Goal: Task Accomplishment & Management: Manage account settings

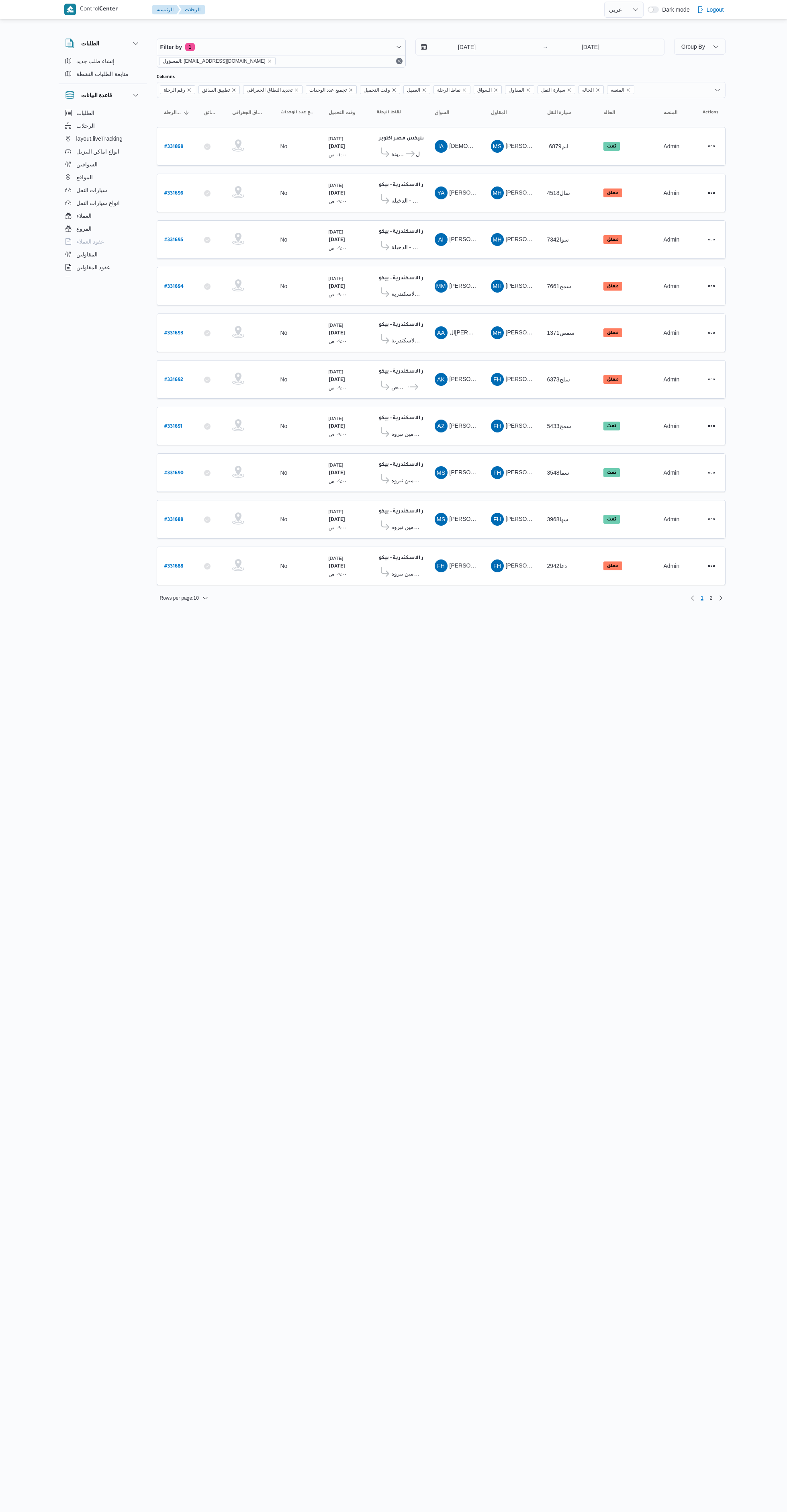
select select "ar"
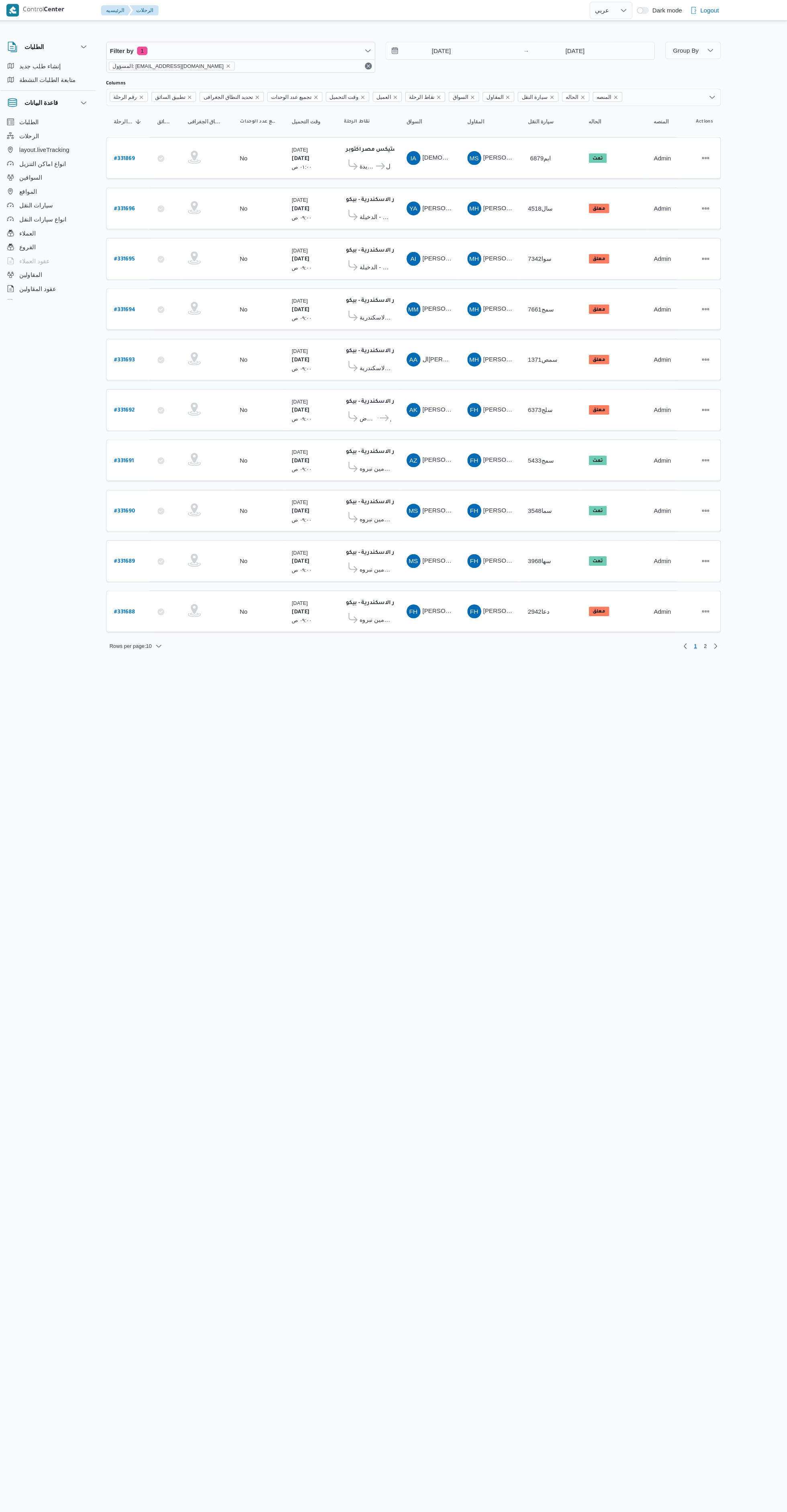
click at [173, 565] on b "# 331688" at bounding box center [174, 566] width 19 height 6
select select "ar"
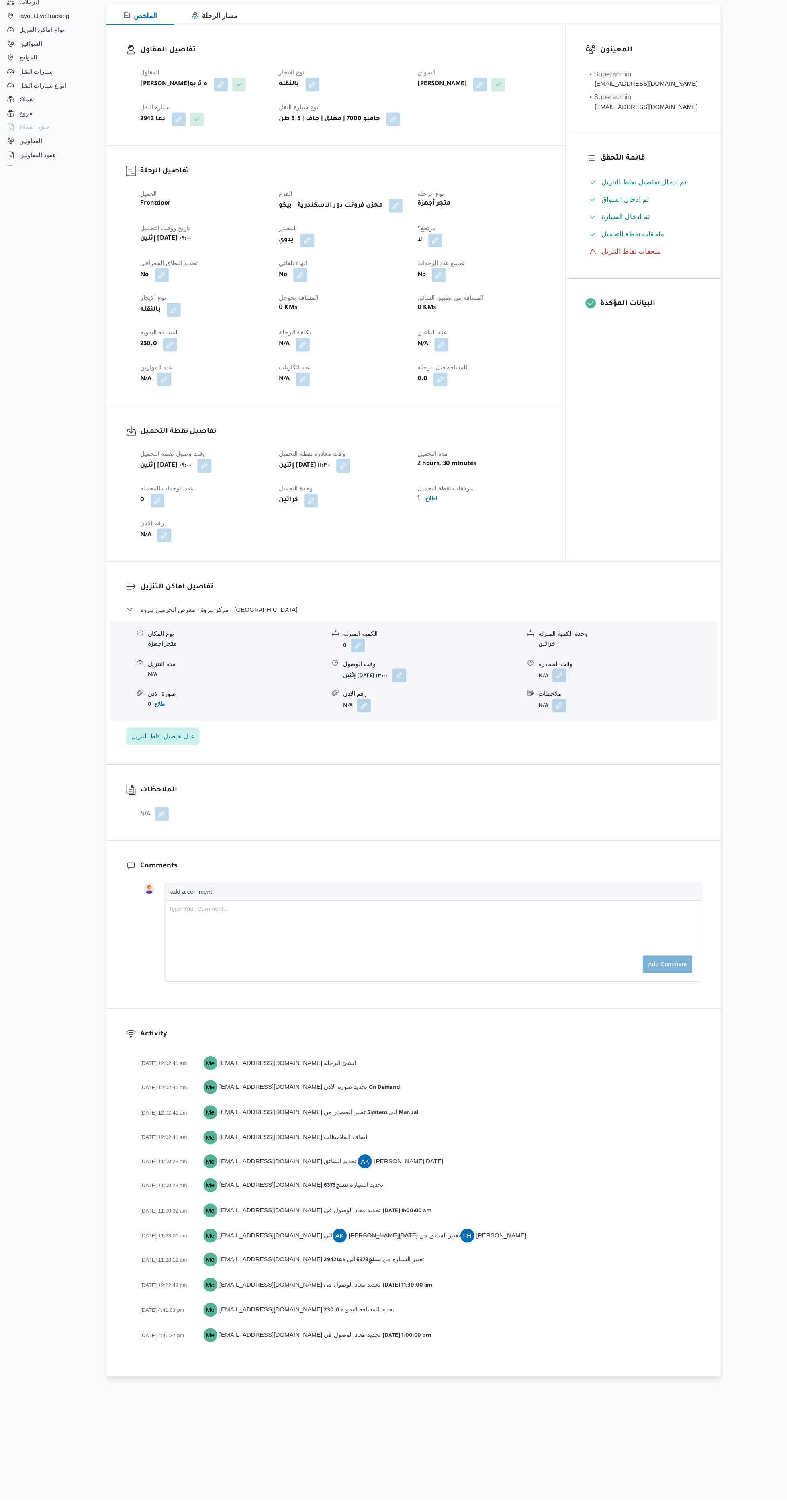
click at [434, 756] on button "button" at bounding box center [428, 749] width 13 height 13
click at [443, 795] on input "١٨/٠٨/٢٠٢٥ ١٣:٠٠" at bounding box center [431, 794] width 91 height 16
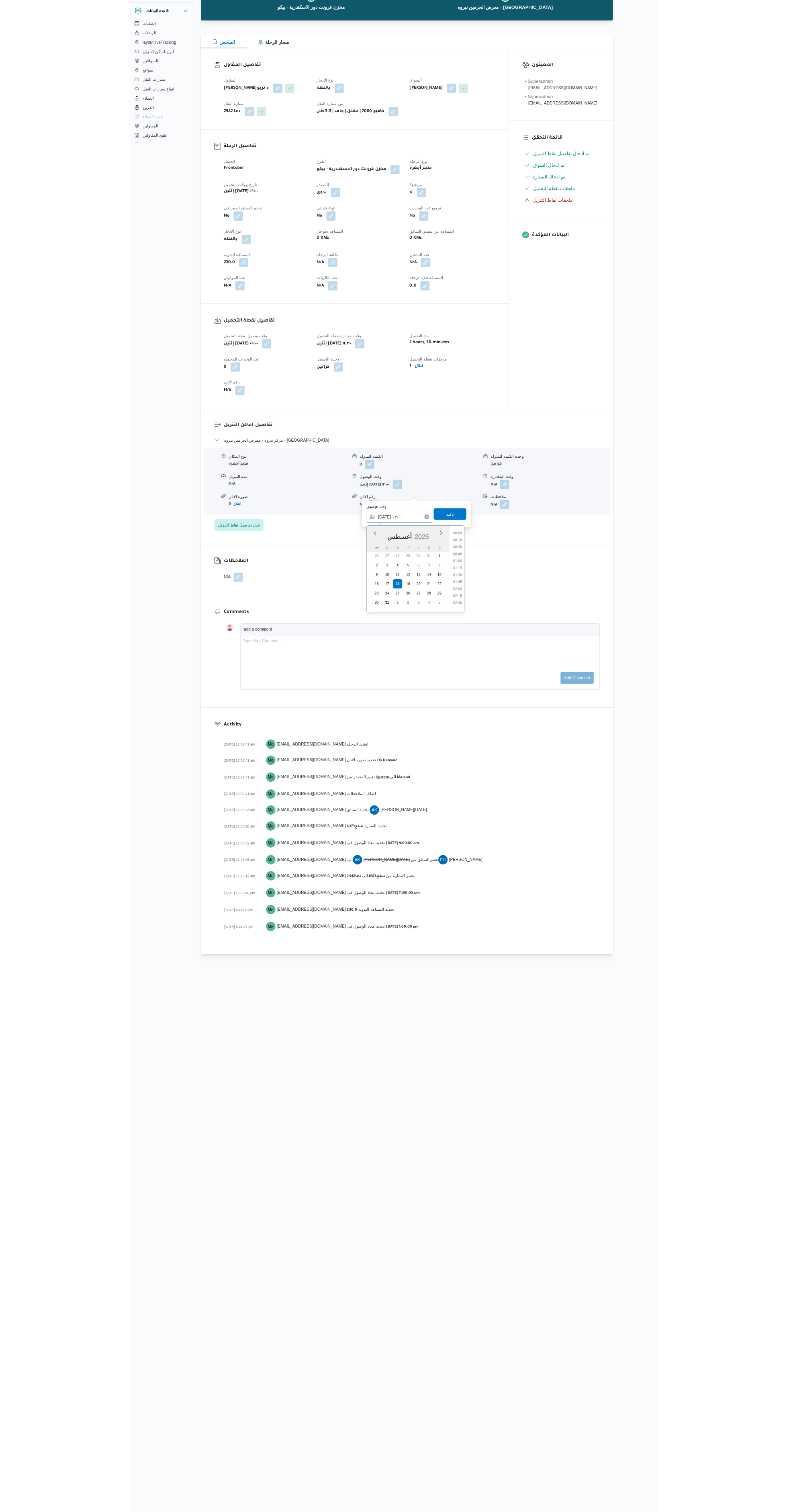
scroll to position [446, 0]
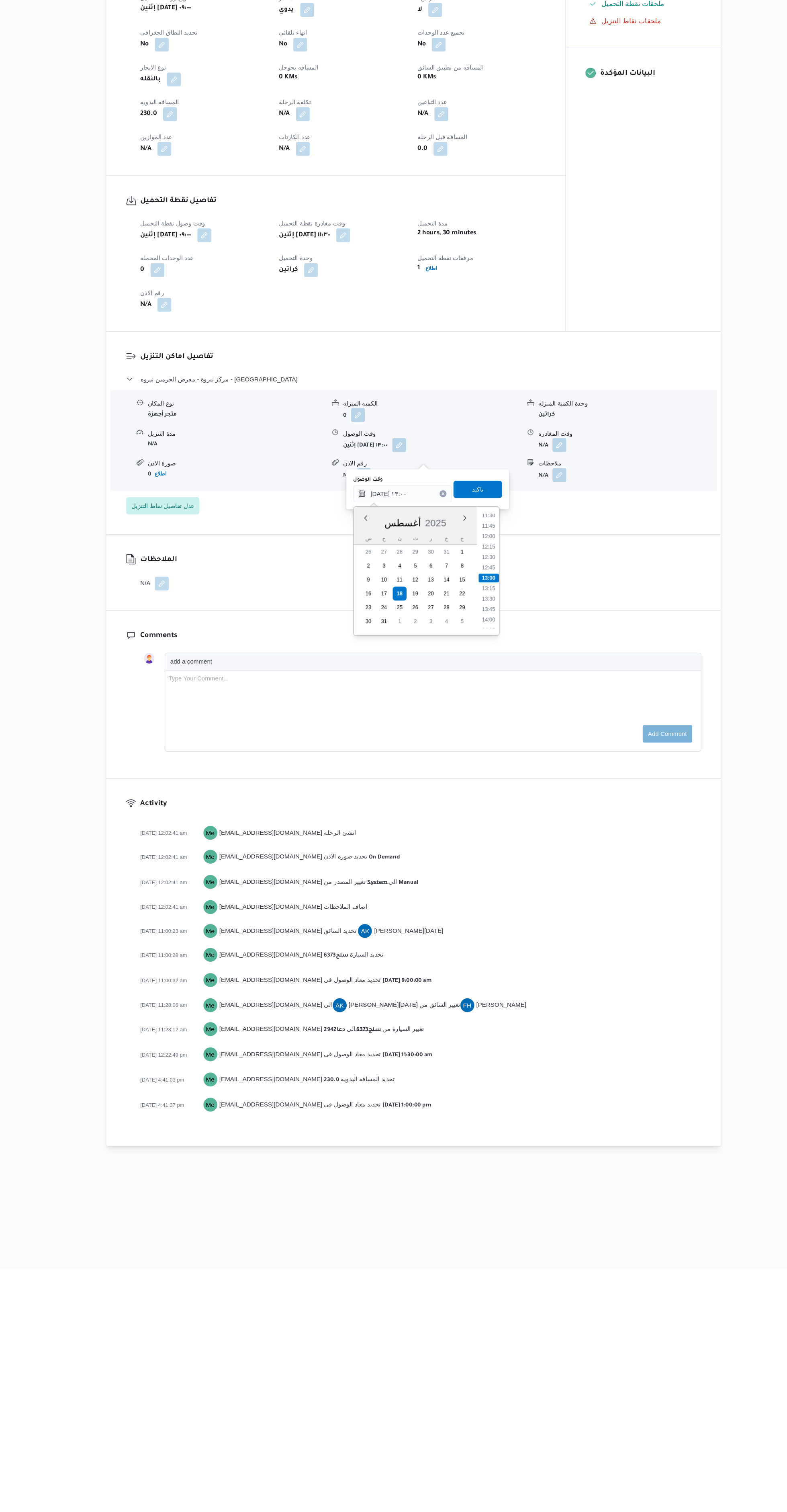
click at [508, 911] on li "14:00" at bounding box center [510, 911] width 19 height 8
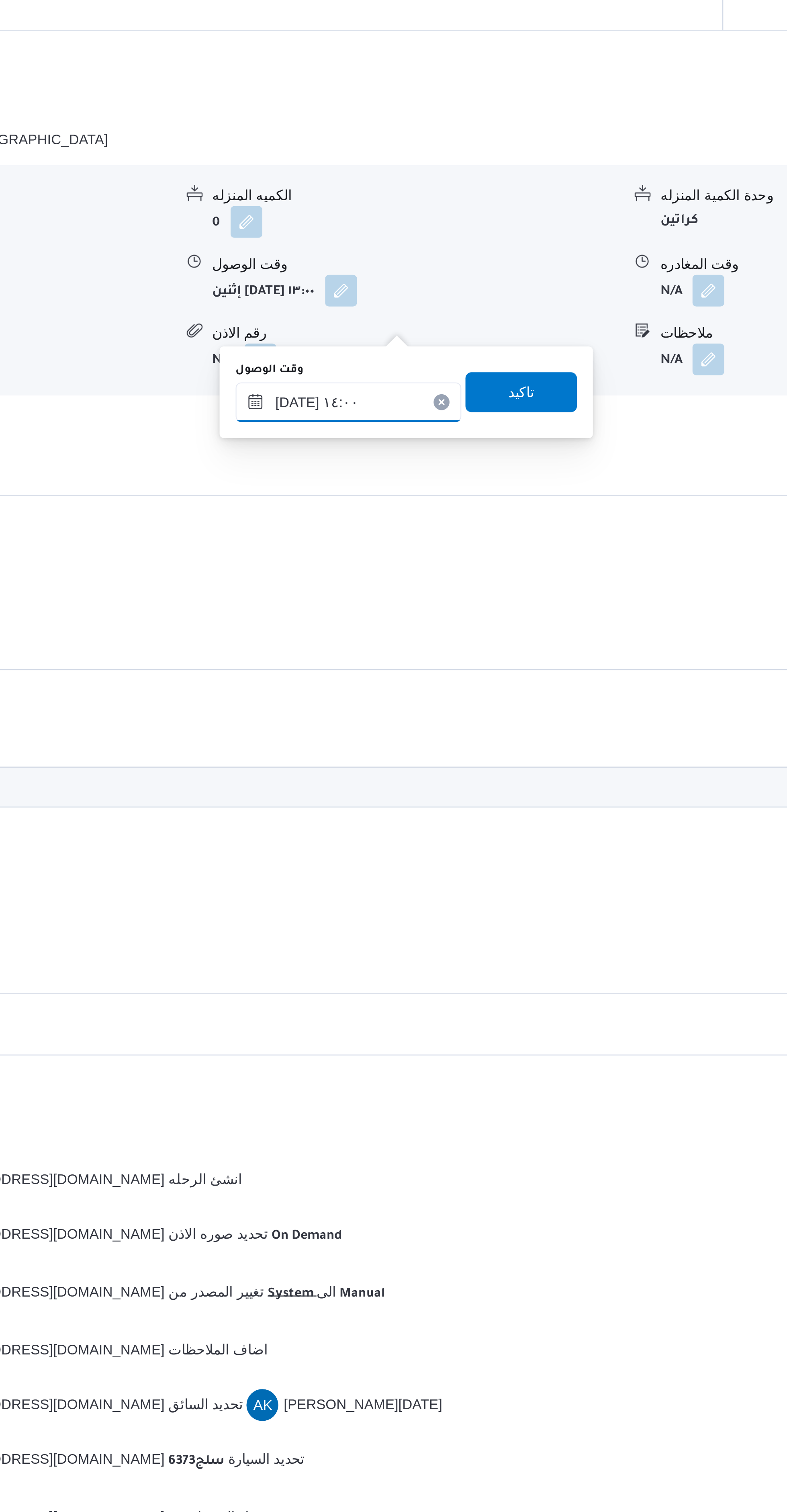
click at [440, 792] on input "١٨/٠٨/٢٠٢٥ ١٤:٠٠" at bounding box center [431, 794] width 91 height 16
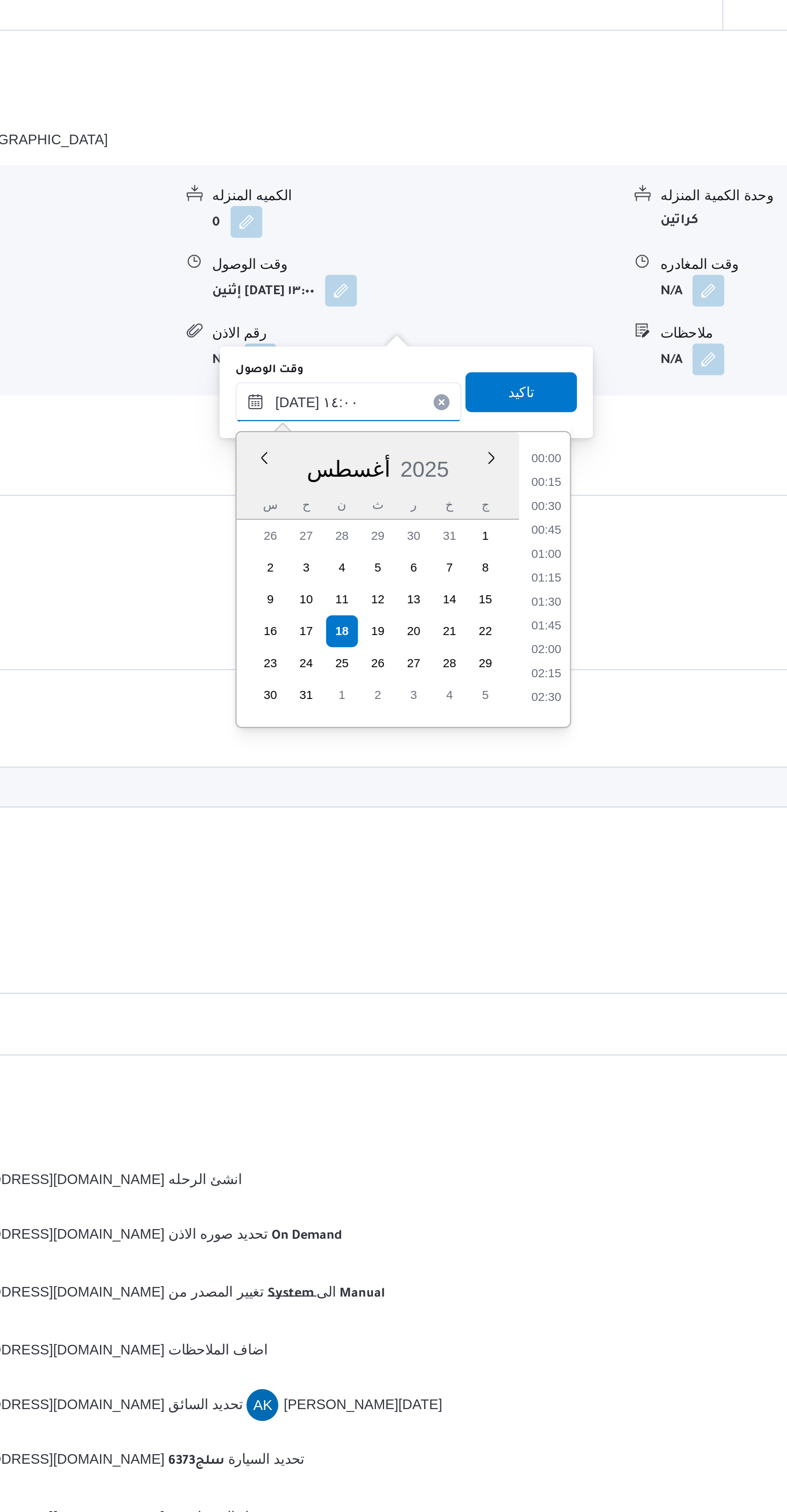
scroll to position [485, 0]
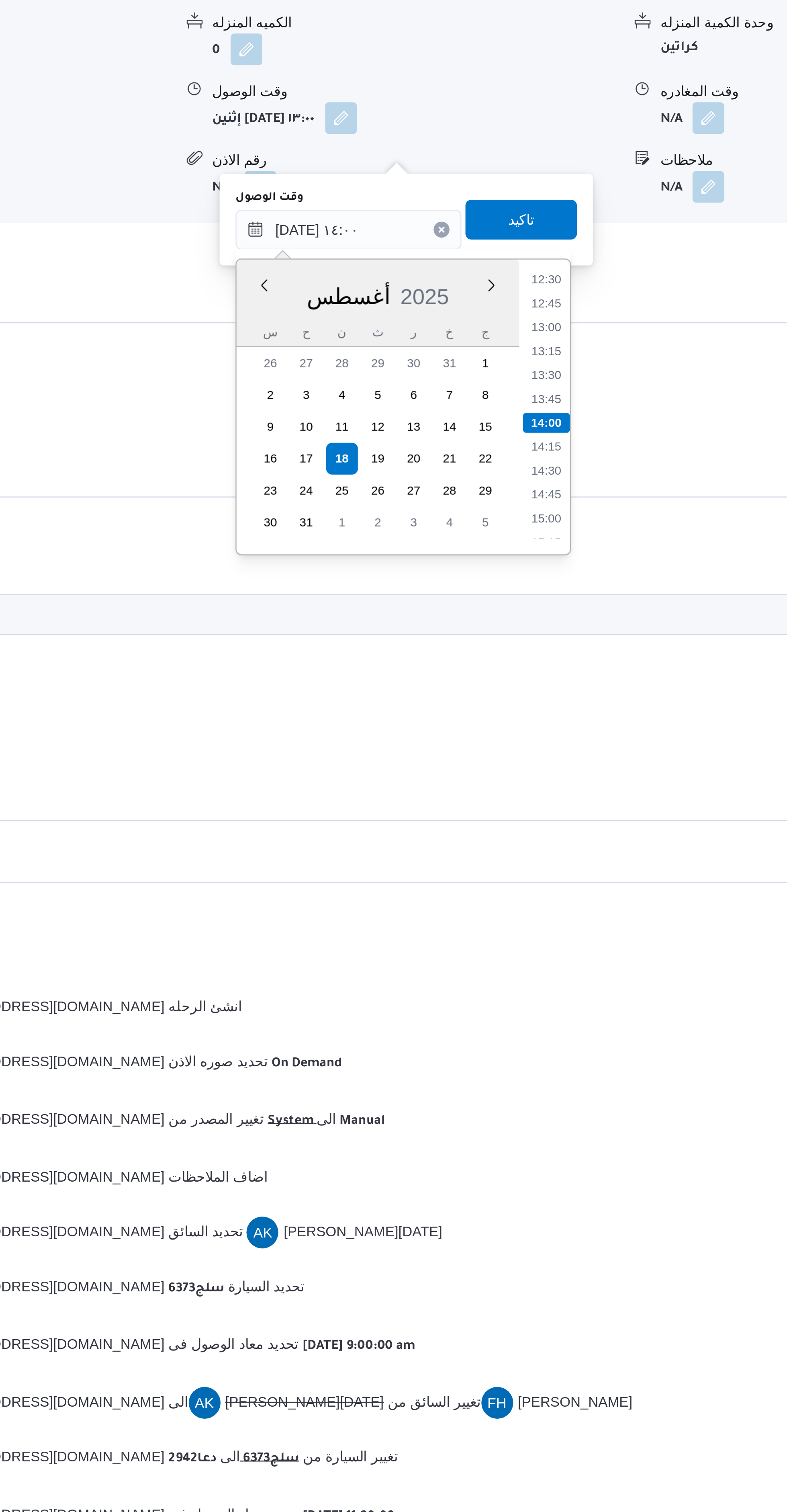
click at [510, 900] on li "14:45" at bounding box center [510, 901] width 19 height 8
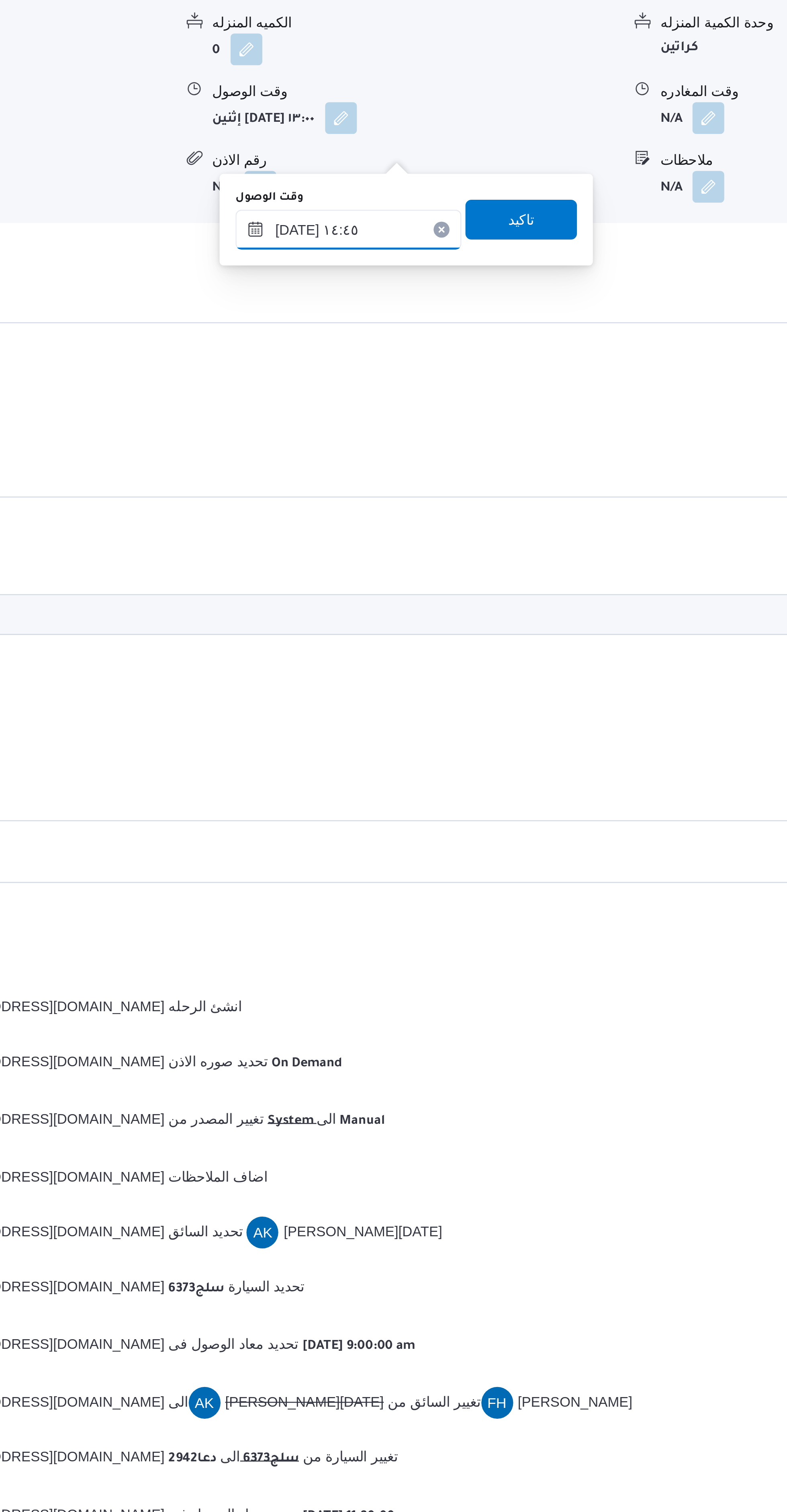
click at [439, 796] on input "١٨/٠٨/٢٠٢٥ ١٤:٤٥" at bounding box center [431, 794] width 91 height 16
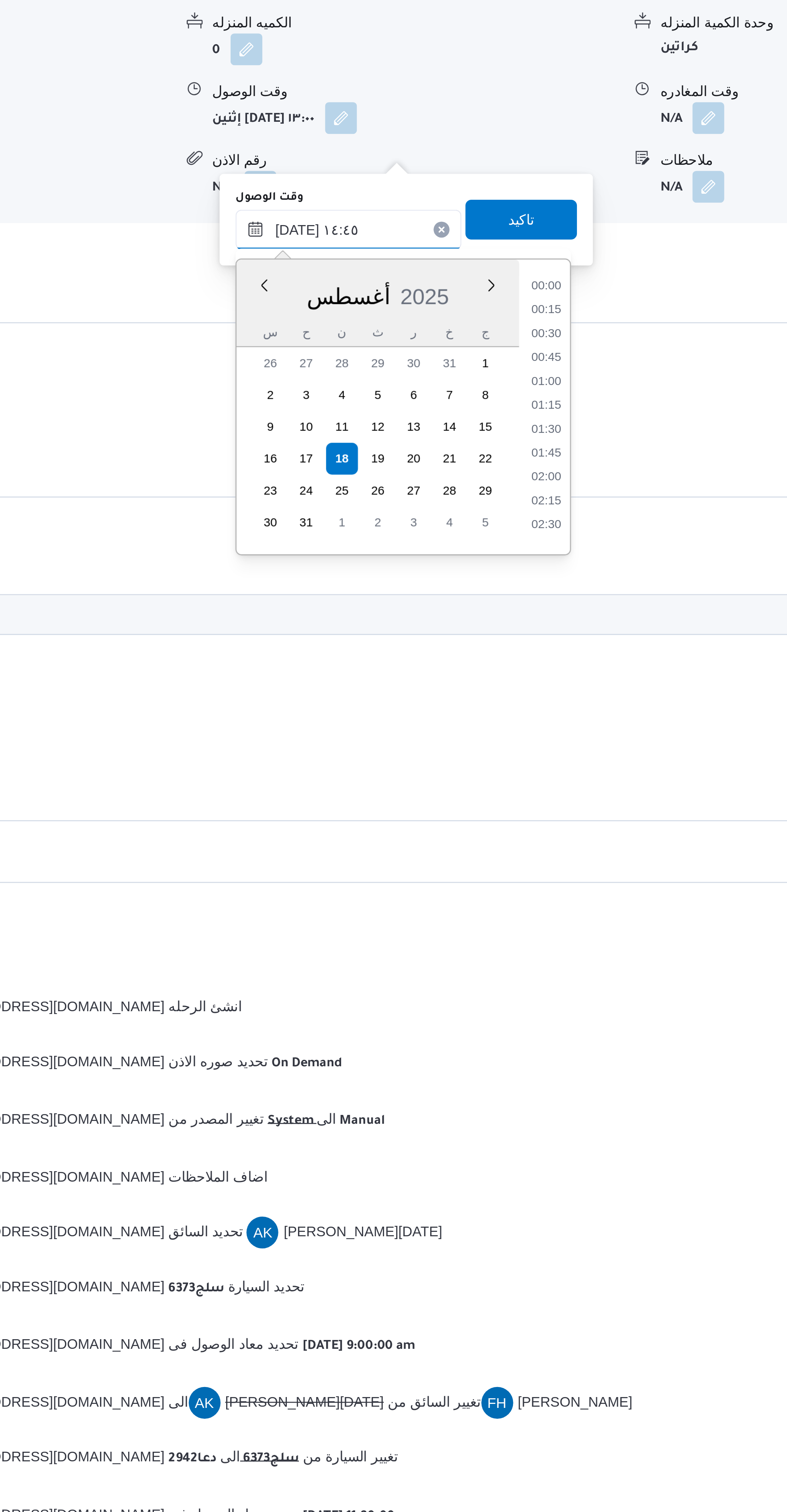
scroll to position [514, 0]
click at [512, 912] on li "15:45" at bounding box center [510, 911] width 19 height 8
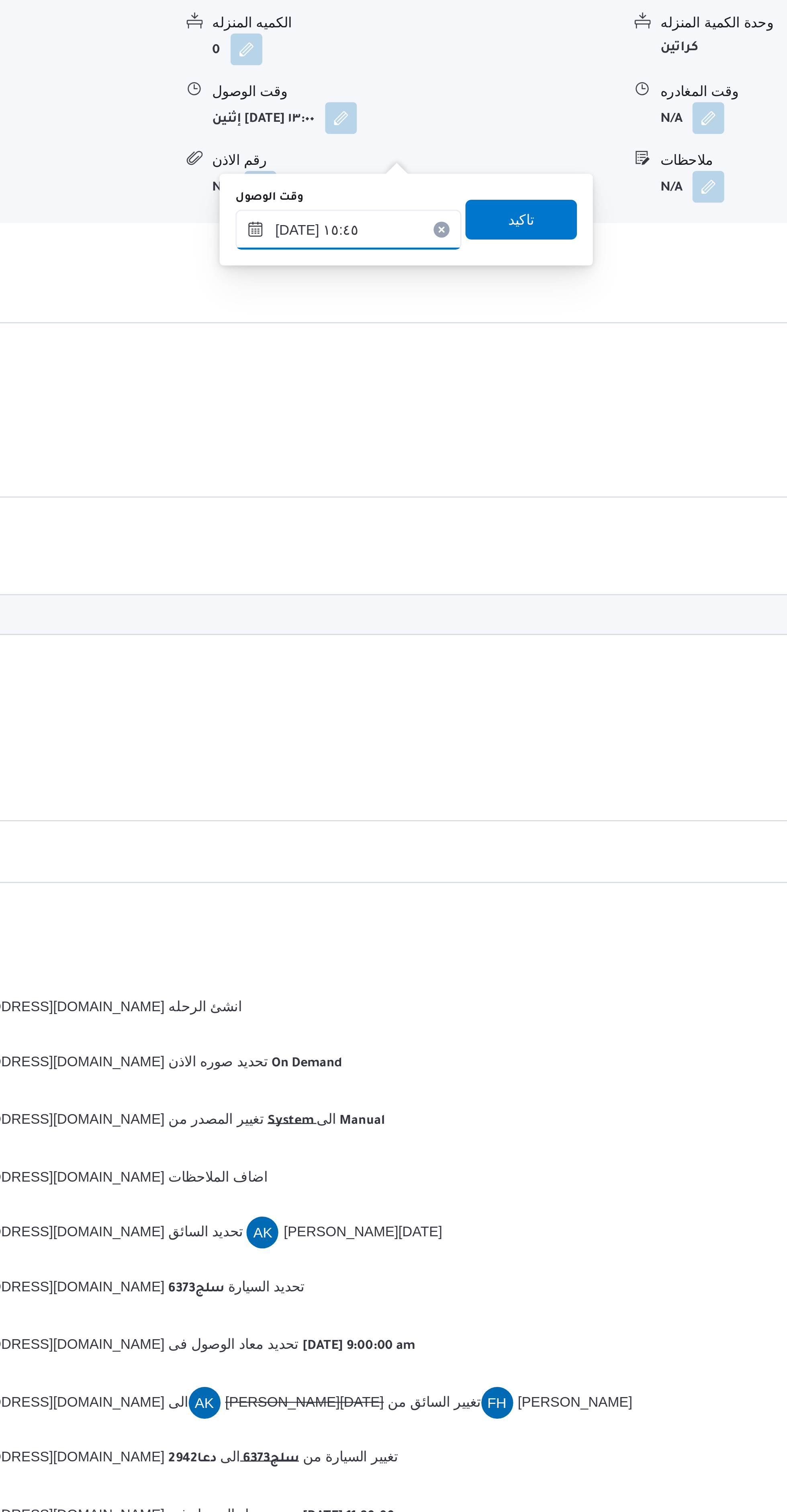
click at [444, 794] on input "١٨/٠٨/٢٠٢٥ ١٥:٤٥" at bounding box center [431, 794] width 91 height 16
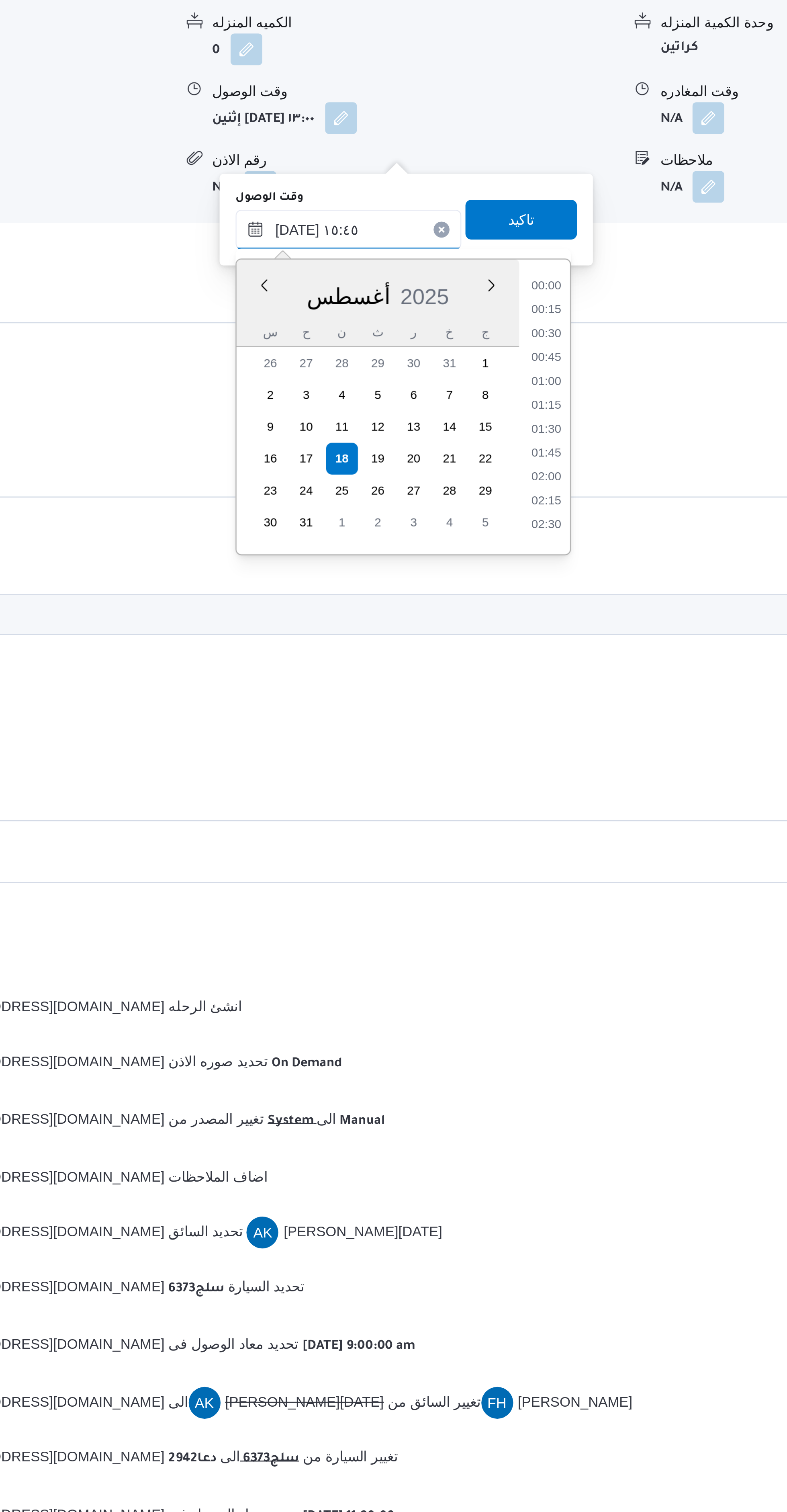
scroll to position [552, 0]
click at [511, 900] on li "16:30" at bounding box center [510, 901] width 19 height 8
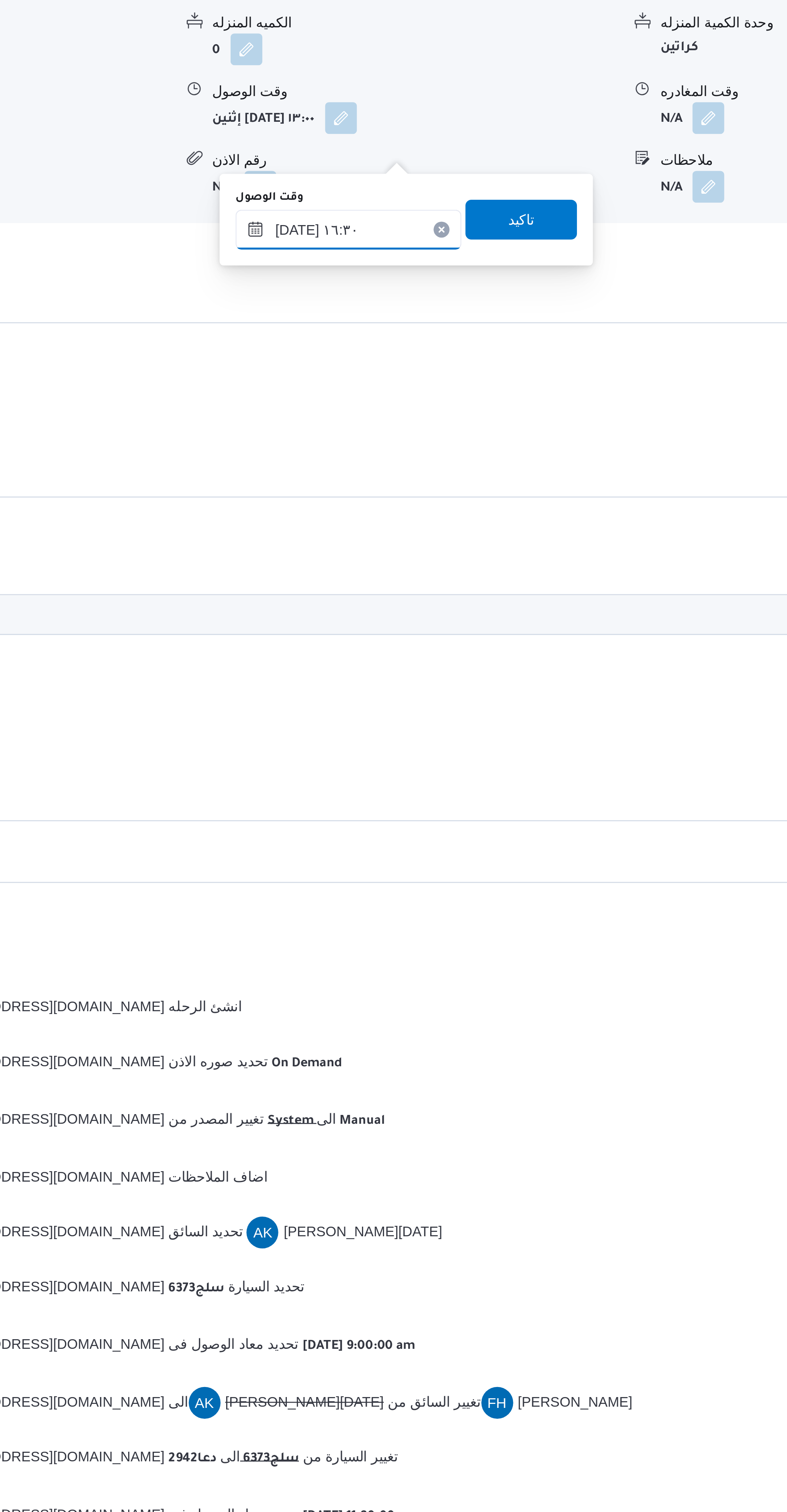
click at [446, 797] on input "١٨/٠٨/٢٠٢٥ ١٦:٣٠" at bounding box center [431, 794] width 91 height 16
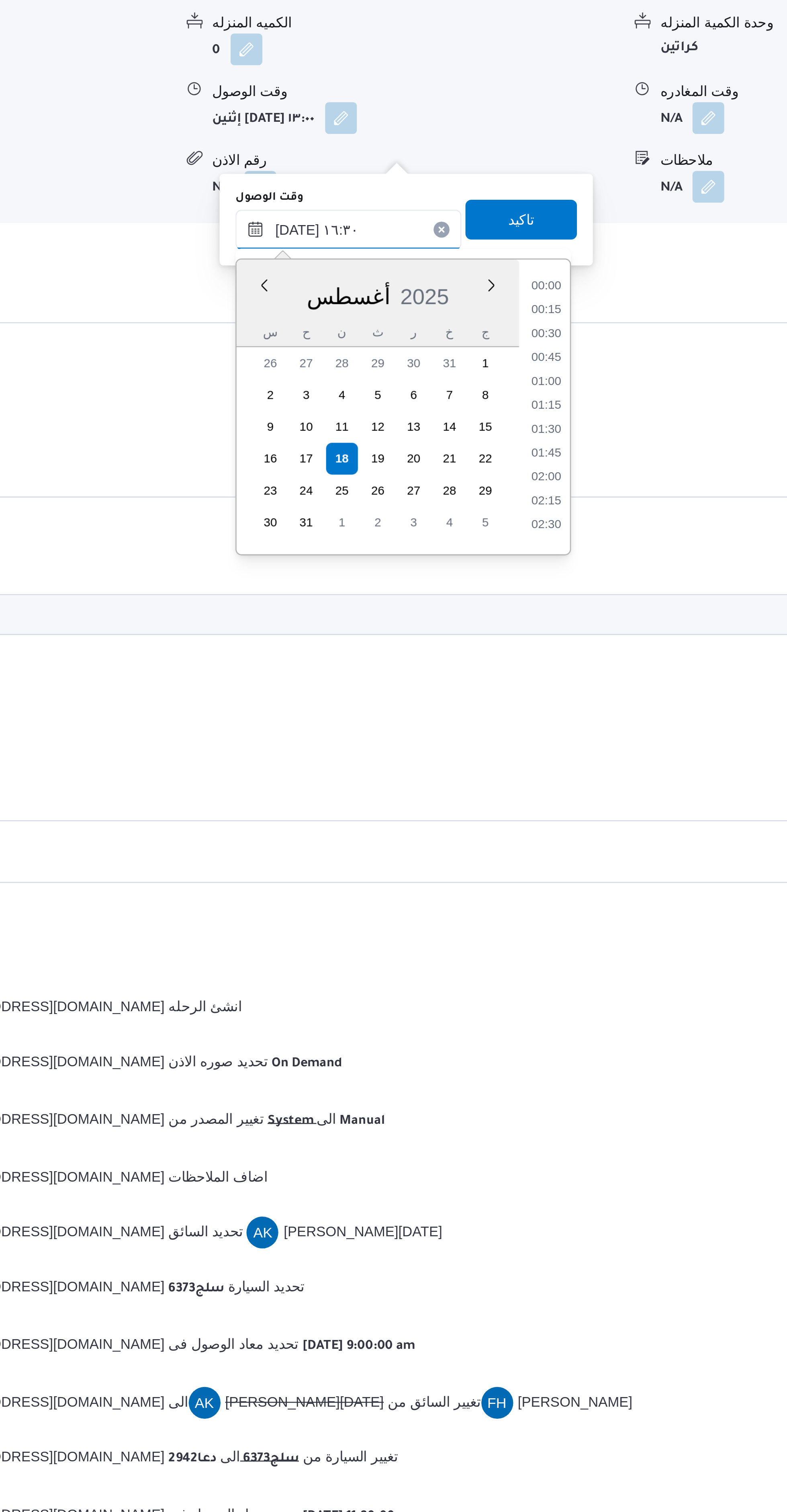
scroll to position [581, 0]
click at [510, 901] on li "17:15" at bounding box center [510, 901] width 19 height 8
type input "١٨/٠٨/٢٠٢٥ ١٧:١٥"
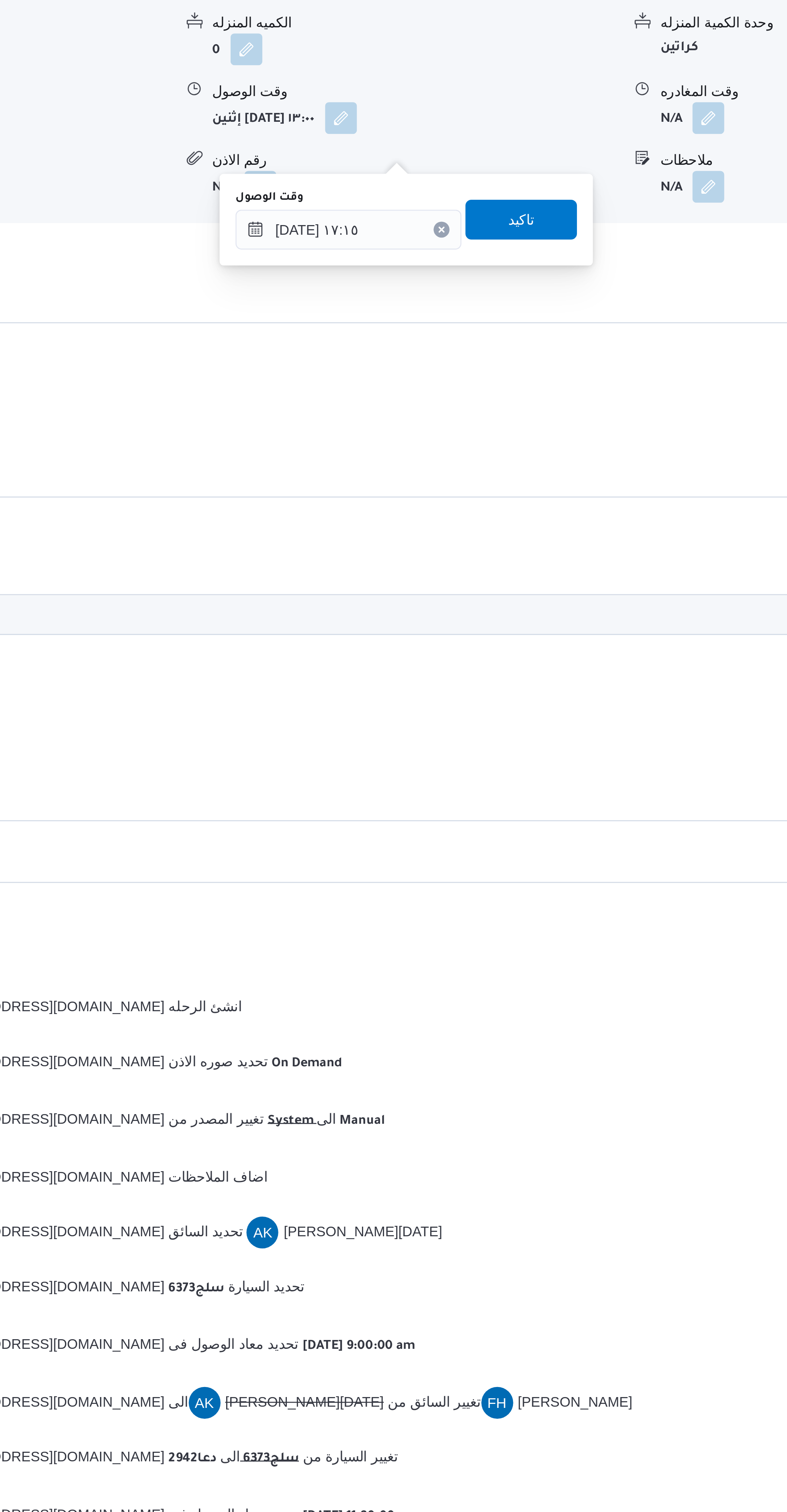
click at [521, 793] on div "You are in a dialog. To close this dialog, hit escape. وقت الوصول ١٨/٠٨/٢٠٢٥ ١٧…" at bounding box center [454, 790] width 151 height 37
click at [502, 787] on span "تاكيد" at bounding box center [500, 790] width 45 height 16
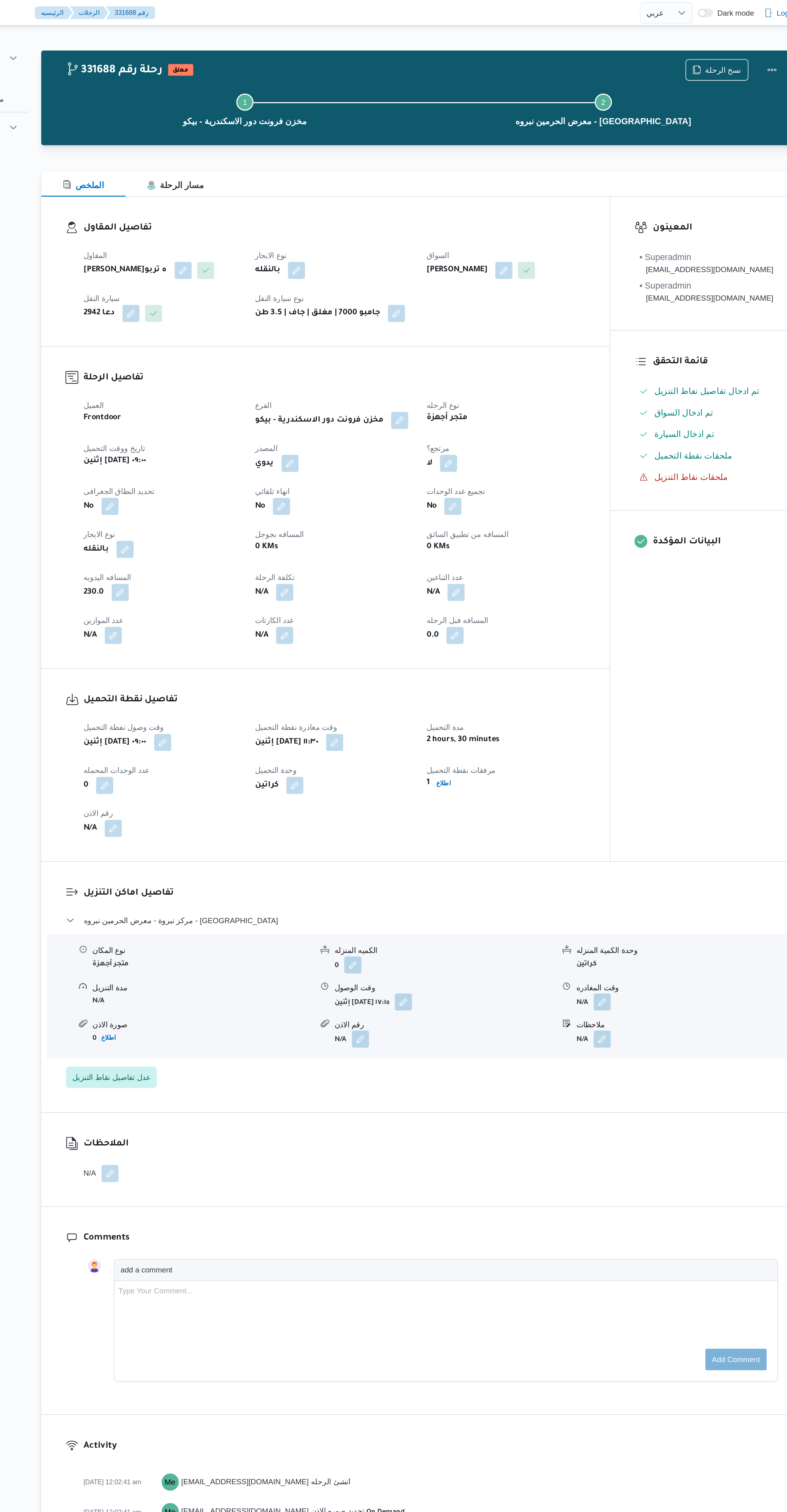
select select "ar"
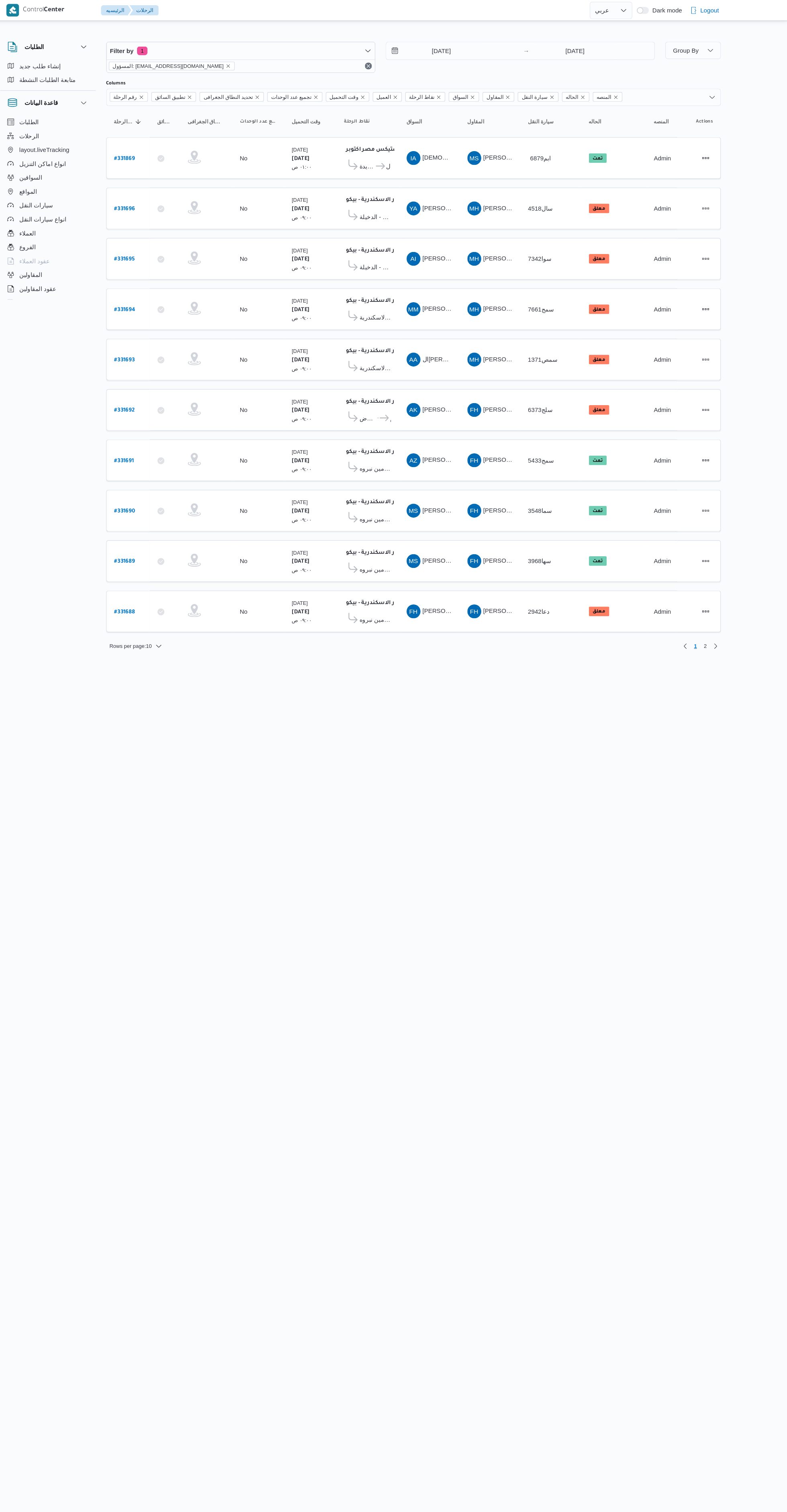
click at [472, 378] on span "[PERSON_NAME][DATE]" at bounding box center [481, 379] width 64 height 6
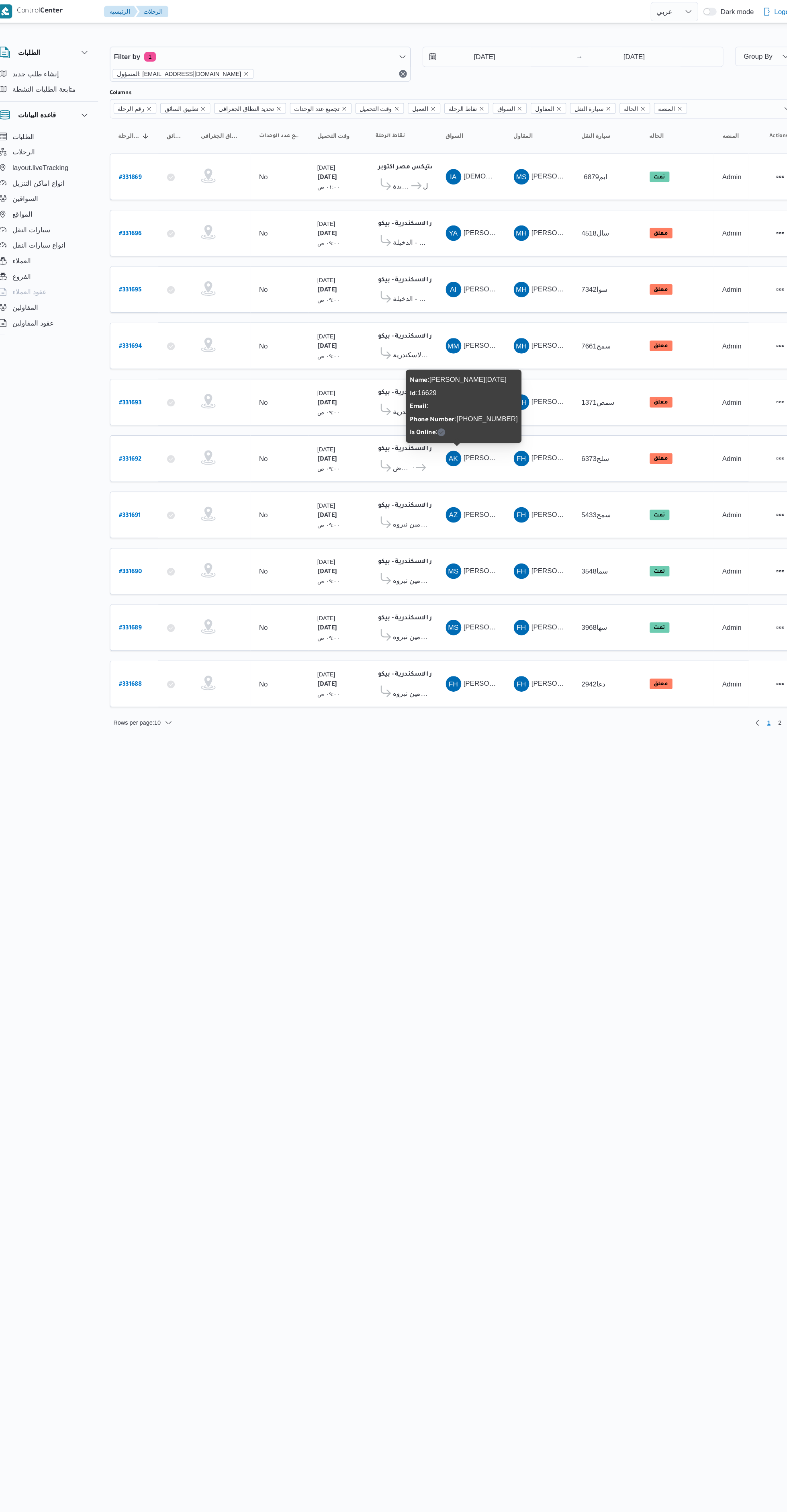
click at [180, 379] on b "# 331692" at bounding box center [174, 380] width 19 height 6
select select "ar"
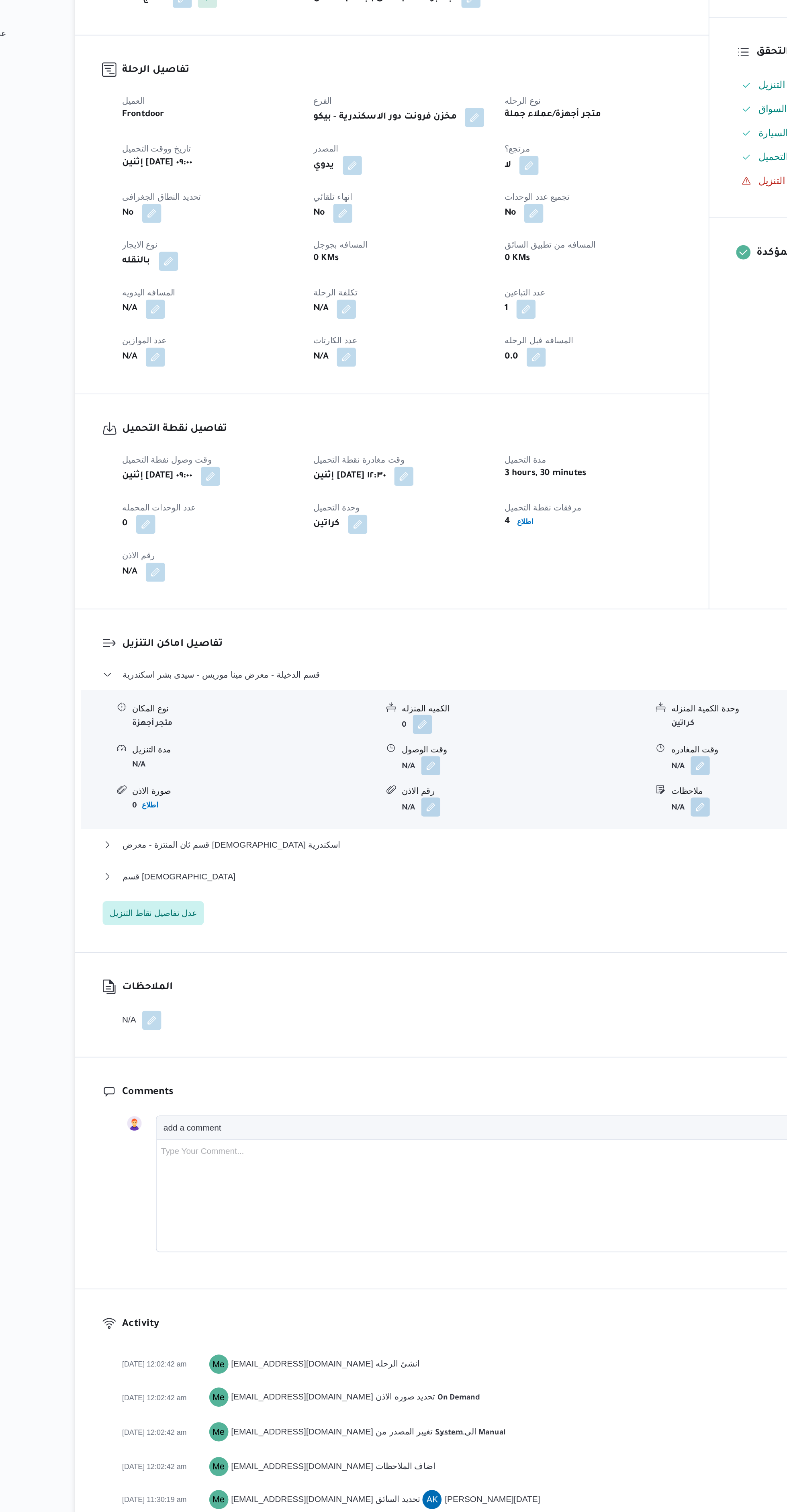
click at [391, 757] on button "button" at bounding box center [395, 759] width 13 height 13
click at [378, 794] on input "وقت الوصول" at bounding box center [374, 794] width 91 height 16
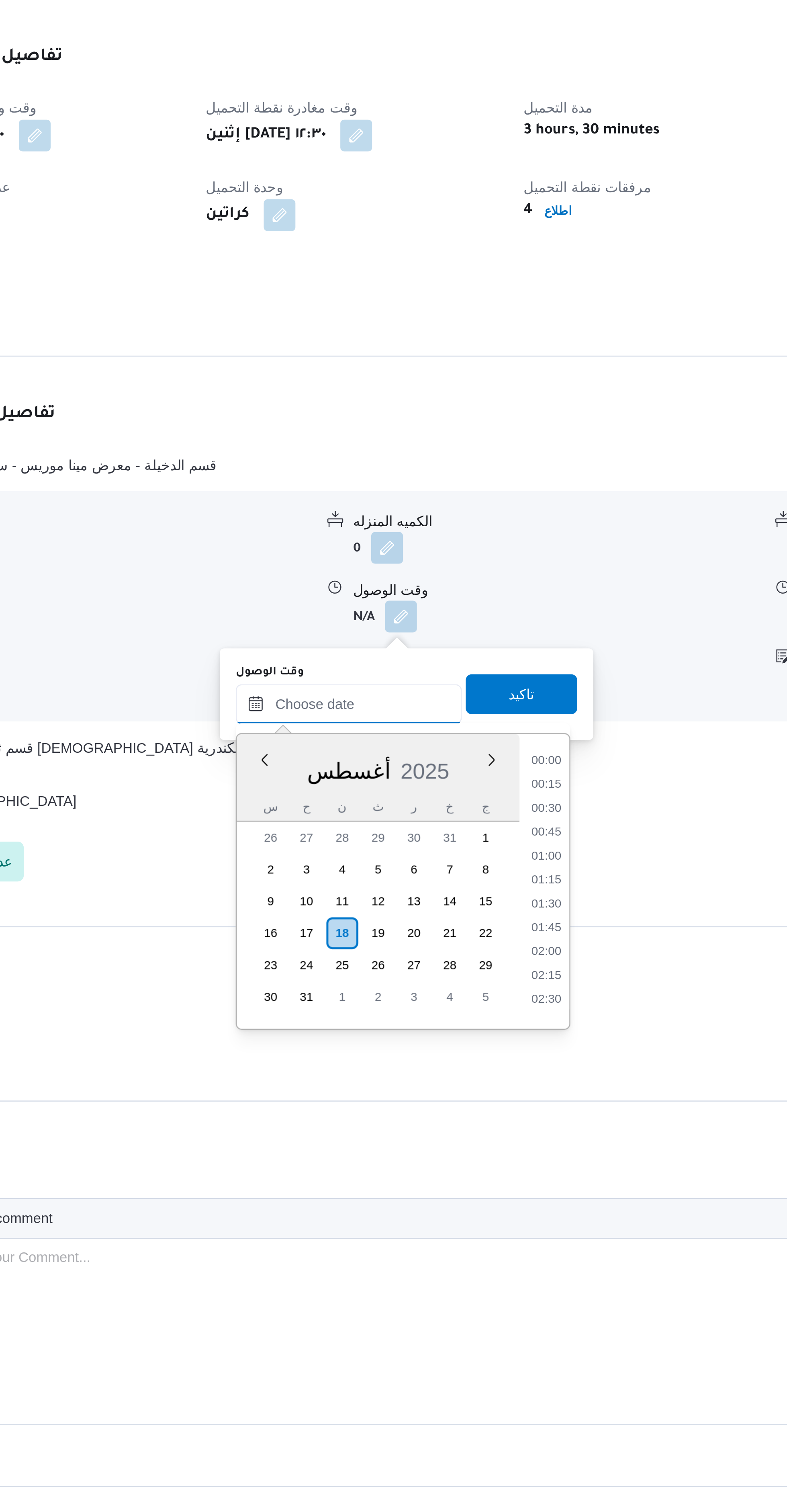
scroll to position [706, 0]
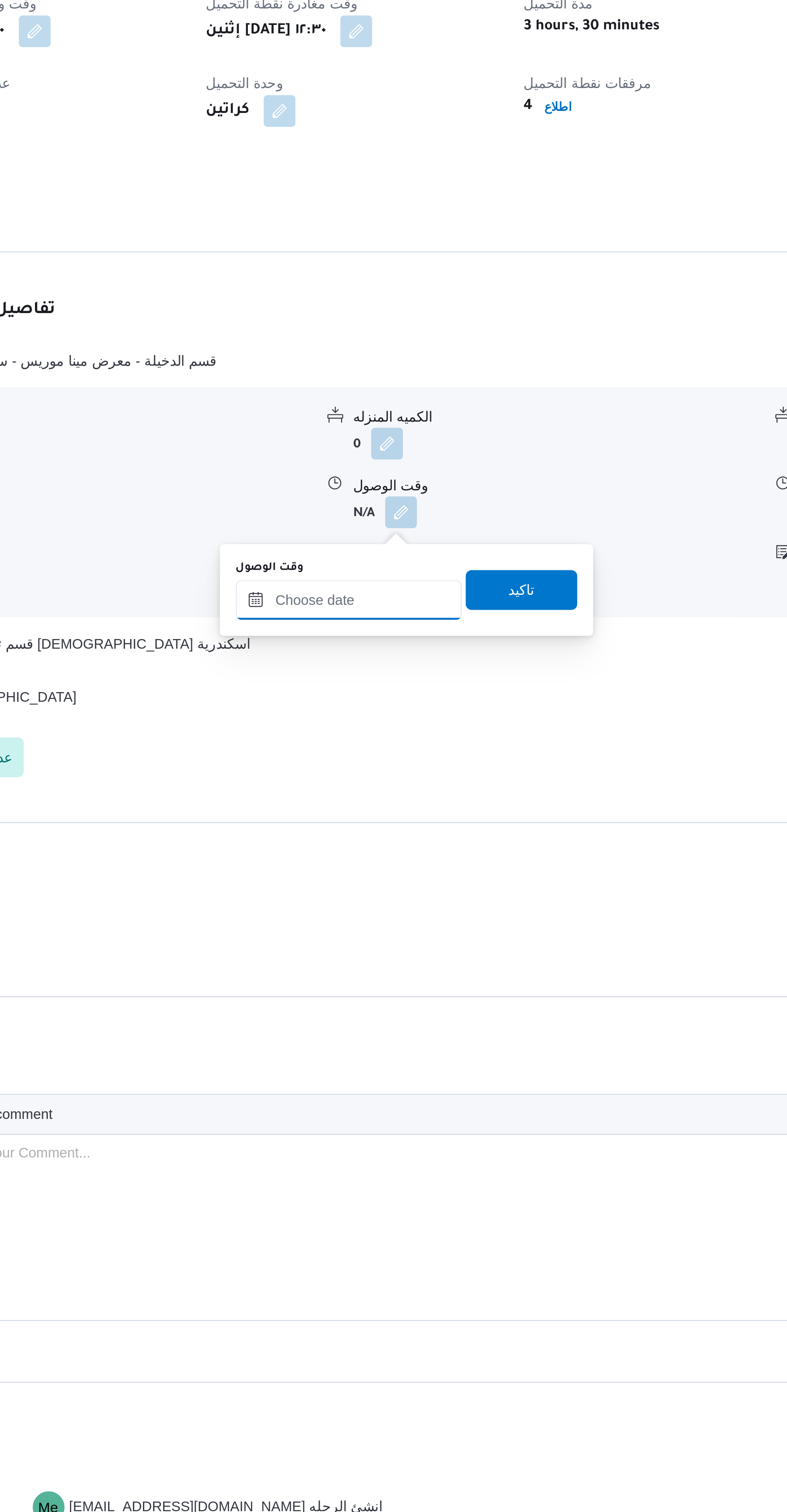
click at [383, 794] on input "وقت الوصول" at bounding box center [374, 794] width 91 height 16
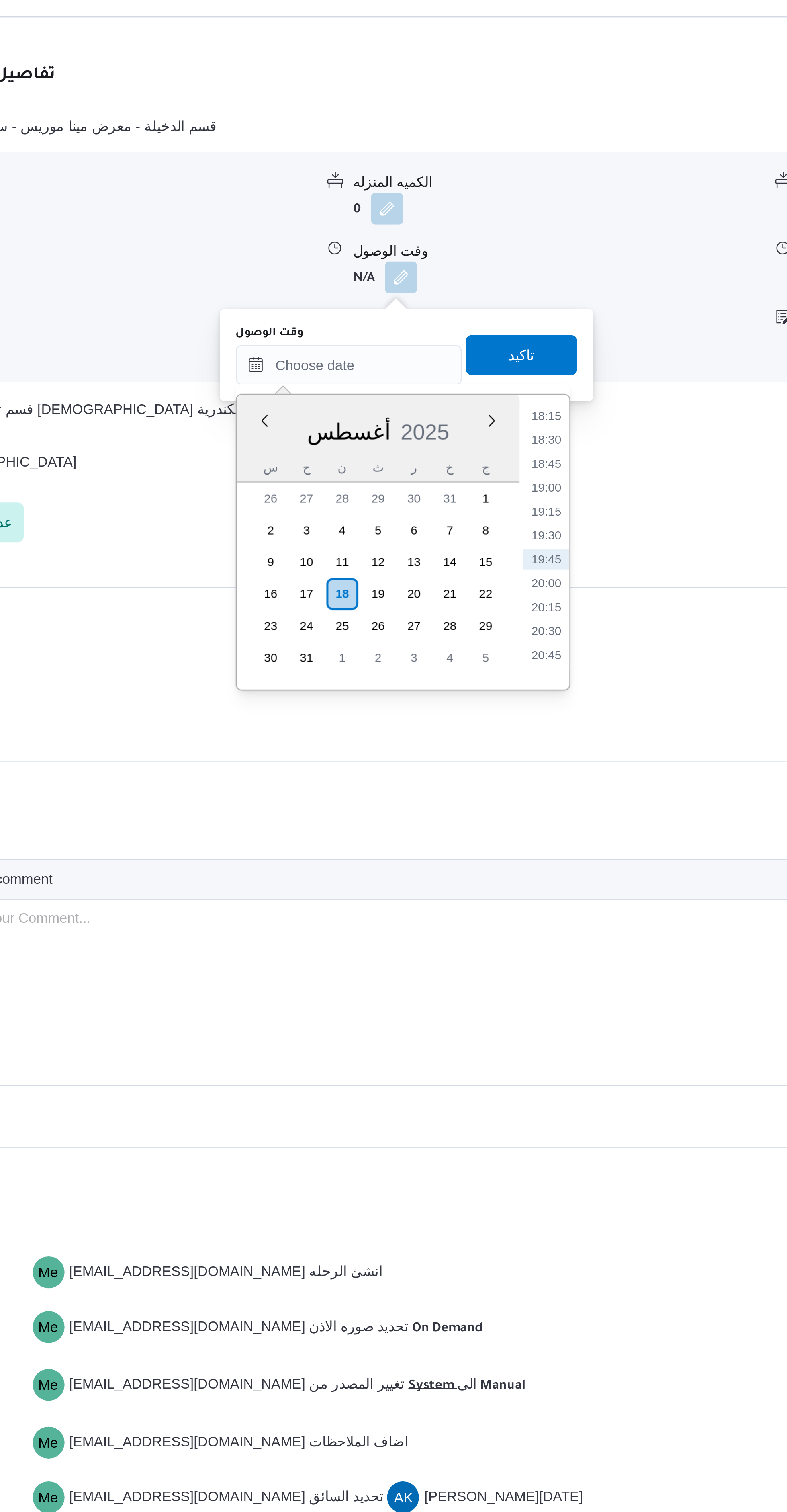
click at [455, 812] on li "18:15" at bounding box center [453, 815] width 19 height 8
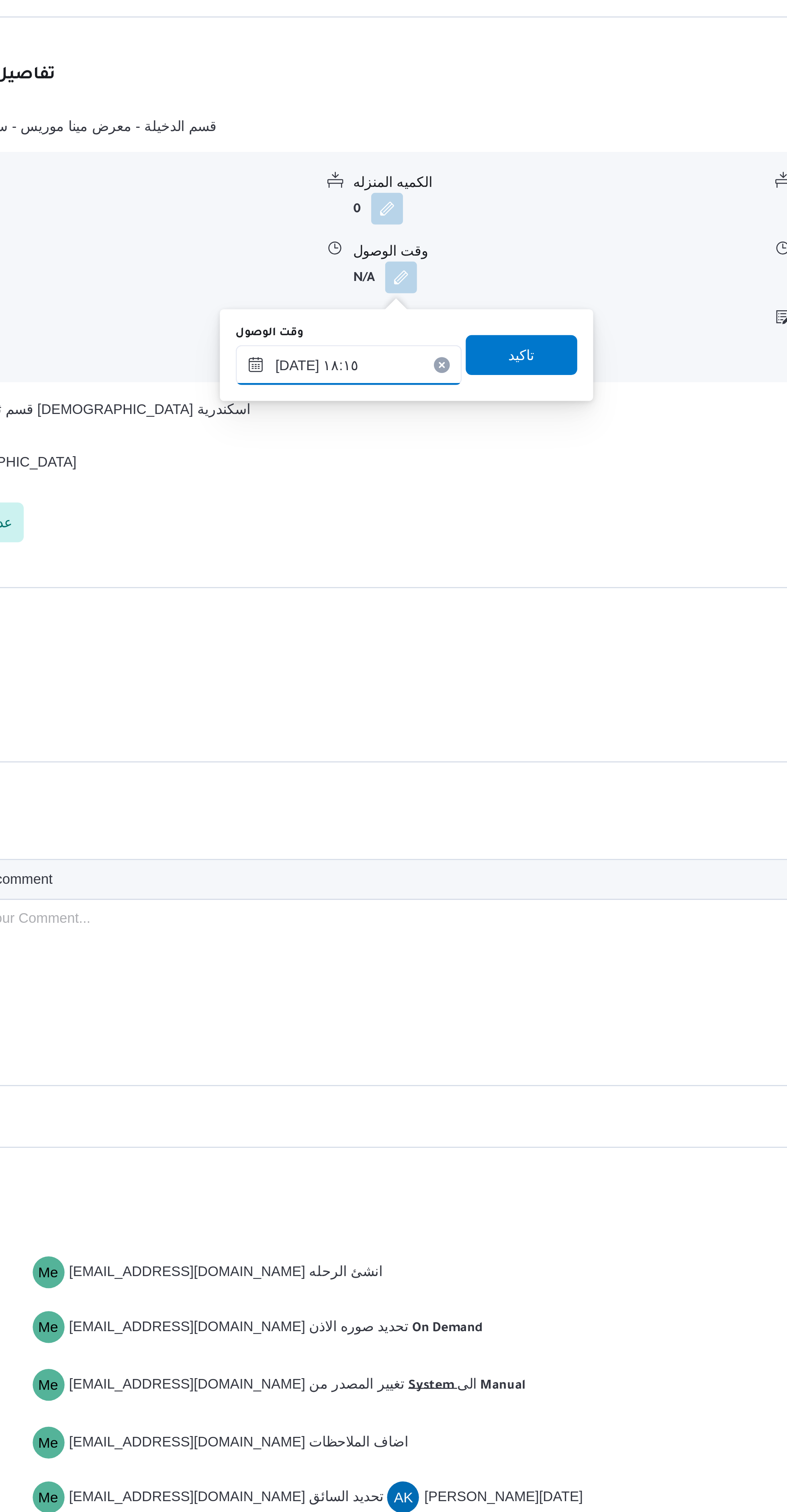
click at [374, 793] on input "١٨/٠٨/٢٠٢٥ ١٨:١٥" at bounding box center [374, 794] width 91 height 16
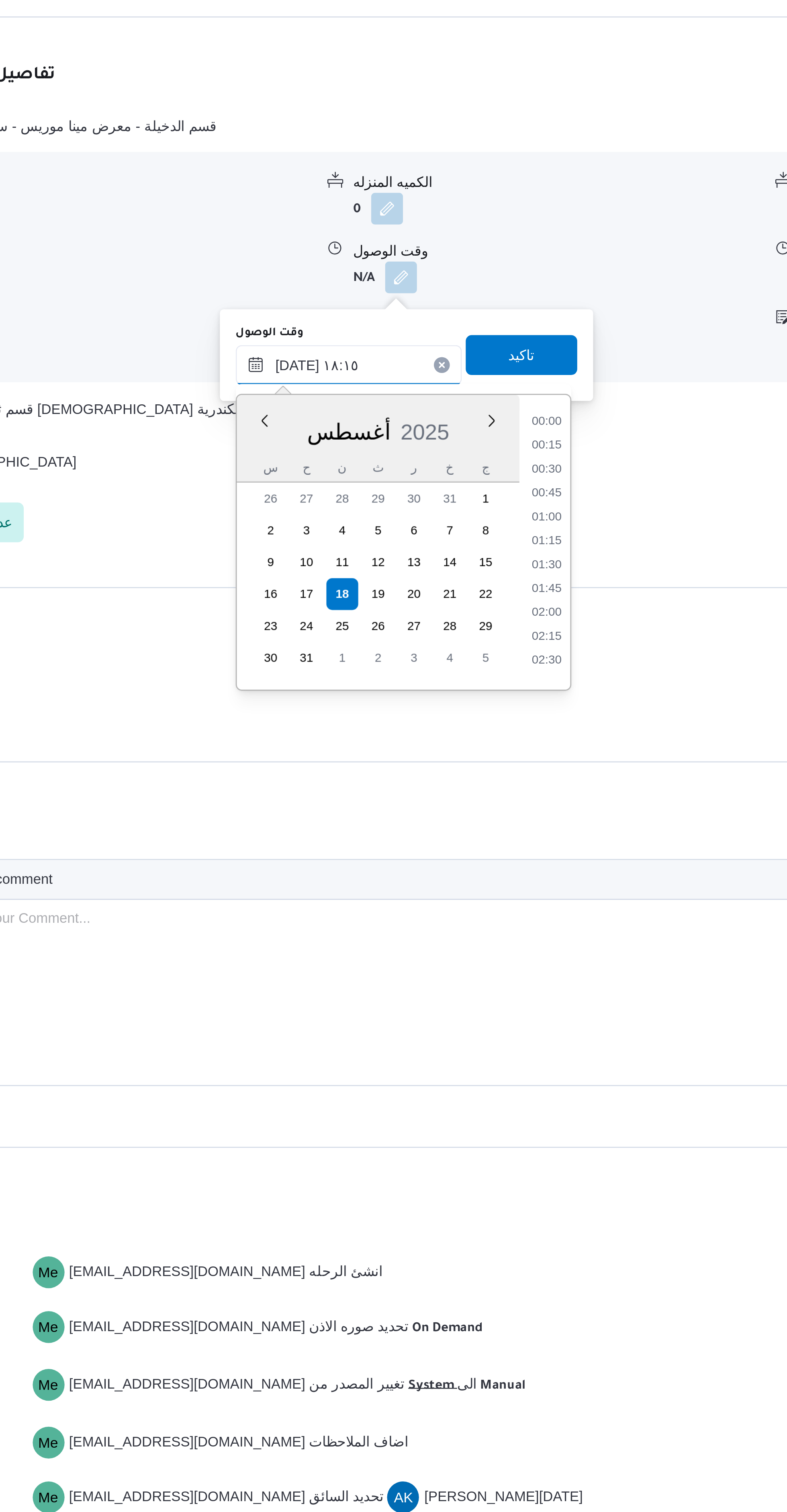
scroll to position [648, 0]
click at [457, 814] on li "16:45" at bounding box center [453, 815] width 19 height 8
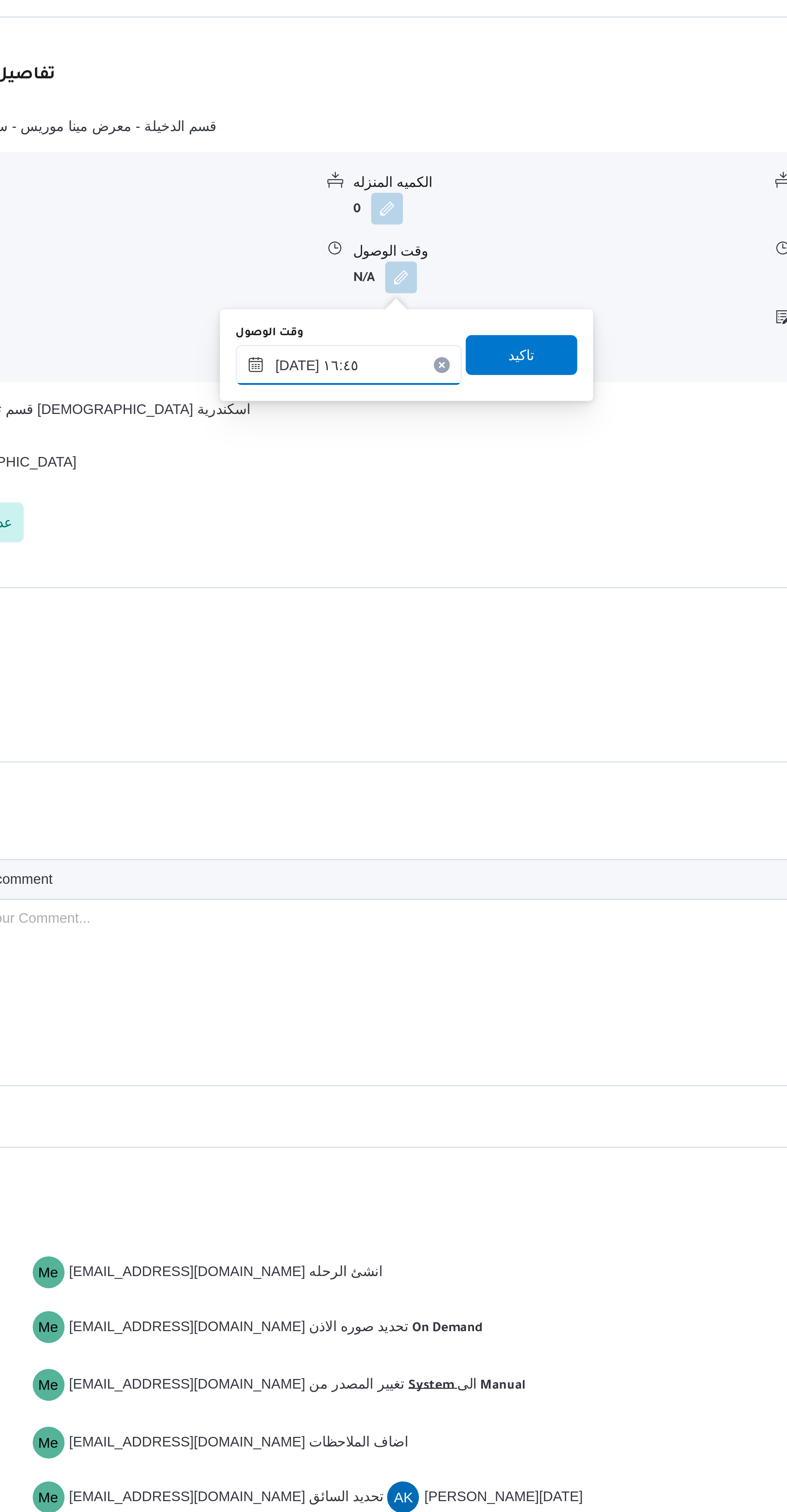
click at [387, 797] on input "١٨/٠٨/٢٠٢٥ ١٦:٤٥" at bounding box center [374, 794] width 91 height 16
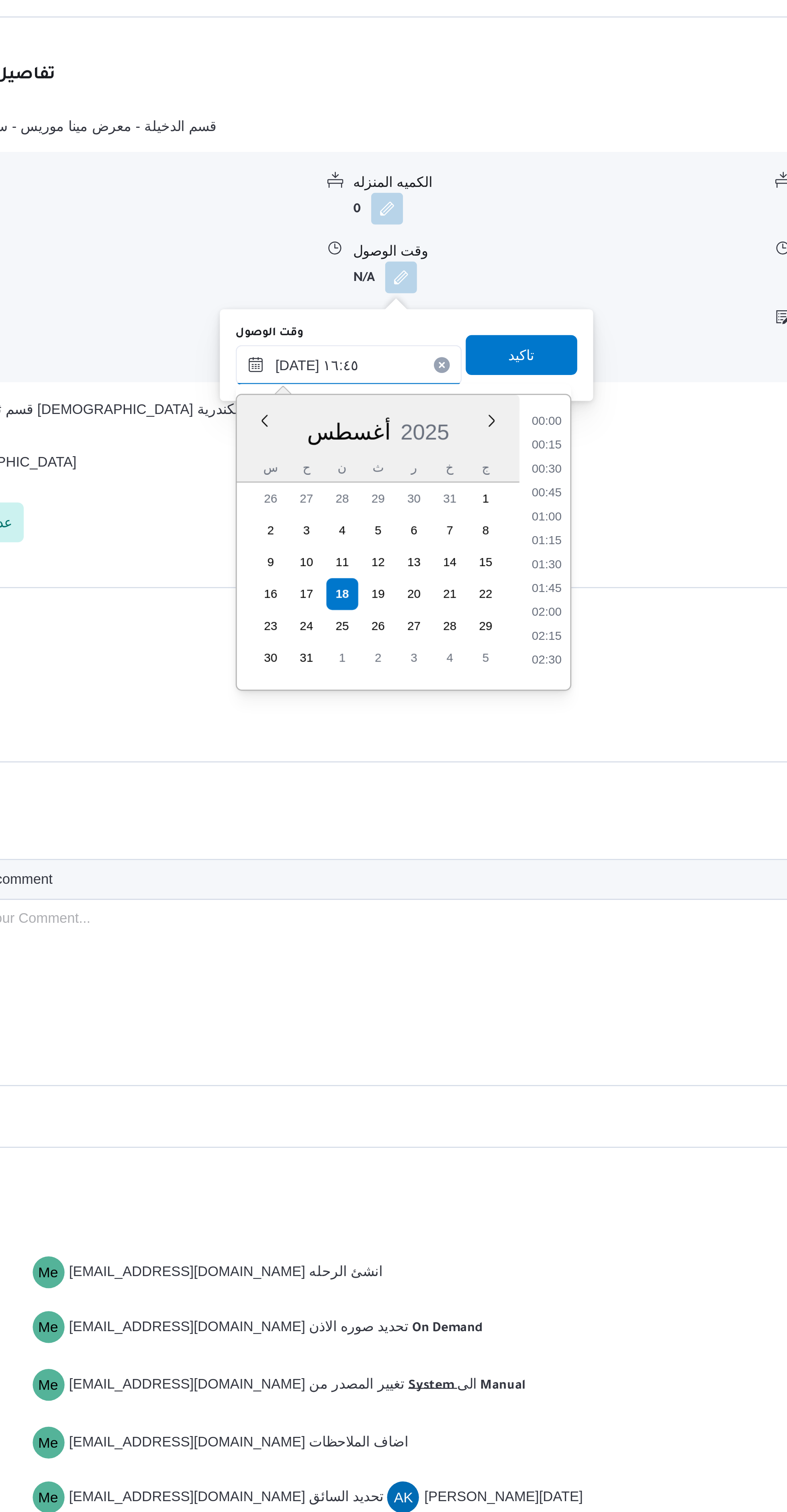
scroll to position [590, 0]
click at [387, 792] on input "١٨/٠٨/٢٠٢٥ ١٦:٤٥" at bounding box center [374, 794] width 91 height 16
click at [456, 822] on li "15:30" at bounding box center [453, 824] width 19 height 8
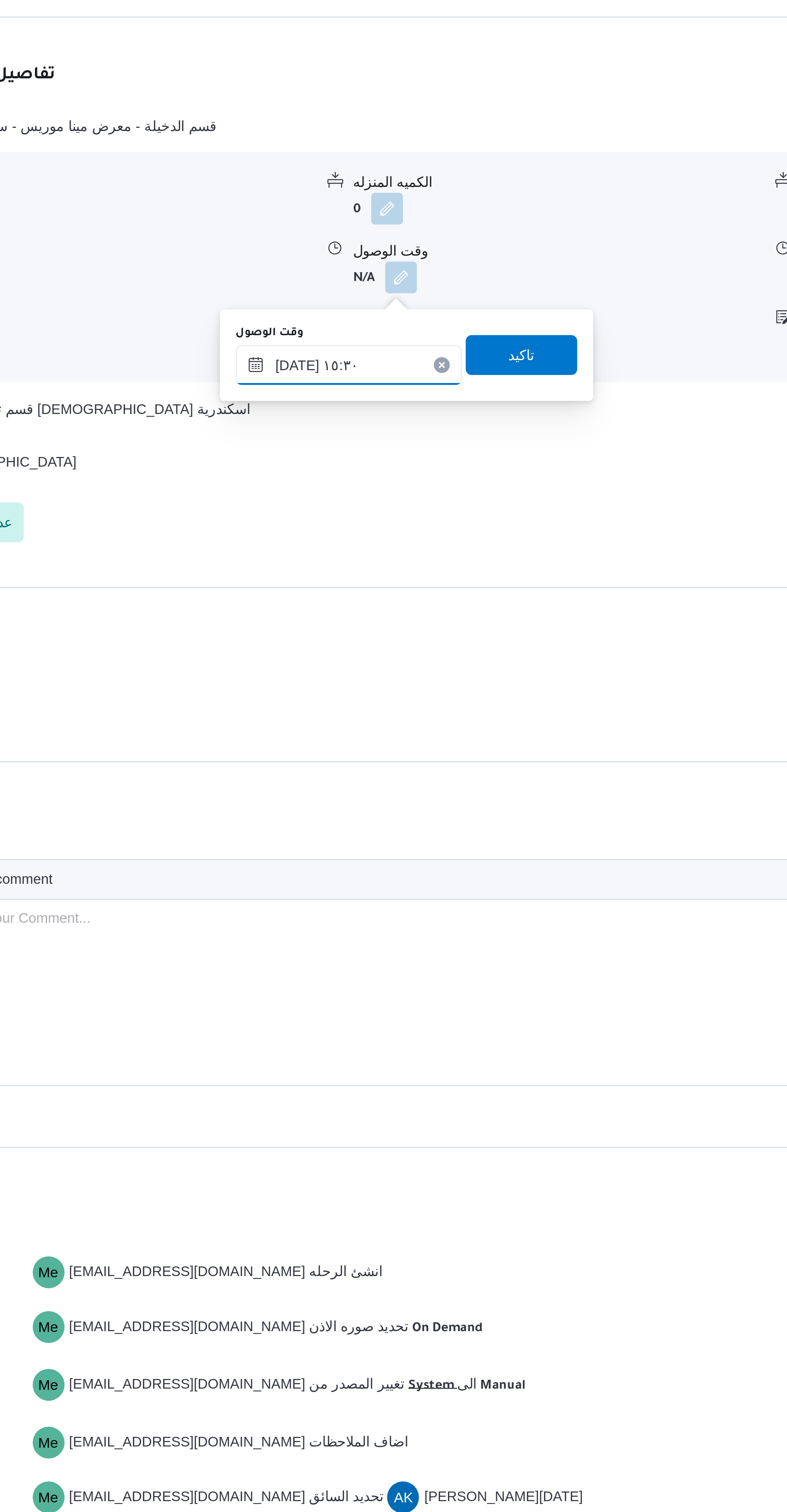
click at [387, 793] on input "١٨/٠٨/٢٠٢٥ ١٥:٣٠" at bounding box center [374, 794] width 91 height 16
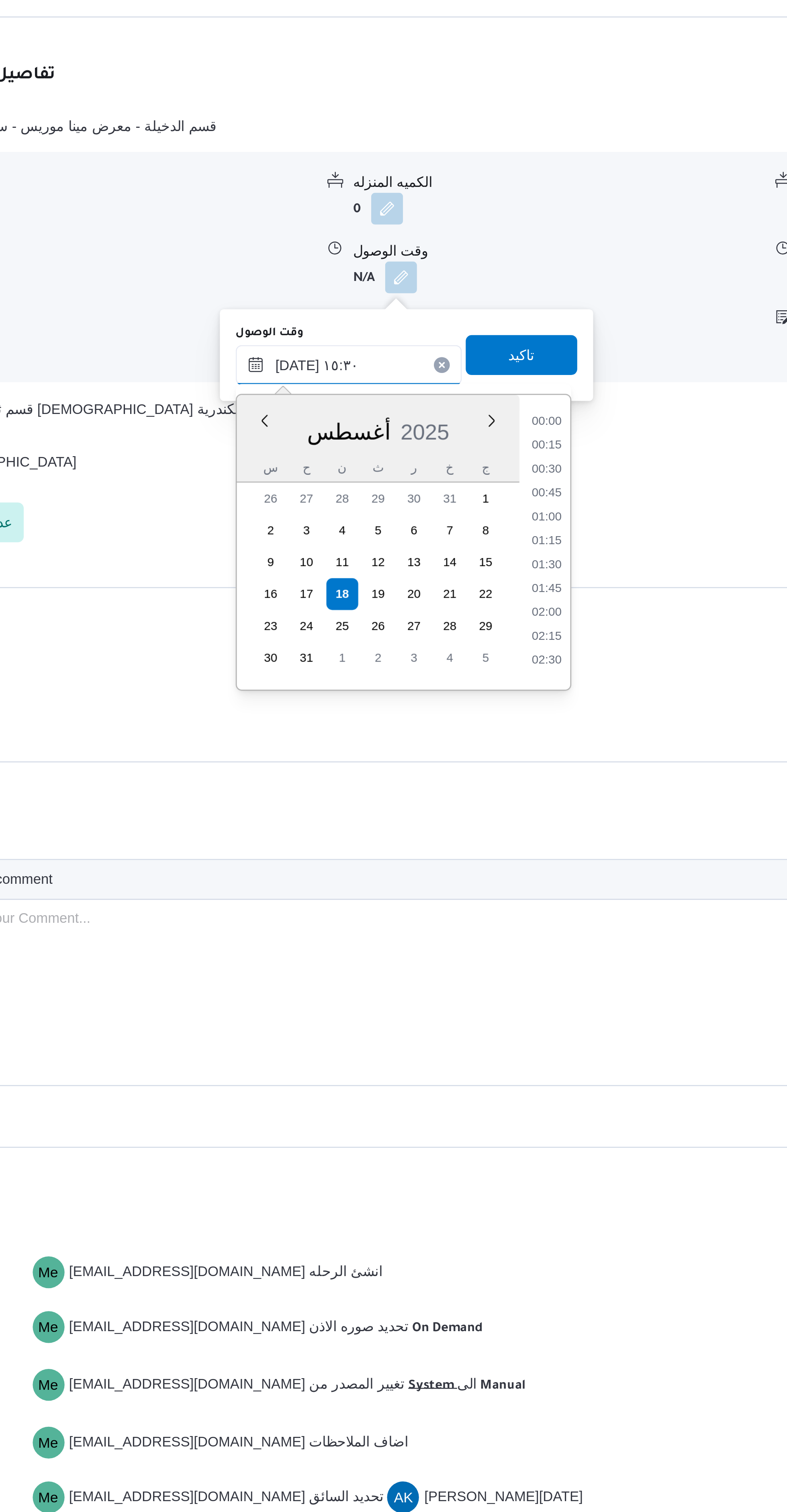
scroll to position [542, 0]
click at [459, 812] on li "14:00" at bounding box center [453, 814] width 19 height 8
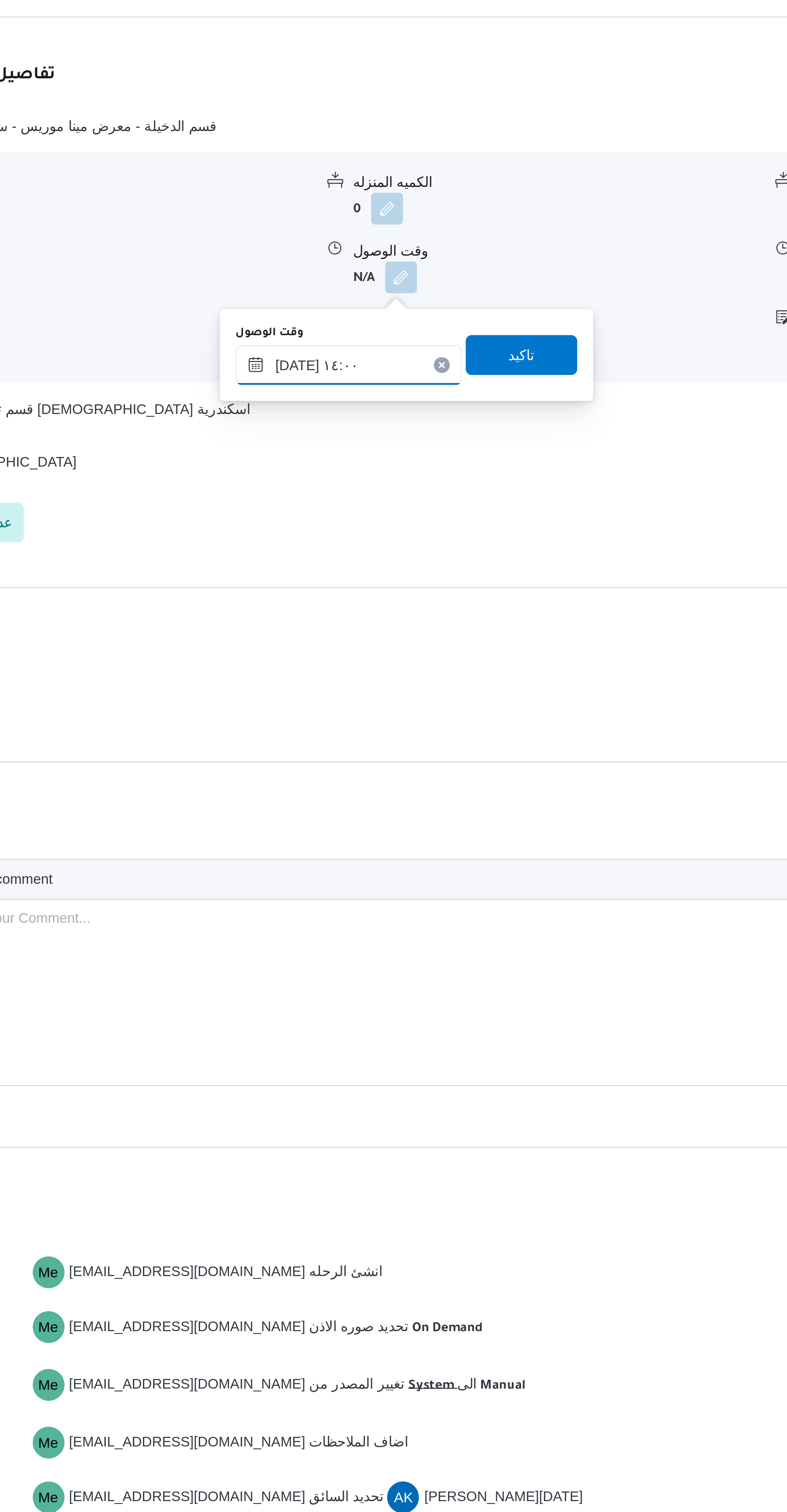
click at [389, 792] on input "١٨/٠٨/٢٠٢٥ ١٤:٠٠" at bounding box center [374, 794] width 91 height 16
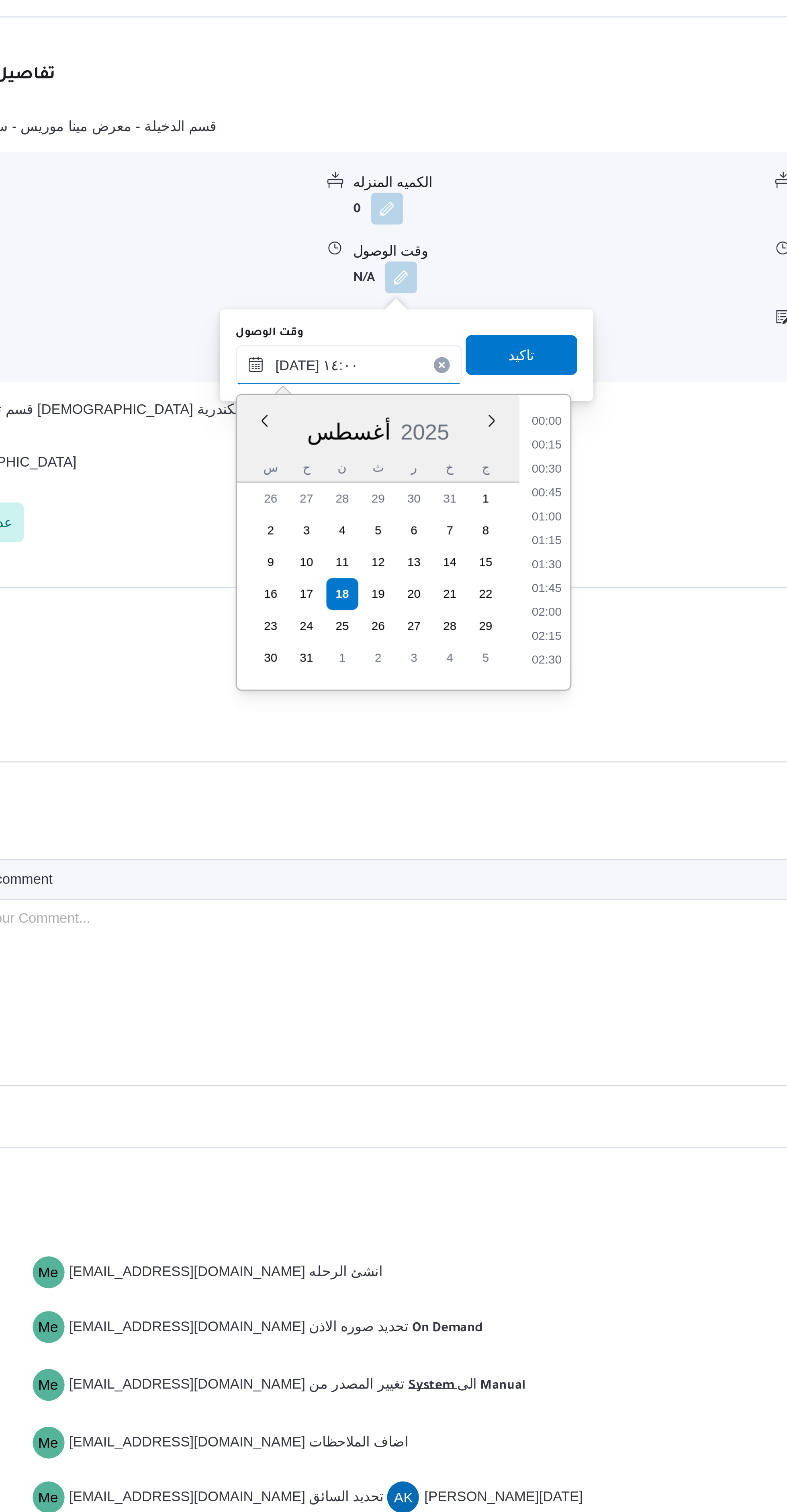
scroll to position [485, 0]
click at [454, 832] on li "13:00" at bounding box center [453, 833] width 19 height 8
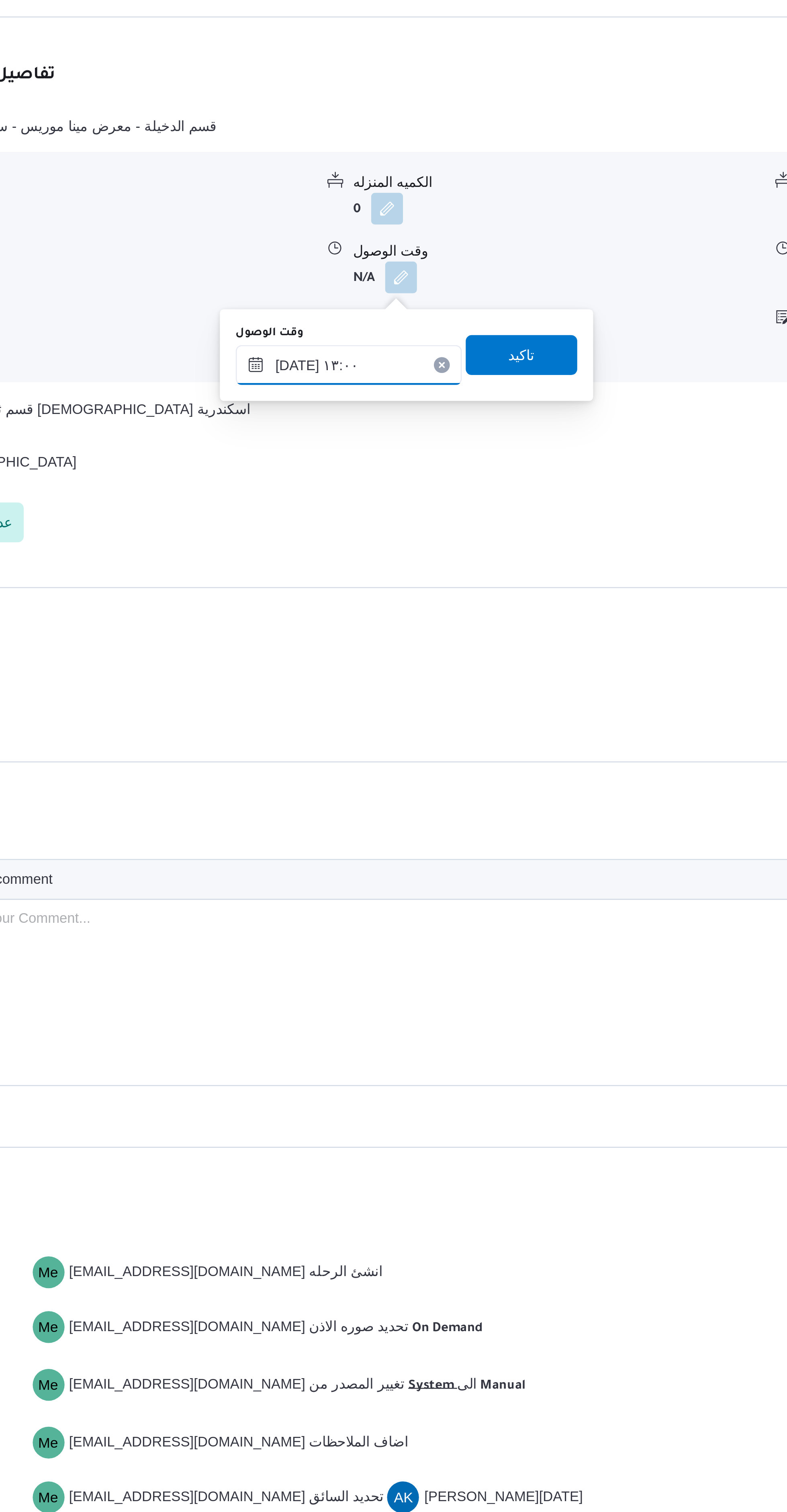
click at [391, 791] on input "١٨/٠٨/٢٠٢٥ ١٣:٠٠" at bounding box center [374, 794] width 91 height 16
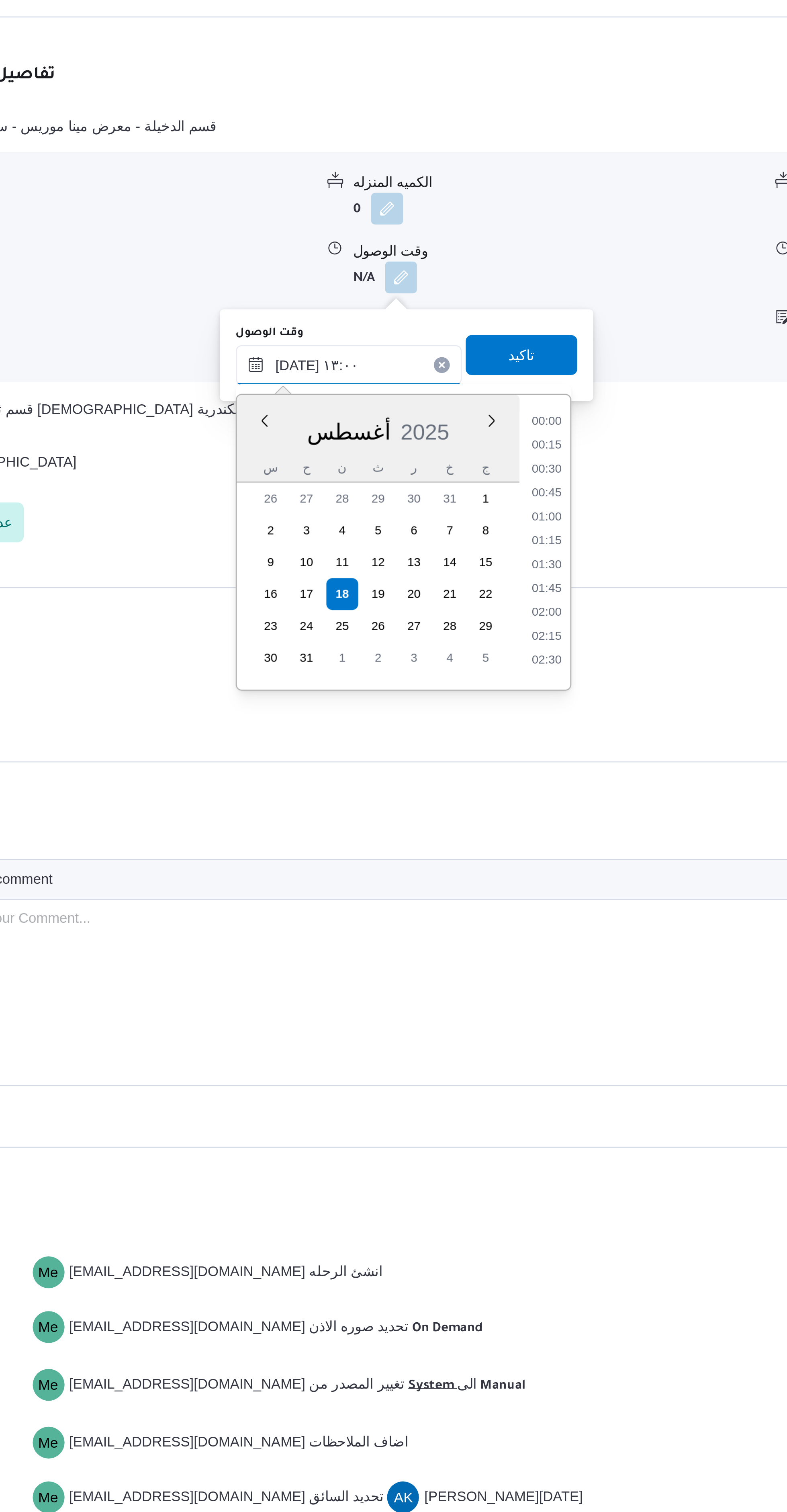
scroll to position [446, 0]
click at [454, 832] on li "12:00" at bounding box center [453, 833] width 19 height 8
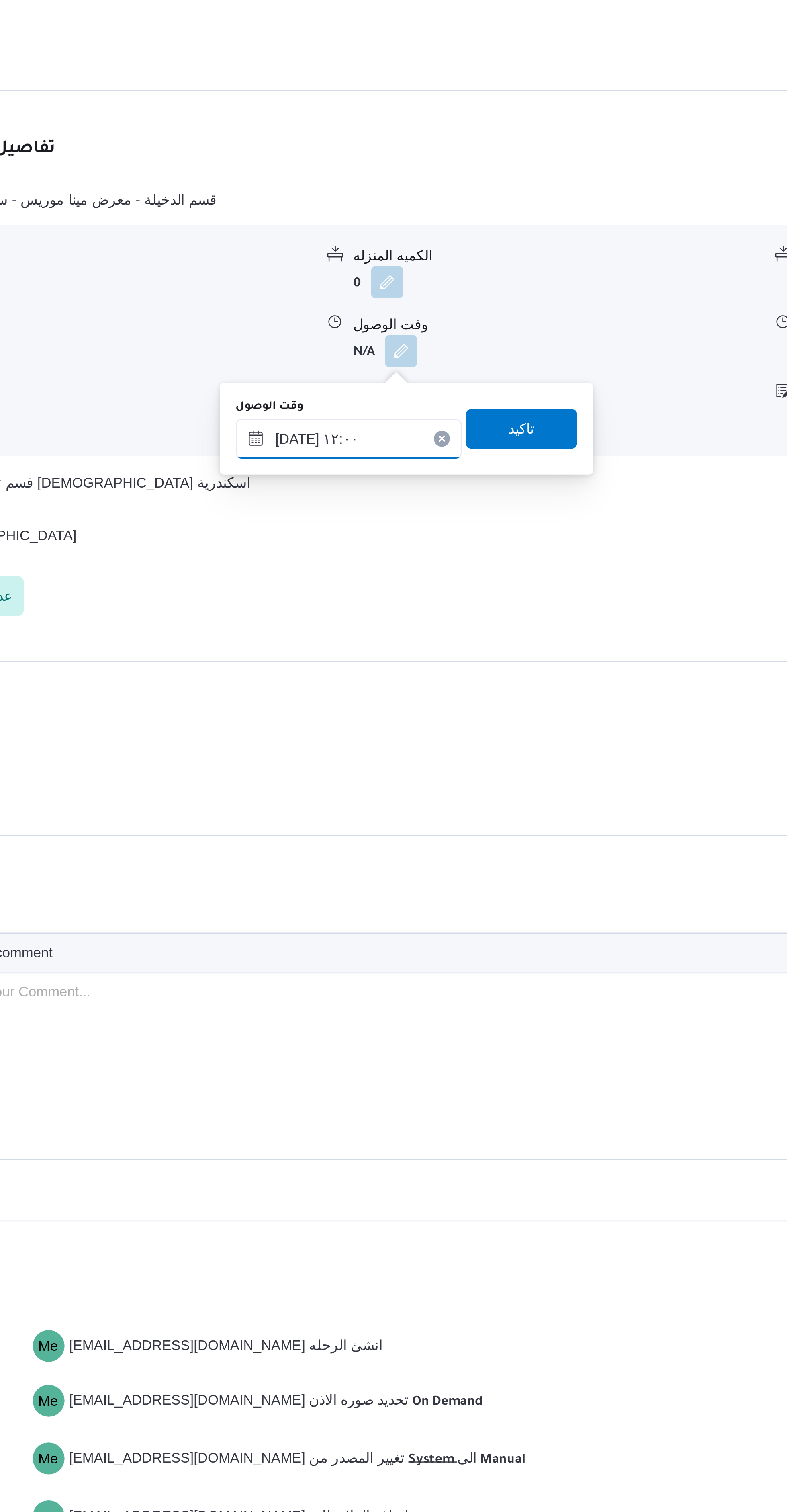
click at [385, 792] on input "١٨/٠٨/٢٠٢٥ ١٢:٠٠" at bounding box center [374, 794] width 91 height 16
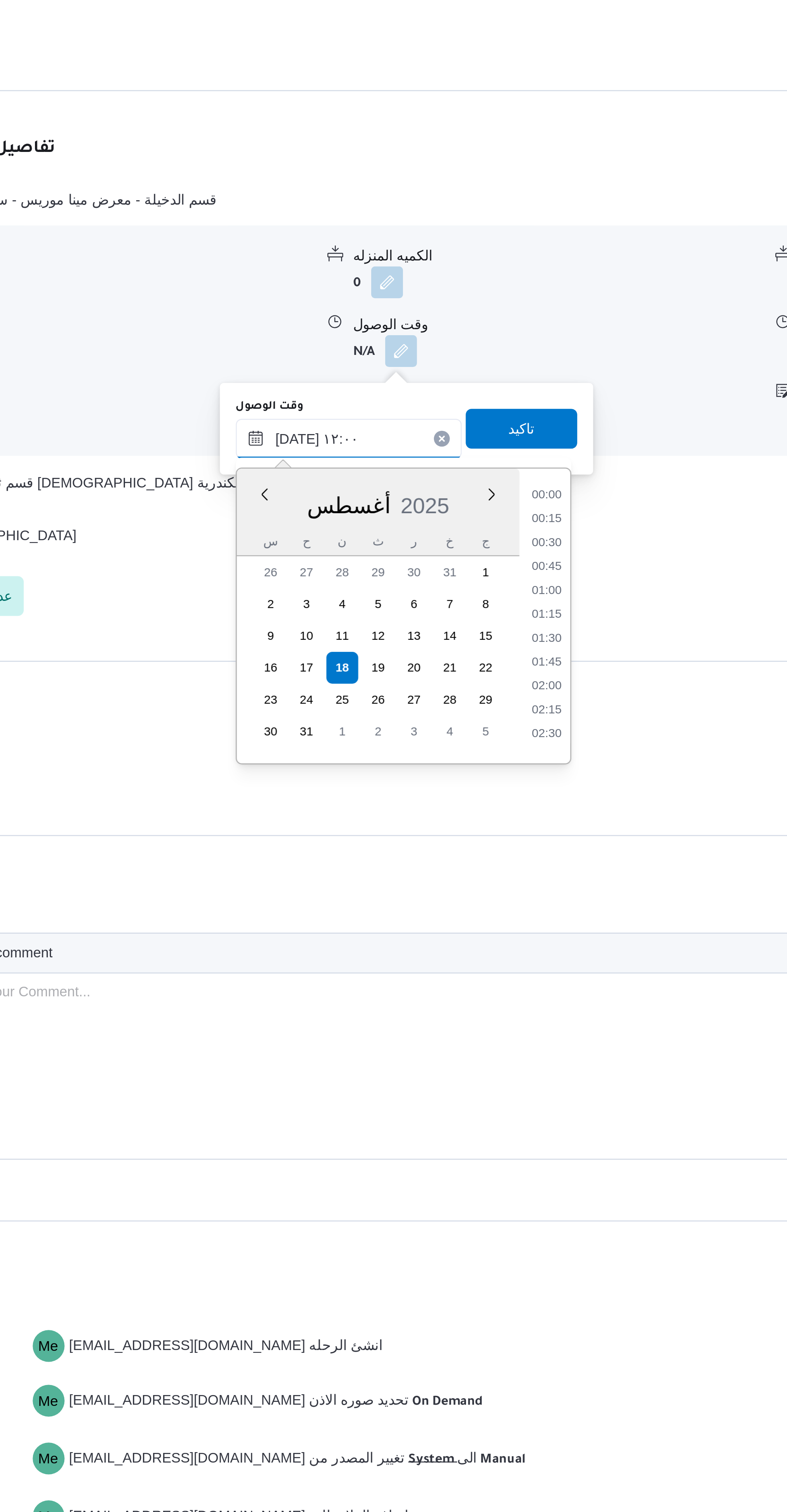
scroll to position [408, 0]
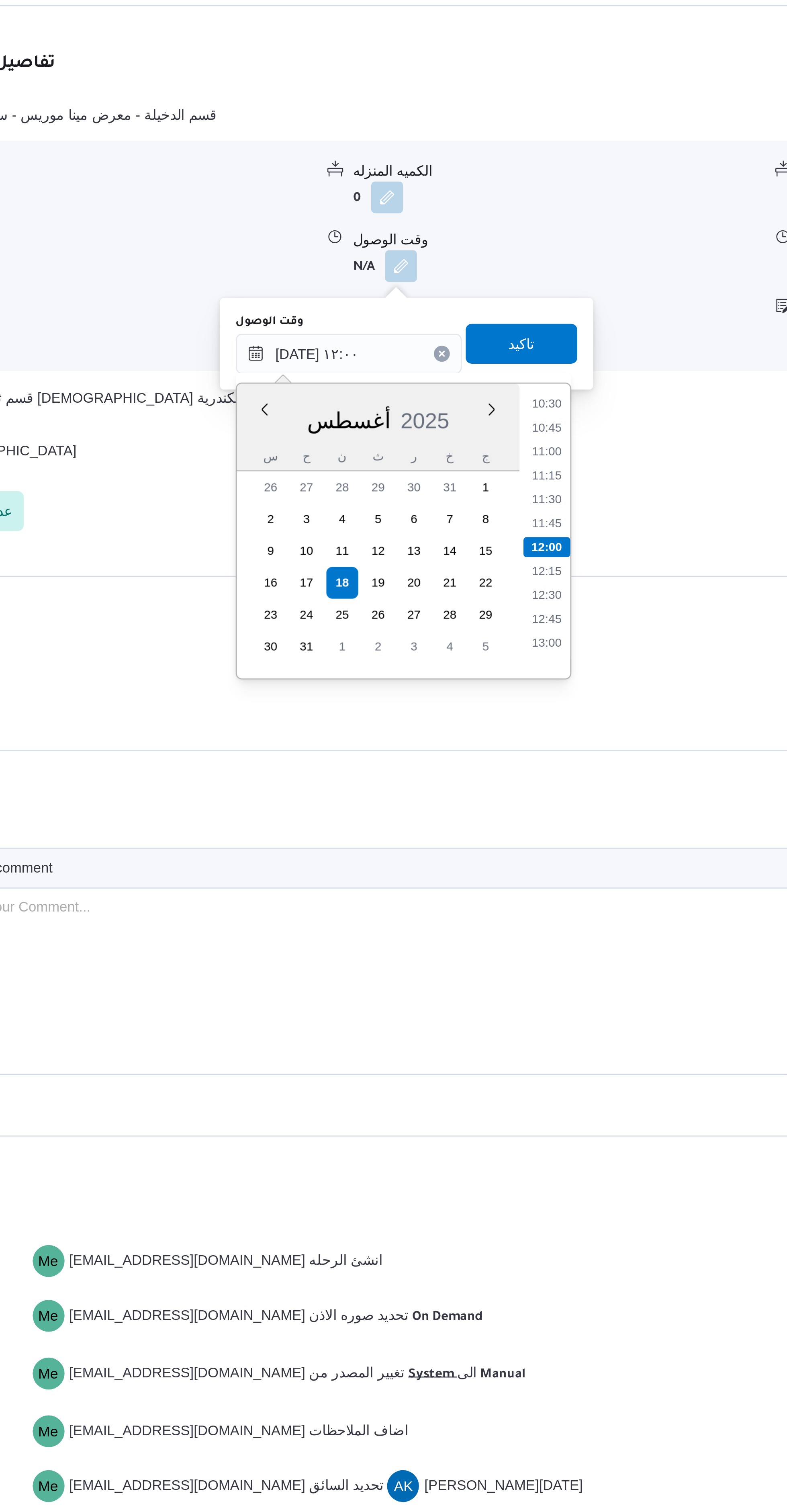
click at [453, 912] on li "13:00" at bounding box center [453, 911] width 19 height 8
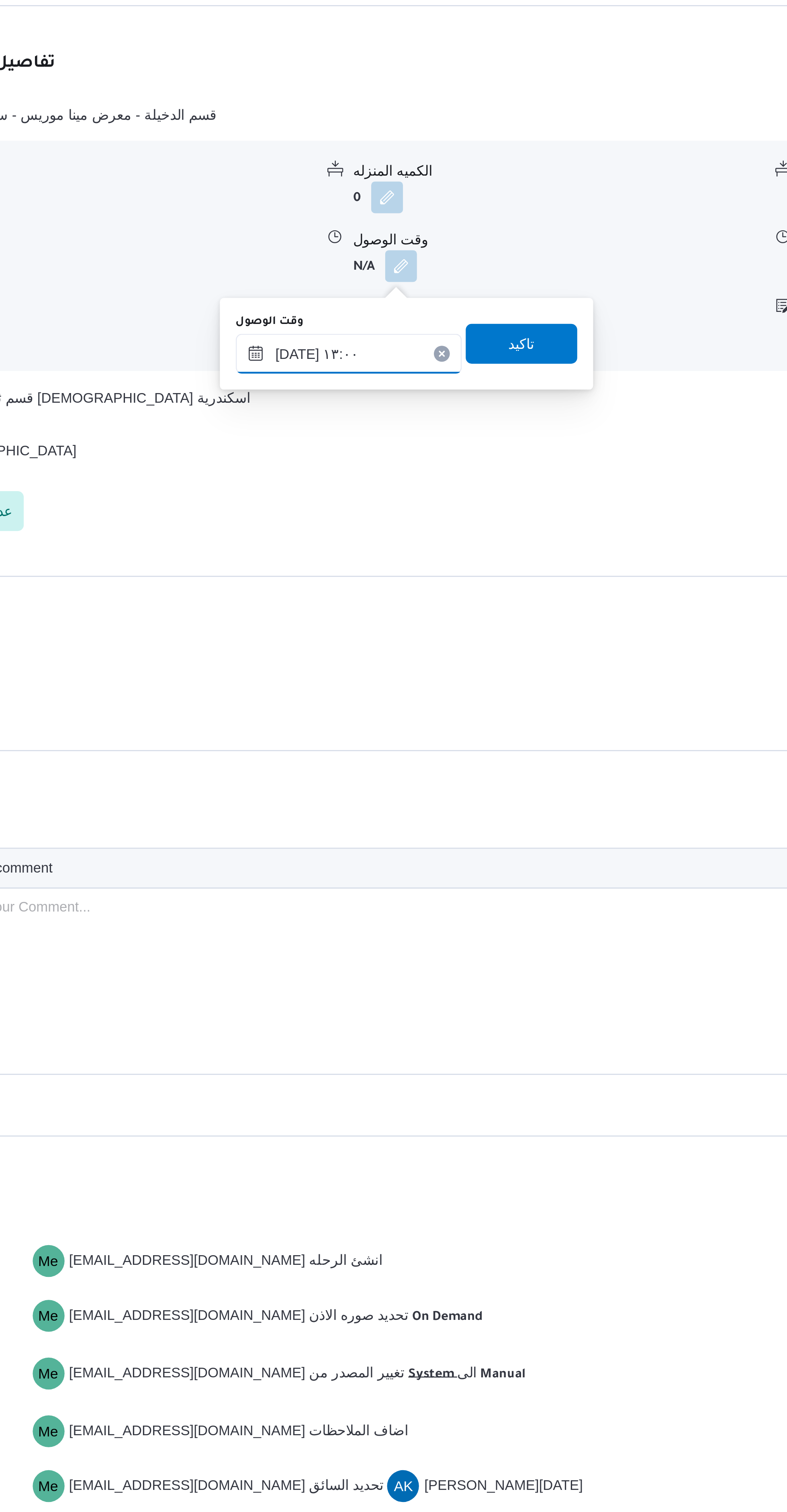
click at [393, 792] on input "١٨/٠٨/٢٠٢٥ ١٣:٠٠" at bounding box center [374, 794] width 91 height 16
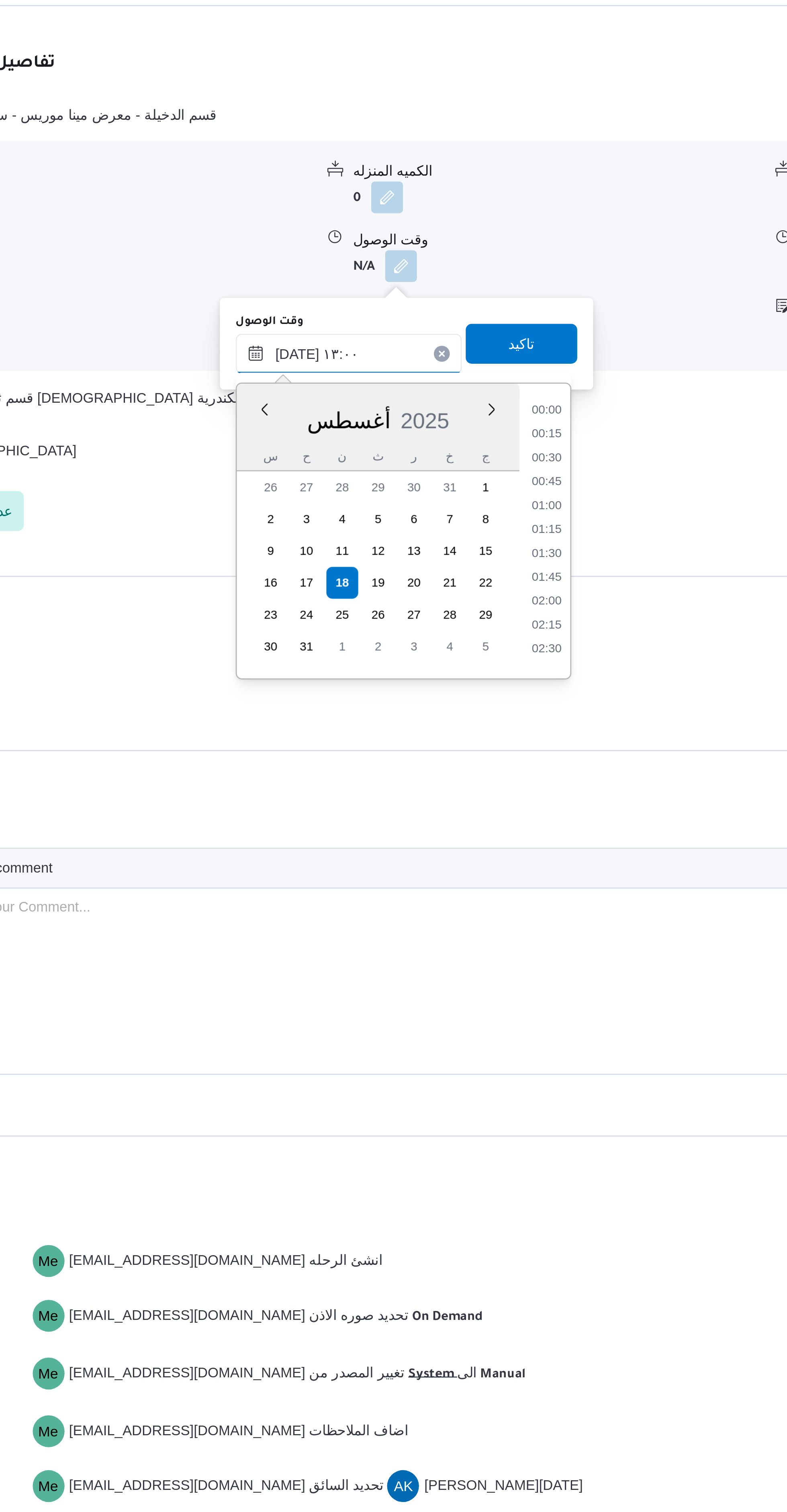
scroll to position [446, 0]
click at [453, 883] on li "13:15" at bounding box center [453, 881] width 19 height 8
type input "١٨/٠٨/٢٠٢٥ ١٣:١٥"
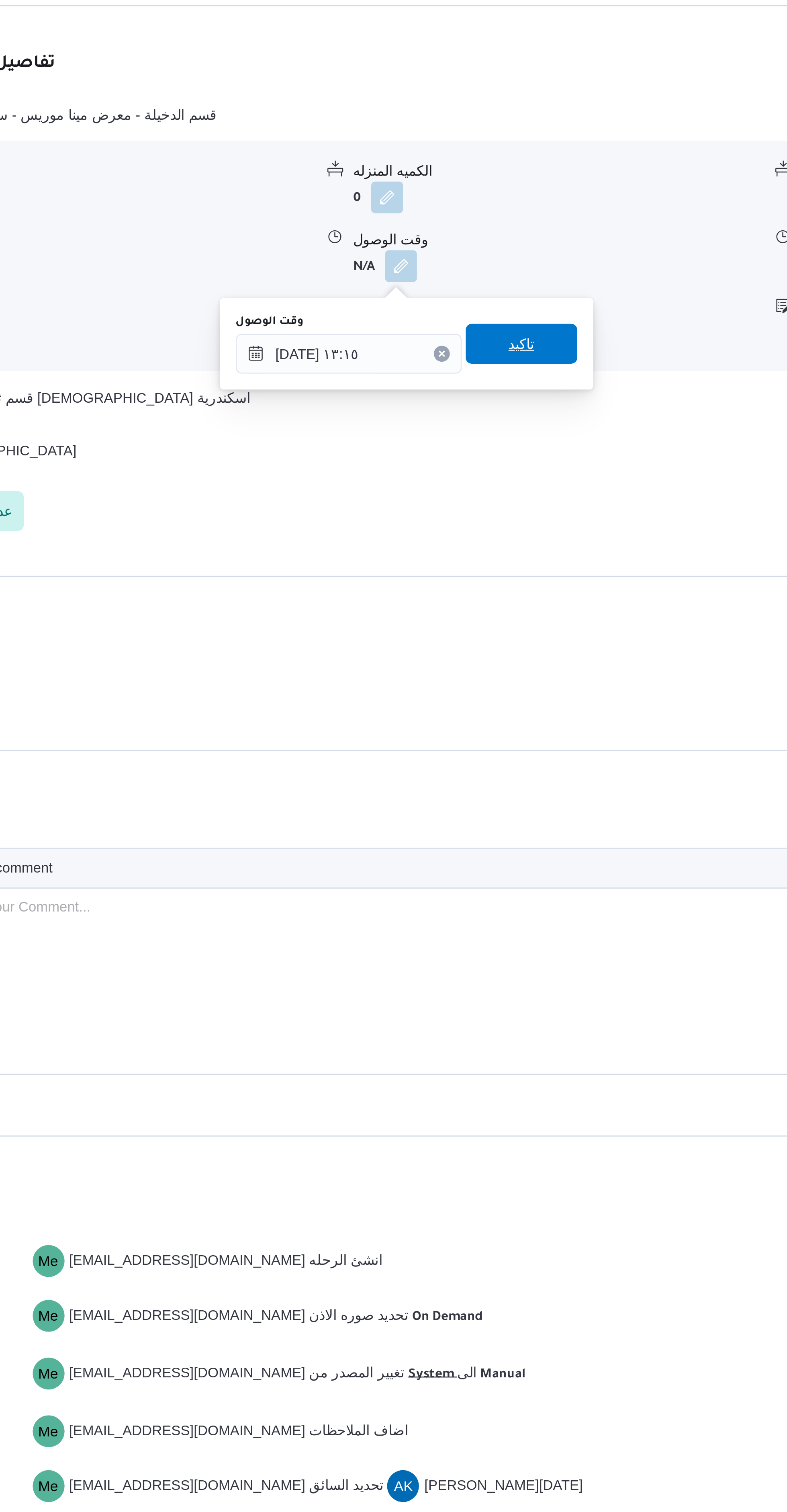
click at [442, 793] on span "تاكيد" at bounding box center [444, 790] width 45 height 16
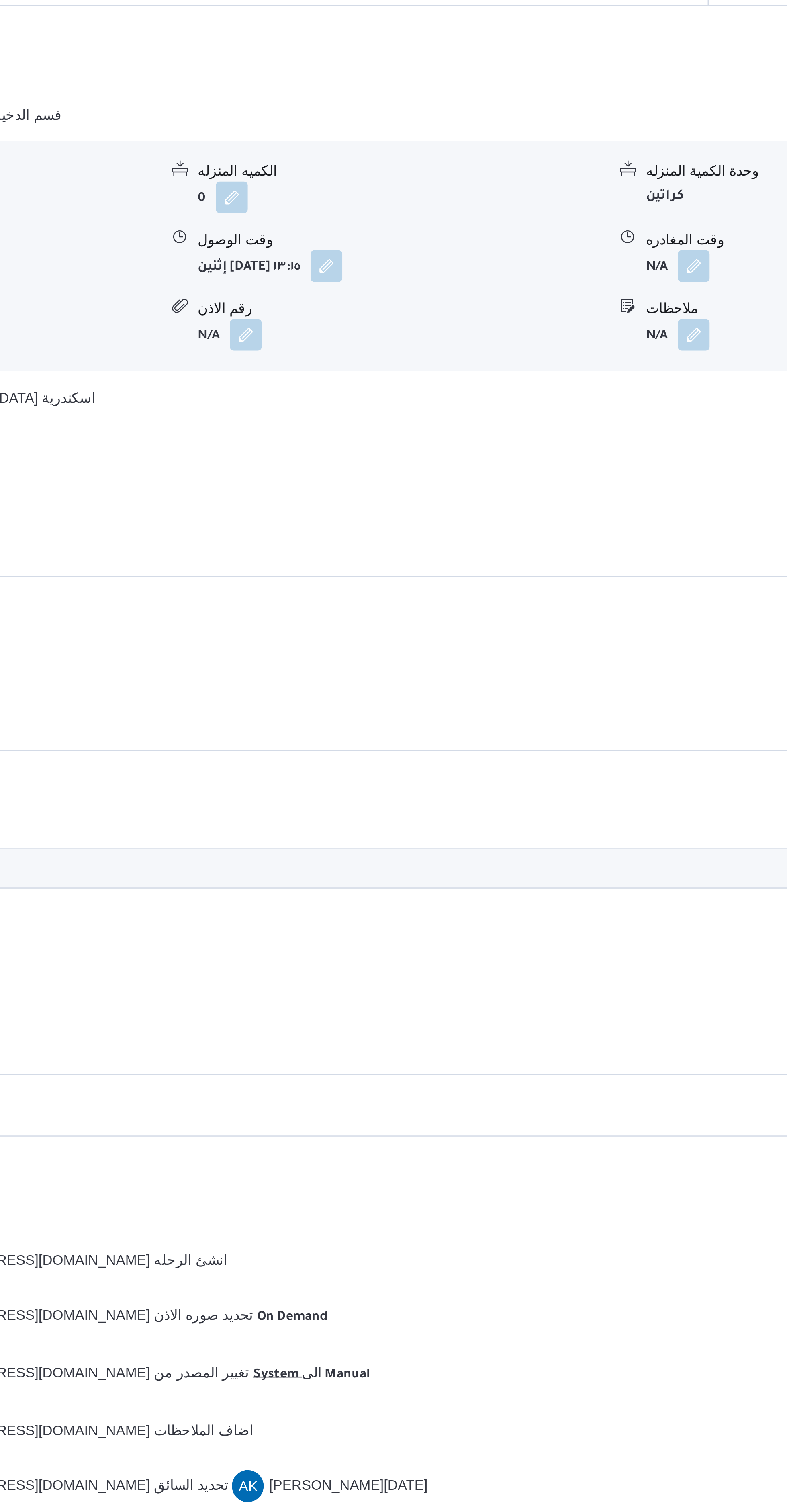
click at [573, 763] on button "button" at bounding box center [576, 759] width 13 height 13
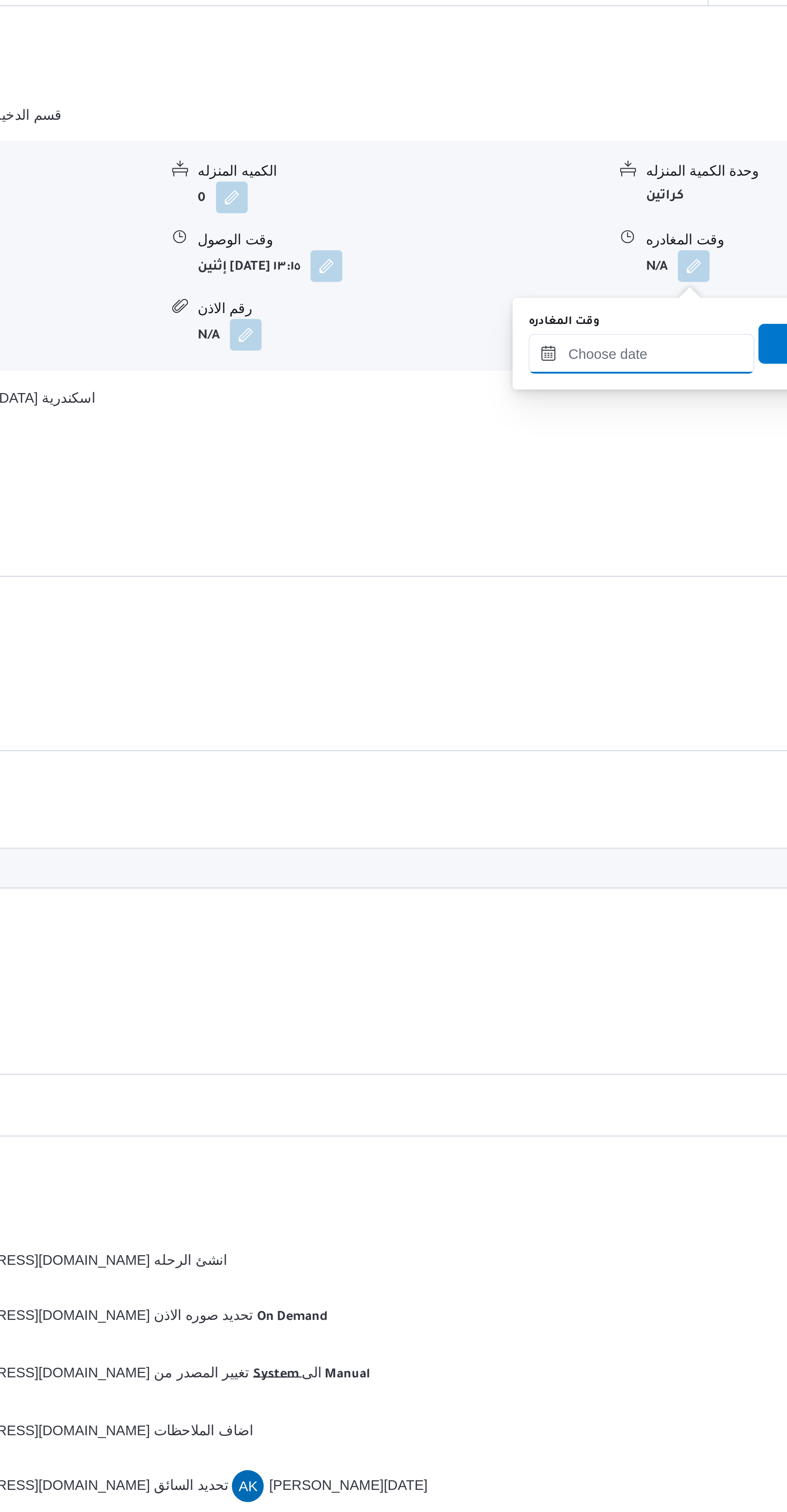
click at [543, 796] on input "وقت المغادره" at bounding box center [554, 794] width 91 height 16
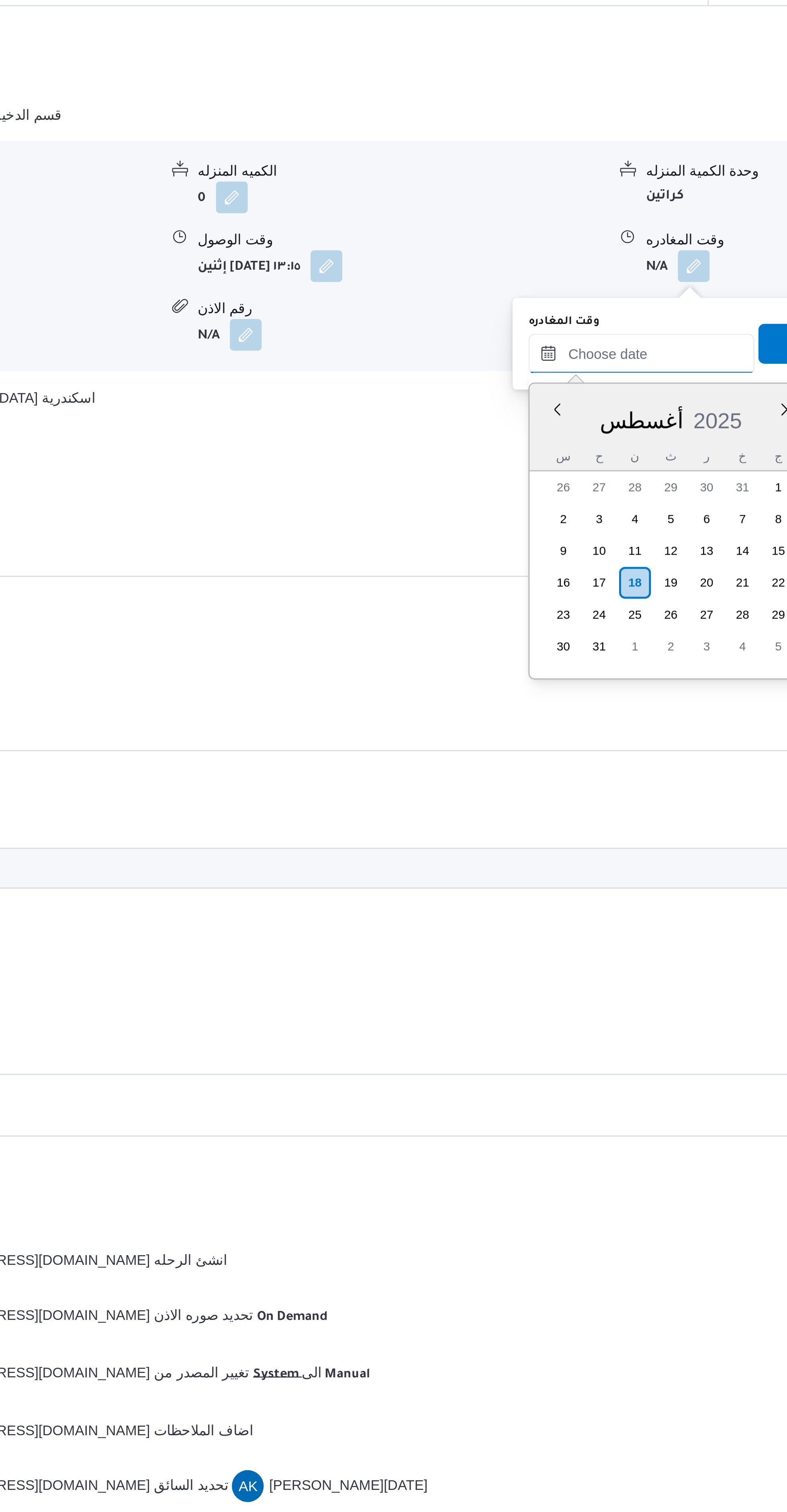
scroll to position [706, 0]
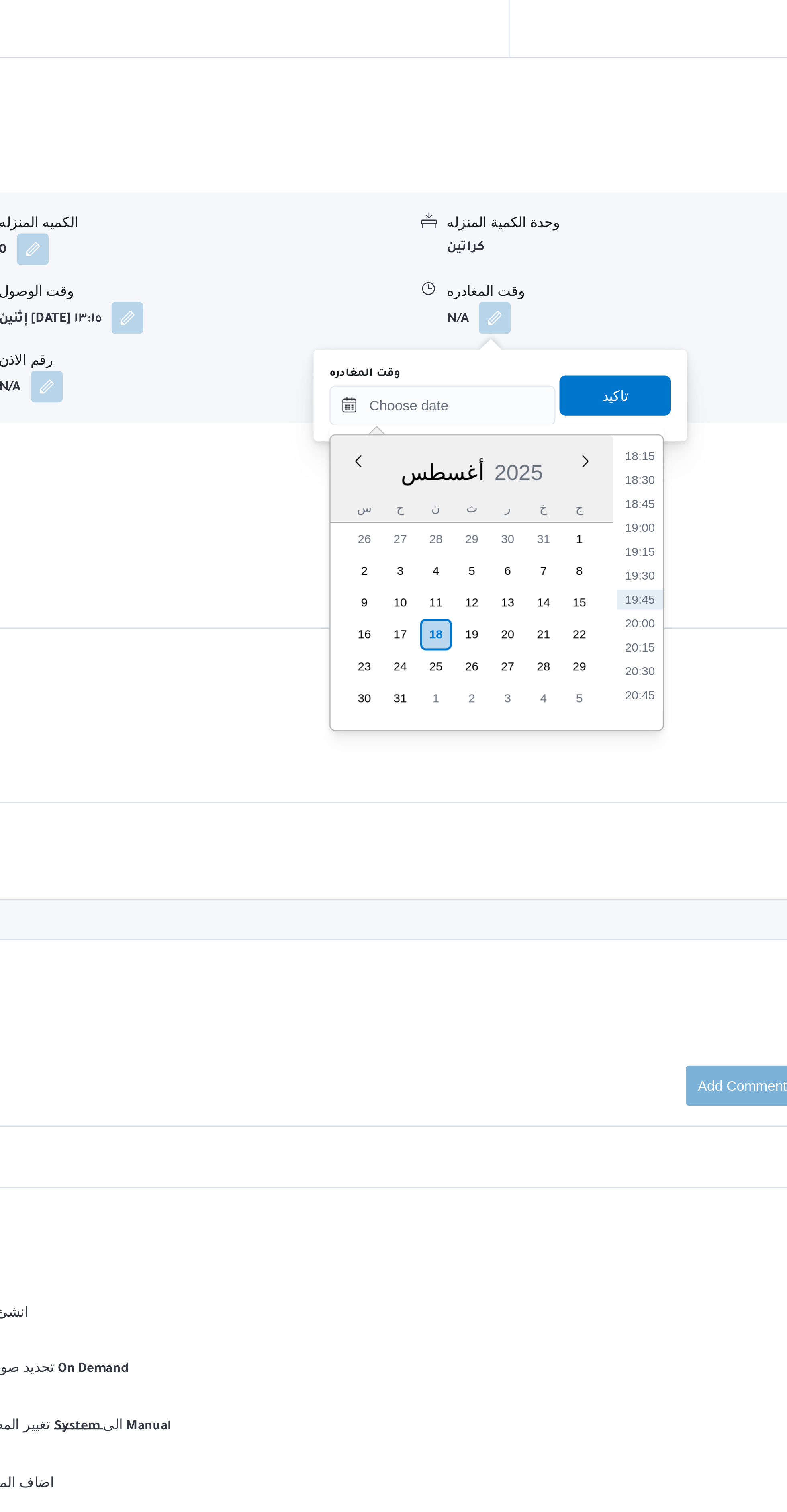
click at [637, 817] on li "18:15" at bounding box center [635, 815] width 19 height 8
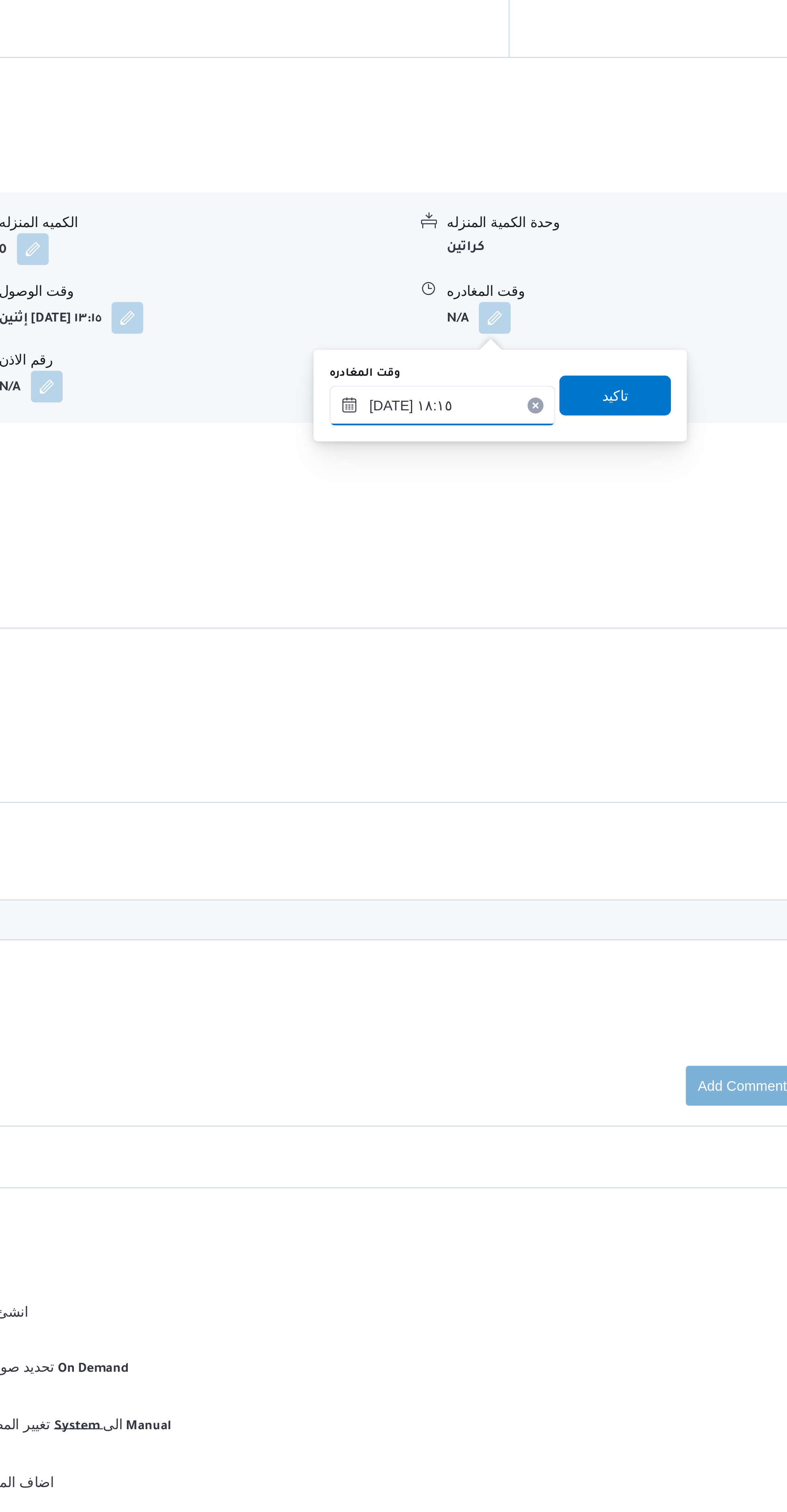
click at [568, 793] on input "١٨/٠٨/٢٠٢٥ ١٨:١٥" at bounding box center [554, 794] width 91 height 16
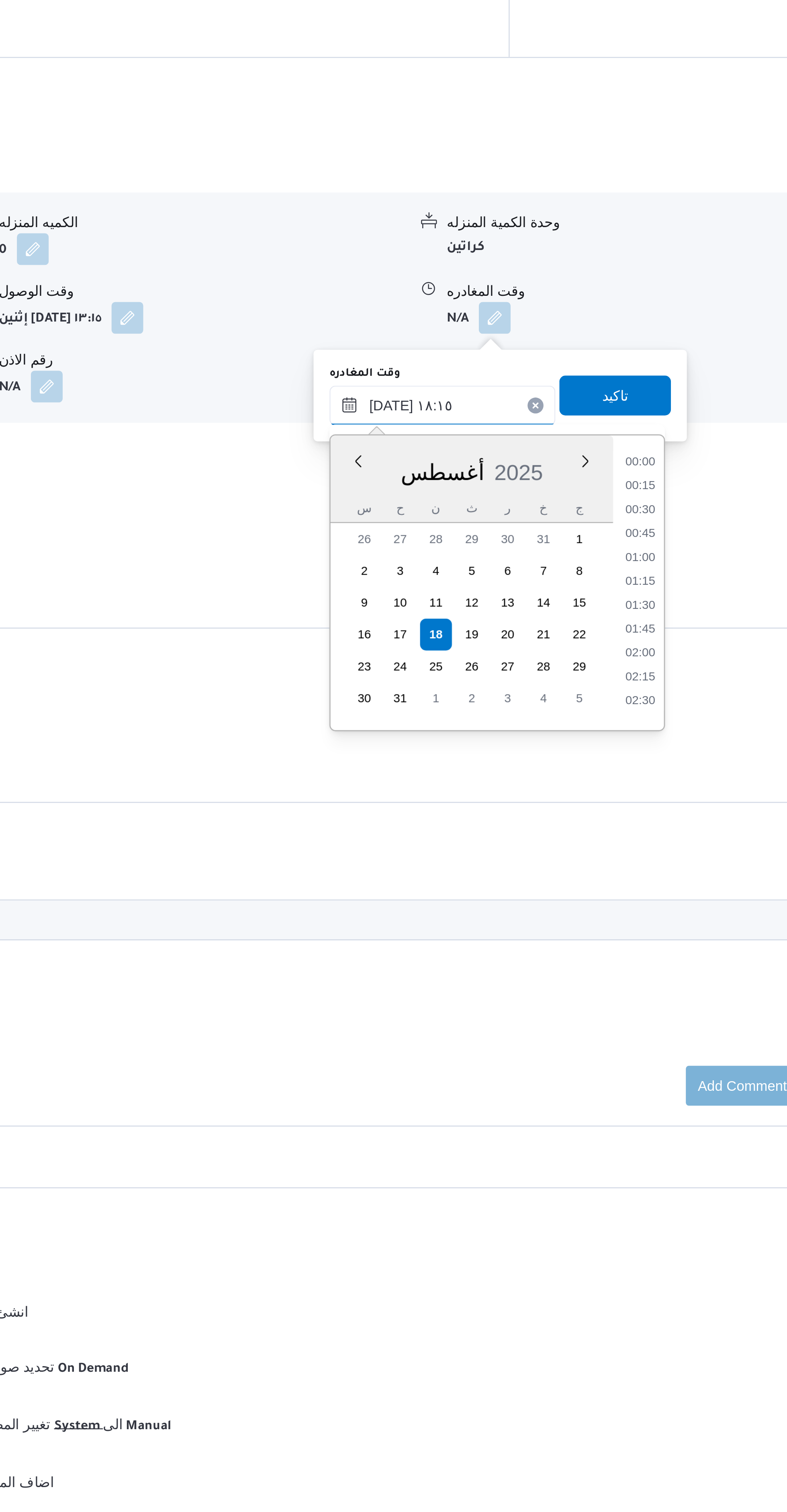
scroll to position [648, 0]
click at [639, 815] on li "16:45" at bounding box center [635, 815] width 19 height 8
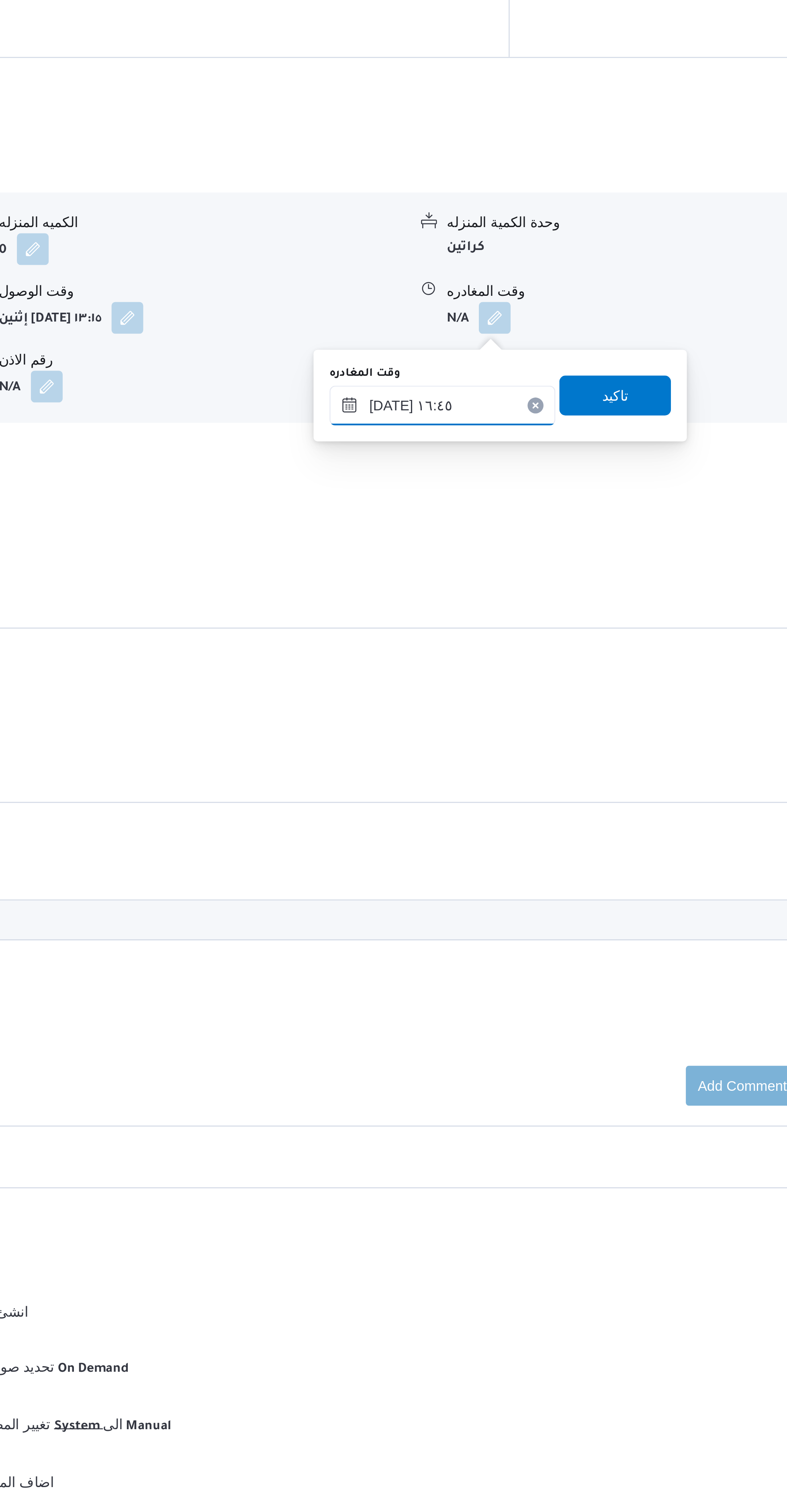
click at [570, 792] on input "١٨/٠٨/٢٠٢٥ ١٦:٤٥" at bounding box center [554, 794] width 91 height 16
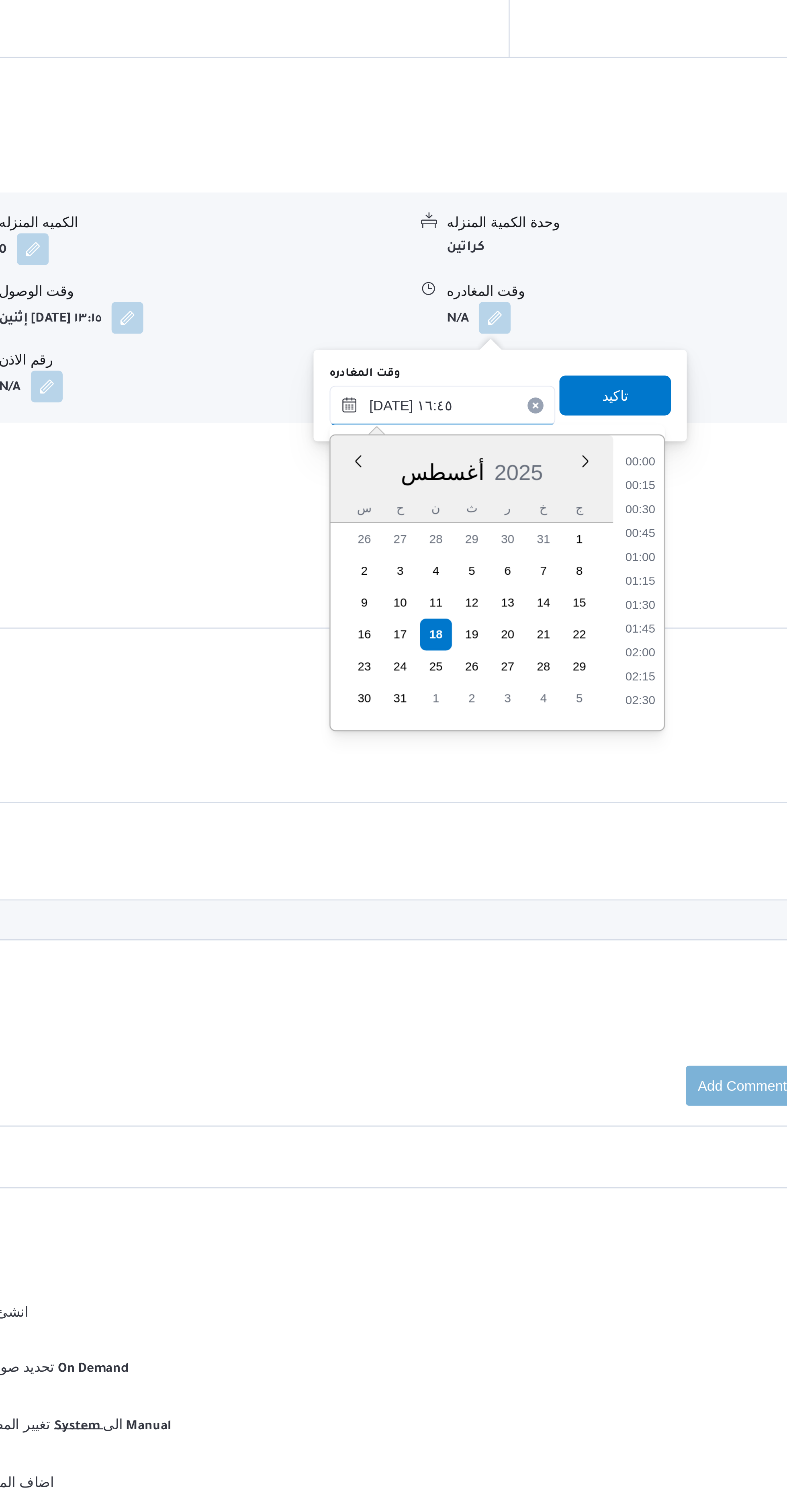
scroll to position [590, 0]
click at [639, 815] on li "15:15" at bounding box center [635, 815] width 19 height 8
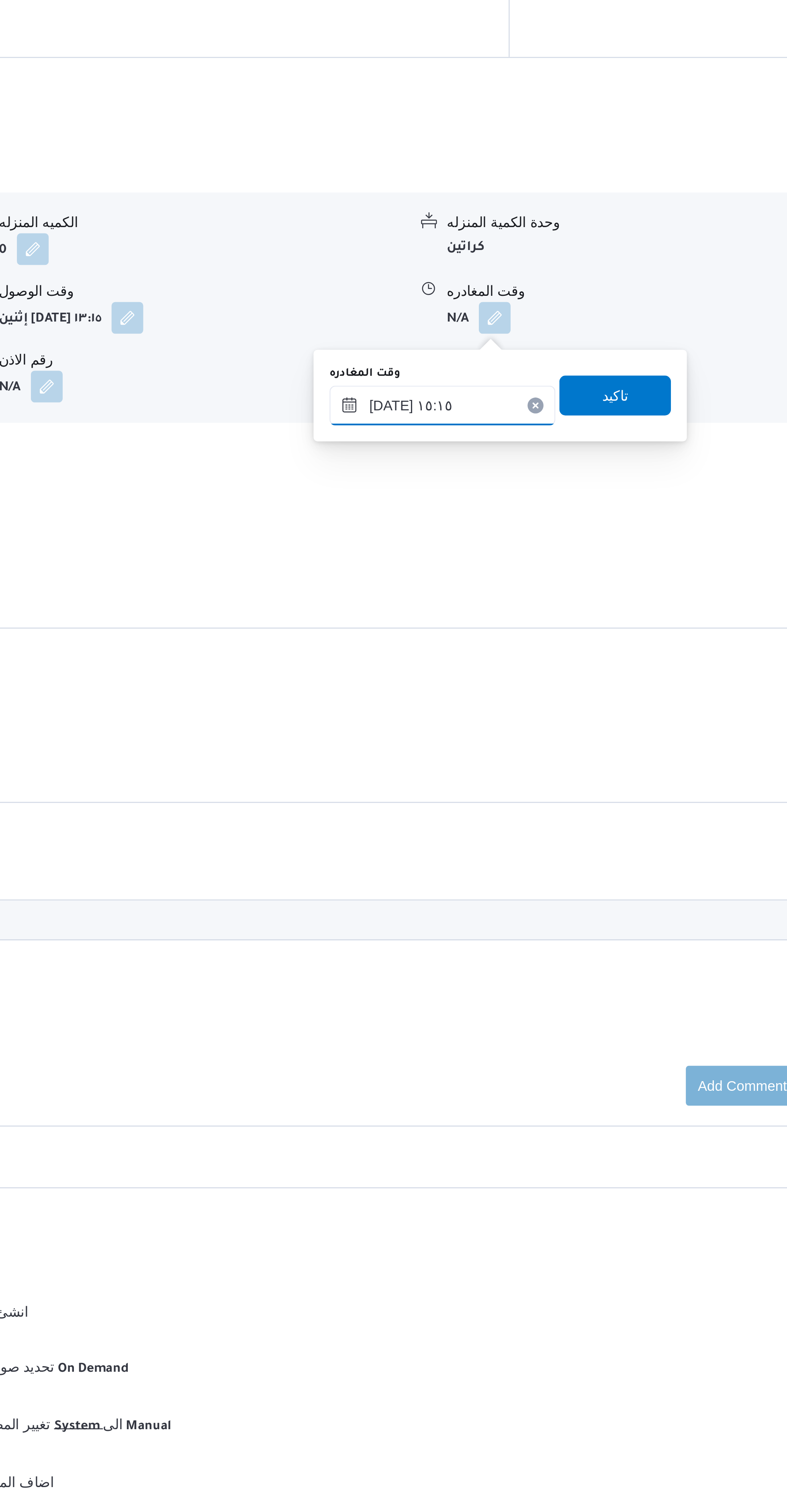
click at [568, 793] on input "١٨/٠٨/٢٠٢٥ ١٥:١٥" at bounding box center [554, 794] width 91 height 16
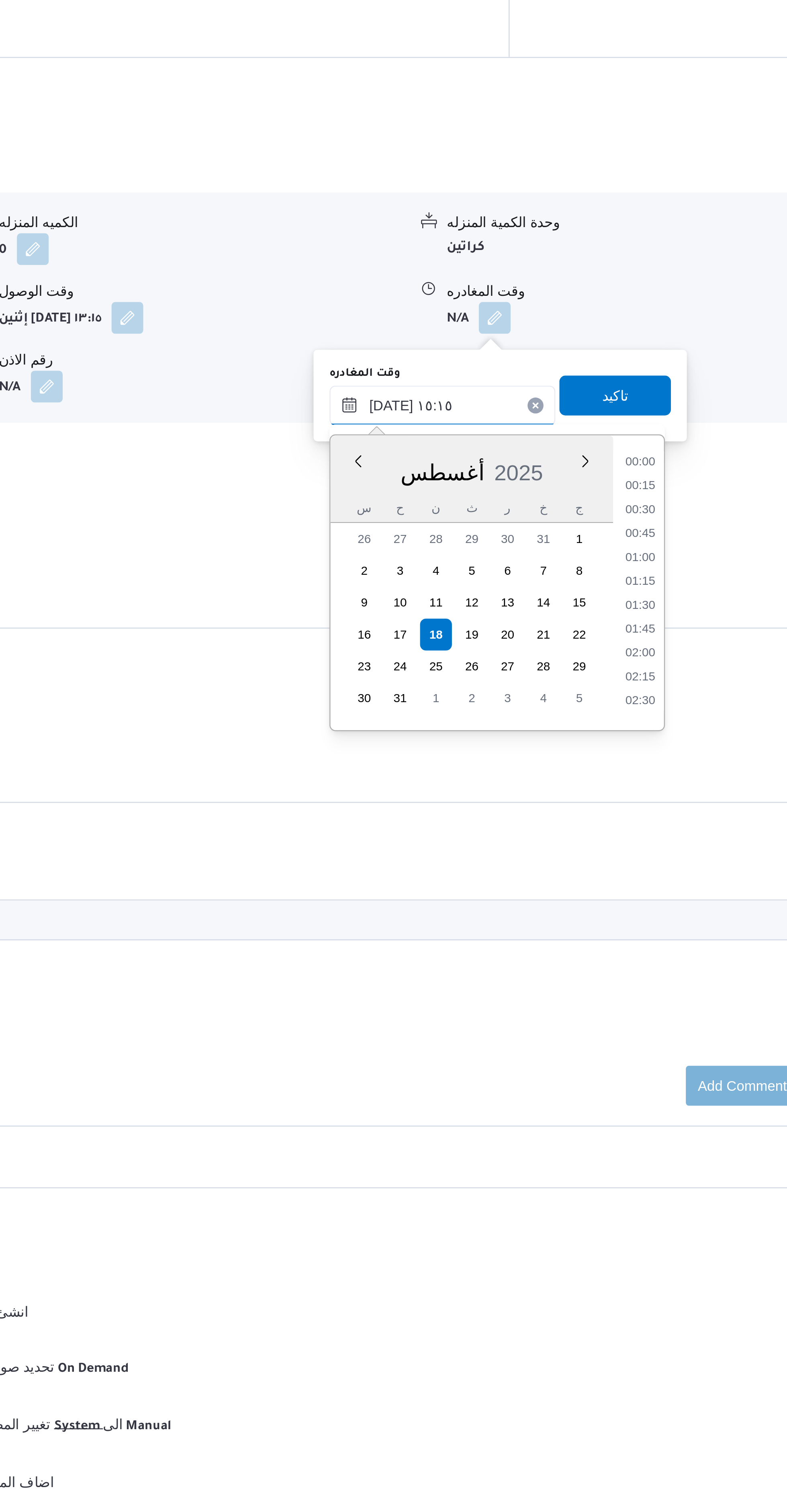
scroll to position [533, 0]
click at [634, 852] on li "14:45" at bounding box center [635, 853] width 19 height 8
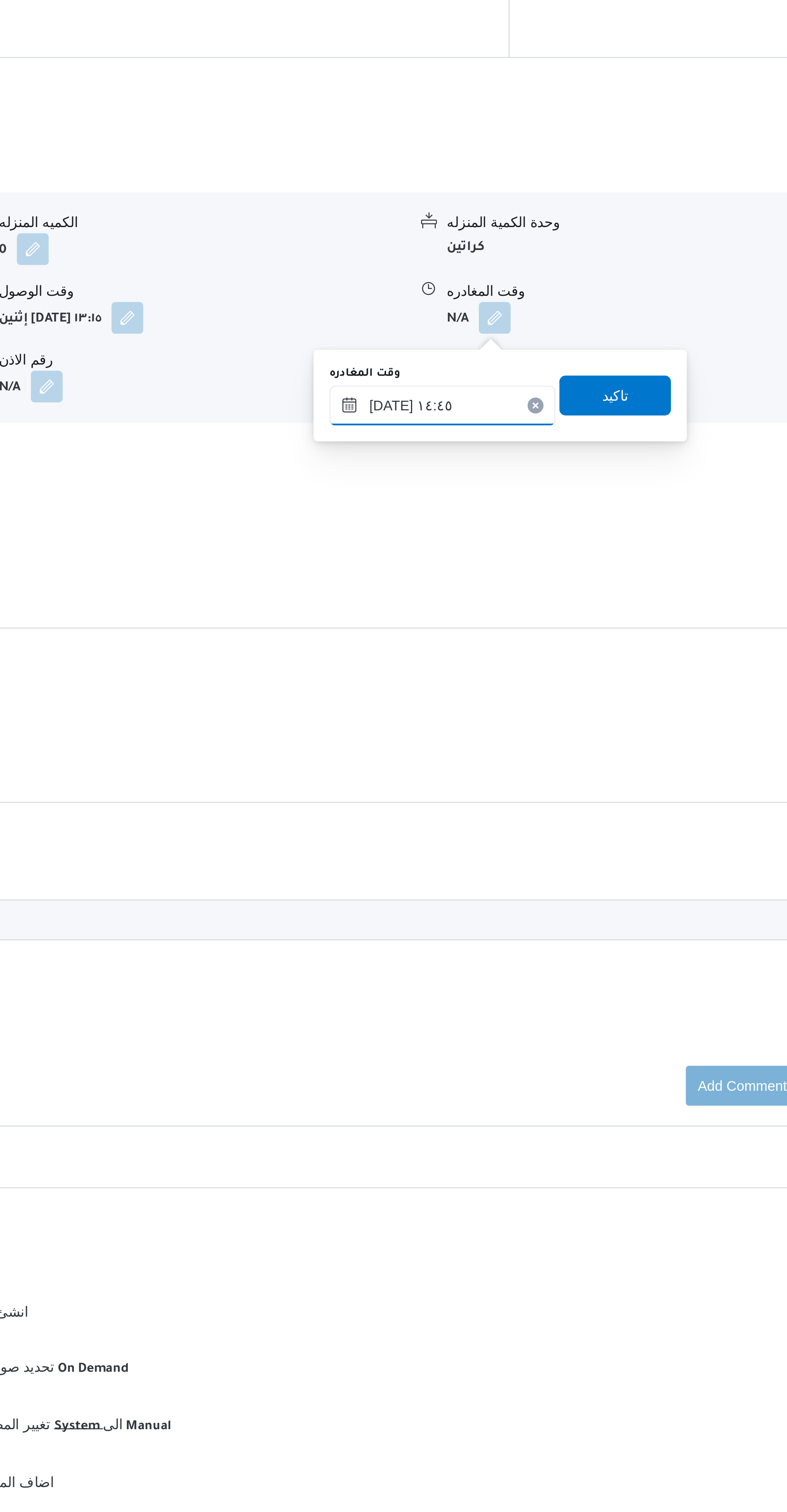
click at [567, 794] on input "١٨/٠٨/٢٠٢٥ ١٤:٤٥" at bounding box center [554, 794] width 91 height 16
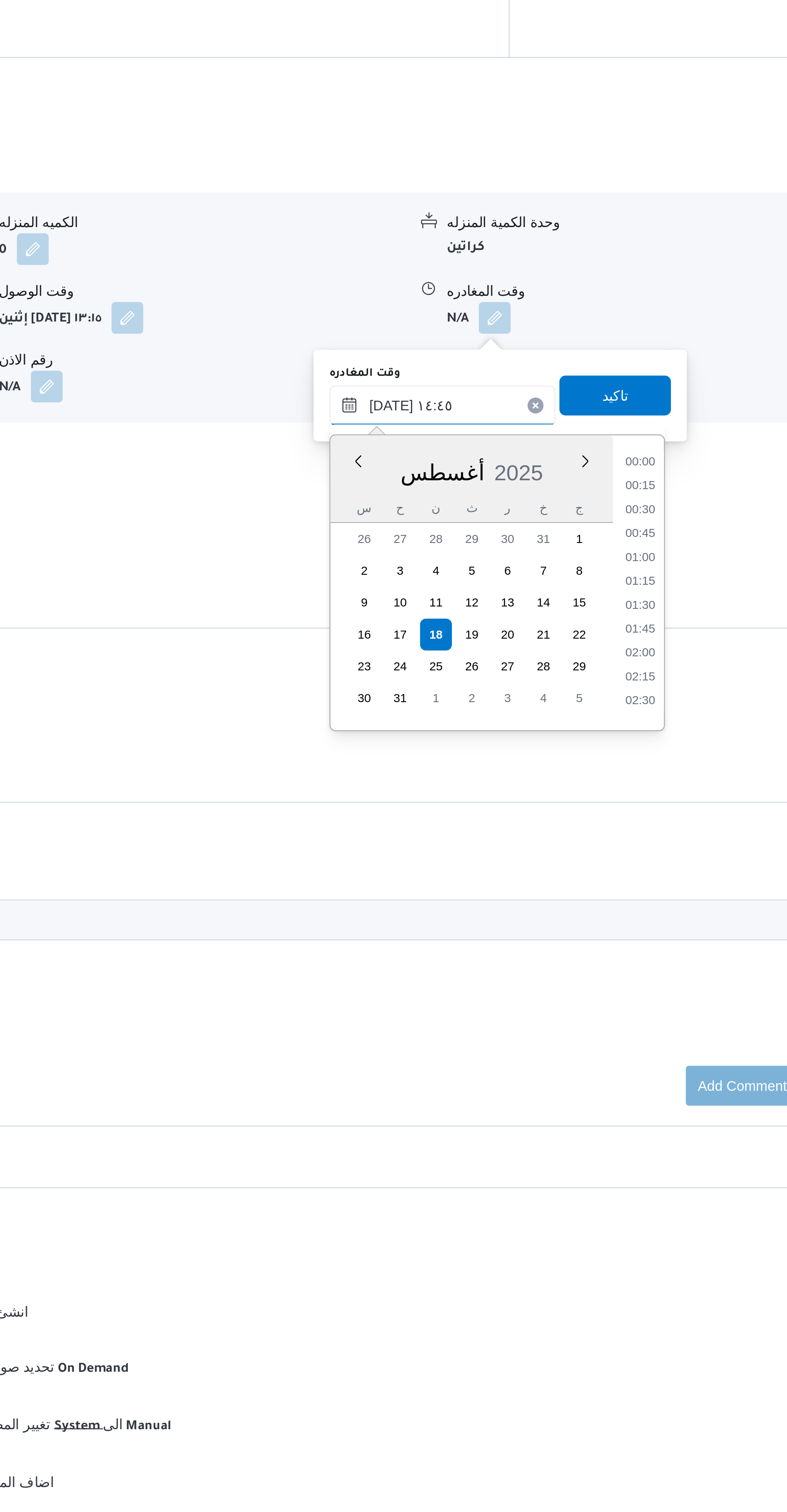
scroll to position [514, 0]
click at [635, 861] on li "14:30" at bounding box center [635, 863] width 19 height 8
type input "١٨/٠٨/٢٠٢٥ ١٤:٣٠"
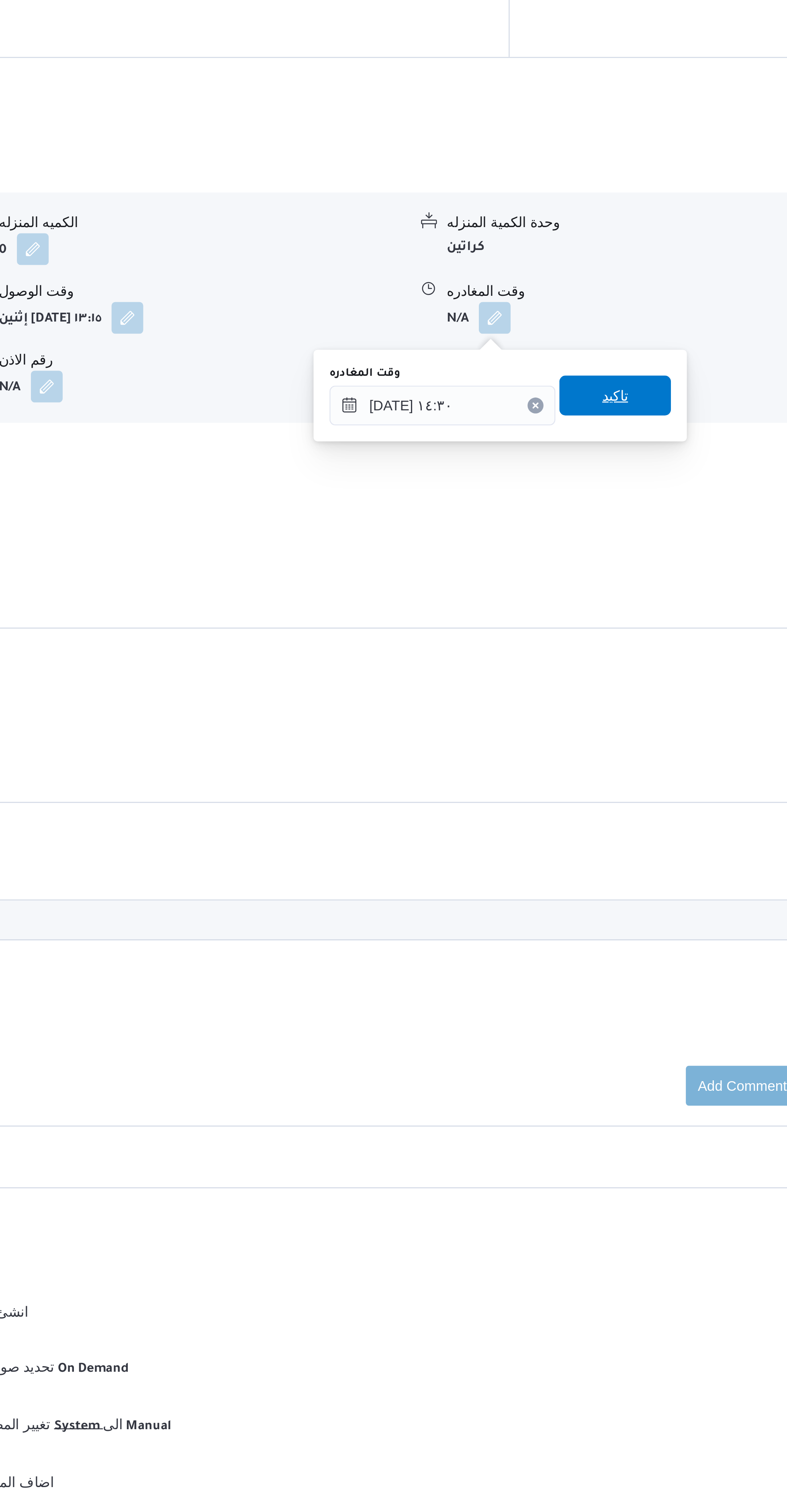
click at [632, 792] on span "تاكيد" at bounding box center [624, 790] width 45 height 16
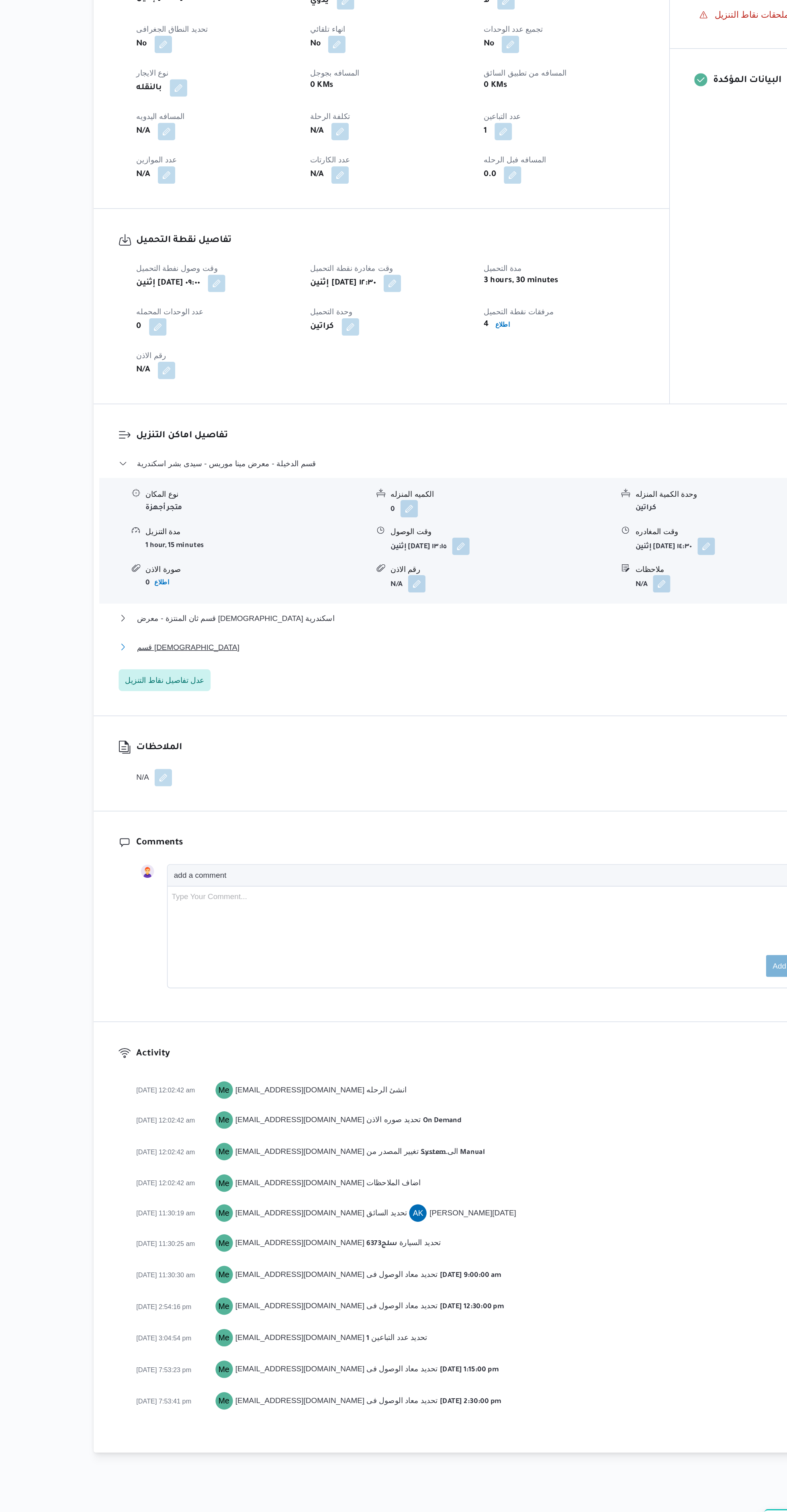
click at [478, 836] on button "قسم [DEMOGRAPHIC_DATA]" at bounding box center [441, 833] width 532 height 10
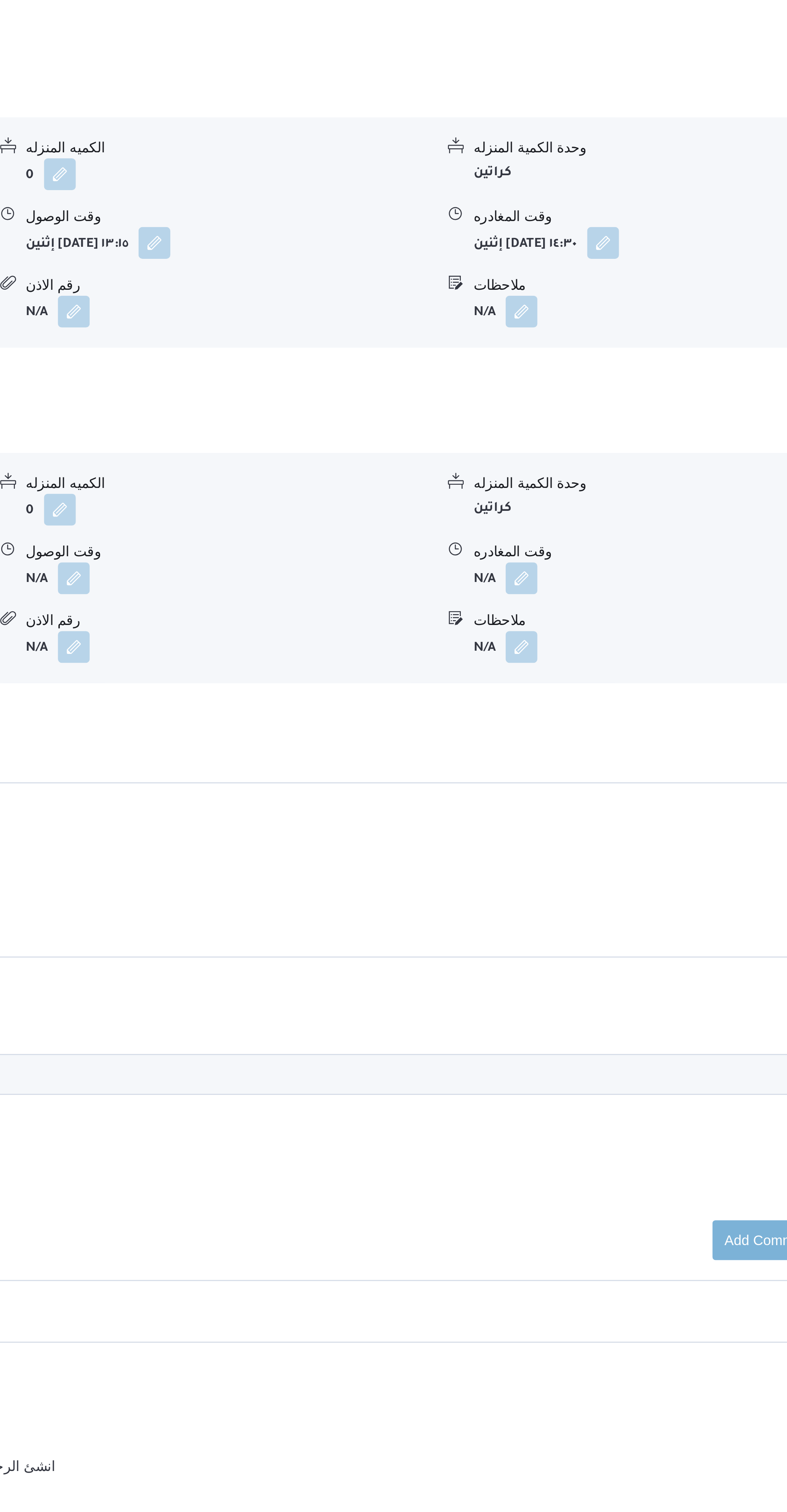
click at [579, 896] on button "button" at bounding box center [576, 894] width 13 height 13
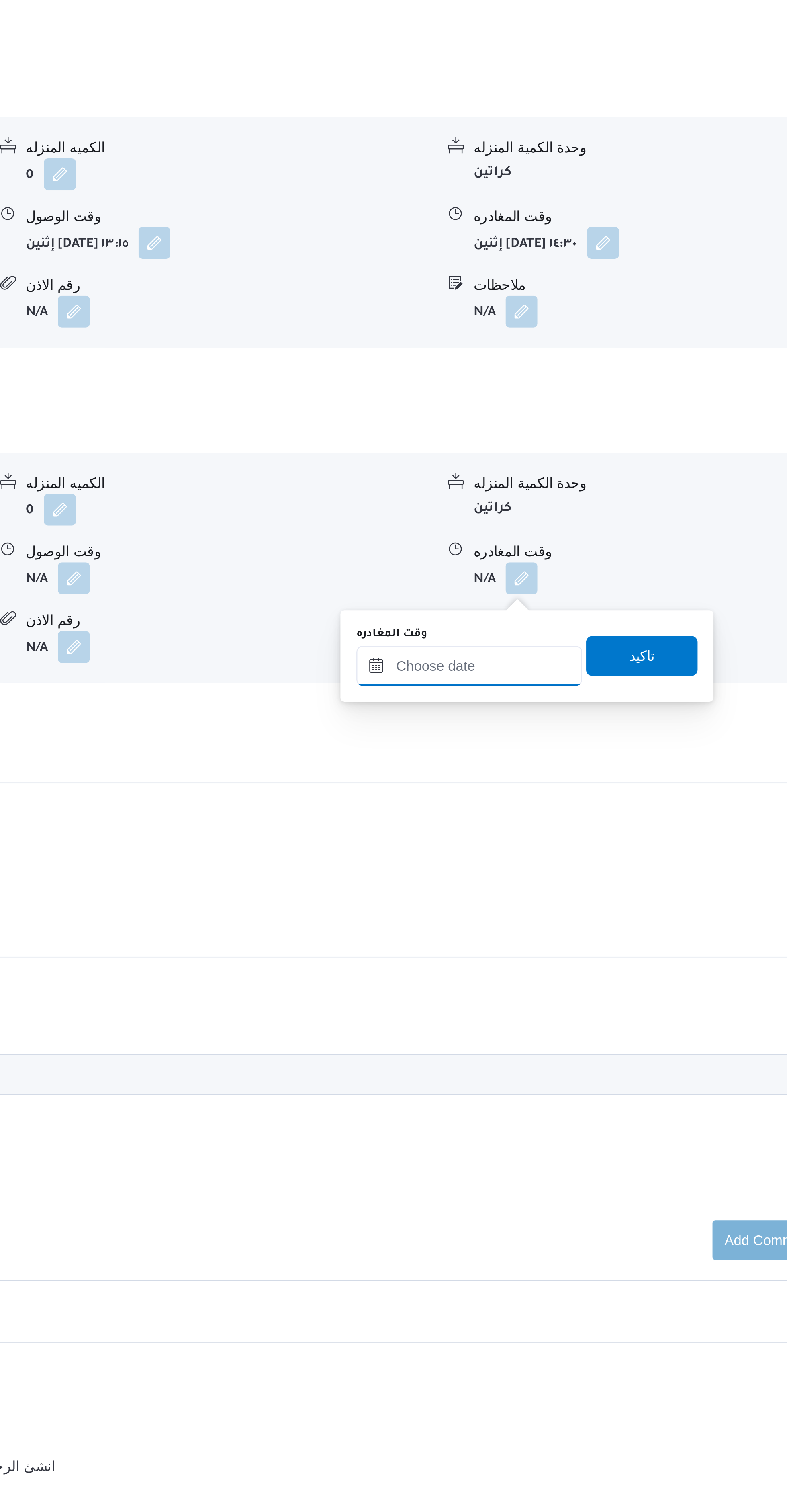
click at [554, 927] on input "وقت المغادره" at bounding box center [554, 929] width 91 height 16
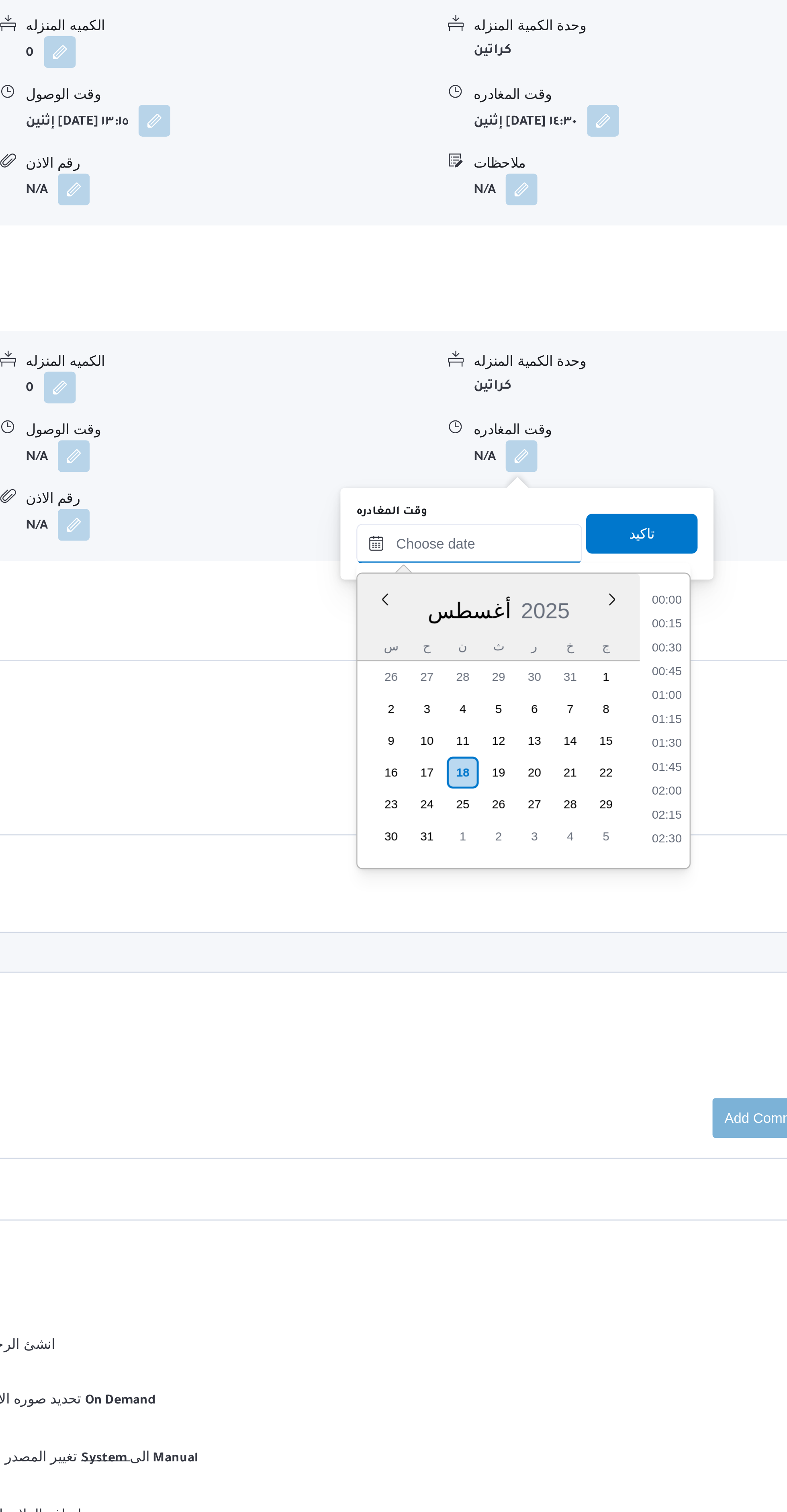
scroll to position [706, 0]
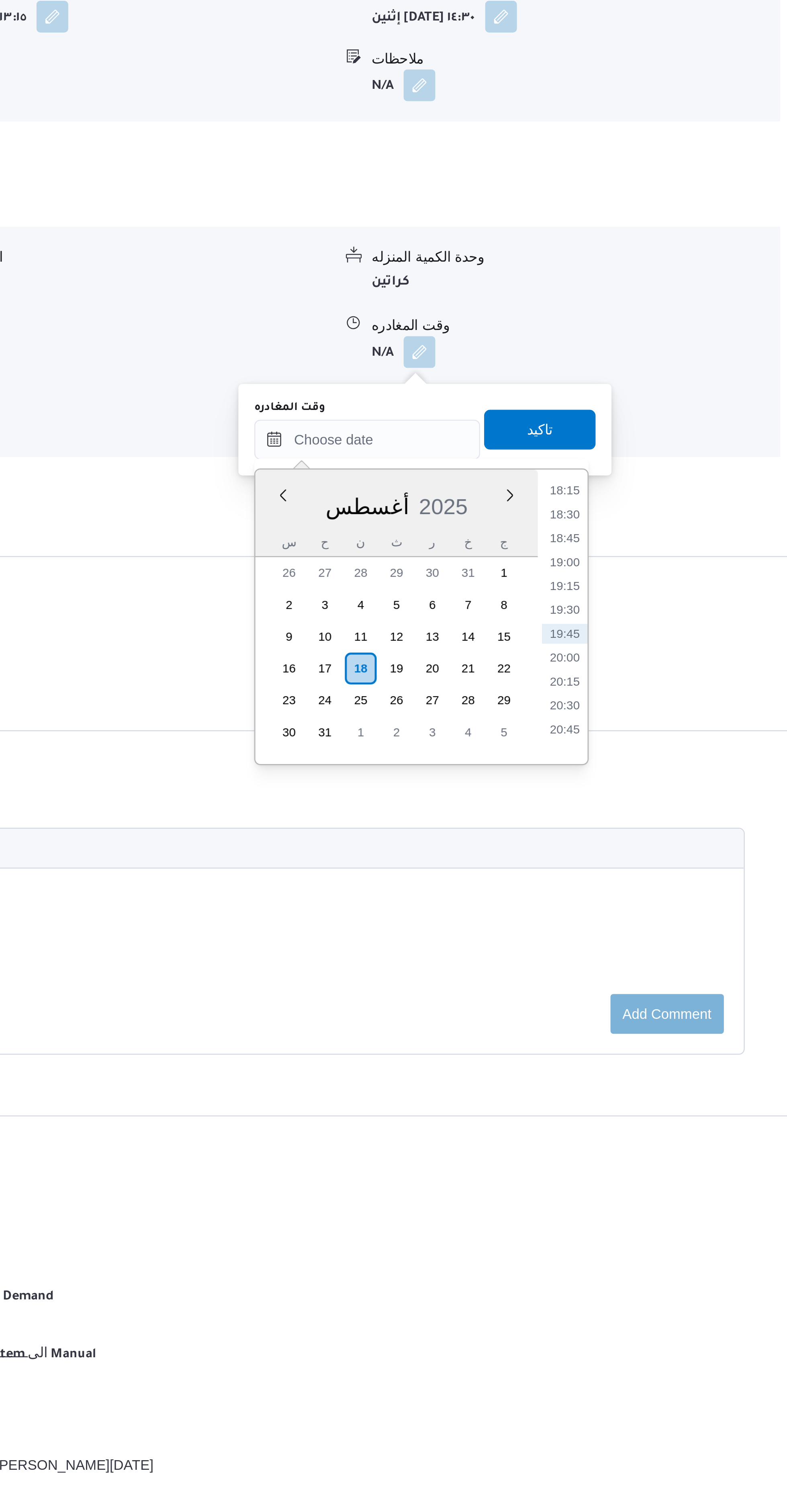
click at [637, 949] on li "18:15" at bounding box center [635, 950] width 19 height 8
type input "١٨/٠٨/٢٠٢٥ ١٨:١٥"
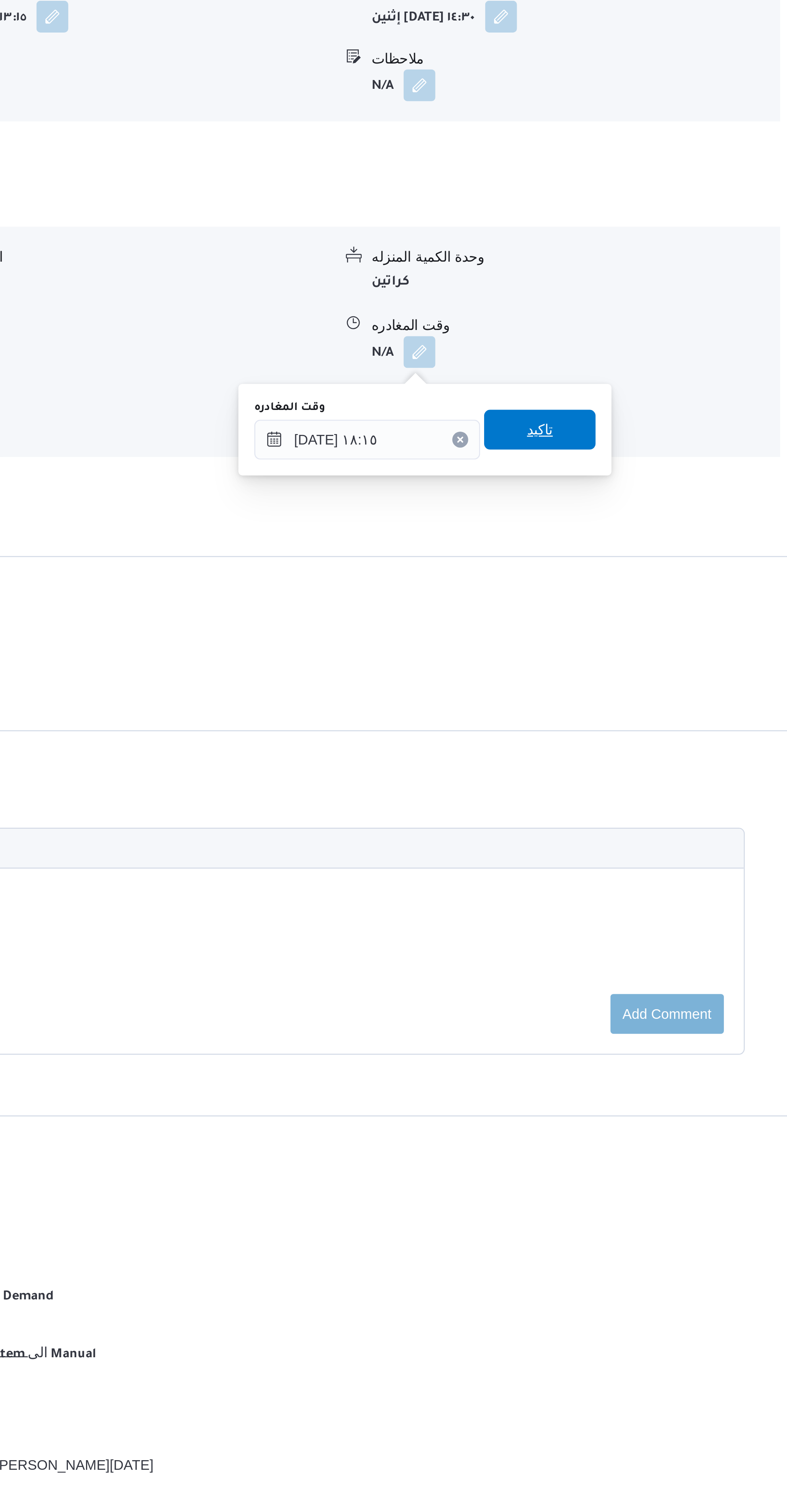
click at [626, 929] on span "تاكيد" at bounding box center [624, 925] width 45 height 16
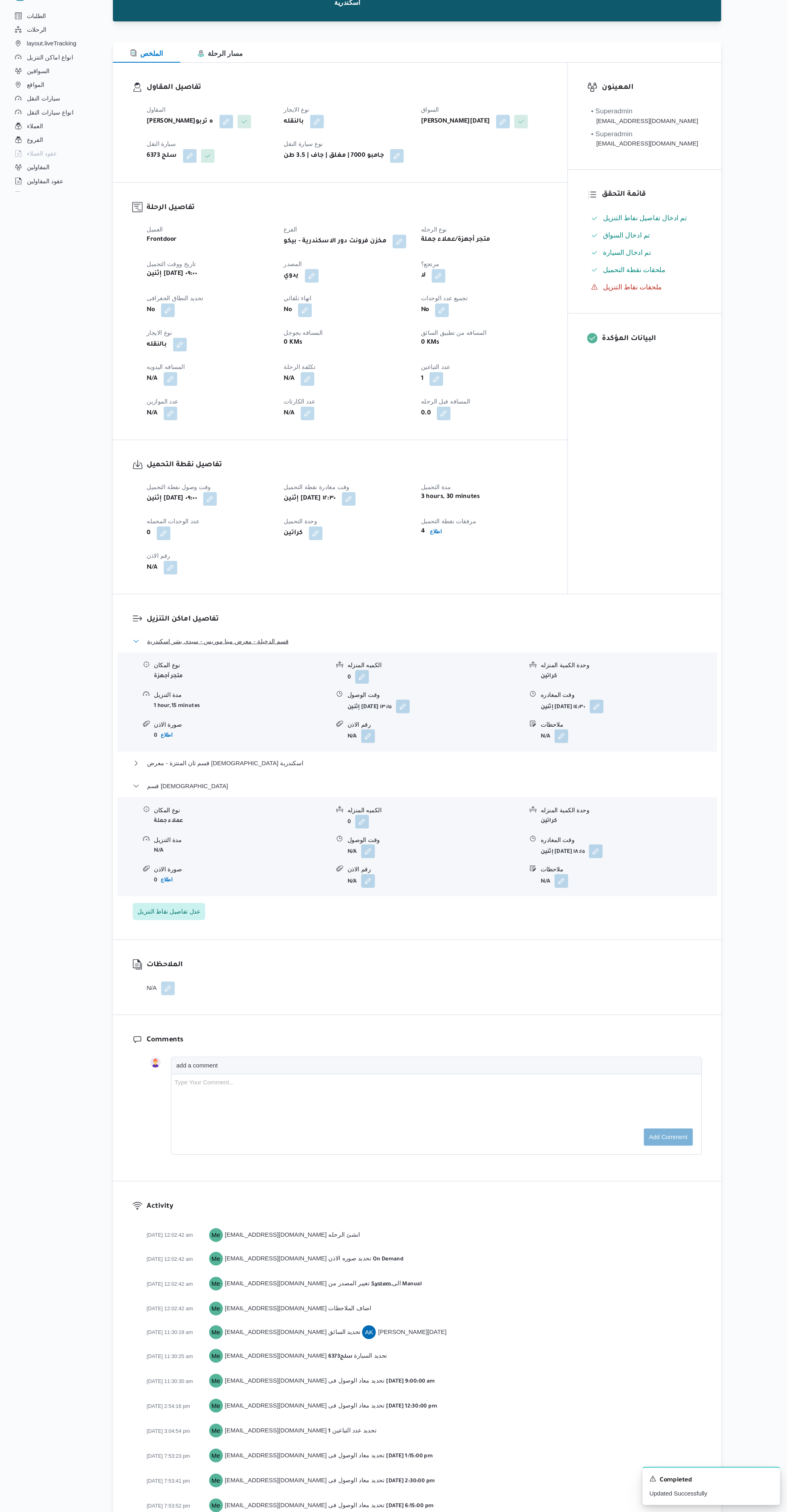
click at [518, 701] on button "قسم الدخيلة - معرض مينا موريس - سيدى بشر اسكندرية" at bounding box center [441, 697] width 532 height 10
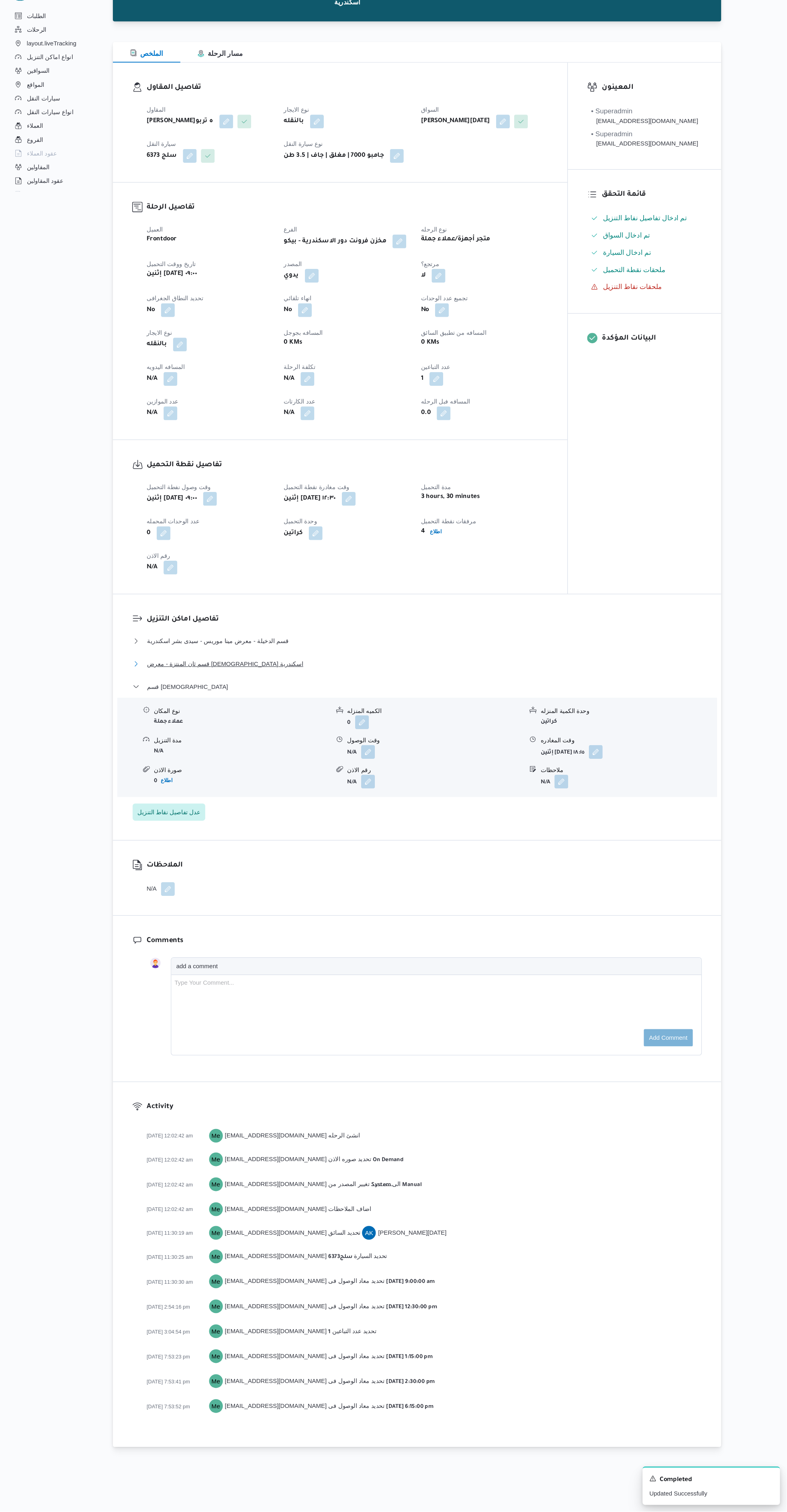
click at [540, 721] on button "قسم ثان المنتزة - معرض البتول المندرة اسكندرية" at bounding box center [441, 719] width 532 height 10
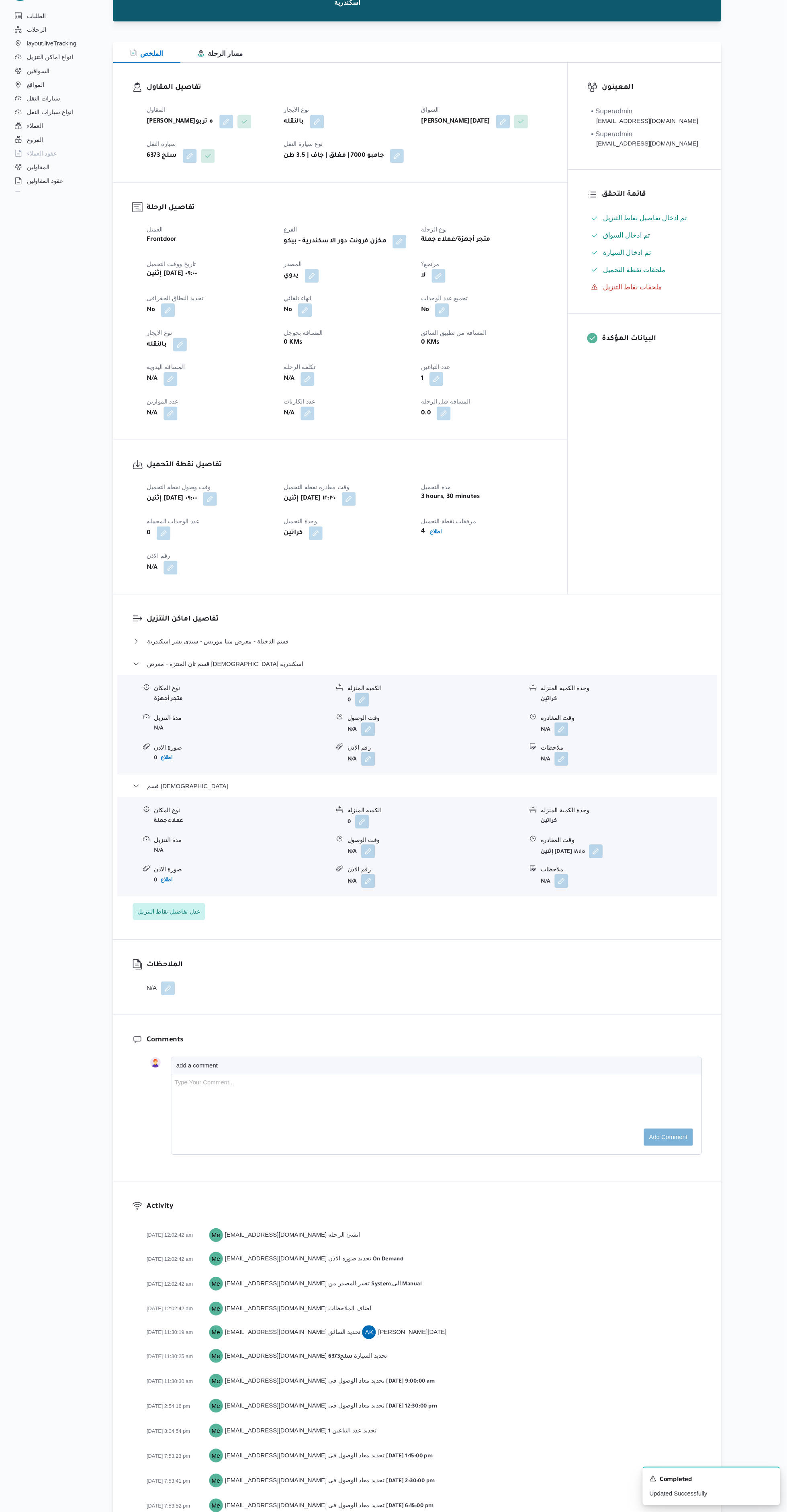
click at [508, 811] on form "N/A" at bounding box center [457, 808] width 164 height 13
click at [530, 724] on button "قسم ثان المنتزة - معرض البتول المندرة اسكندرية" at bounding box center [441, 719] width 532 height 10
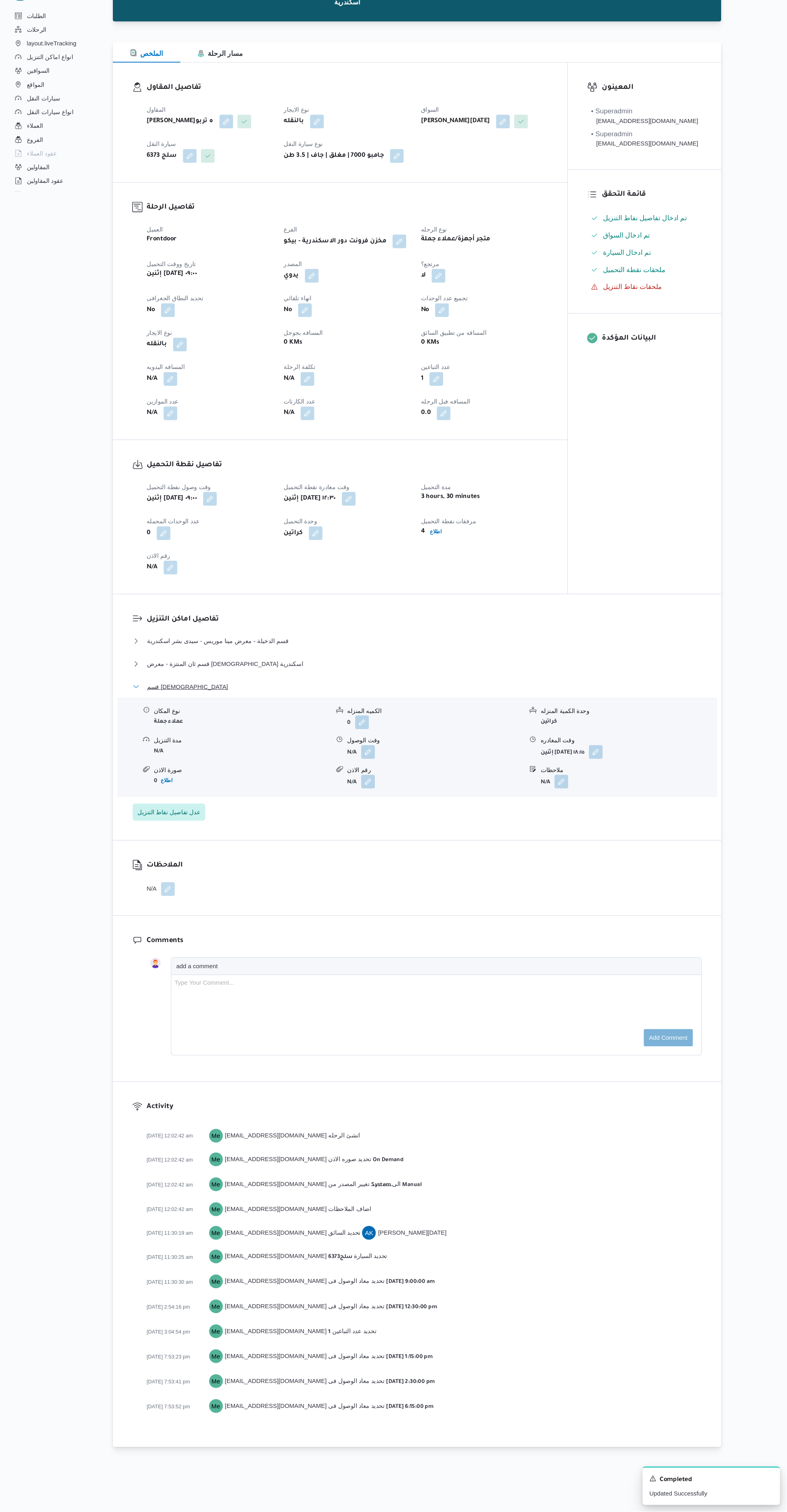
click at [515, 739] on button "قسم [DEMOGRAPHIC_DATA]" at bounding box center [441, 740] width 532 height 10
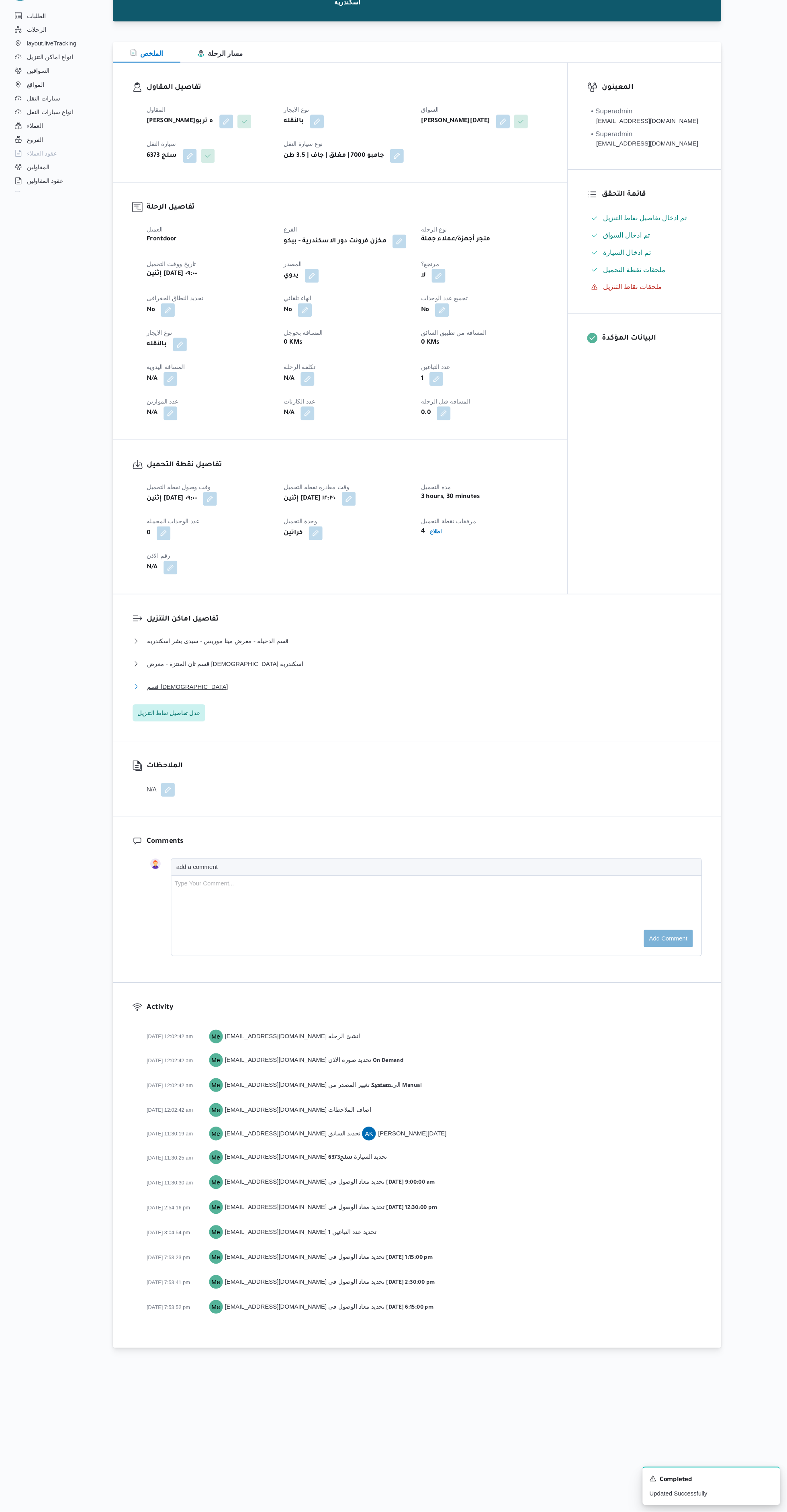
scroll to position [0, 0]
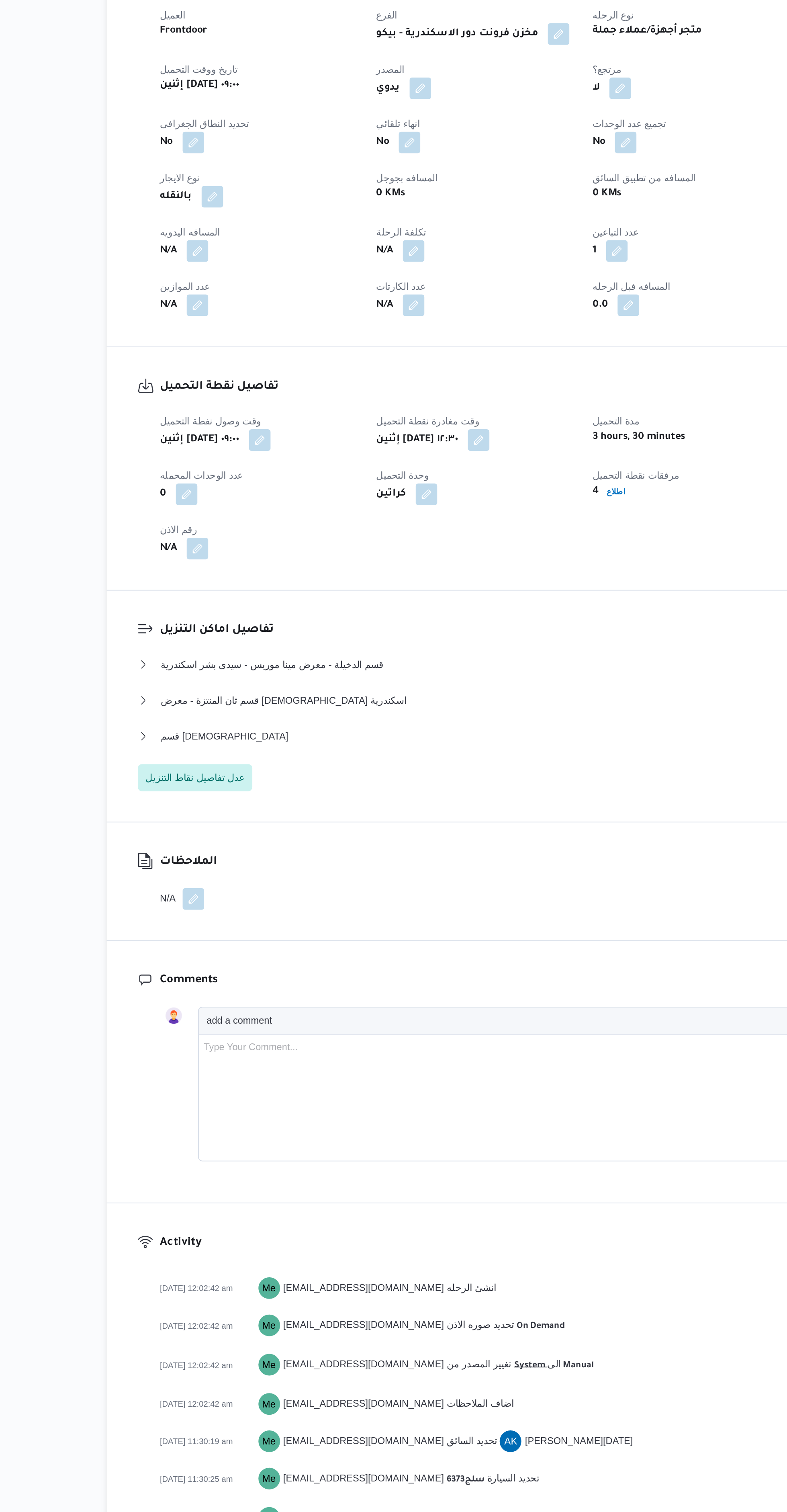
click at [215, 456] on button "button" at bounding box center [211, 452] width 13 height 13
click at [198, 487] on input "المسافه اليدويه" at bounding box center [189, 487] width 80 height 16
type input "74"
click at [249, 481] on span "تاكيد" at bounding box center [254, 483] width 10 height 10
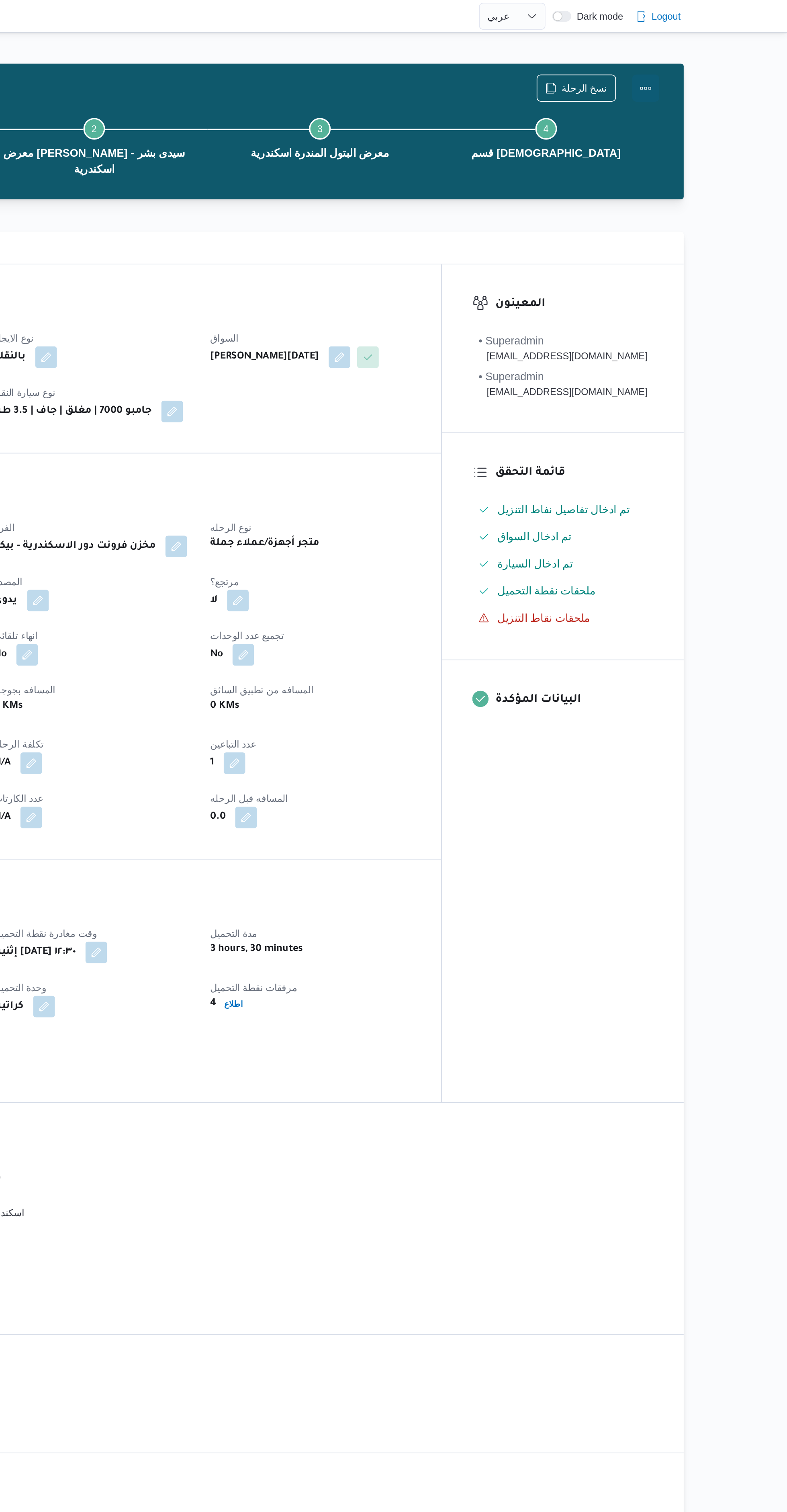
click at [710, 51] on button "Actions" at bounding box center [703, 52] width 16 height 16
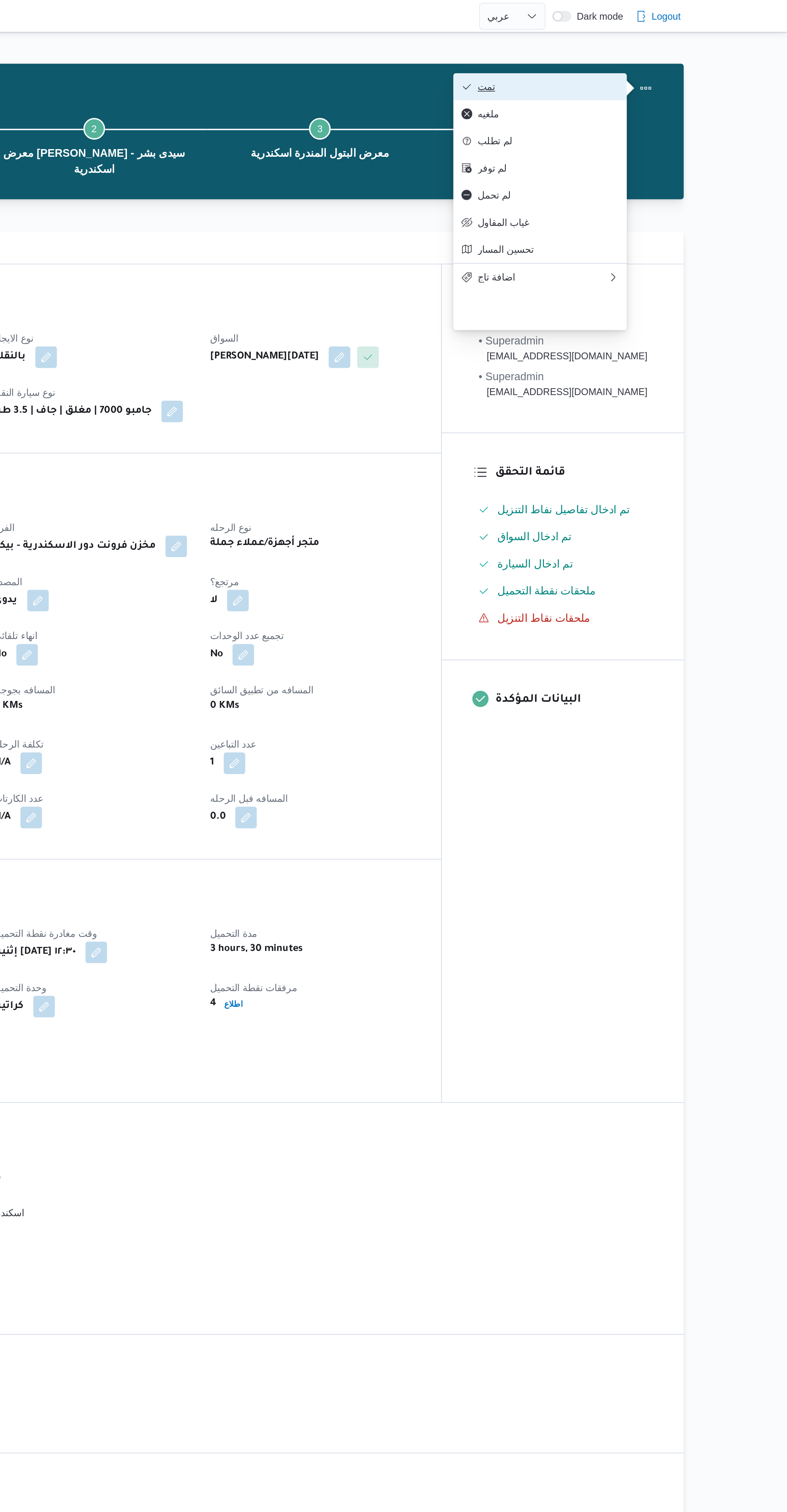
click at [659, 49] on span "تمت" at bounding box center [644, 51] width 84 height 6
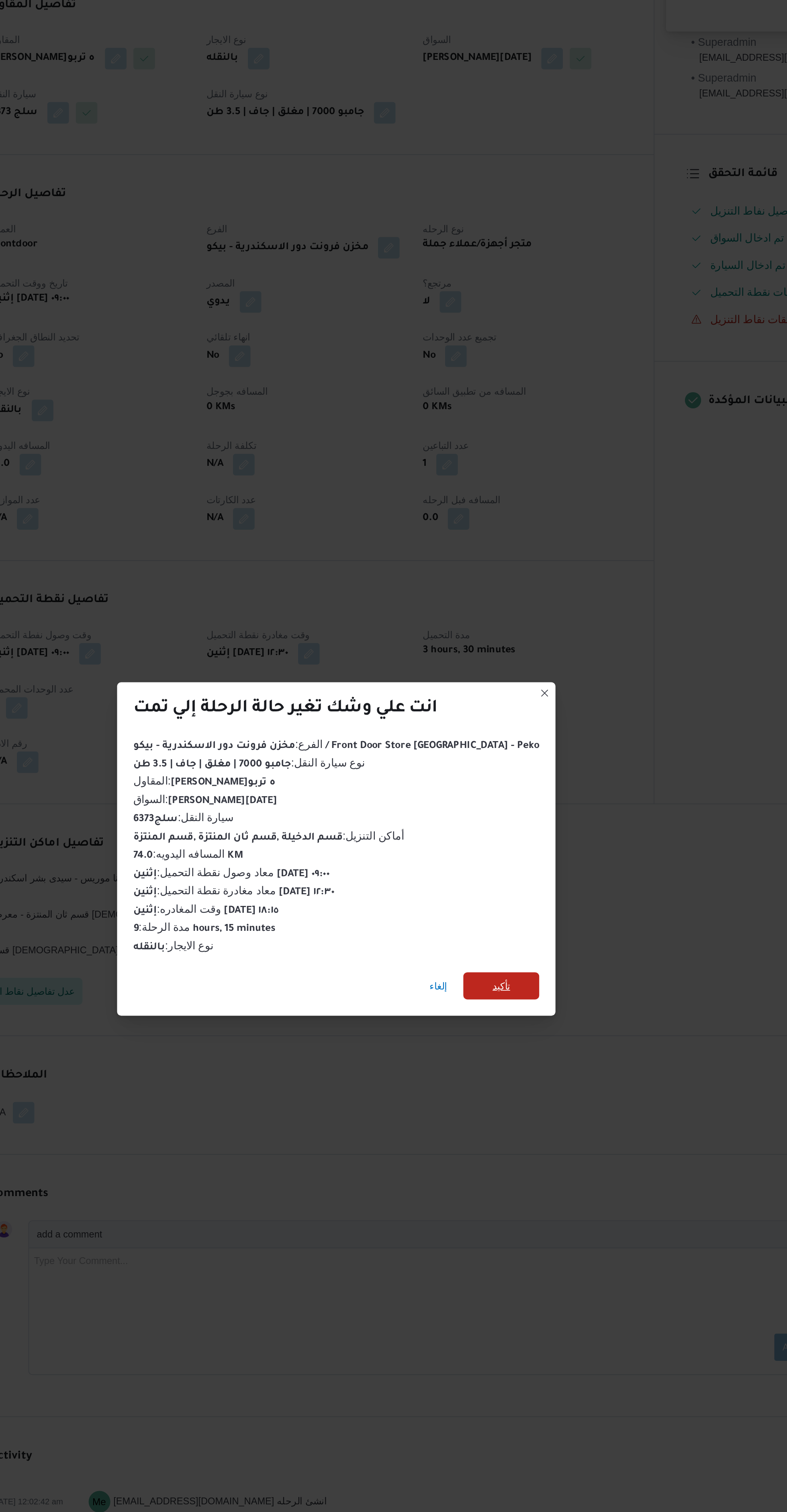
click at [486, 770] on span "تأكيد" at bounding box center [491, 762] width 45 height 16
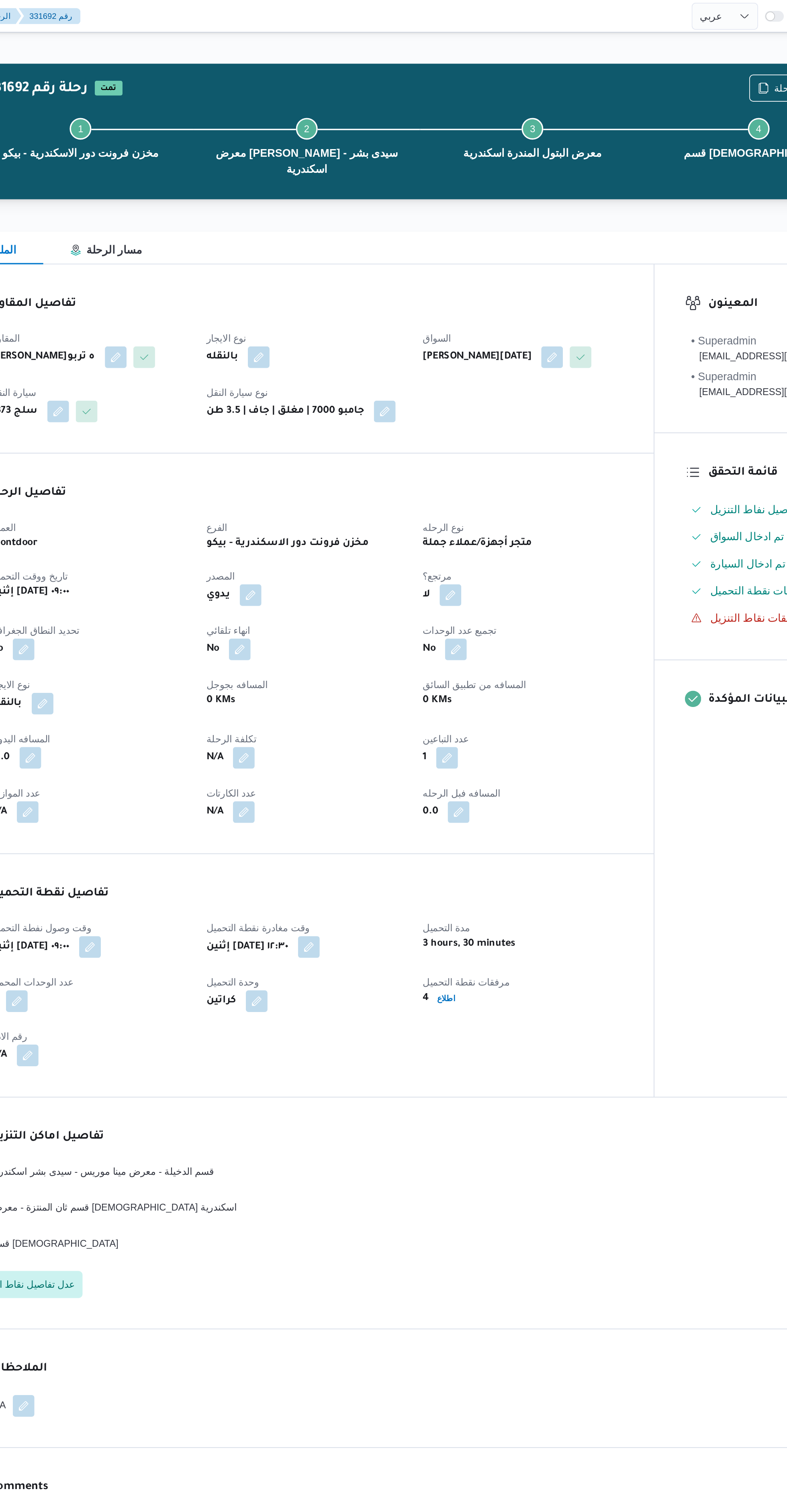
click at [575, 615] on div "تفاصيل نقطة التحميل وقت وصول نفطة التحميل إثنين ١٨ أغسطس ٢٠٢٥ ٠٩:٠٠ وقت مغادرة …" at bounding box center [369, 578] width 426 height 144
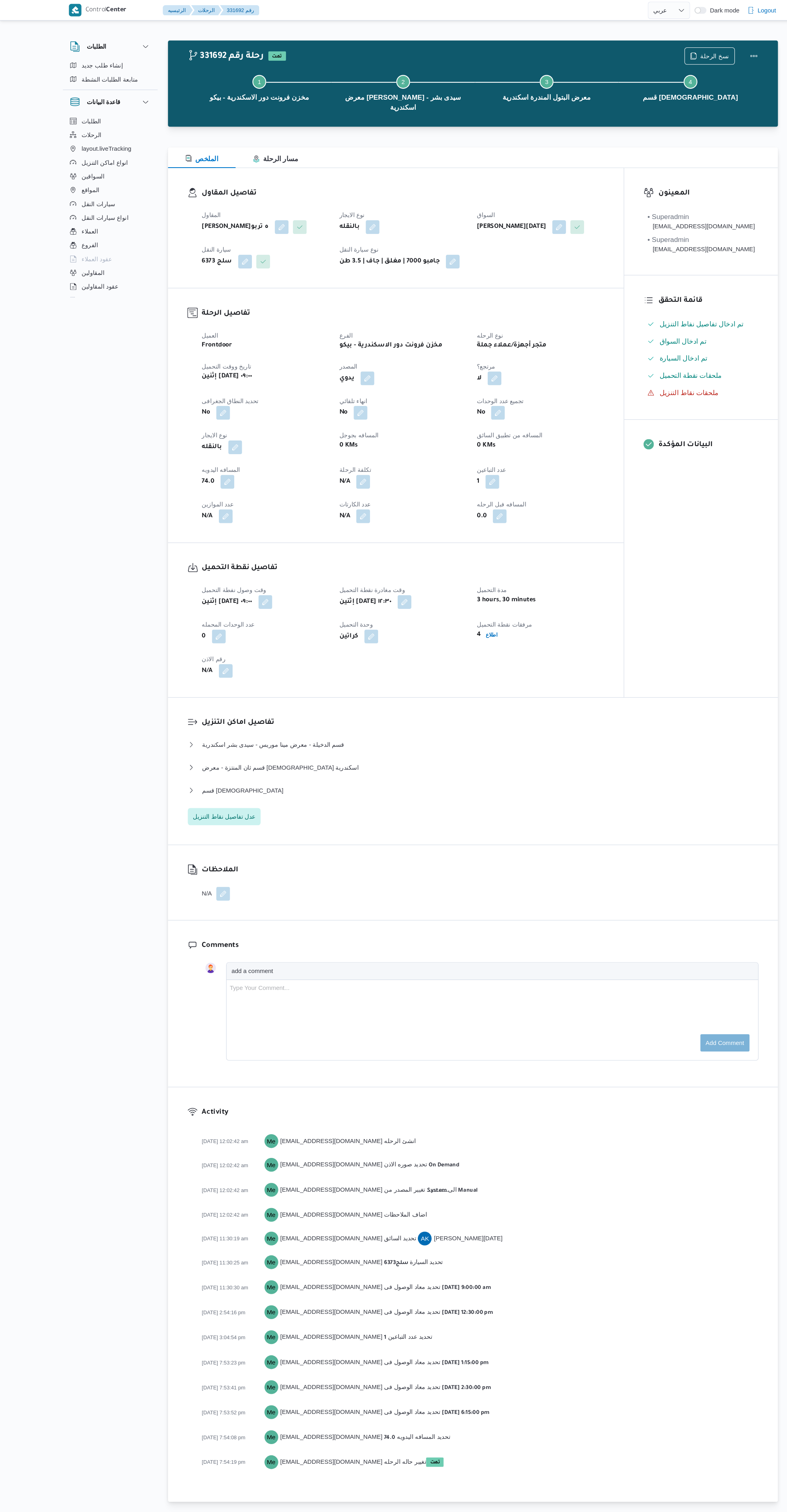
select select "ar"
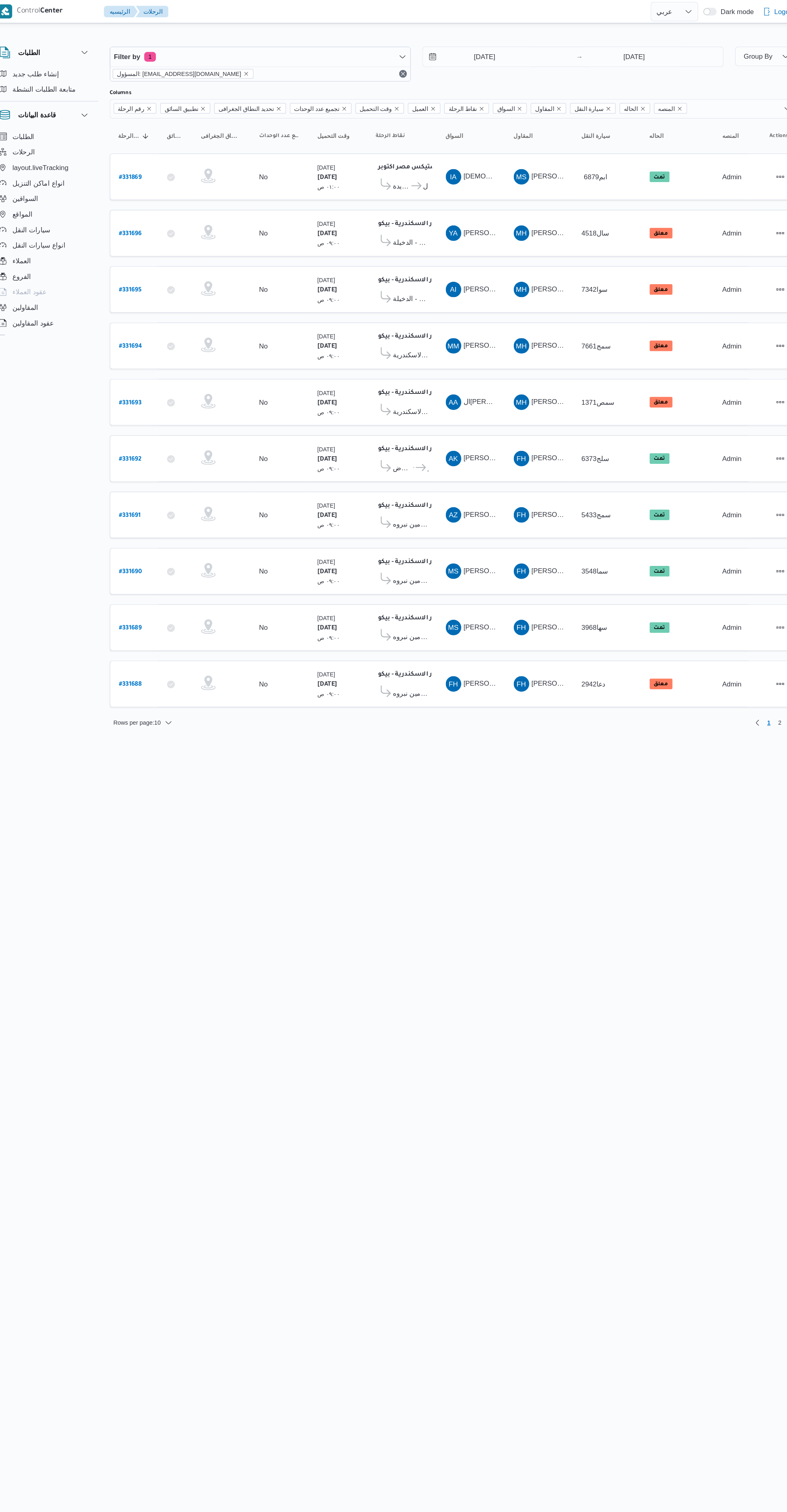
click at [180, 332] on b "# 331693" at bounding box center [174, 333] width 19 height 6
select select "ar"
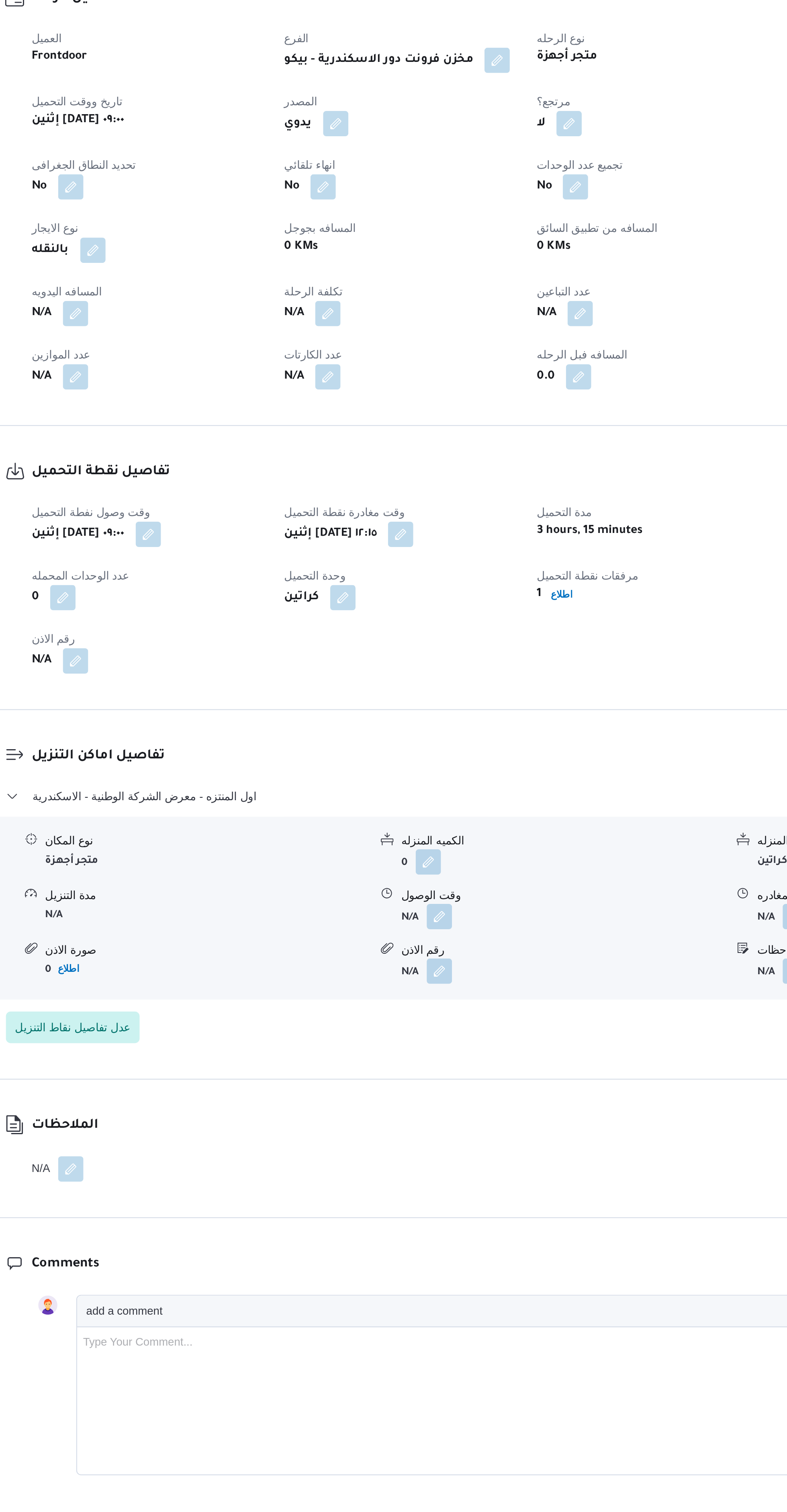
click at [397, 749] on button "button" at bounding box center [395, 749] width 13 height 13
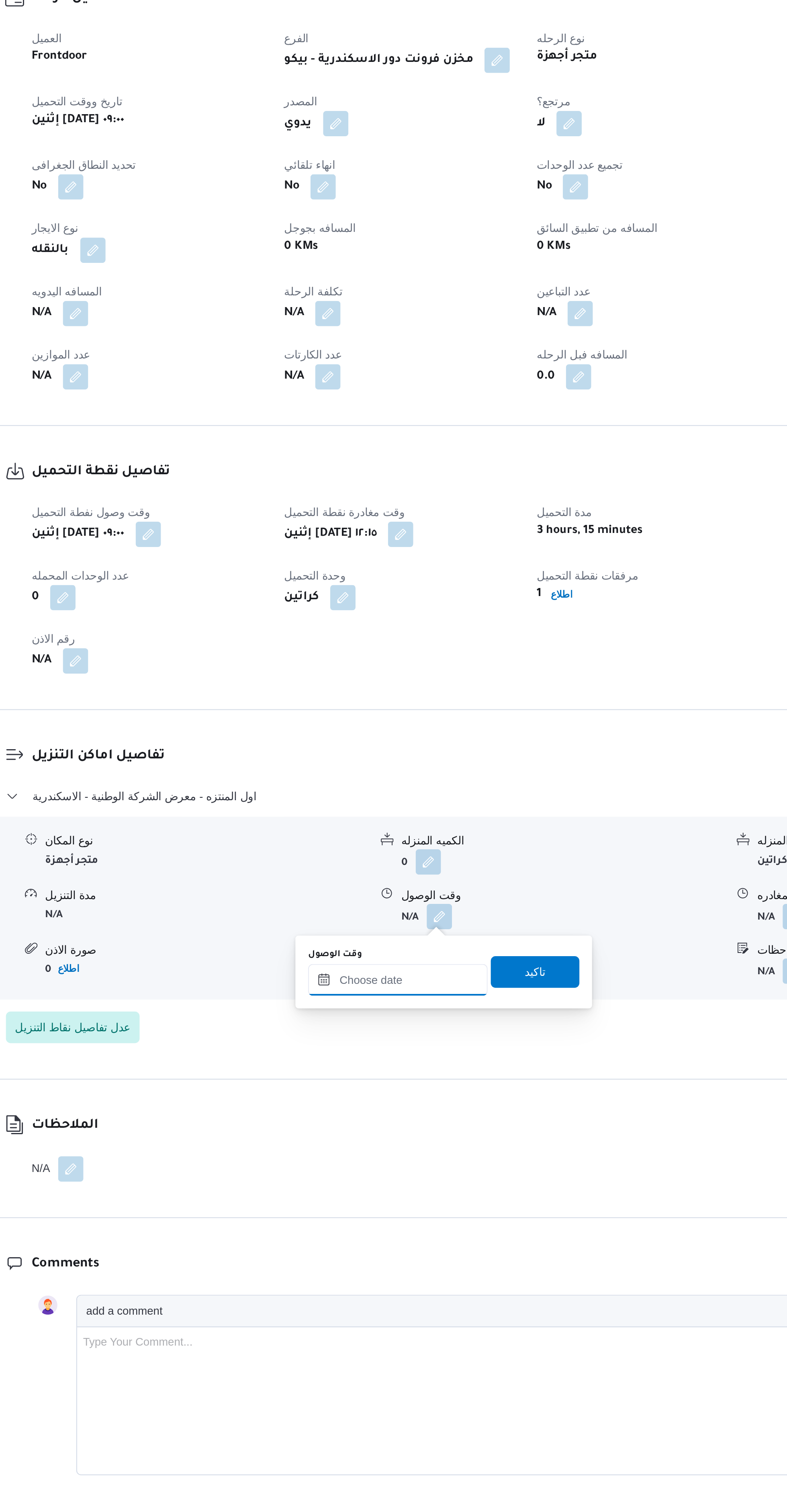
click at [362, 782] on input "وقت الوصول" at bounding box center [374, 781] width 91 height 16
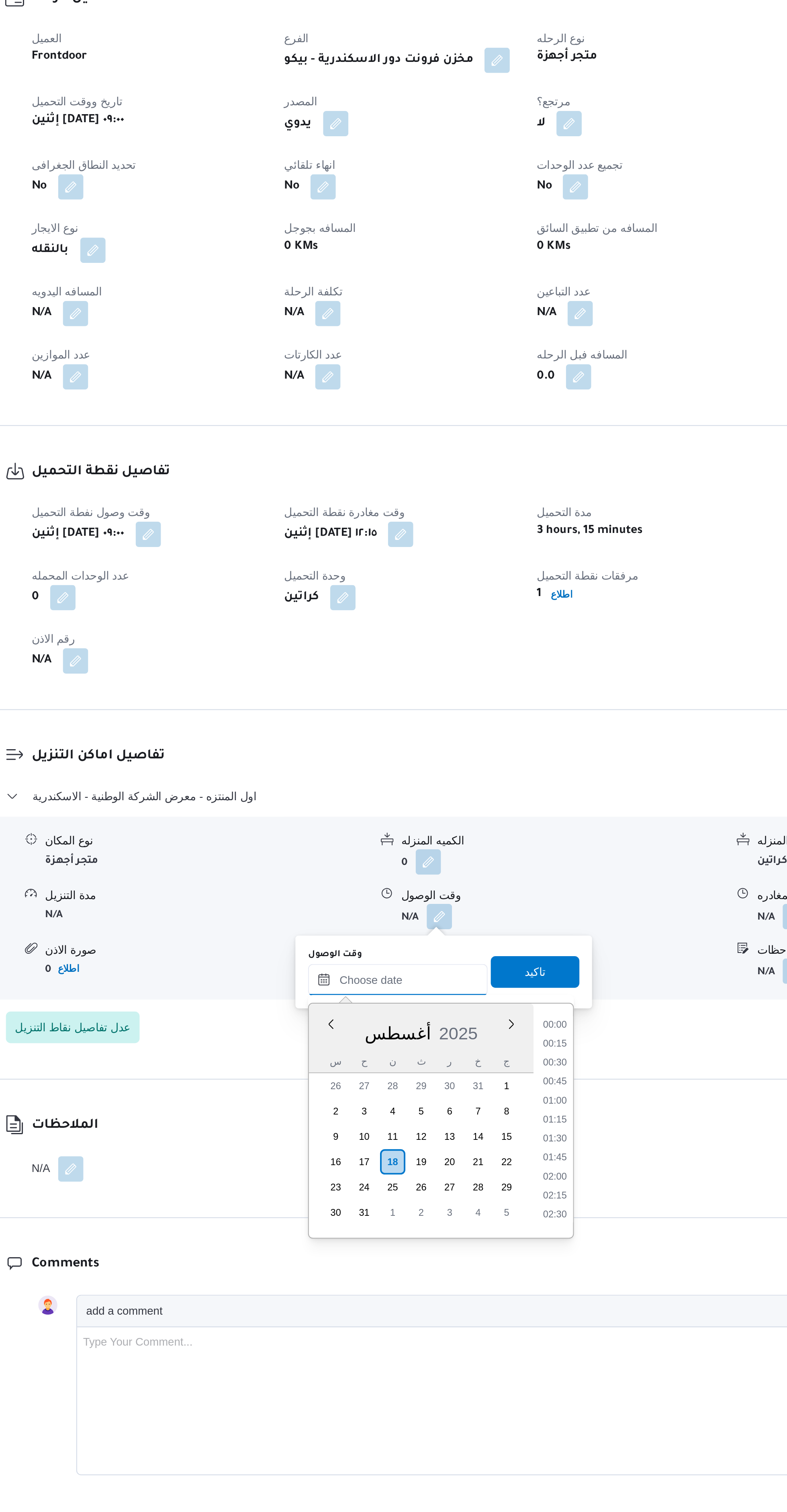
scroll to position [706, 0]
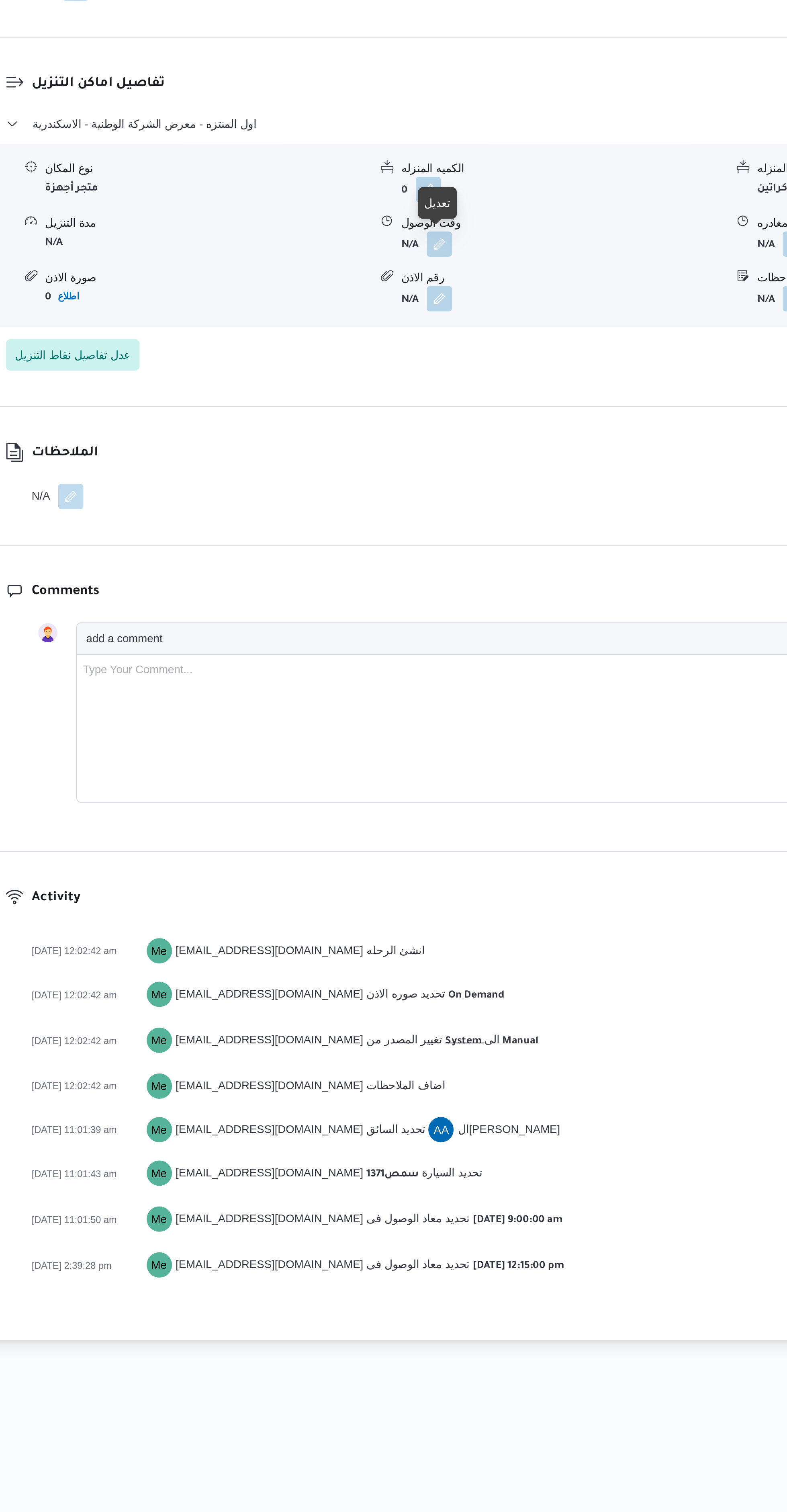
click at [398, 746] on button "button" at bounding box center [395, 749] width 13 height 13
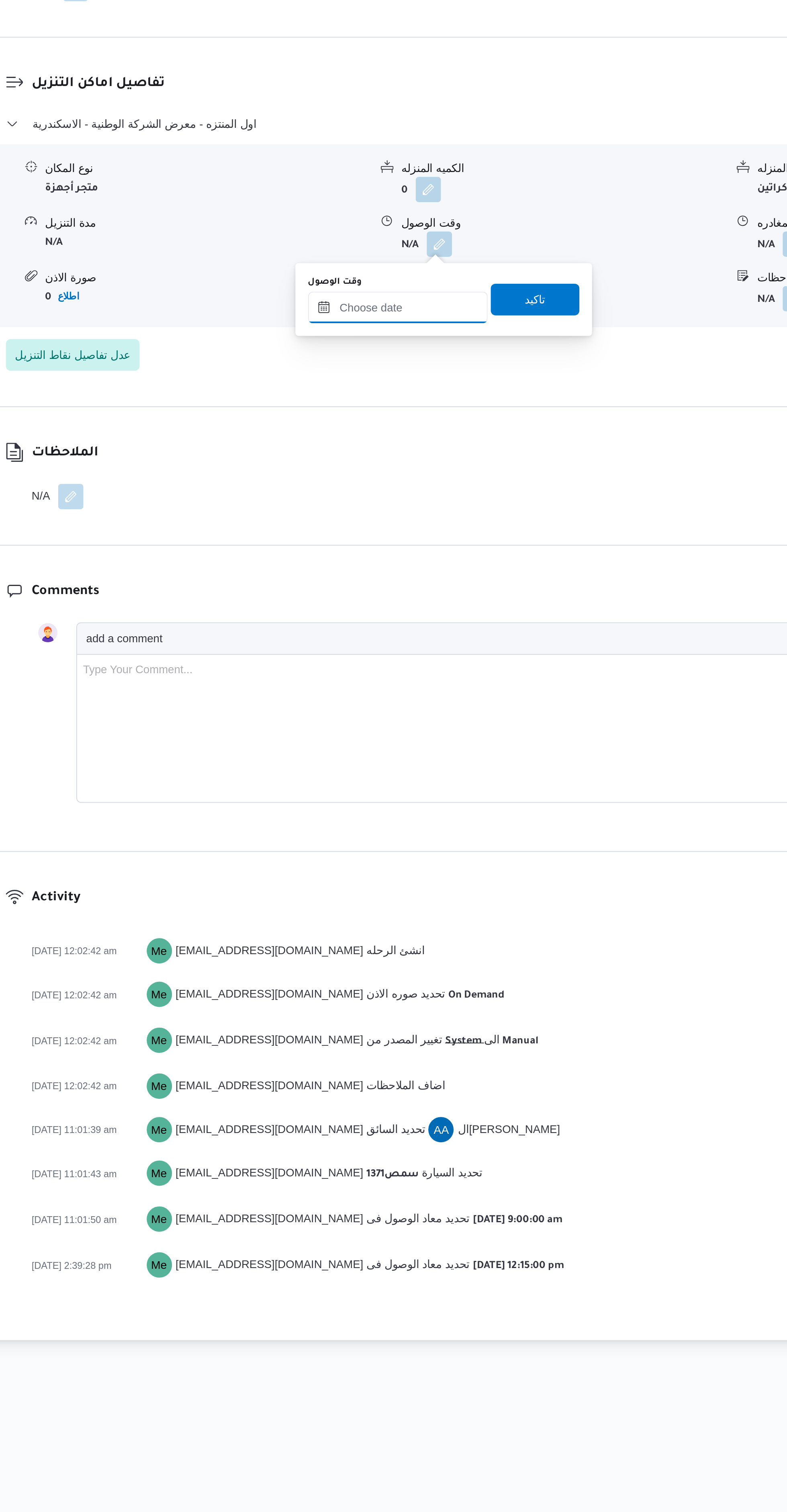
click at [376, 781] on input "وقت الوصول" at bounding box center [374, 781] width 91 height 16
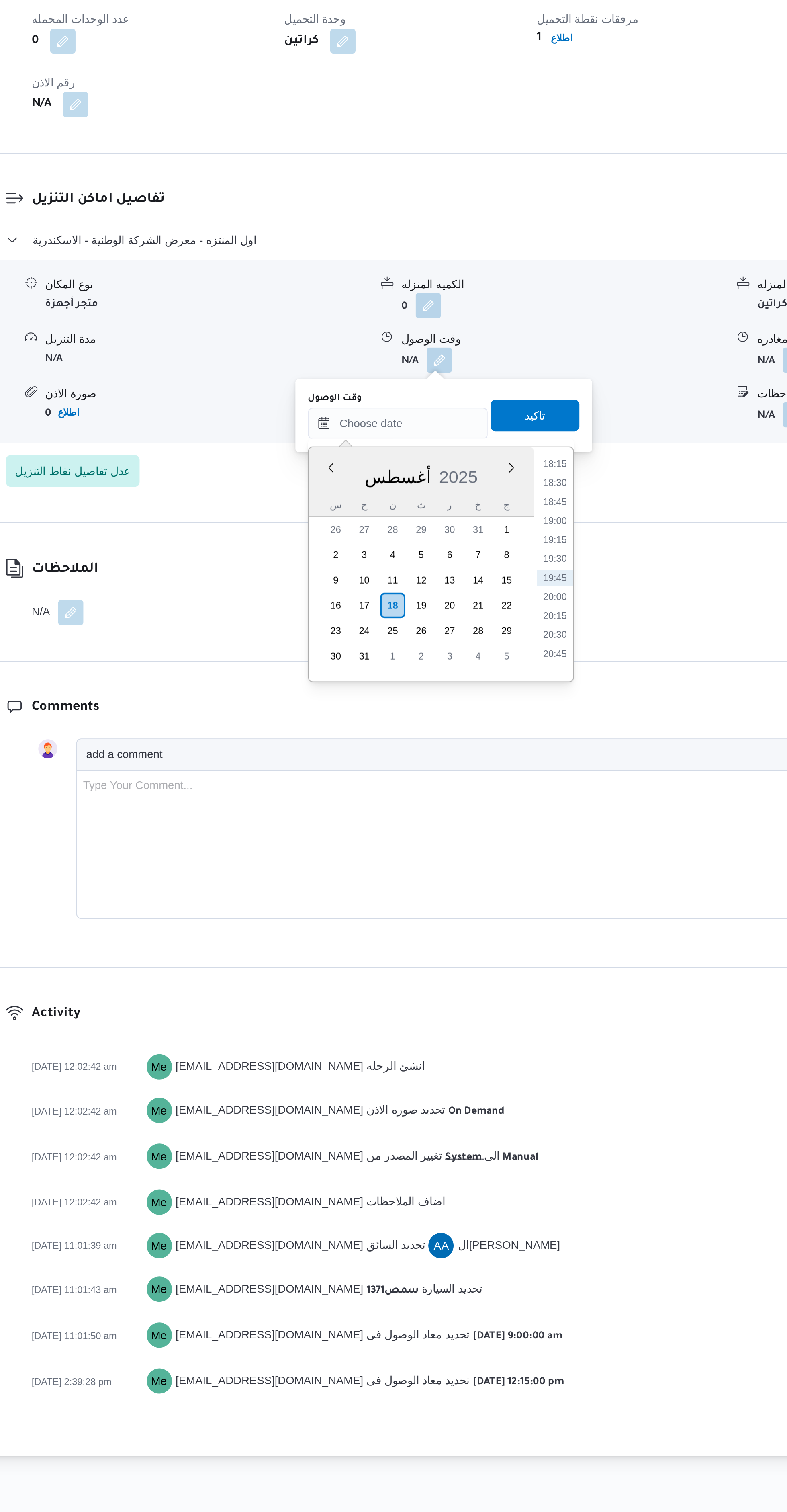
click at [453, 810] on li "18:30" at bounding box center [453, 811] width 19 height 8
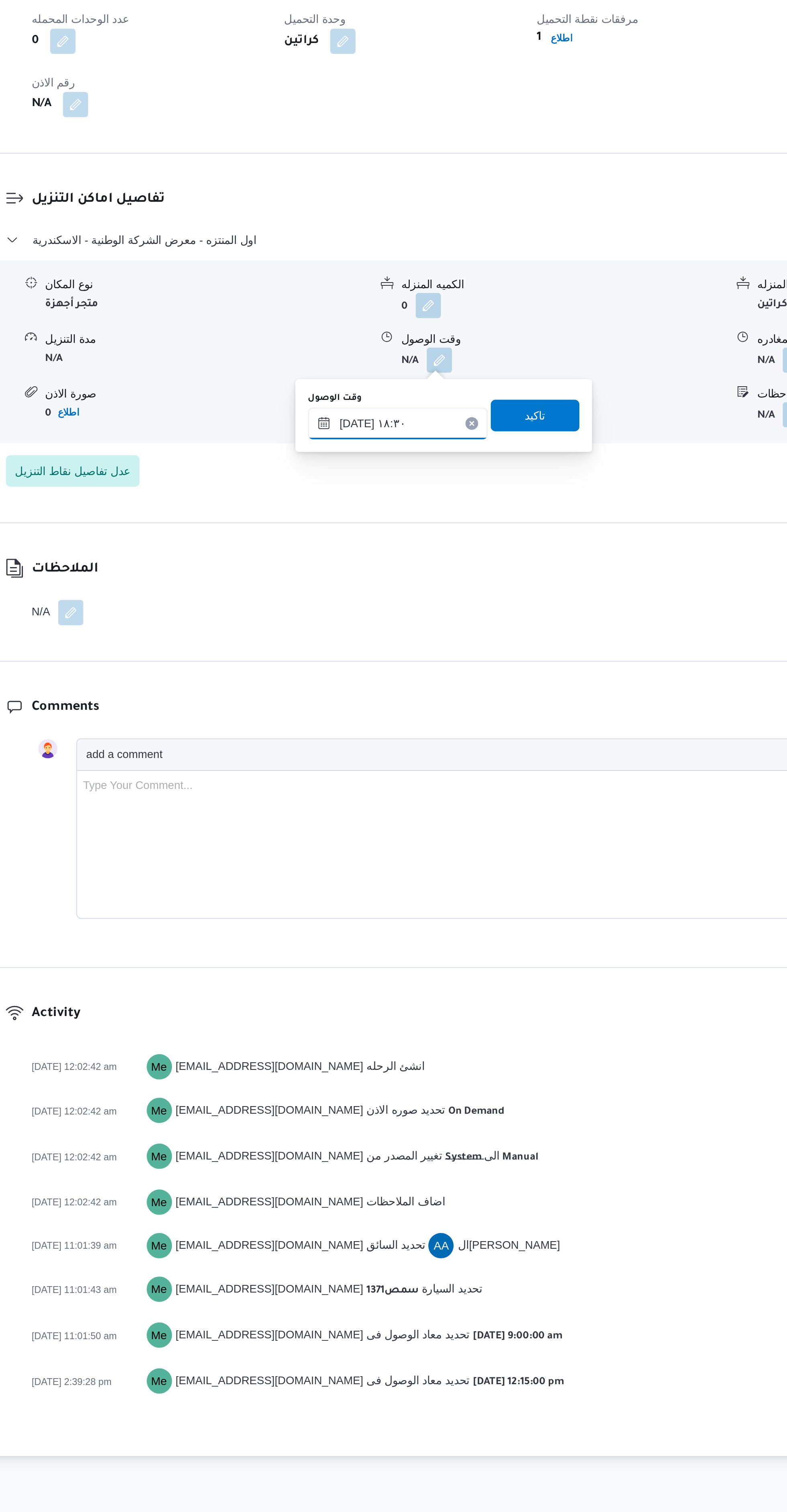
click at [382, 778] on input "١٨/٠٨/٢٠٢٥ ١٨:٣٠" at bounding box center [374, 781] width 91 height 16
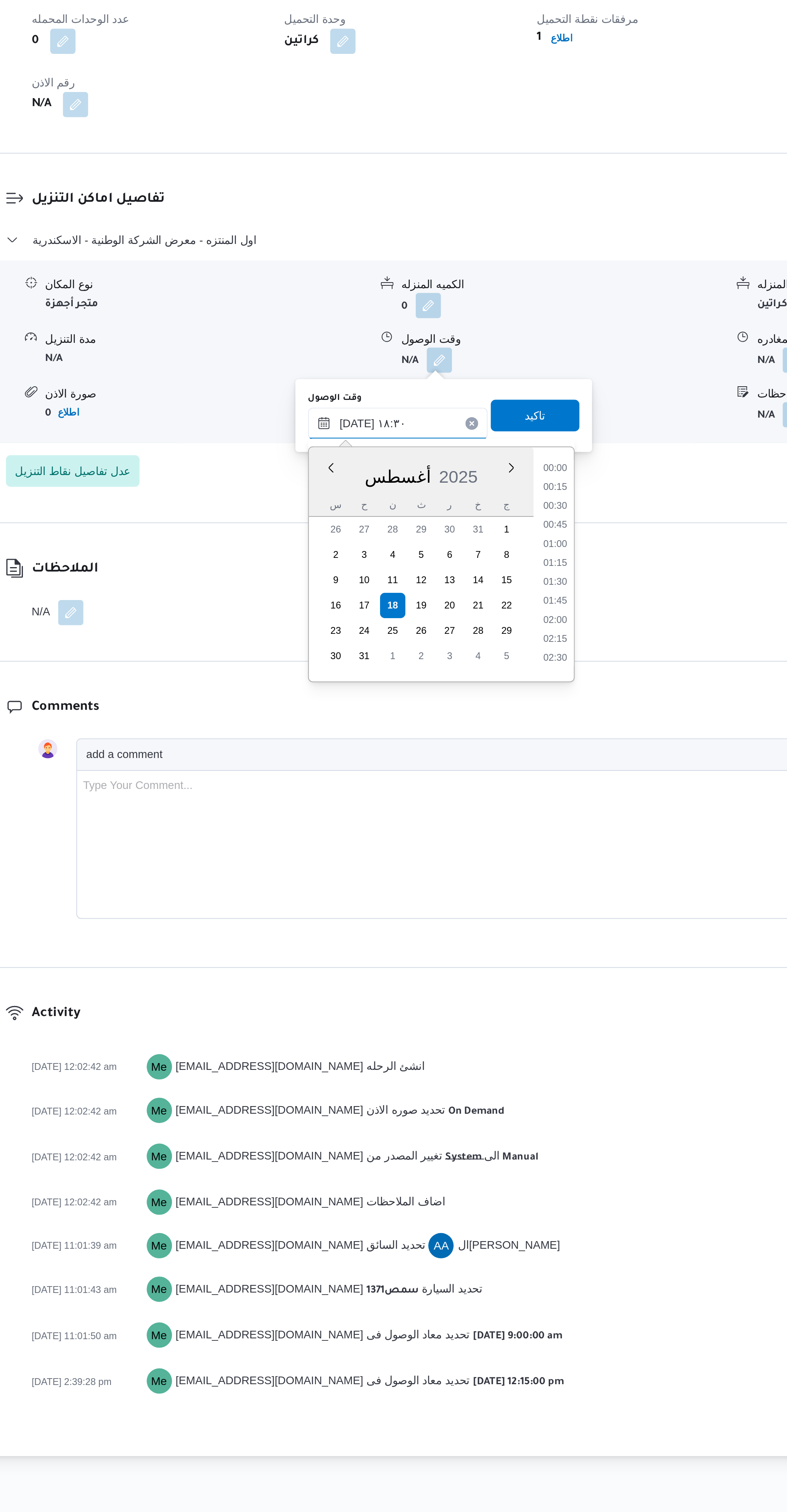
scroll to position [658, 0]
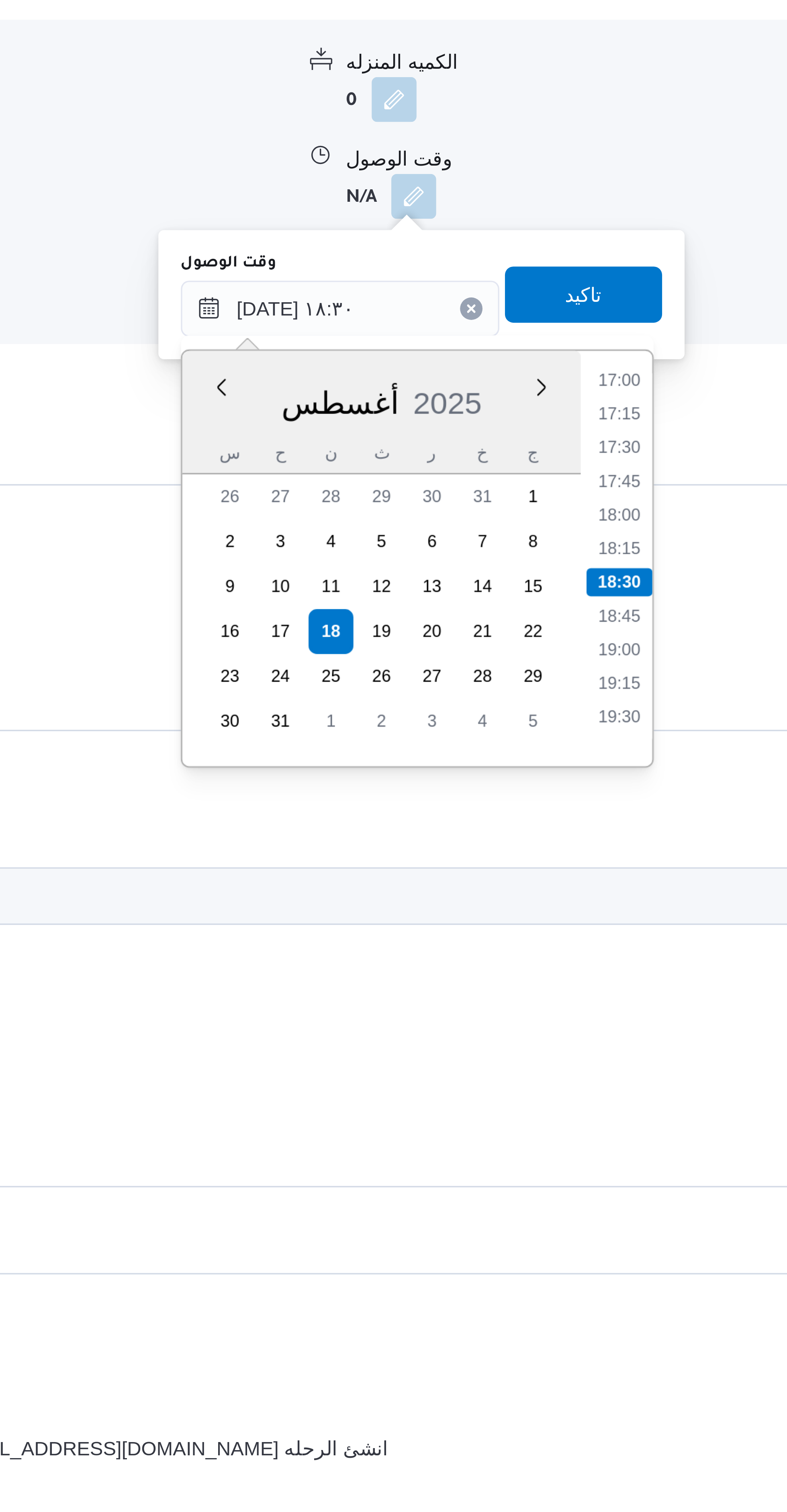
click at [457, 799] on li "17:00" at bounding box center [453, 802] width 19 height 8
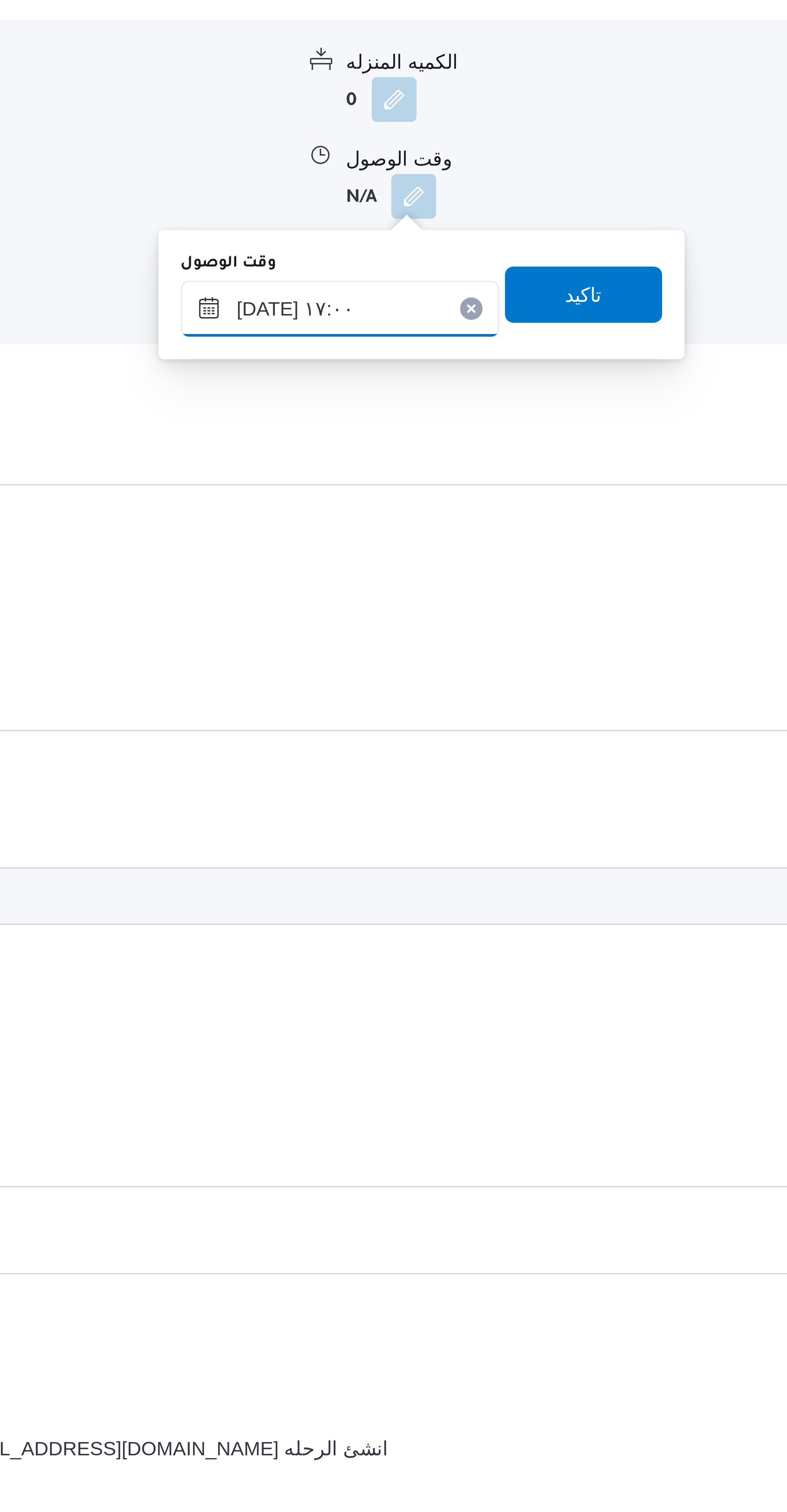
click at [387, 782] on input "١٨/٠٨/٢٠٢٥ ١٧:٠٠" at bounding box center [374, 781] width 91 height 16
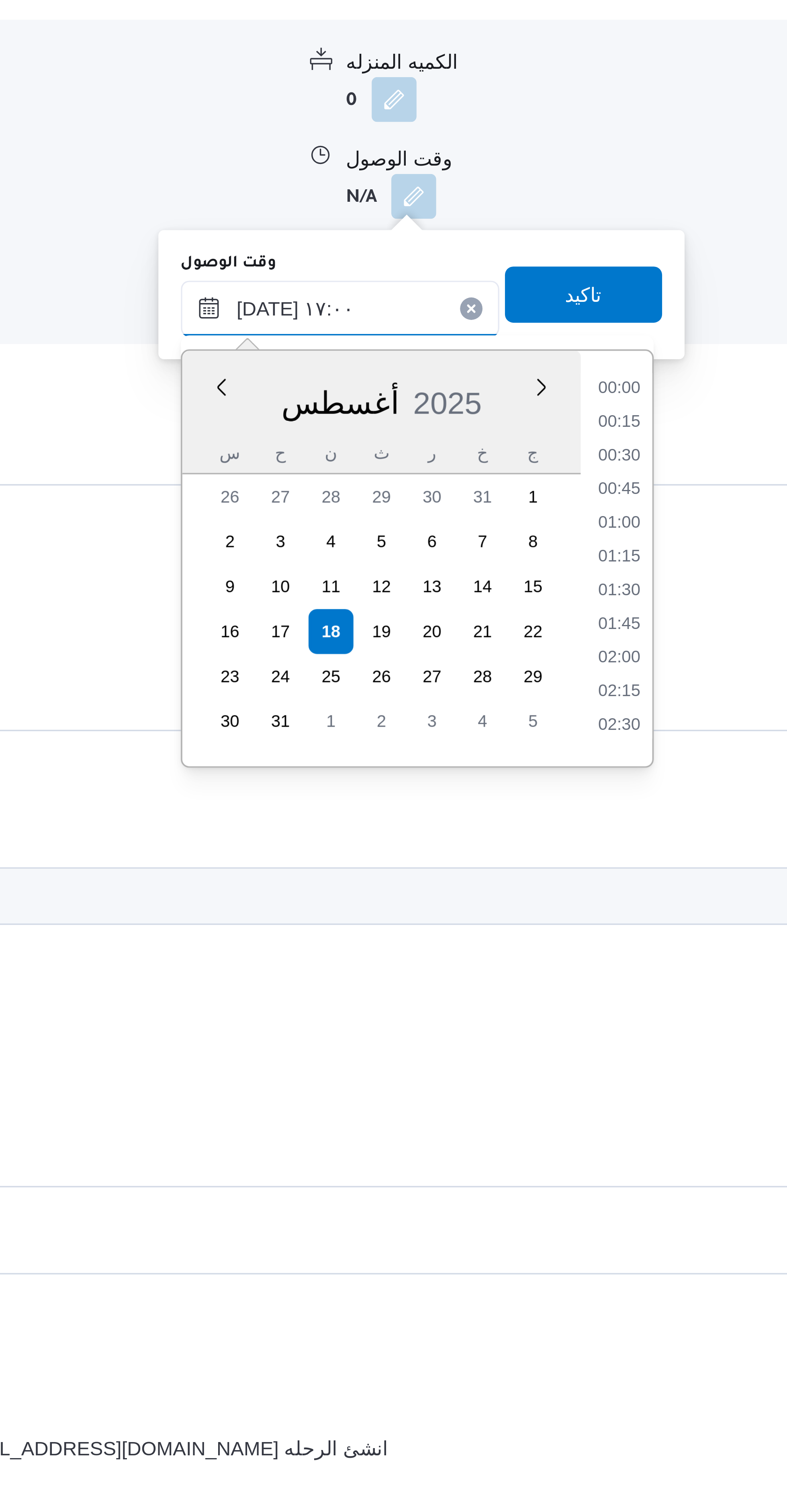
scroll to position [600, 0]
click at [457, 797] on div "Time 00:00 00:15 00:30 00:45 01:00 01:15 01:30 01:45 02:00 02:15 02:30 02:45 03…" at bounding box center [453, 853] width 21 height 119
click at [452, 801] on li "15:30" at bounding box center [453, 802] width 19 height 8
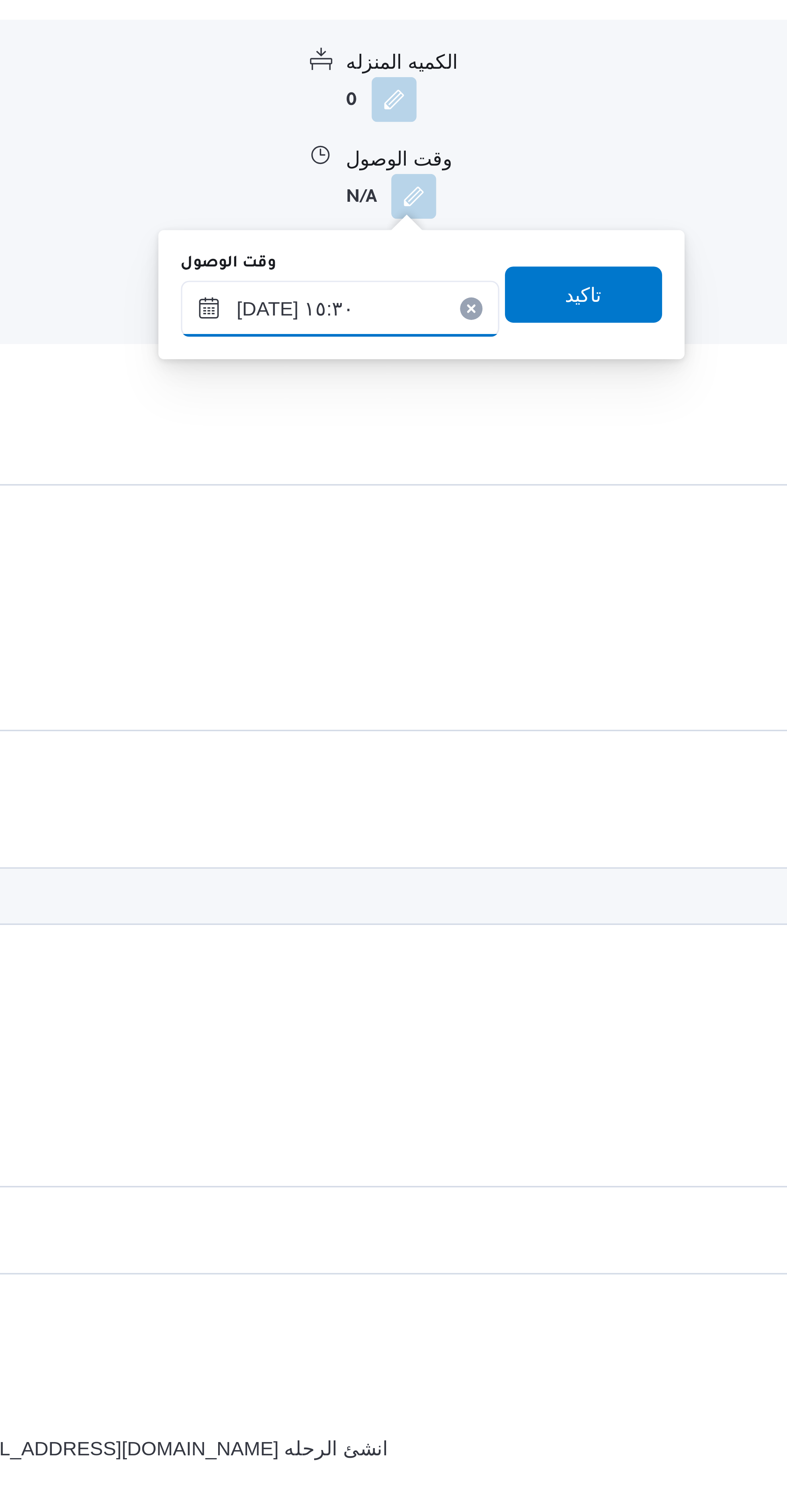
click at [387, 782] on input "١٨/٠٨/٢٠٢٥ ١٥:٣٠" at bounding box center [374, 781] width 91 height 16
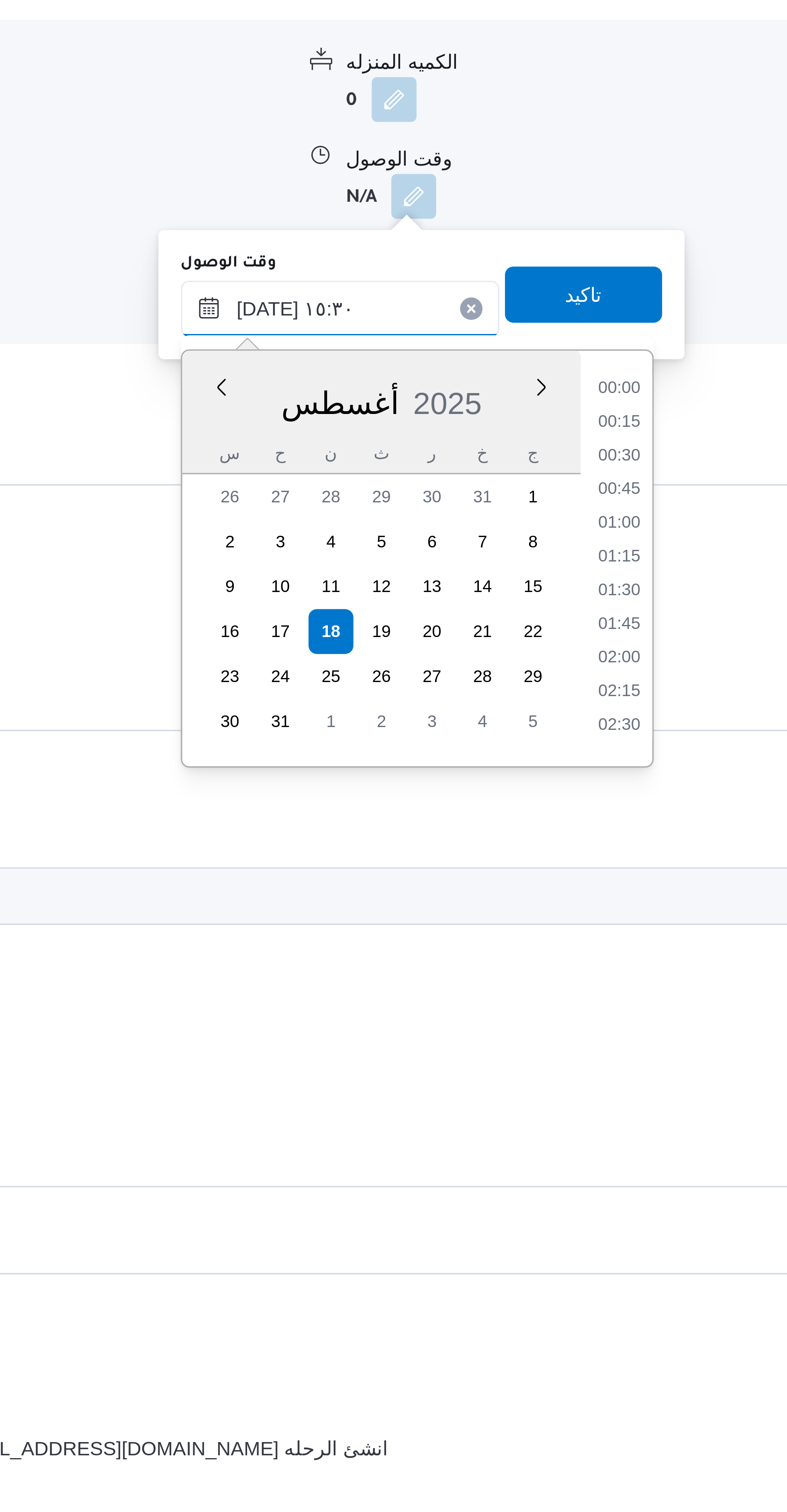
scroll to position [542, 0]
click at [453, 803] on li "14:00" at bounding box center [453, 801] width 19 height 8
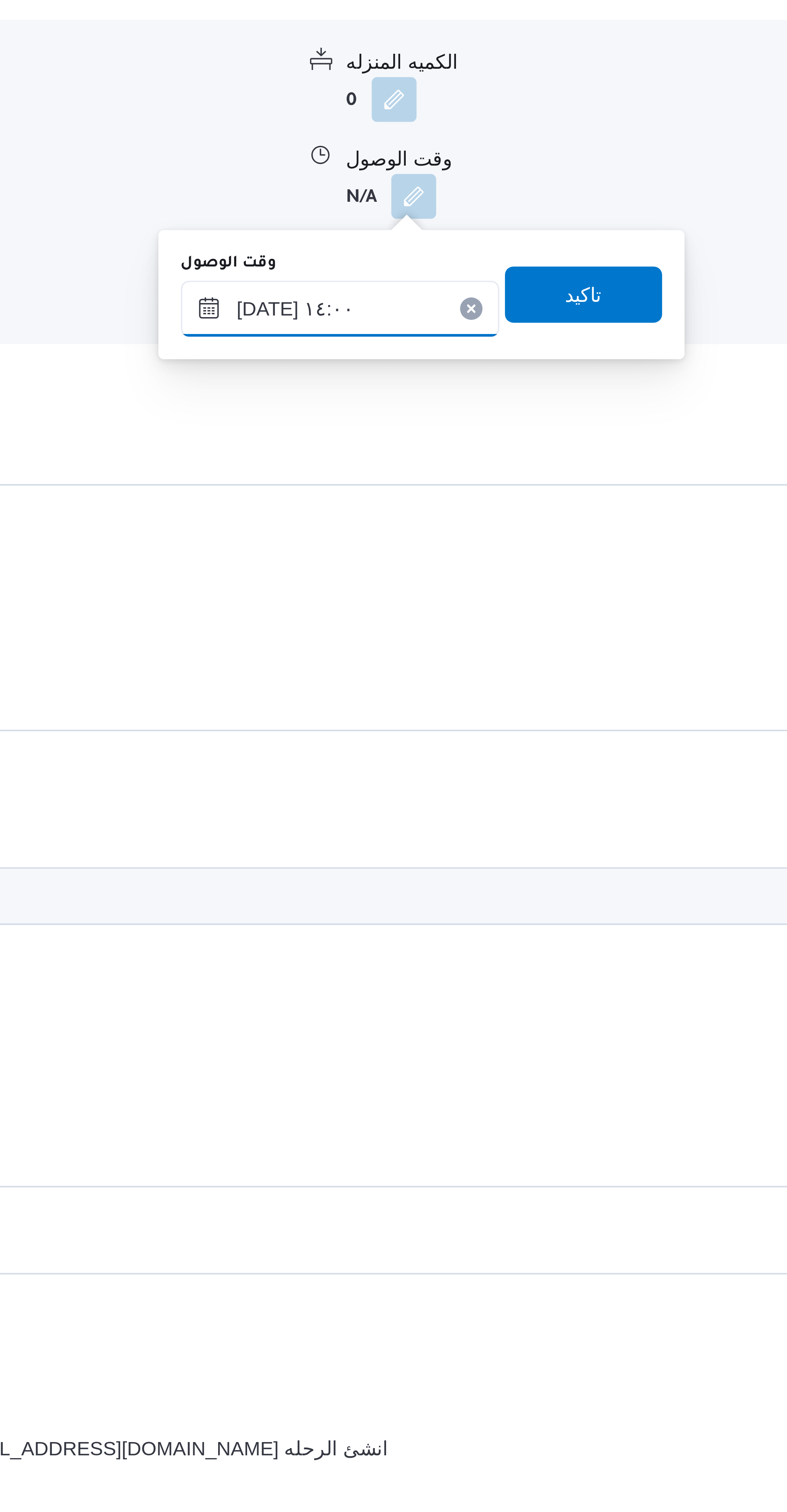
click at [397, 782] on input "١٨/٠٨/٢٠٢٥ ١٤:٠٠" at bounding box center [374, 781] width 91 height 16
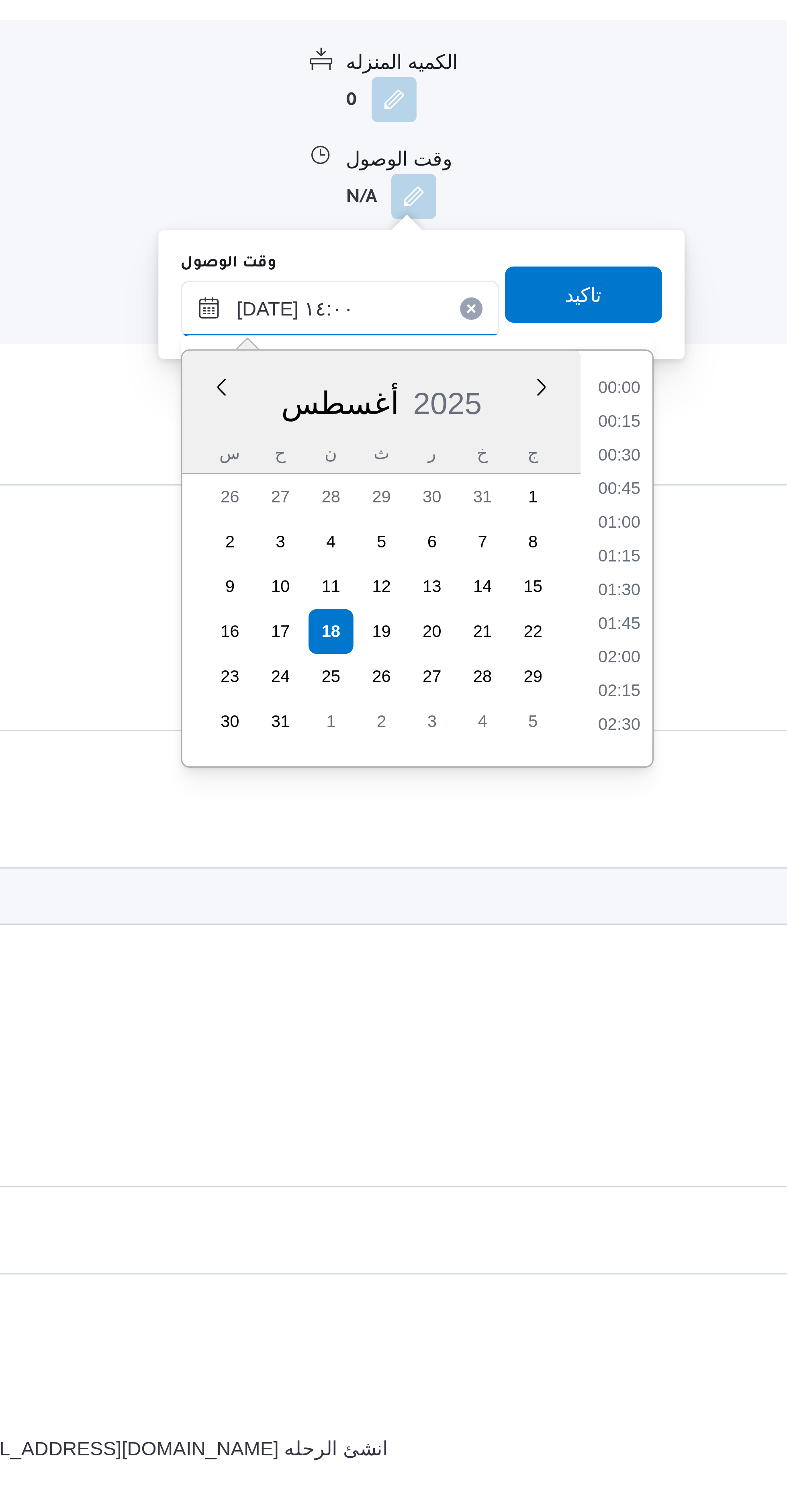
scroll to position [485, 0]
click at [457, 808] on li "12:45" at bounding box center [453, 811] width 19 height 8
type input "١٨/٠٨/٢٠٢٥ ١٢:٤٥"
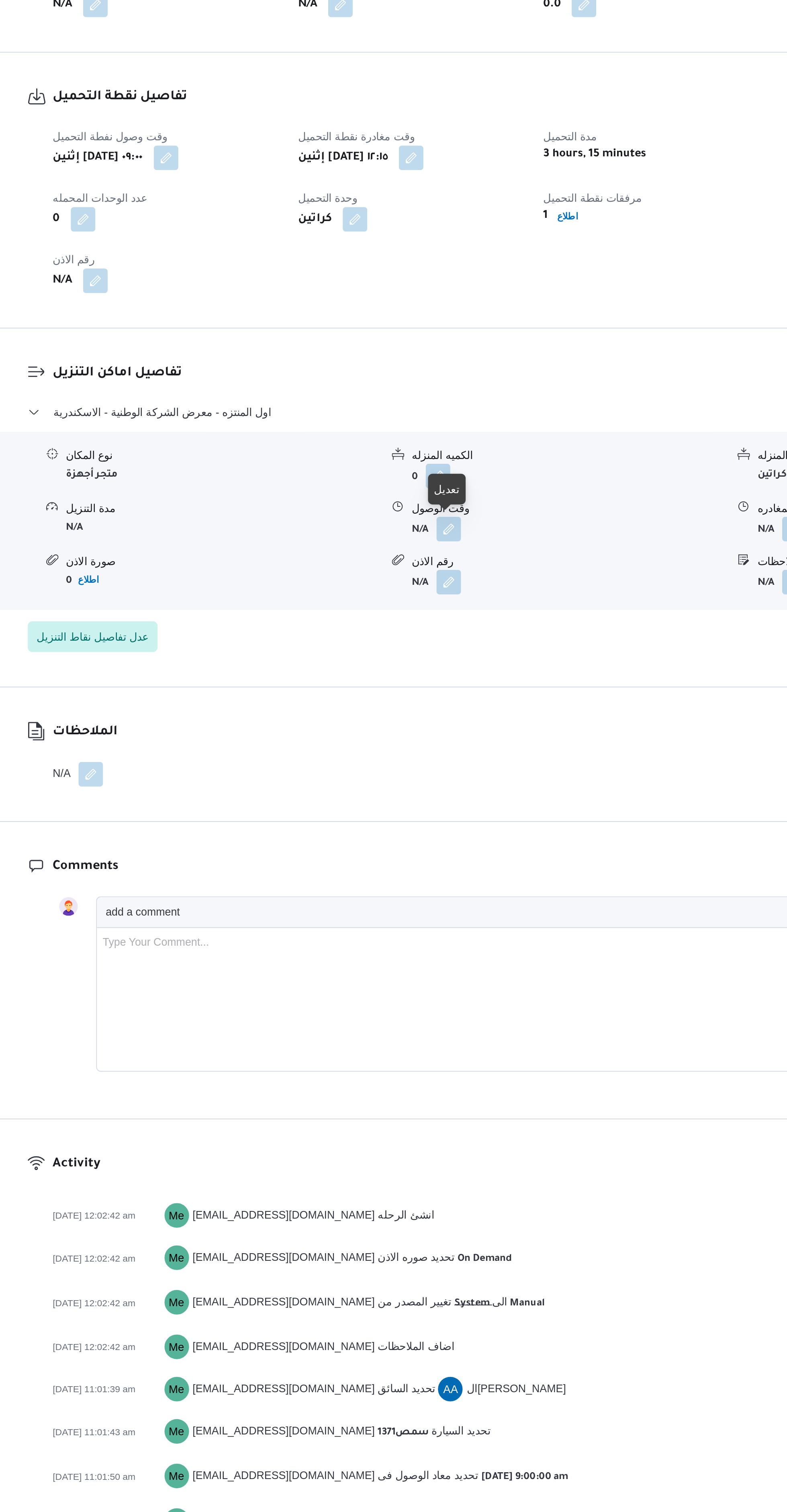
click at [396, 749] on button "button" at bounding box center [395, 749] width 13 height 13
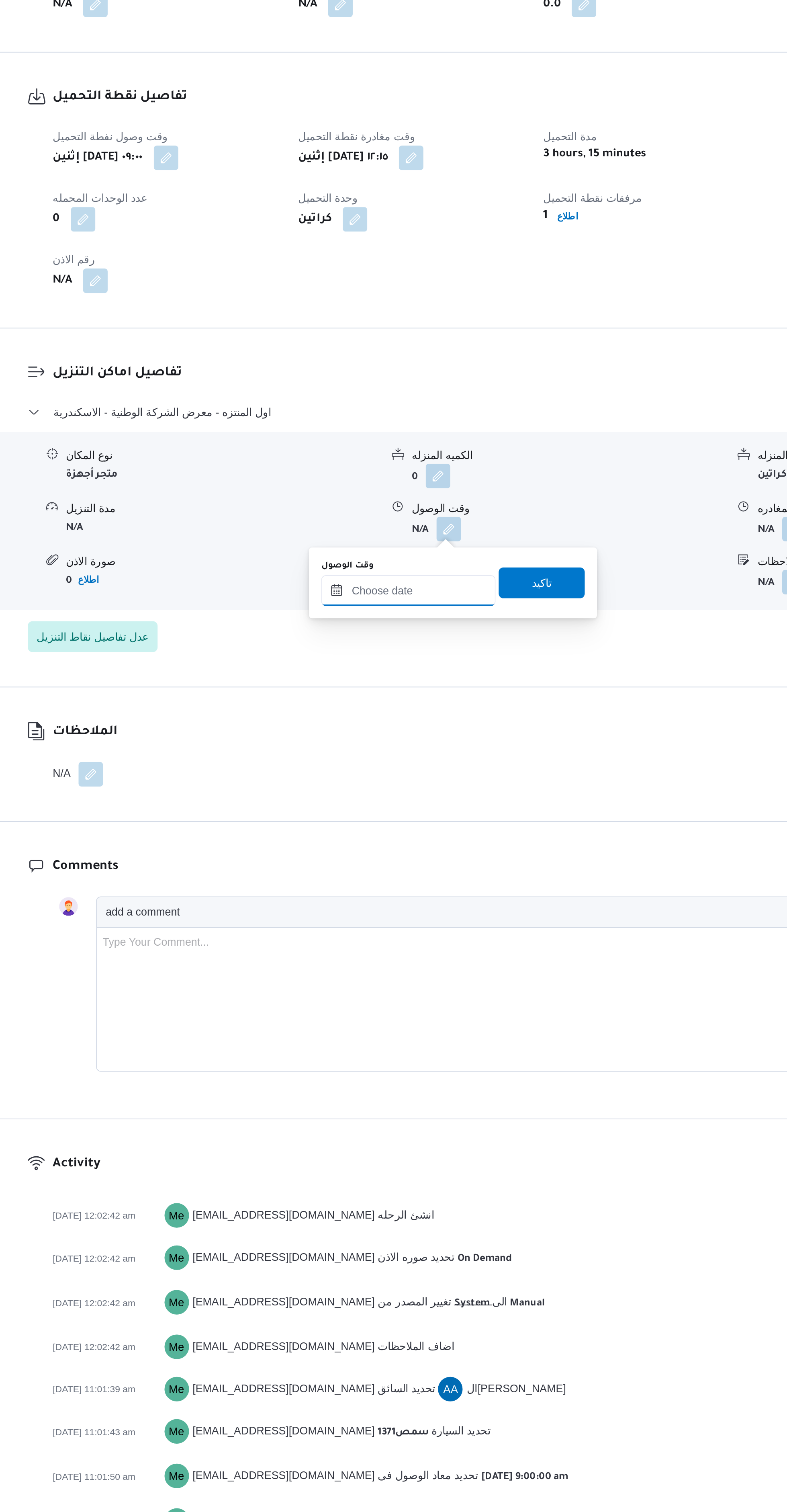
click at [379, 782] on input "وقت الوصول" at bounding box center [374, 781] width 91 height 16
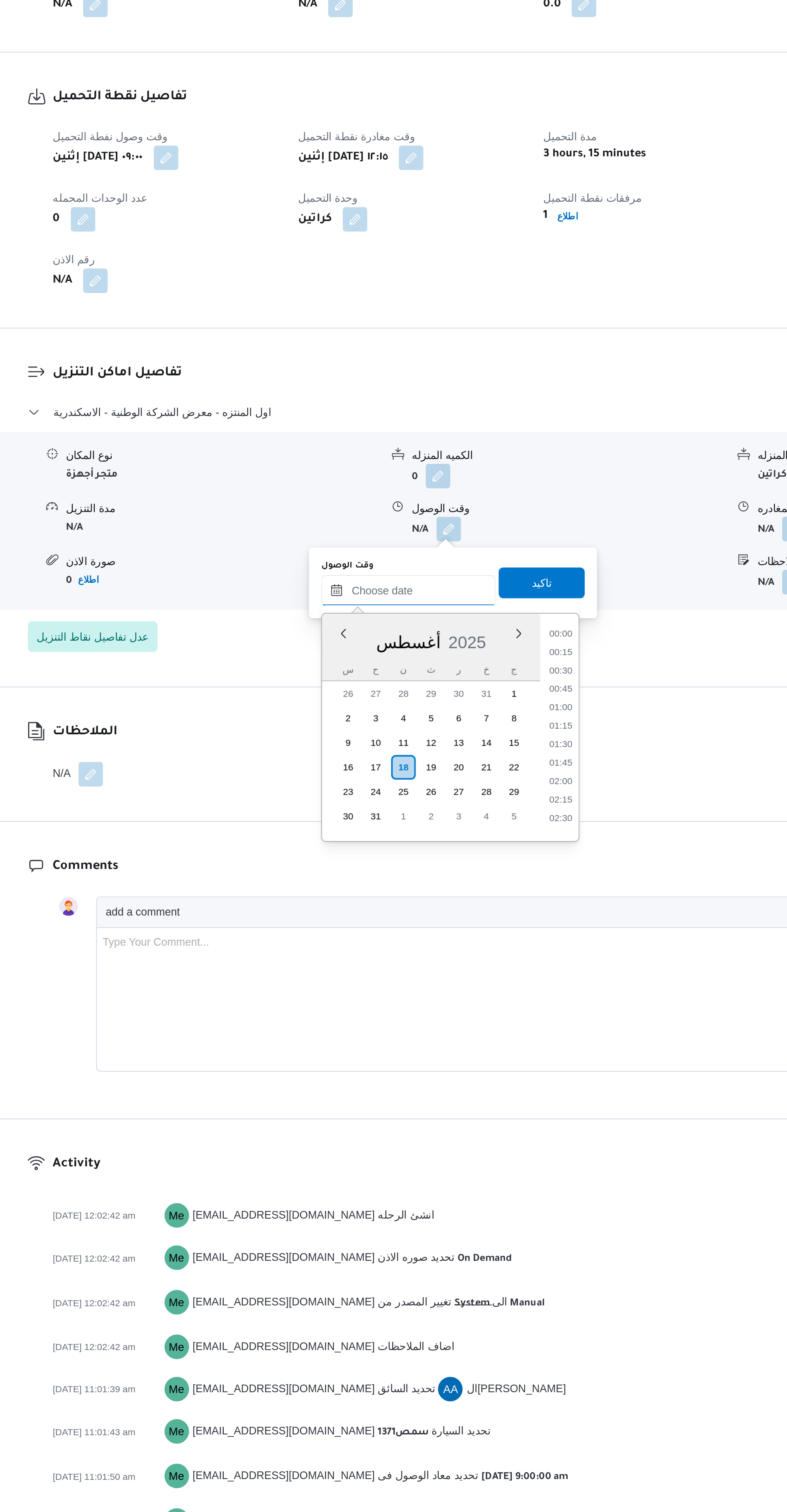
scroll to position [706, 0]
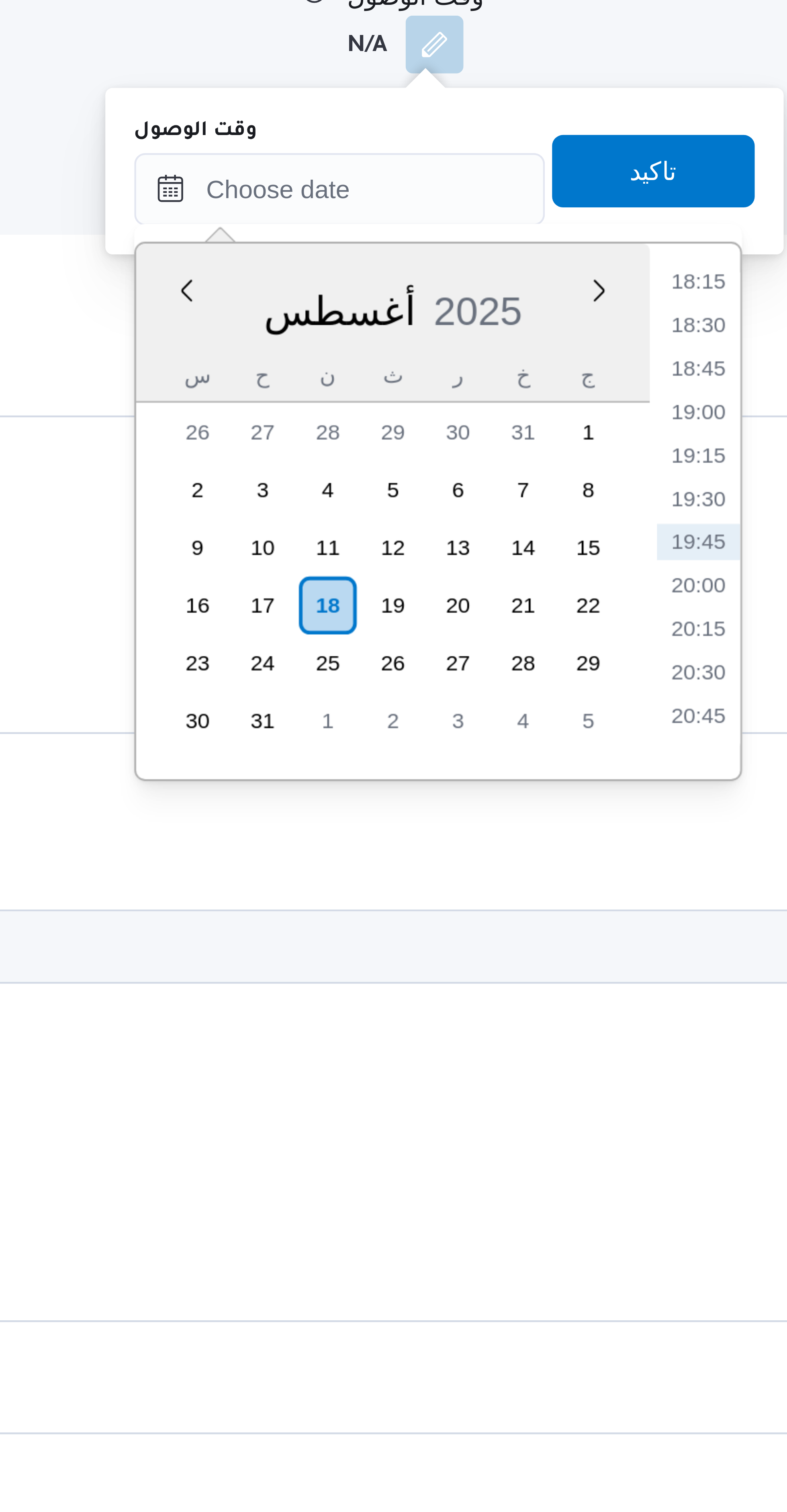
click at [454, 802] on li "18:15" at bounding box center [453, 802] width 19 height 8
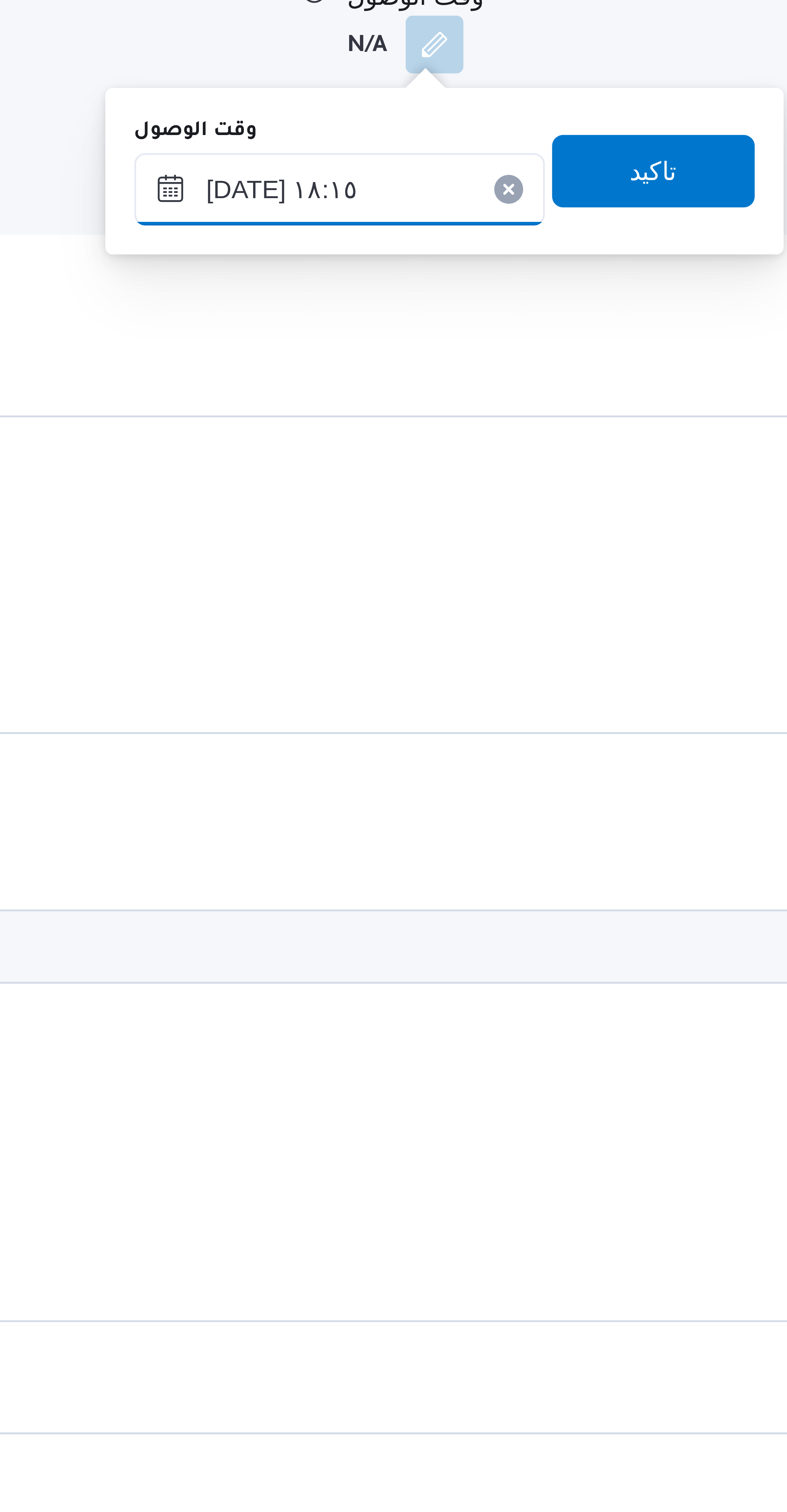
click at [389, 784] on input "١٨/٠٨/٢٠٢٥ ١٨:١٥" at bounding box center [374, 781] width 91 height 16
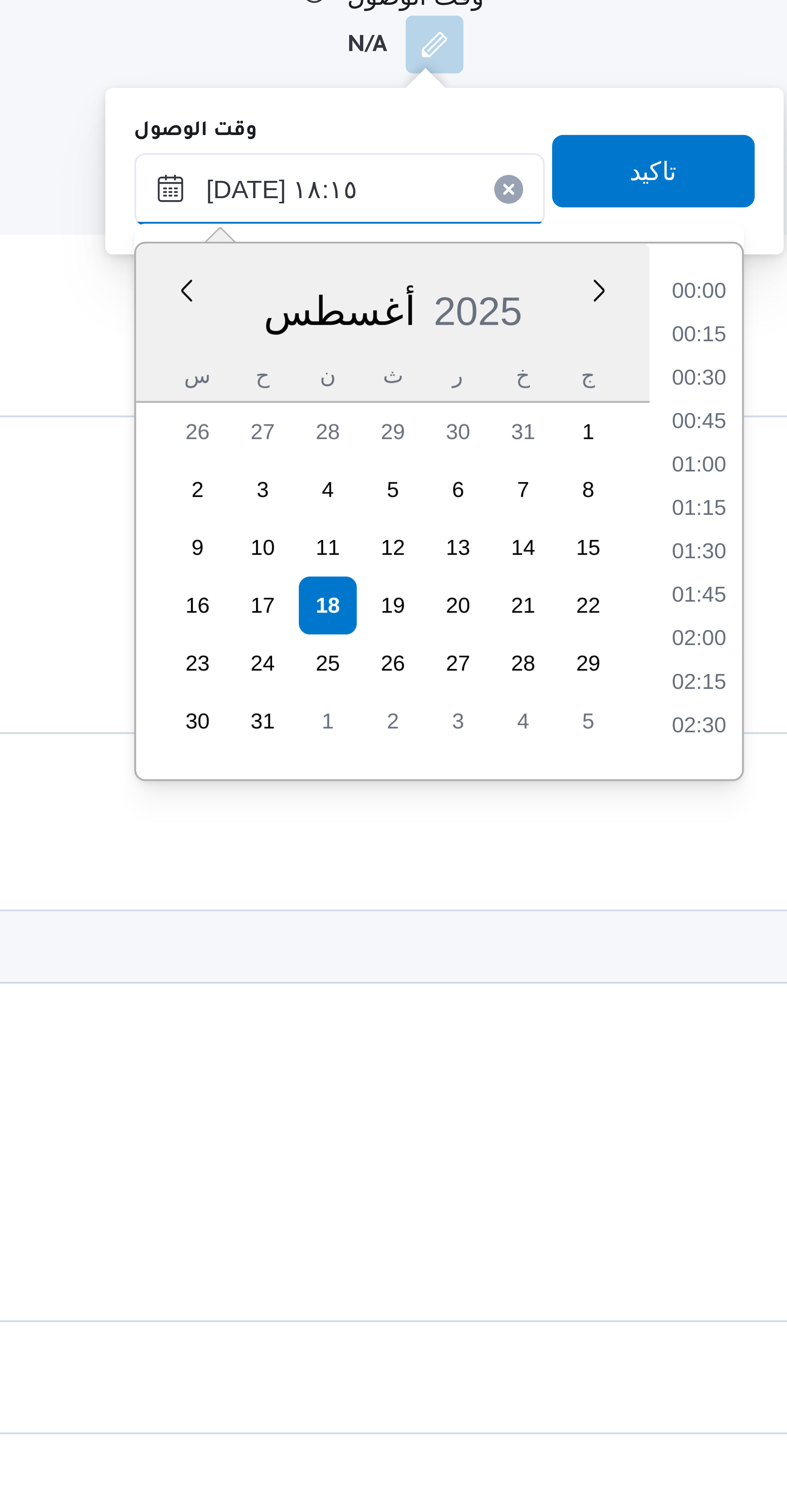
scroll to position [648, 0]
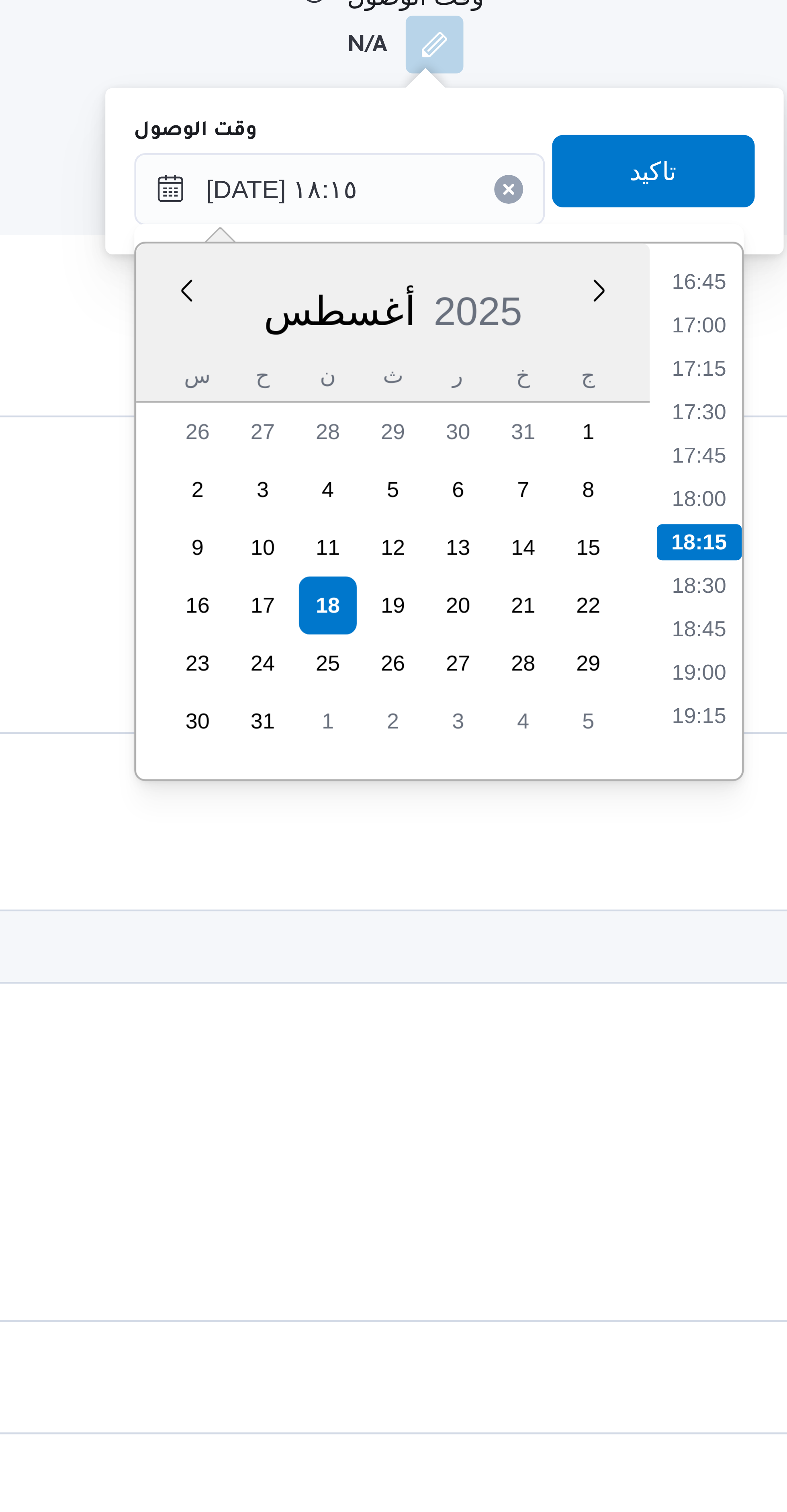
click at [454, 802] on li "16:45" at bounding box center [453, 802] width 19 height 8
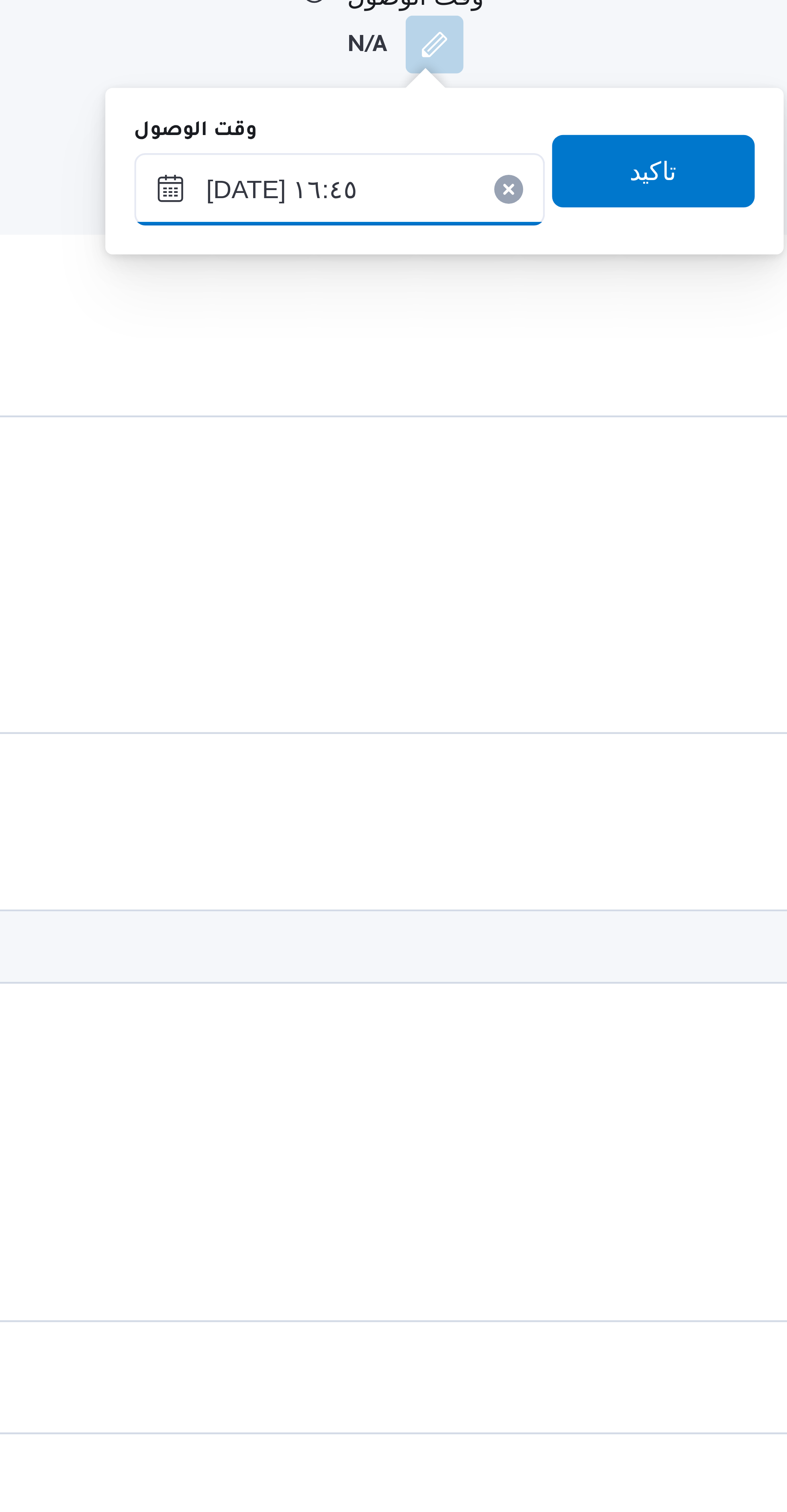
click at [392, 785] on input "١٨/٠٨/٢٠٢٥ ١٦:٤٥" at bounding box center [374, 781] width 91 height 16
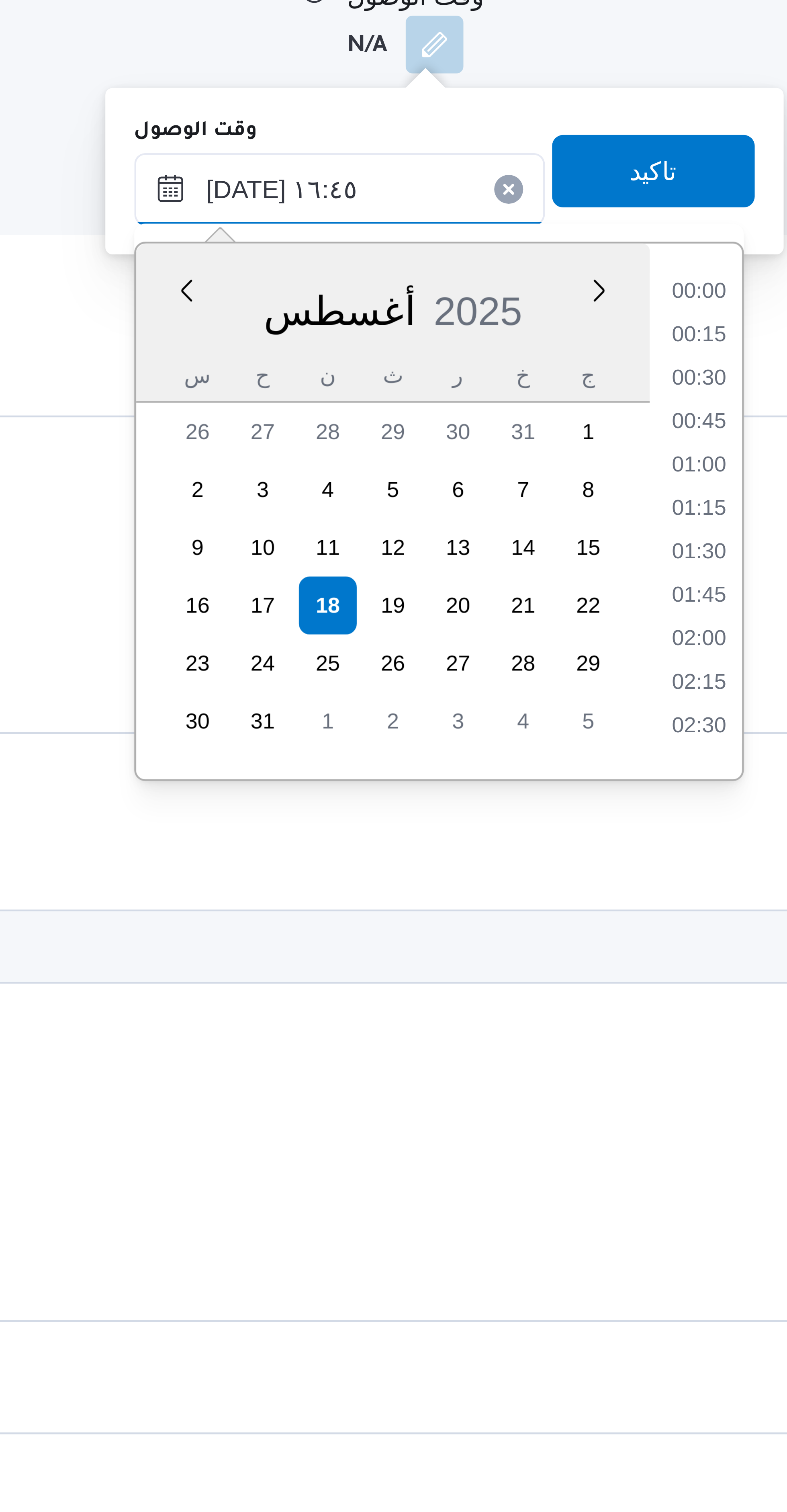
scroll to position [590, 0]
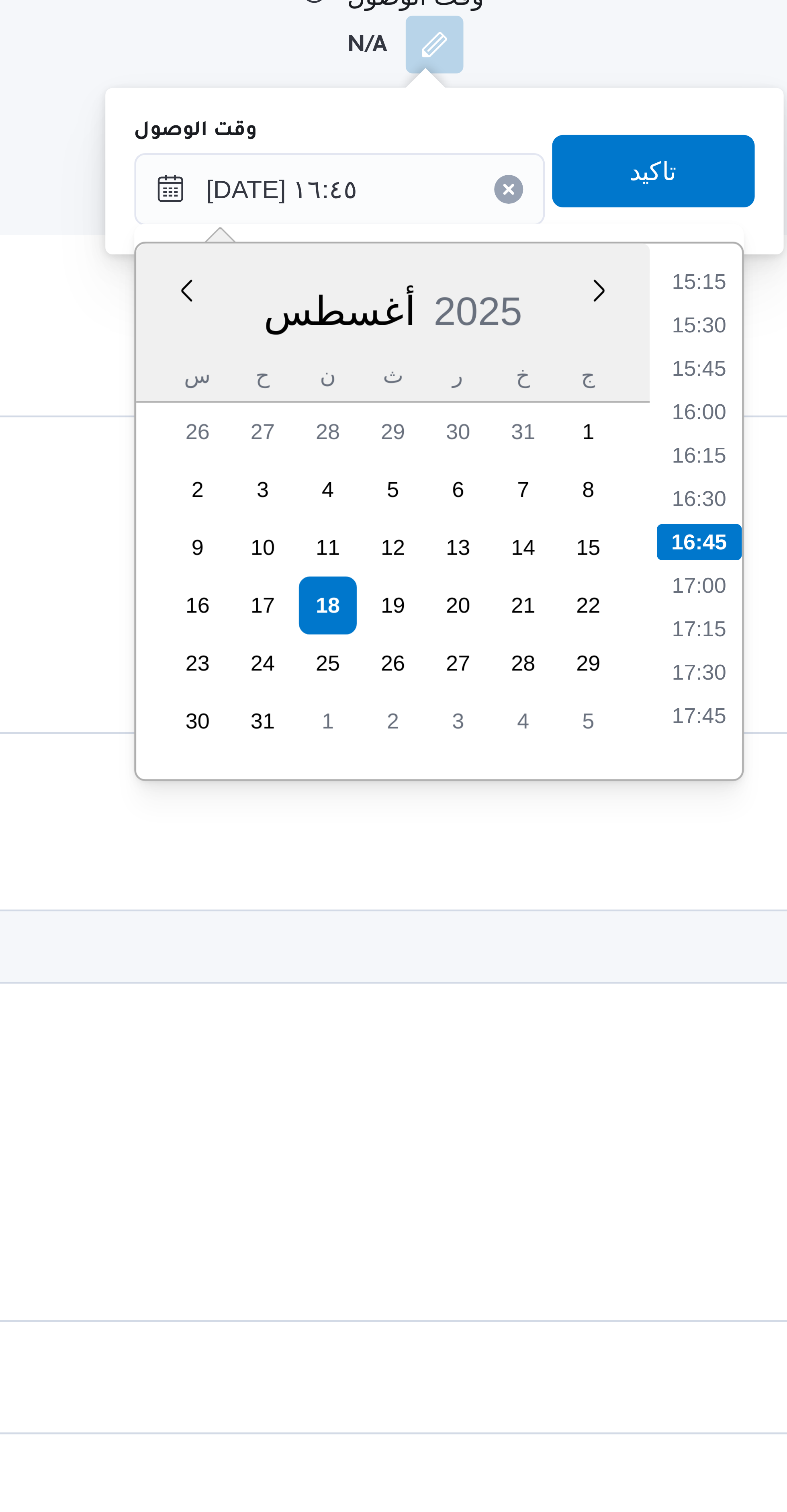
click at [455, 803] on li "15:15" at bounding box center [453, 802] width 19 height 8
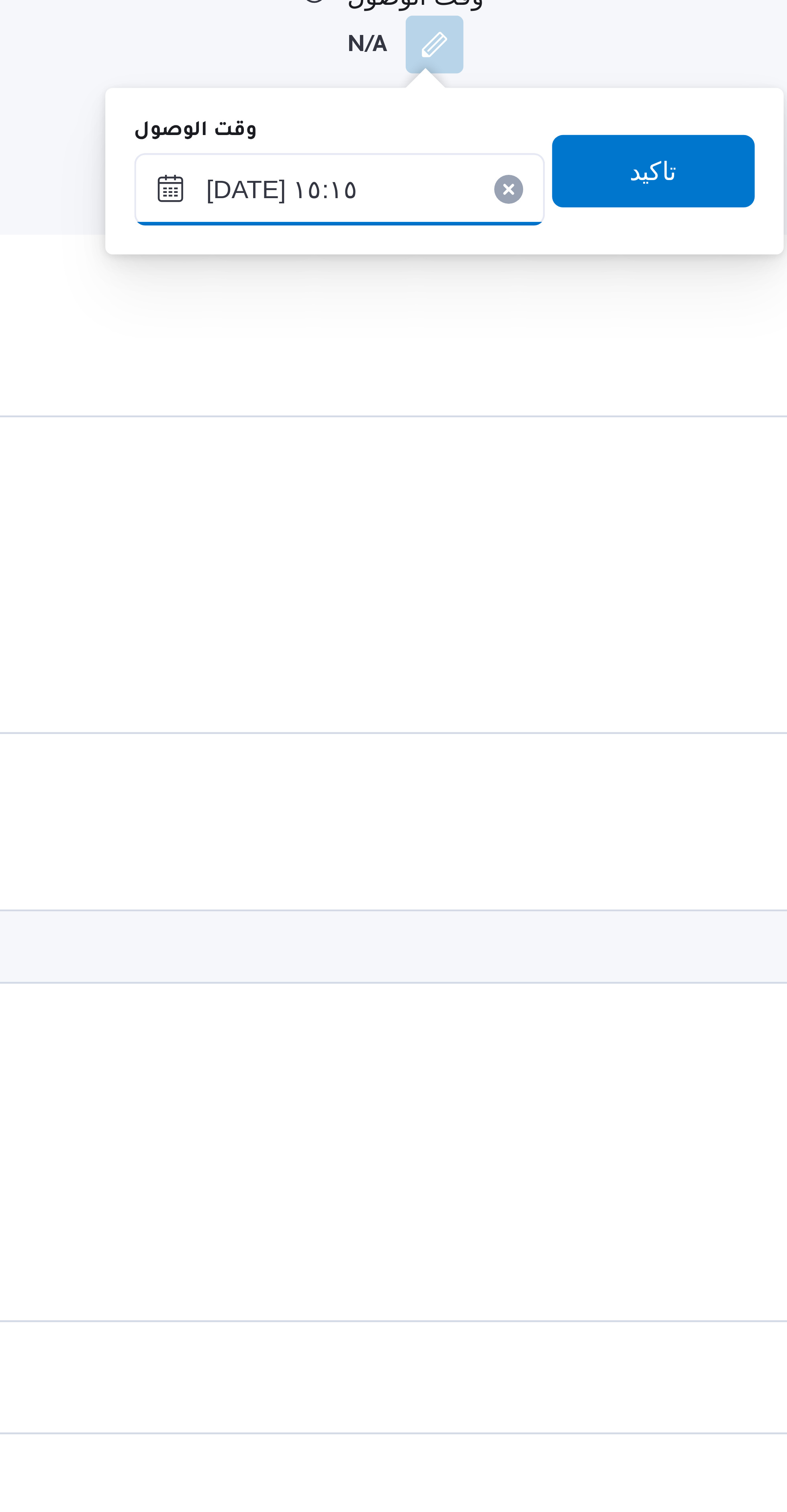
click at [394, 782] on input "١٨/٠٨/٢٠٢٥ ١٥:١٥" at bounding box center [374, 781] width 91 height 16
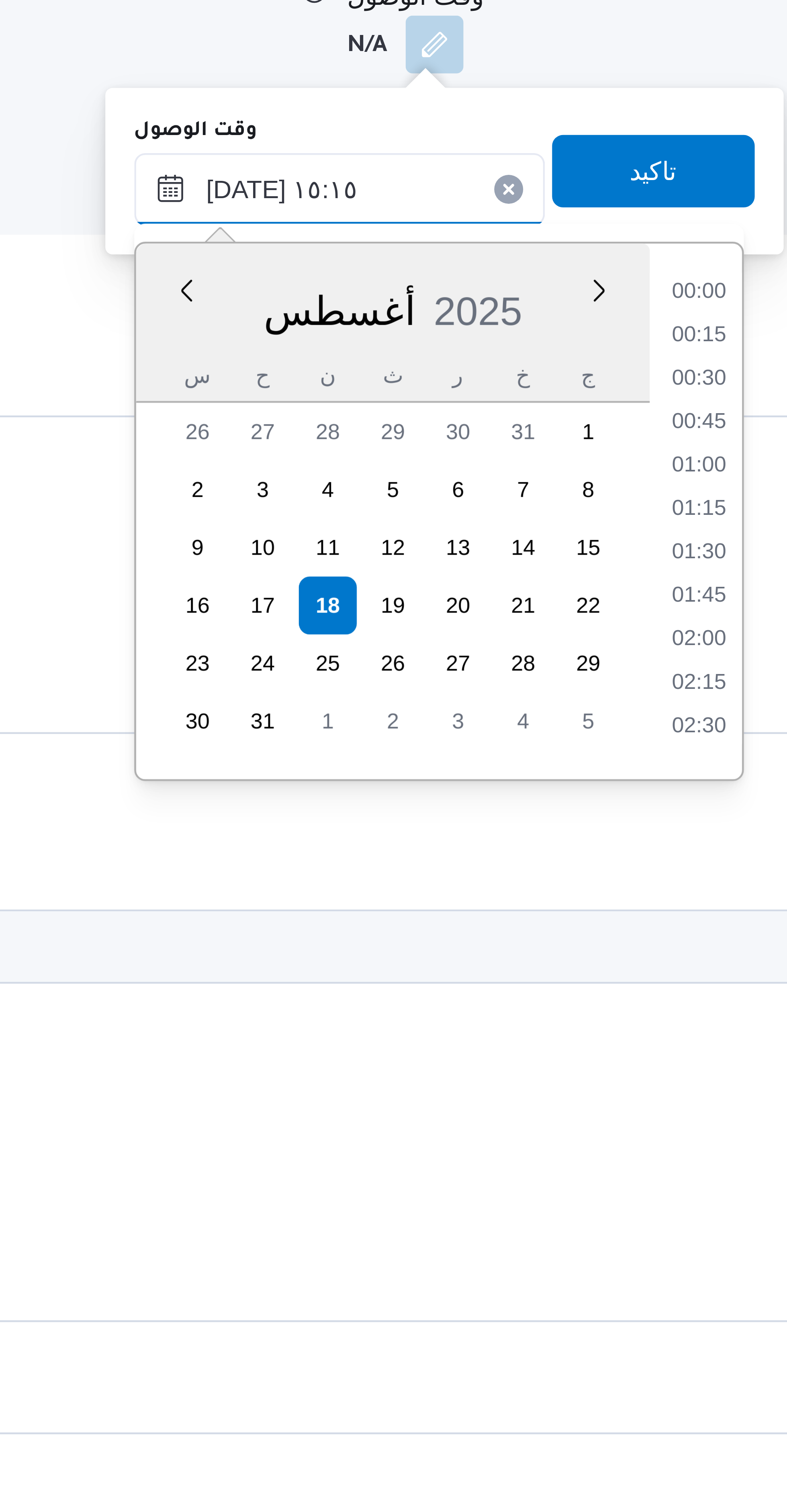
scroll to position [533, 0]
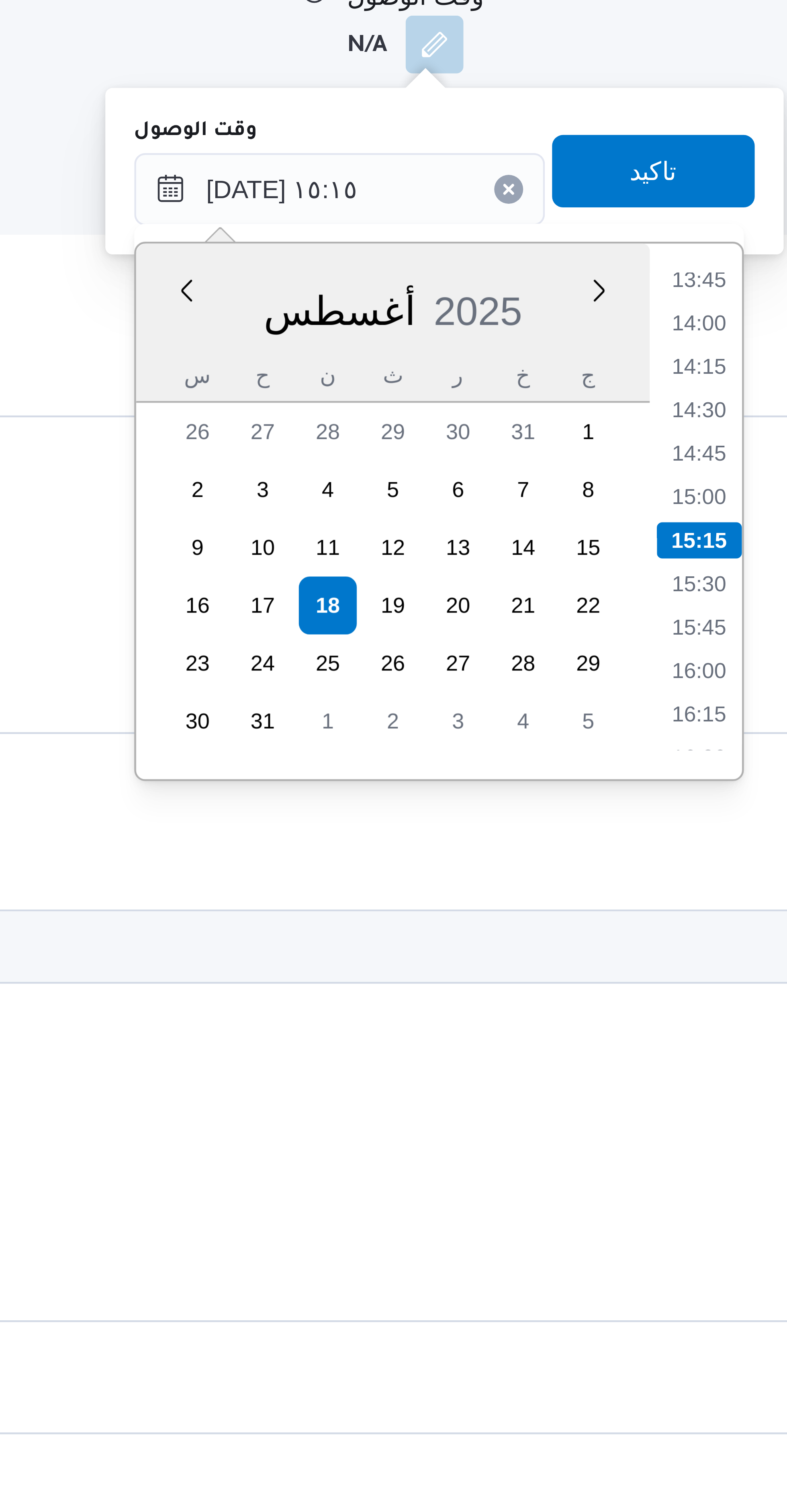
click at [455, 804] on li "13:45" at bounding box center [453, 801] width 19 height 8
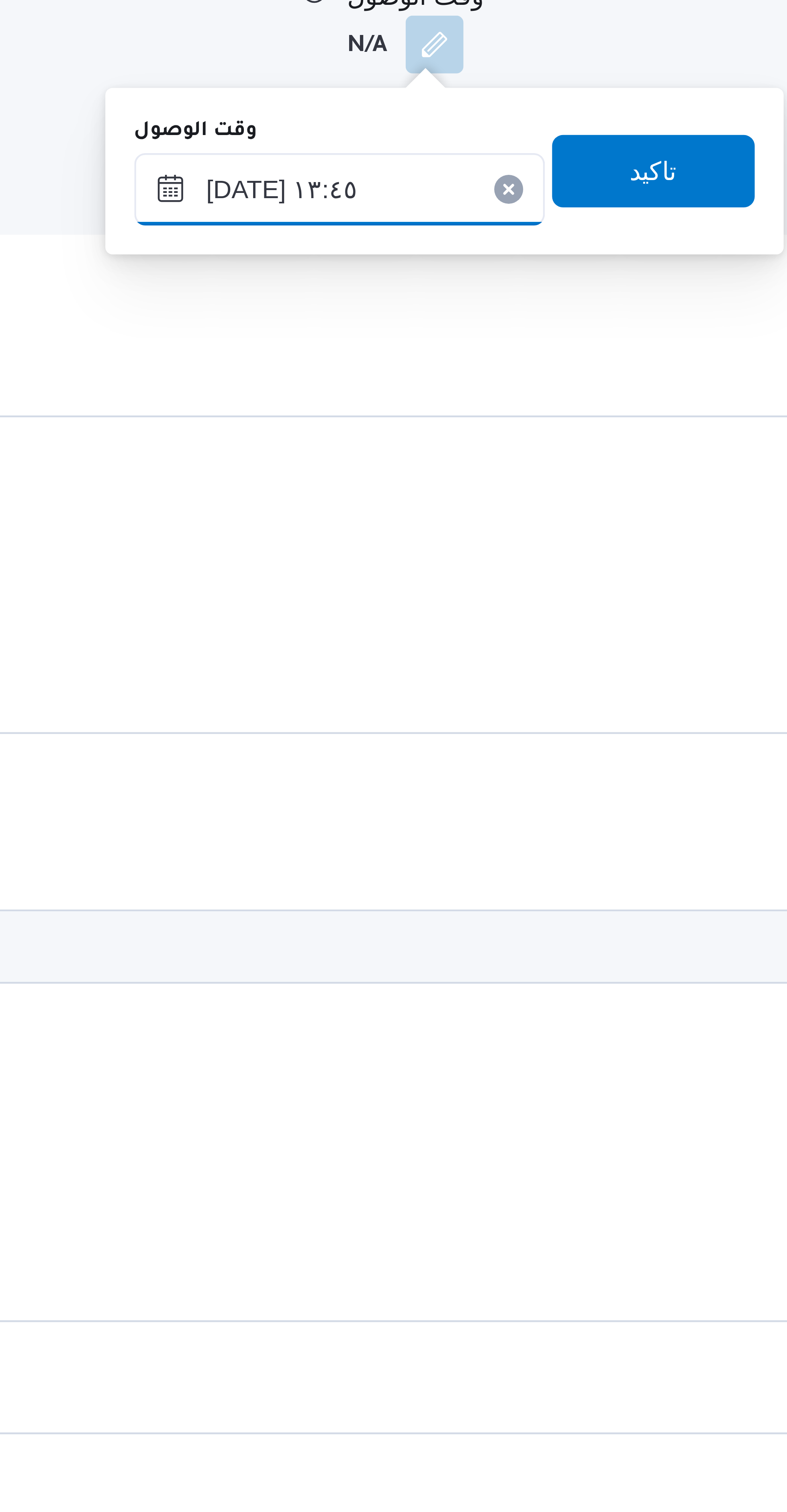
click at [392, 784] on input "١٨/٠٨/٢٠٢٥ ١٣:٤٥" at bounding box center [374, 781] width 91 height 16
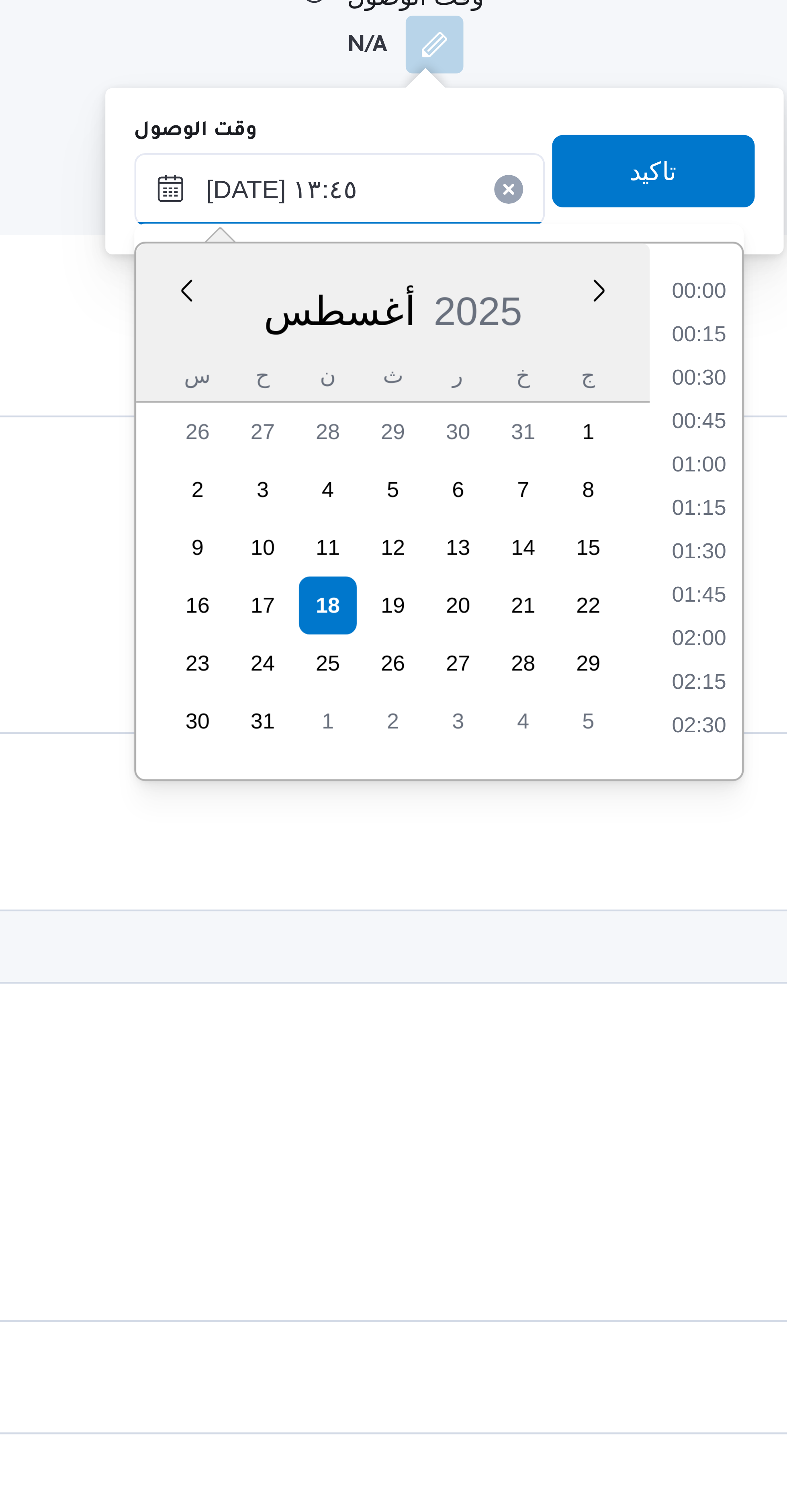
scroll to position [475, 0]
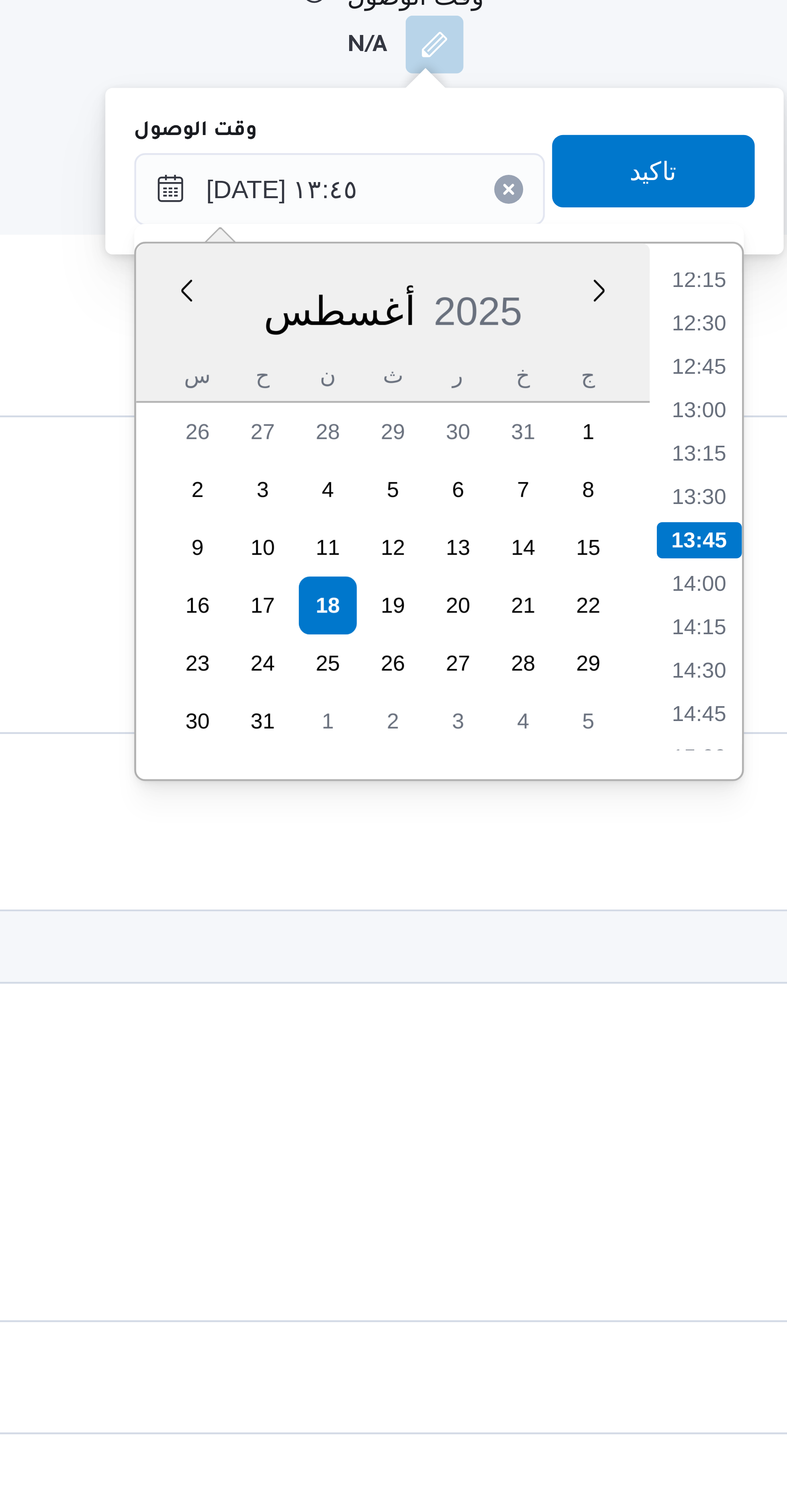
click at [454, 828] on li "13:00" at bounding box center [453, 830] width 19 height 8
type input "١٨/٠٨/٢٠٢٥ ١٣:٠٠"
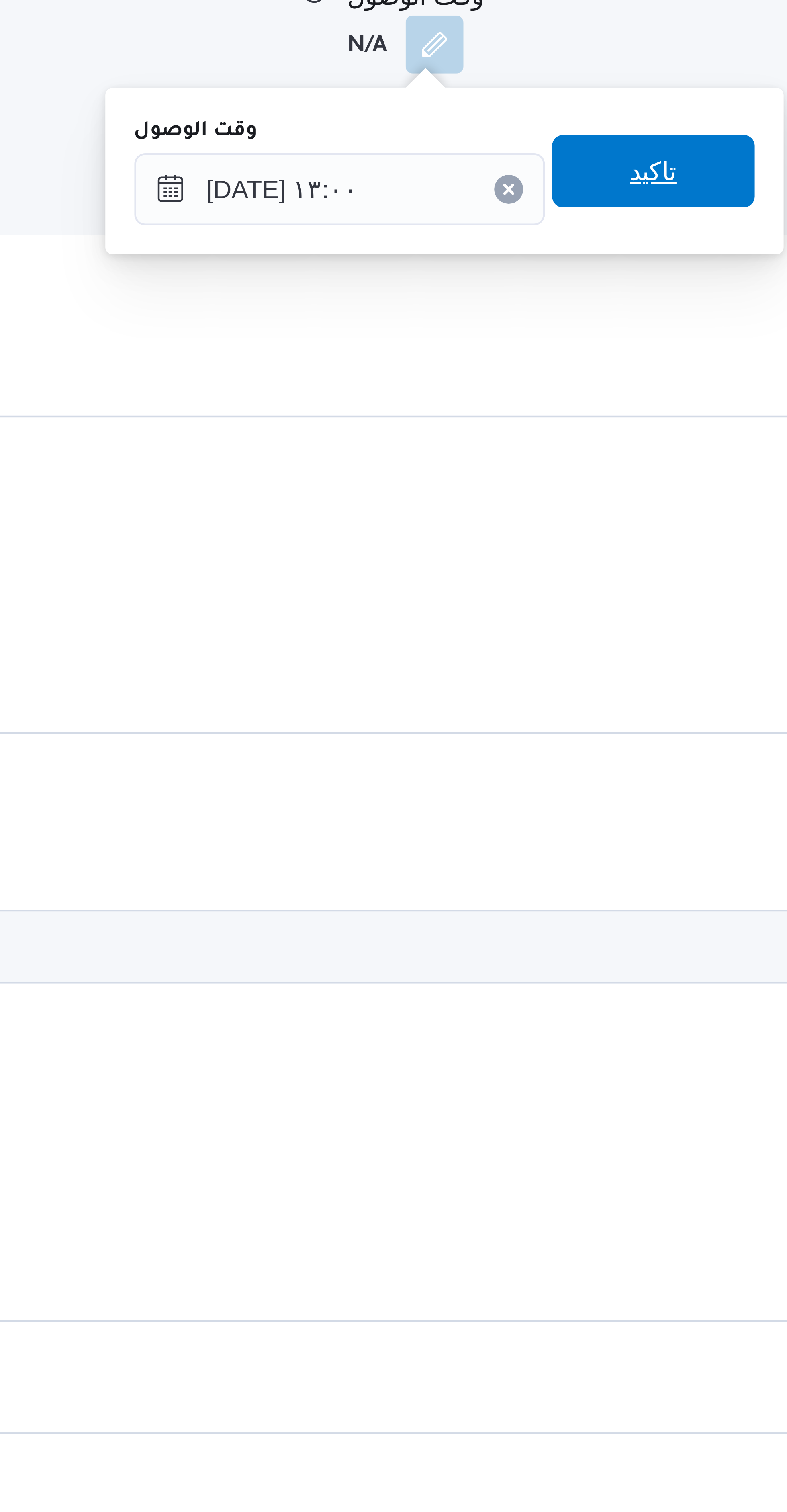
click at [448, 775] on span "تاكيد" at bounding box center [444, 777] width 45 height 16
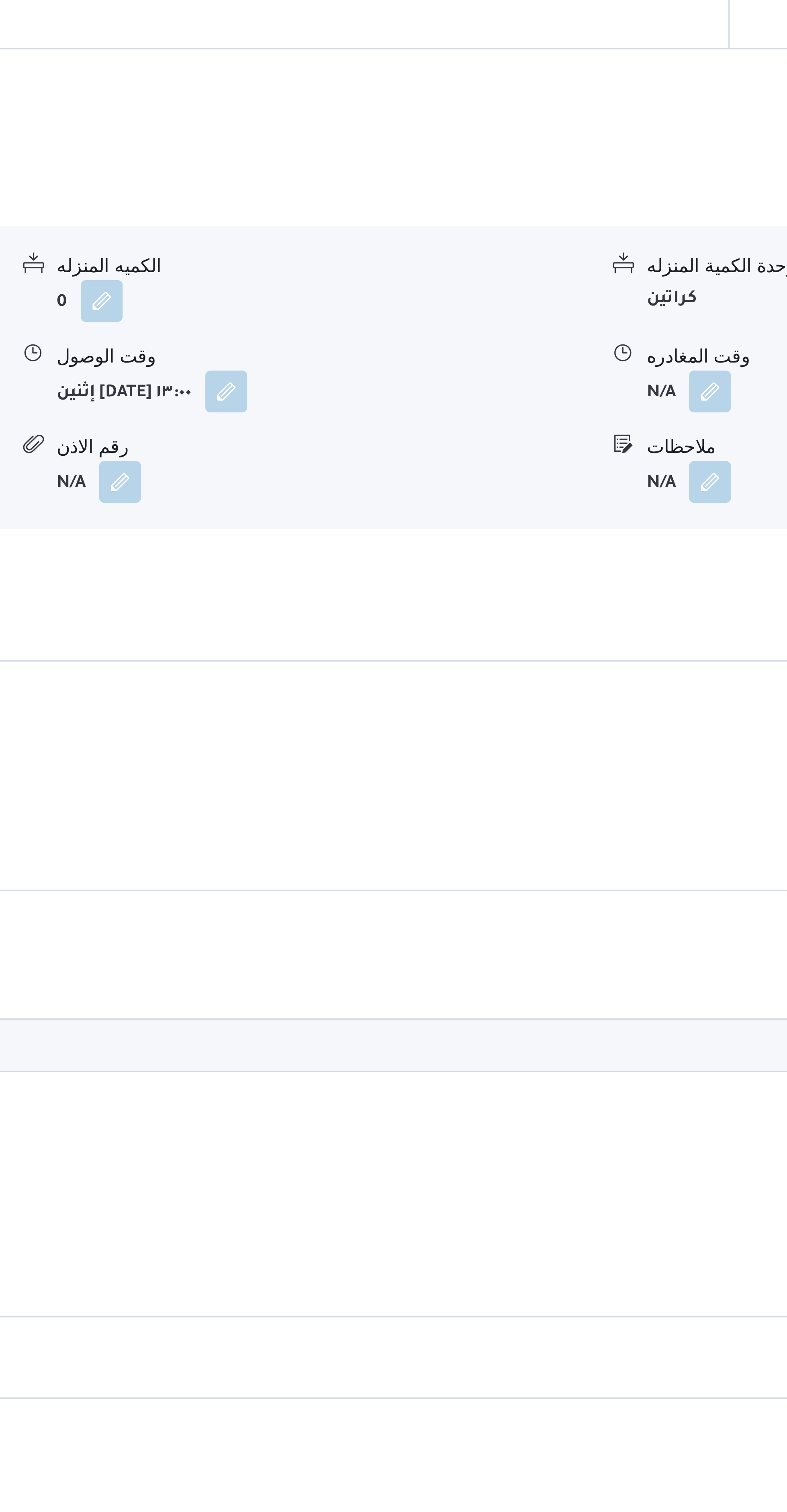
click at [575, 752] on button "button" at bounding box center [576, 749] width 13 height 13
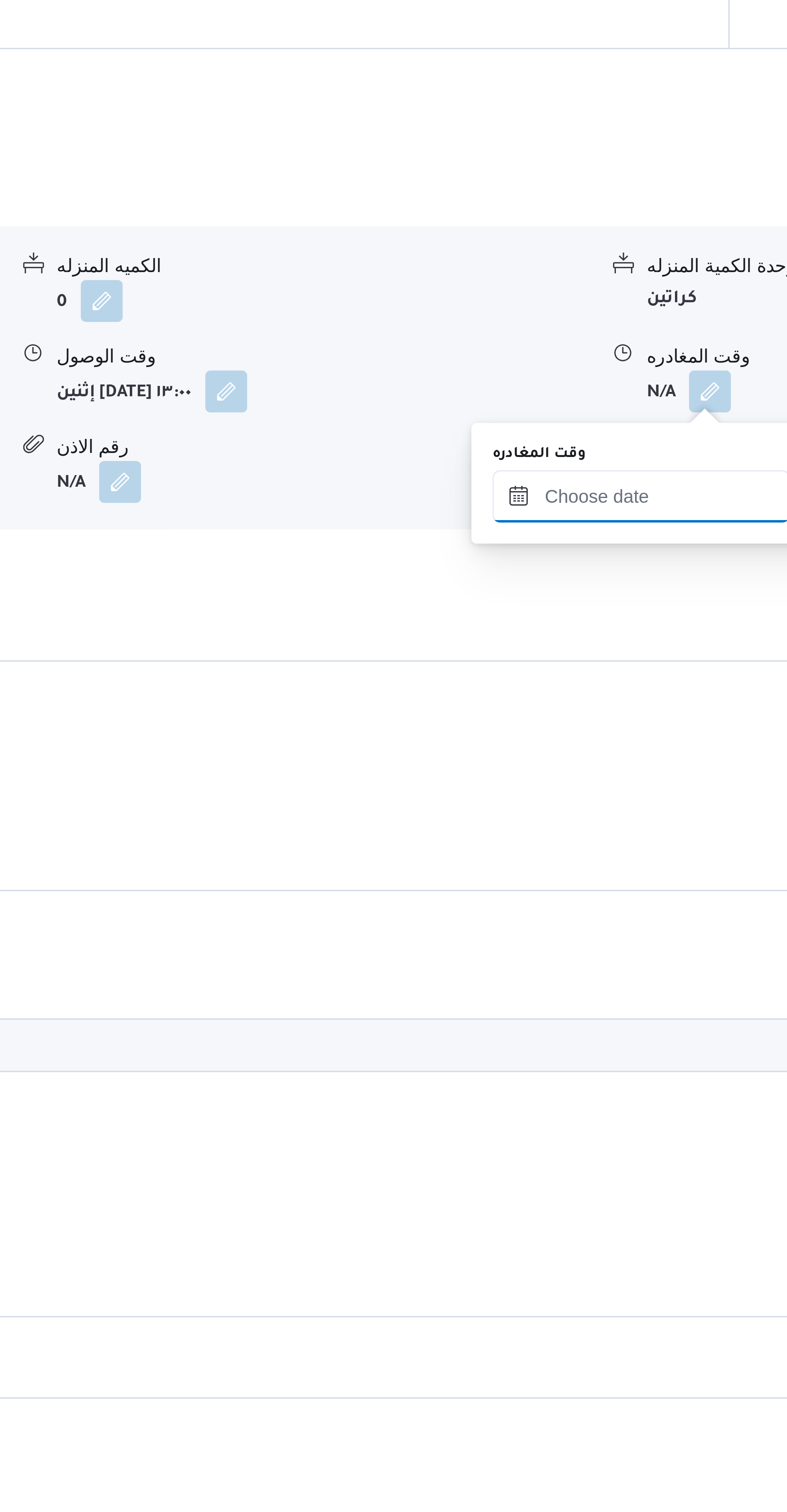
click at [539, 783] on input "وقت المغادره" at bounding box center [554, 781] width 91 height 16
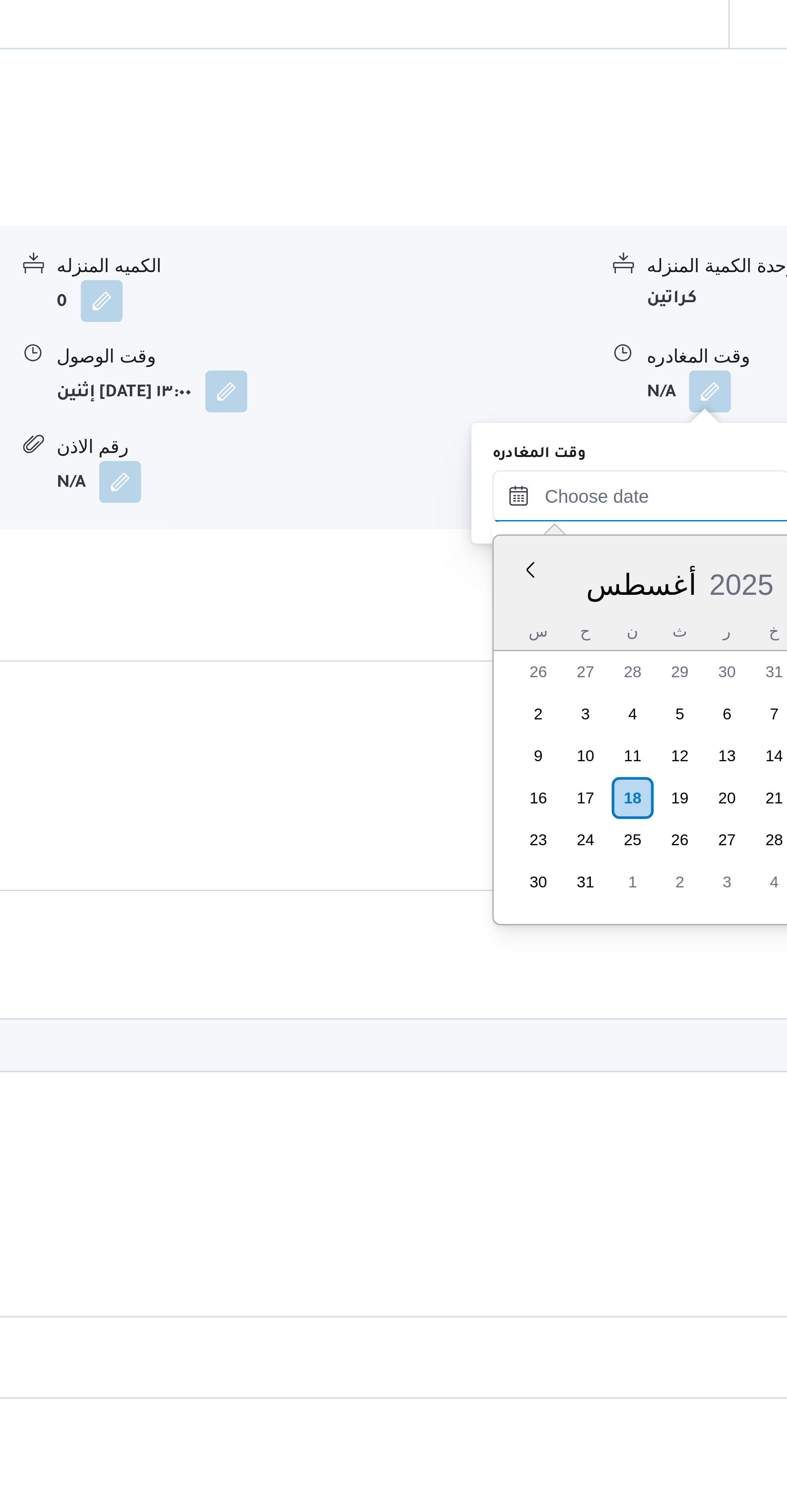
scroll to position [706, 0]
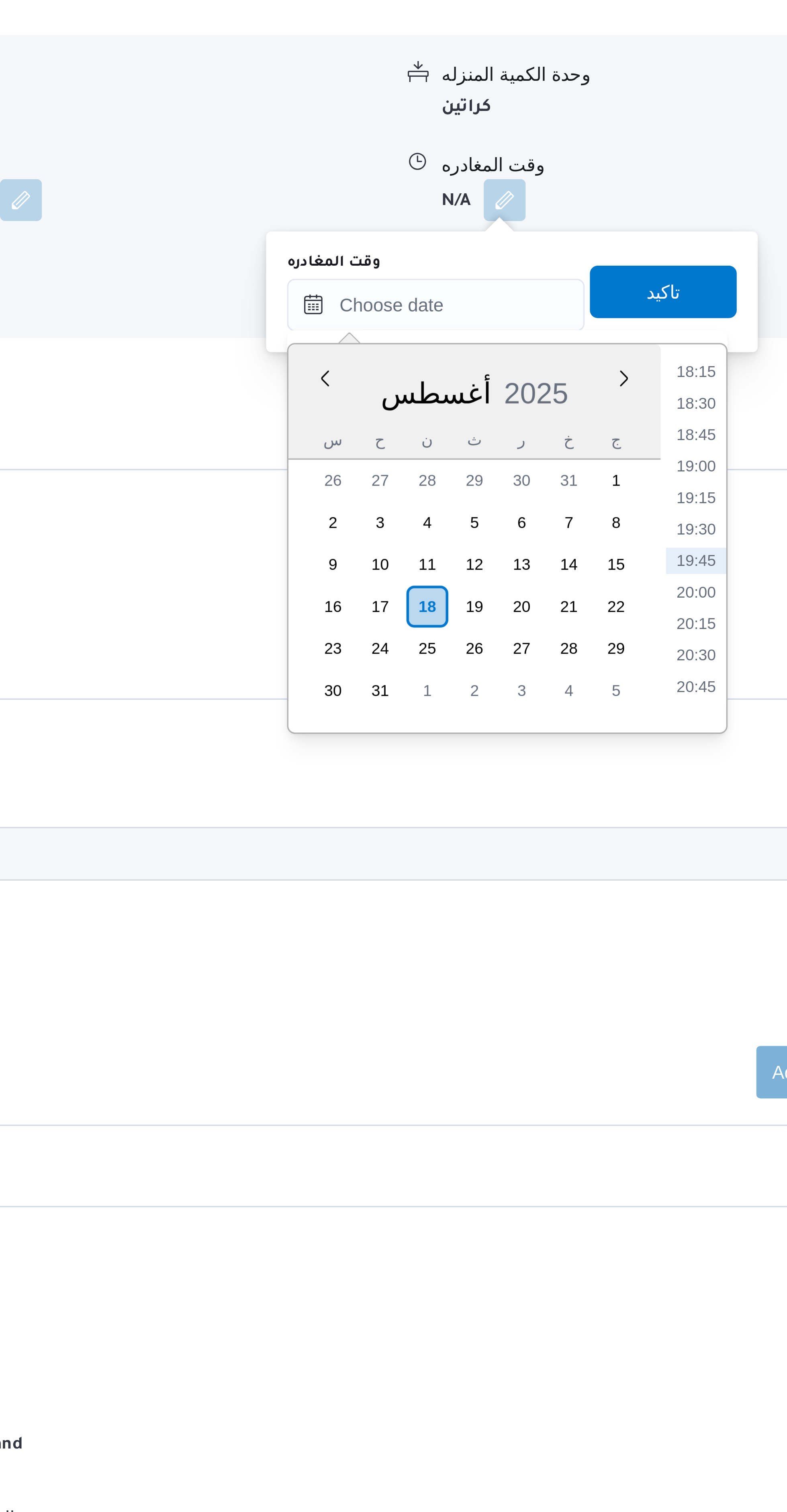
click at [637, 808] on li "18:30" at bounding box center [635, 811] width 19 height 8
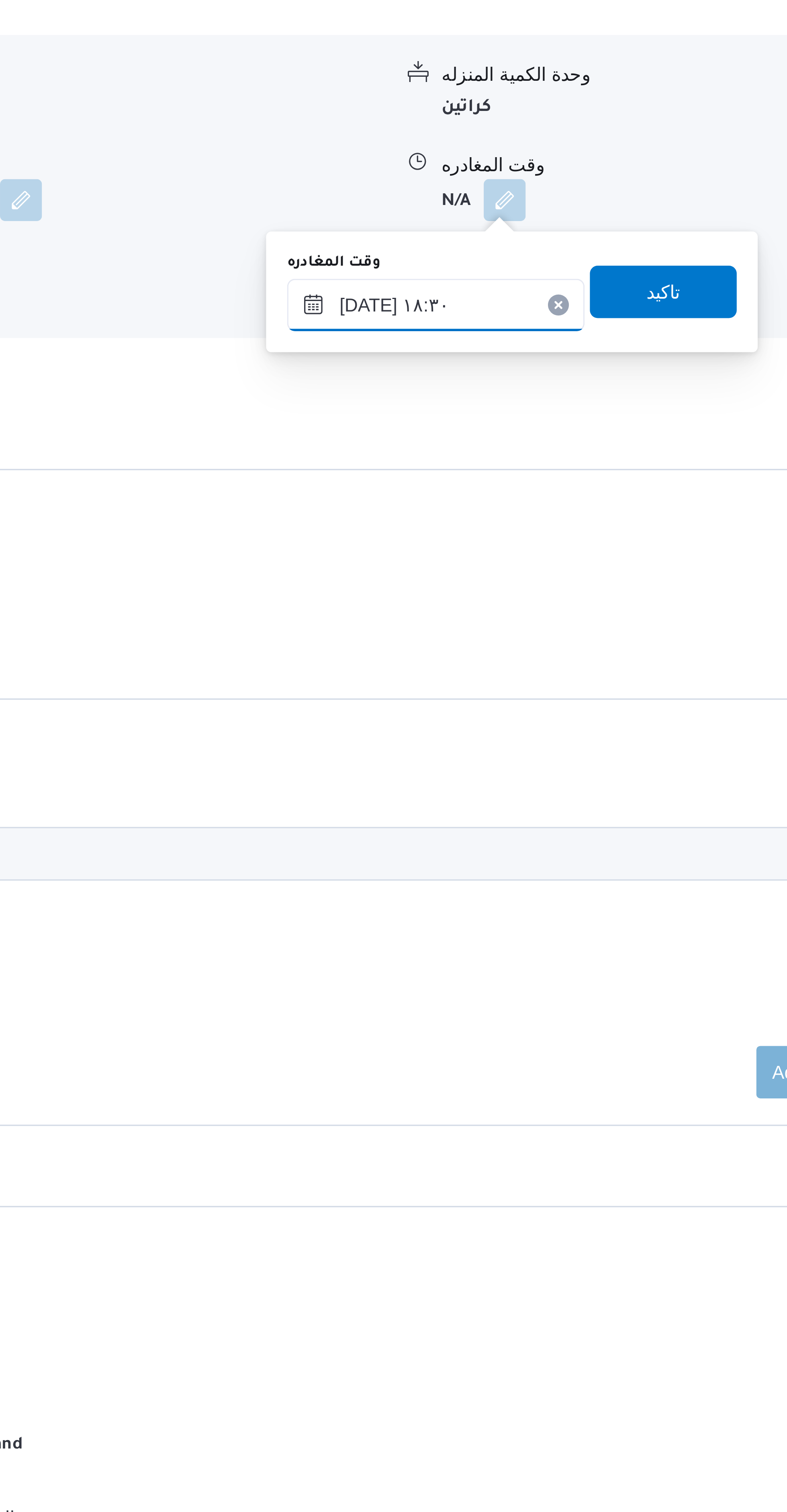
click at [565, 780] on input "١٨/٠٨/٢٠٢٥ ١٨:٣٠" at bounding box center [554, 781] width 91 height 16
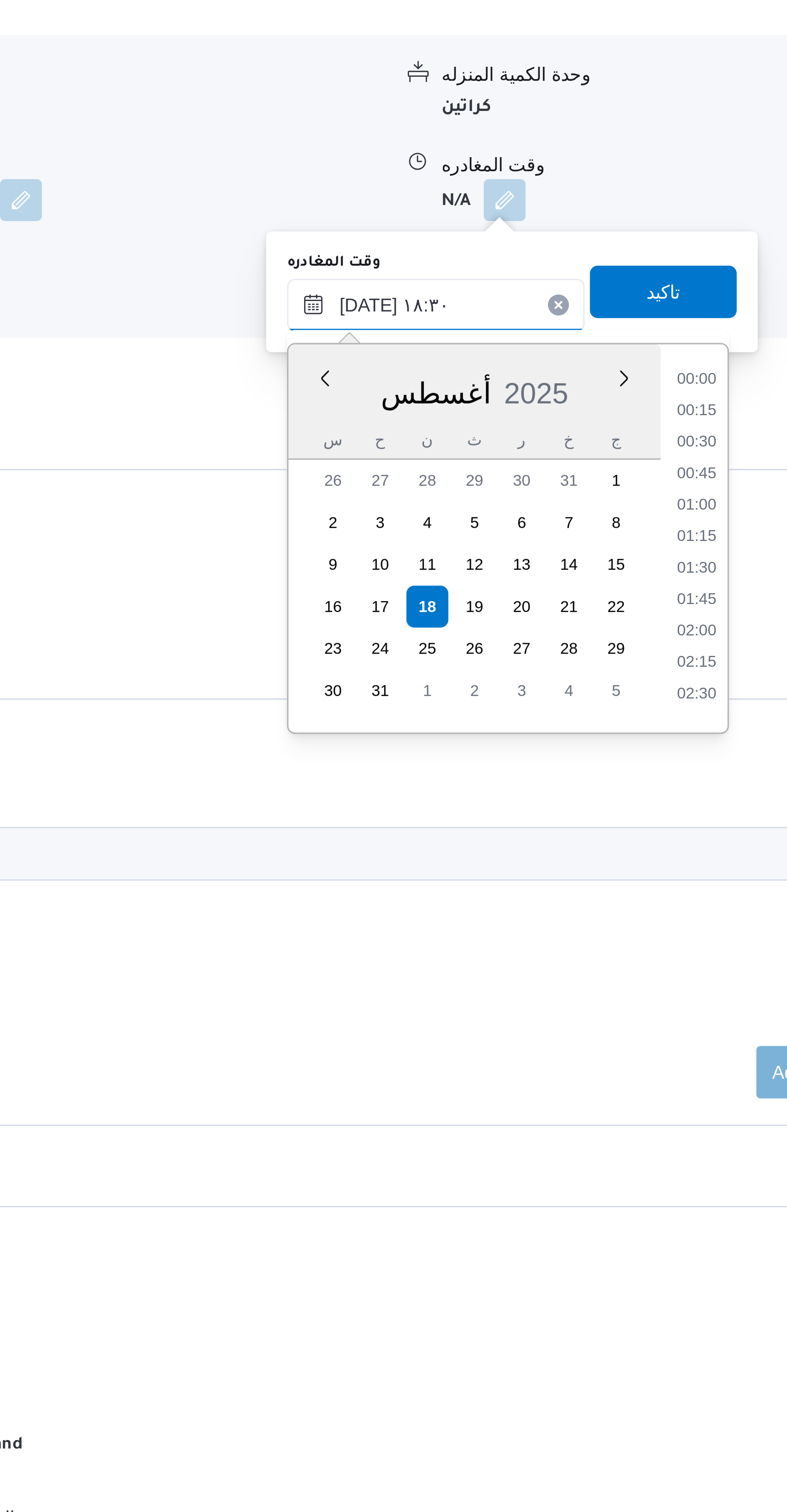
scroll to position [658, 0]
click at [631, 810] on li "17:15" at bounding box center [635, 811] width 19 height 8
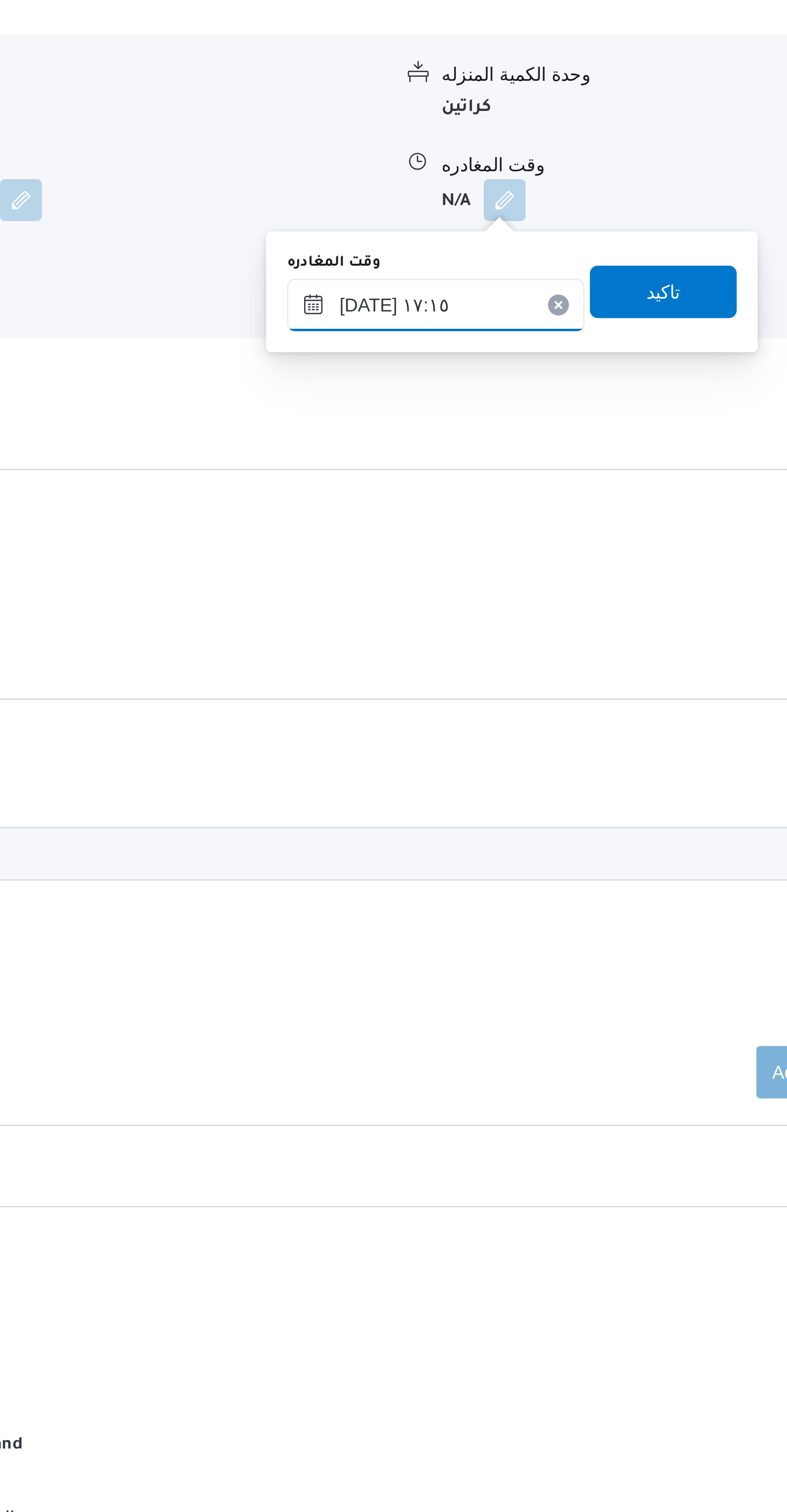
click at [569, 778] on input "١٨/٠٨/٢٠٢٥ ١٧:١٥" at bounding box center [554, 781] width 91 height 16
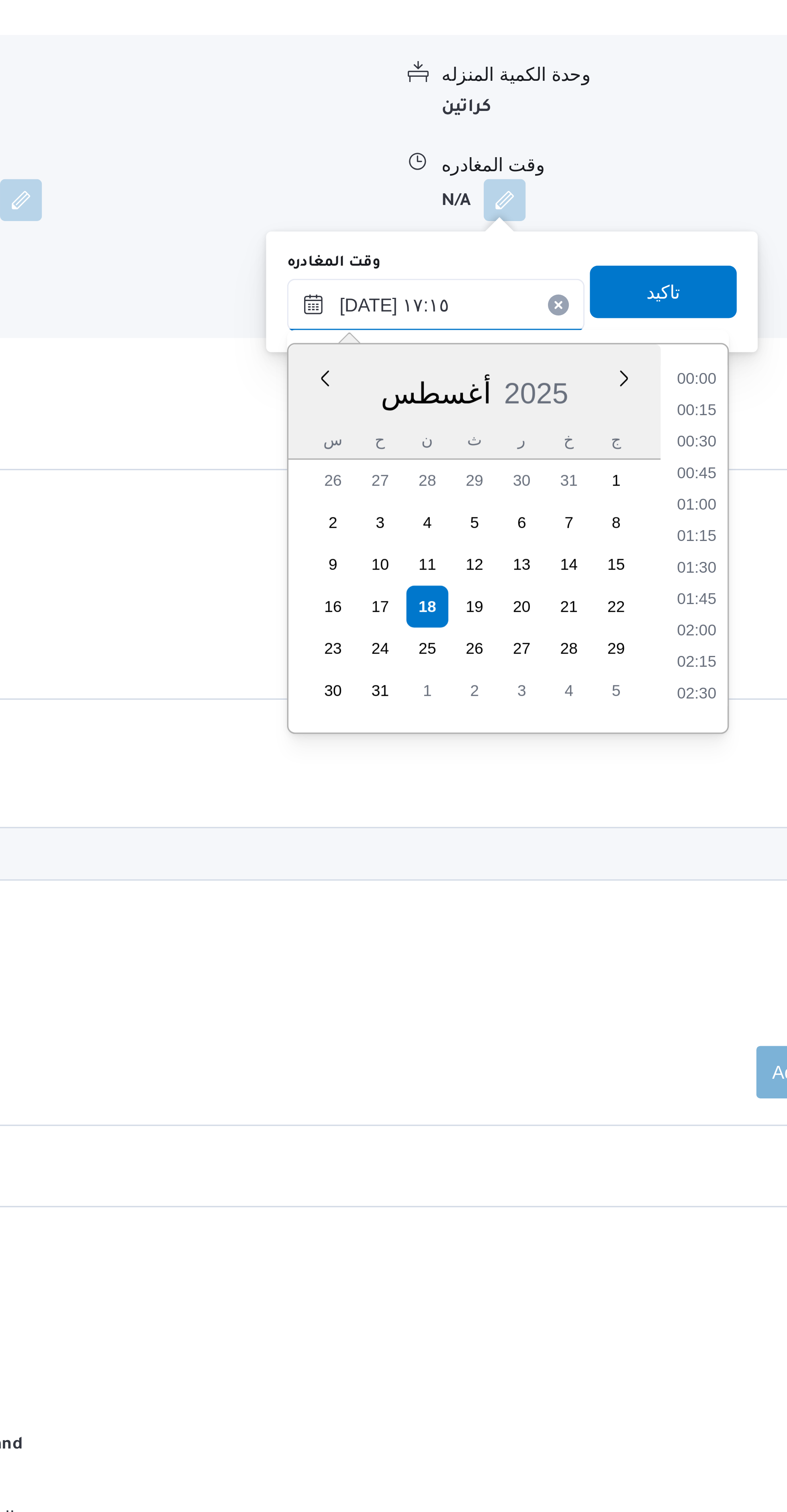
scroll to position [610, 0]
click at [636, 802] on li "15:45" at bounding box center [635, 802] width 19 height 8
type input "١٨/٠٨/٢٠٢٥ ١٥:٤٥"
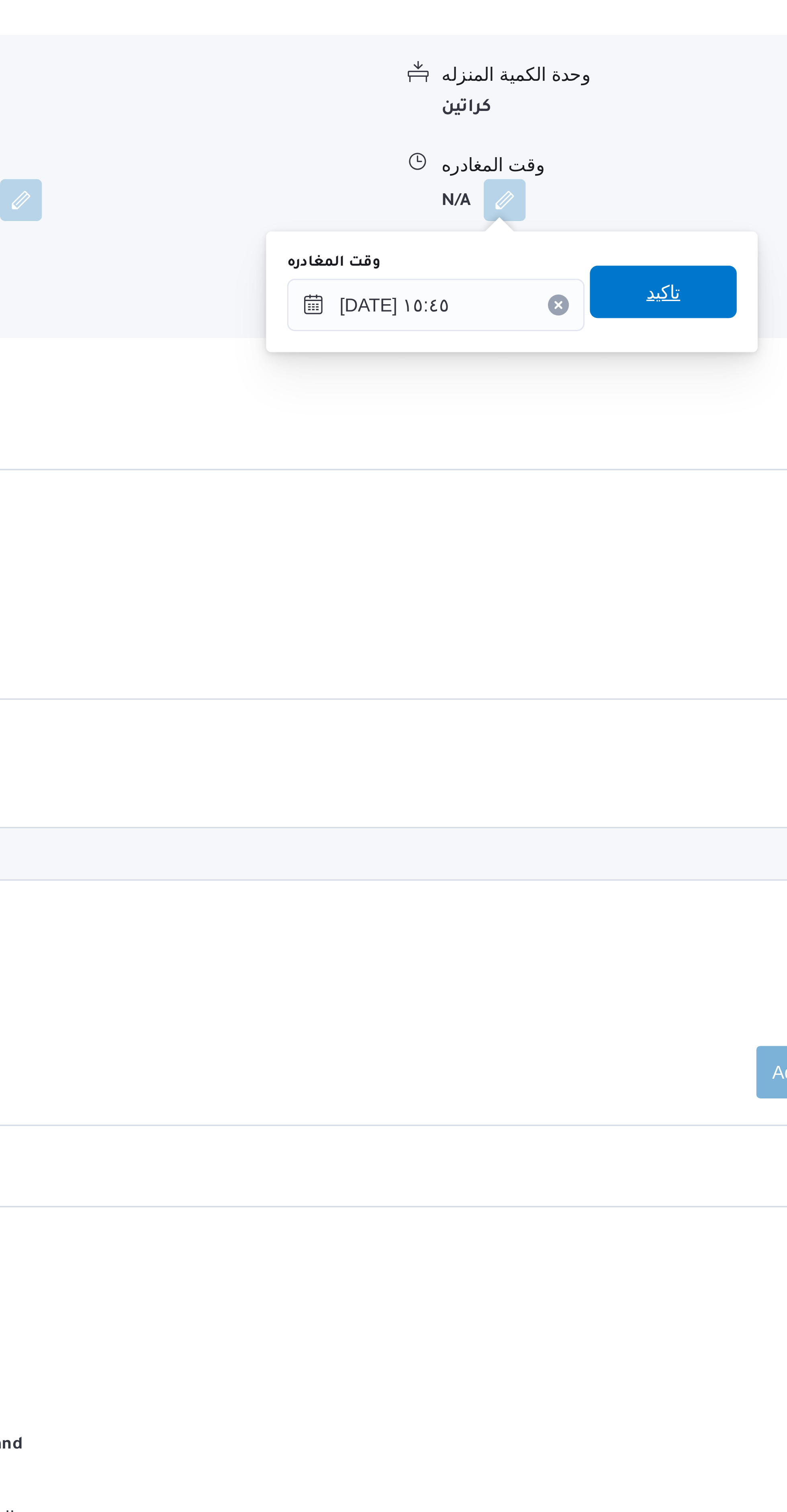
click at [630, 774] on span "تاكيد" at bounding box center [624, 777] width 45 height 16
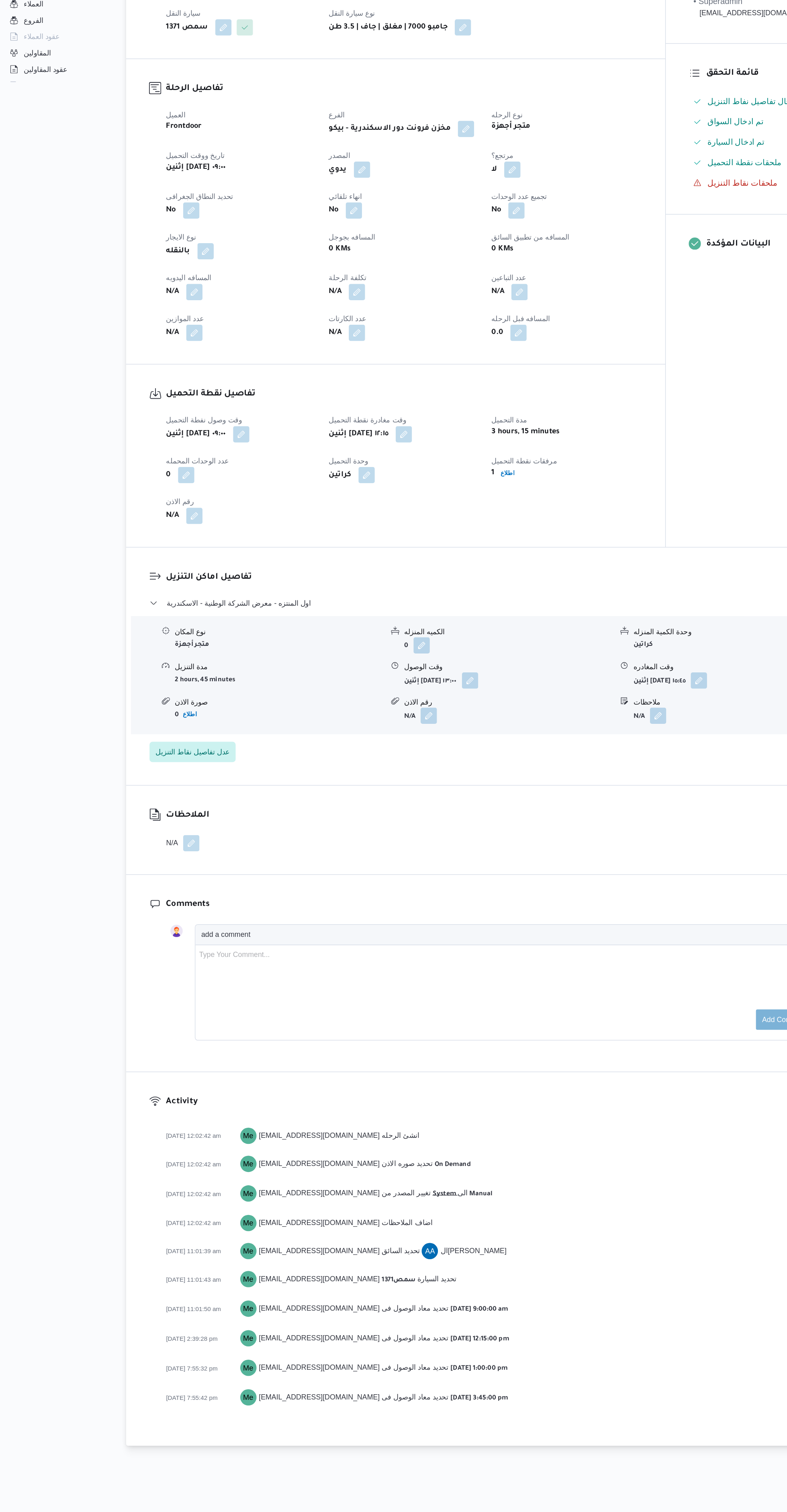
click at [212, 443] on button "button" at bounding box center [211, 443] width 13 height 13
click at [200, 474] on input "المسافه اليدويه" at bounding box center [189, 475] width 80 height 16
type input "24"
click at [266, 465] on span "تاكيد" at bounding box center [253, 471] width 45 height 16
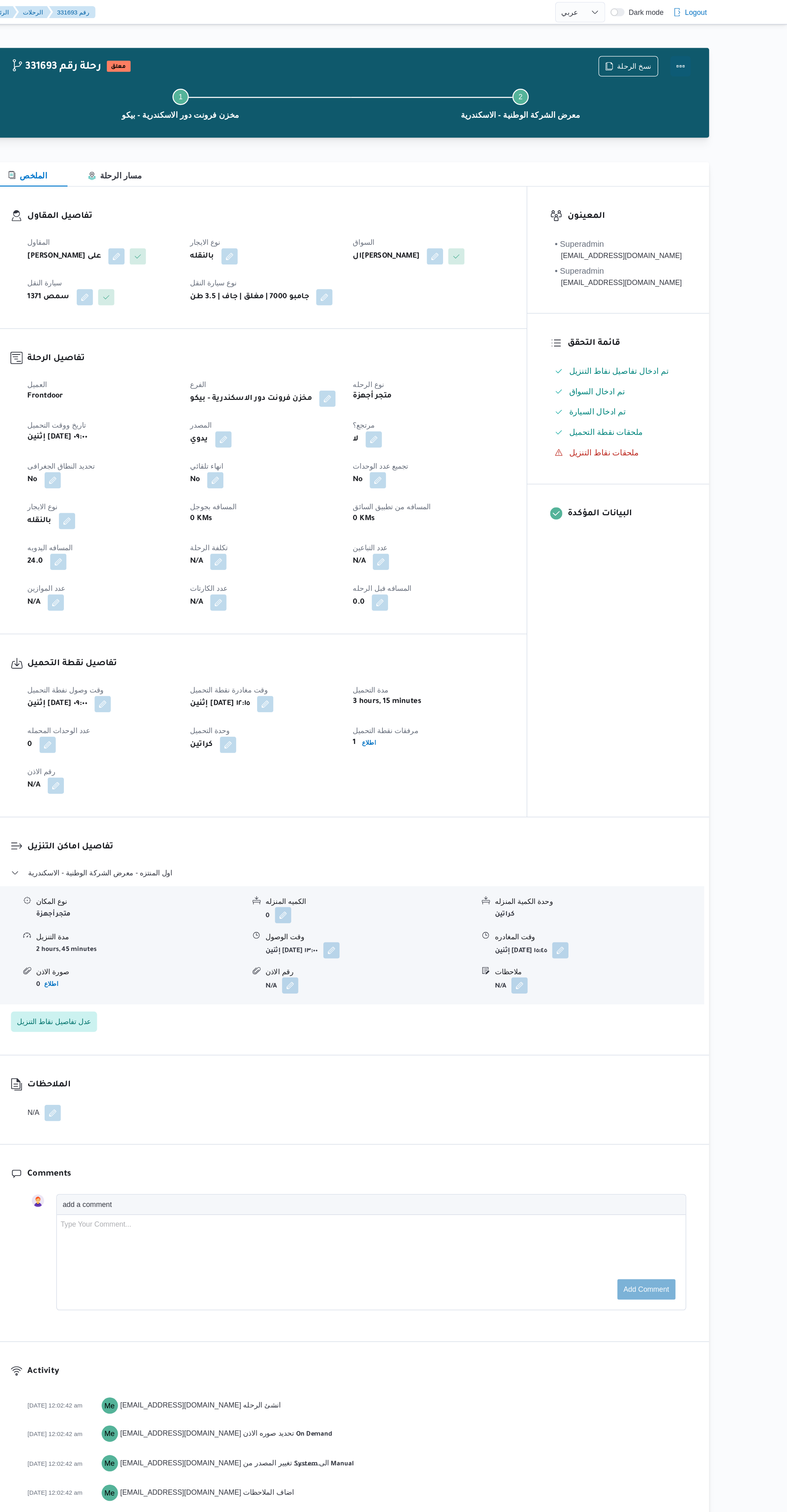
click at [703, 52] on button "Actions" at bounding box center [703, 52] width 16 height 16
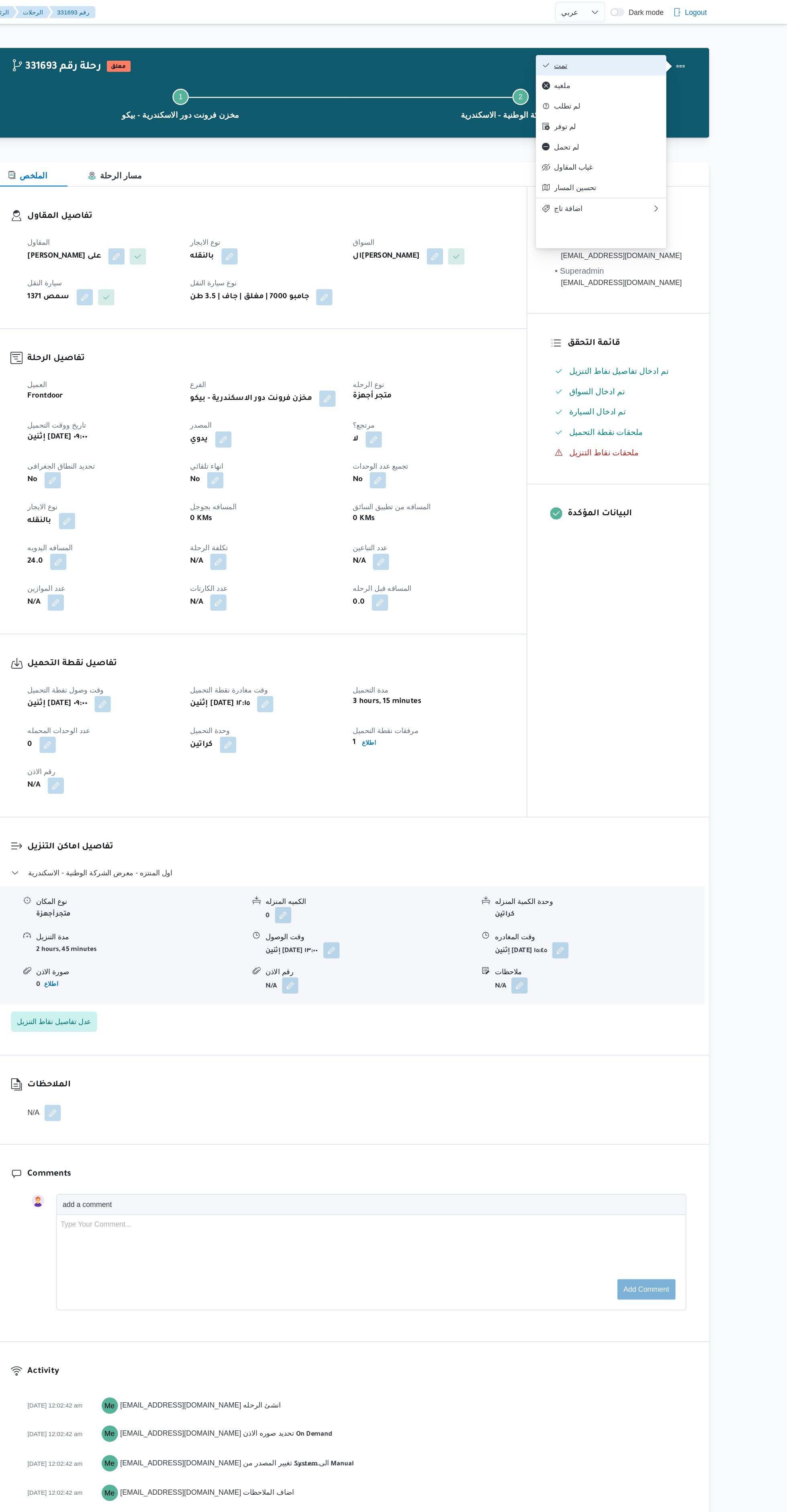
click at [645, 47] on button "تمت" at bounding box center [640, 51] width 103 height 16
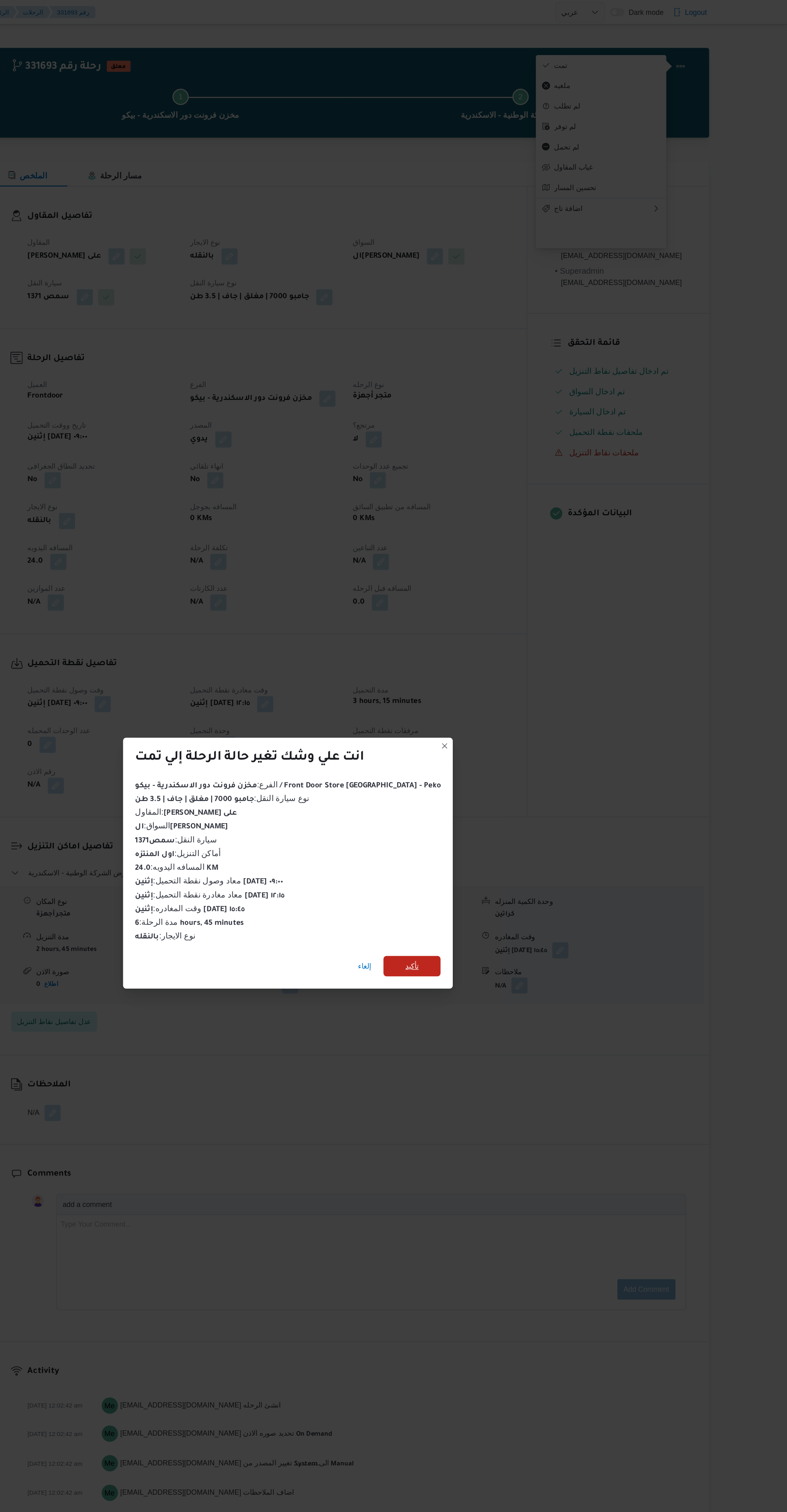
click at [490, 757] on span "تأكيد" at bounding box center [491, 762] width 45 height 16
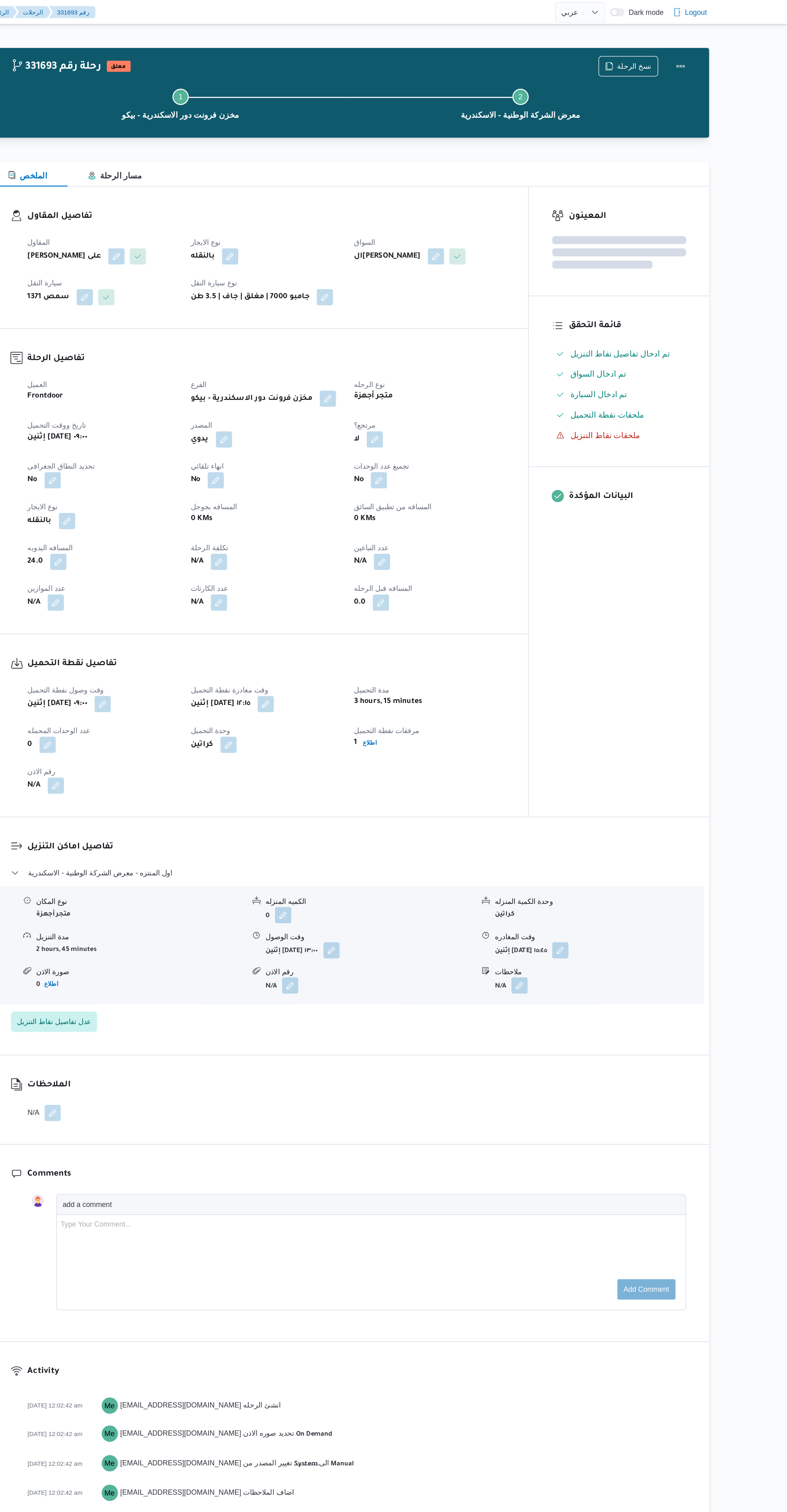
click at [619, 627] on div "المعينون قائمة التحقق تم ادخال تفاصيل نفاط التنزيل تم ادخال السواق تم ادخال الس…" at bounding box center [654, 395] width 143 height 496
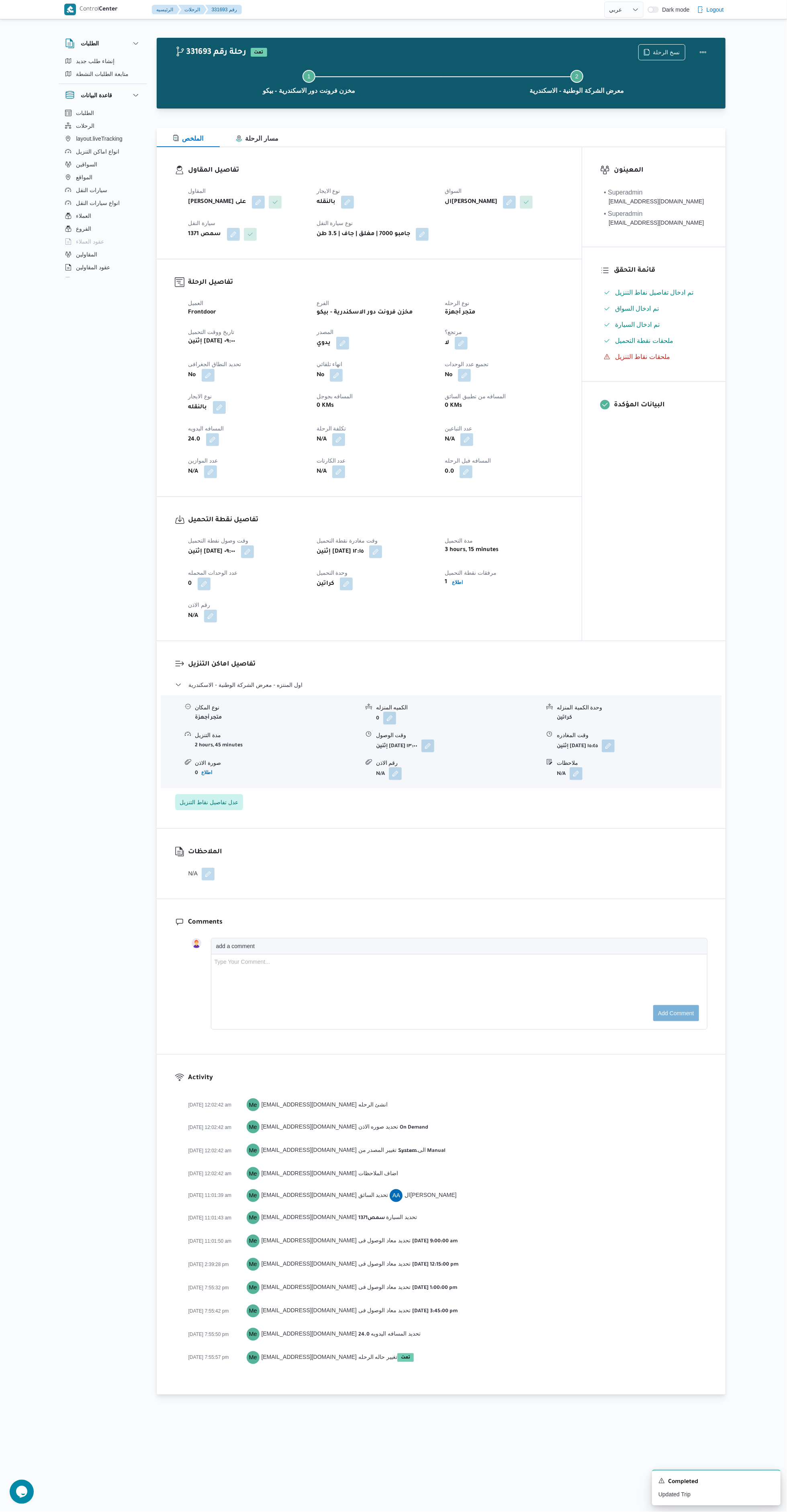
select select "ar"
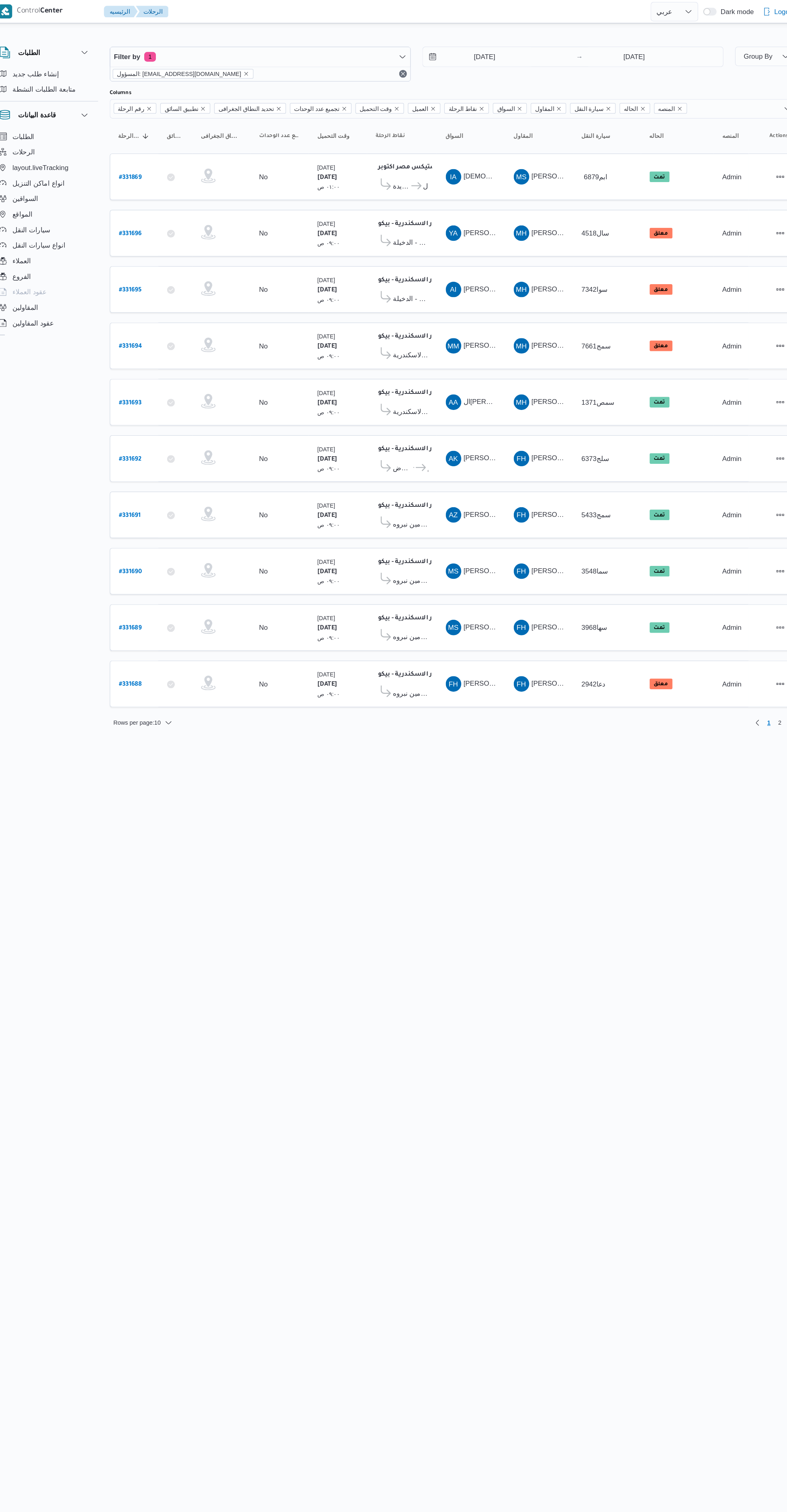
click at [183, 285] on b "# 331694" at bounding box center [174, 286] width 19 height 6
select select "ar"
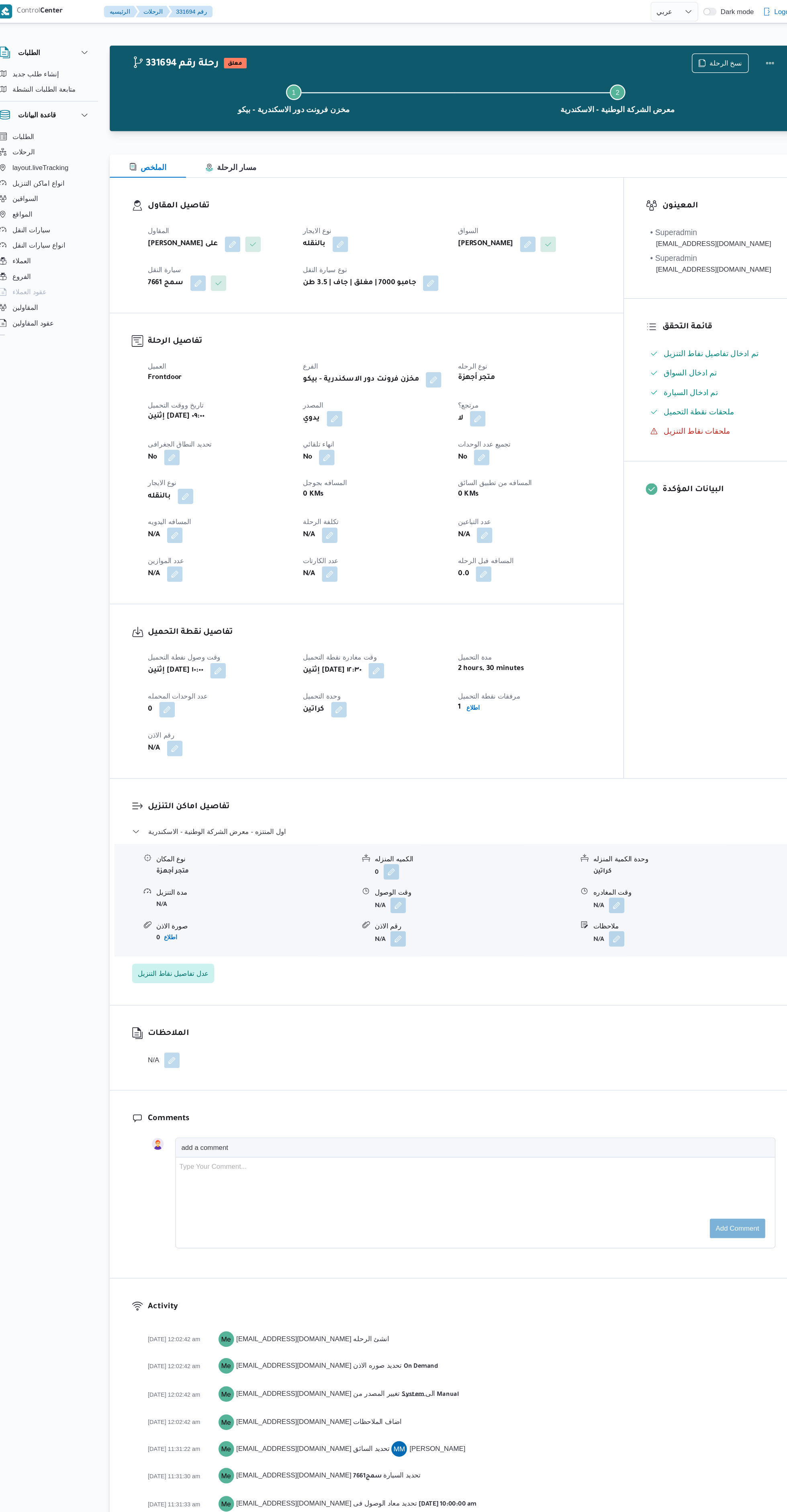
click at [396, 749] on button "button" at bounding box center [395, 749] width 13 height 13
click at [385, 780] on input "وقت الوصول" at bounding box center [374, 781] width 91 height 16
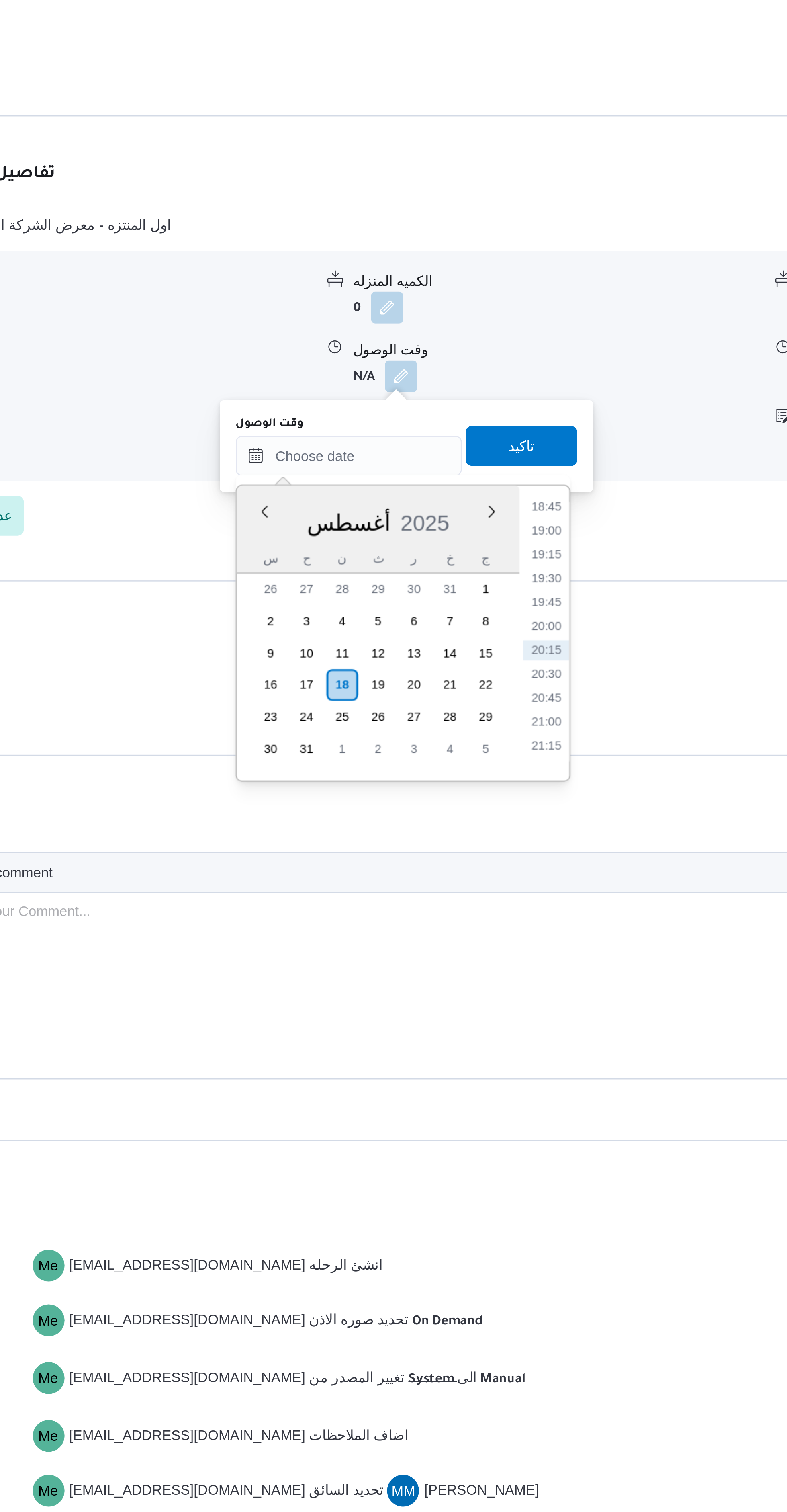
click at [453, 820] on li "19:15" at bounding box center [453, 821] width 19 height 8
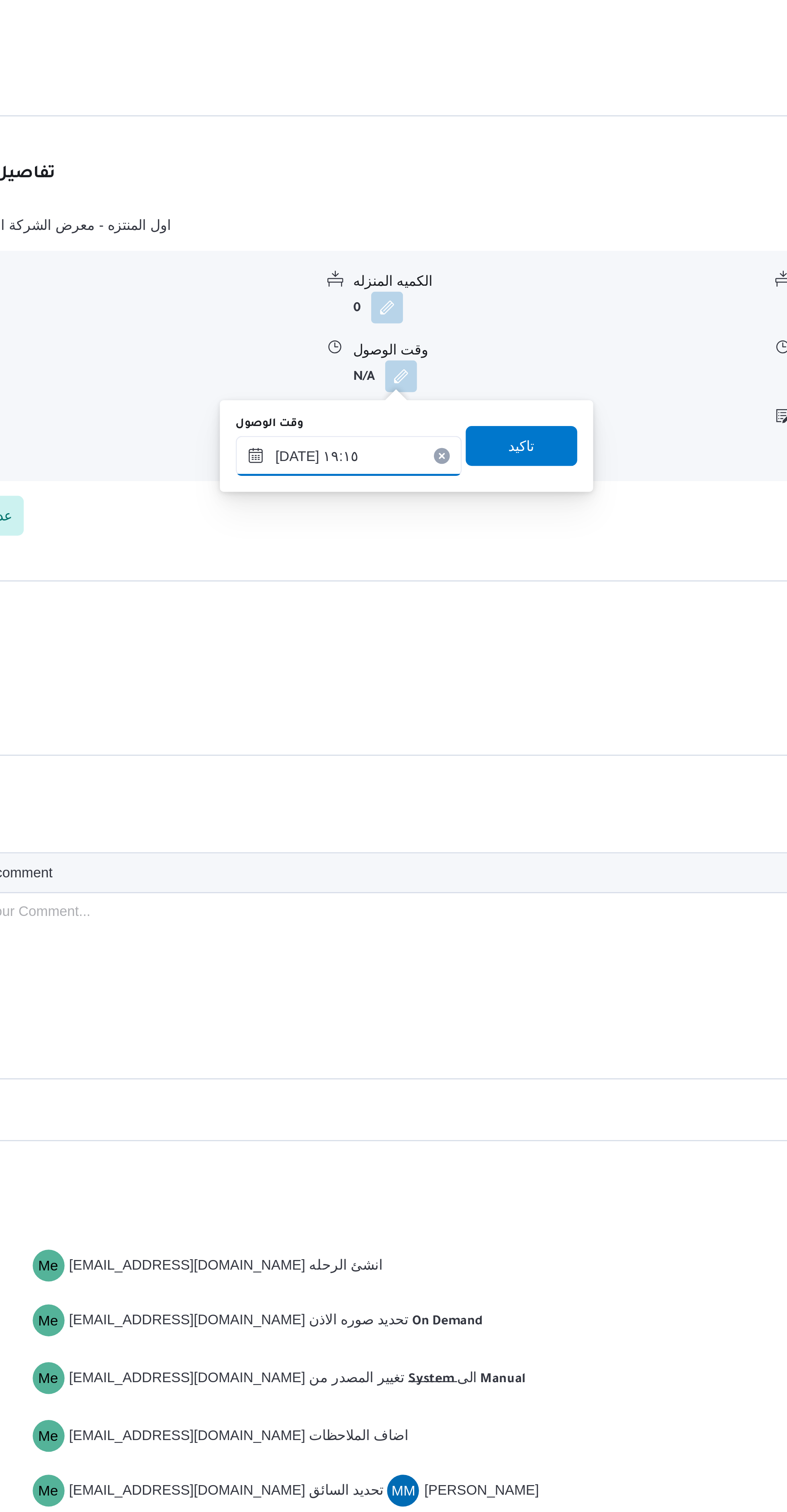
click at [352, 782] on input "١٨/٠٨/٢٠٢٥ ١٩:١٥" at bounding box center [374, 781] width 91 height 16
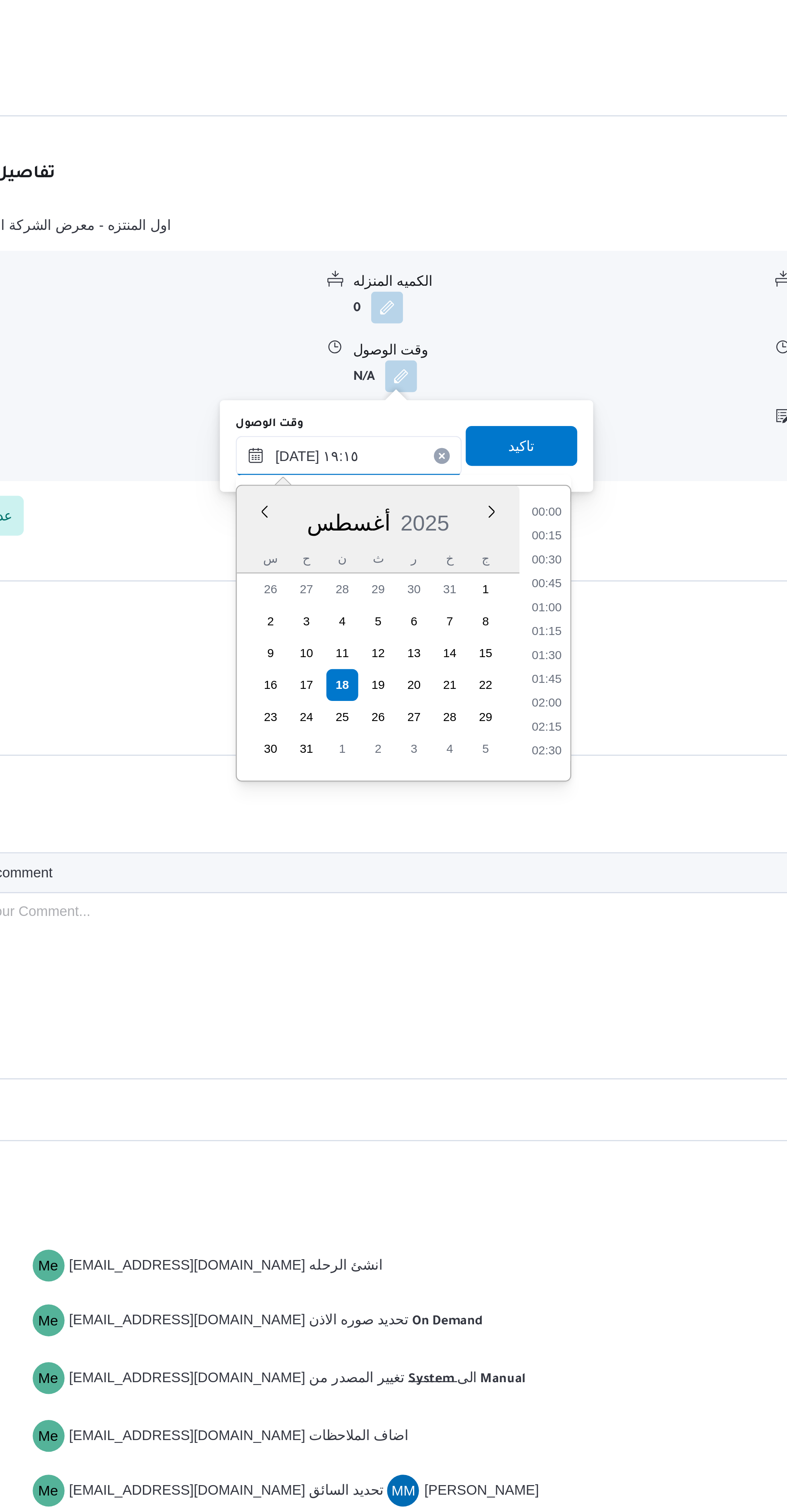
scroll to position [687, 0]
click at [356, 783] on input "١٨/٠٨/٢٠٢٥ ١٩:١٥" at bounding box center [374, 781] width 91 height 16
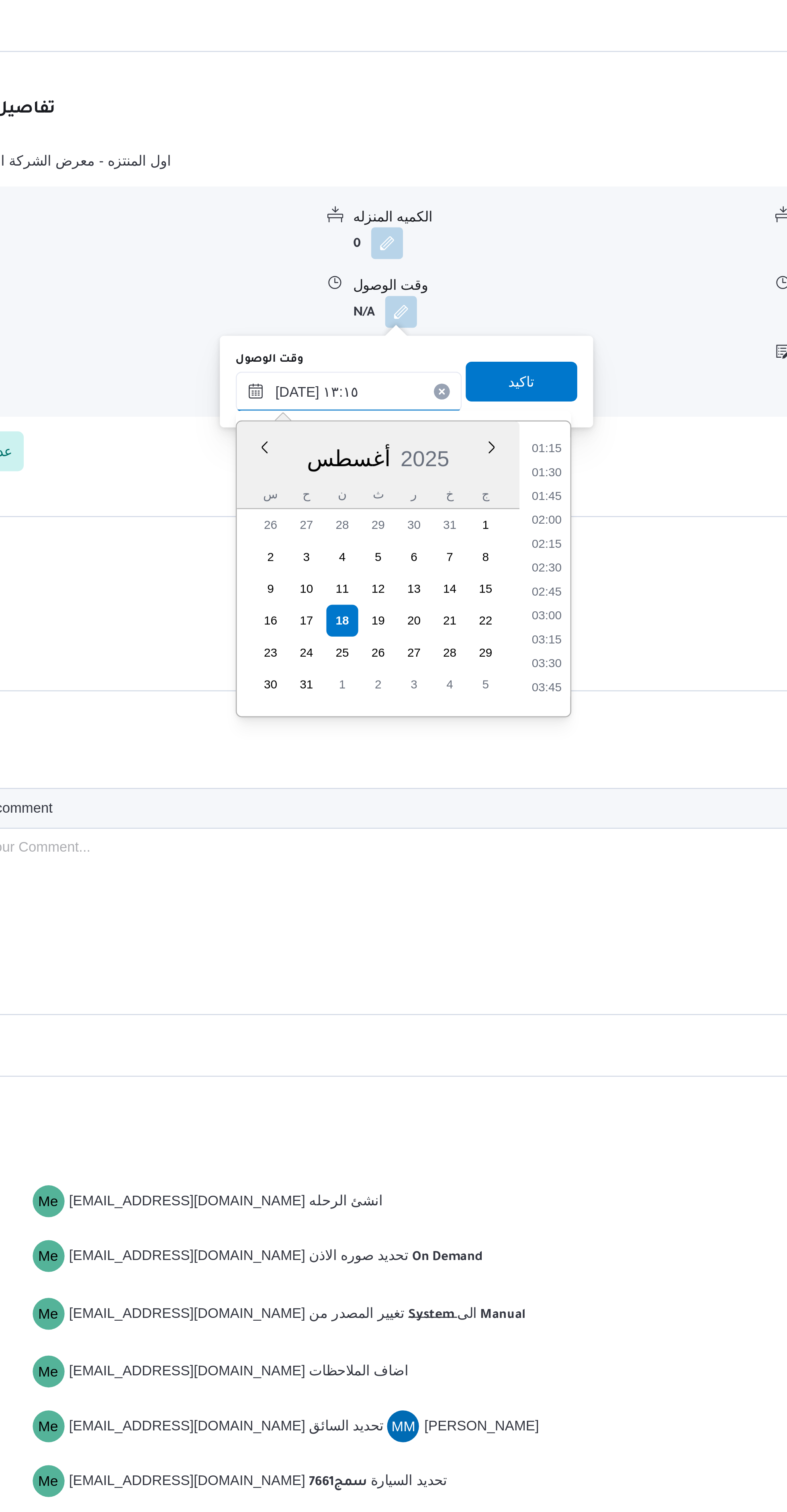
scroll to position [413, 0]
type input "١٨/٠٨/٢٠٢٥ ١٣:١٥"
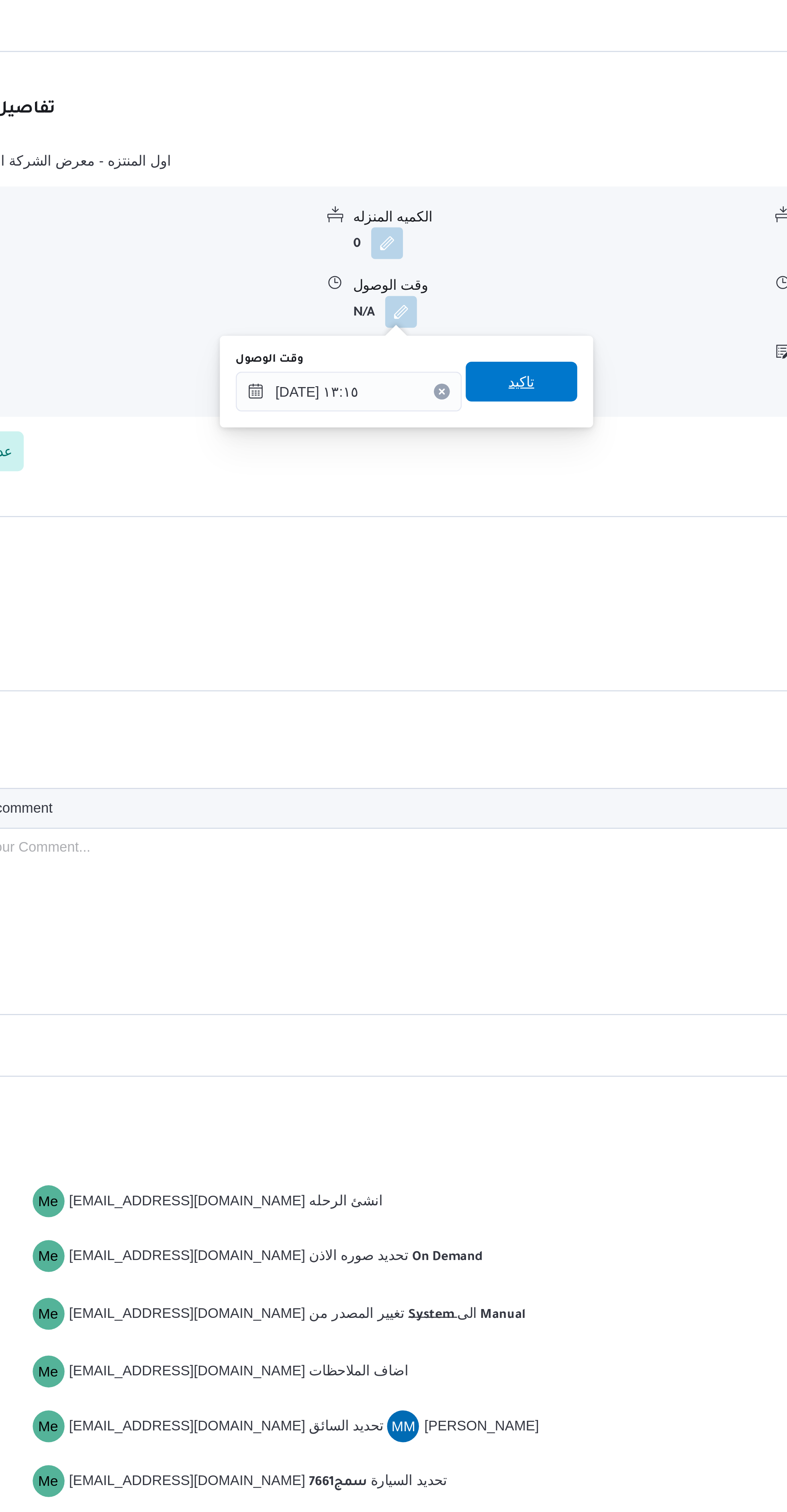
click at [450, 776] on span "تاكيد" at bounding box center [444, 777] width 45 height 16
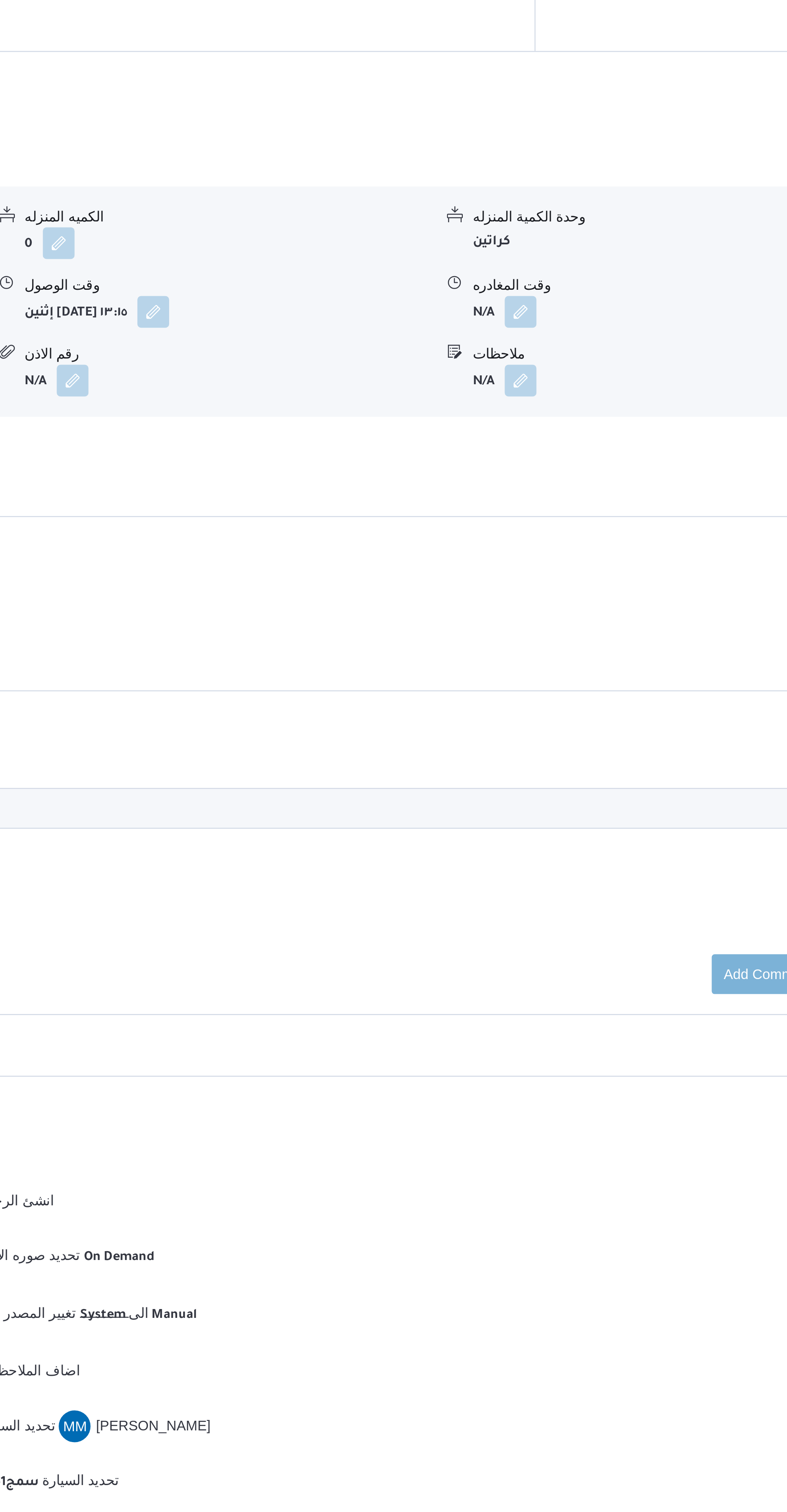
click at [579, 749] on button "button" at bounding box center [576, 749] width 13 height 13
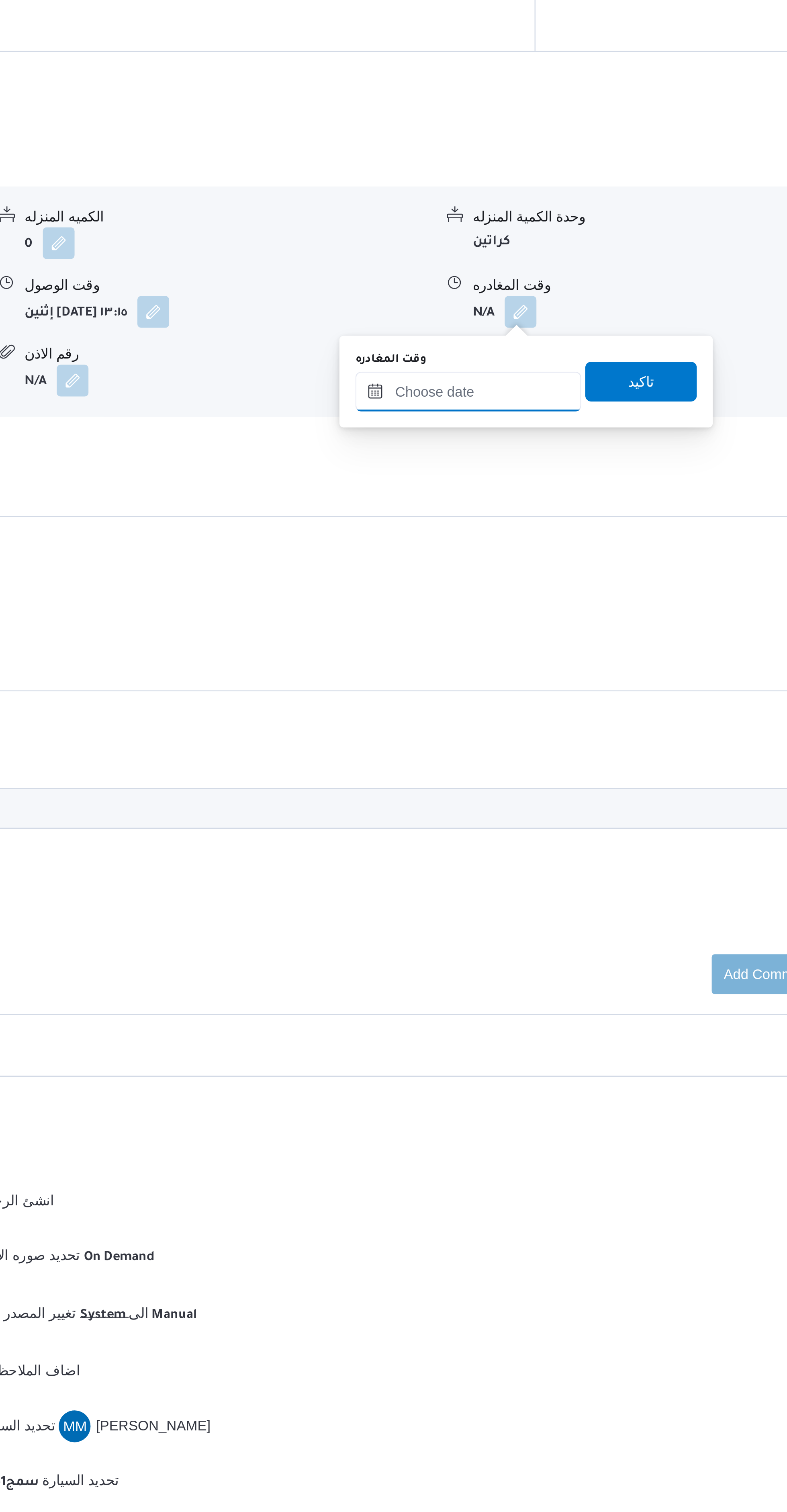
click at [546, 780] on input "وقت المغادره" at bounding box center [554, 781] width 91 height 16
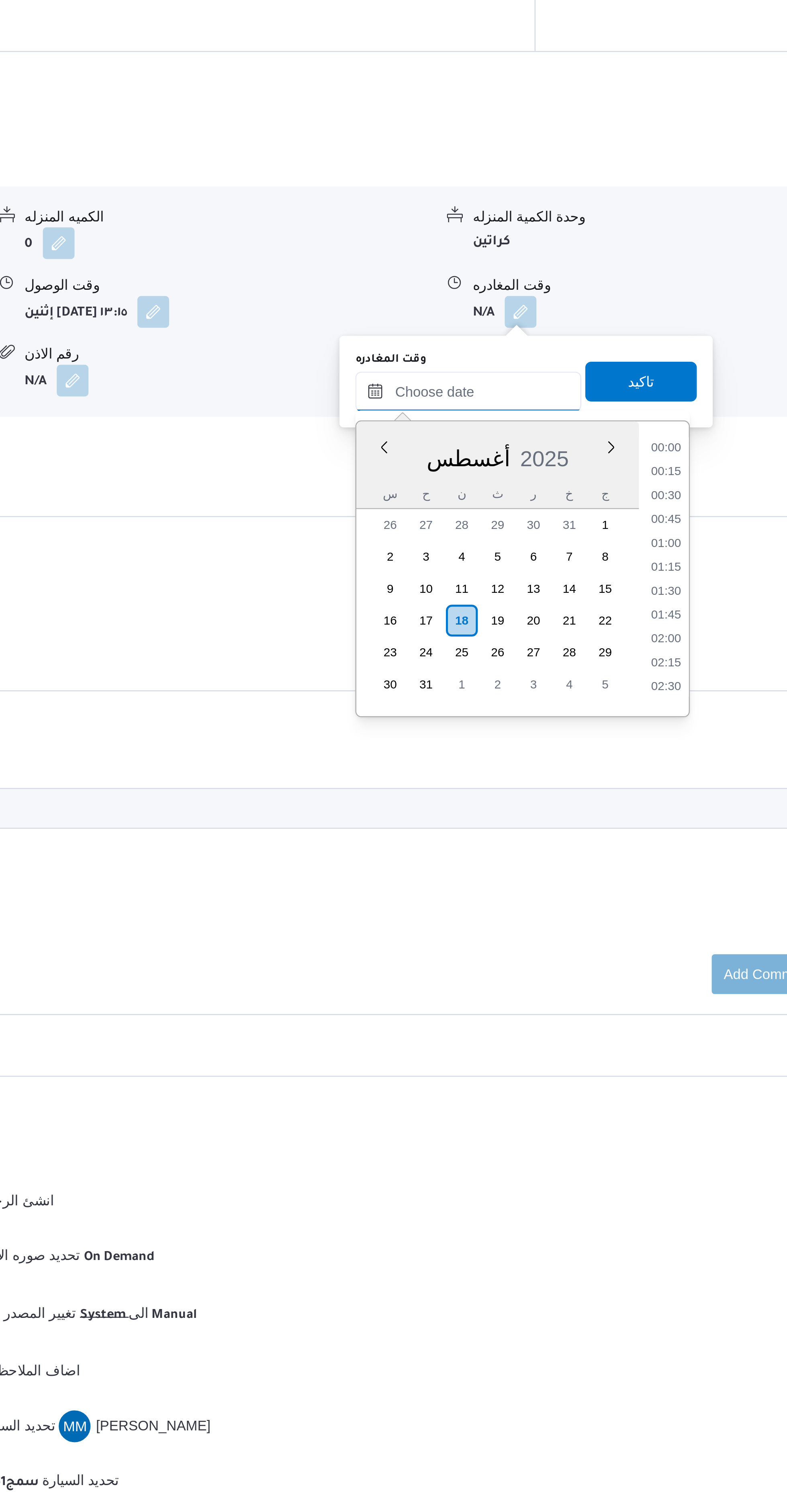
scroll to position [725, 0]
click at [635, 810] on li "19:00" at bounding box center [635, 811] width 19 height 8
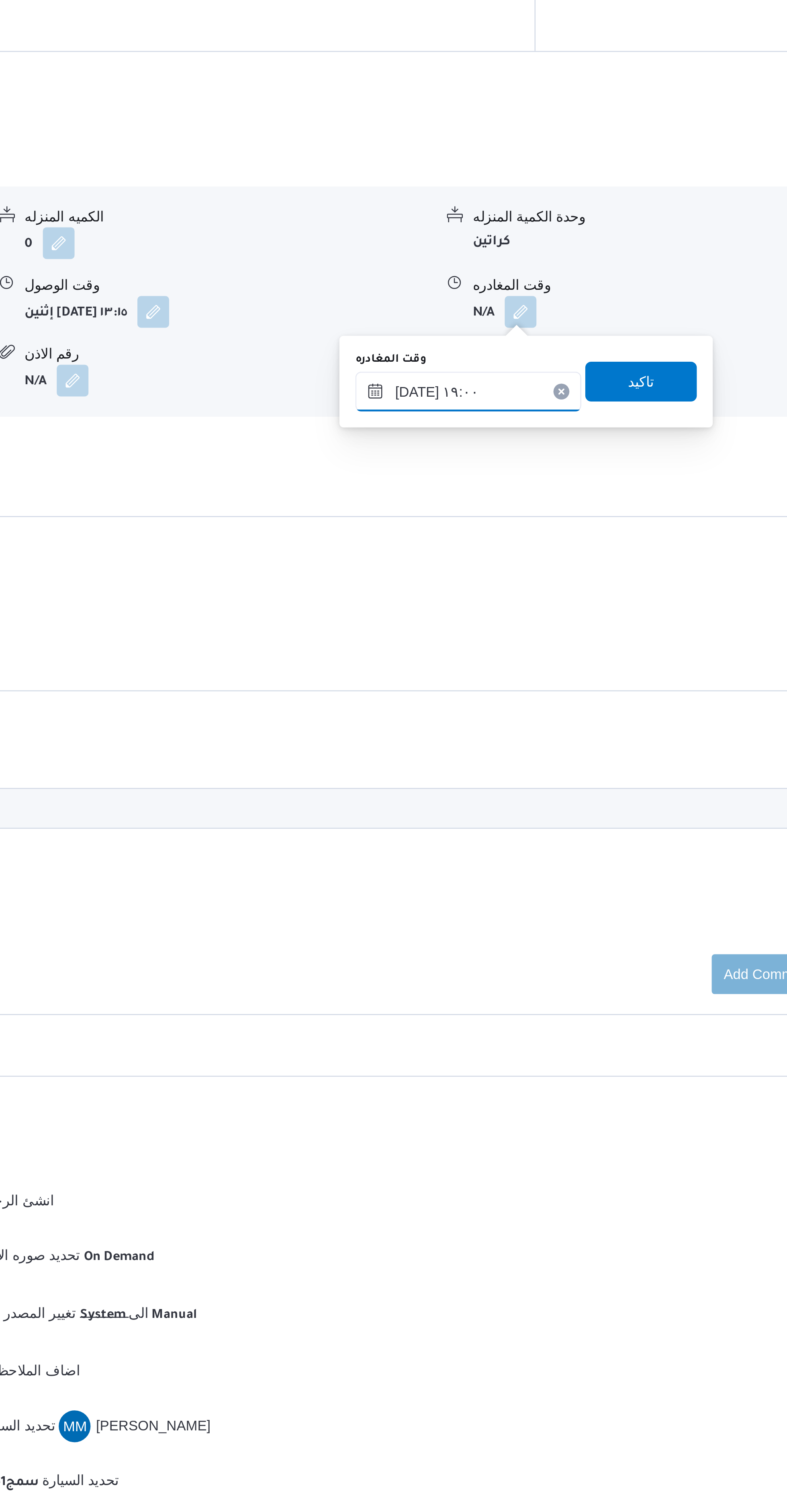
click at [559, 776] on input "١٨/٠٨/٢٠٢٥ ١٩:٠٠" at bounding box center [554, 781] width 91 height 16
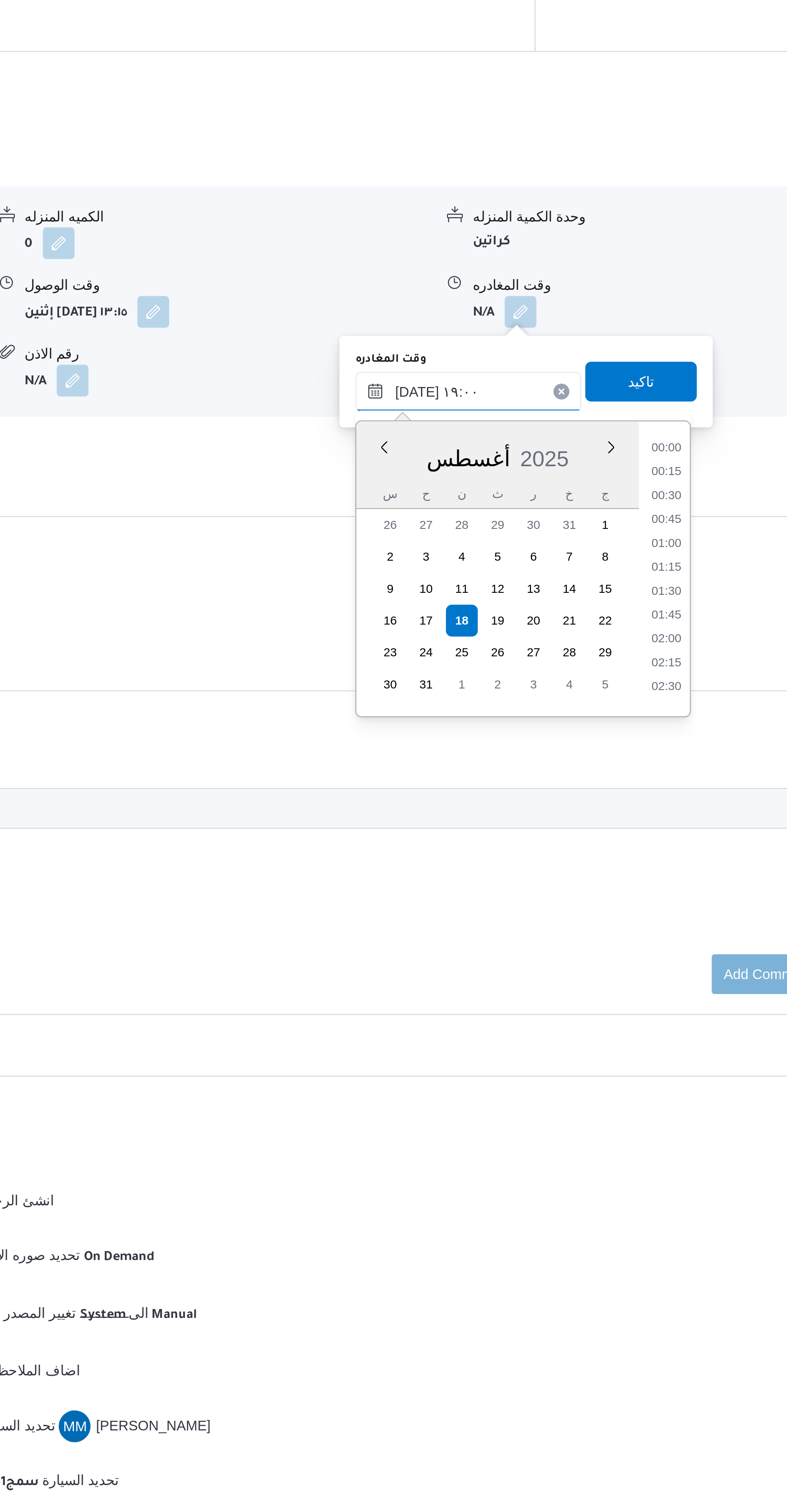
scroll to position [677, 0]
click at [635, 810] on li "17:45" at bounding box center [635, 811] width 19 height 8
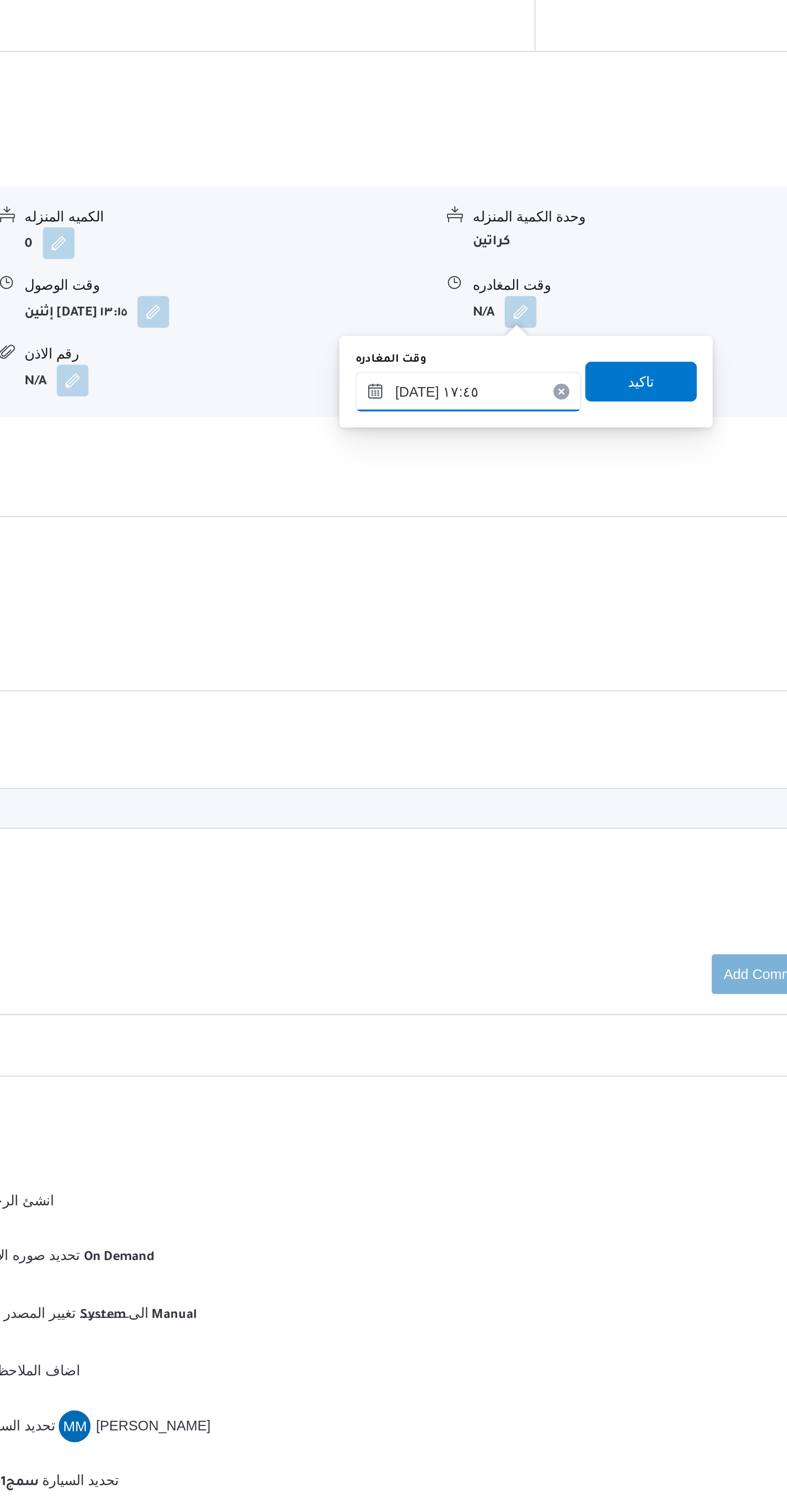
click at [561, 778] on input "١٨/٠٨/٢٠٢٥ ١٧:٤٥" at bounding box center [554, 781] width 91 height 16
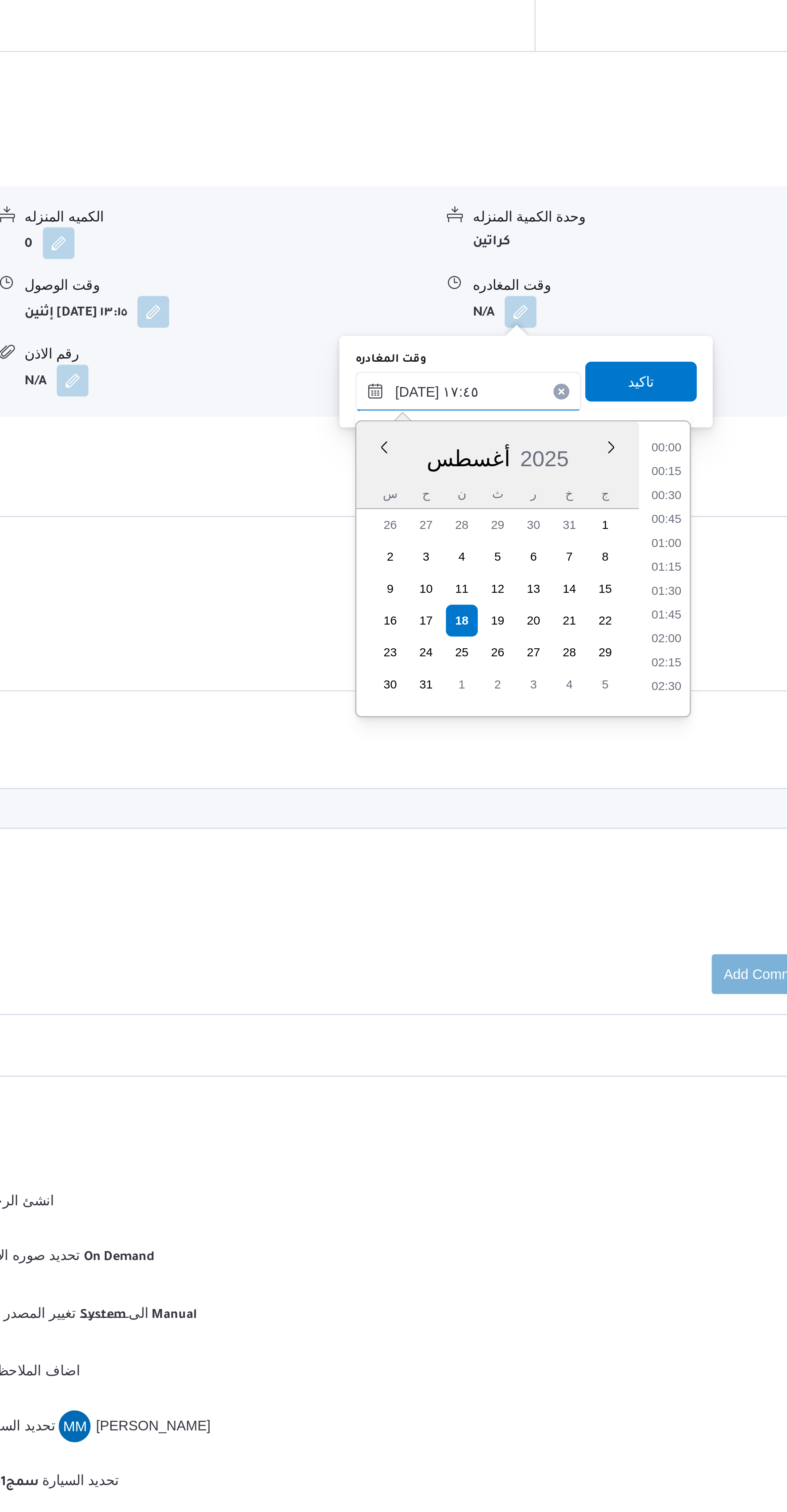
scroll to position [629, 0]
click at [634, 810] on li "16:30" at bounding box center [635, 811] width 19 height 8
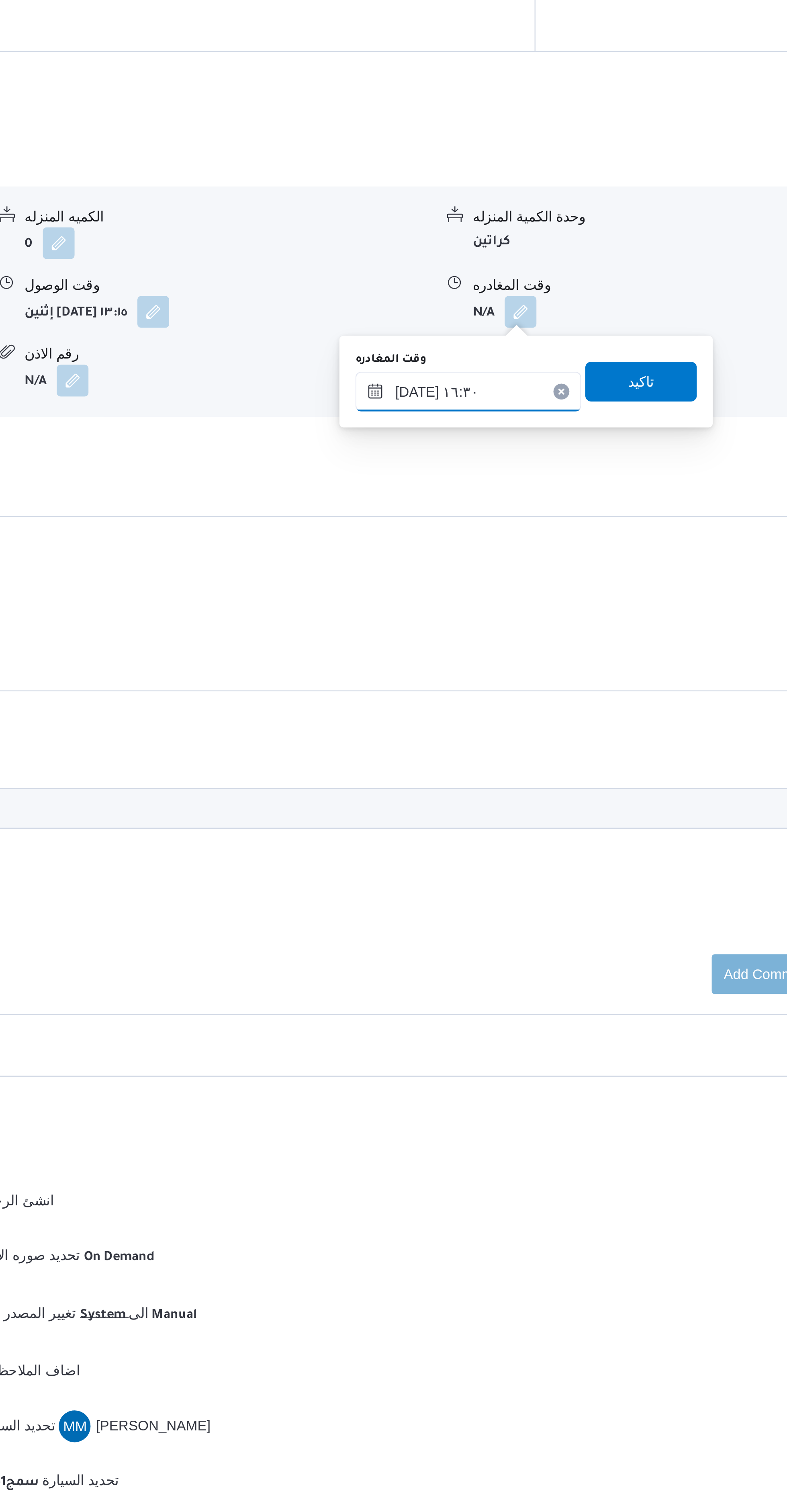
click at [566, 782] on input "١٨/٠٨/٢٠٢٥ ١٦:٣٠" at bounding box center [554, 781] width 91 height 16
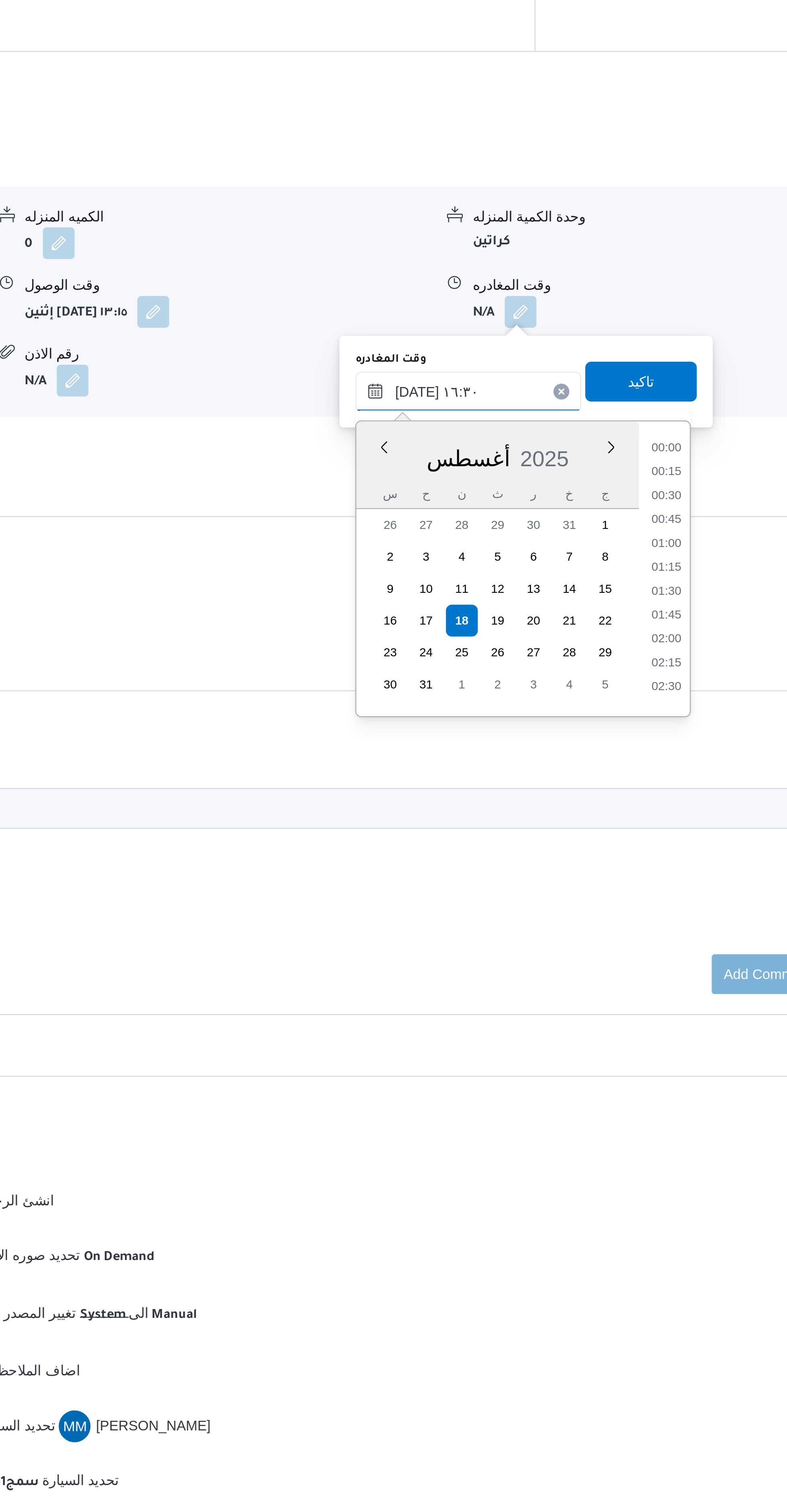
scroll to position [581, 0]
click at [634, 800] on li "15:00" at bounding box center [635, 802] width 19 height 8
type input "١٨/٠٨/٢٠٢٥ ١٥:٠٠"
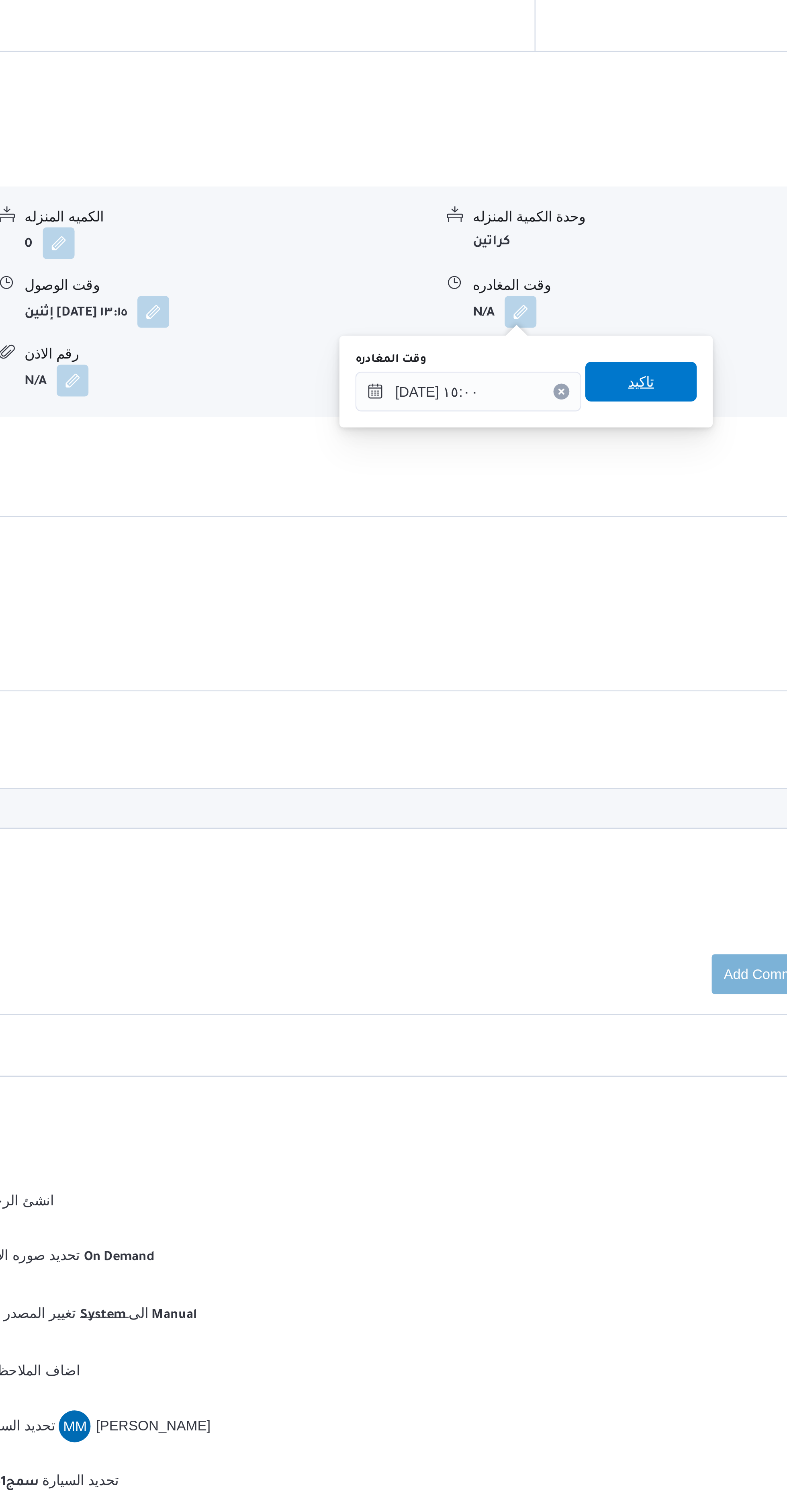
click at [628, 779] on span "تاكيد" at bounding box center [624, 777] width 45 height 16
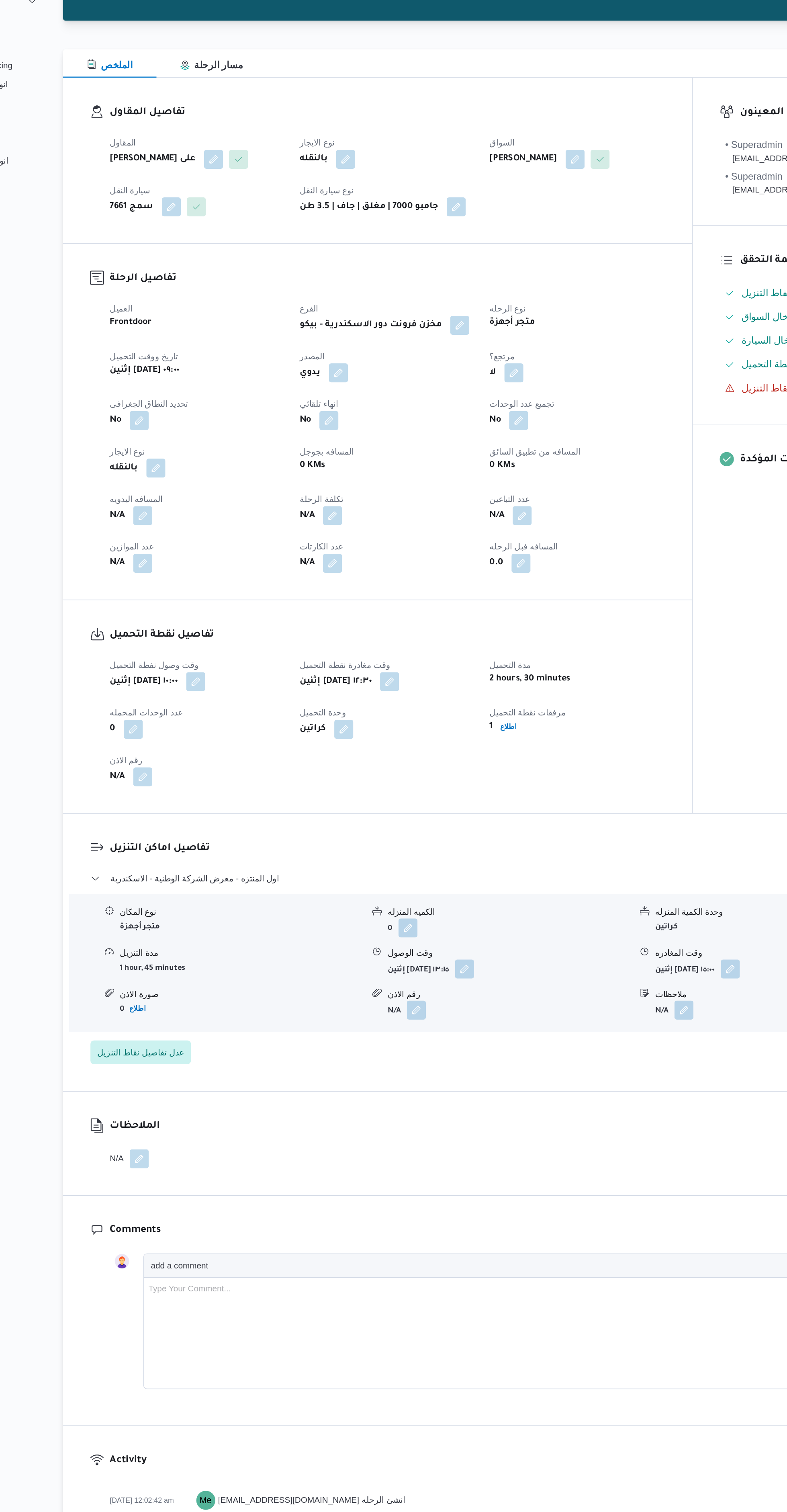
click at [215, 443] on button "button" at bounding box center [211, 443] width 13 height 13
click at [205, 476] on input "المسافه اليدويه" at bounding box center [189, 475] width 80 height 16
type input "24"
click at [268, 469] on span "تاكيد" at bounding box center [253, 471] width 45 height 16
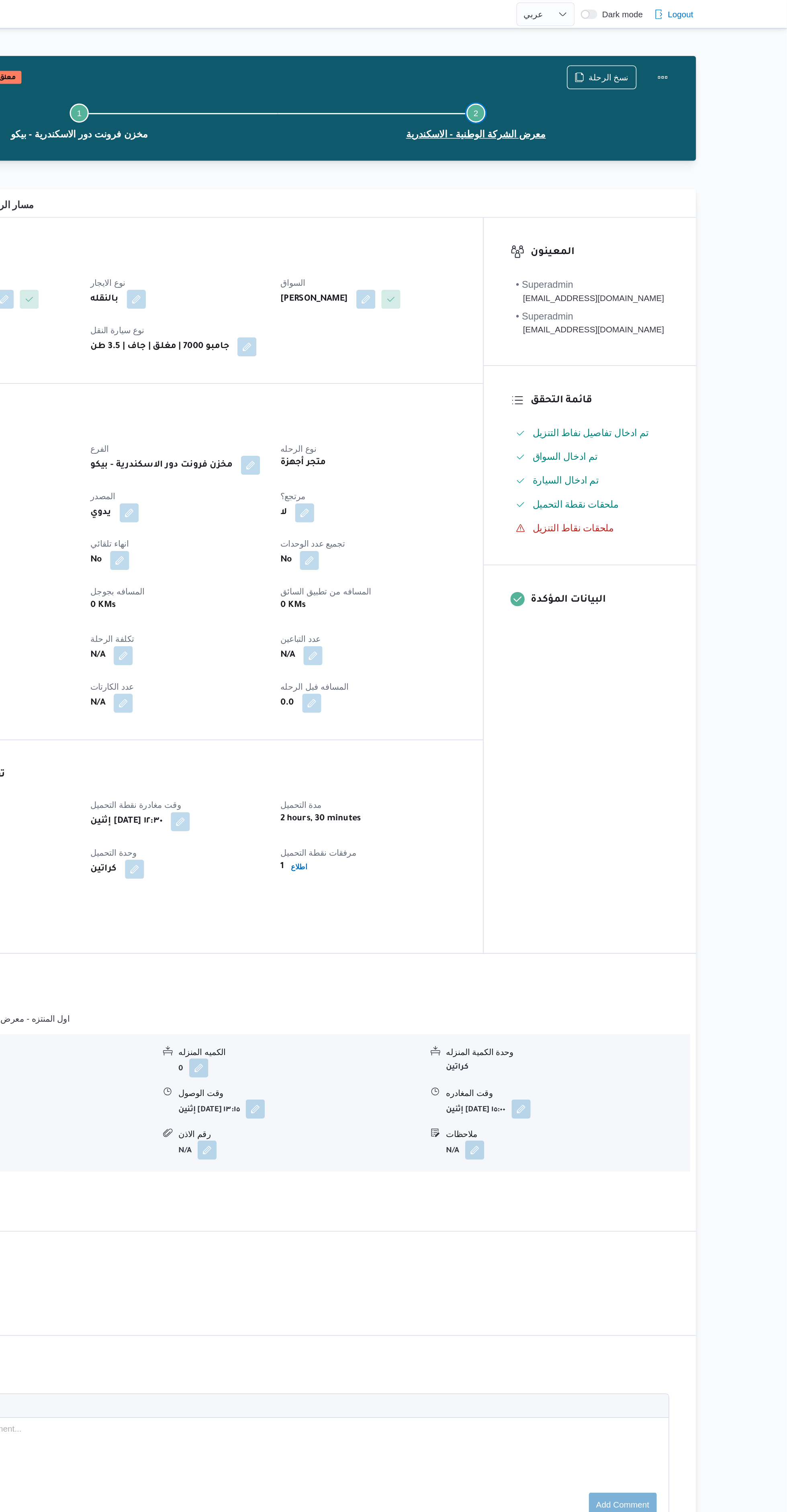
click at [710, 68] on button "Step 2 is incomplete 2 معرض الشركة الوطنية - الاسكندرية" at bounding box center [577, 81] width 268 height 41
click at [707, 52] on button "Actions" at bounding box center [703, 52] width 16 height 16
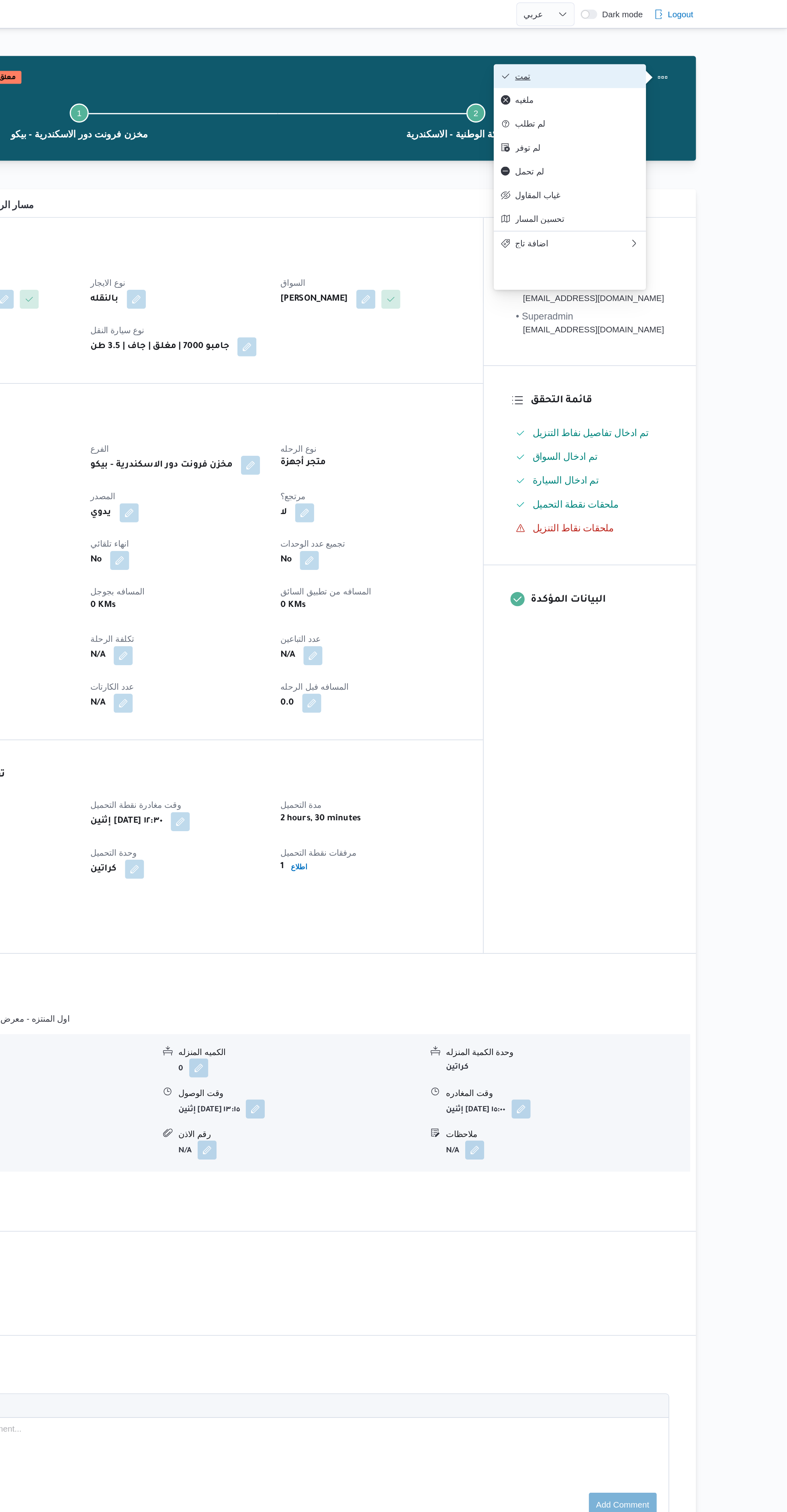
click at [668, 49] on span "تمت" at bounding box center [644, 51] width 84 height 6
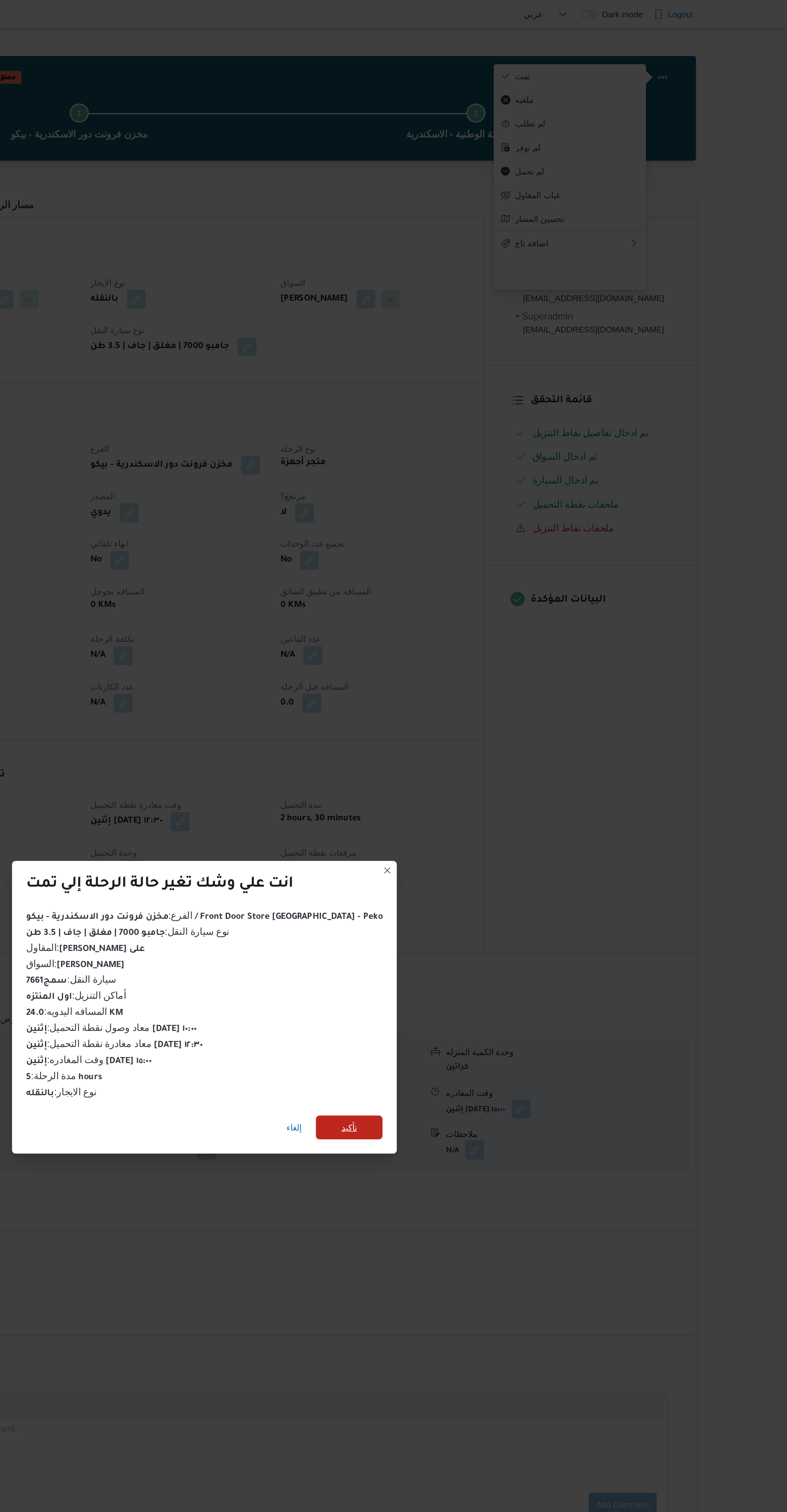
click at [491, 756] on span "تأكيد" at bounding box center [491, 762] width 45 height 16
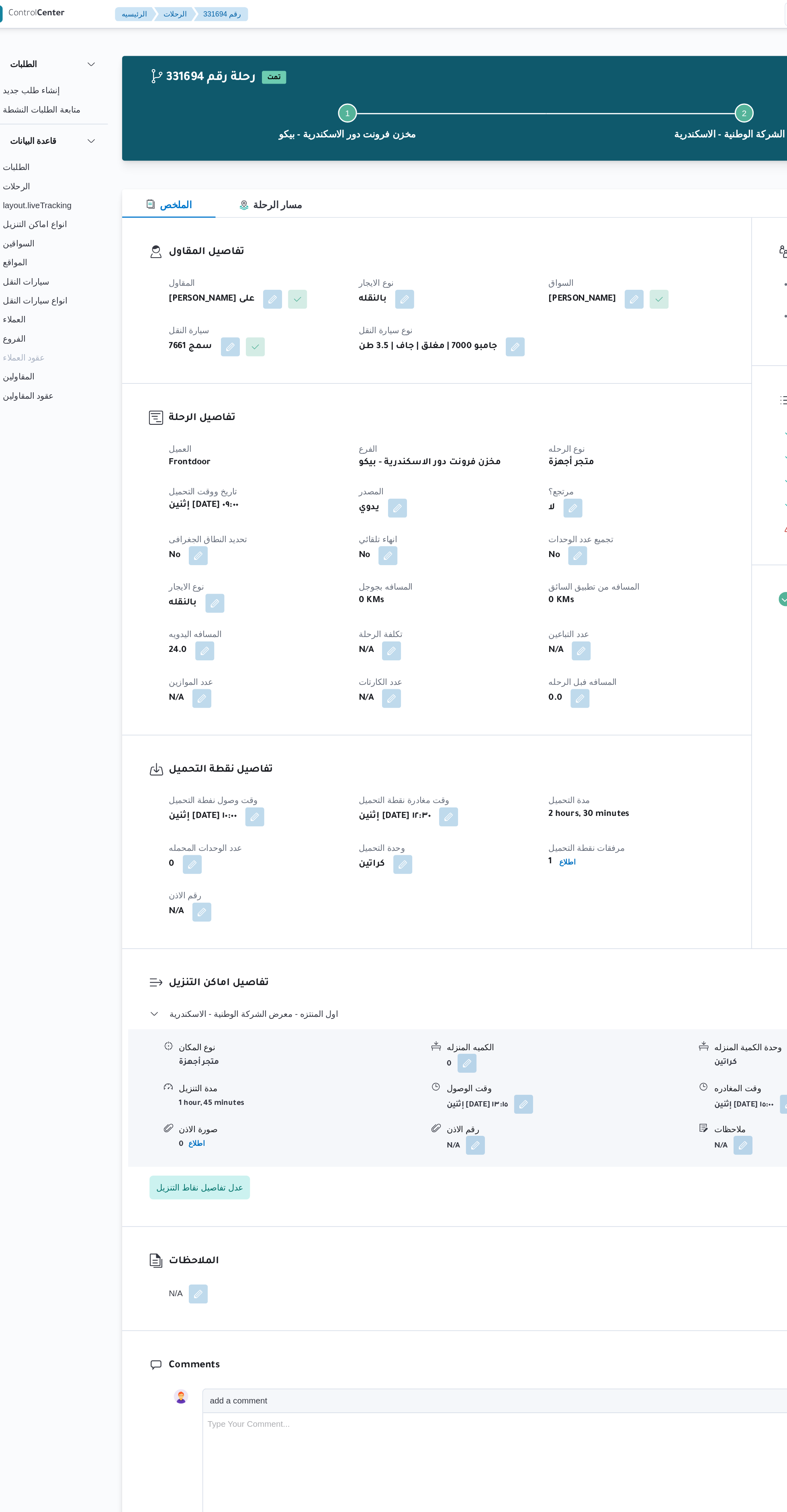
select select "ar"
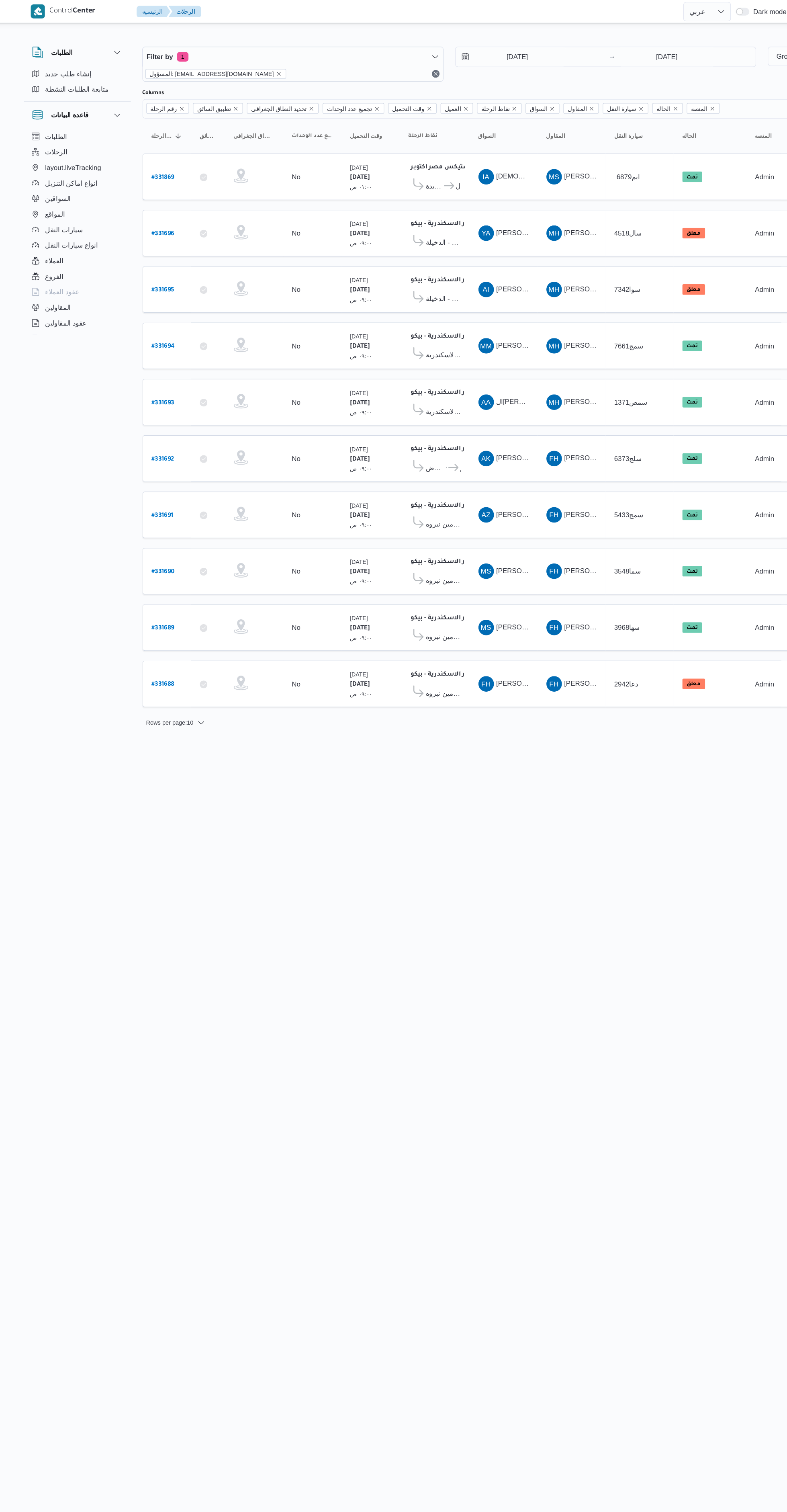
click at [165, 238] on b "# 331695" at bounding box center [174, 240] width 19 height 6
select select "ar"
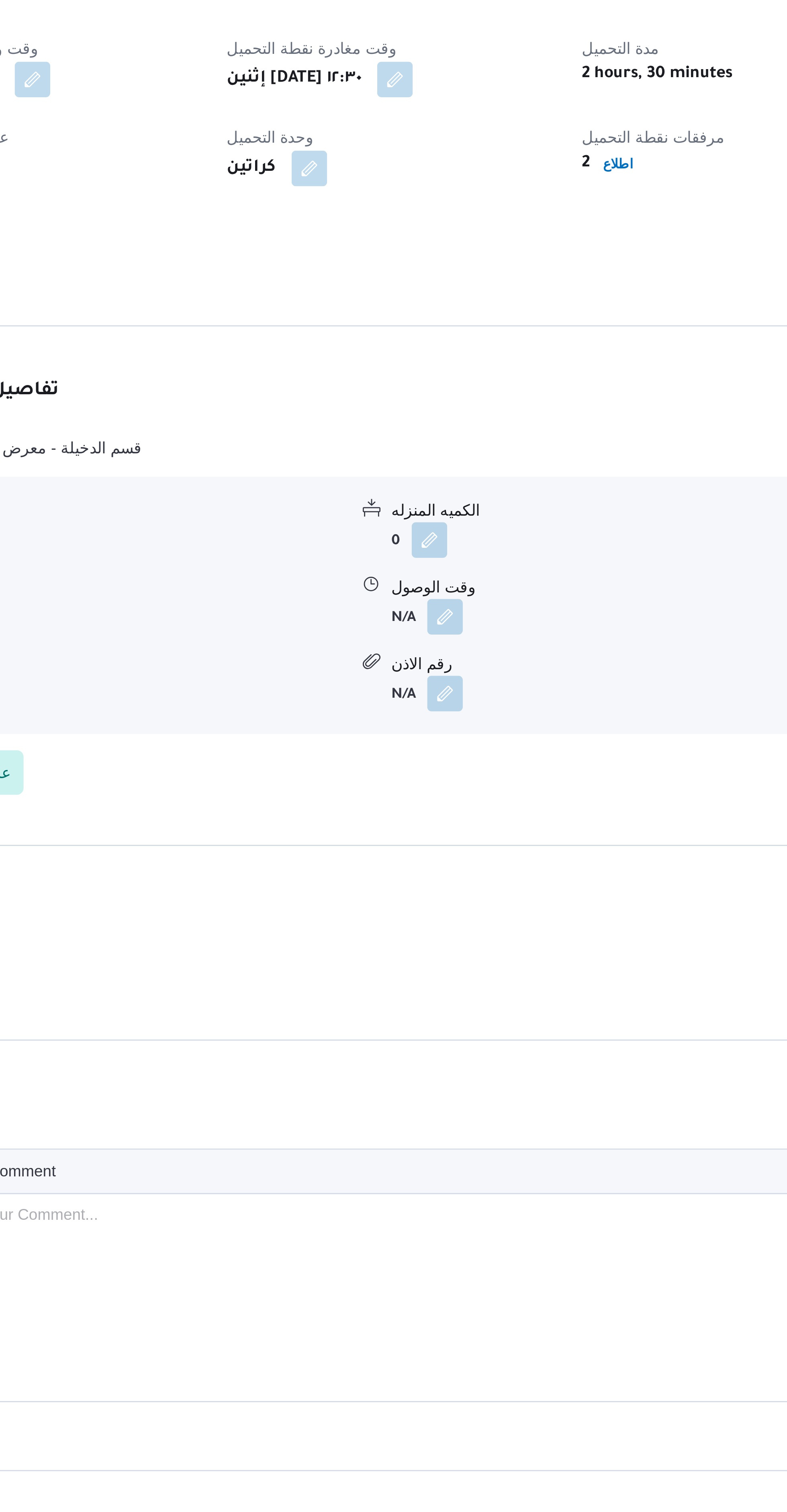
click at [390, 746] on button "button" at bounding box center [395, 749] width 13 height 13
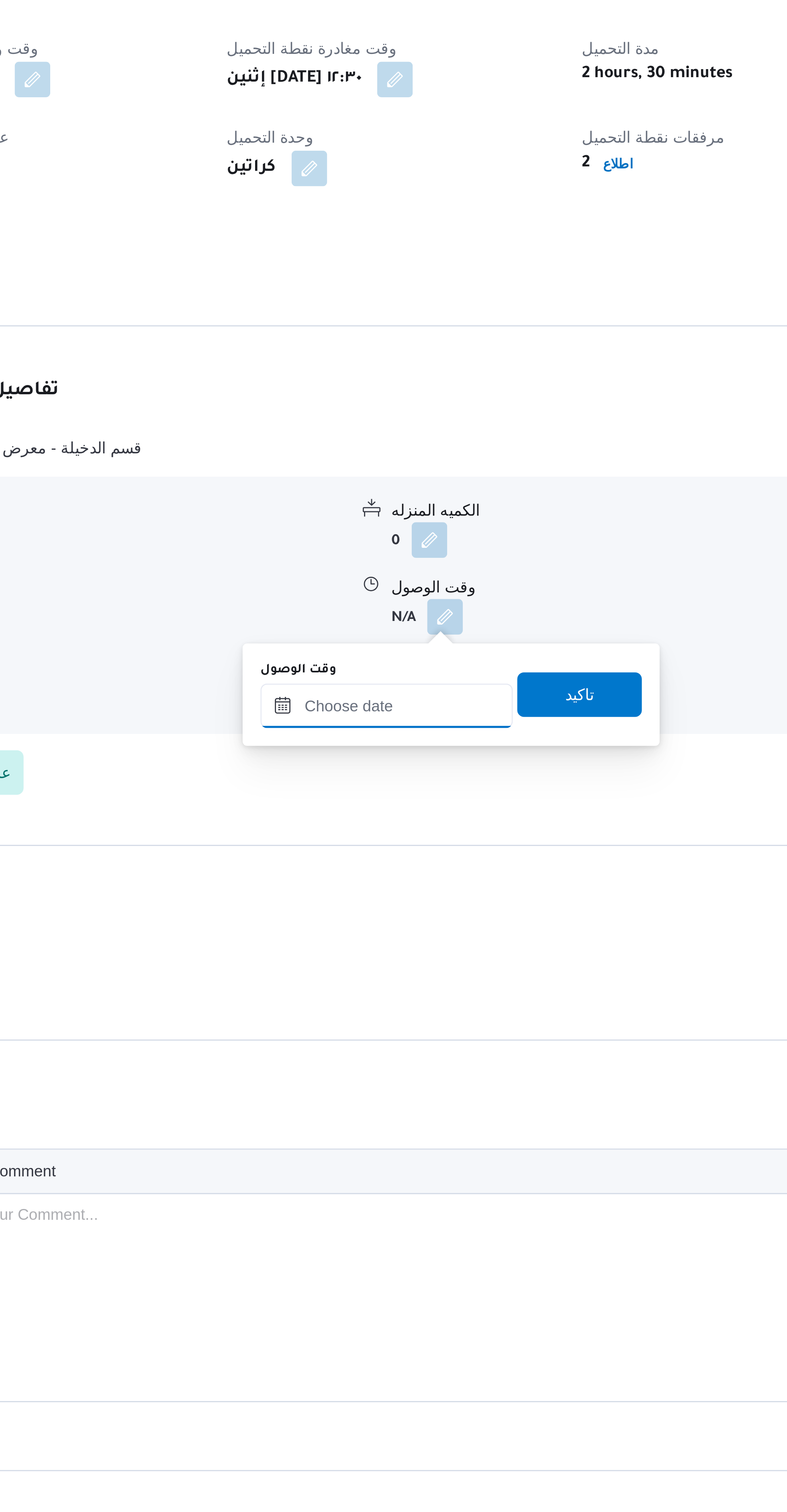
click at [363, 778] on input "وقت الوصول" at bounding box center [374, 781] width 91 height 16
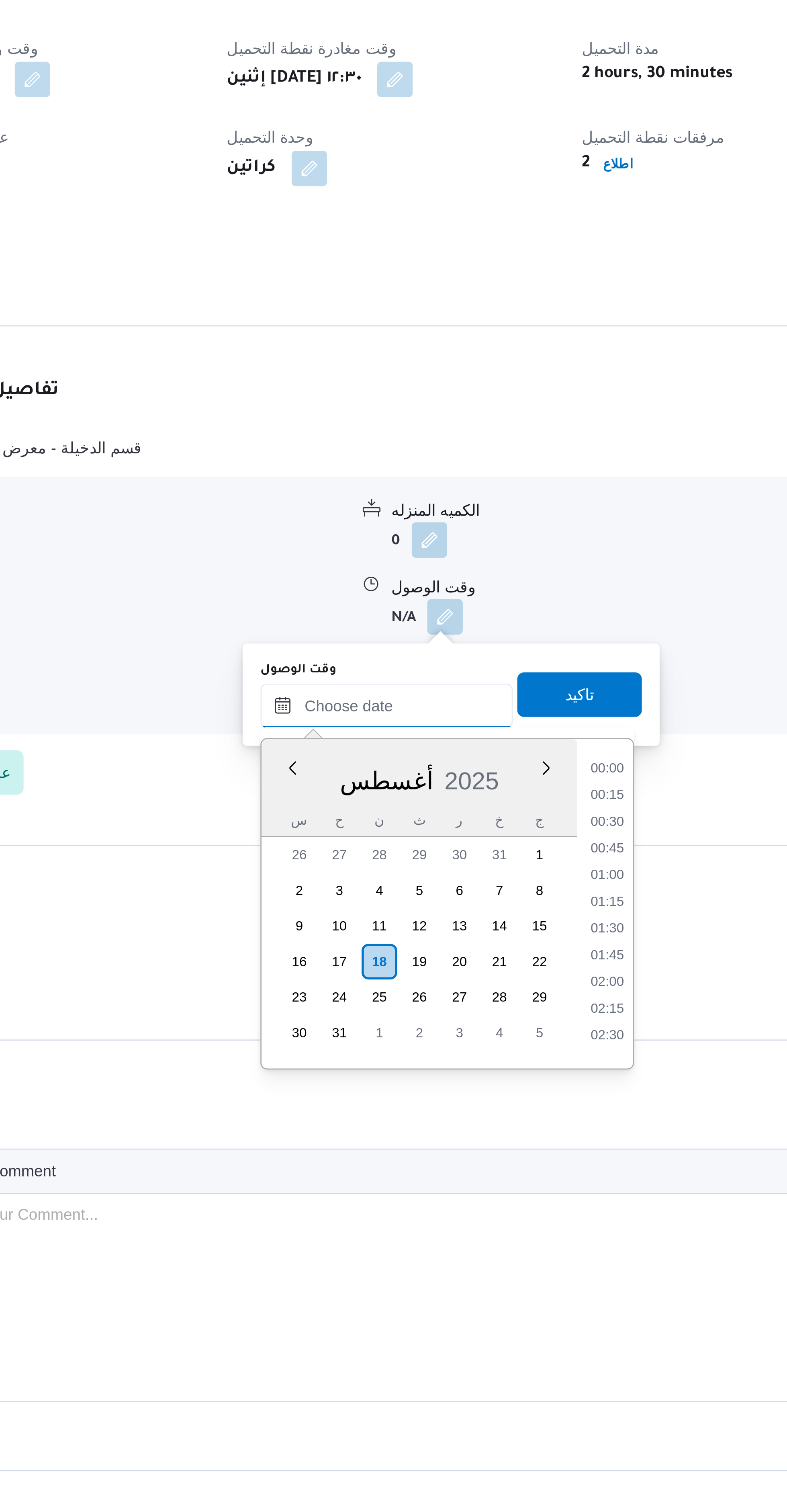
scroll to position [725, 0]
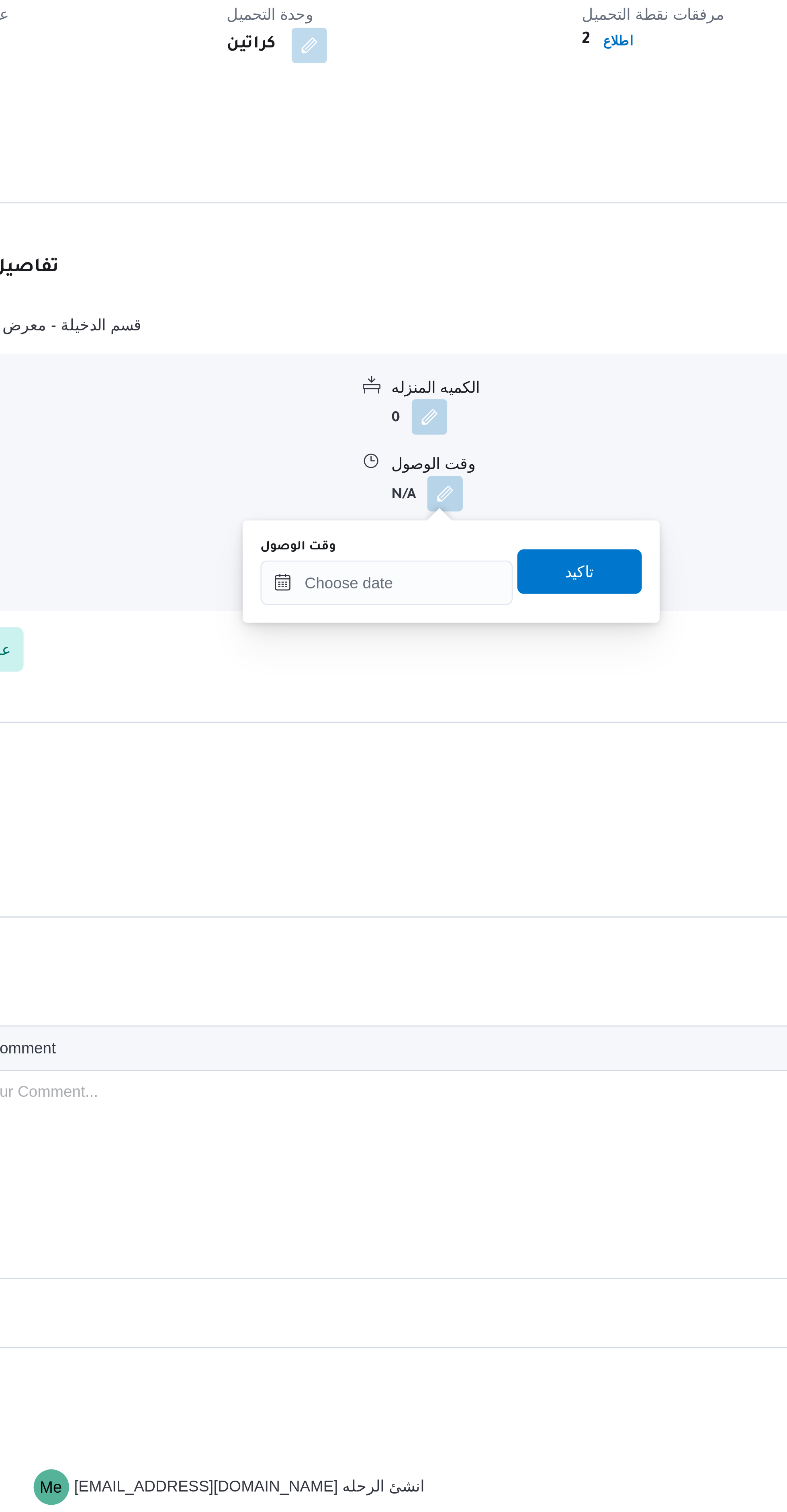
click at [357, 790] on div "You are in a dialog. To close this dialog, hit escape. وقت الوصول تاكيد" at bounding box center [397, 777] width 151 height 37
click at [365, 782] on input "وقت الوصول" at bounding box center [374, 781] width 91 height 16
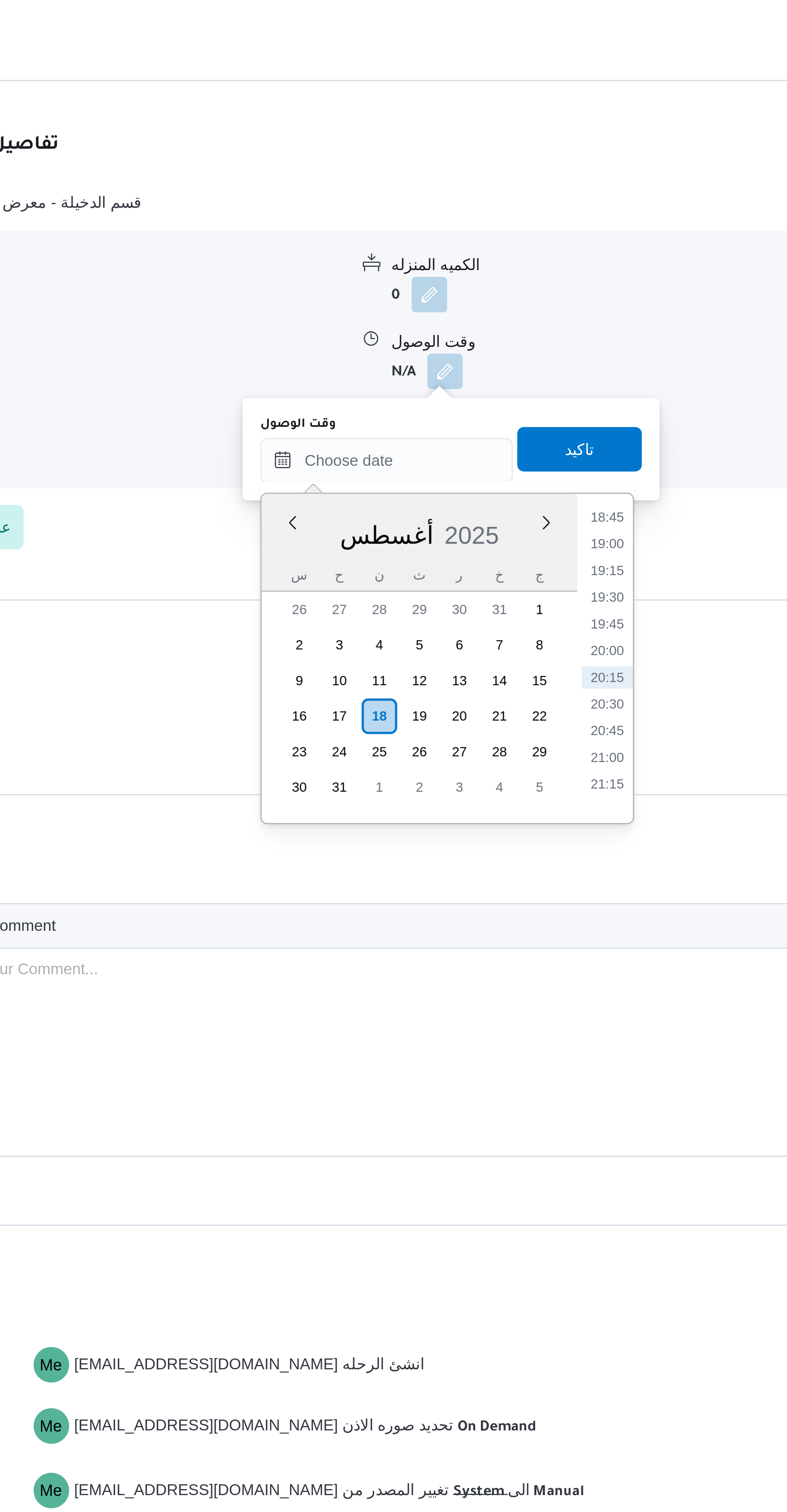
click at [459, 812] on li "19:00" at bounding box center [453, 811] width 19 height 8
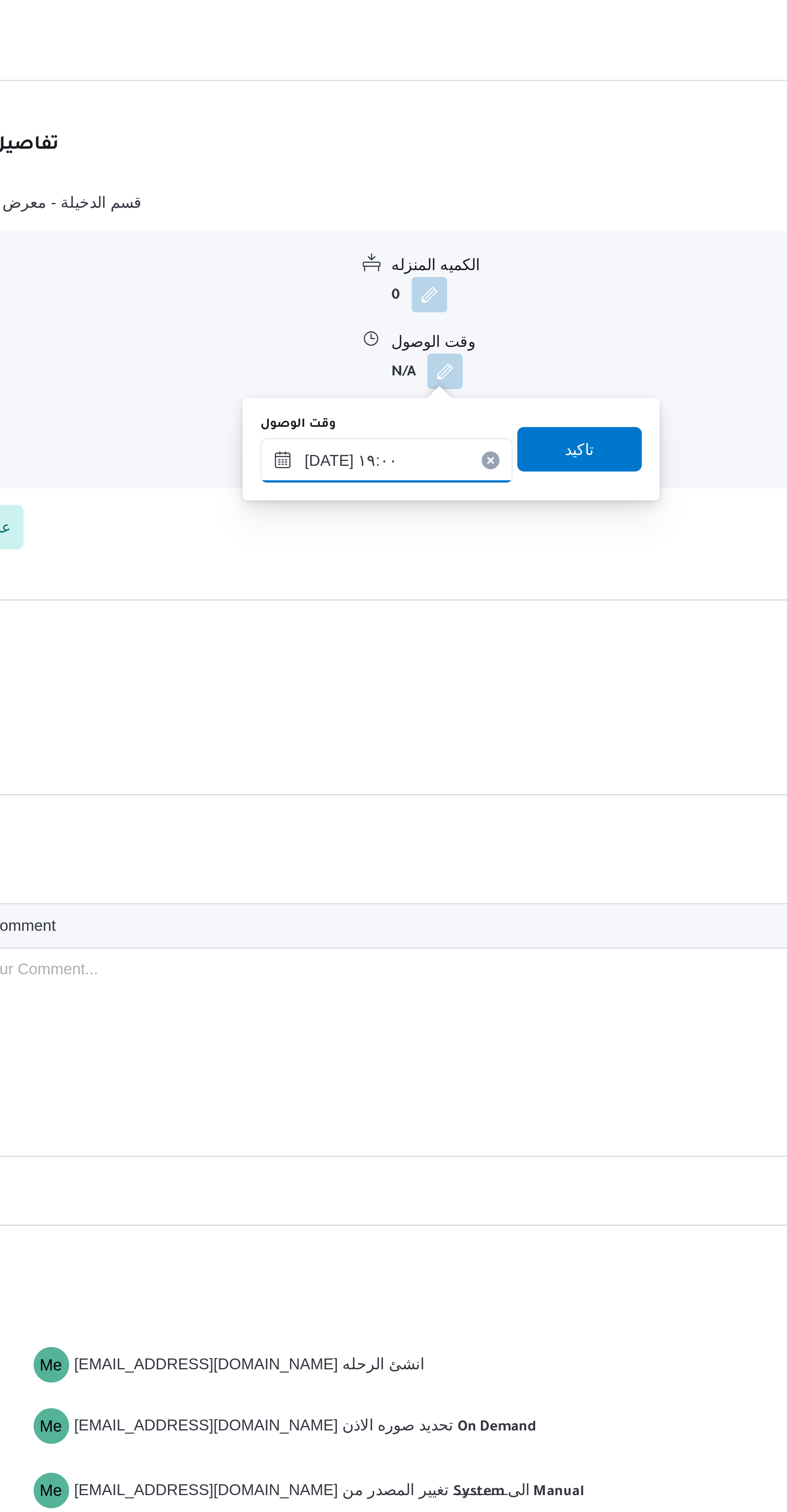
click at [350, 782] on input "١٨/٠٨/٢٠٢٥ ١٩:٠٠" at bounding box center [374, 781] width 91 height 16
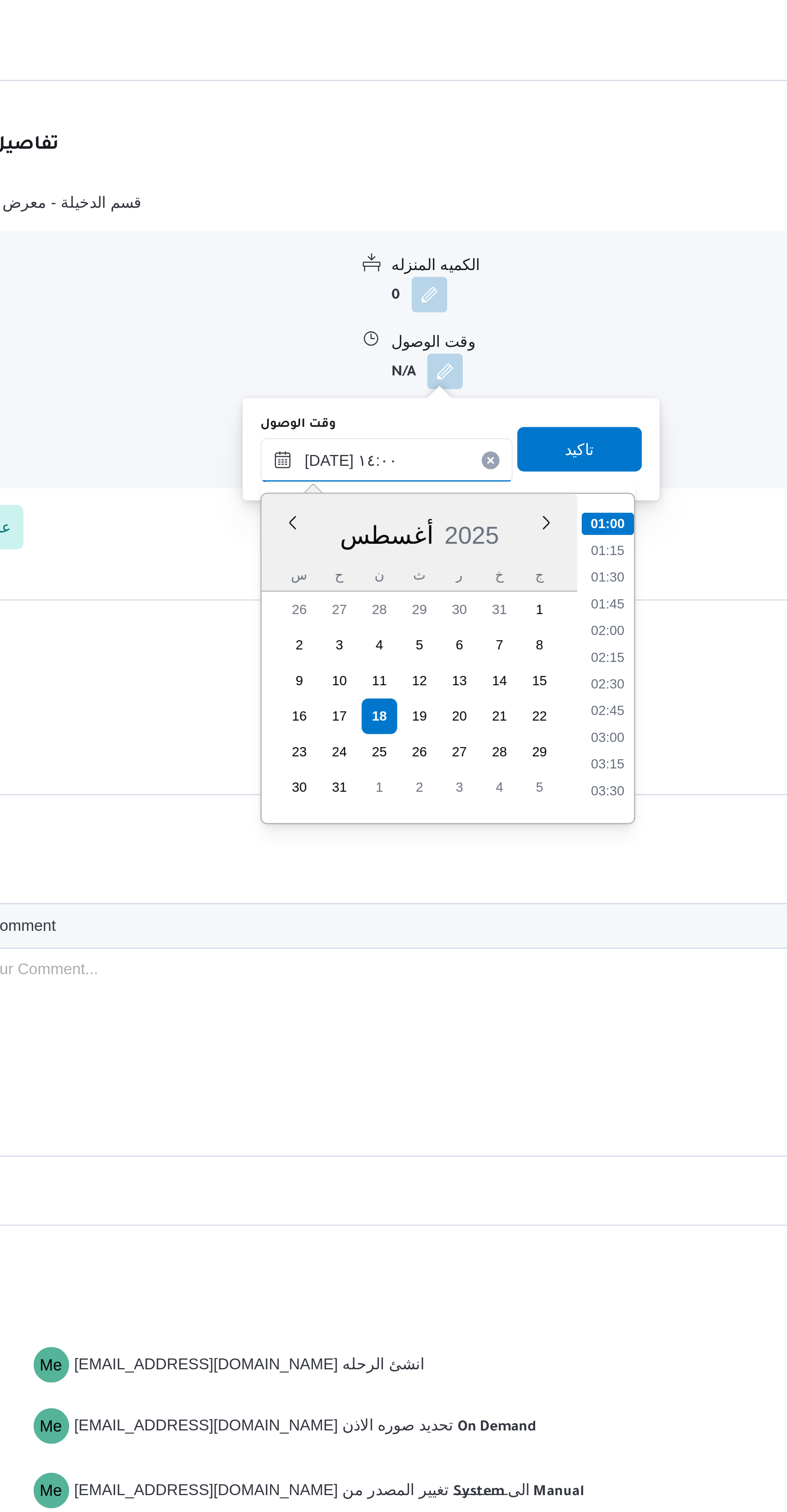
scroll to position [442, 0]
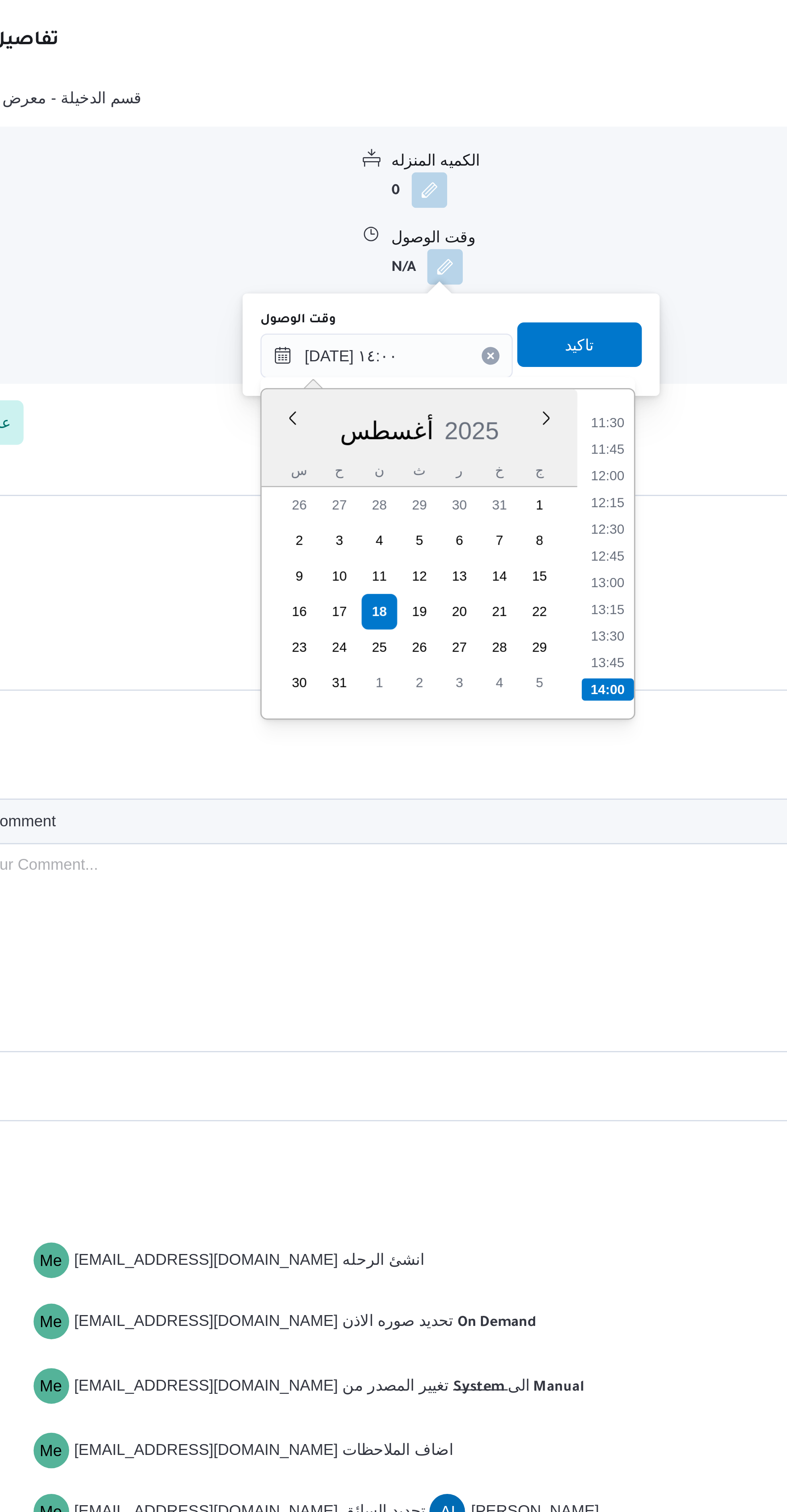
click at [458, 881] on li "13:30" at bounding box center [453, 883] width 19 height 8
type input "١٨/٠٨/٢٠٢٥ ١٣:٣٠"
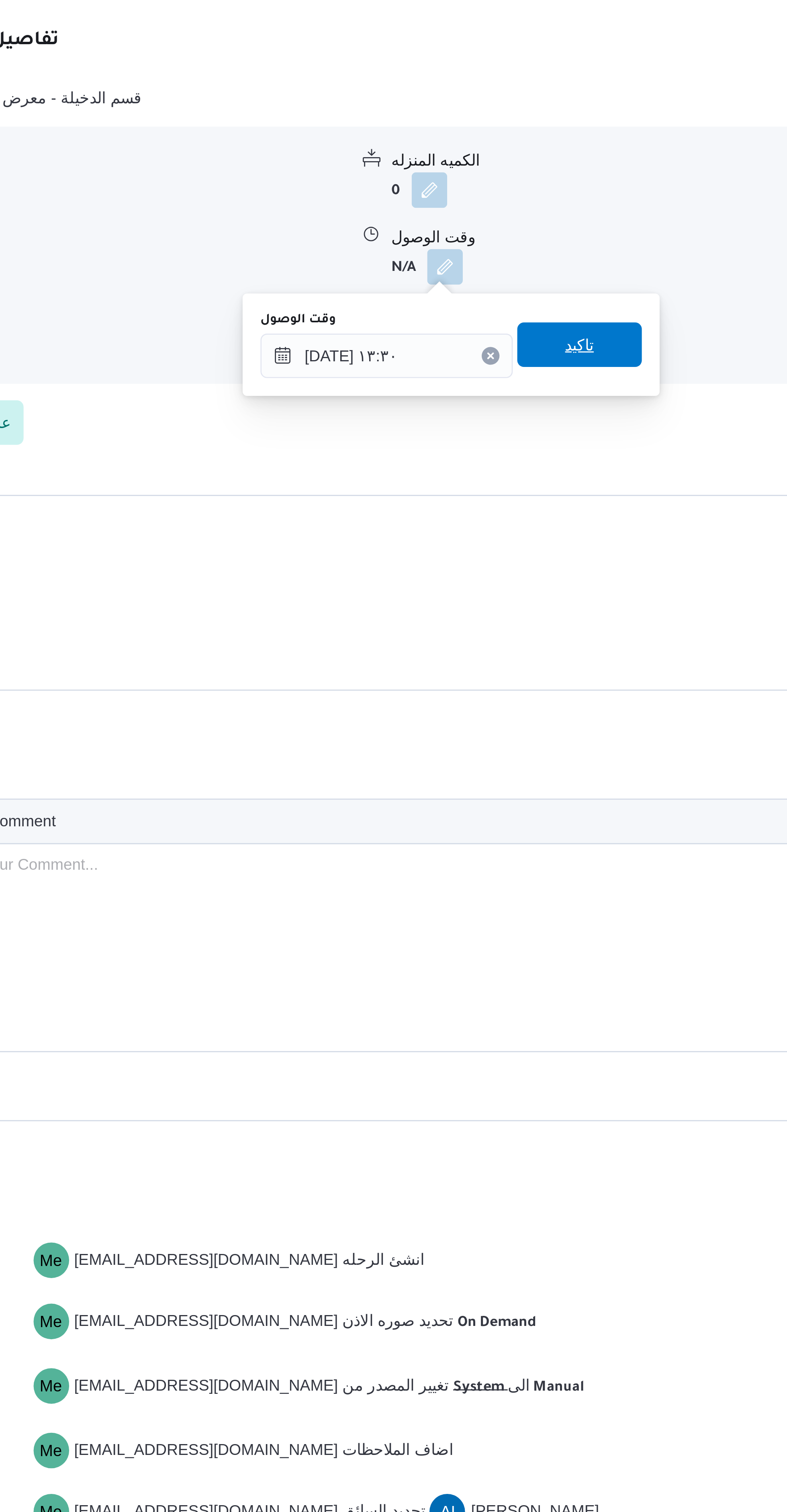
click at [422, 776] on span "تاكيد" at bounding box center [444, 777] width 45 height 16
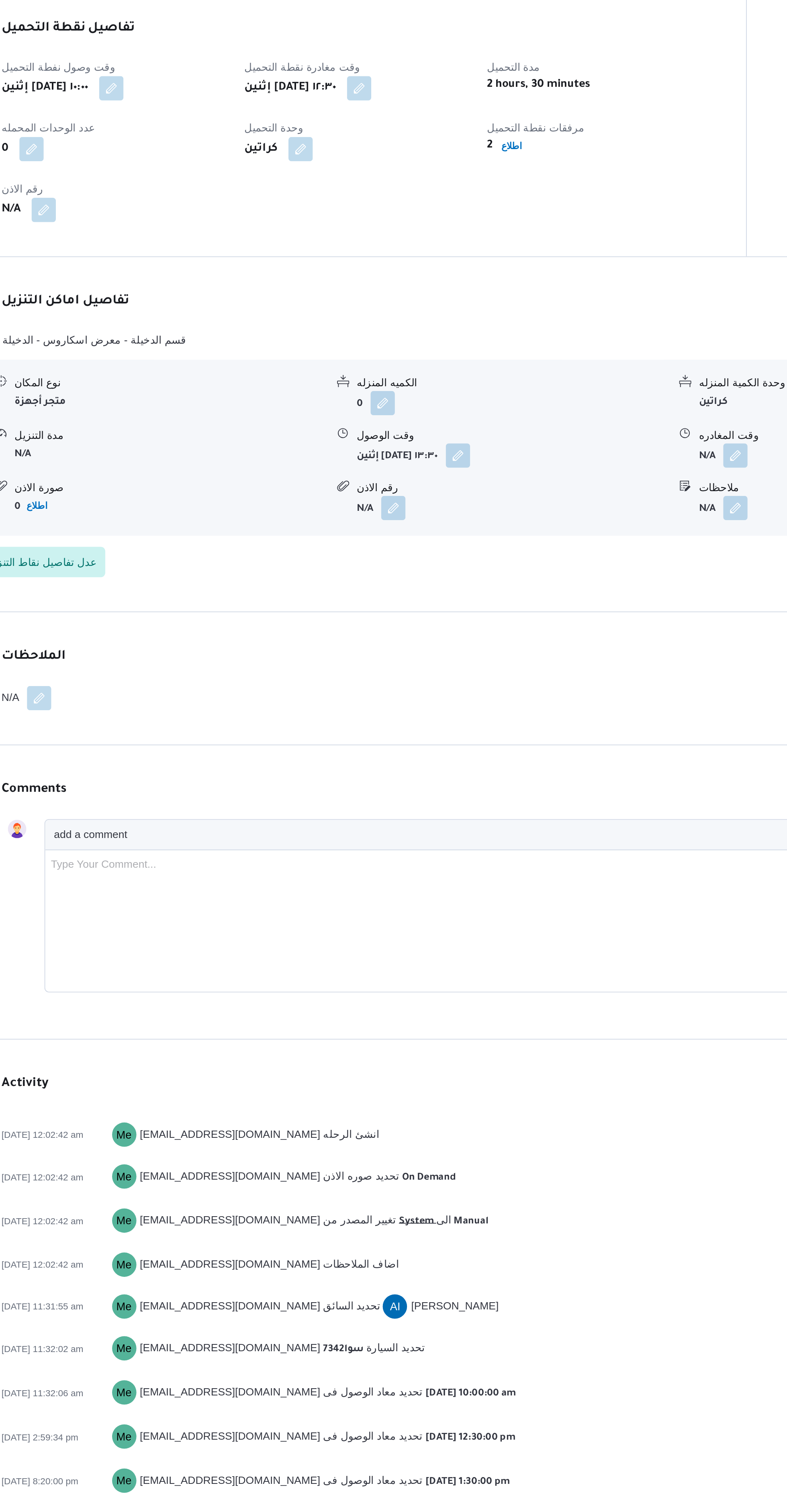
click at [572, 752] on button "button" at bounding box center [576, 749] width 13 height 13
click at [536, 781] on input "وقت المغادره" at bounding box center [554, 781] width 91 height 16
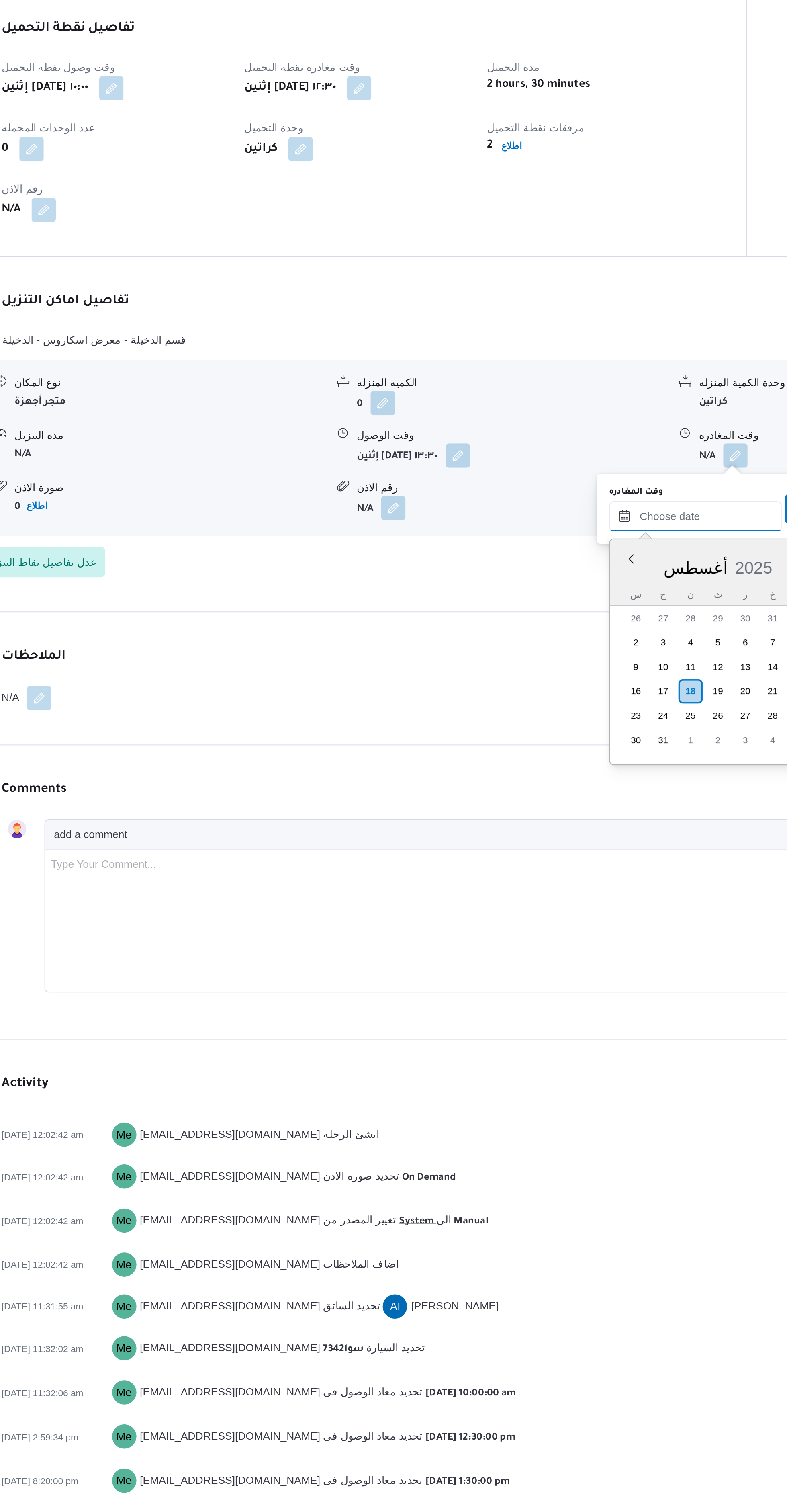
scroll to position [725, 0]
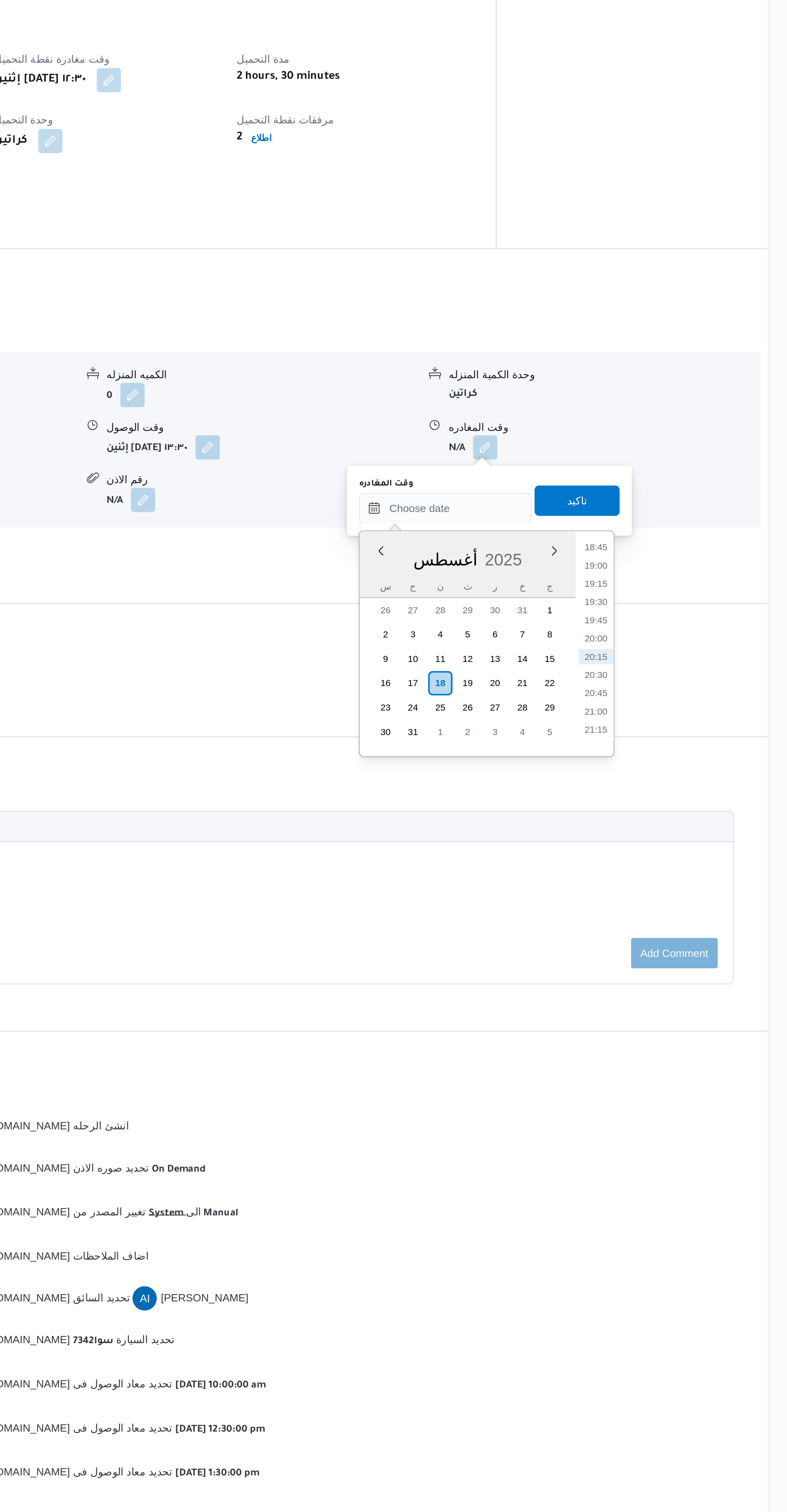
click at [638, 819] on li "19:15" at bounding box center [635, 821] width 19 height 8
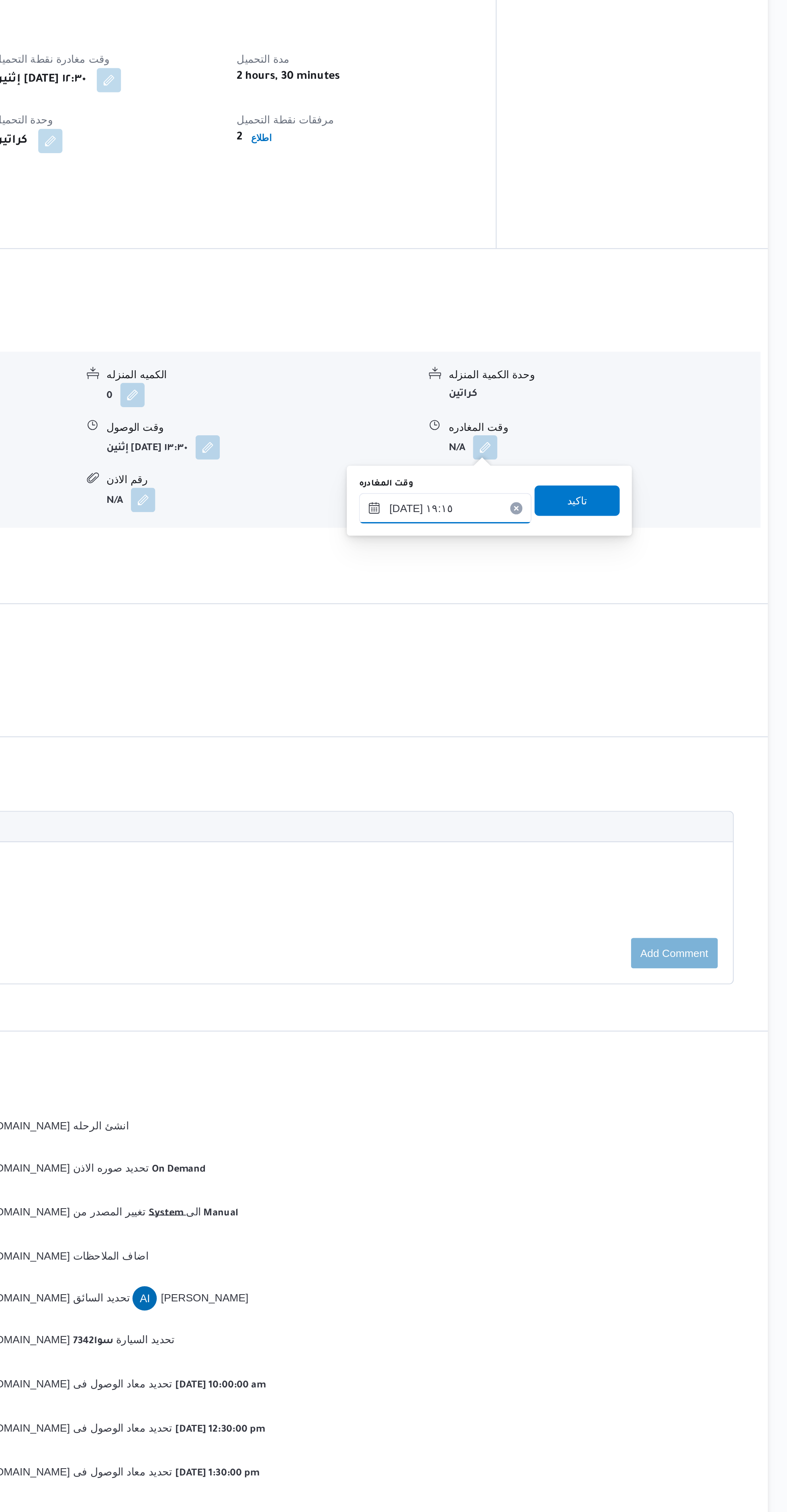
click at [530, 778] on input "١٨/٠٨/٢٠٢٥ ١٩:١٥" at bounding box center [554, 781] width 91 height 16
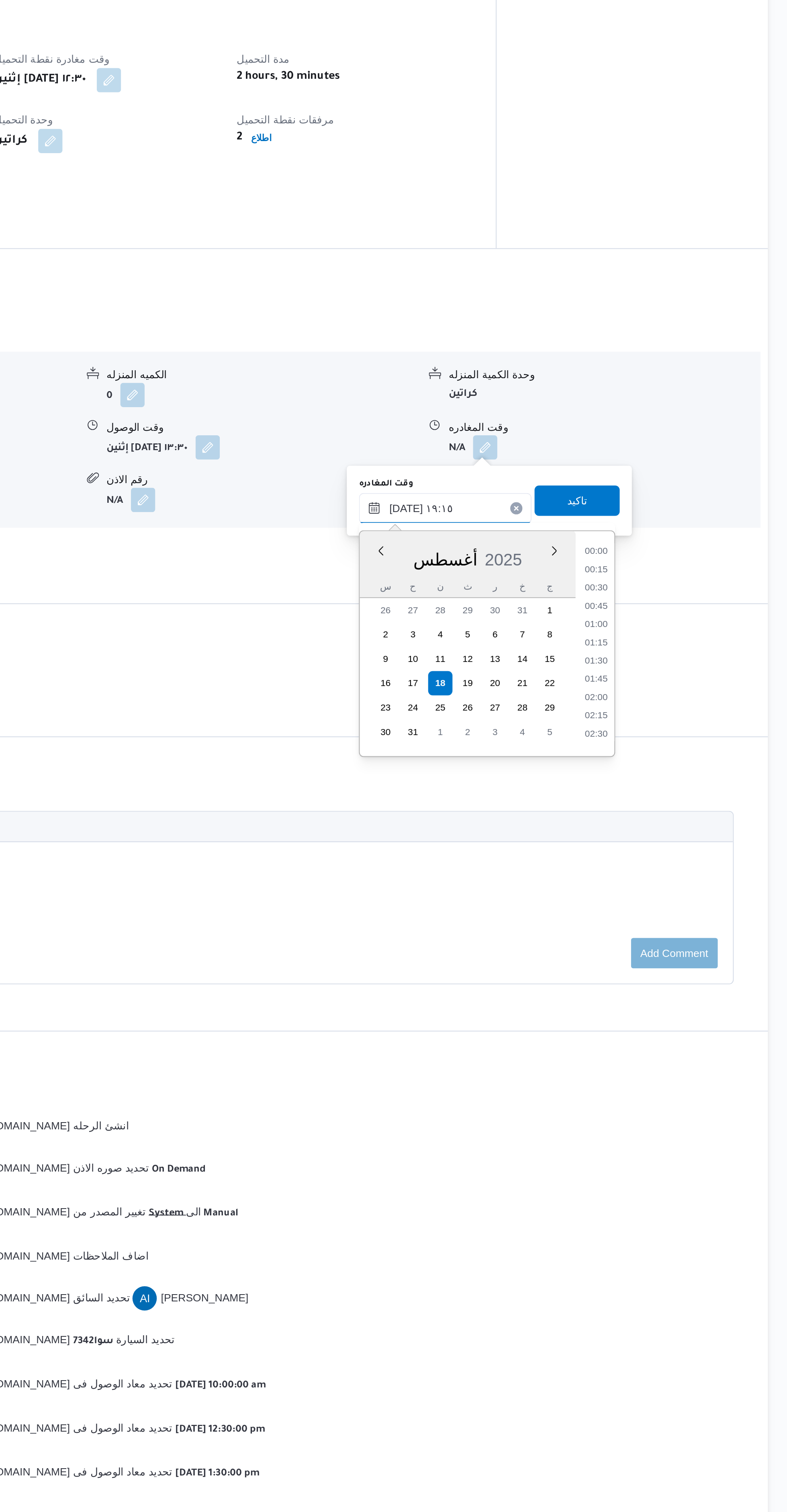
scroll to position [687, 0]
click at [634, 800] on li "17:45" at bounding box center [635, 802] width 19 height 8
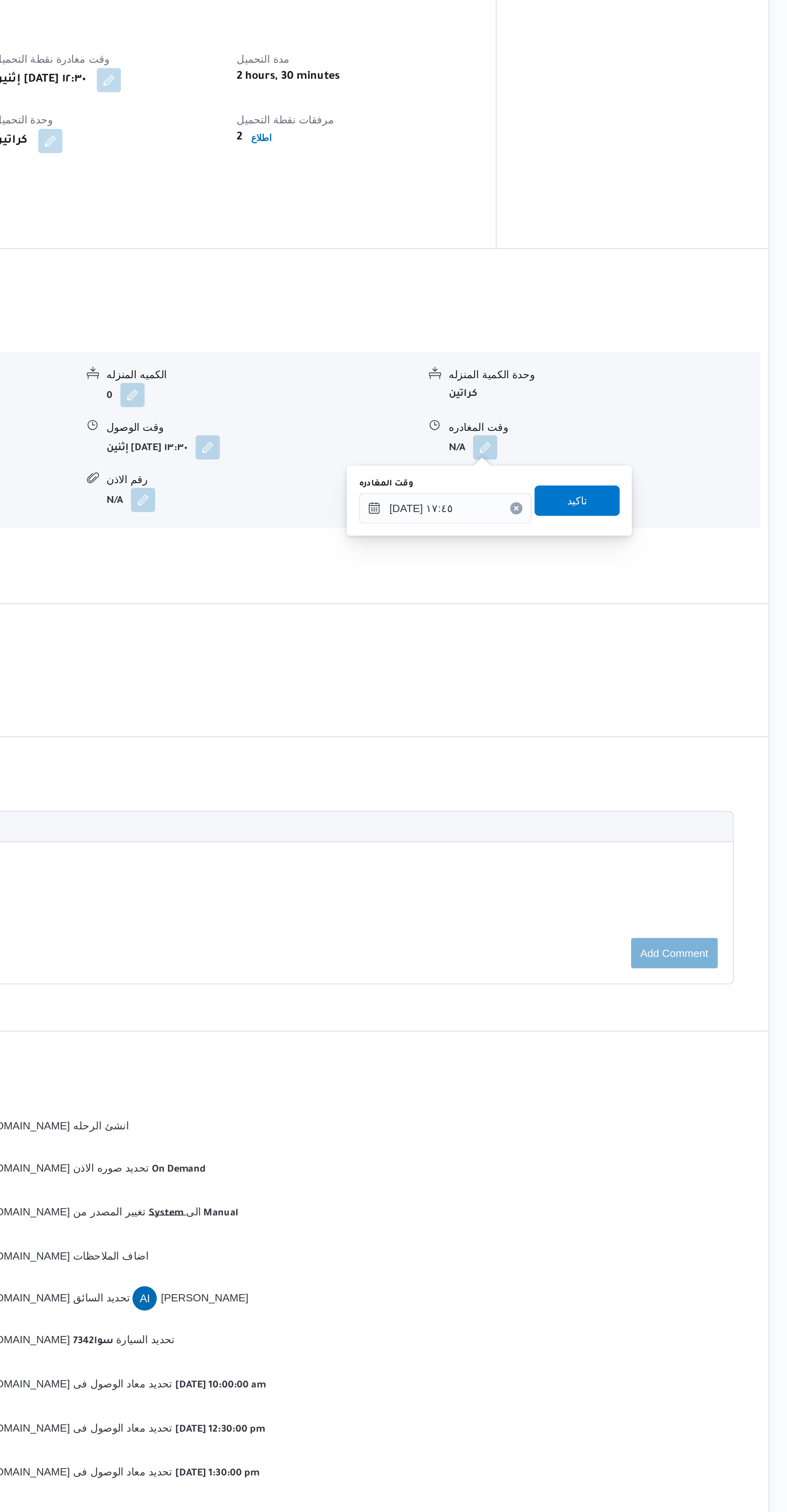
click at [530, 768] on label "وقت المغادره" at bounding box center [523, 769] width 29 height 6
click at [530, 773] on input "١٨/٠٨/٢٠٢٥ ١٧:٤٥" at bounding box center [554, 781] width 91 height 16
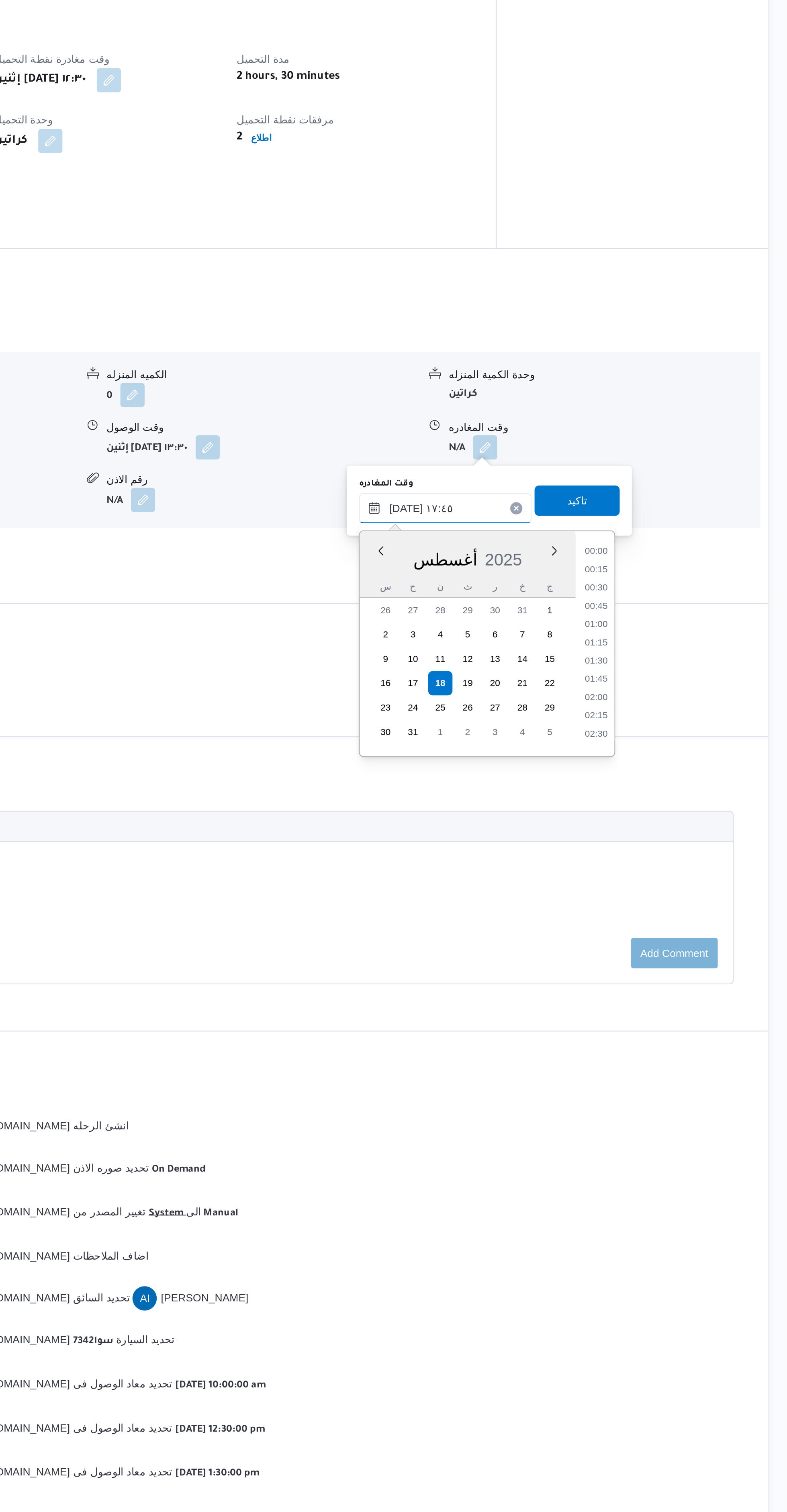
scroll to position [629, 0]
click at [639, 808] on li "16:30" at bounding box center [635, 811] width 19 height 8
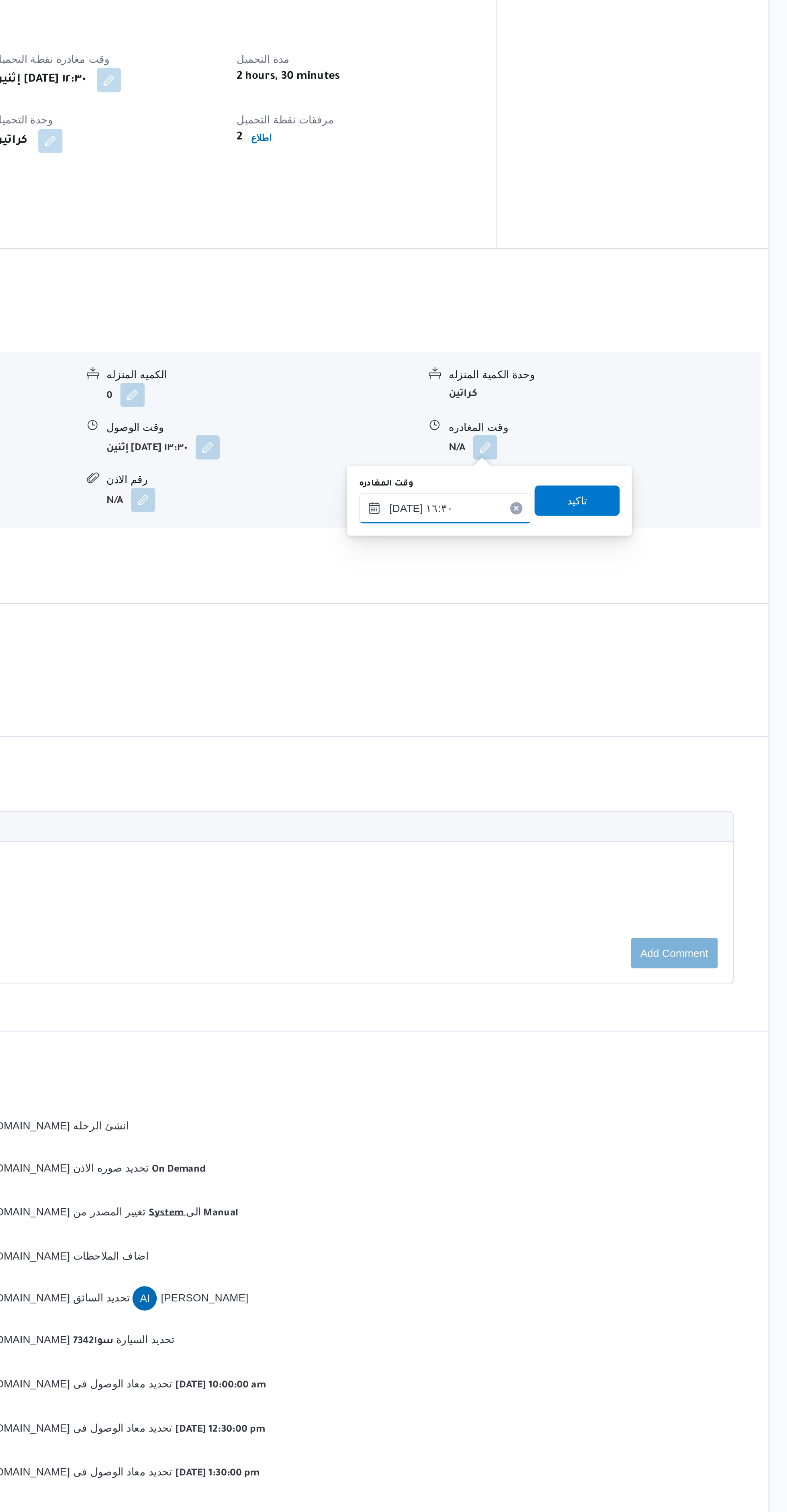
click at [532, 782] on input "١٨/٠٨/٢٠٢٥ ١٦:٣٠" at bounding box center [554, 781] width 91 height 16
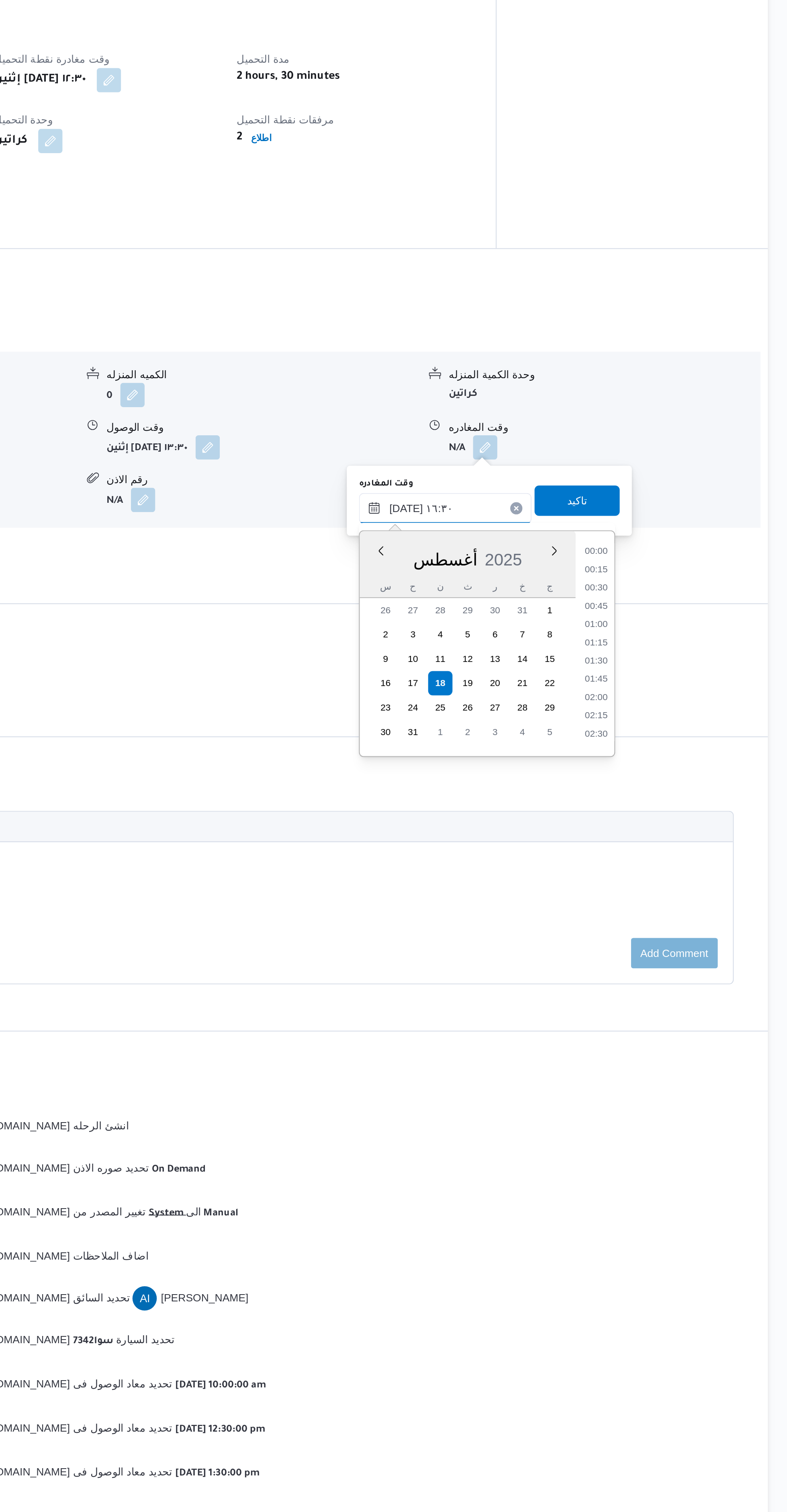
scroll to position [581, 0]
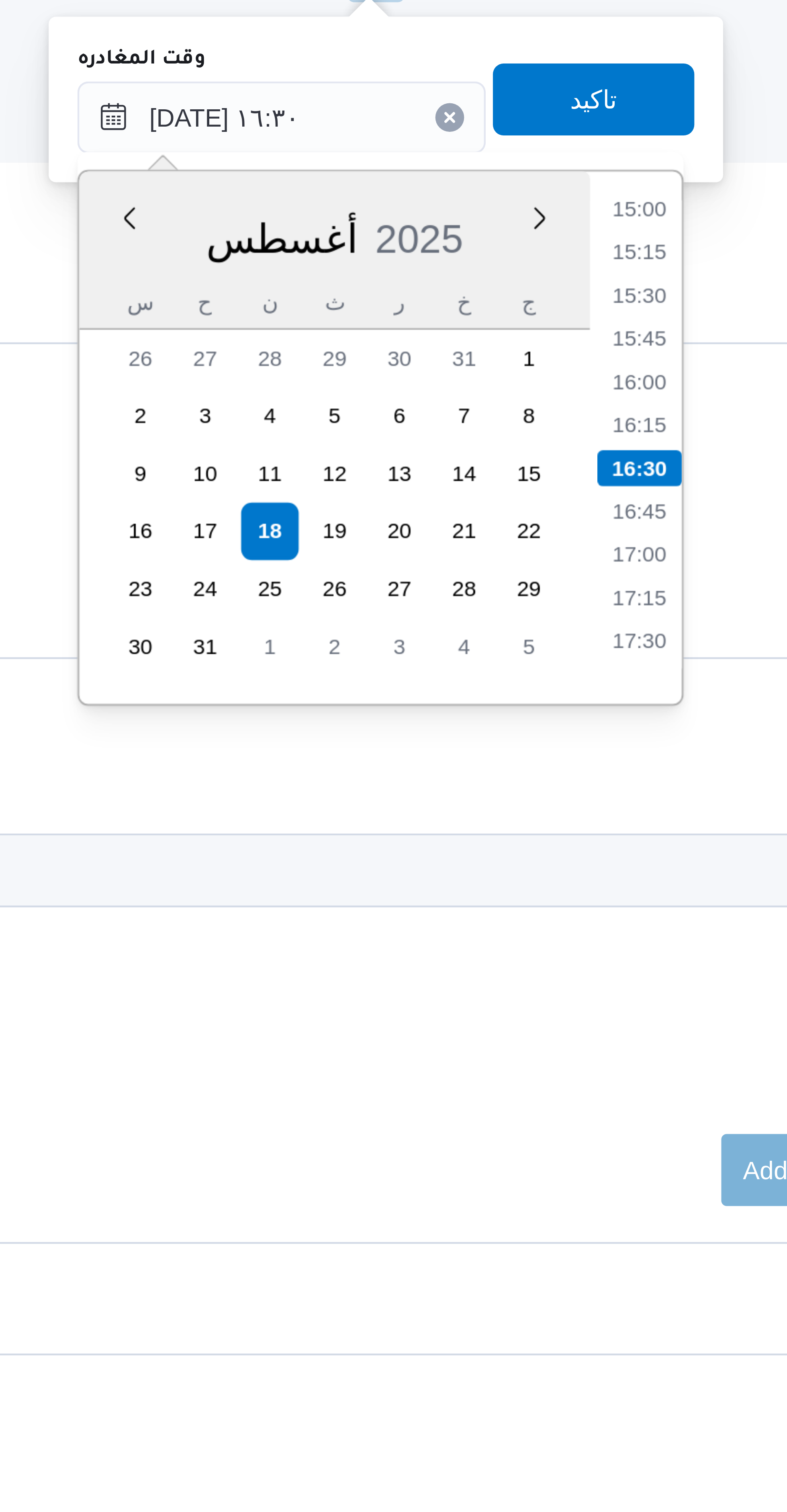
click at [635, 839] on li "16:00" at bounding box center [635, 840] width 19 height 8
type input "١٨/٠٨/٢٠٢٥ ١٦:٠٠"
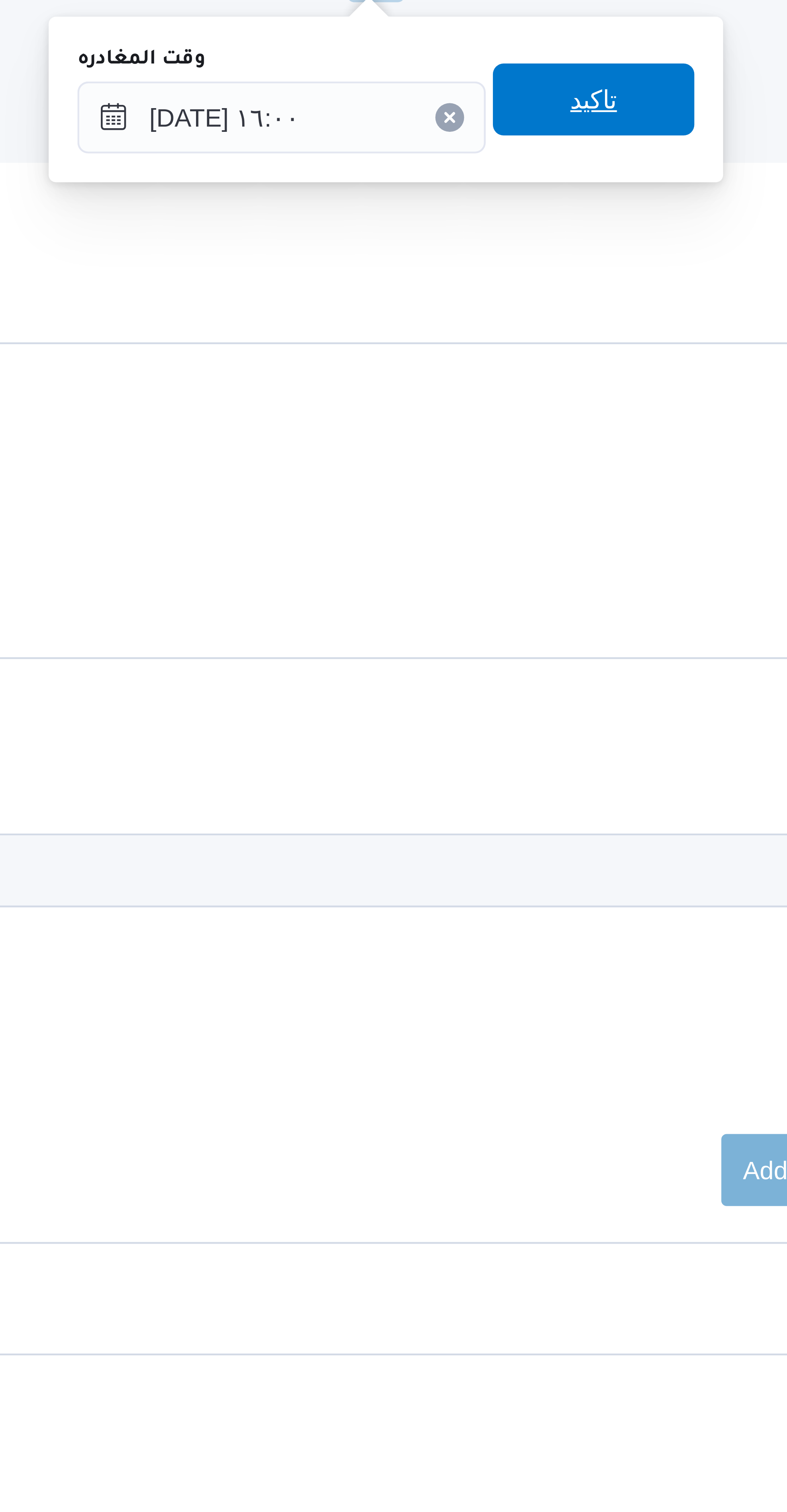
click at [610, 776] on span "تاكيد" at bounding box center [624, 777] width 45 height 16
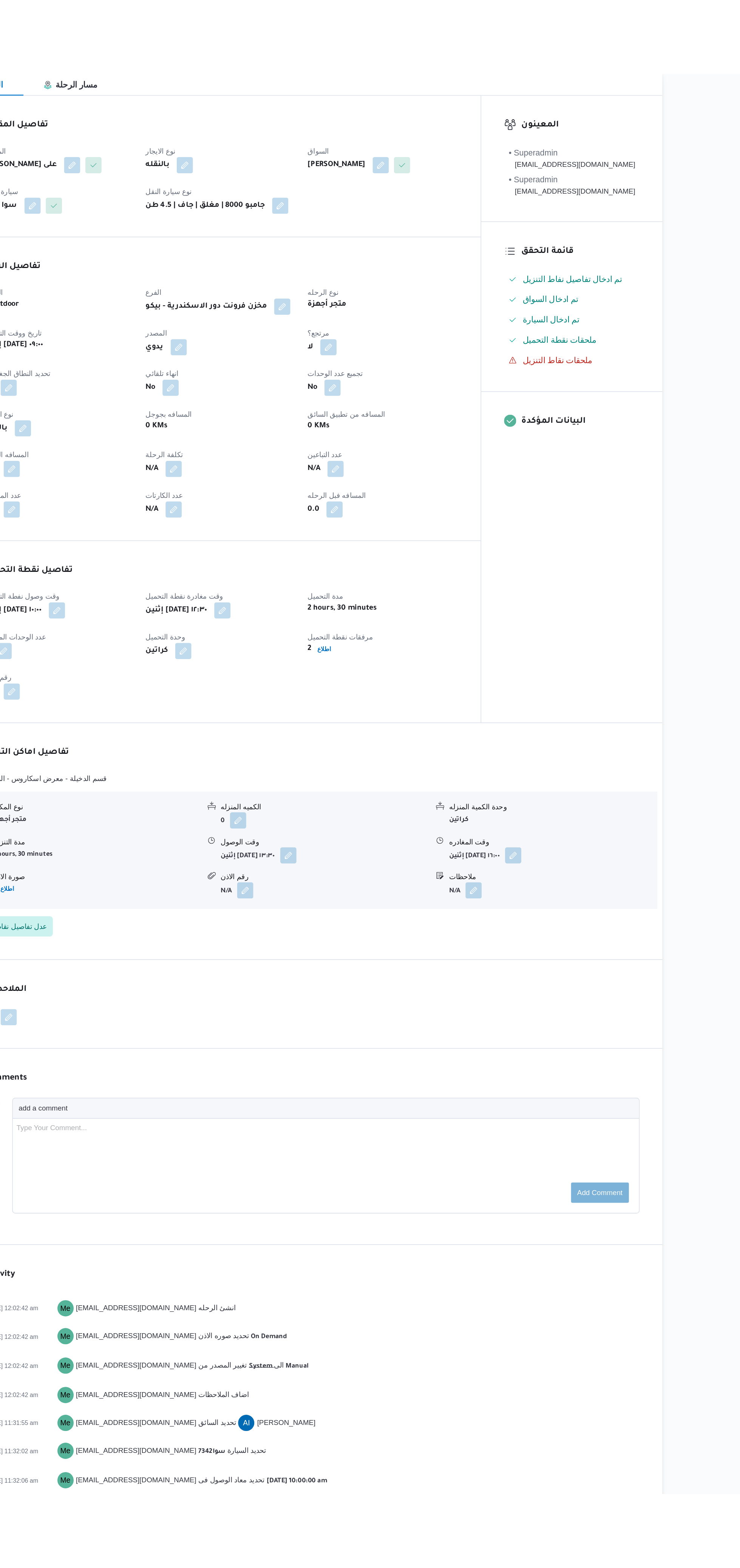
scroll to position [0, 0]
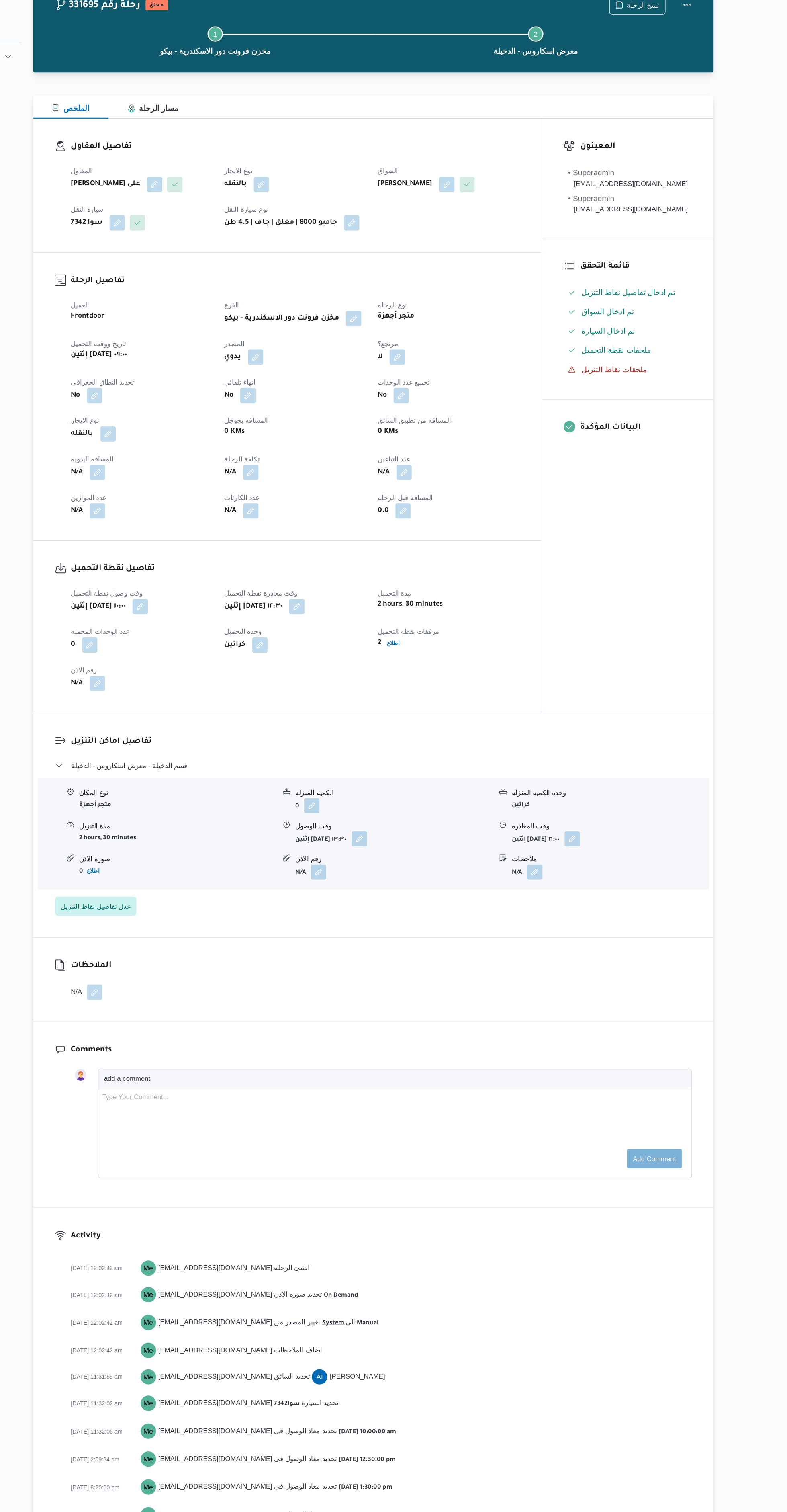
click at [206, 436] on span at bounding box center [209, 443] width 17 height 13
click at [203, 425] on div "تعديل" at bounding box center [210, 422] width 13 height 10
click at [211, 443] on button "button" at bounding box center [211, 443] width 13 height 13
click at [183, 476] on input "المسافه اليدويه" at bounding box center [189, 475] width 80 height 16
type input "32"
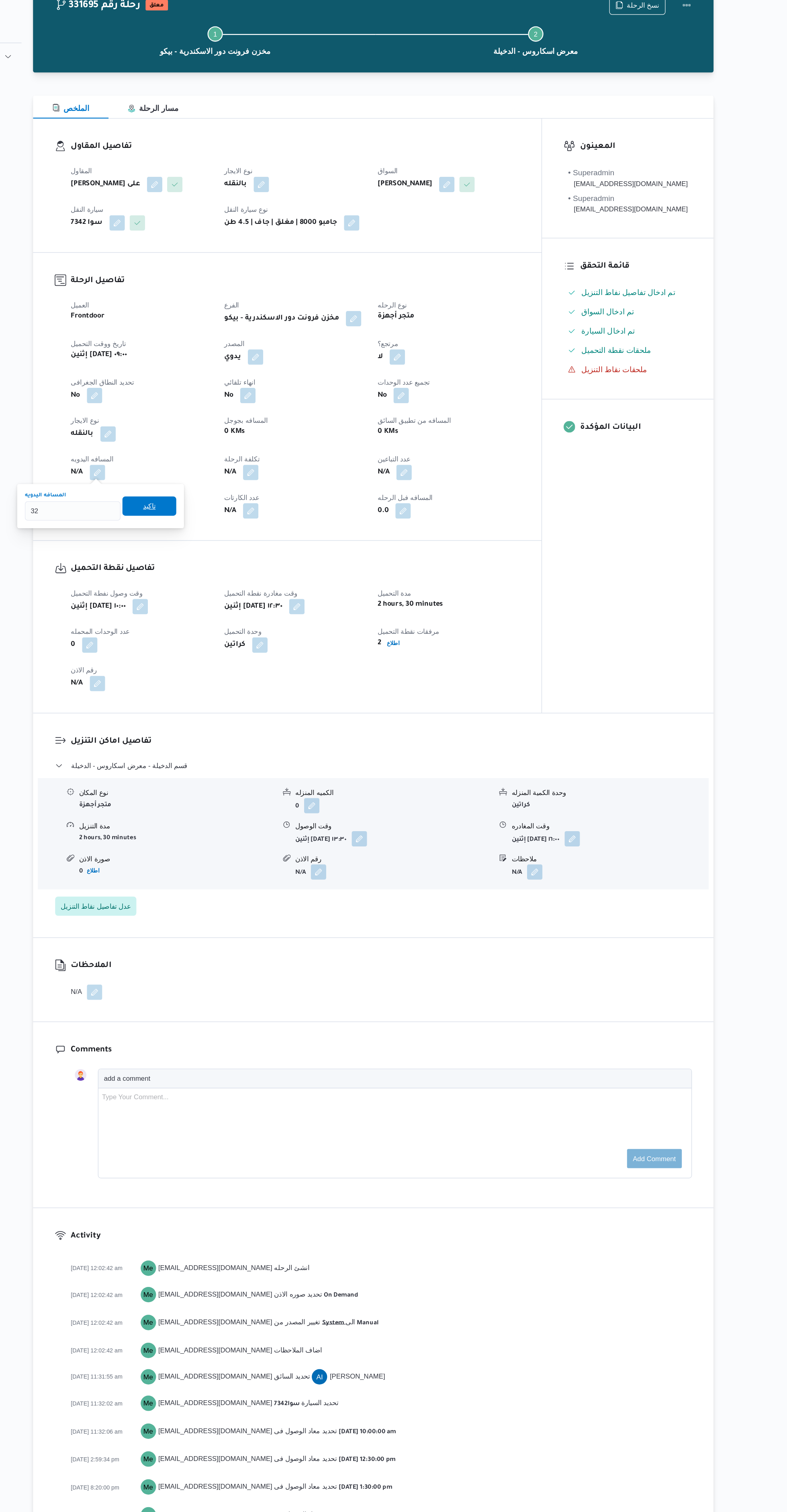
click at [249, 471] on span "تاكيد" at bounding box center [254, 471] width 10 height 10
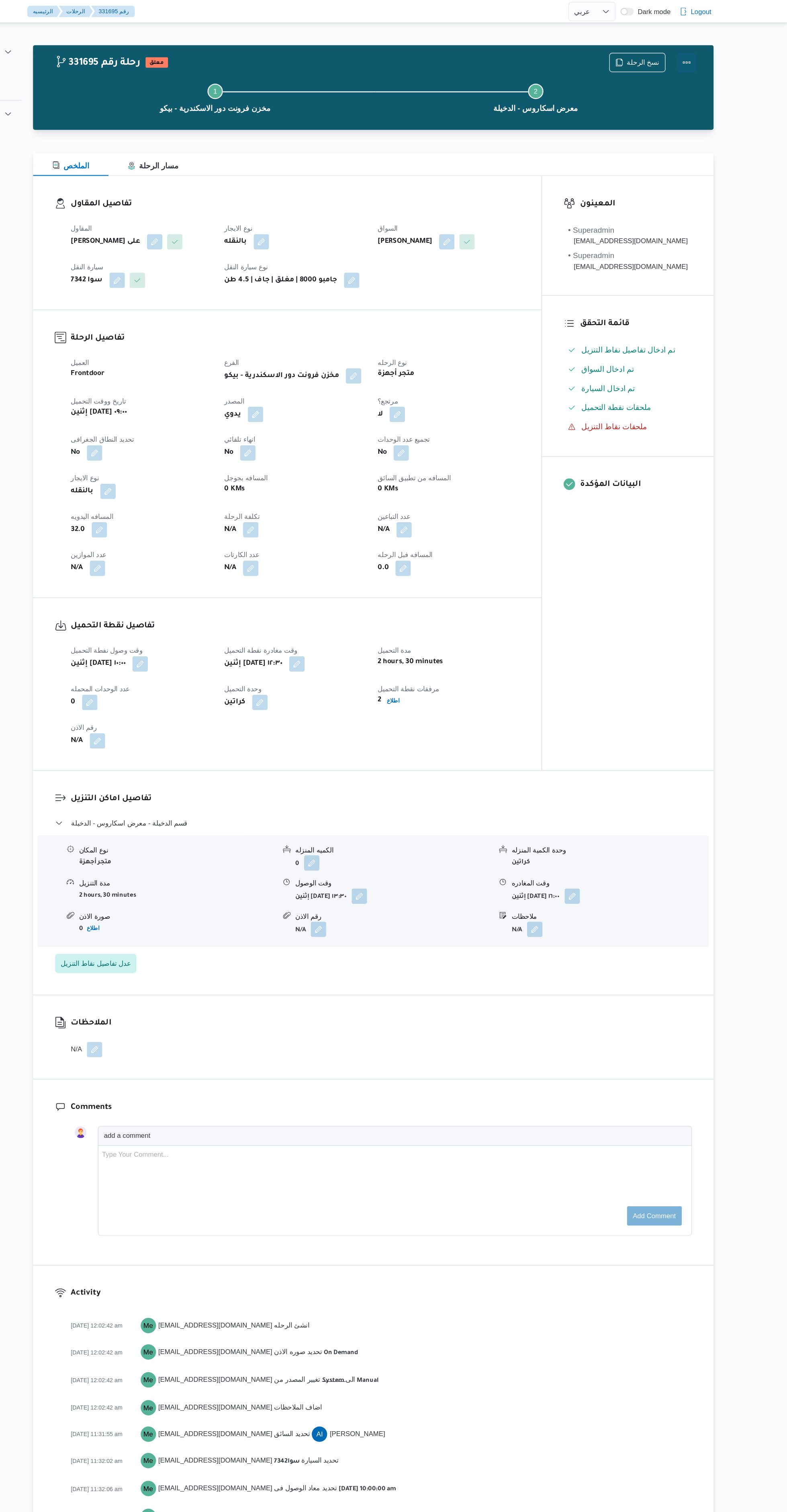
click at [707, 52] on button "Actions" at bounding box center [703, 52] width 16 height 16
click at [650, 51] on span "تمت" at bounding box center [644, 51] width 84 height 6
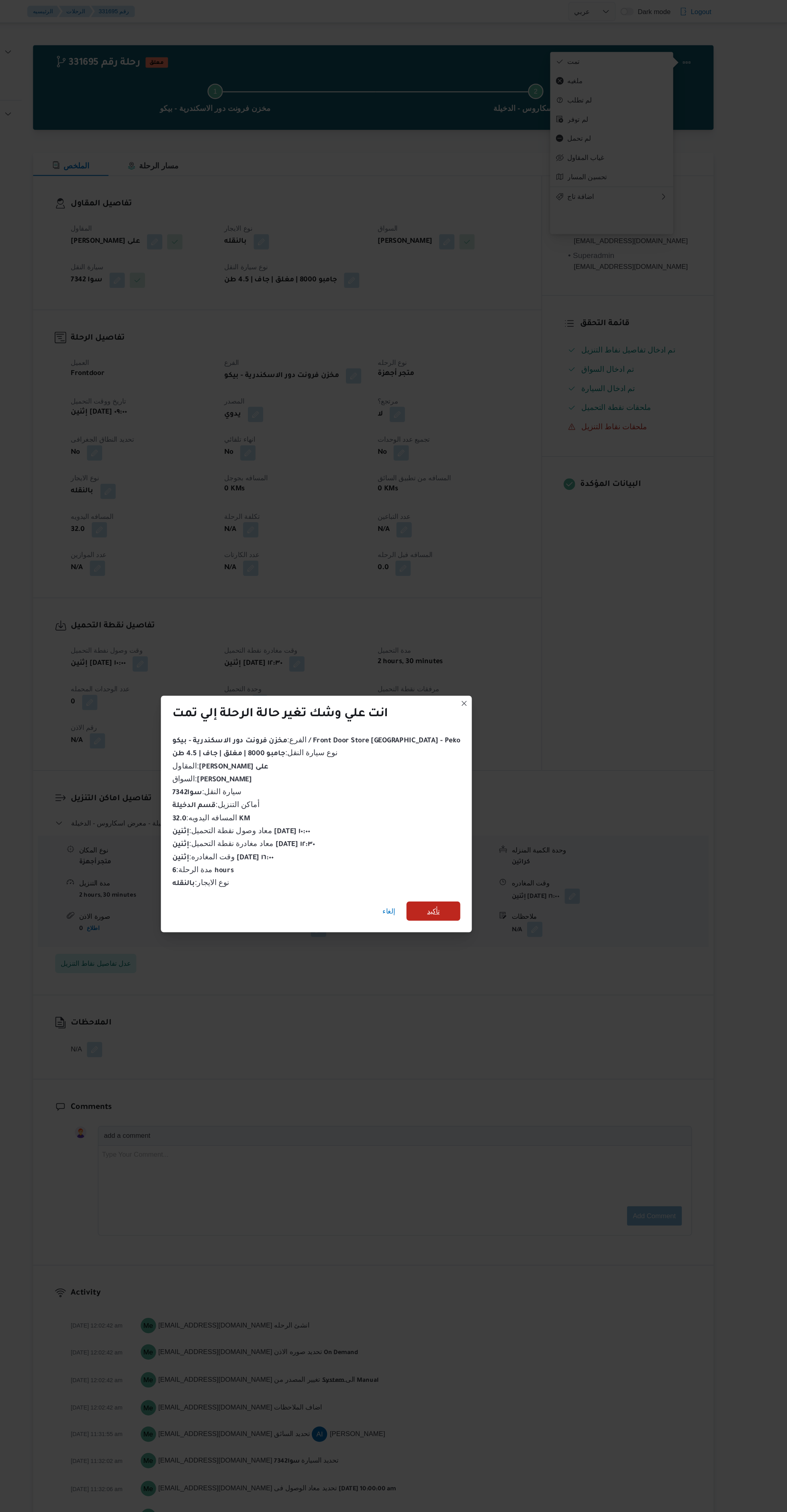
click at [492, 754] on span "تأكيد" at bounding box center [491, 762] width 45 height 16
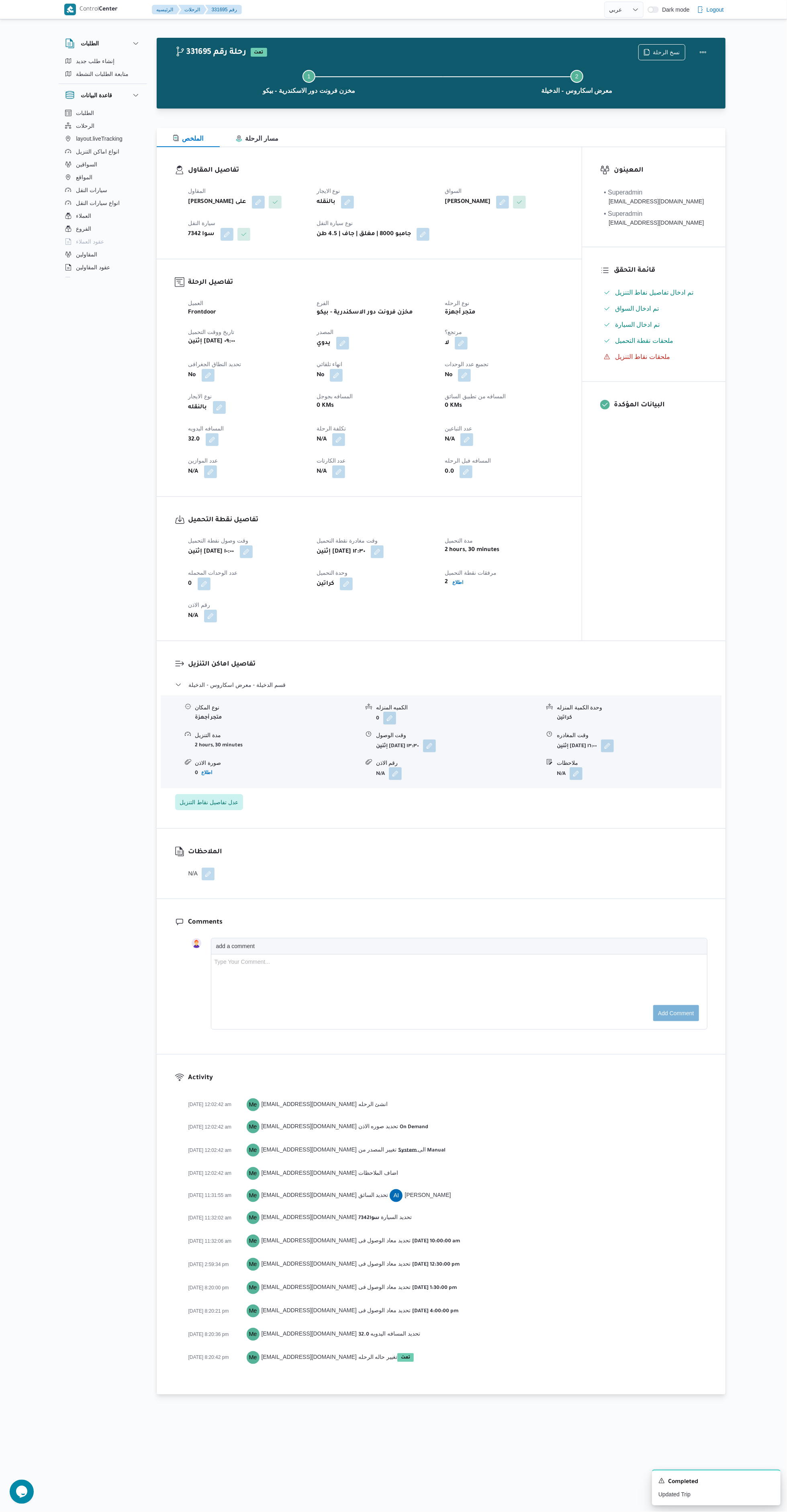
select select "ar"
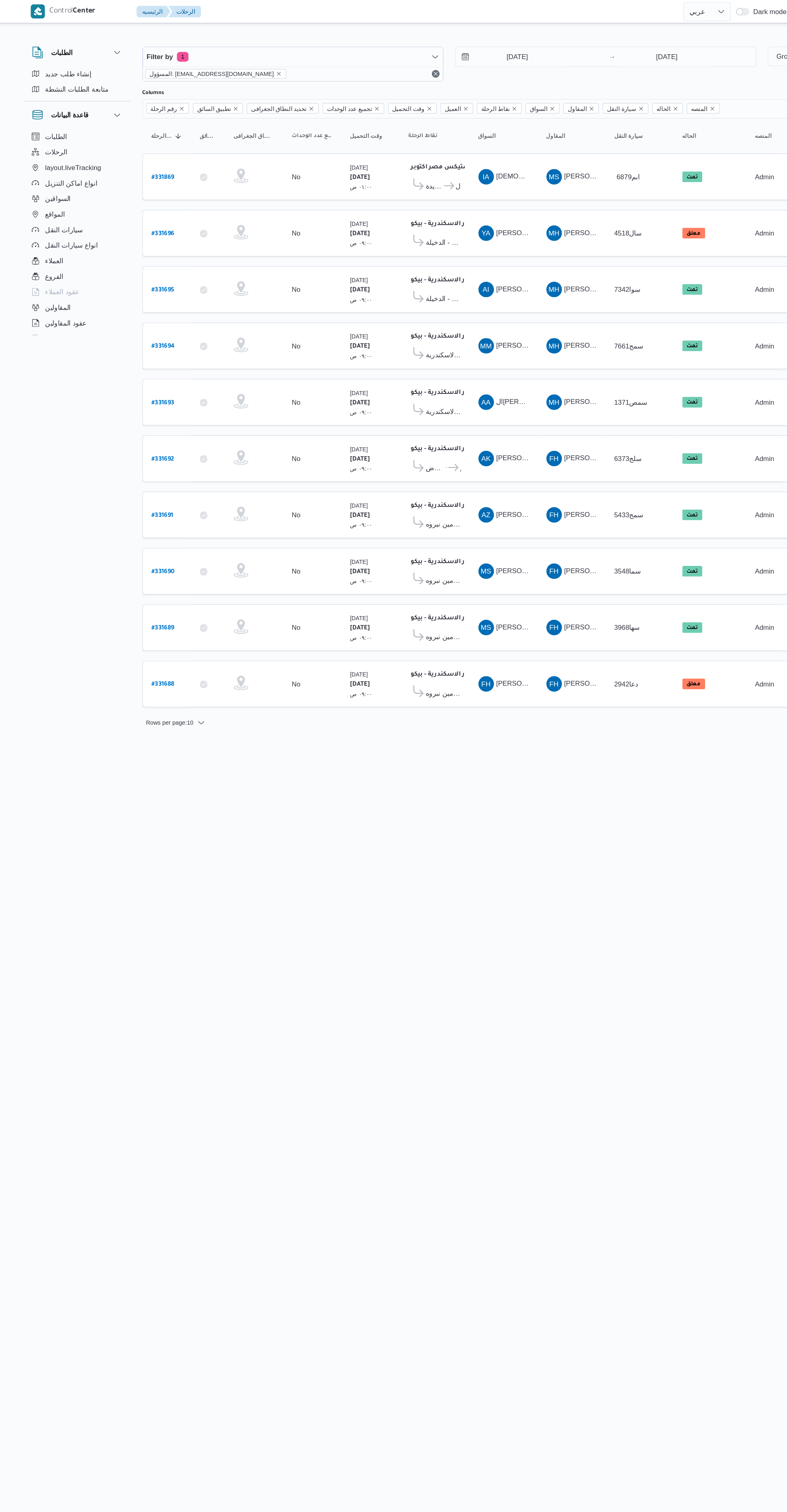
click at [174, 192] on b "# 331696" at bounding box center [174, 194] width 19 height 6
select select "ar"
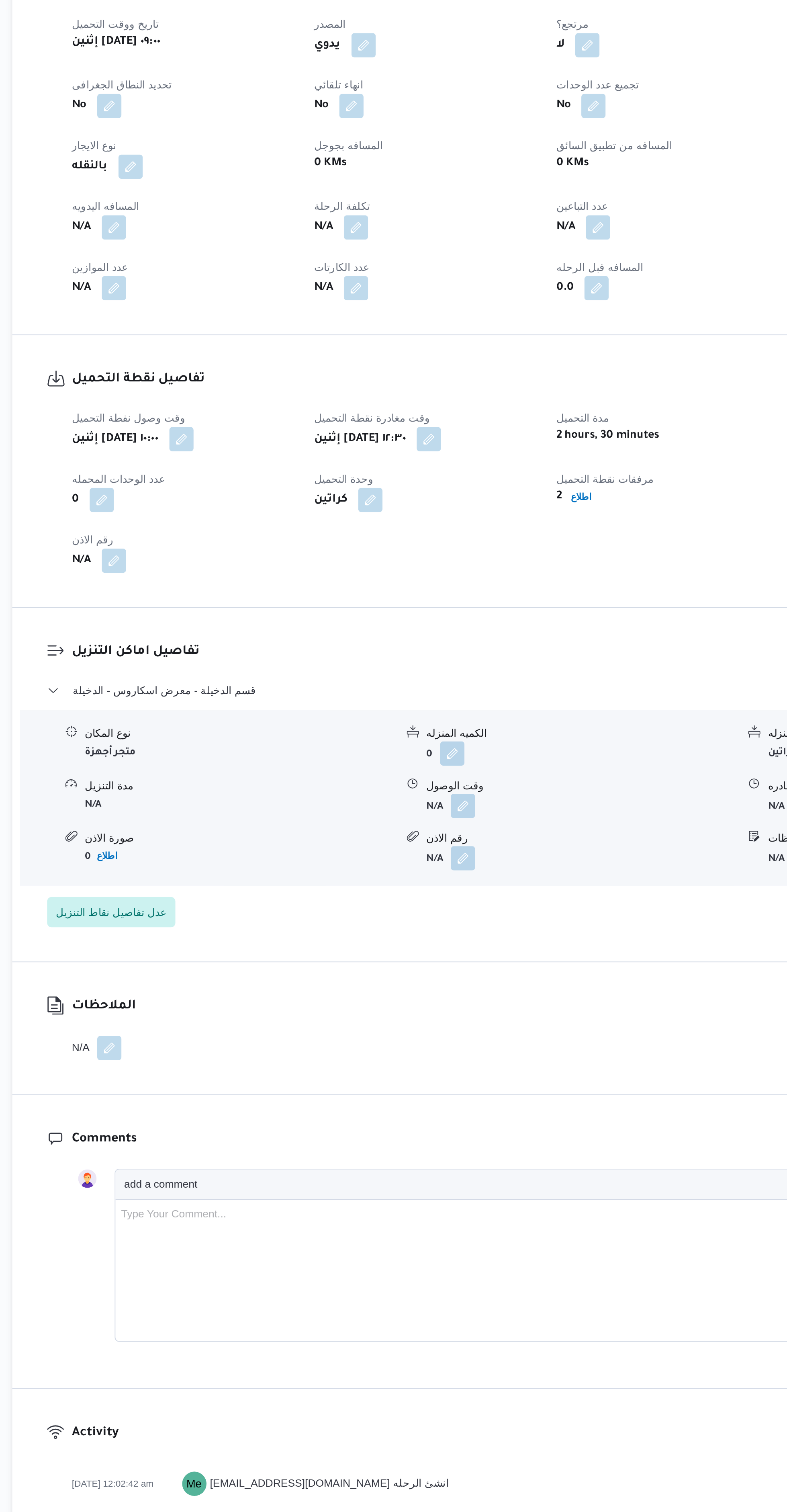
click at [396, 756] on button "button" at bounding box center [395, 749] width 13 height 13
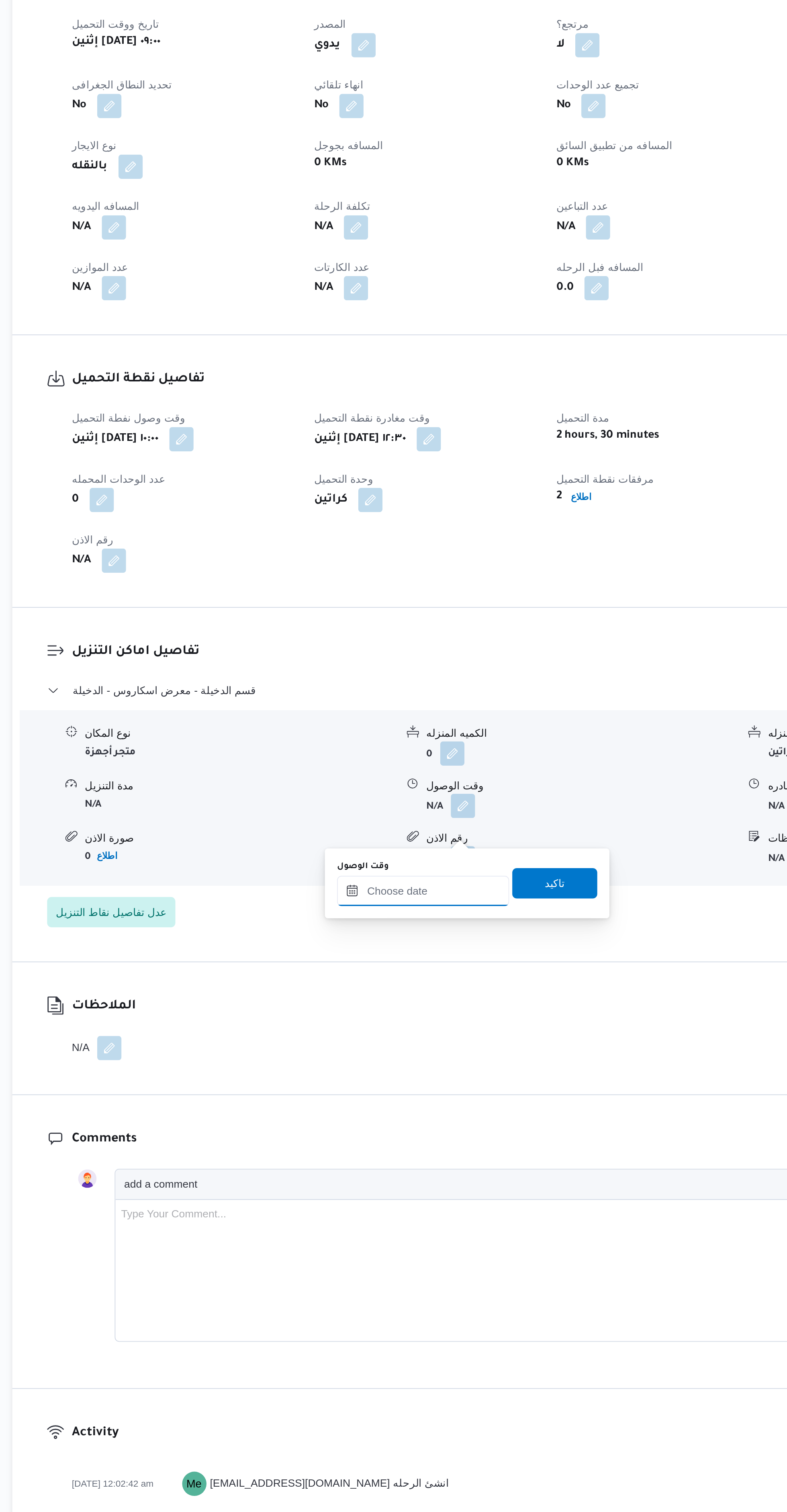
click at [381, 795] on input "وقت الوصول" at bounding box center [374, 794] width 91 height 16
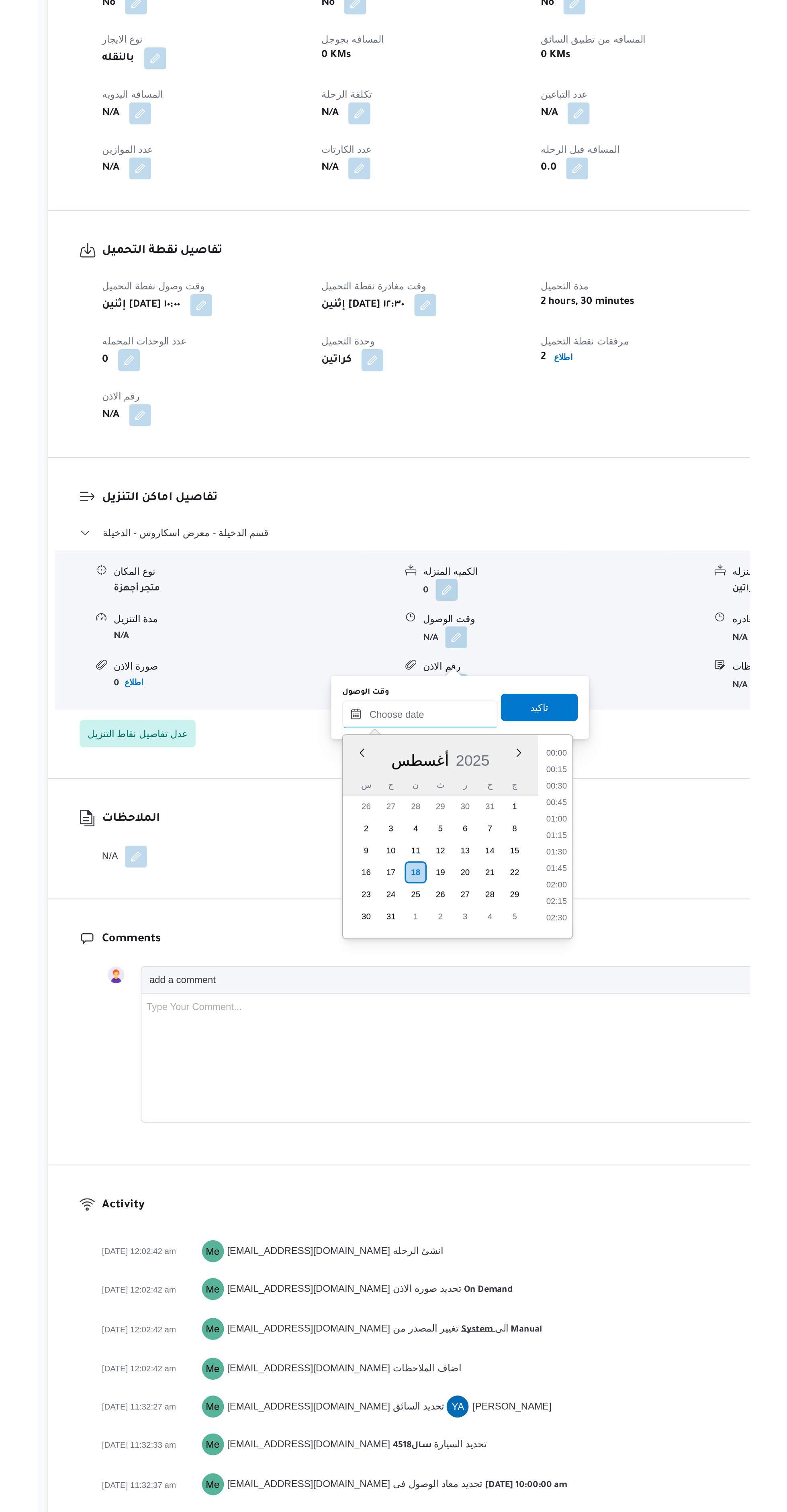
scroll to position [725, 0]
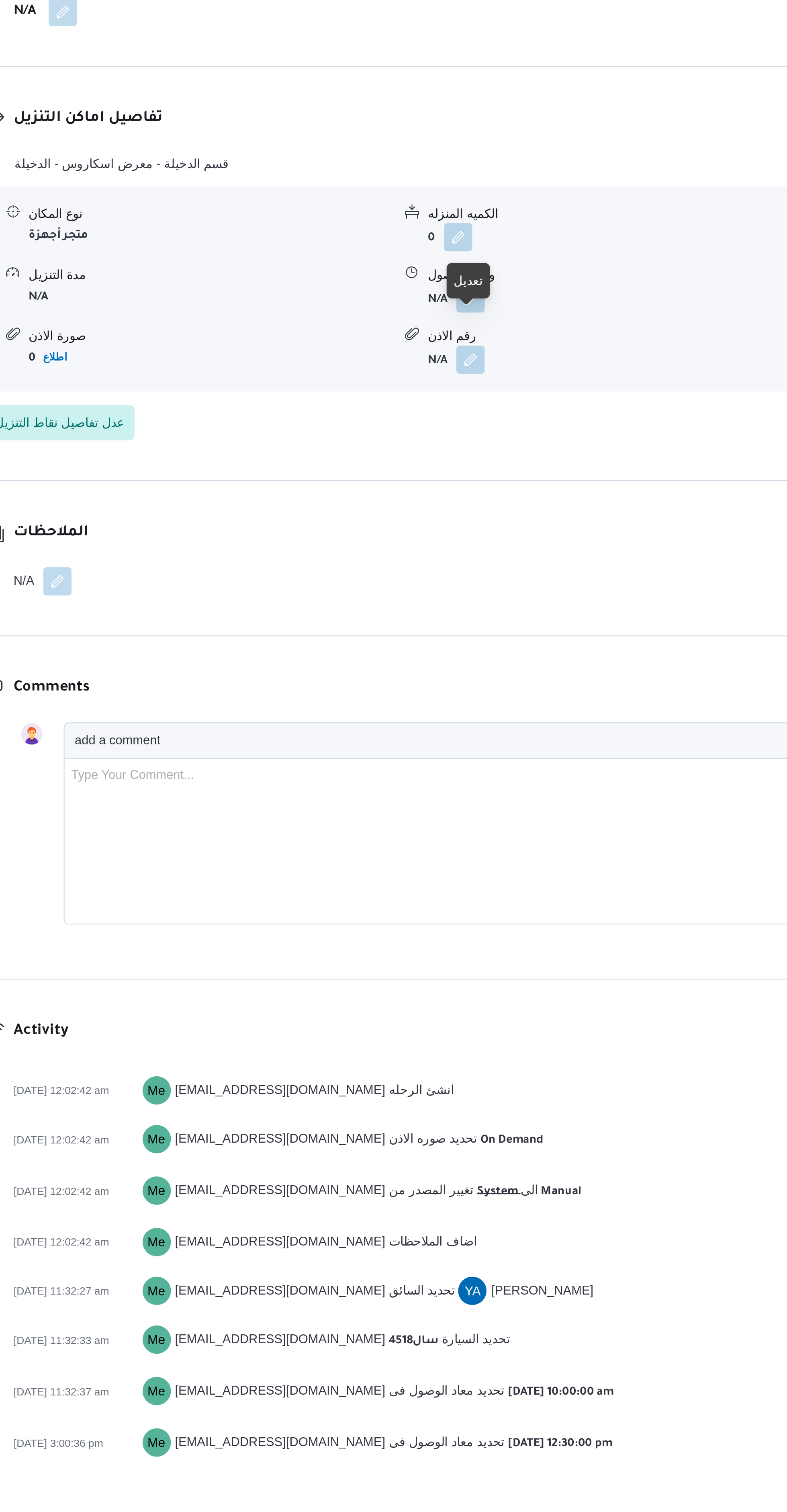
click at [394, 756] on button "button" at bounding box center [395, 749] width 13 height 13
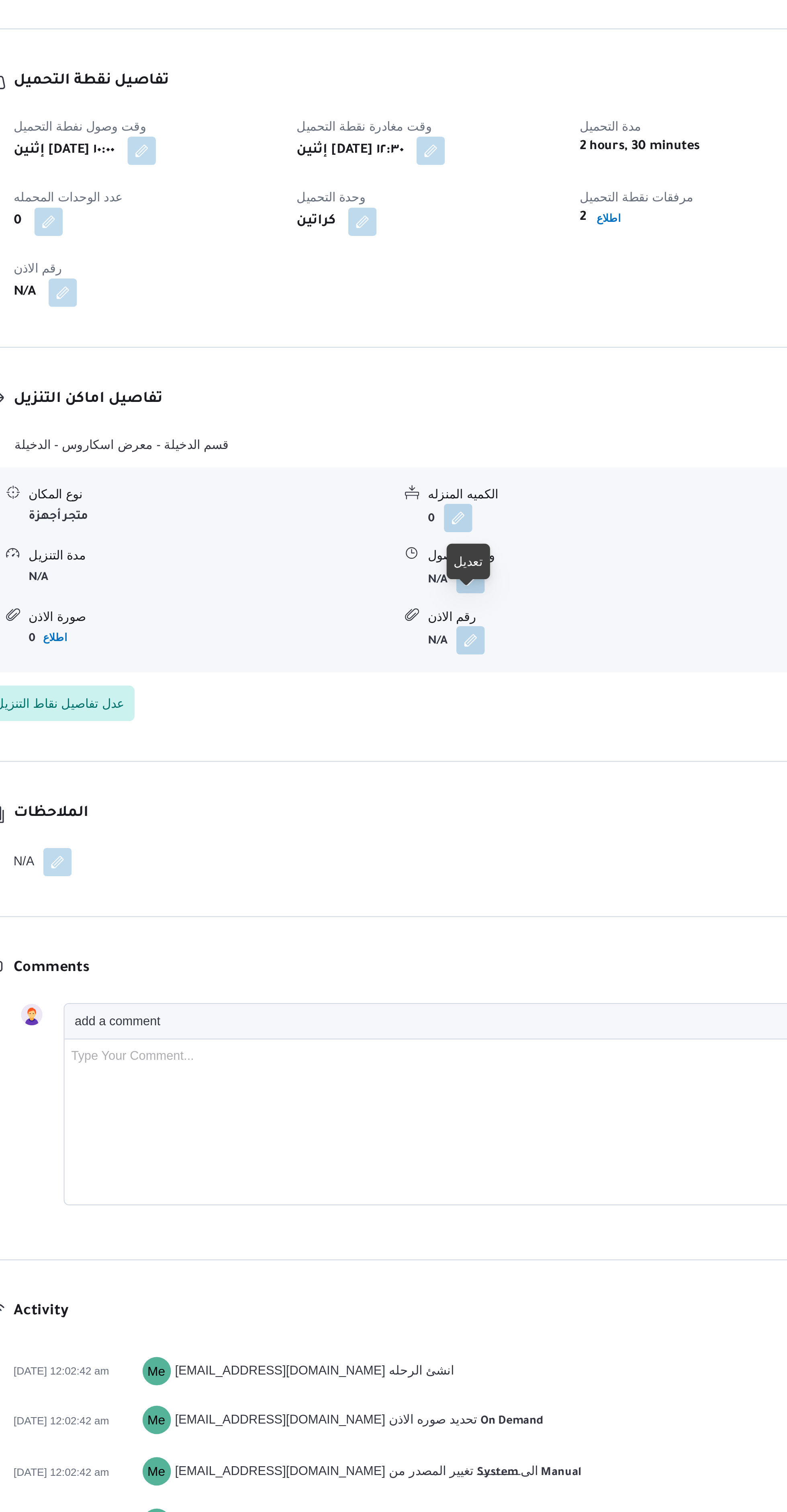
click at [393, 756] on button "button" at bounding box center [395, 749] width 13 height 13
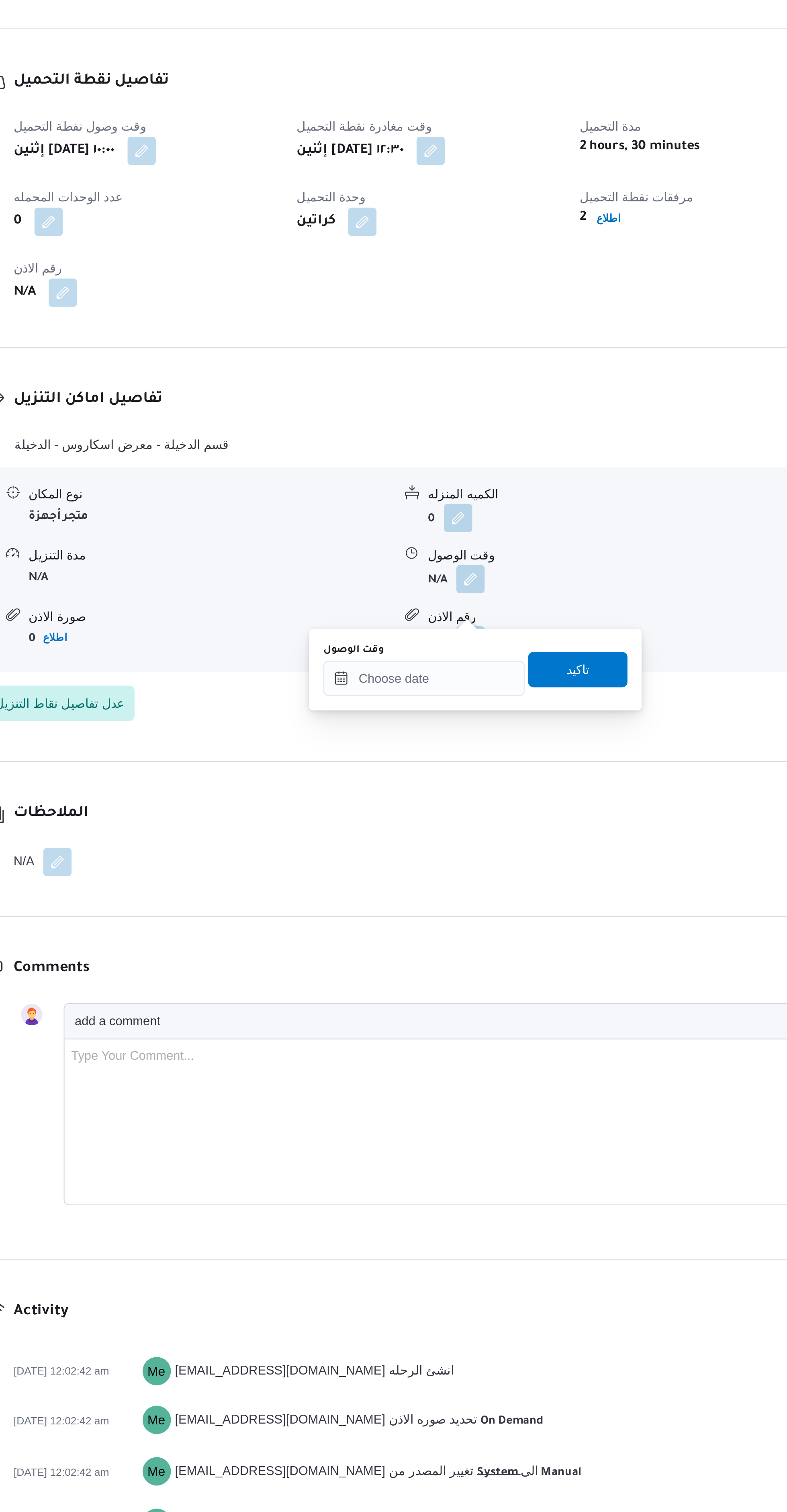
click at [347, 803] on div "You are in a dialog. To close this dialog, hit escape. وقت الوصول تاكيد" at bounding box center [397, 790] width 151 height 37
click at [350, 791] on input "وقت الوصول" at bounding box center [374, 794] width 91 height 16
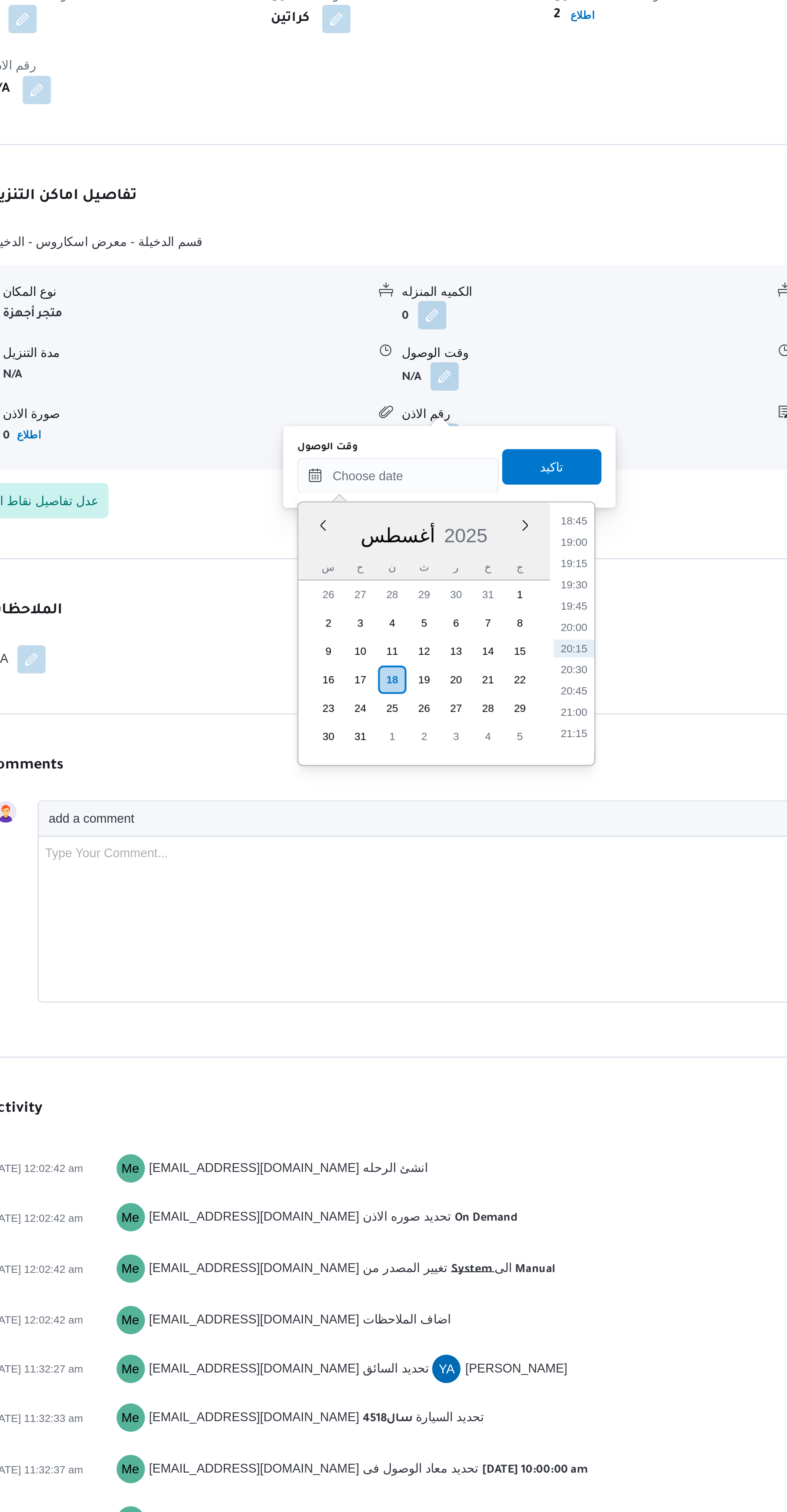
click at [452, 824] on li "19:00" at bounding box center [453, 824] width 19 height 8
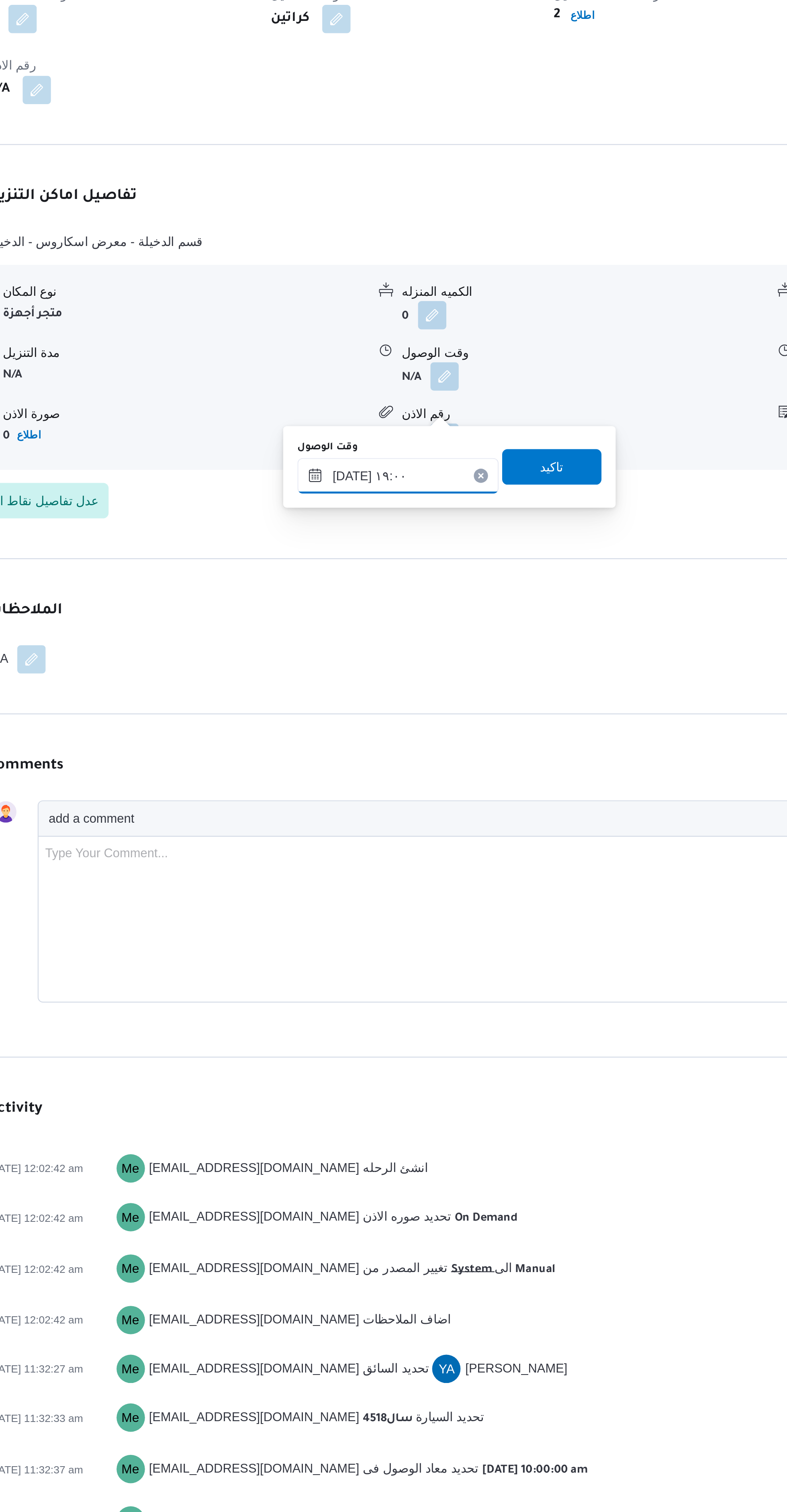
click at [358, 798] on input "١٨/٠٨/٢٠٢٥ ١٩:٠٠" at bounding box center [374, 794] width 91 height 16
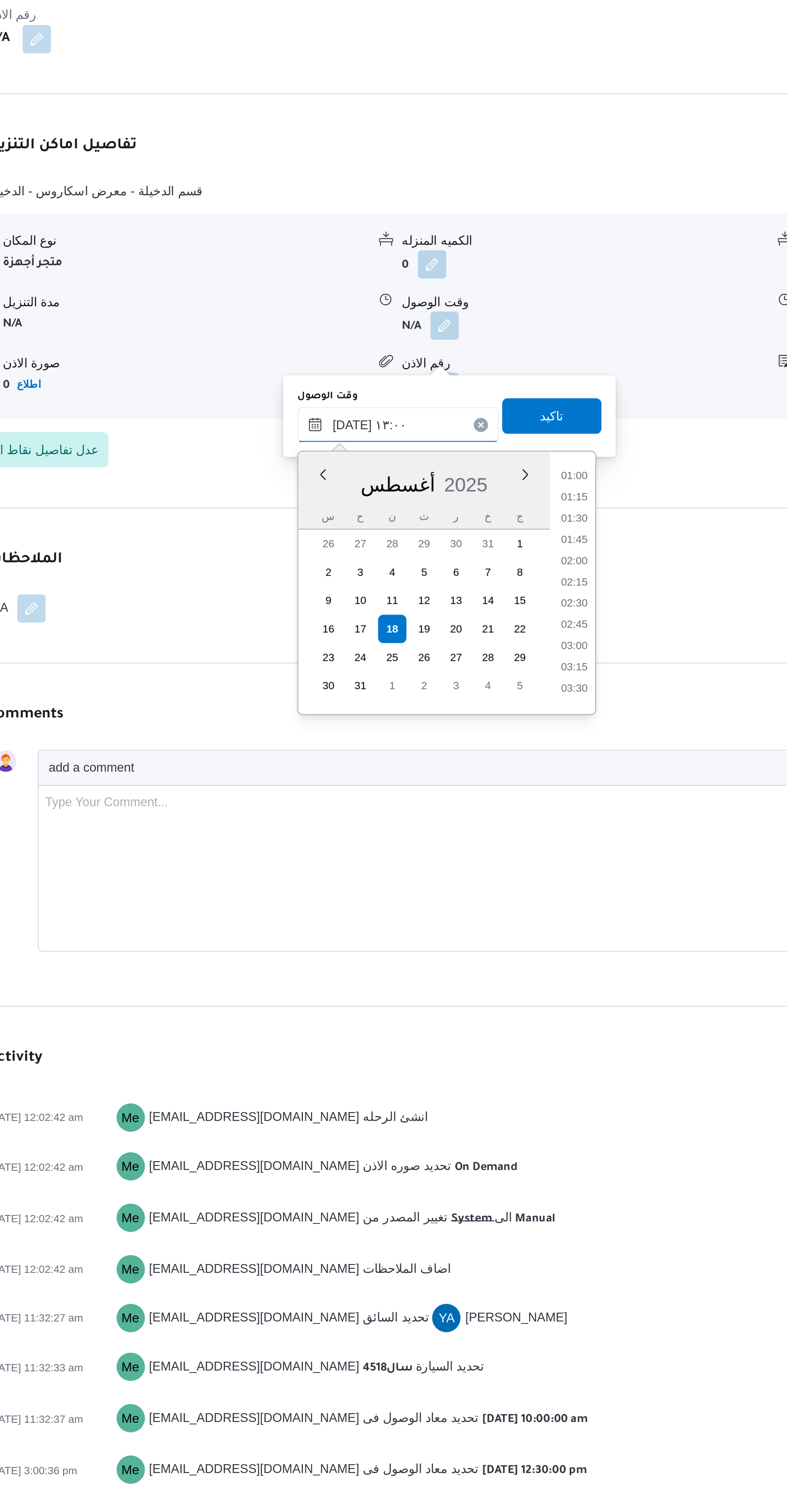
scroll to position [404, 0]
type input "١٨/٠٨/٢٠٢٥ ١٣:٠٠"
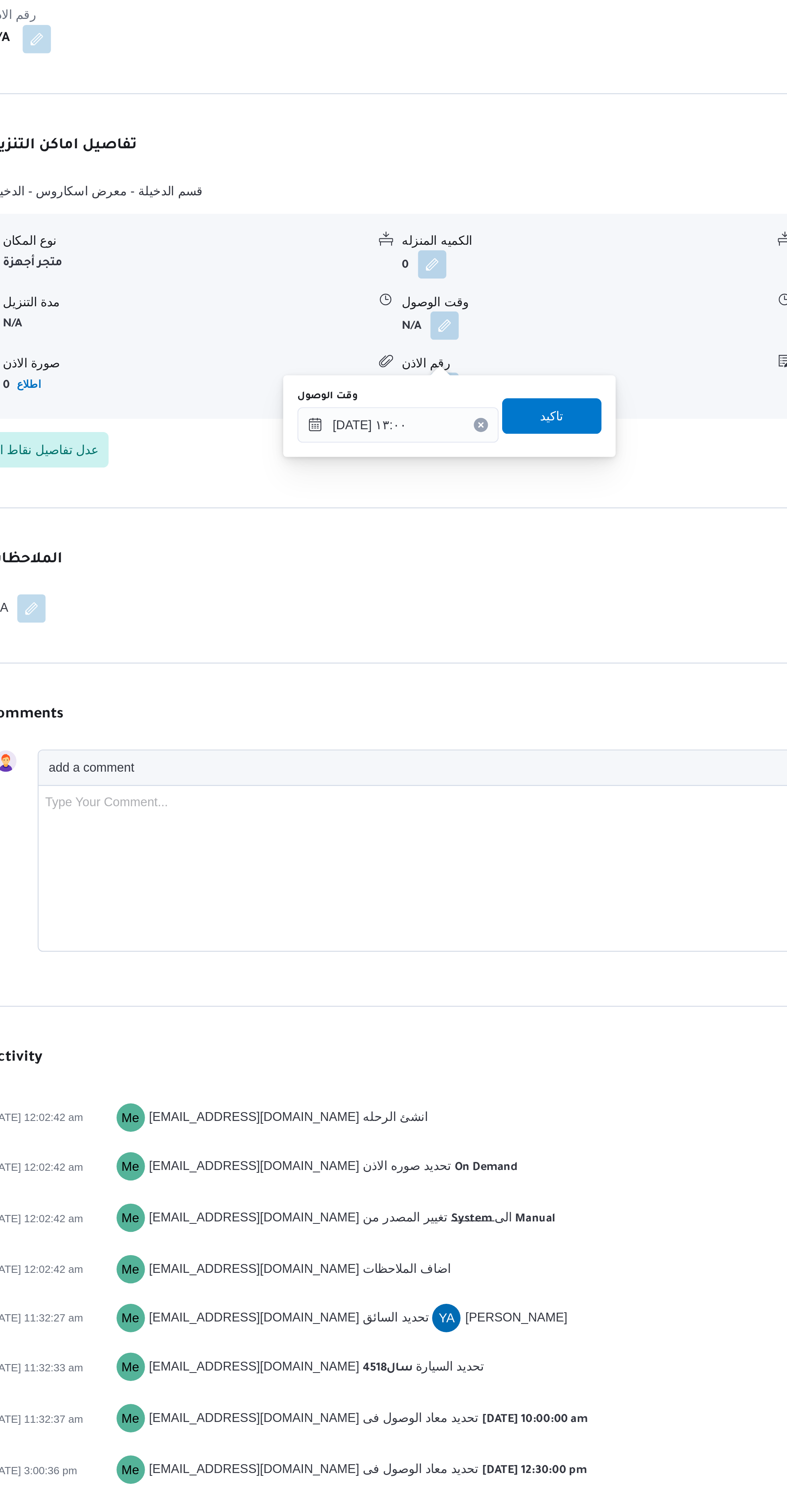
click at [446, 800] on div "وقت الوصول ١٨/٠٨/٢٠٢٥ ١٣:٠٠ تاكيد" at bounding box center [397, 790] width 139 height 26
click at [447, 787] on span "تاكيد" at bounding box center [444, 790] width 45 height 16
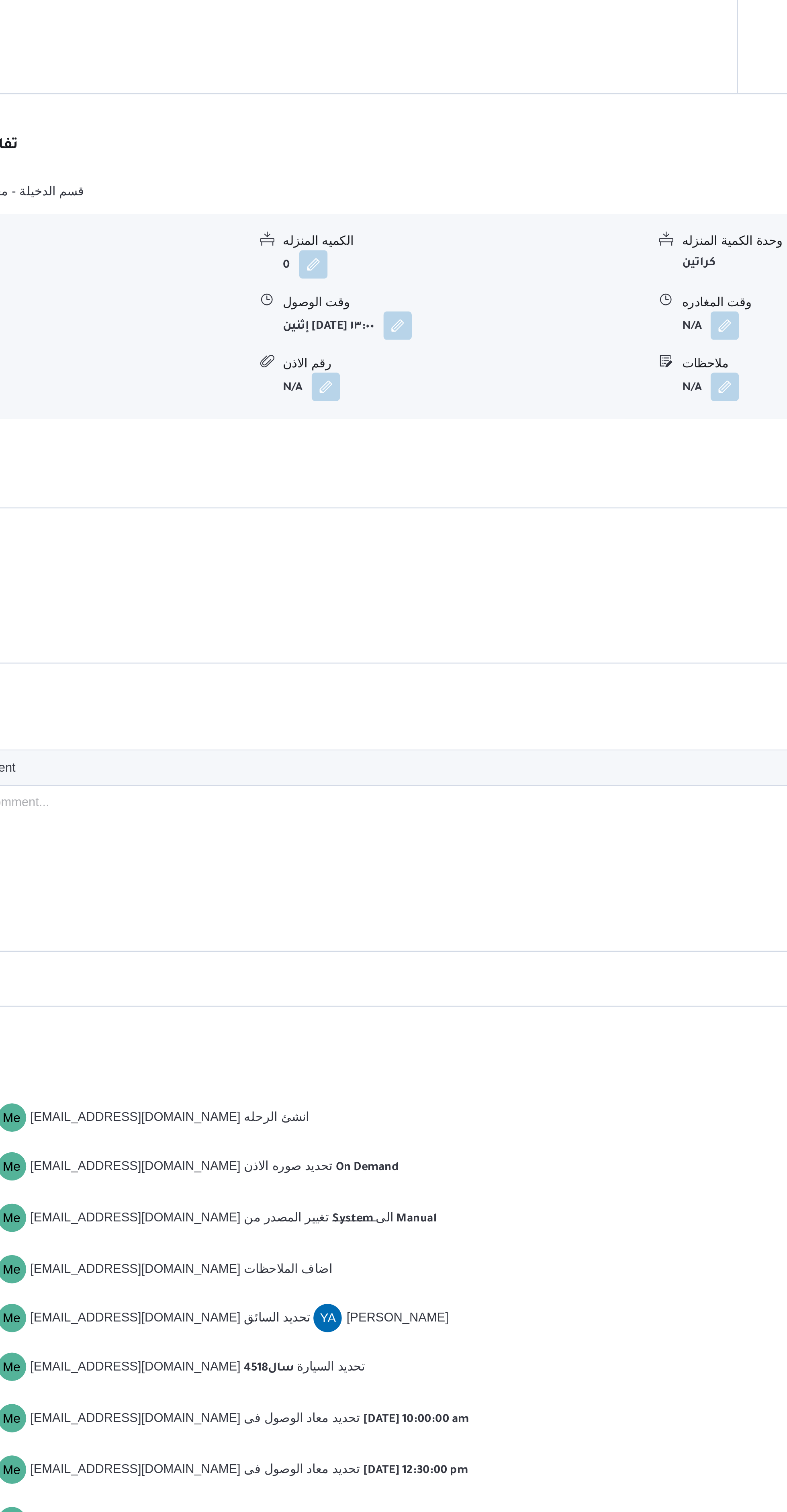
click at [578, 756] on button "button" at bounding box center [576, 749] width 13 height 13
click at [541, 794] on input "وقت المغادره" at bounding box center [554, 794] width 91 height 16
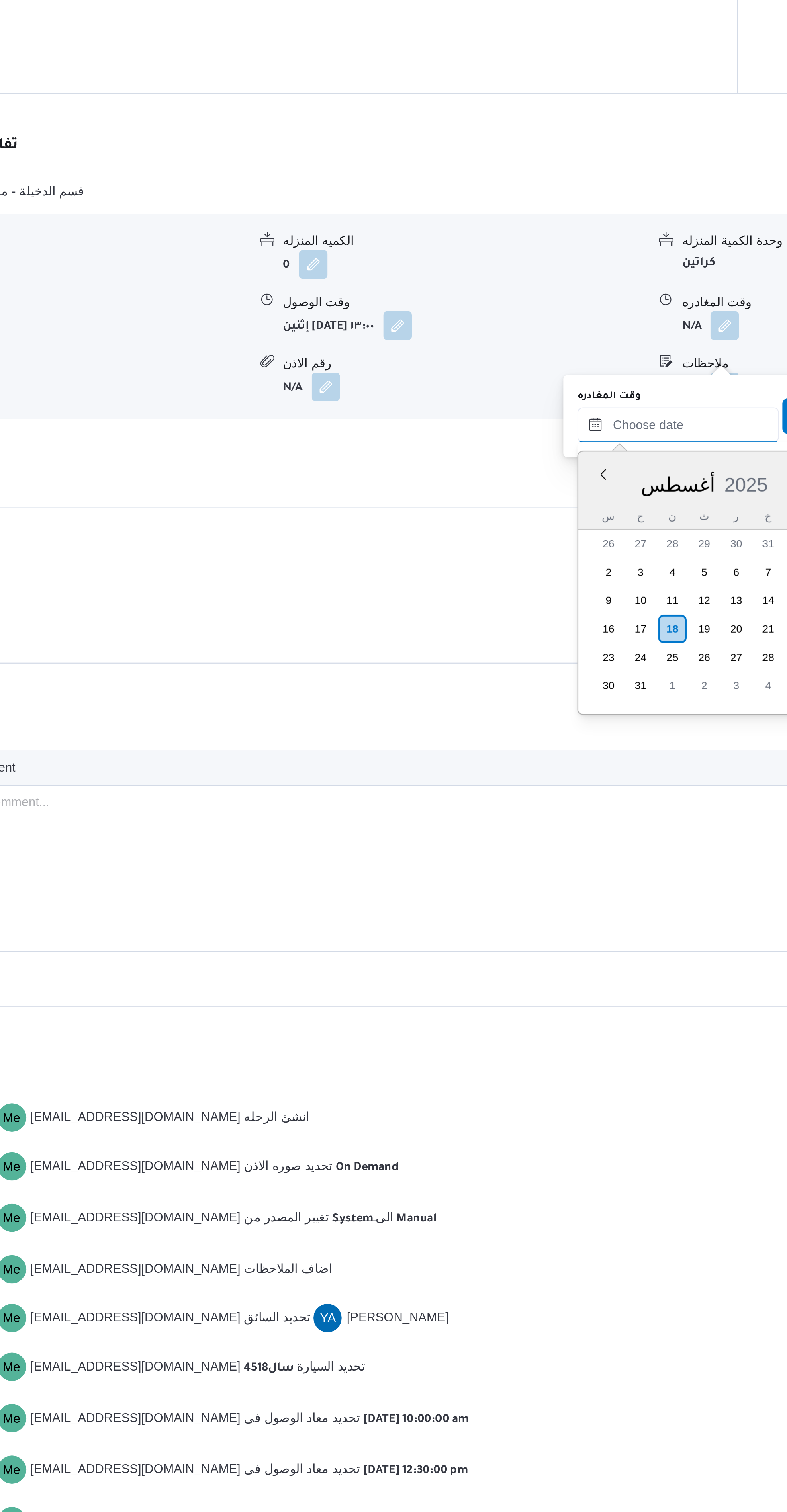
scroll to position [725, 0]
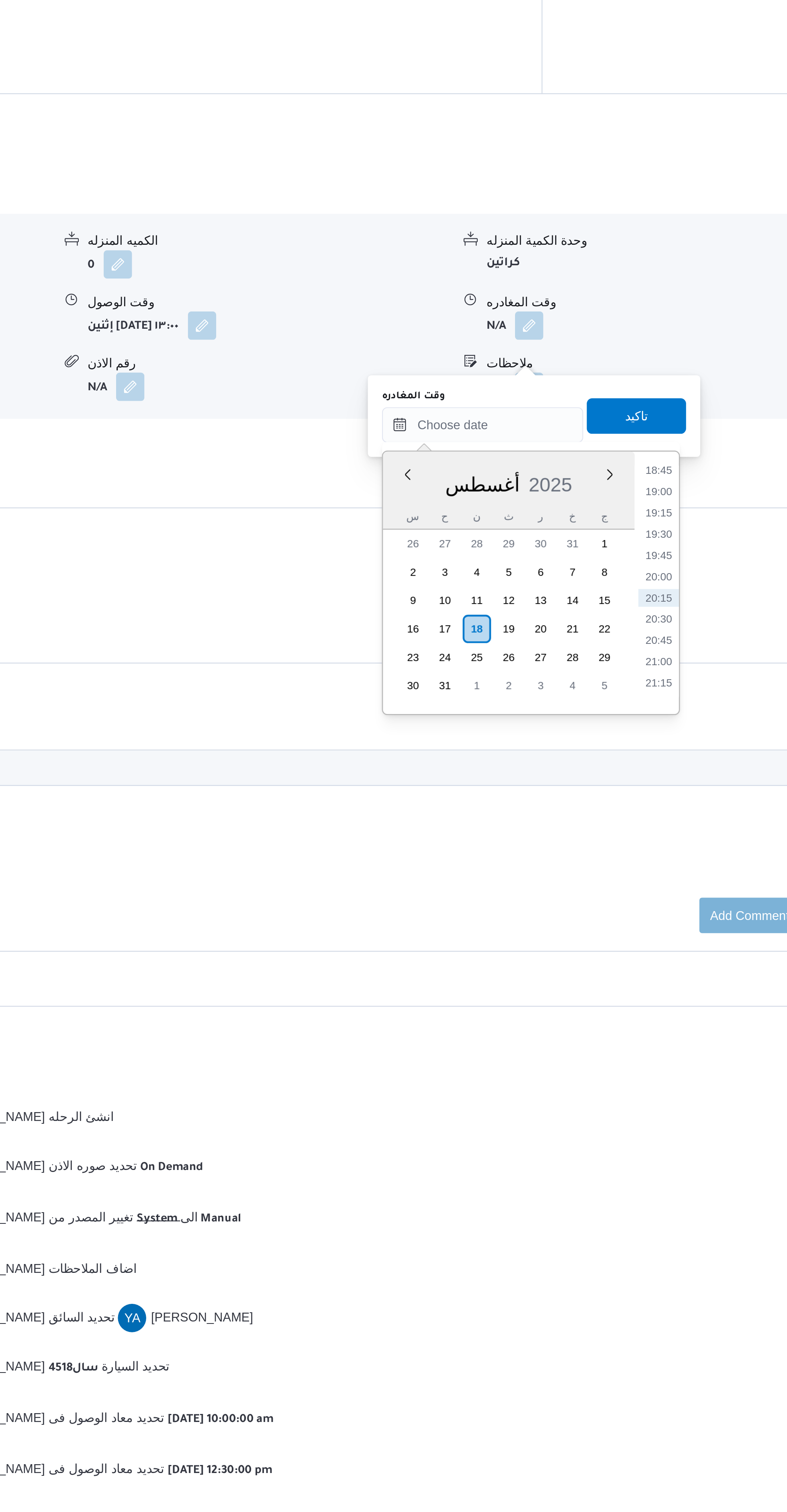
click at [638, 823] on li "19:00" at bounding box center [635, 824] width 19 height 8
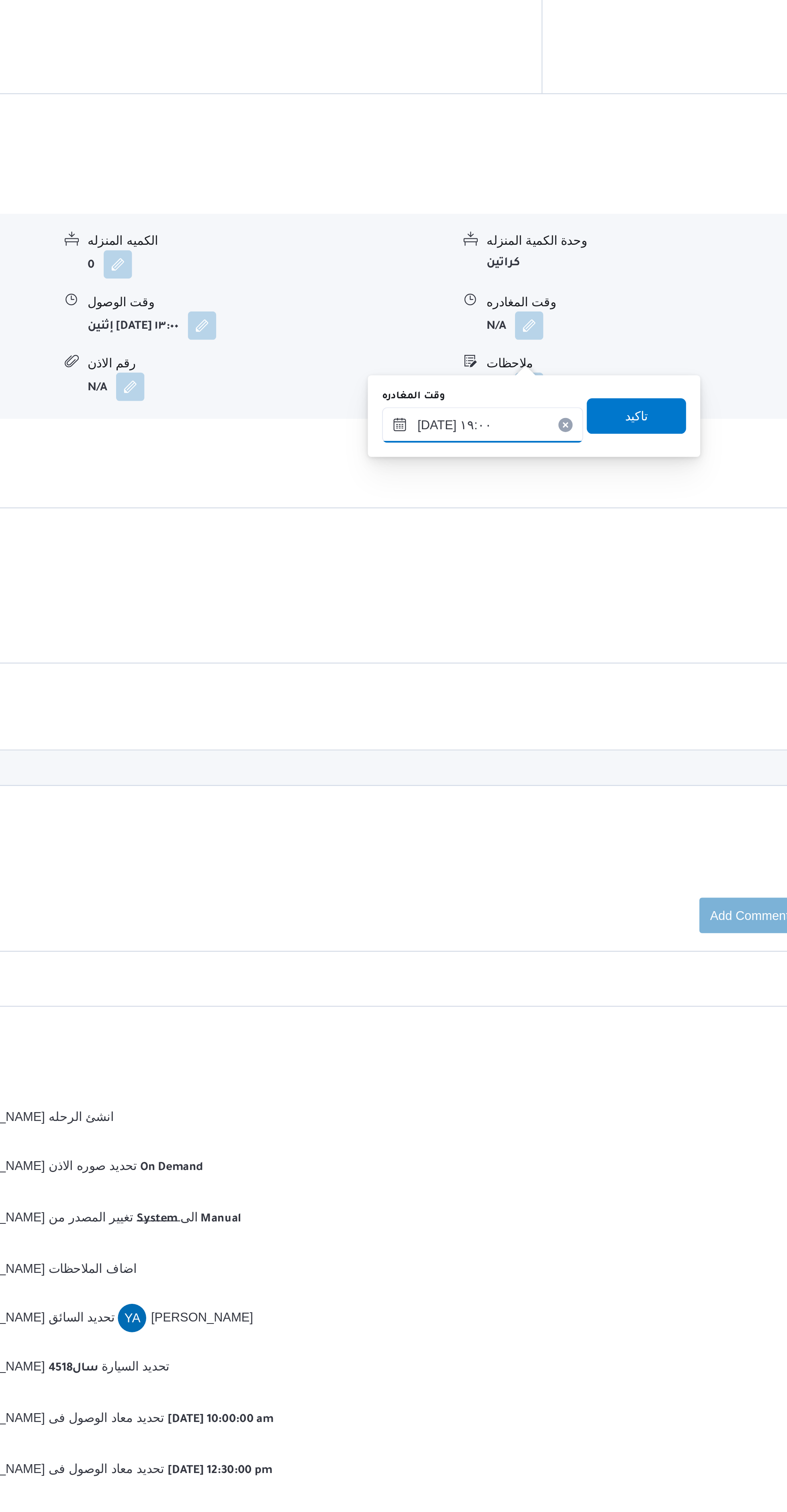
click at [564, 792] on input "١٨/٠٨/٢٠٢٥ ١٩:٠٠" at bounding box center [554, 794] width 91 height 16
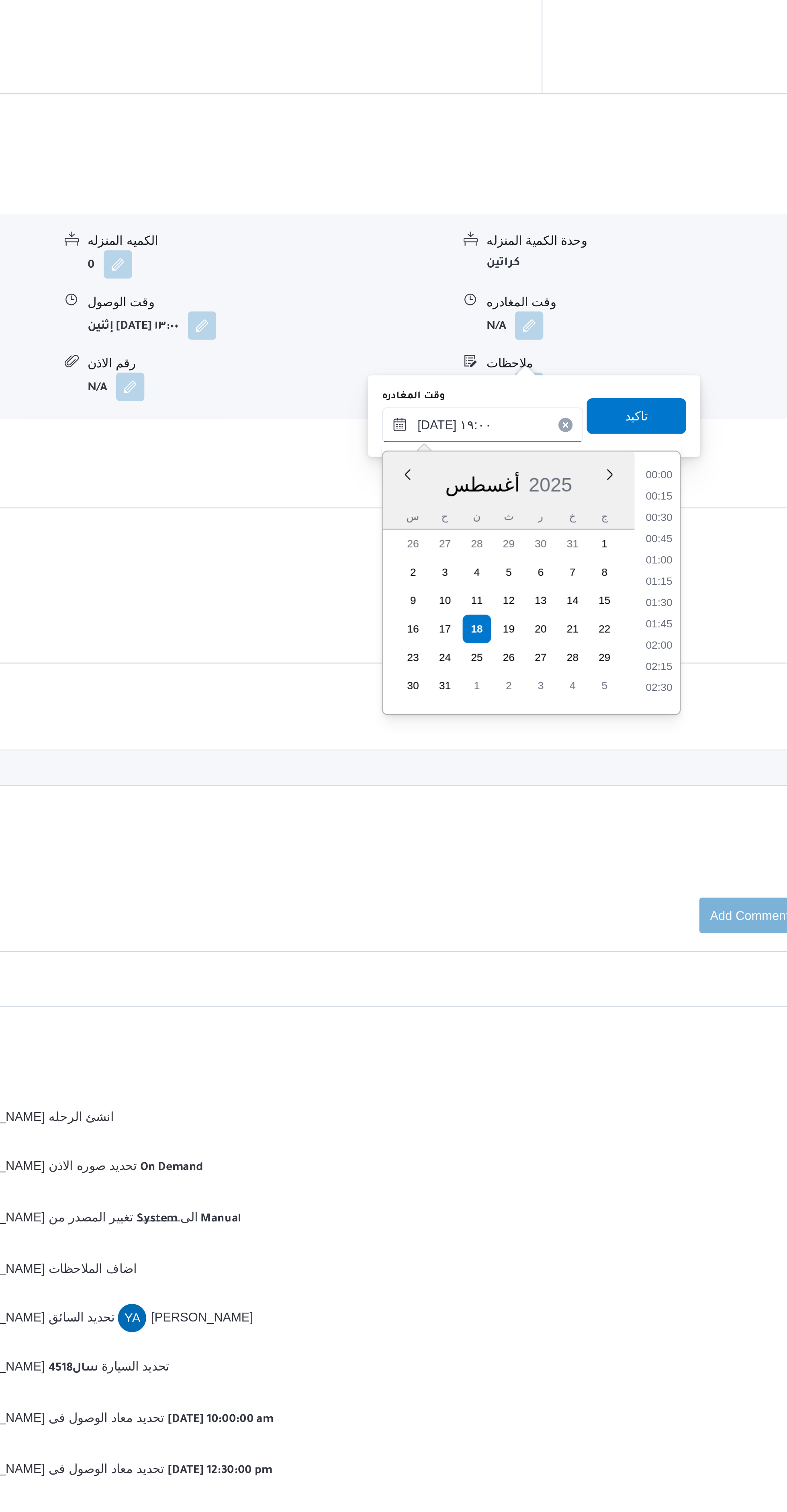
scroll to position [677, 0]
click at [635, 822] on li "17:45" at bounding box center [635, 824] width 19 height 8
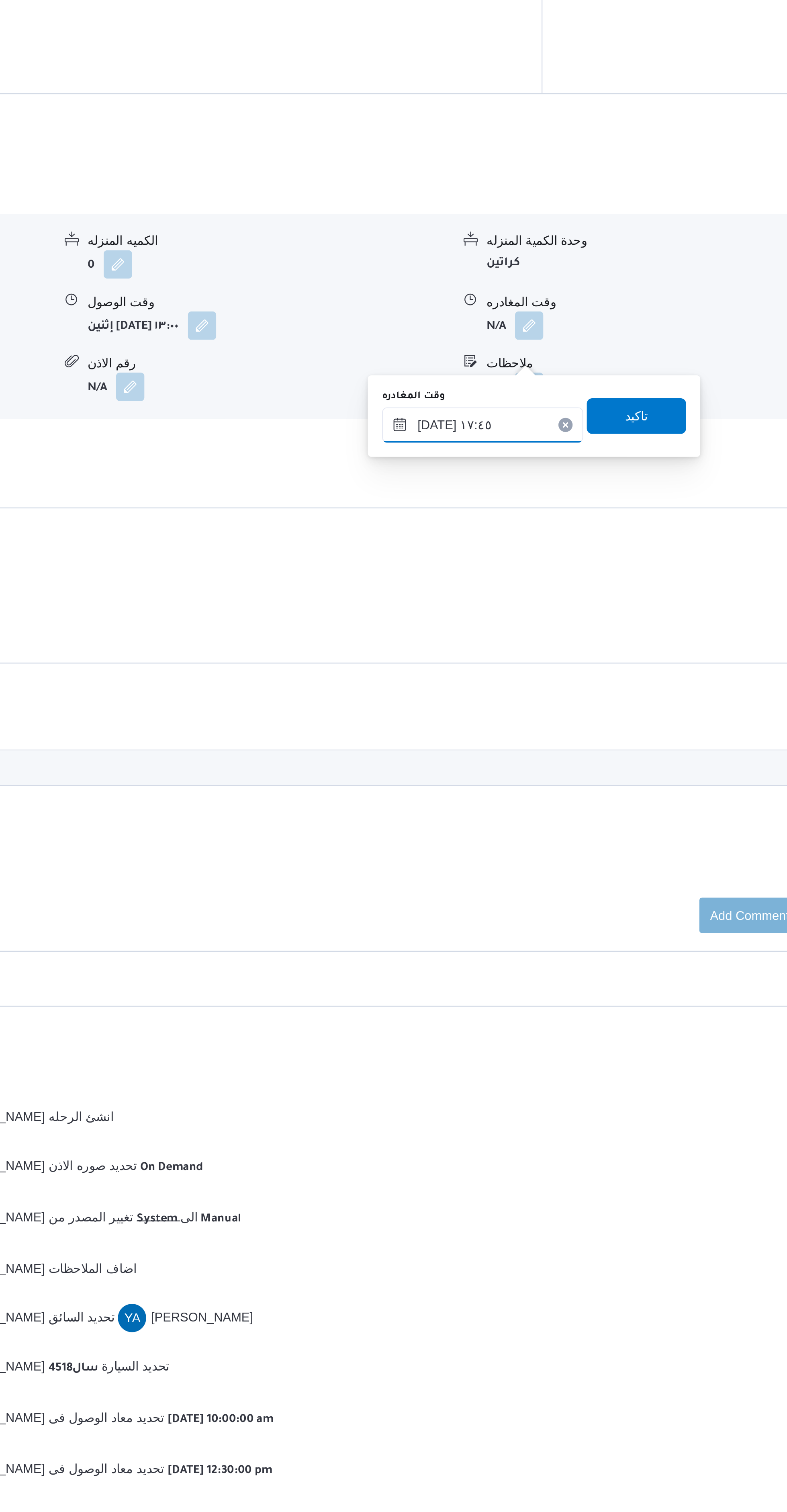
click at [563, 794] on input "١٨/٠٨/٢٠٢٥ ١٧:٤٥" at bounding box center [554, 794] width 91 height 16
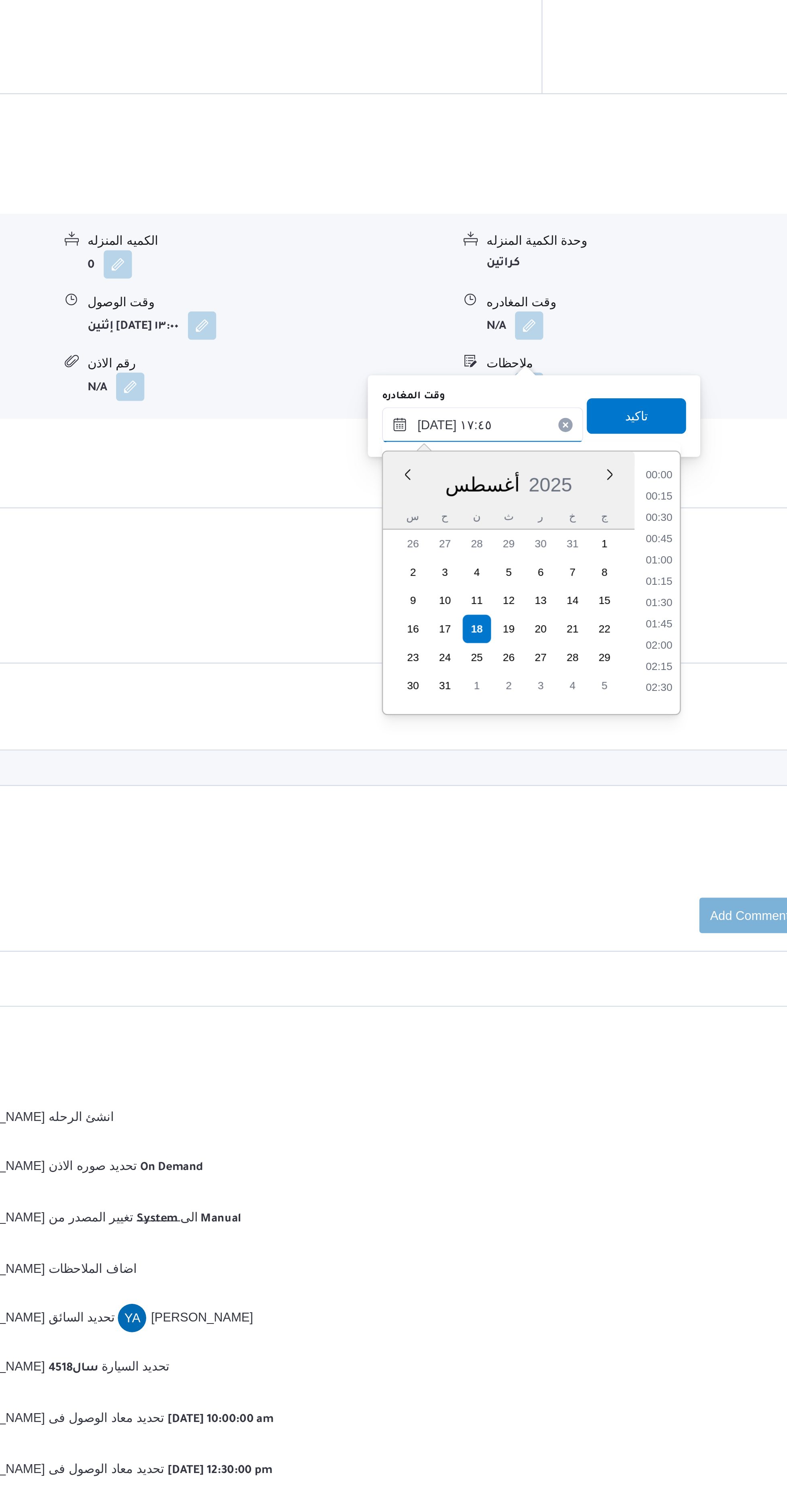
scroll to position [629, 0]
click at [633, 833] on li "16:45" at bounding box center [635, 834] width 19 height 8
type input "١٨/٠٨/٢٠٢٥ ١٦:٤٥"
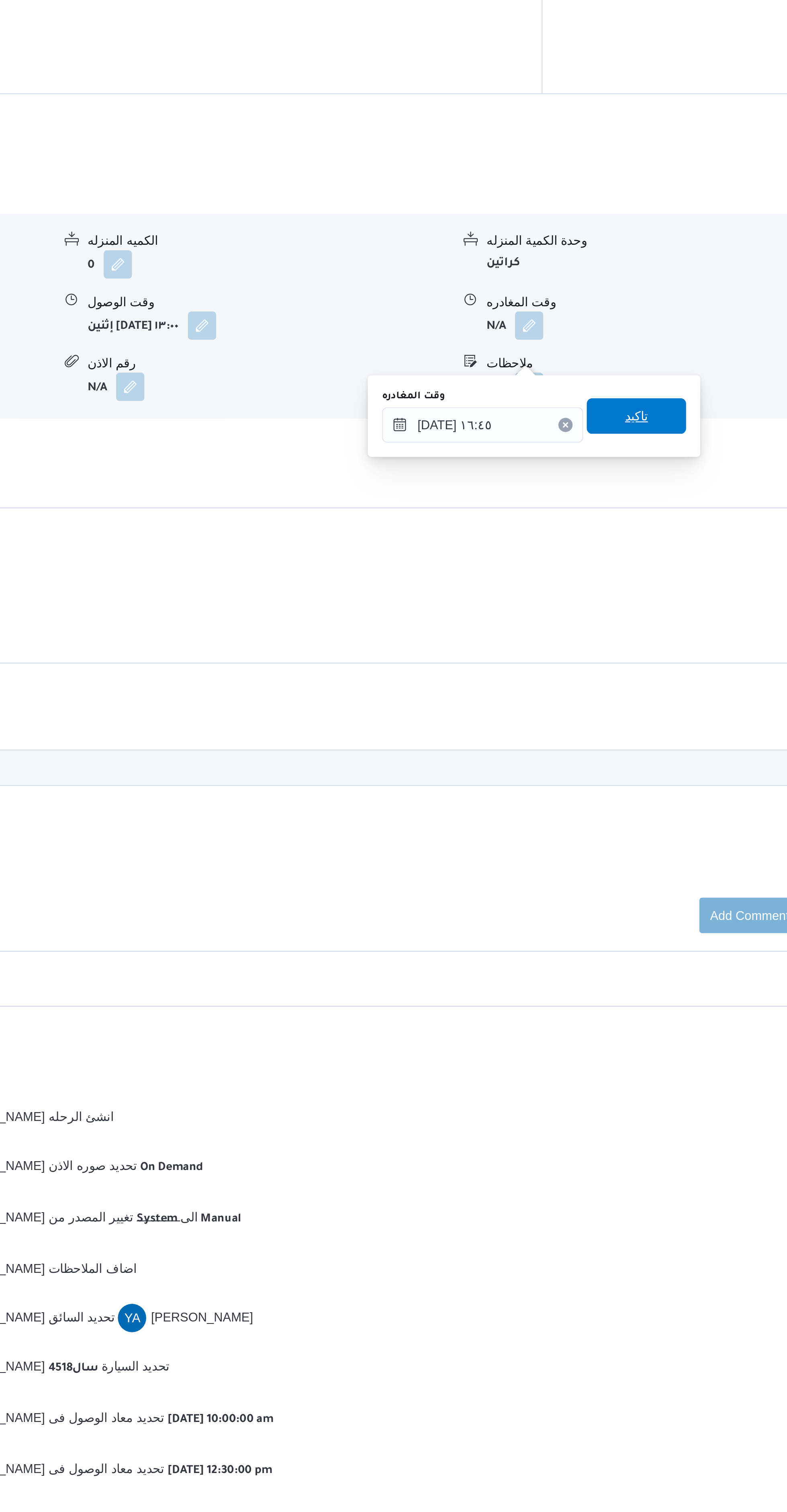
click at [632, 790] on span "تاكيد" at bounding box center [624, 790] width 45 height 16
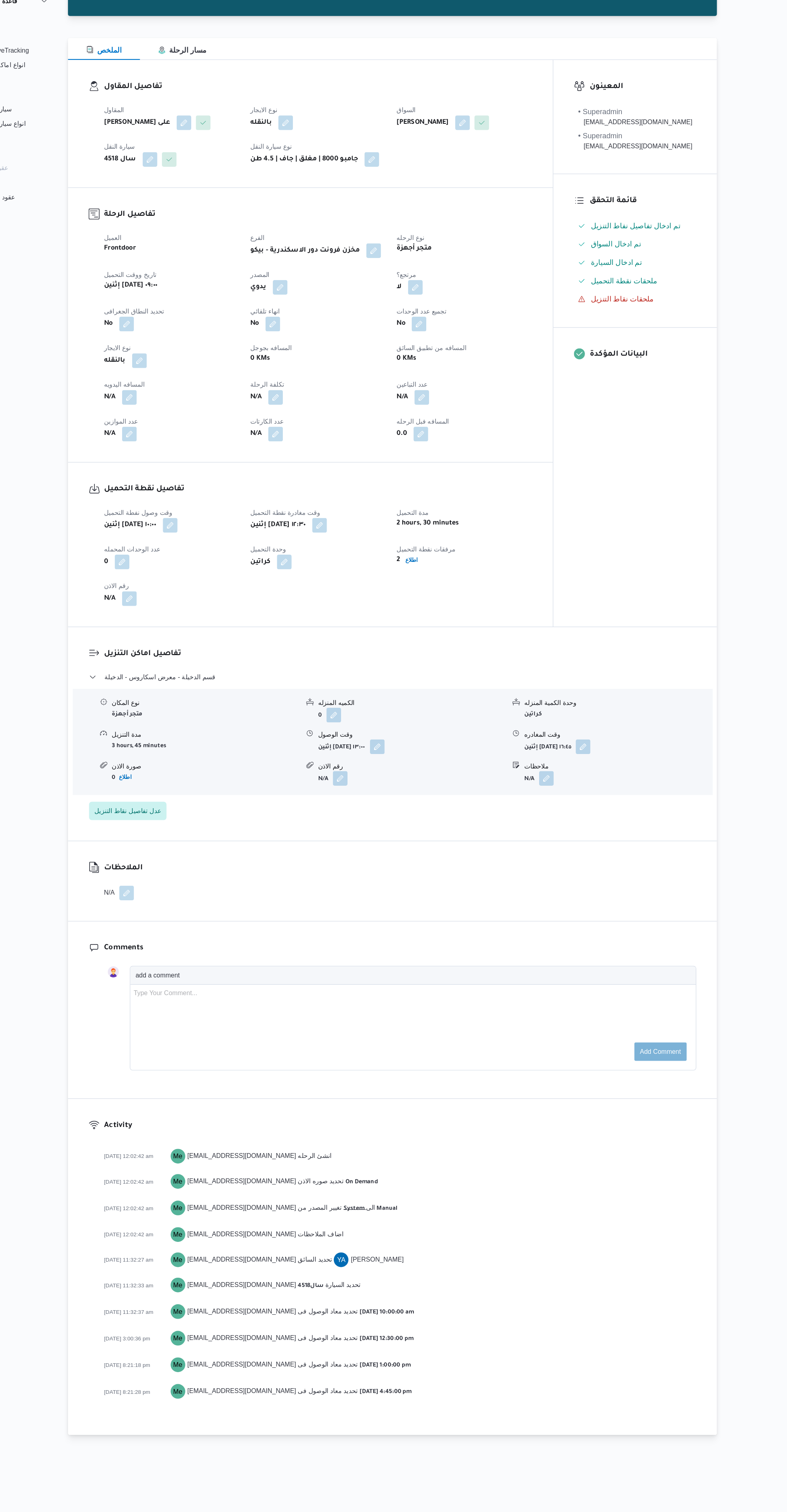
click at [210, 449] on button "button" at bounding box center [211, 443] width 13 height 13
click at [179, 487] on input "المسافه اليدويه" at bounding box center [189, 487] width 80 height 16
type input "32"
click at [249, 486] on span "تاكيد" at bounding box center [254, 483] width 10 height 10
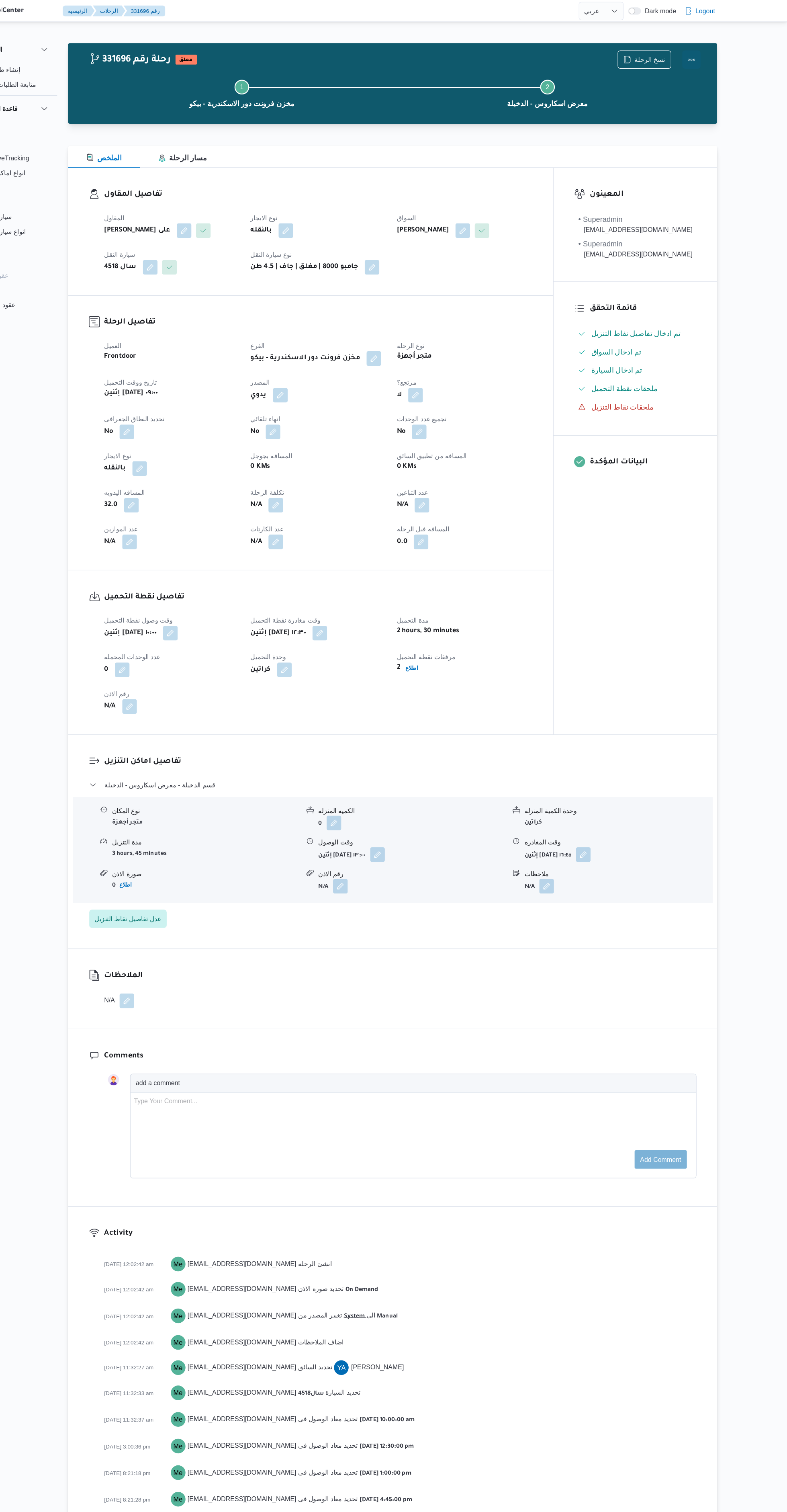
click at [703, 52] on button "Actions" at bounding box center [703, 52] width 16 height 16
click at [655, 52] on span "تمت" at bounding box center [644, 51] width 84 height 6
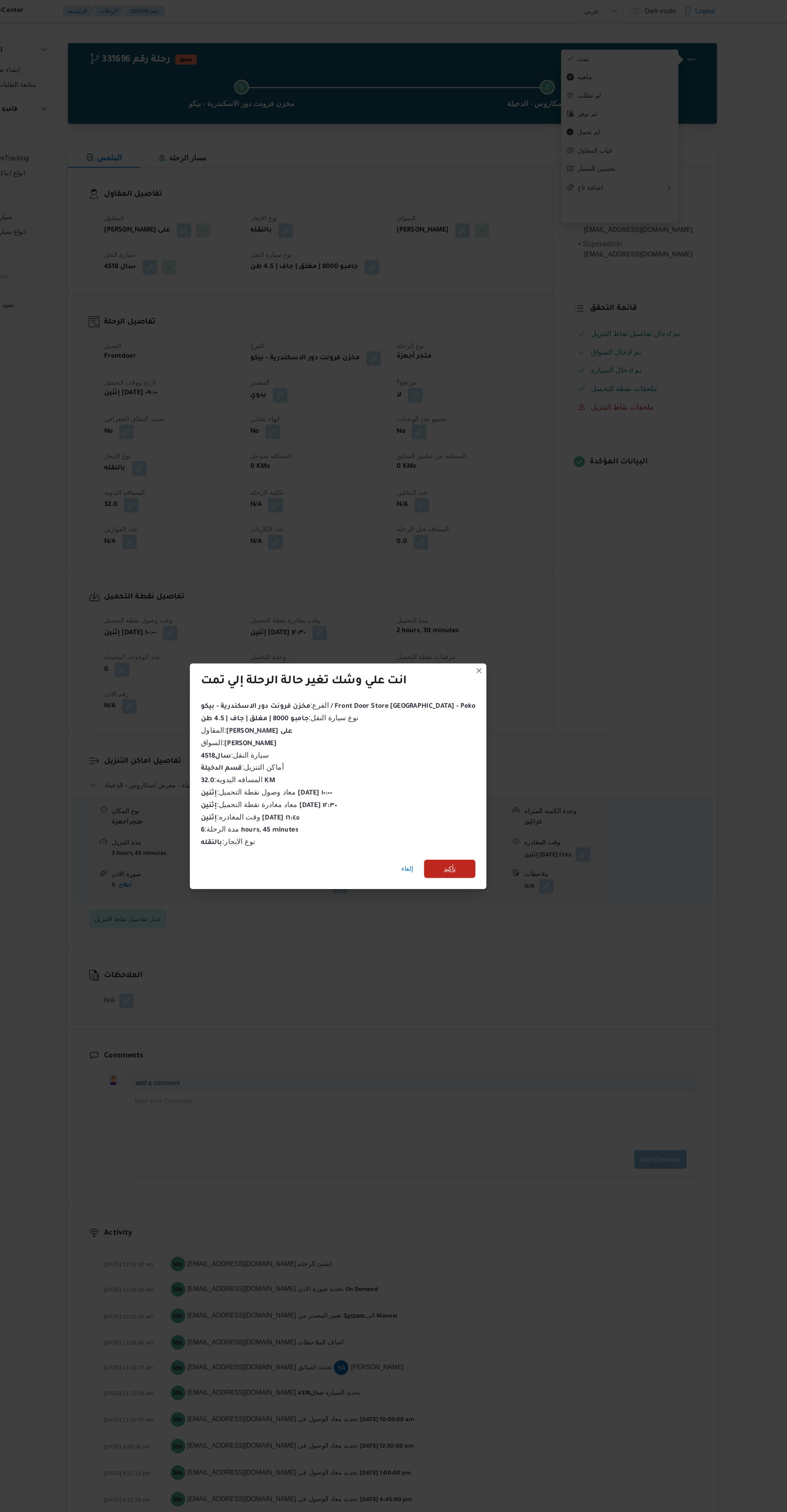
click at [492, 754] on span "تأكيد" at bounding box center [491, 762] width 45 height 16
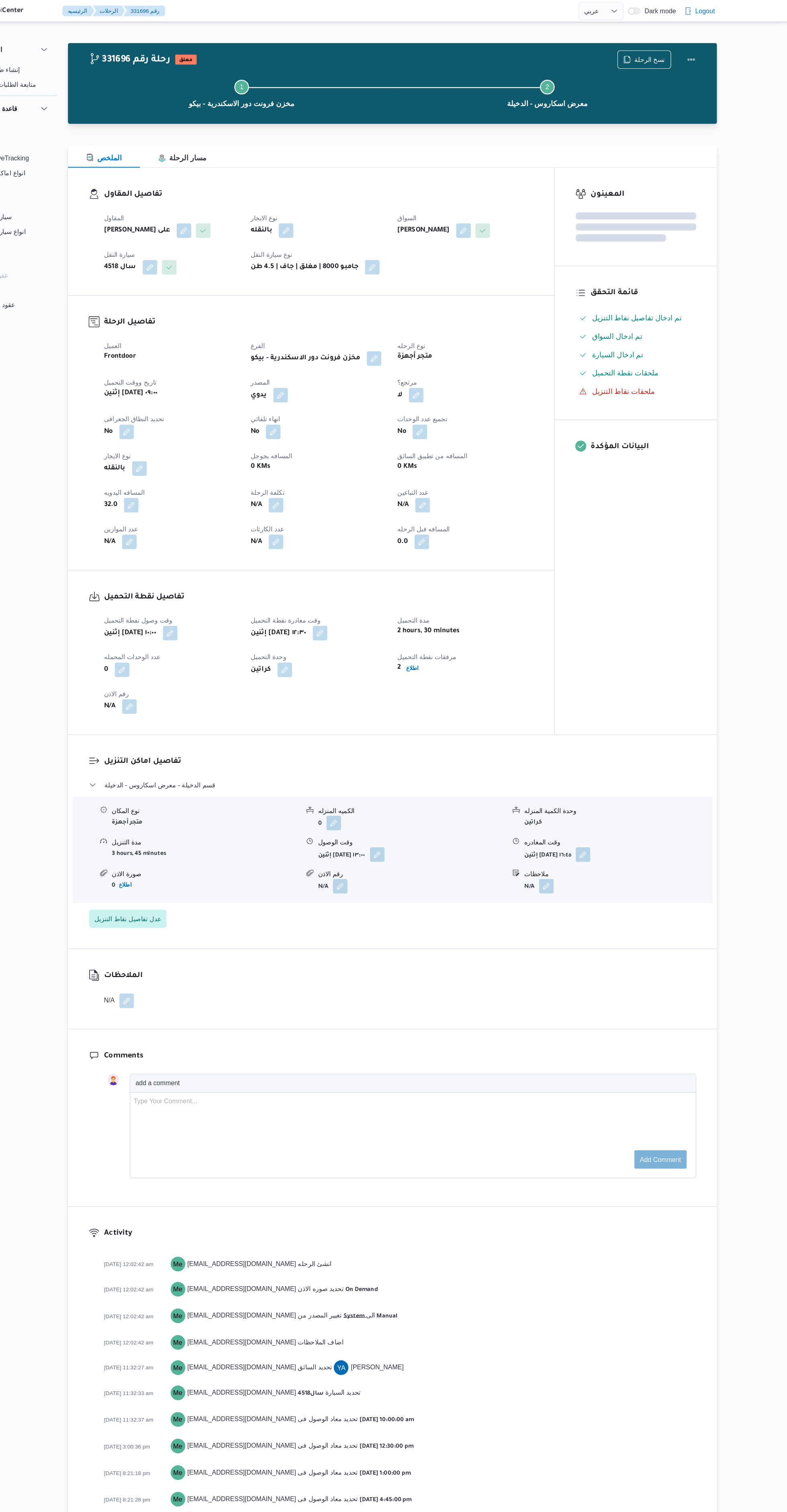
click at [574, 891] on div "الملاحظات N/A" at bounding box center [441, 867] width 569 height 70
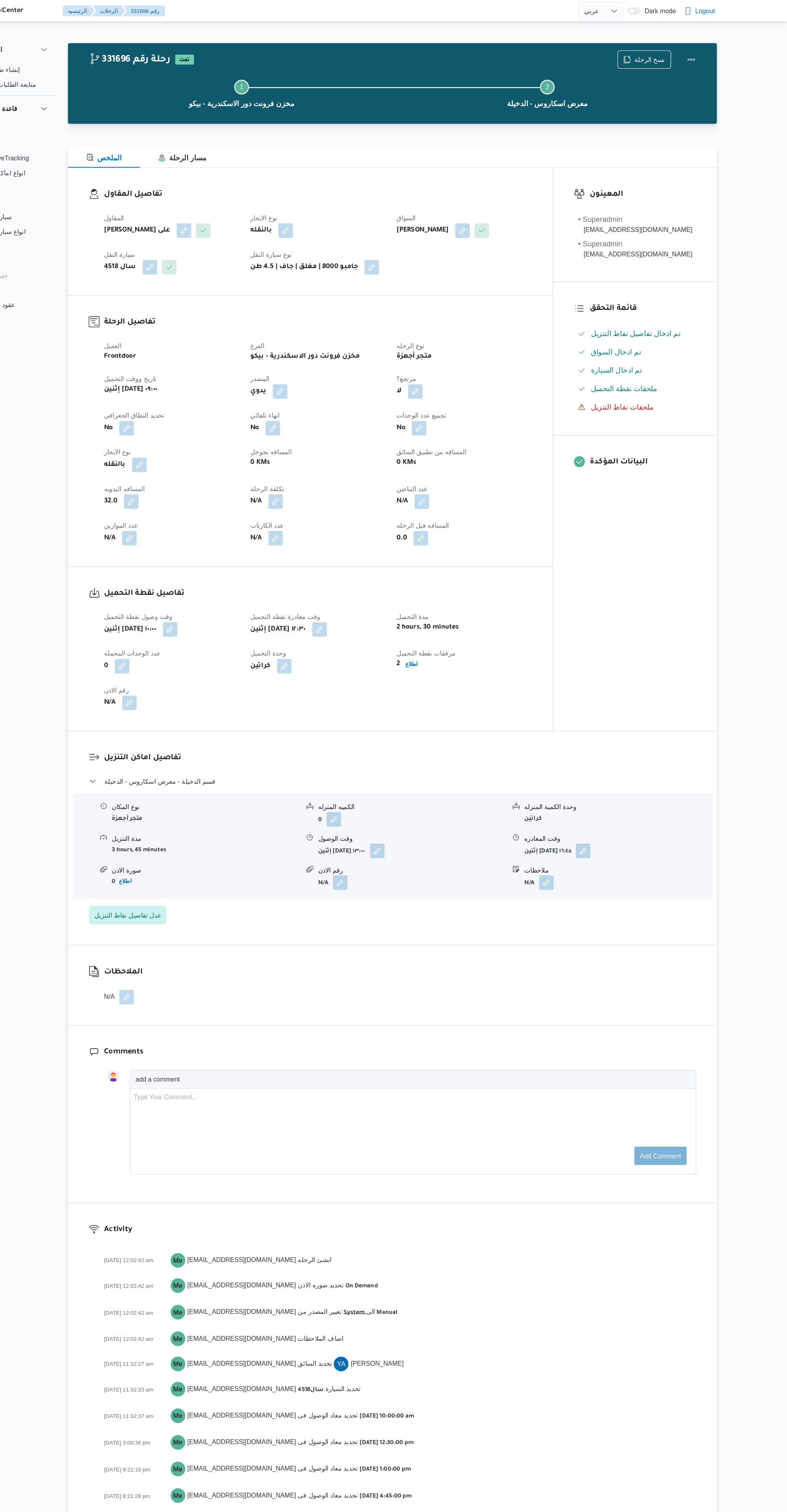
select select "ar"
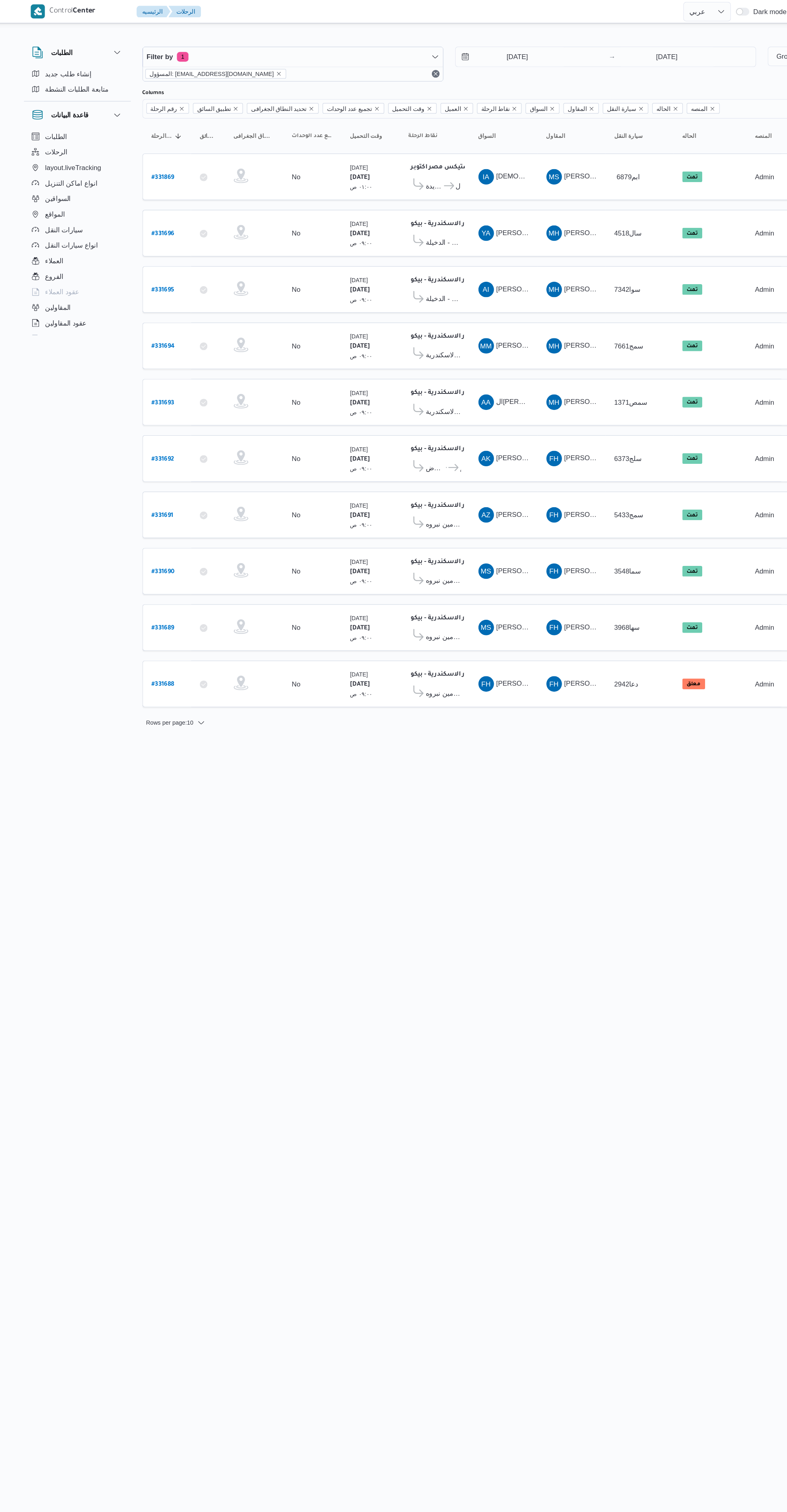
click at [479, 565] on div "FH فتحى حسن جلال ابو الحسن" at bounding box center [455, 566] width 48 height 19
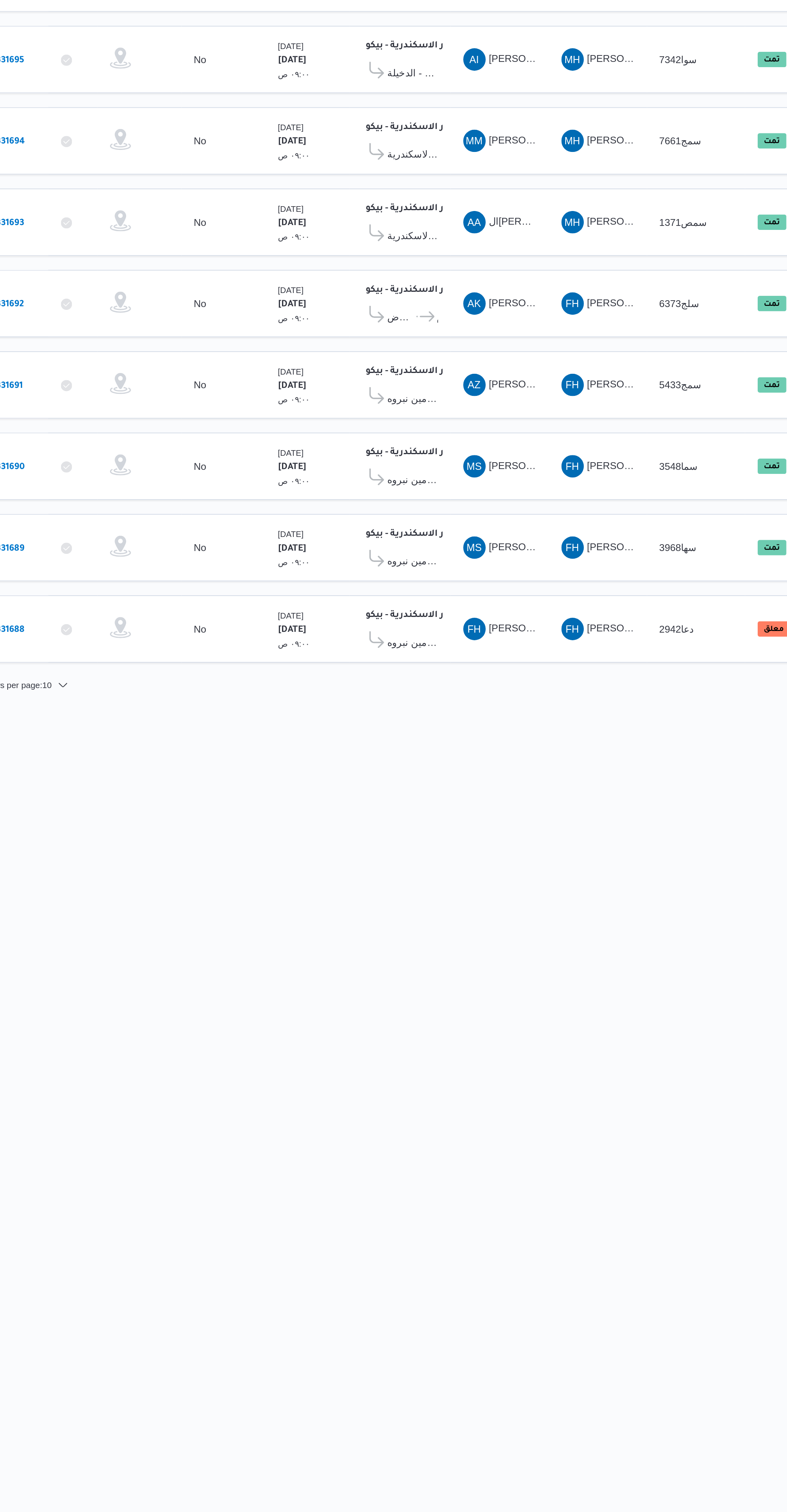
click at [467, 574] on div "FH فتحى حسن جلال ابو الحسن" at bounding box center [455, 566] width 48 height 19
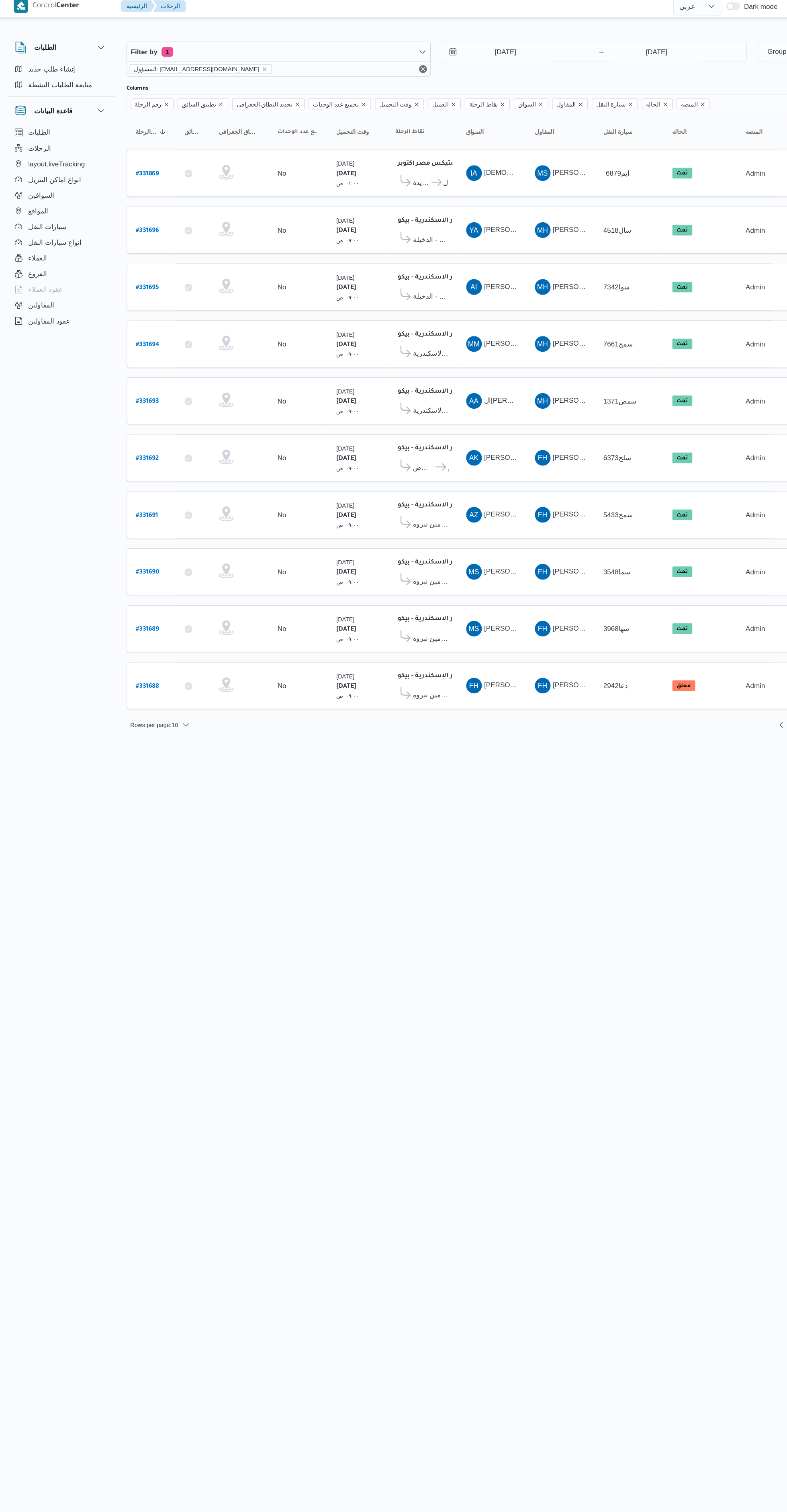
click at [172, 566] on b "# 331688" at bounding box center [174, 566] width 19 height 6
select select "ar"
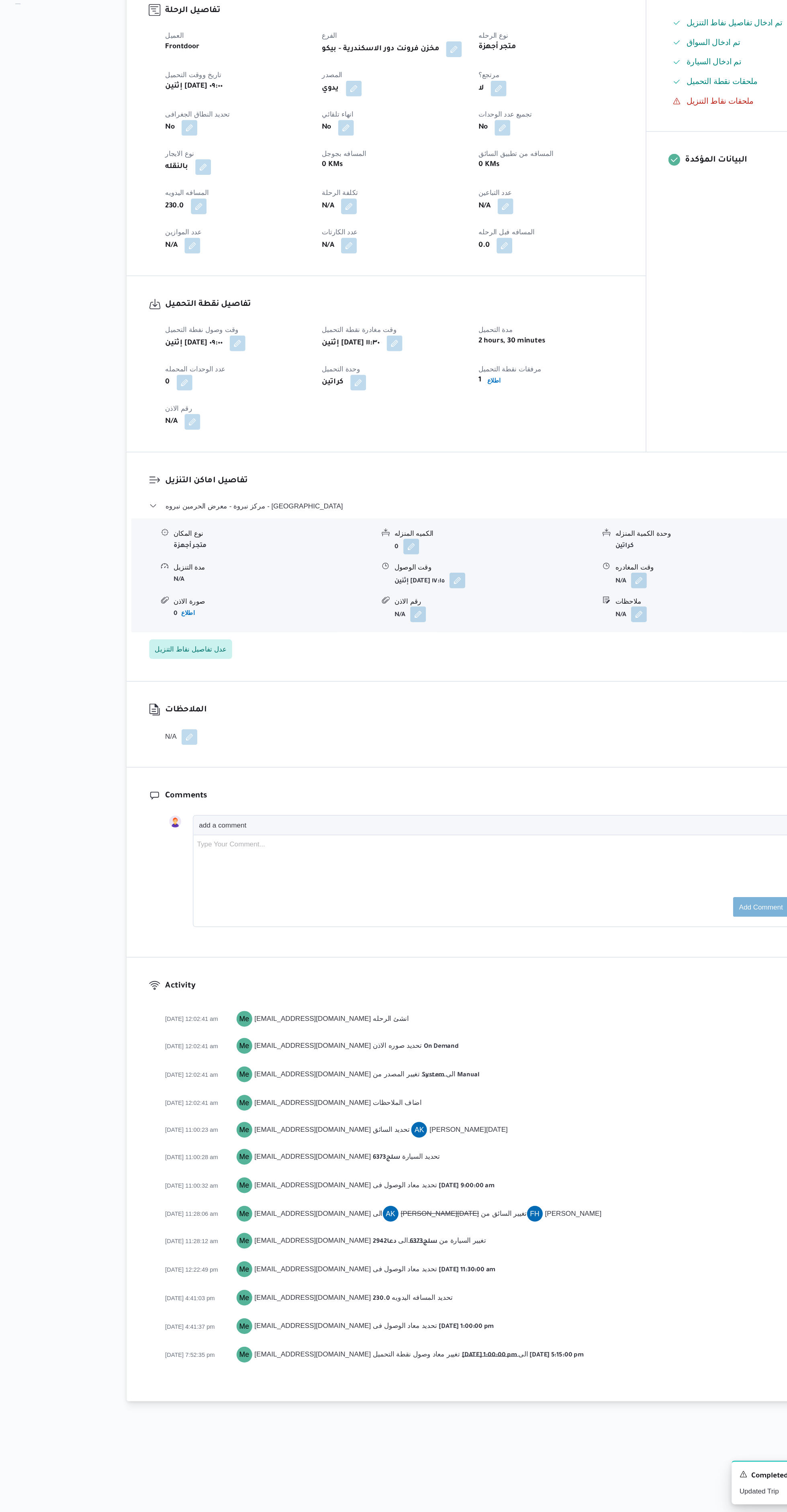
click at [601, 756] on form "N/A" at bounding box center [638, 749] width 164 height 13
click at [576, 756] on button "button" at bounding box center [576, 749] width 13 height 13
click at [549, 794] on input "وقت المغادره" at bounding box center [554, 794] width 91 height 16
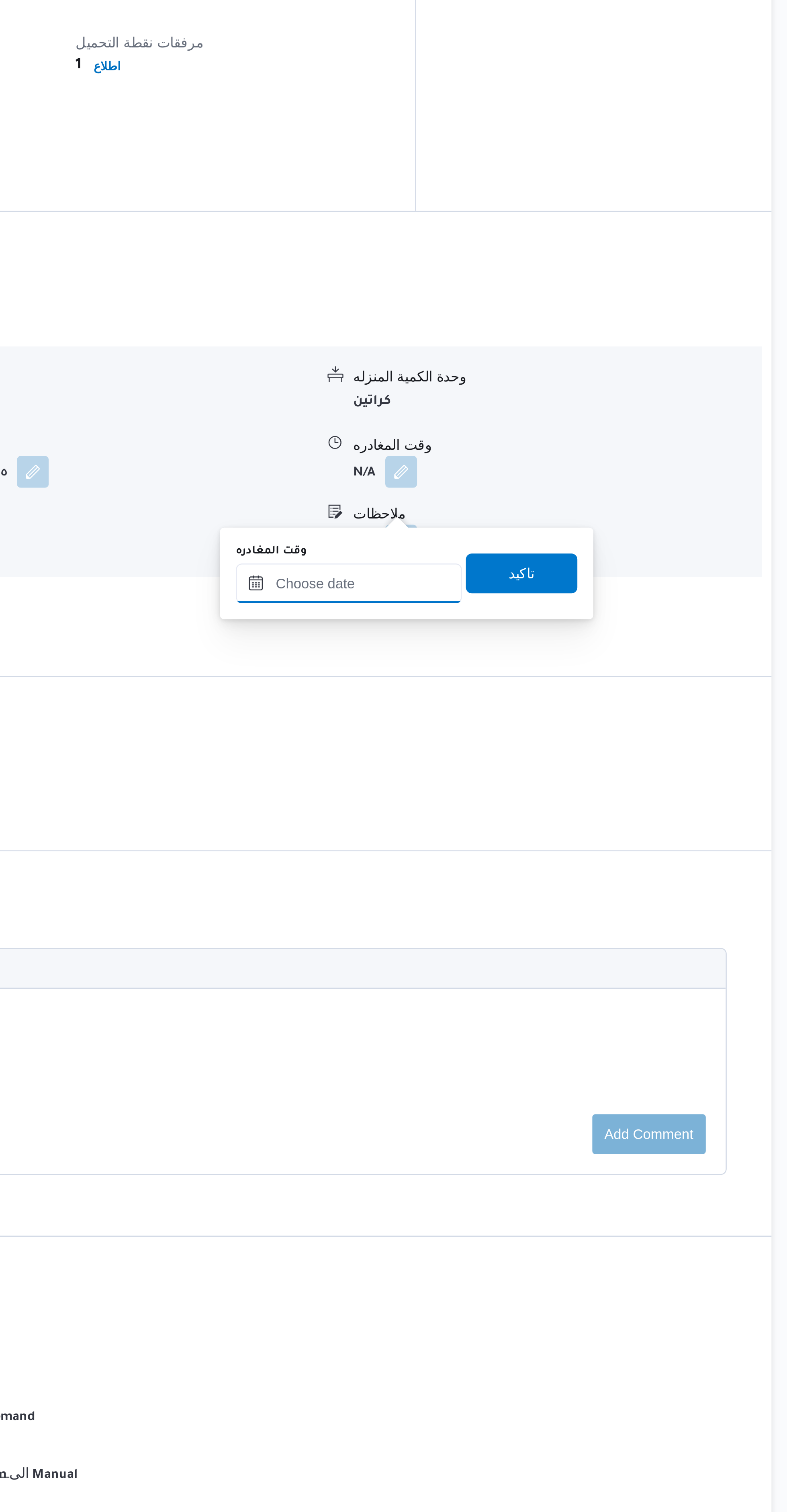
click at [545, 794] on input "وقت المغادره" at bounding box center [554, 794] width 91 height 16
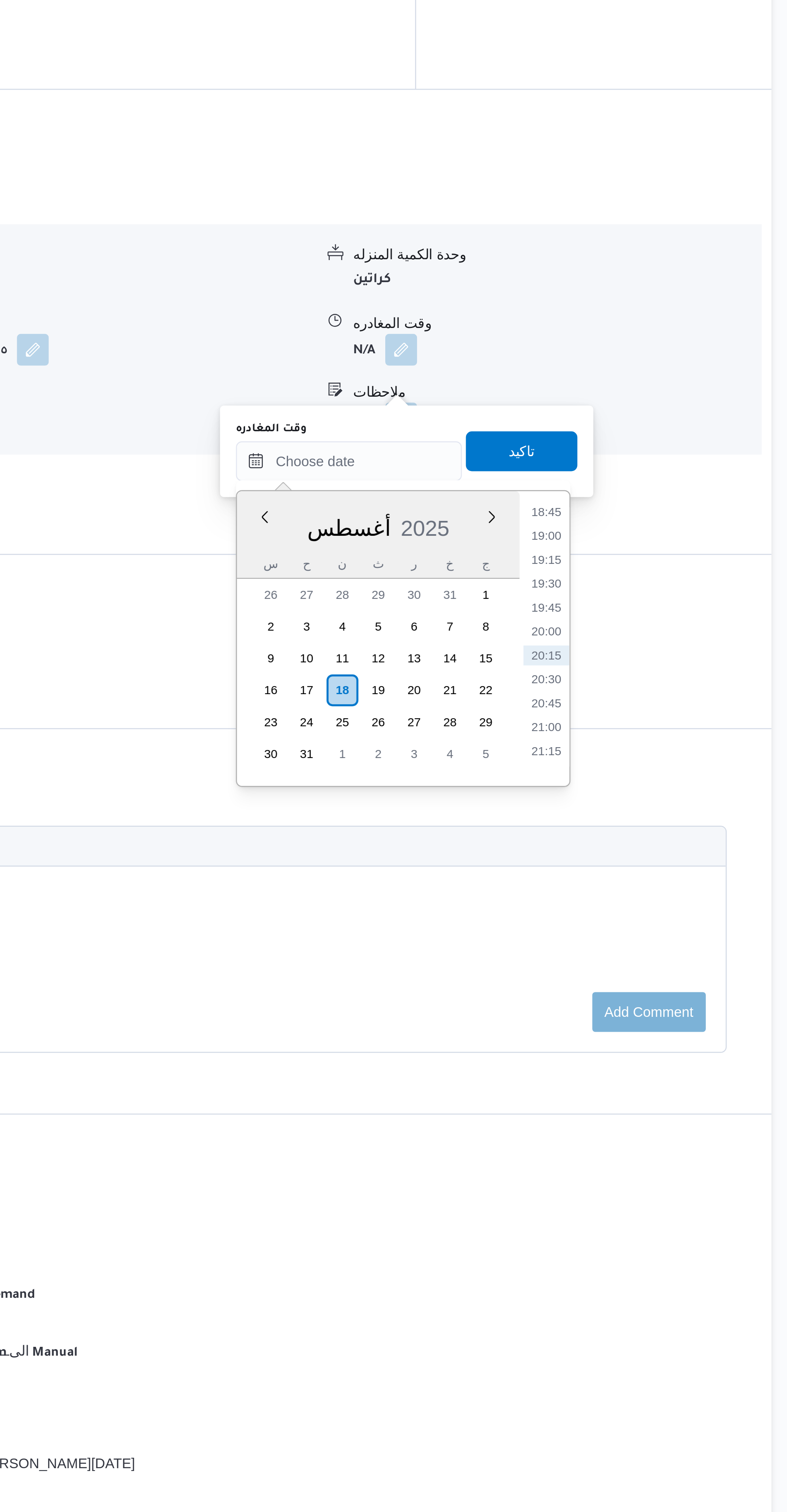
click at [639, 833] on li "19:15" at bounding box center [635, 834] width 19 height 8
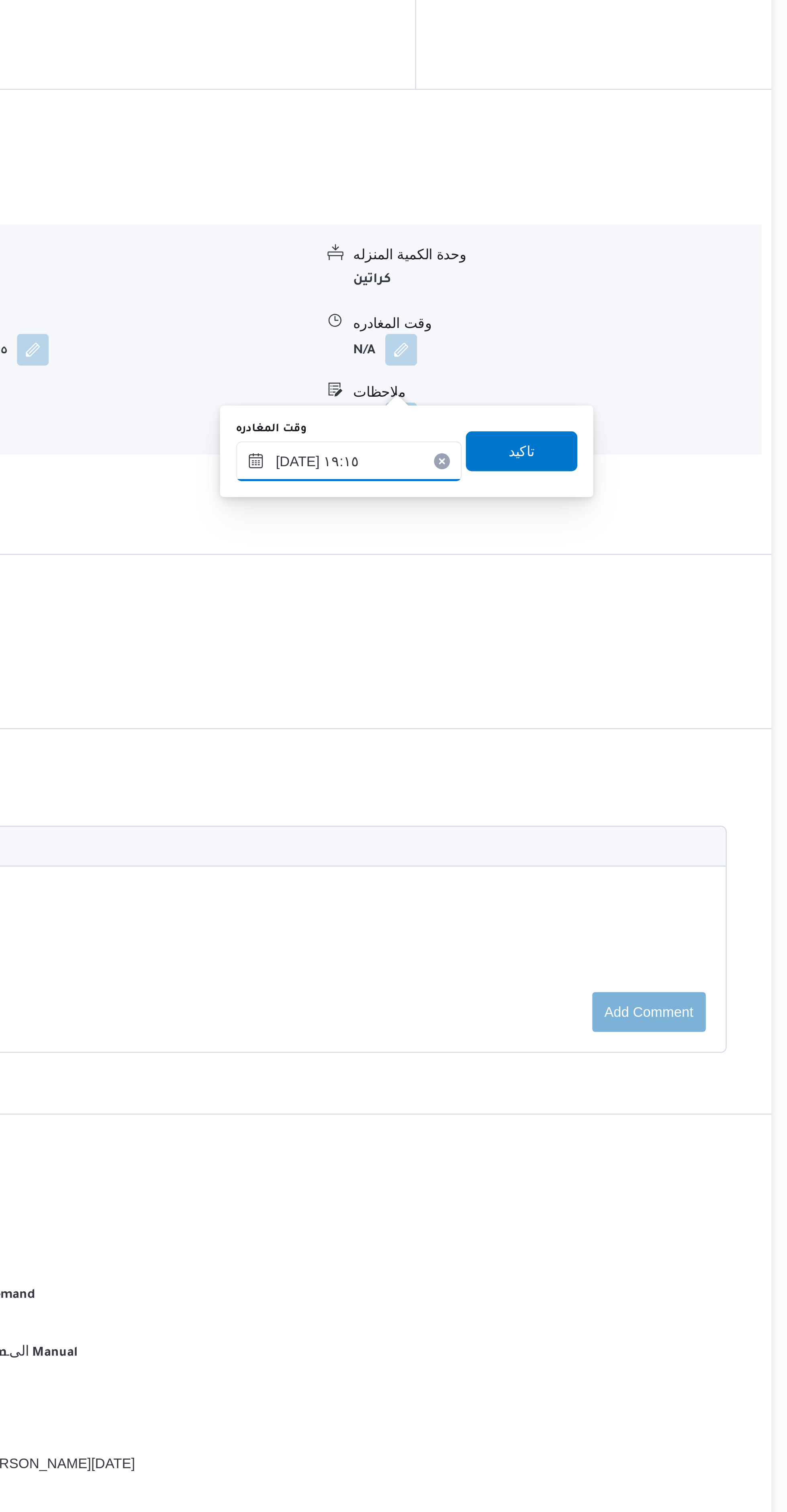
click at [531, 798] on input "١٨/٠٨/٢٠٢٥ ١٩:١٥" at bounding box center [554, 794] width 91 height 16
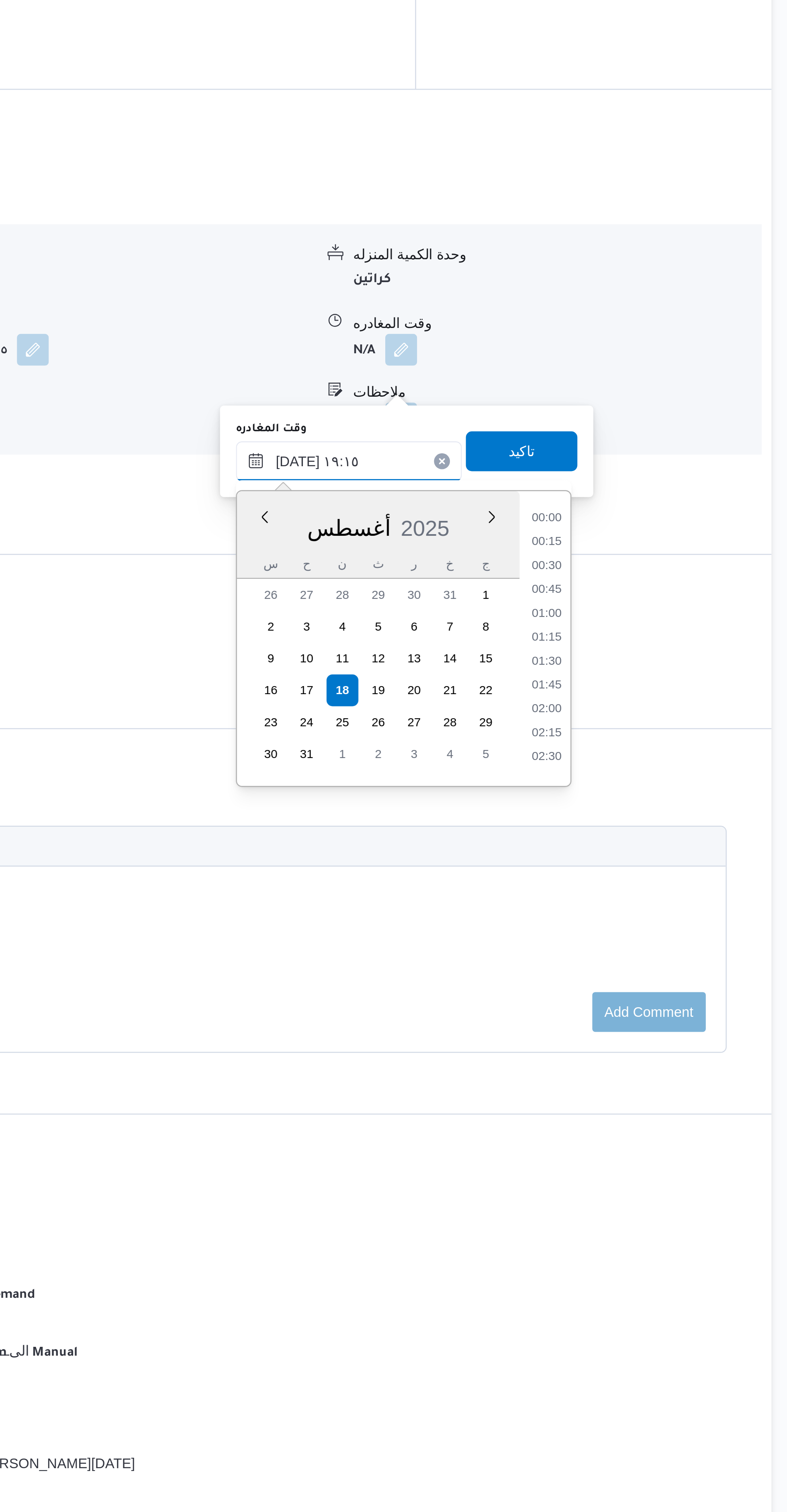
scroll to position [687, 0]
click at [635, 813] on li "17:45" at bounding box center [635, 815] width 19 height 8
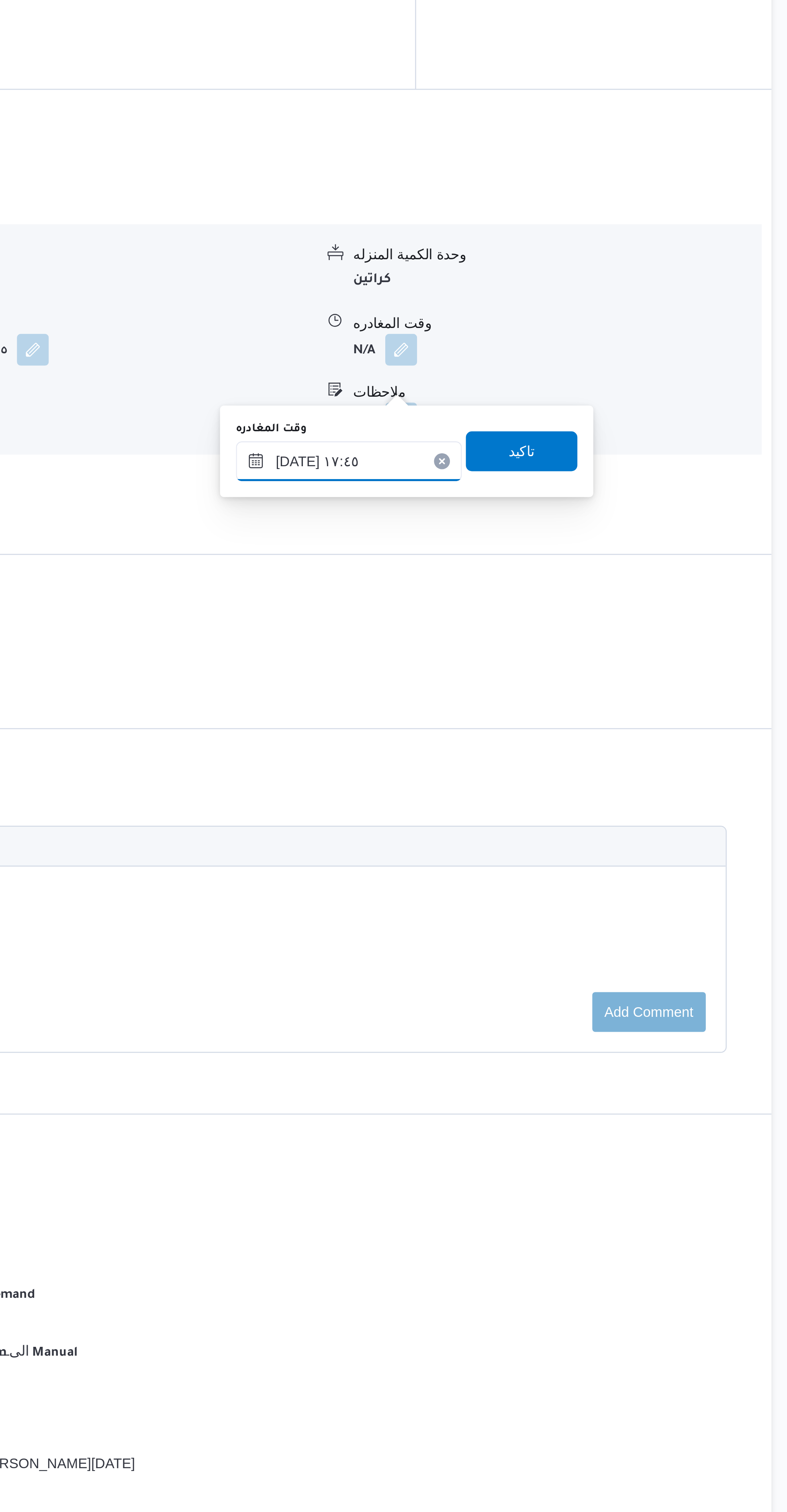
click at [534, 796] on input "١٨/٠٨/٢٠٢٥ ١٧:٤٥" at bounding box center [554, 794] width 91 height 16
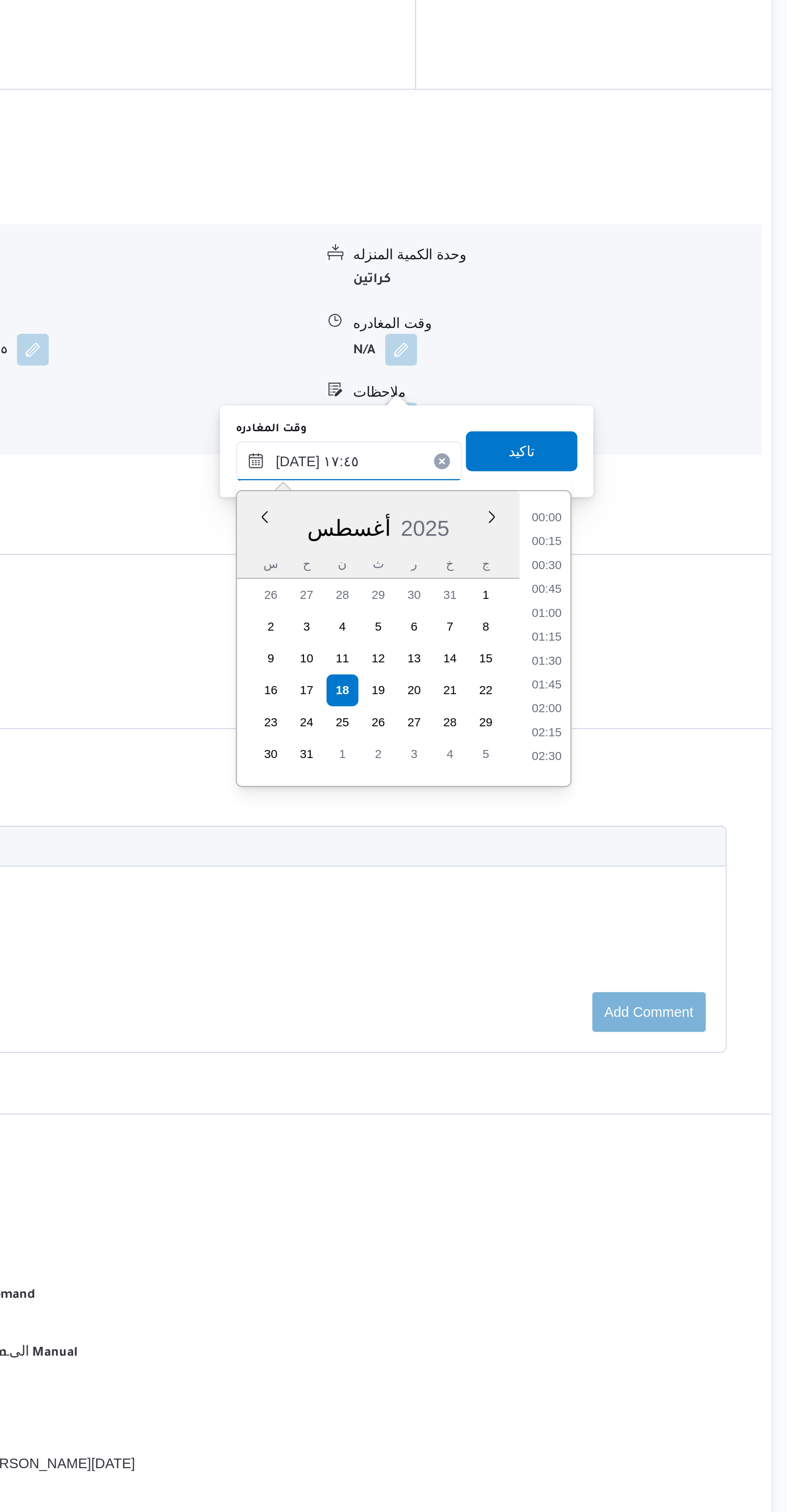
scroll to position [629, 0]
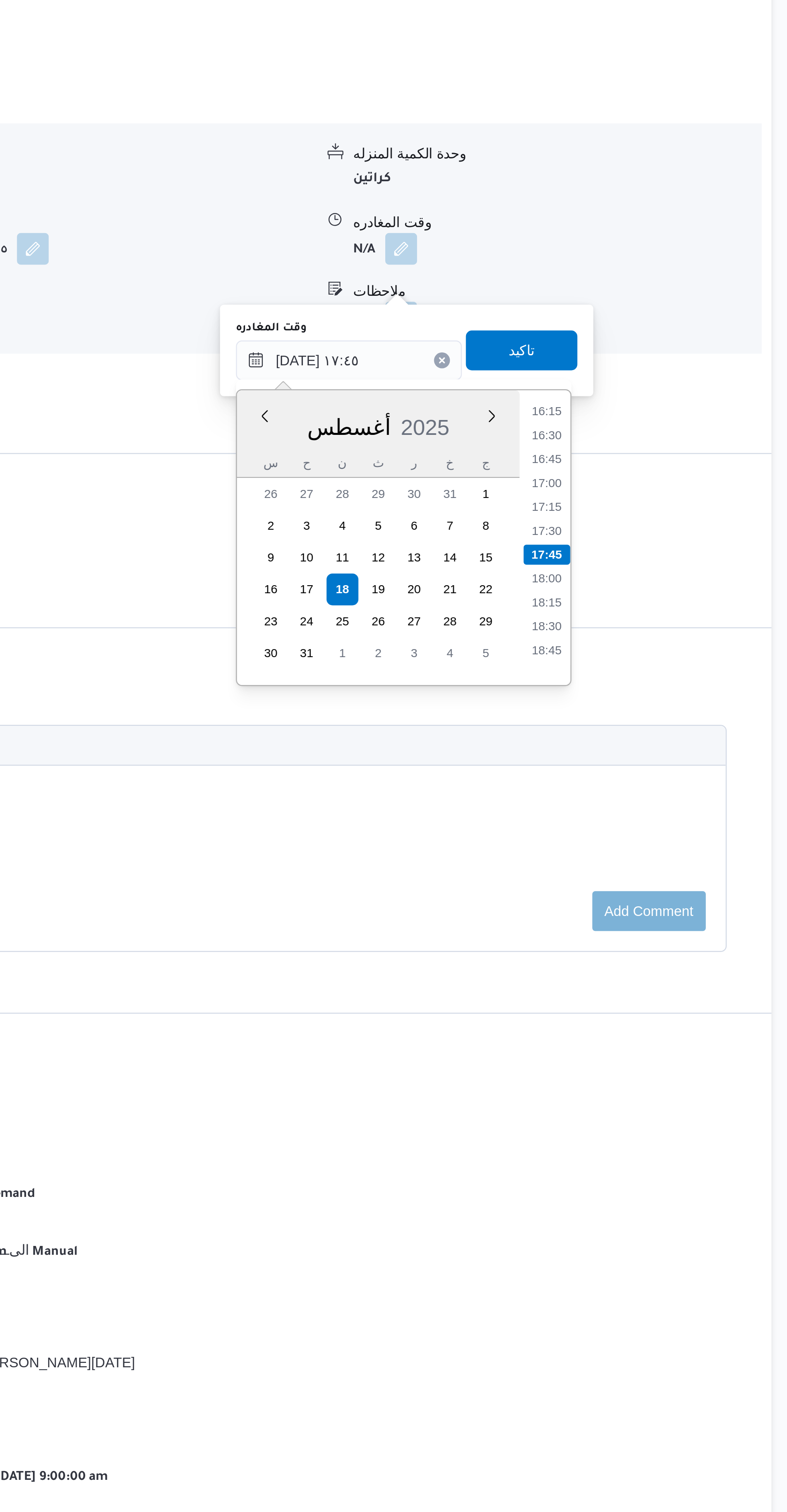
click at [635, 912] on li "18:45" at bounding box center [635, 911] width 19 height 8
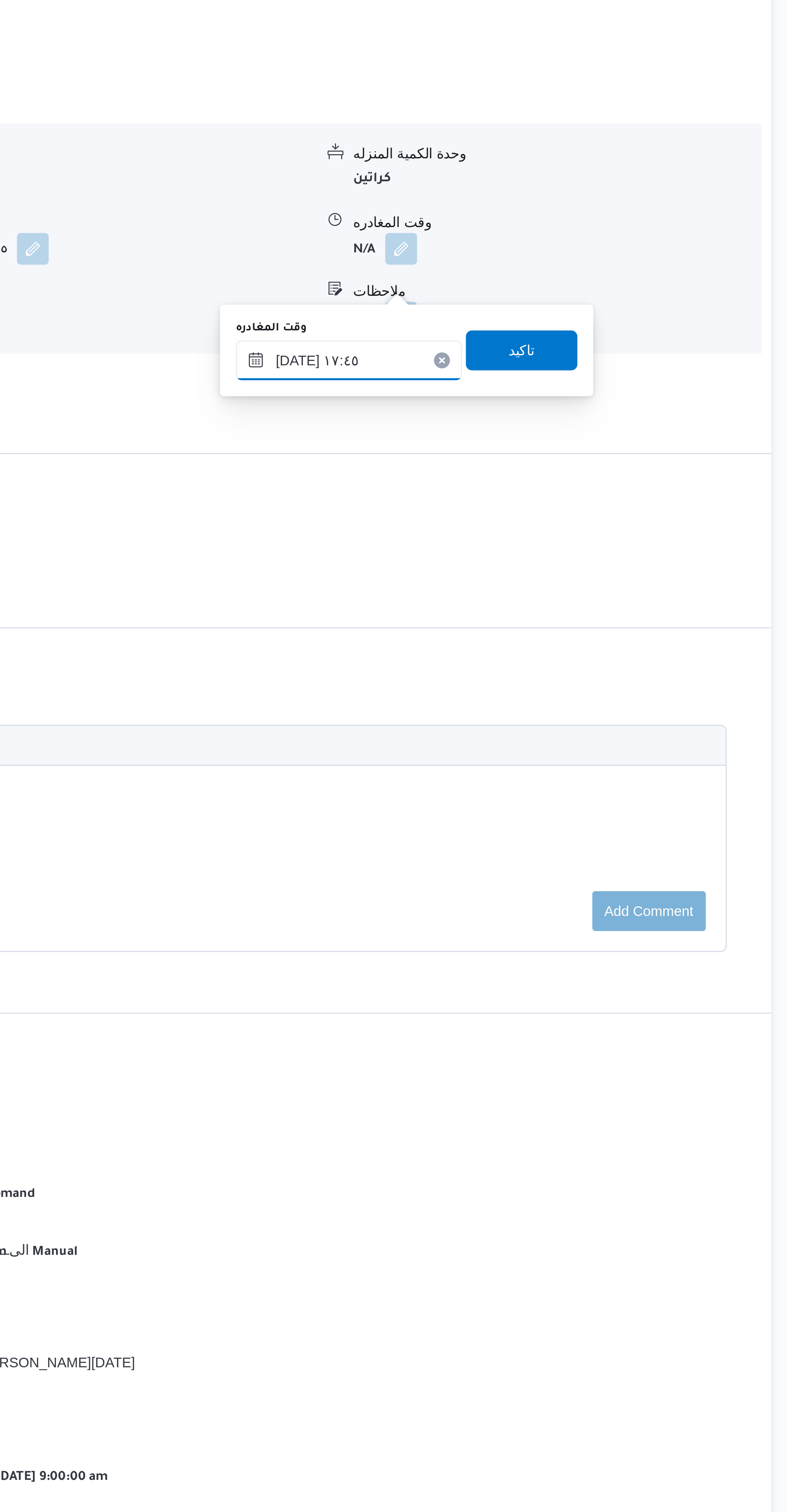
type input "١٨/٠٨/٢٠٢٥ ١٨:٤٥"
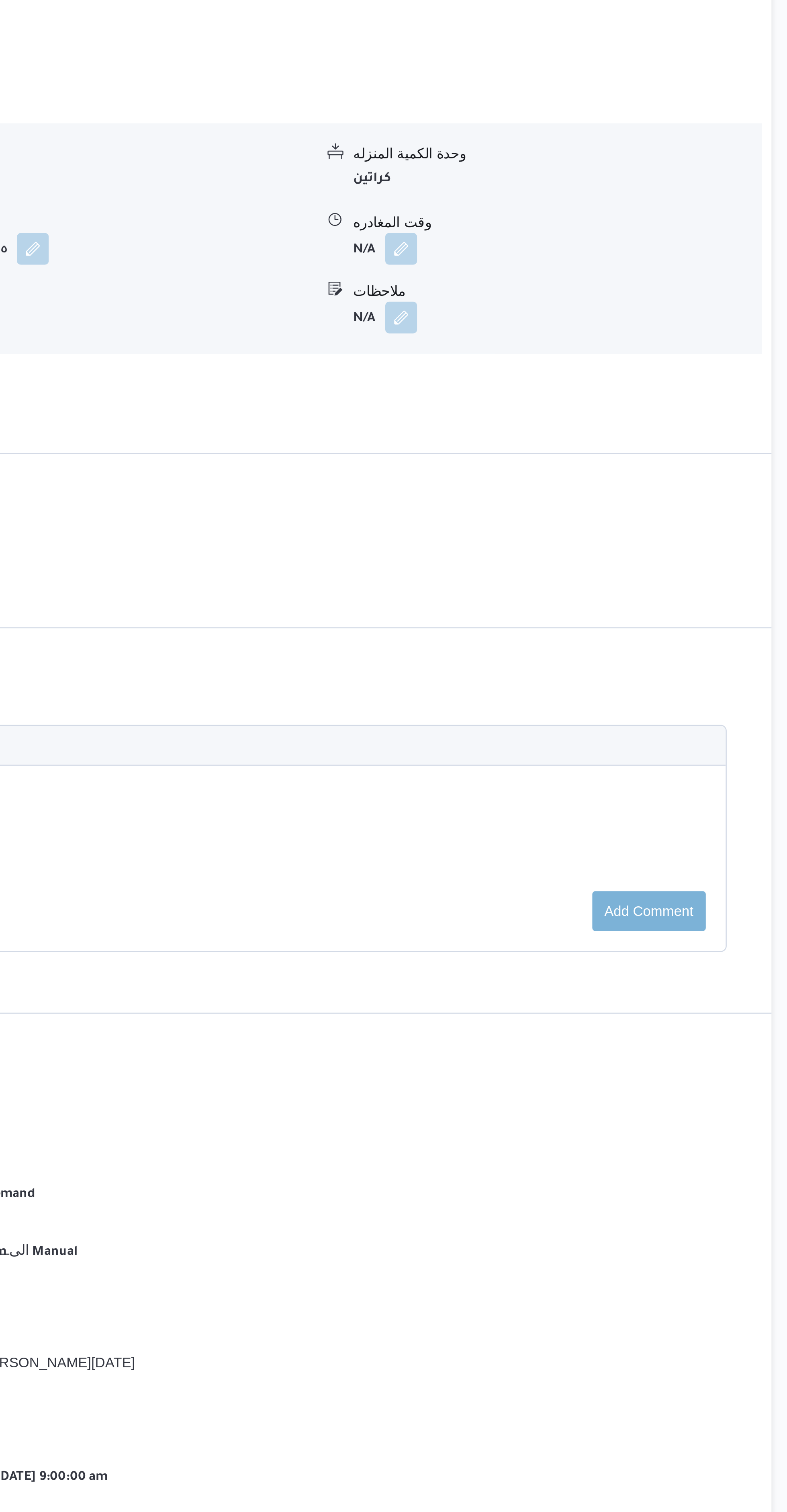
click at [635, 902] on div "الملاحظات N/A" at bounding box center [441, 867] width 569 height 70
click at [580, 756] on span at bounding box center [574, 749] width 17 height 13
click at [560, 780] on b "N/A" at bounding box center [561, 778] width 9 height 6
click at [579, 756] on button "button" at bounding box center [576, 749] width 13 height 13
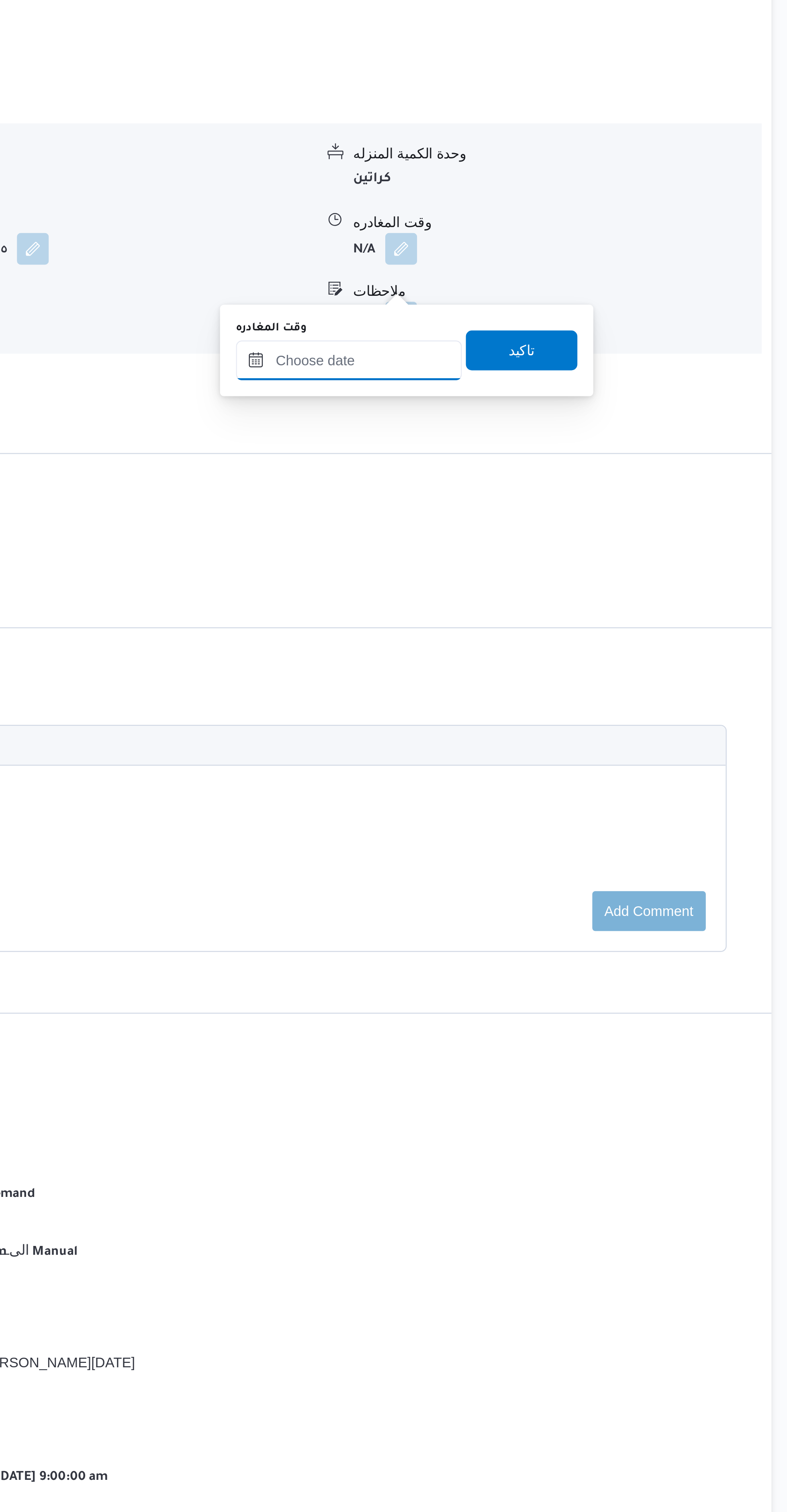
click at [561, 794] on input "وقت المغادره" at bounding box center [554, 794] width 91 height 16
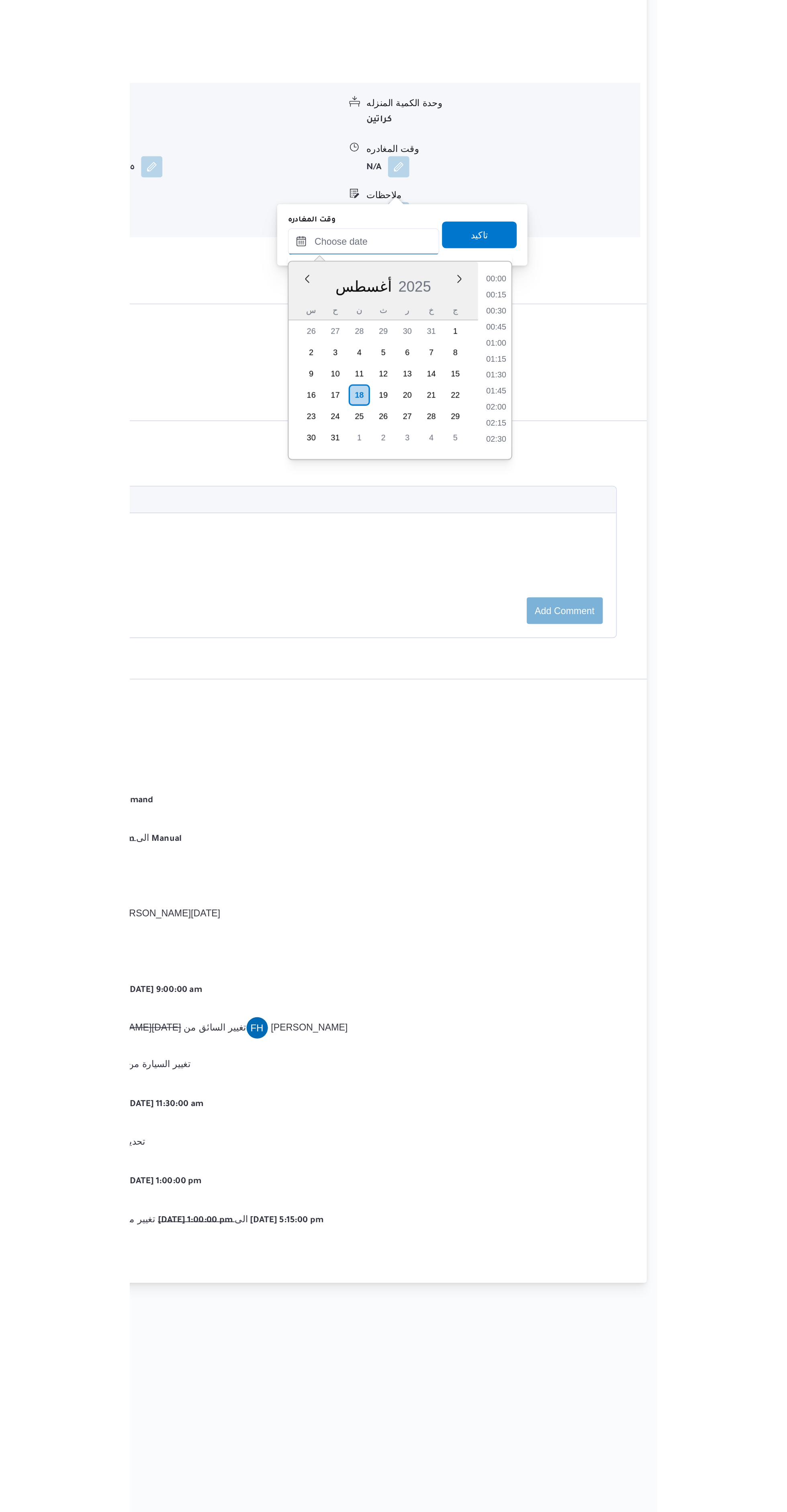
scroll to position [725, 0]
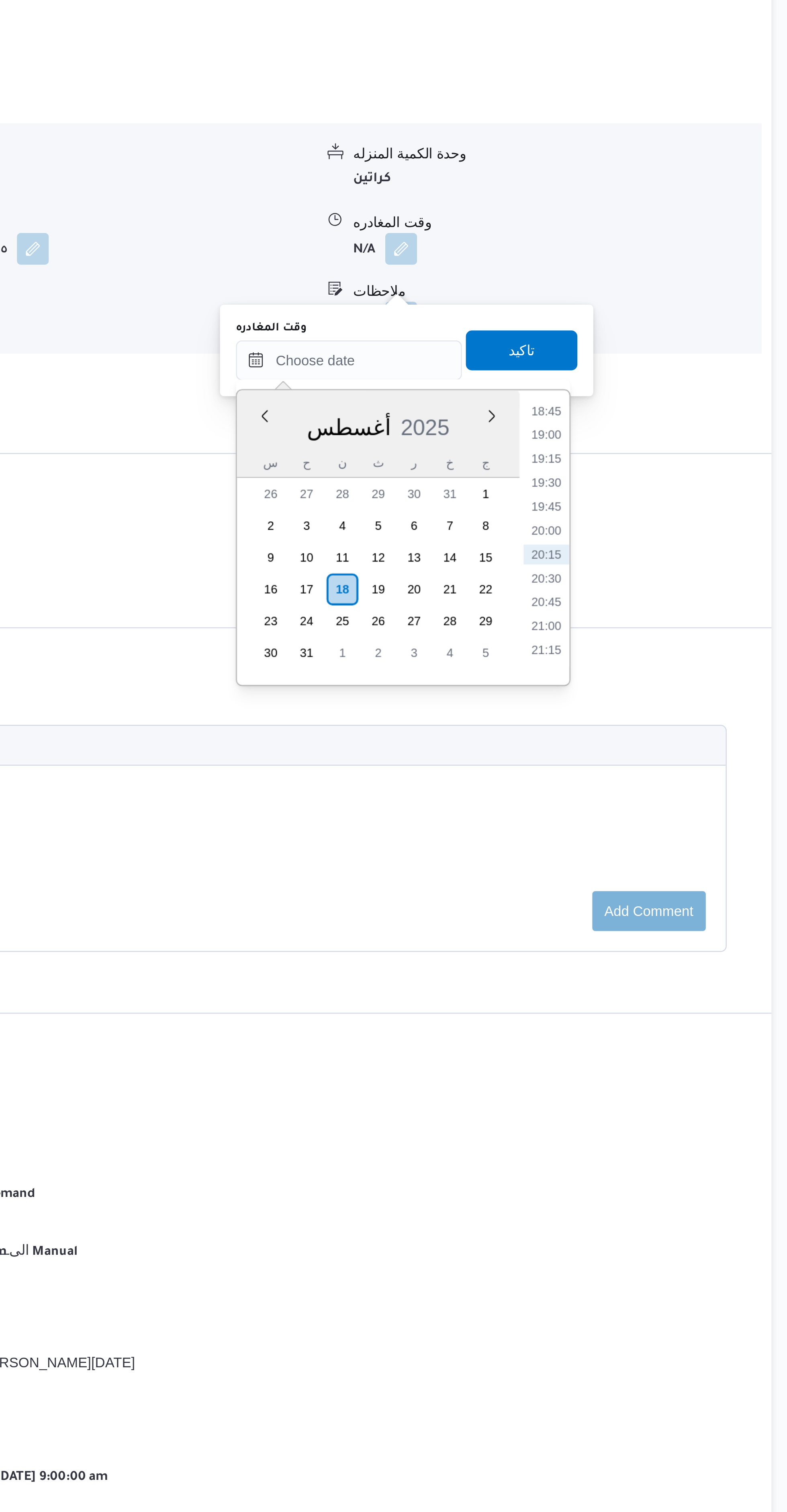
click at [635, 830] on li "19:15" at bounding box center [635, 834] width 19 height 8
type input "١٨/٠٨/٢٠٢٥ ١٩:١٥"
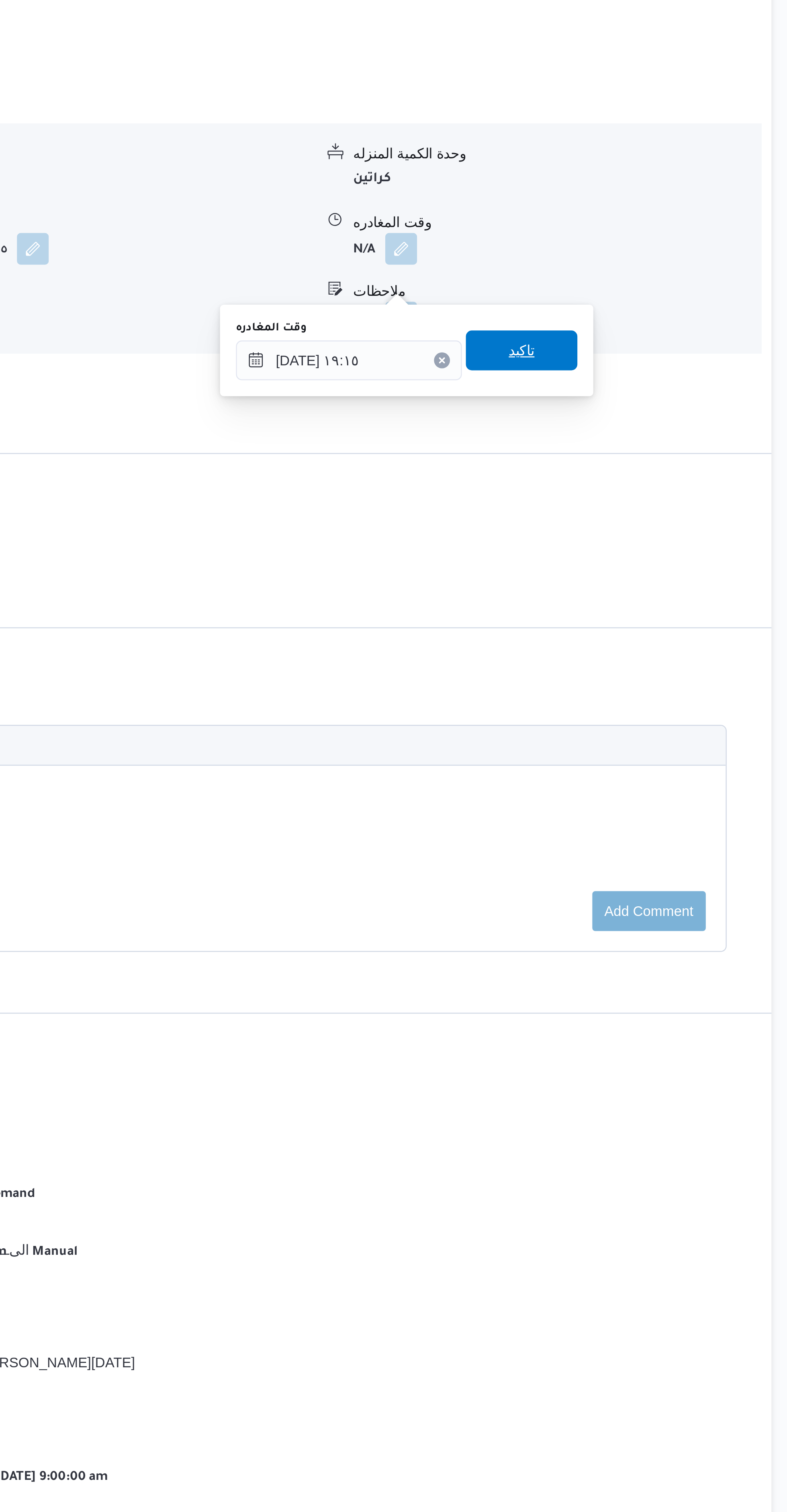
click at [631, 787] on span "تاكيد" at bounding box center [624, 790] width 45 height 16
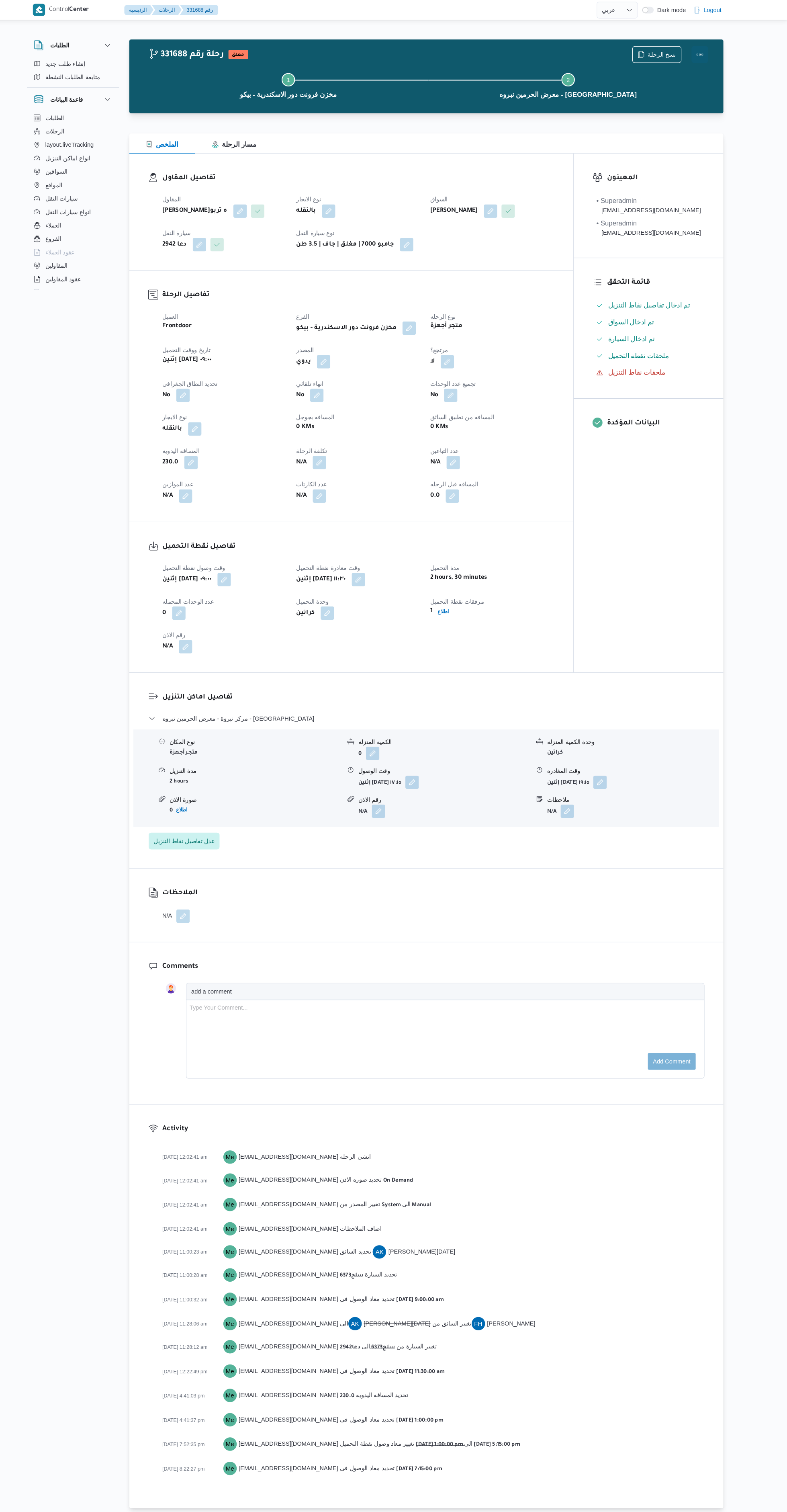
click at [703, 52] on button "Actions" at bounding box center [703, 52] width 16 height 16
click at [669, 53] on span "تمت" at bounding box center [644, 51] width 84 height 6
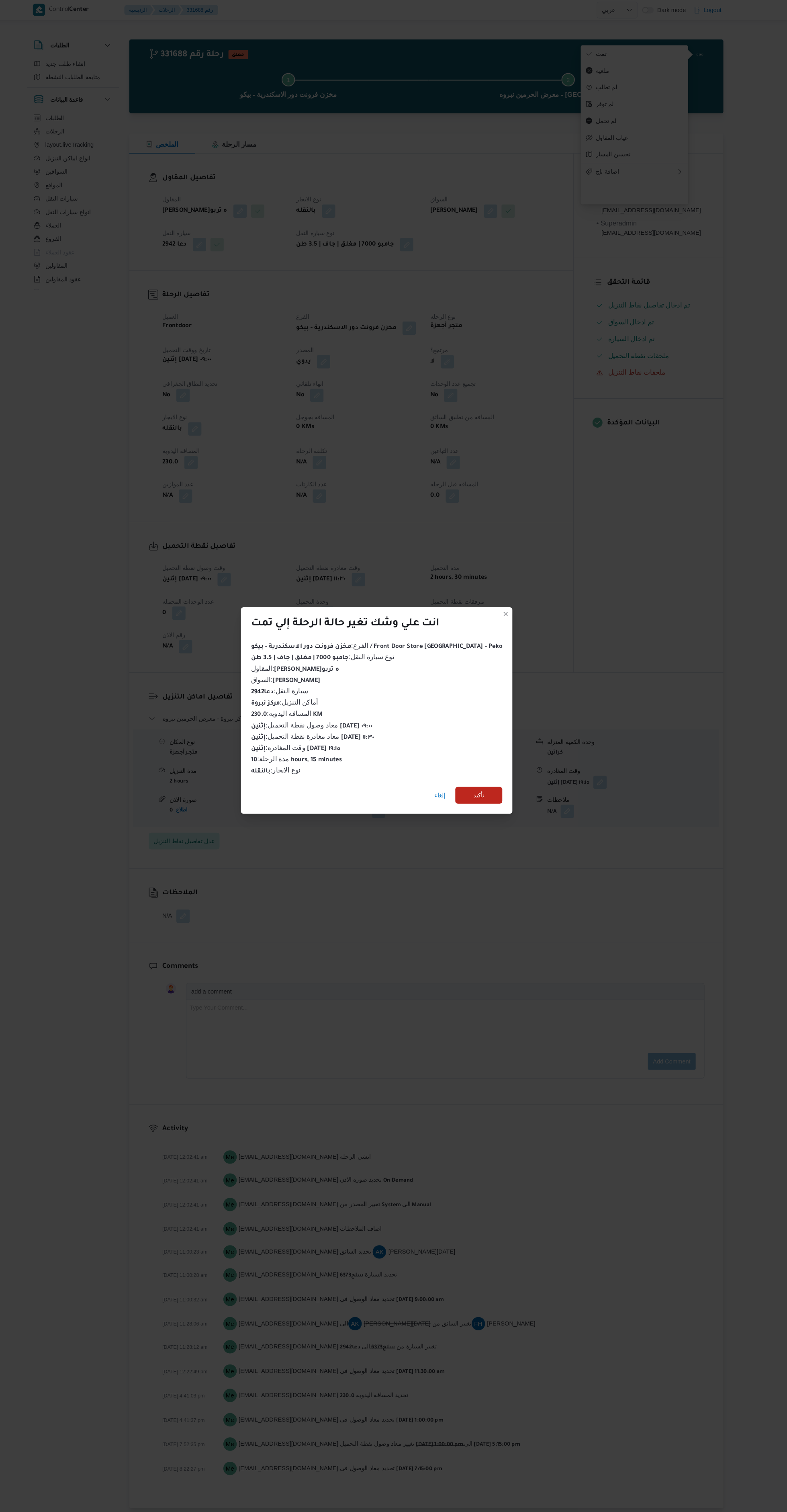
click at [486, 757] on span "تأكيد" at bounding box center [491, 762] width 10 height 10
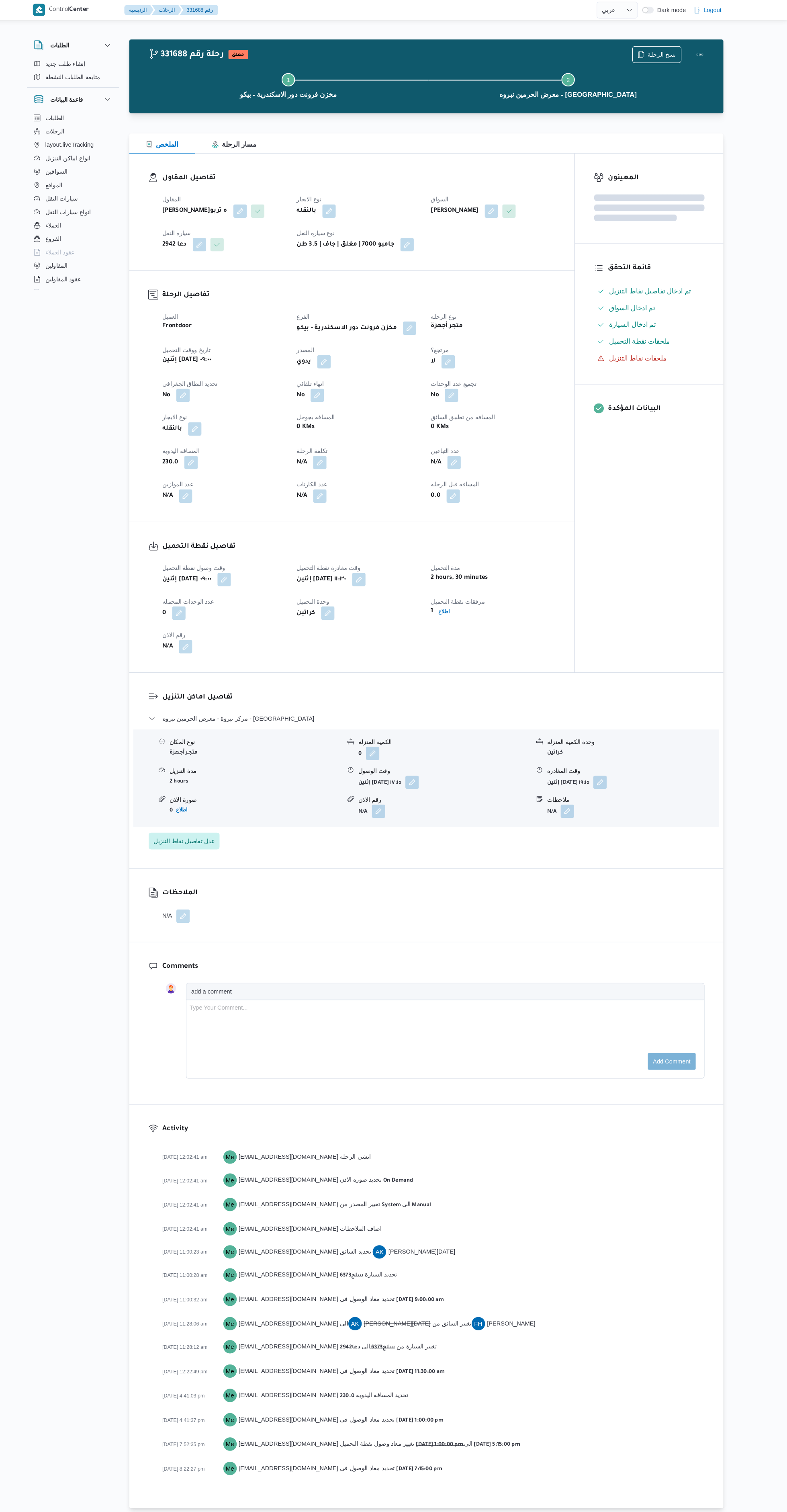
click at [569, 891] on div "الملاحظات N/A" at bounding box center [441, 867] width 569 height 70
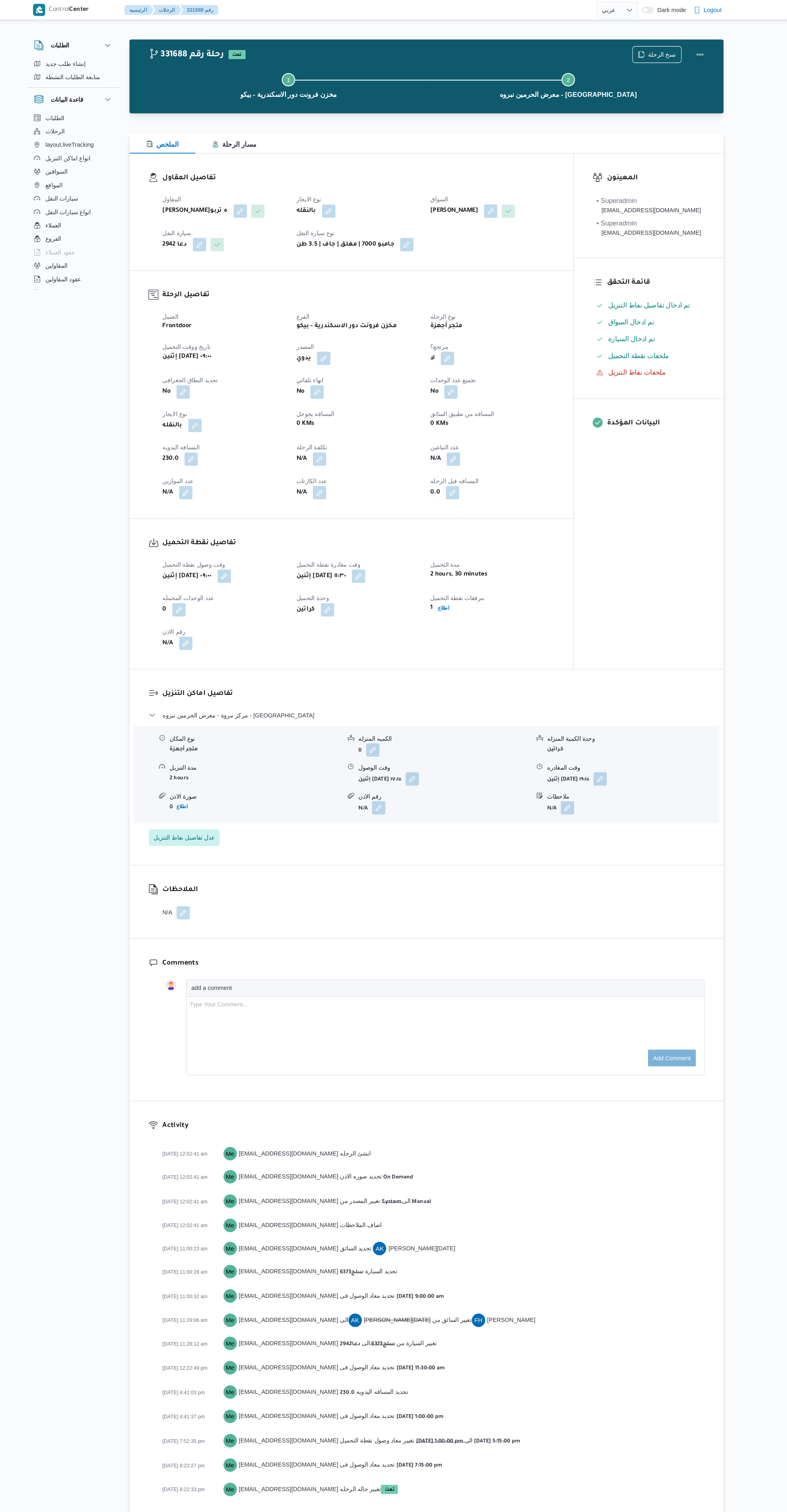
scroll to position [0, 0]
select select "ar"
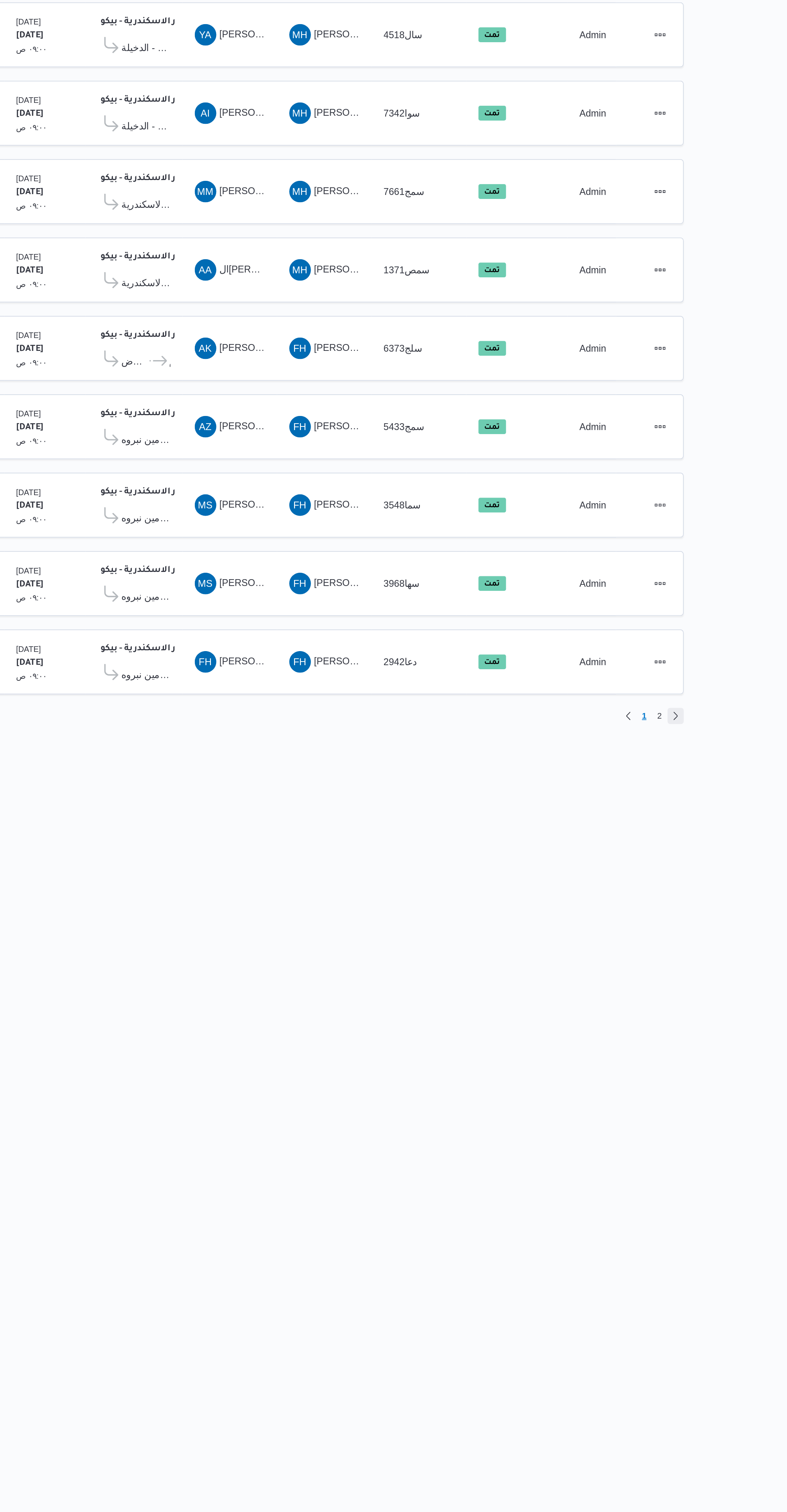
click at [720, 598] on link "Next page, 2" at bounding box center [720, 598] width 10 height 10
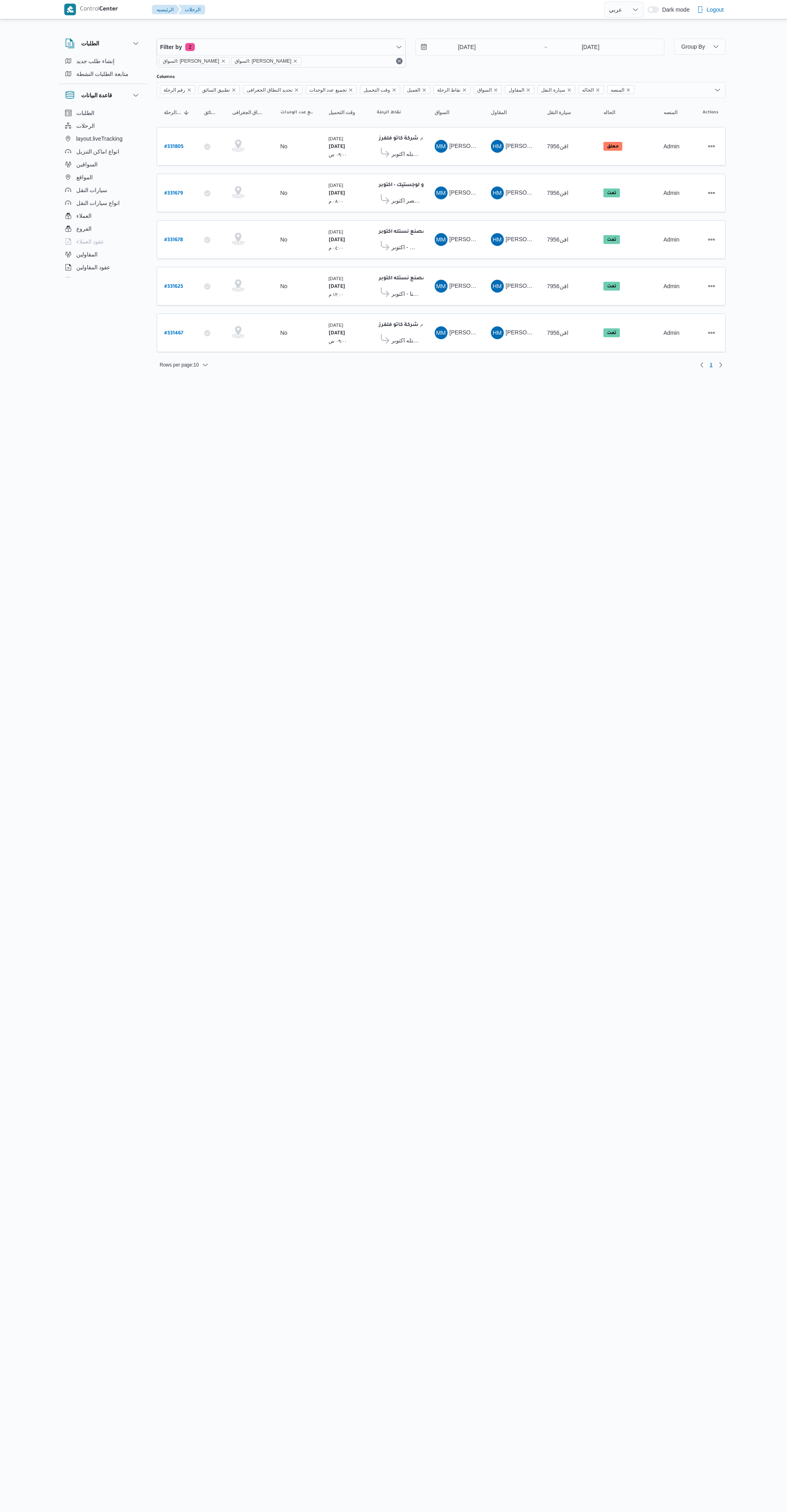
select select "ar"
click at [175, 146] on b "# 331805" at bounding box center [174, 147] width 19 height 6
select select "ar"
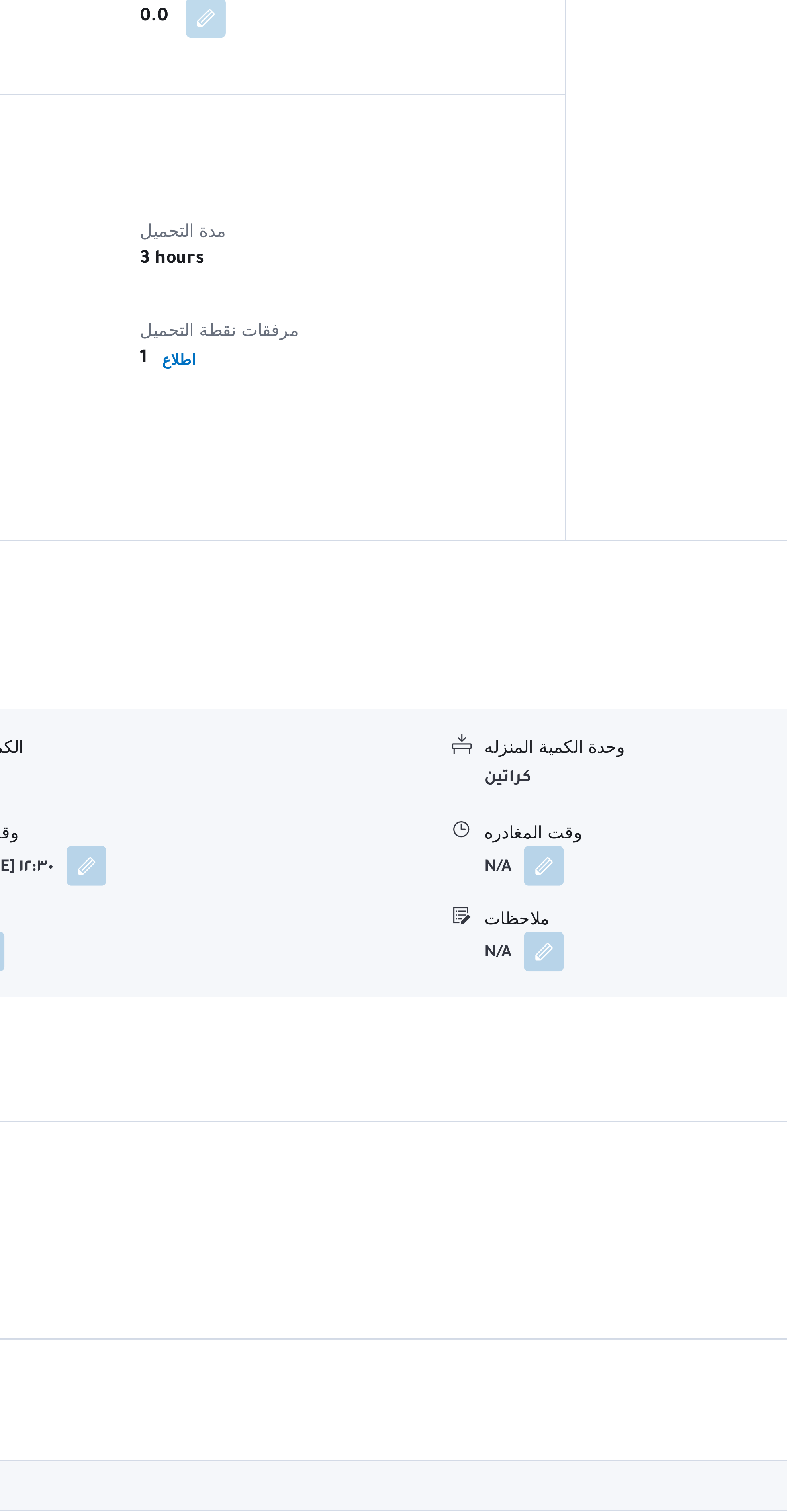
click at [579, 756] on button "button" at bounding box center [576, 762] width 13 height 13
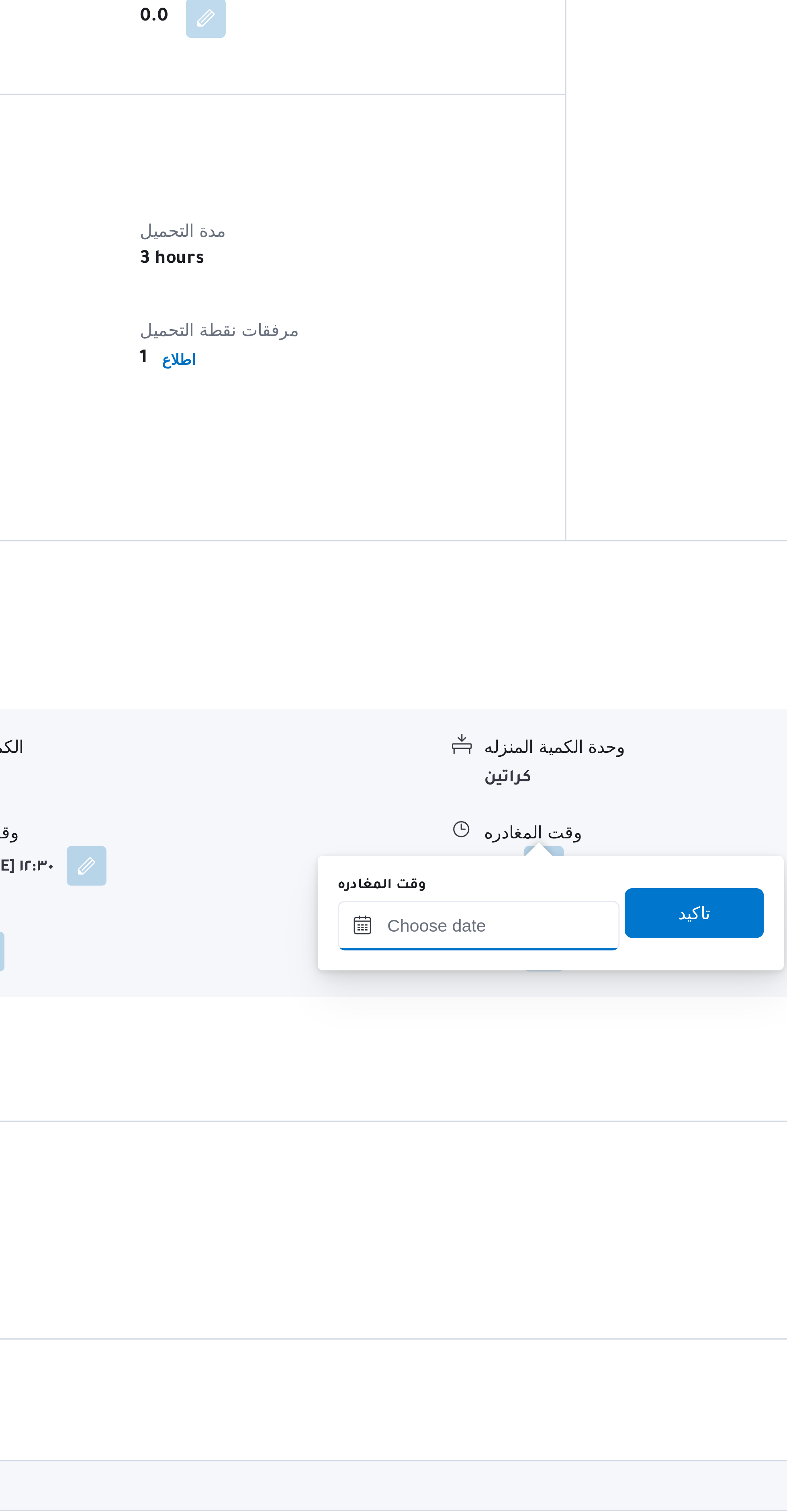
click at [549, 780] on input "وقت المغادره" at bounding box center [554, 781] width 91 height 16
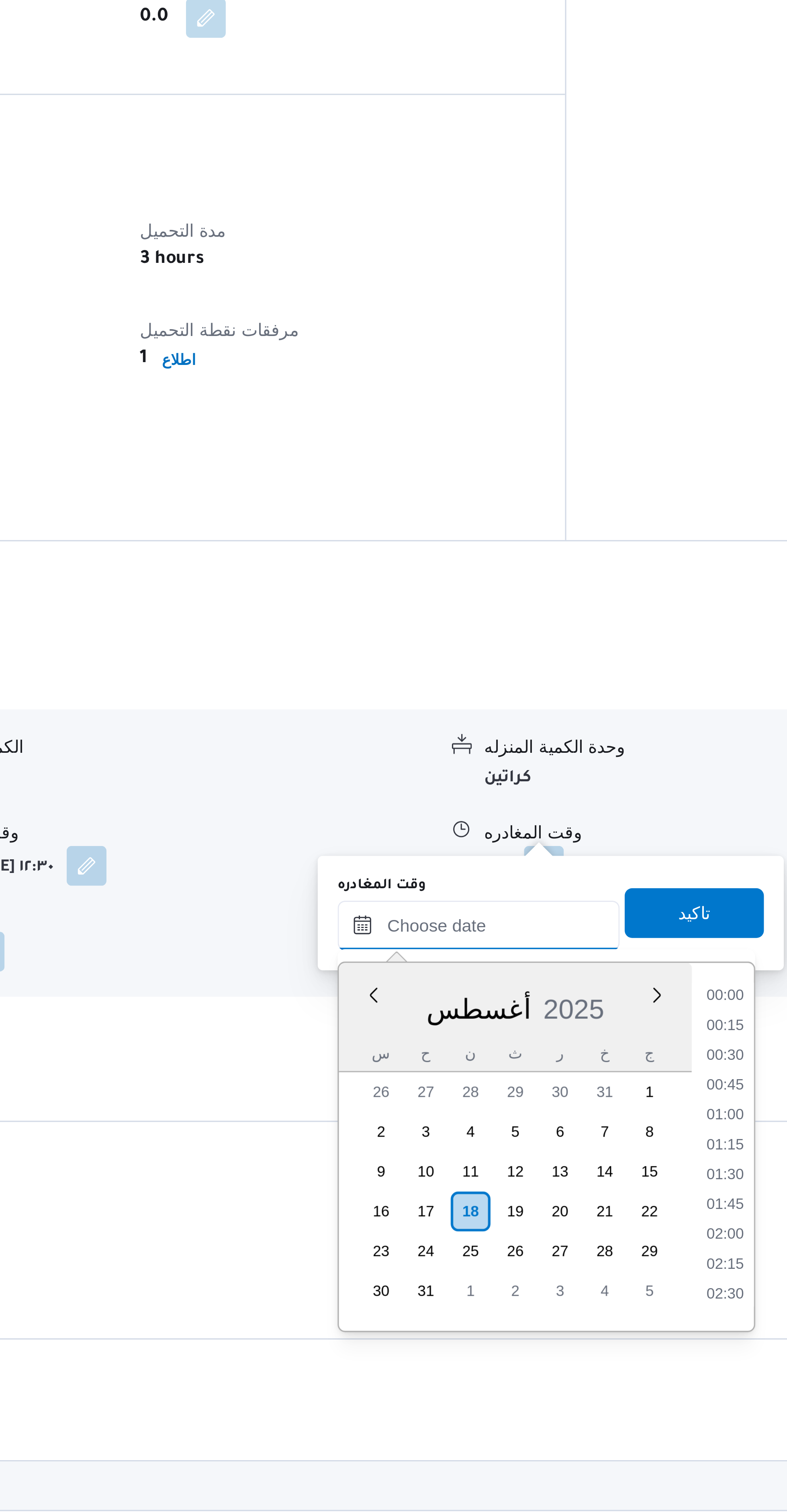
scroll to position [735, 0]
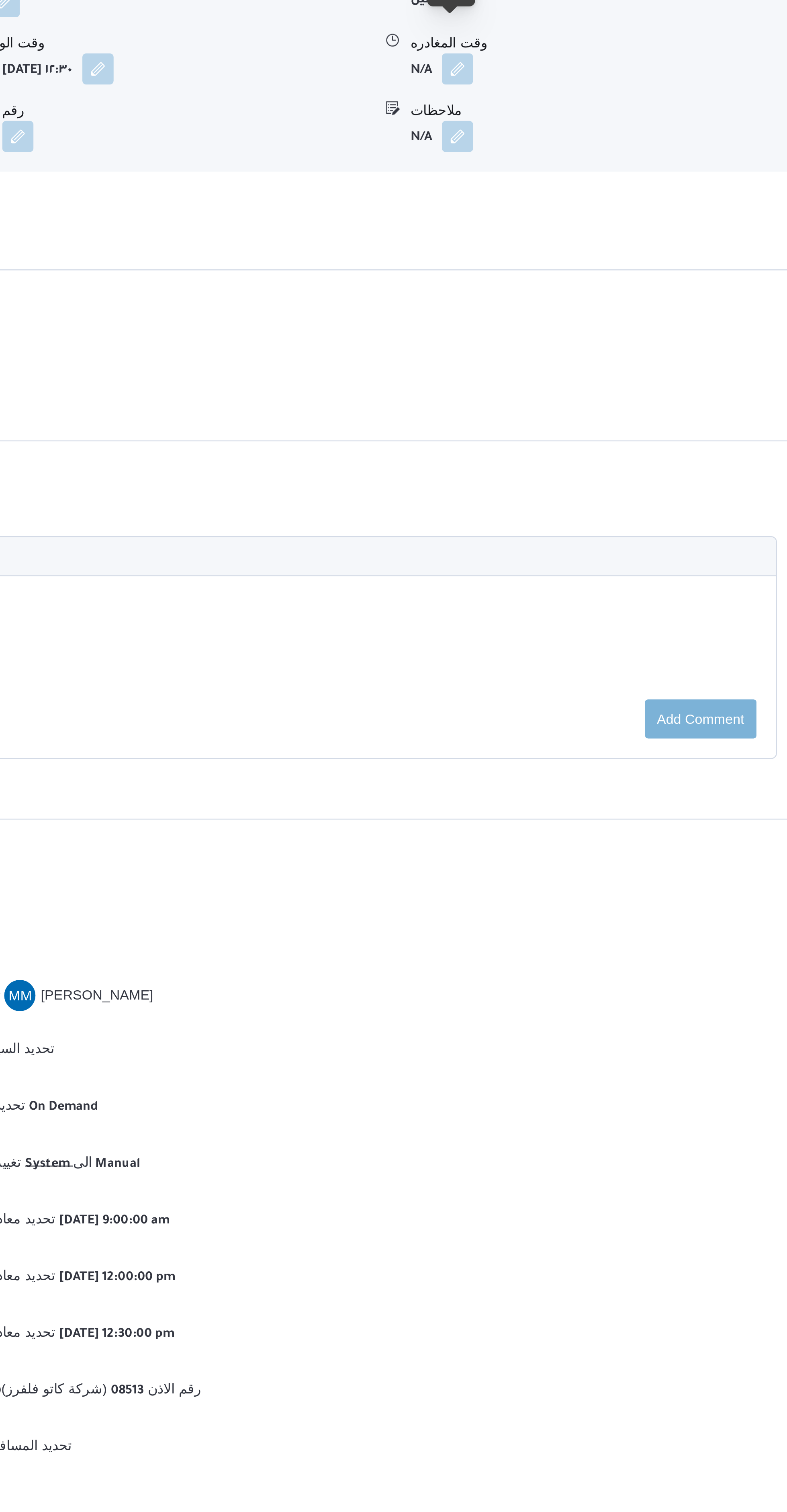
click at [571, 756] on button "button" at bounding box center [576, 762] width 13 height 13
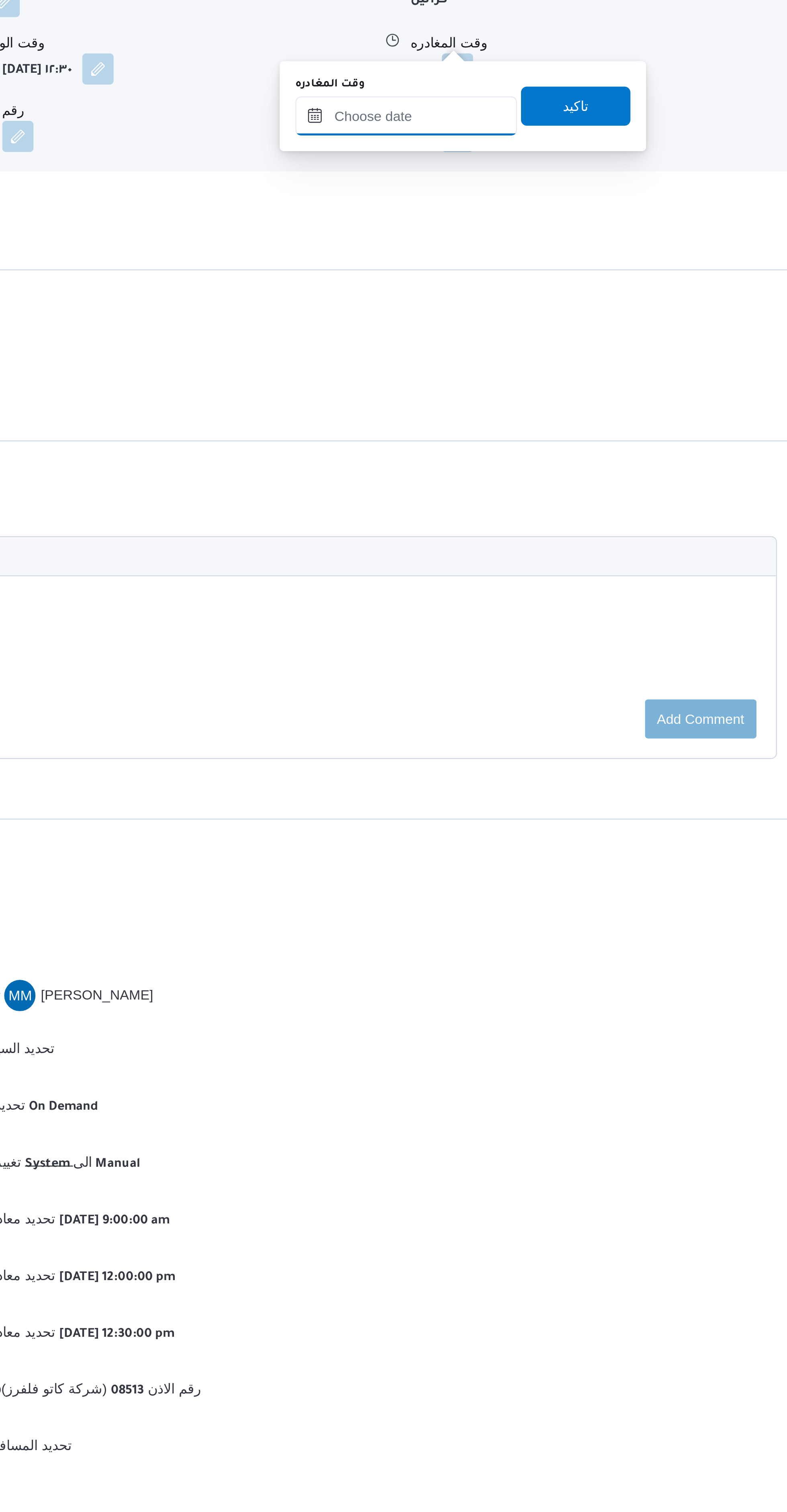
click at [541, 781] on input "وقت المغادره" at bounding box center [554, 781] width 91 height 16
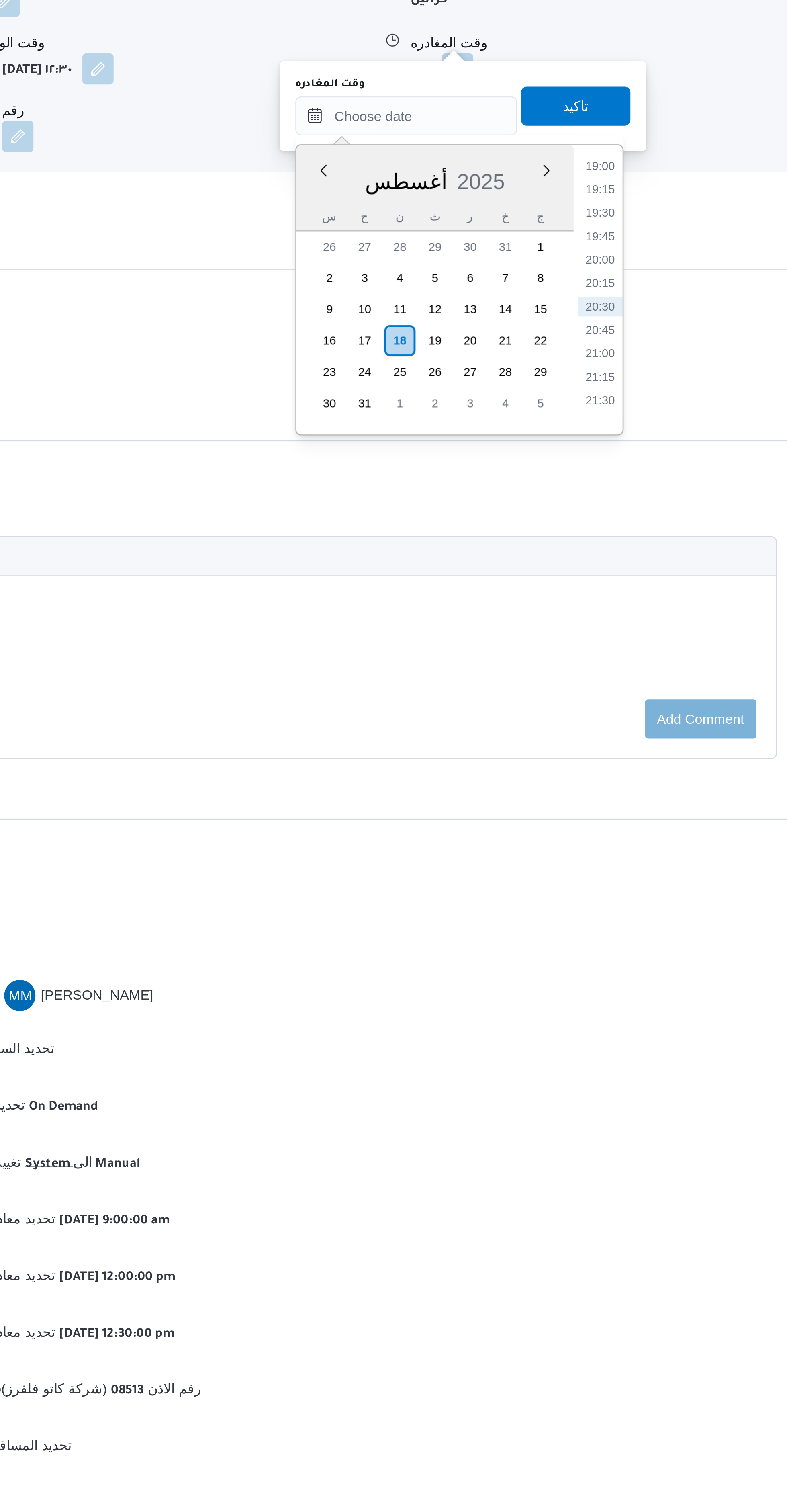
click at [633, 800] on li "19:00" at bounding box center [635, 802] width 19 height 8
type input "١٨/٠٨/٢٠٢٥ ١٩:٠٠"
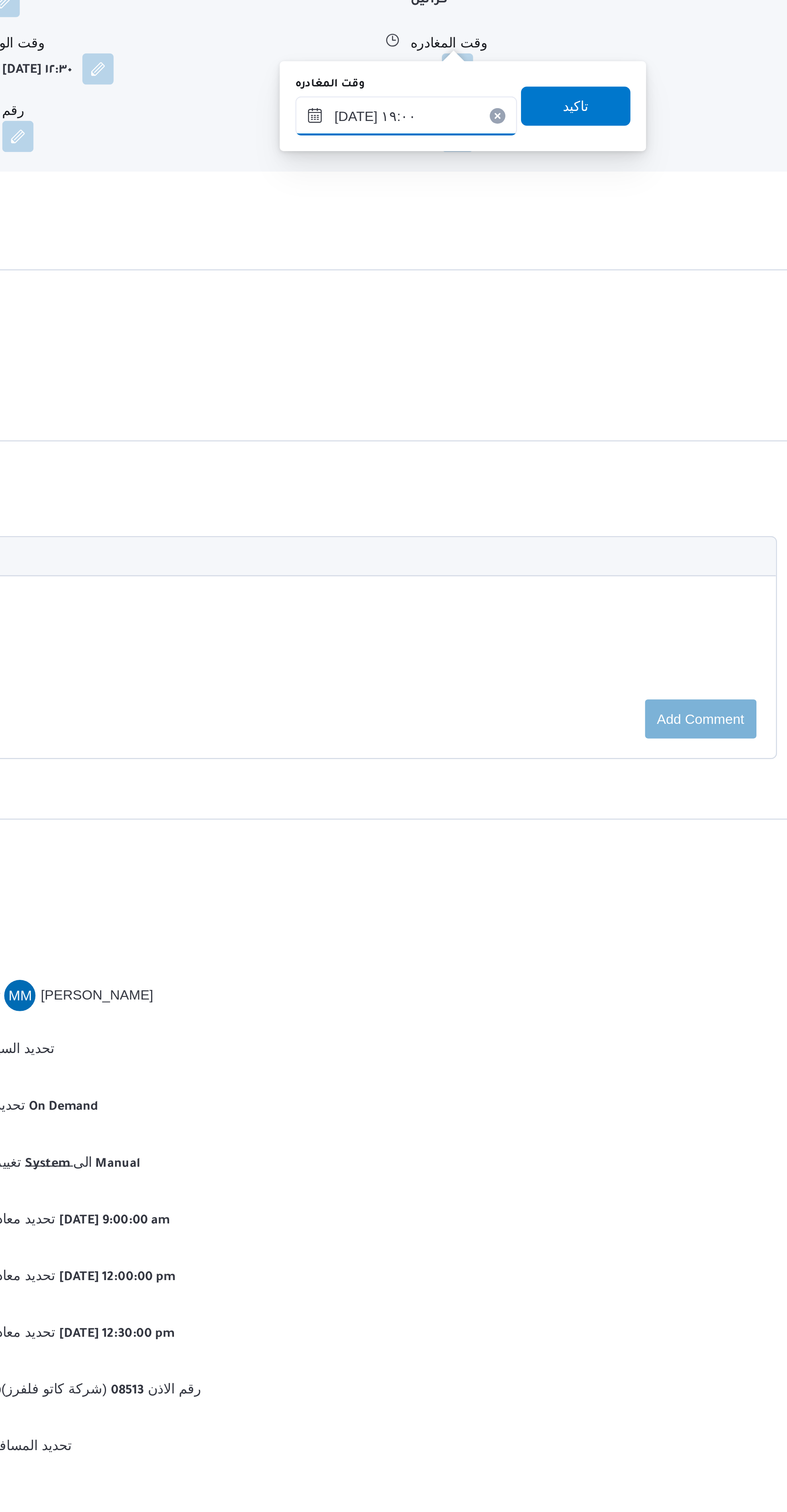
click at [553, 782] on input "١٨/٠٨/٢٠٢٥ ١٩:٠٠" at bounding box center [554, 781] width 91 height 16
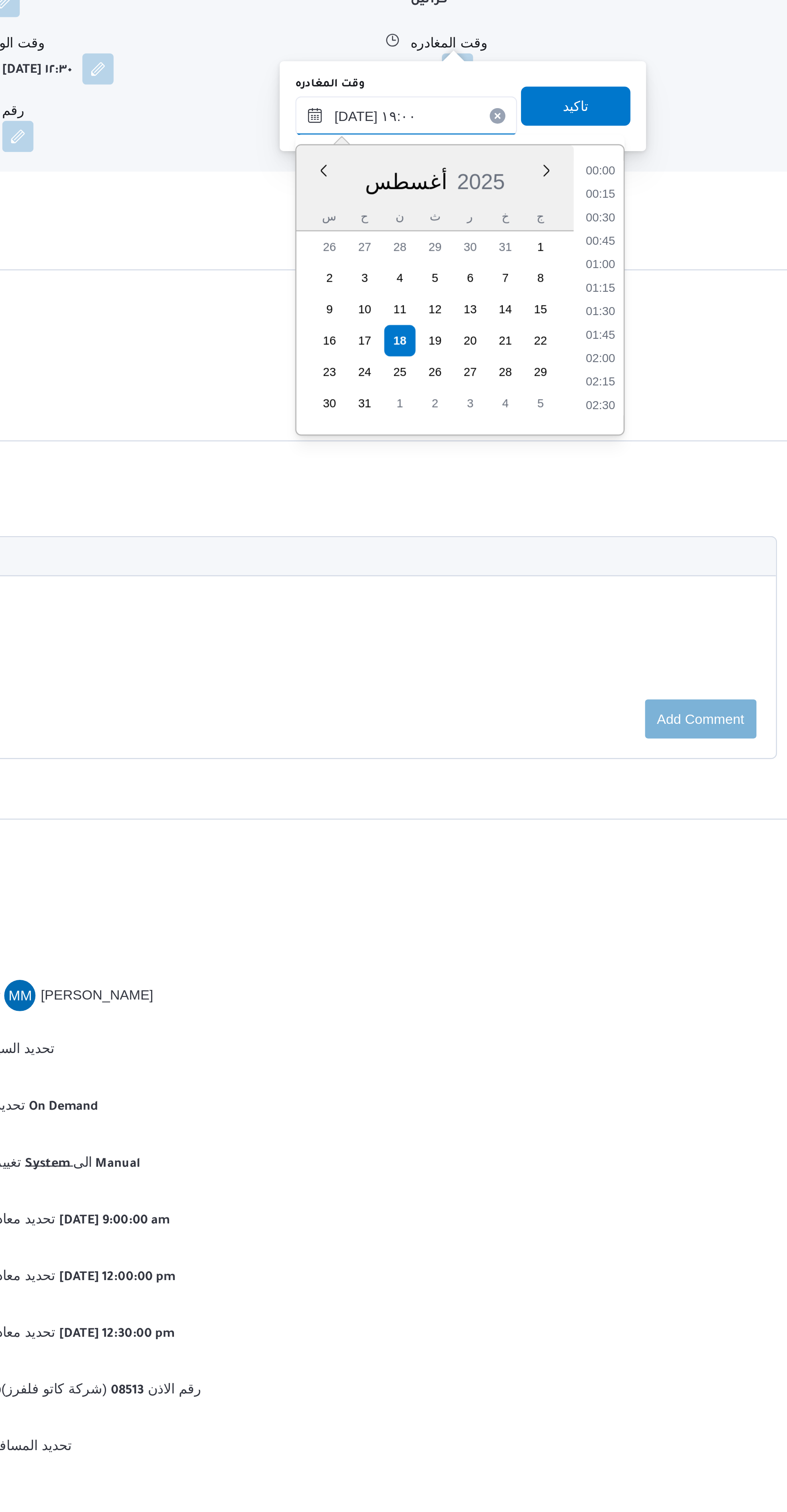
scroll to position [677, 0]
click at [545, 780] on input "١٨/٠٨/٢٠٢٥ ١٩:٠٠" at bounding box center [554, 781] width 91 height 16
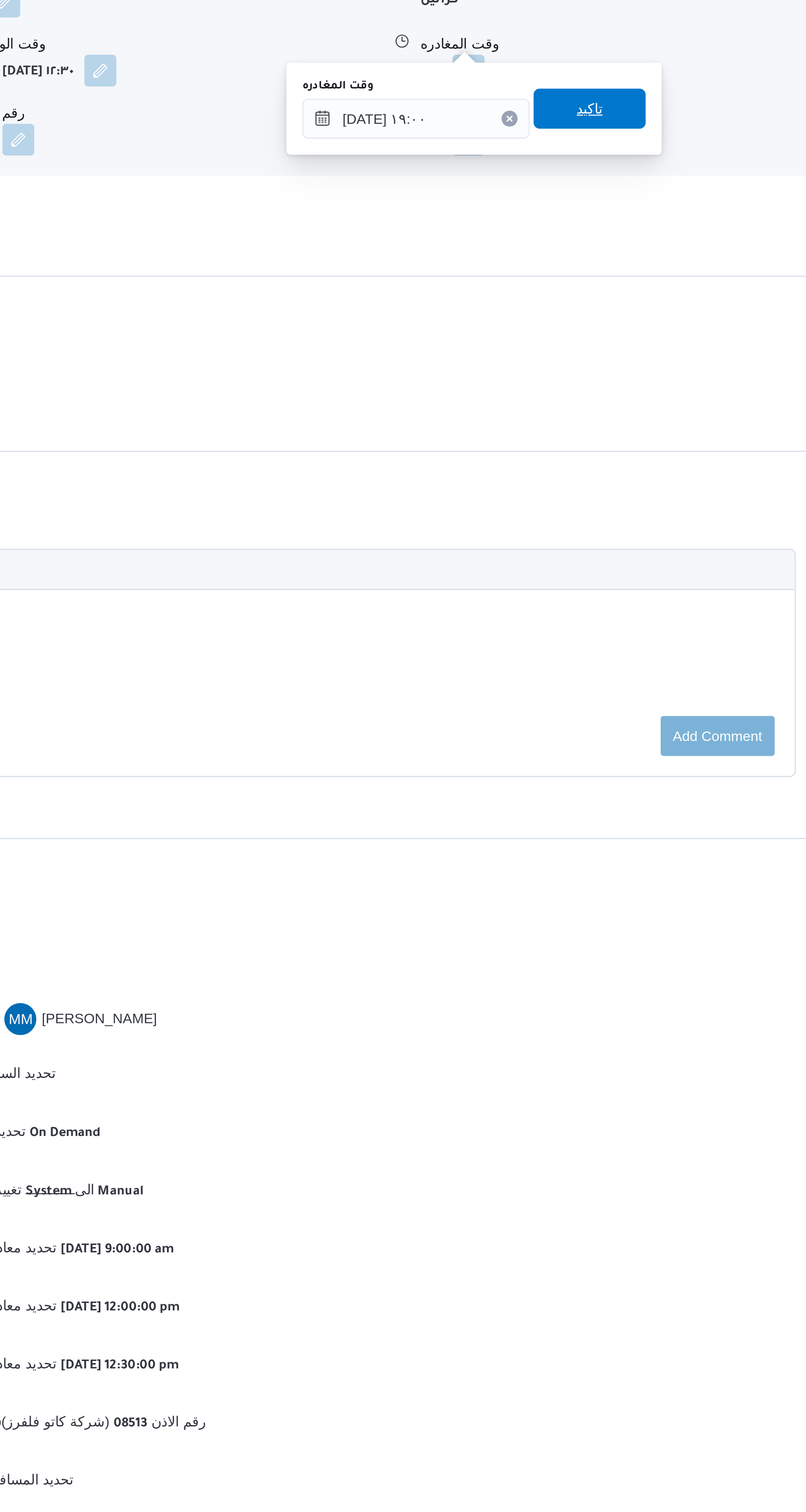
click at [623, 795] on span "تاكيد" at bounding box center [639, 795] width 46 height 17
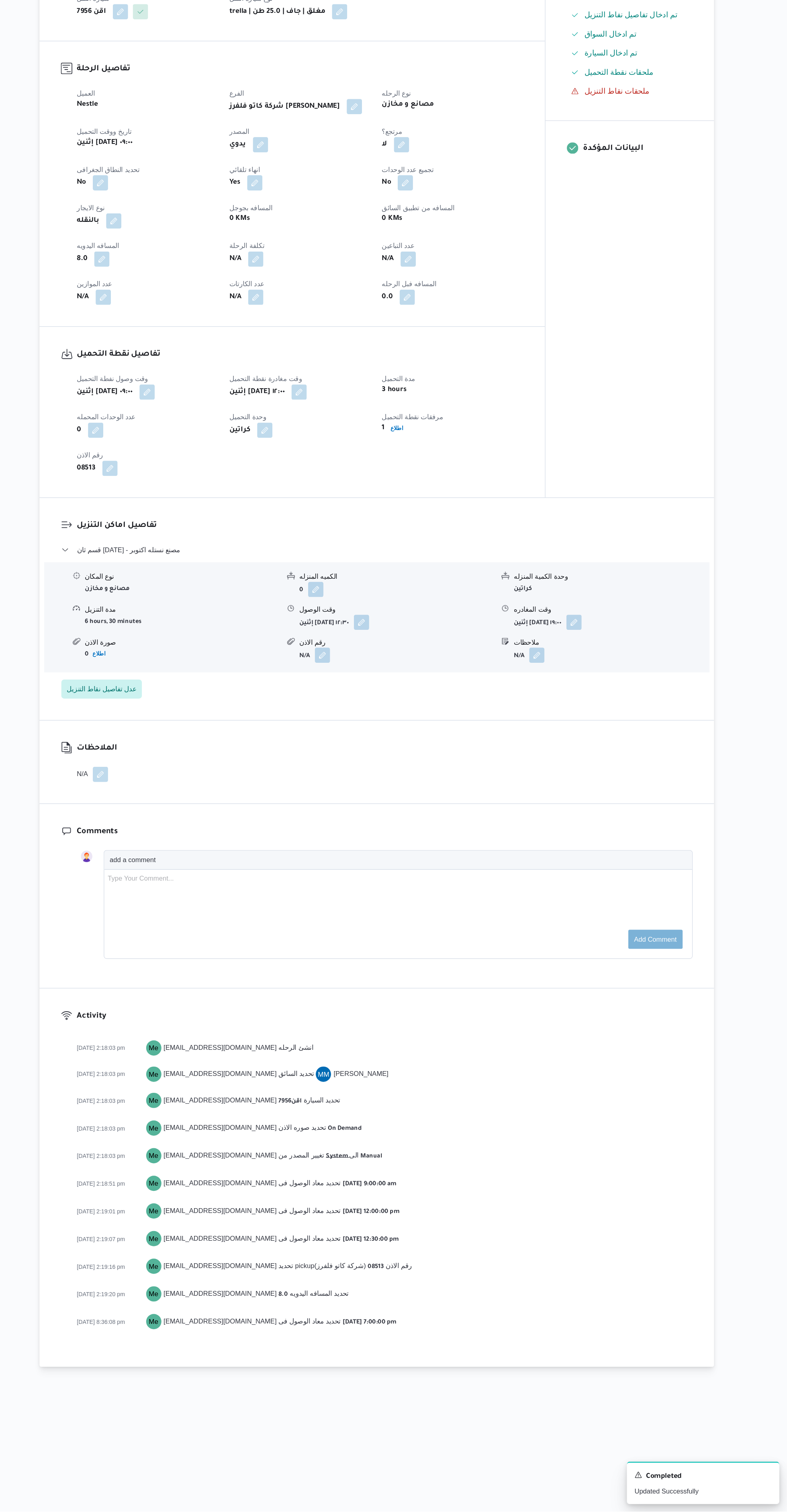
scroll to position [0, 0]
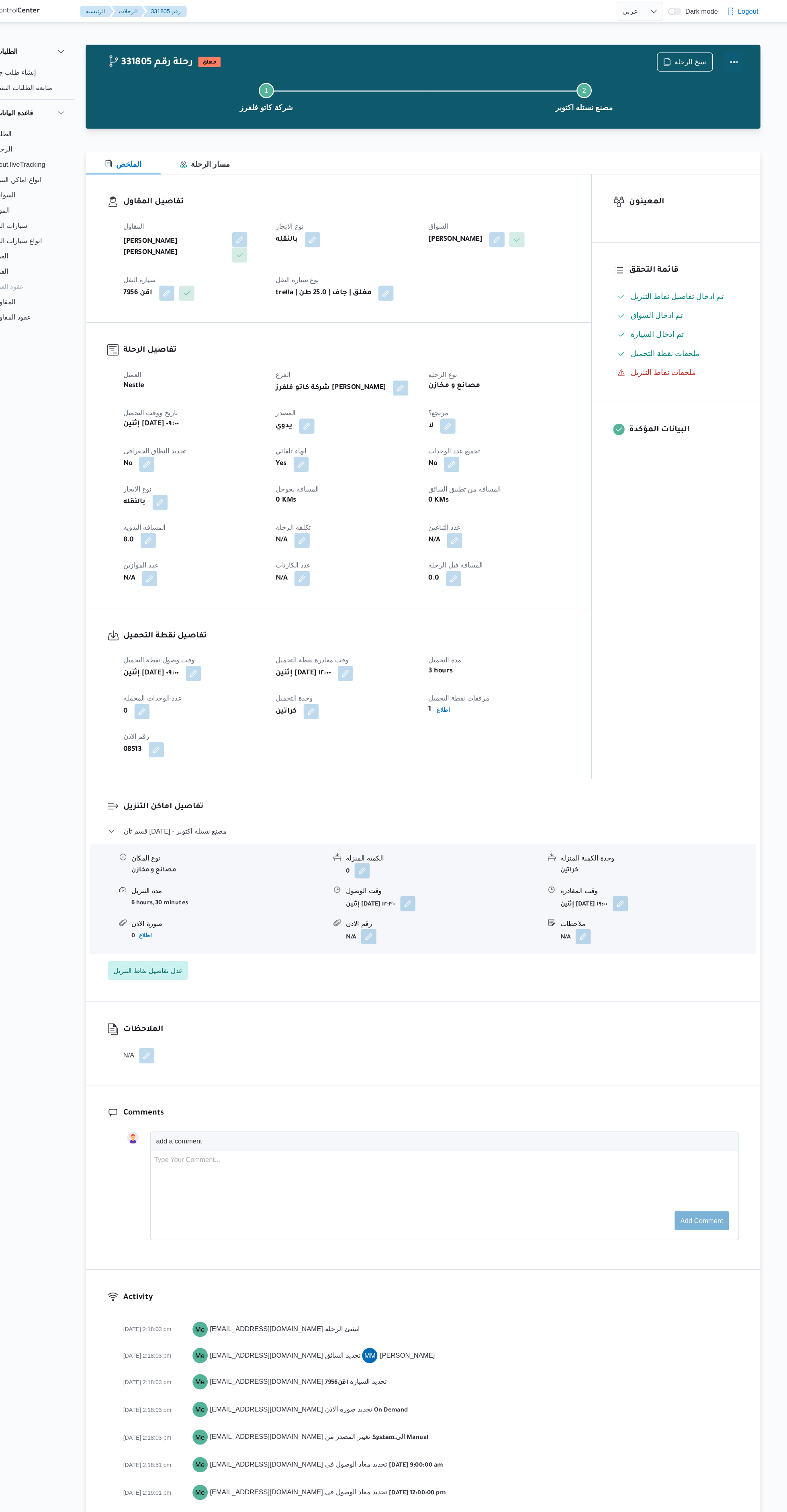
click at [702, 52] on button "Actions" at bounding box center [703, 52] width 16 height 16
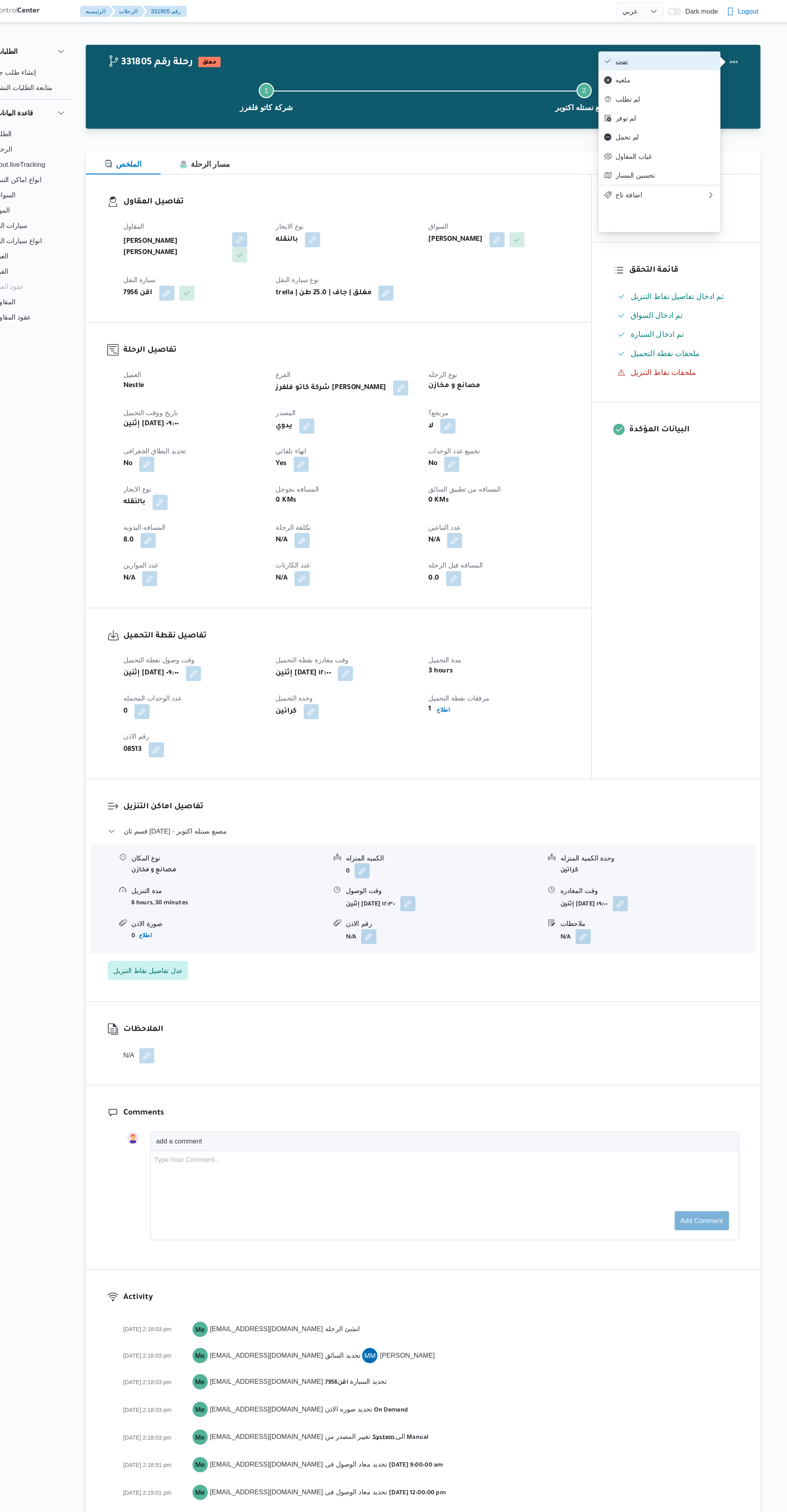
click at [589, 49] on button "تمت" at bounding box center [640, 51] width 103 height 16
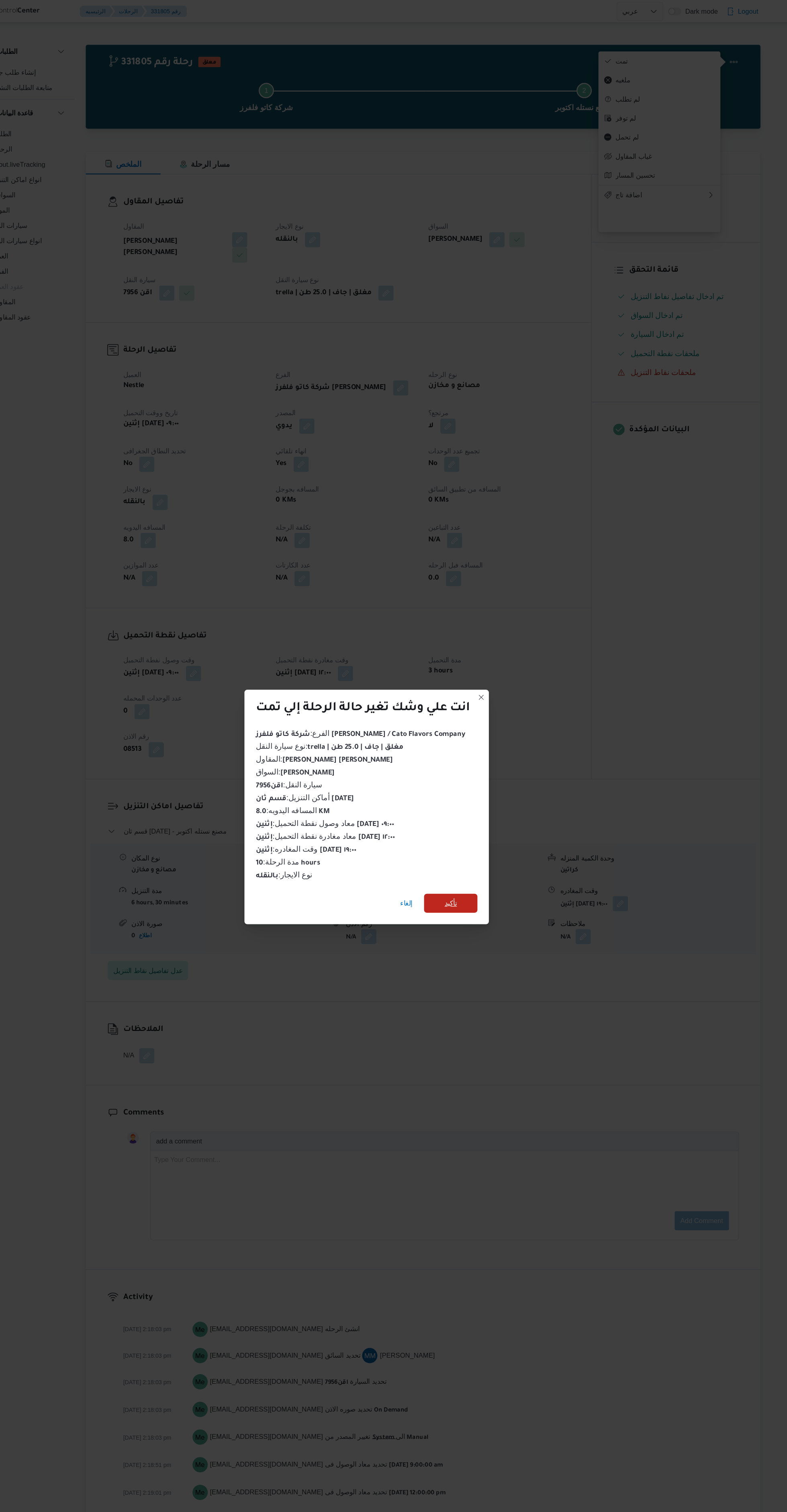
click at [482, 756] on span "تأكيد" at bounding box center [464, 762] width 45 height 16
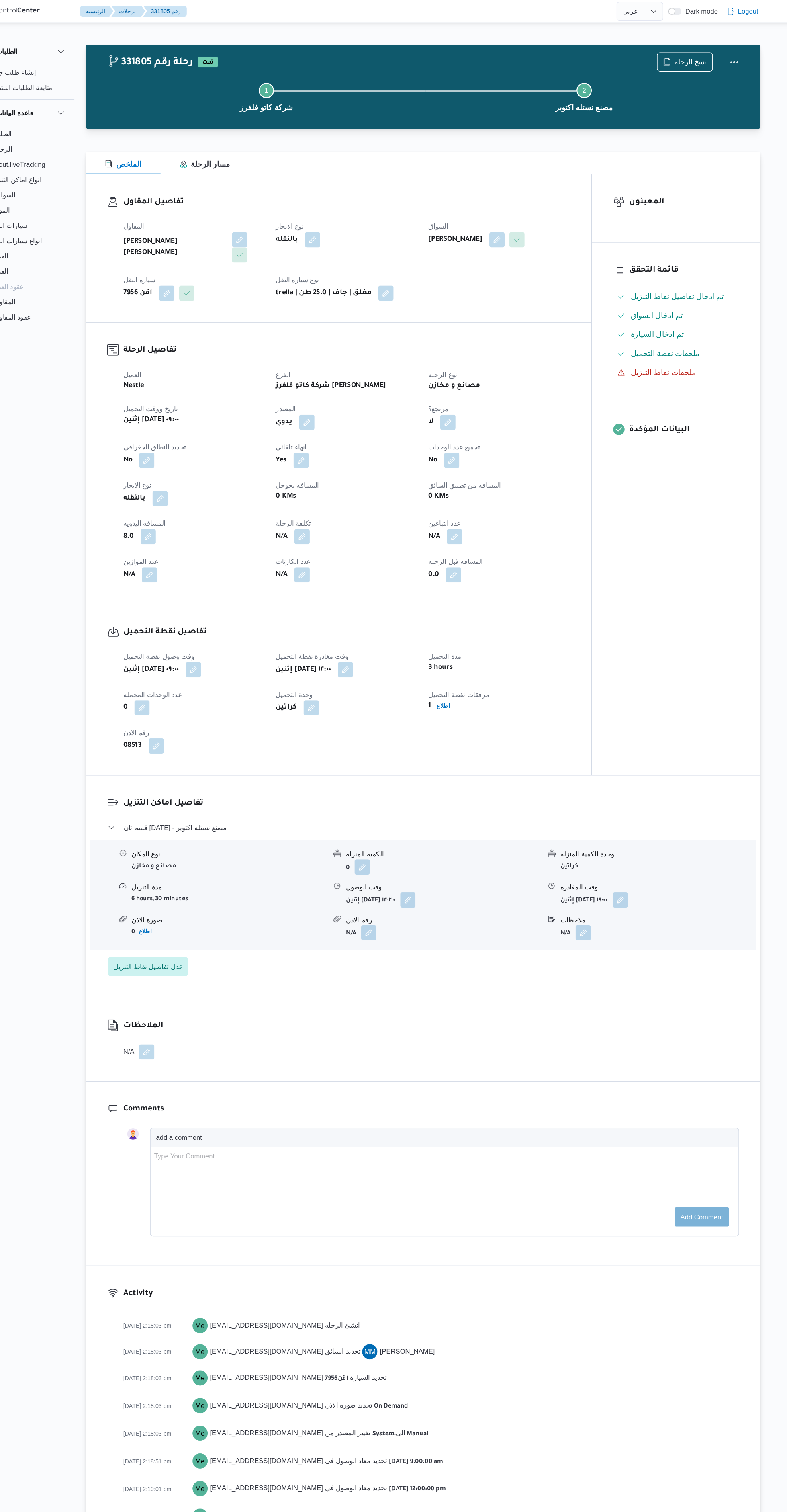
click at [461, 914] on div "Comments add a comment Type Your Comment... Add comment" at bounding box center [441, 989] width 569 height 155
select select "ar"
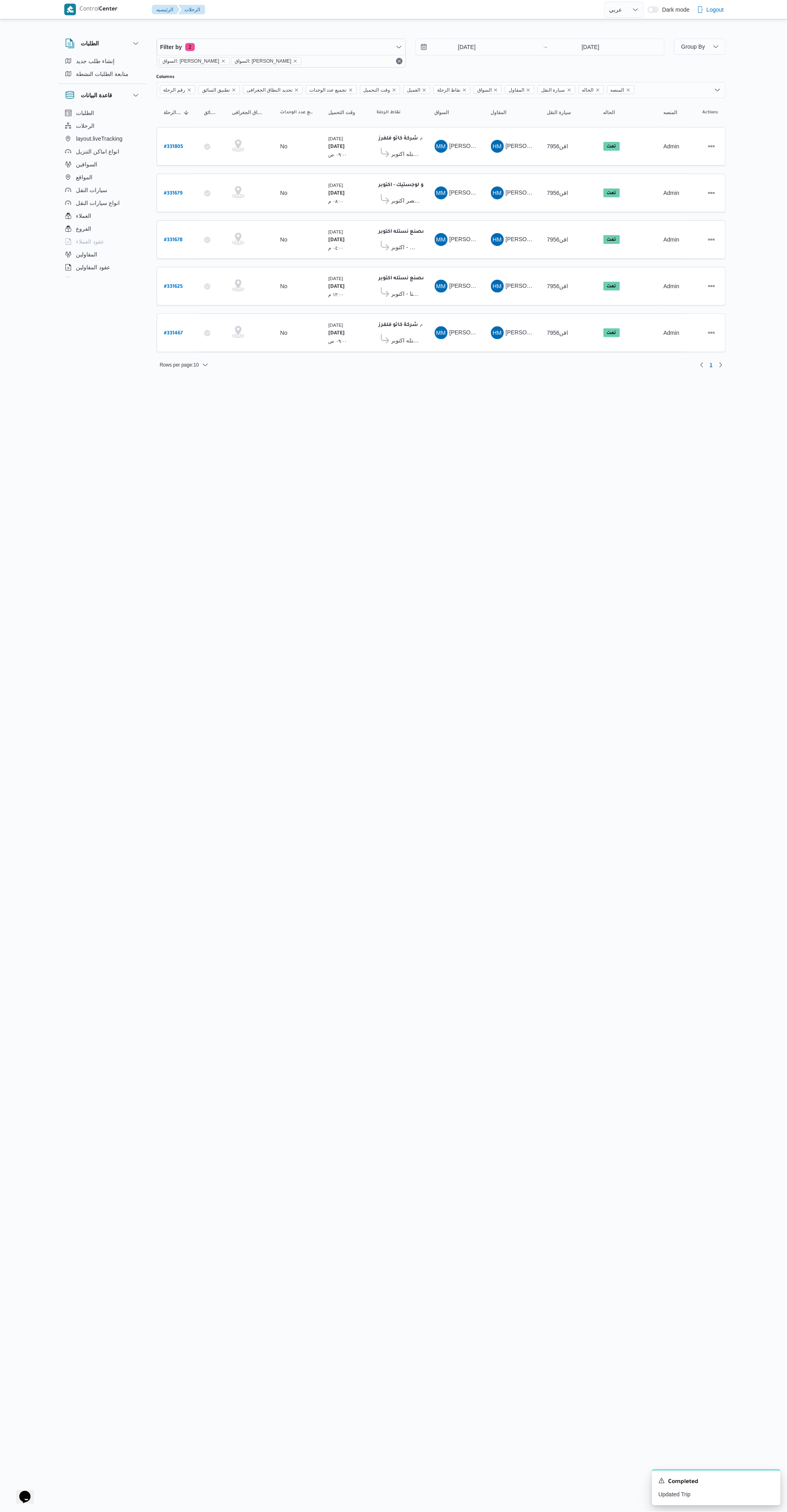
click at [173, 192] on b "# 331679" at bounding box center [174, 194] width 19 height 6
select select "ar"
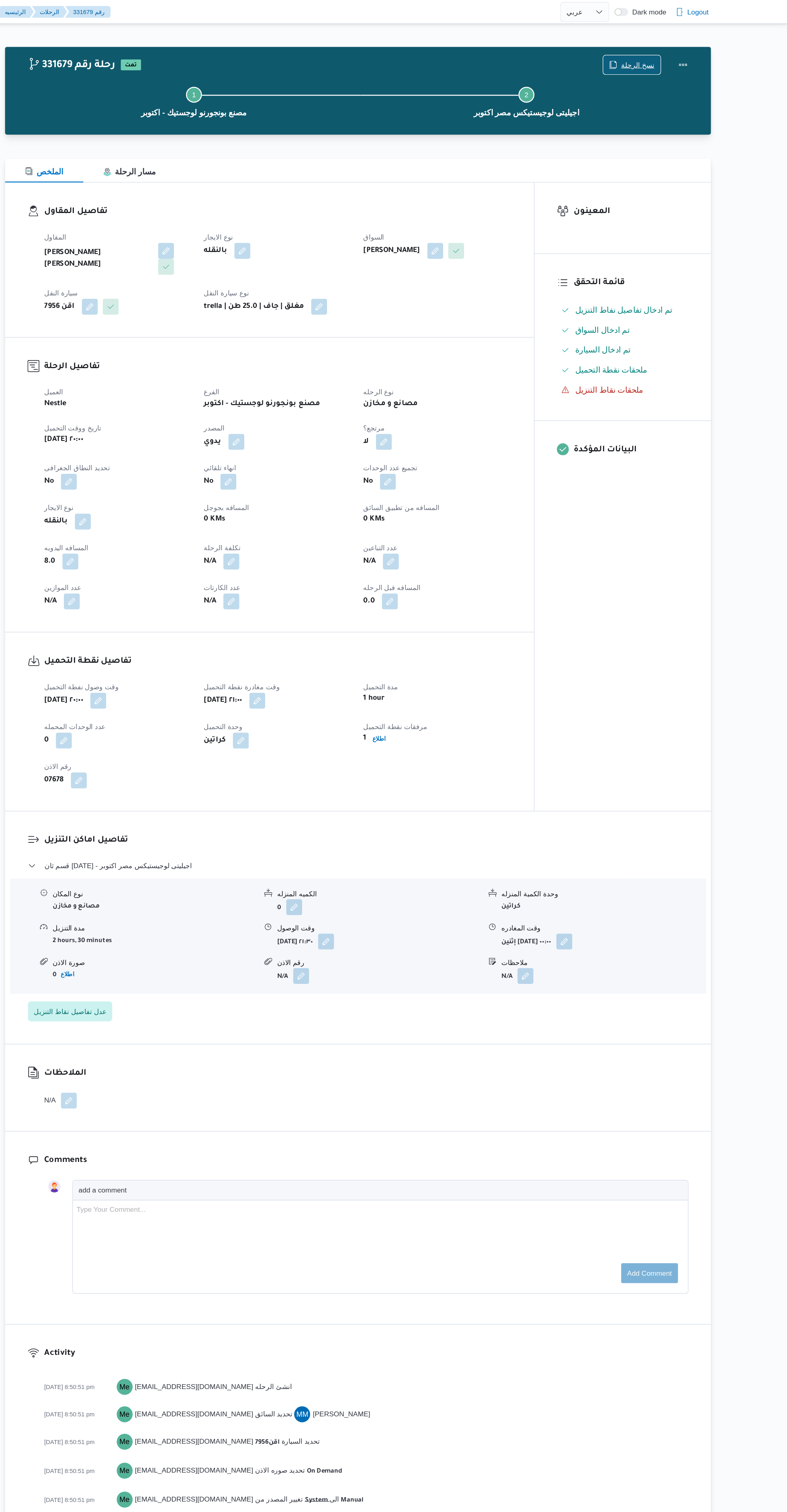
click at [649, 51] on icon "button" at bounding box center [646, 52] width 6 height 6
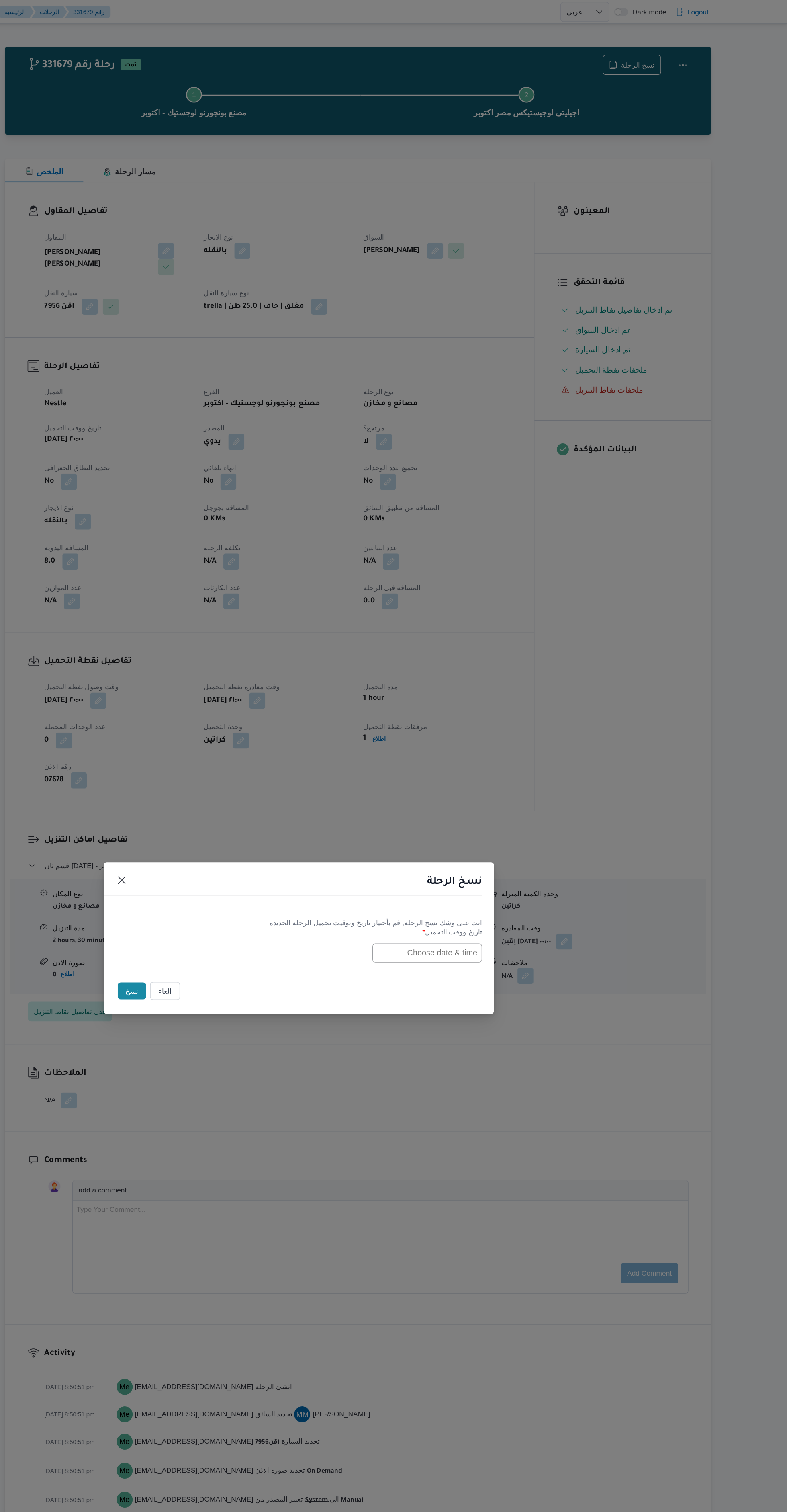
click at [517, 767] on input "text" at bounding box center [497, 768] width 88 height 16
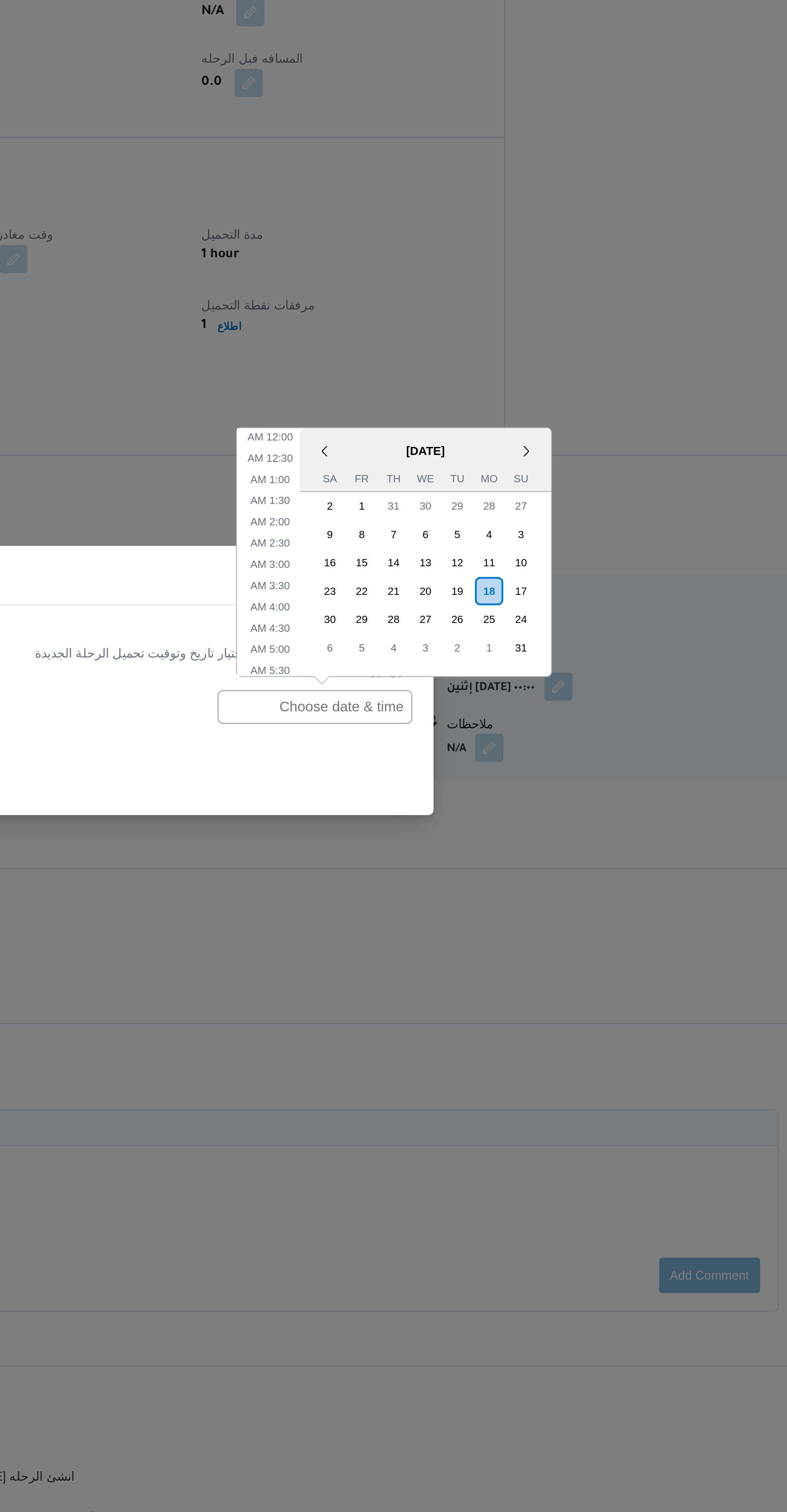
scroll to position [343, 0]
click at [470, 682] on li "7:30 PM" at bounding box center [477, 679] width 25 height 8
type input "18/08/2025 7:30PM"
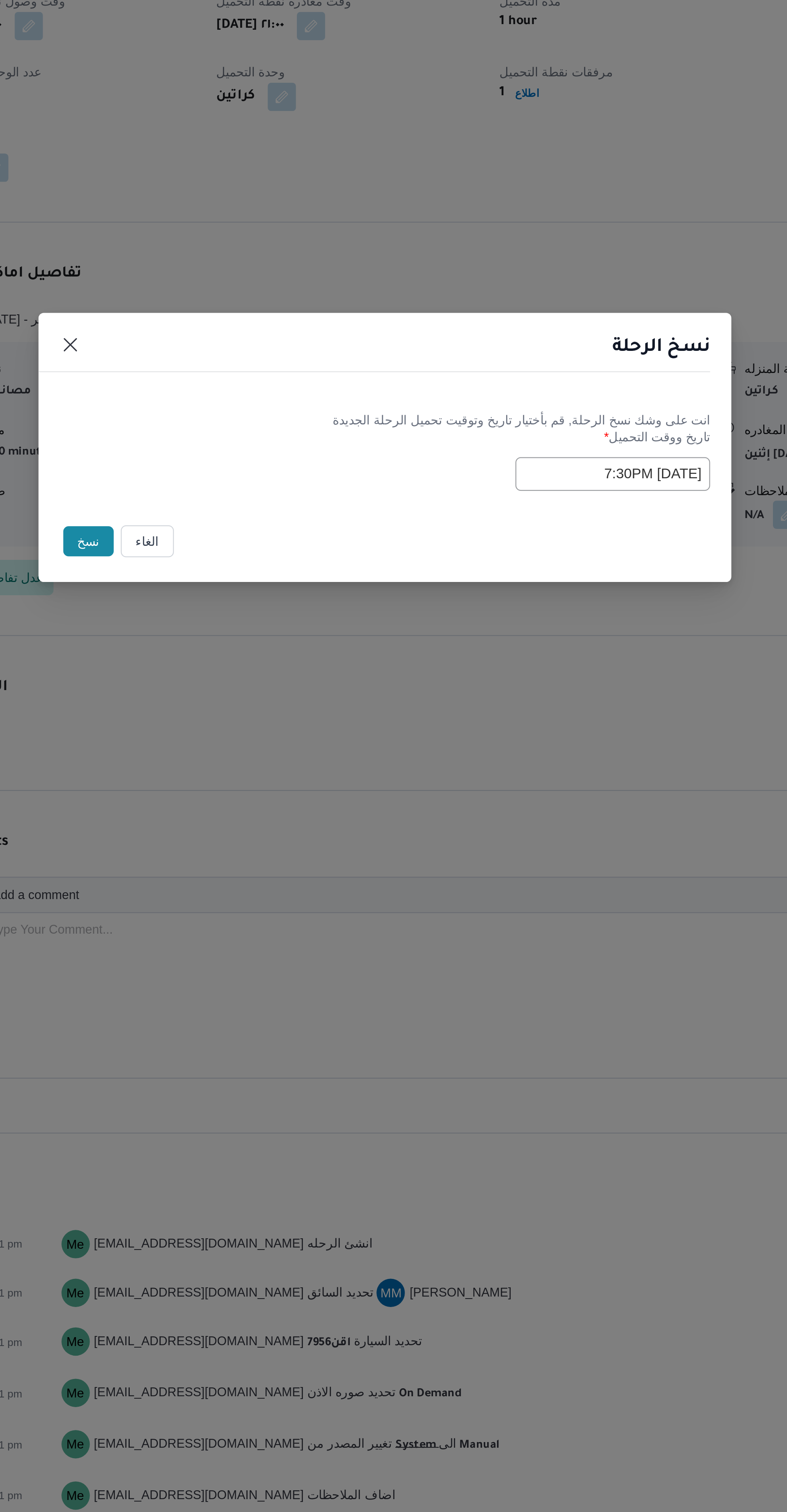
click at [255, 799] on button "نسخ" at bounding box center [258, 798] width 23 height 14
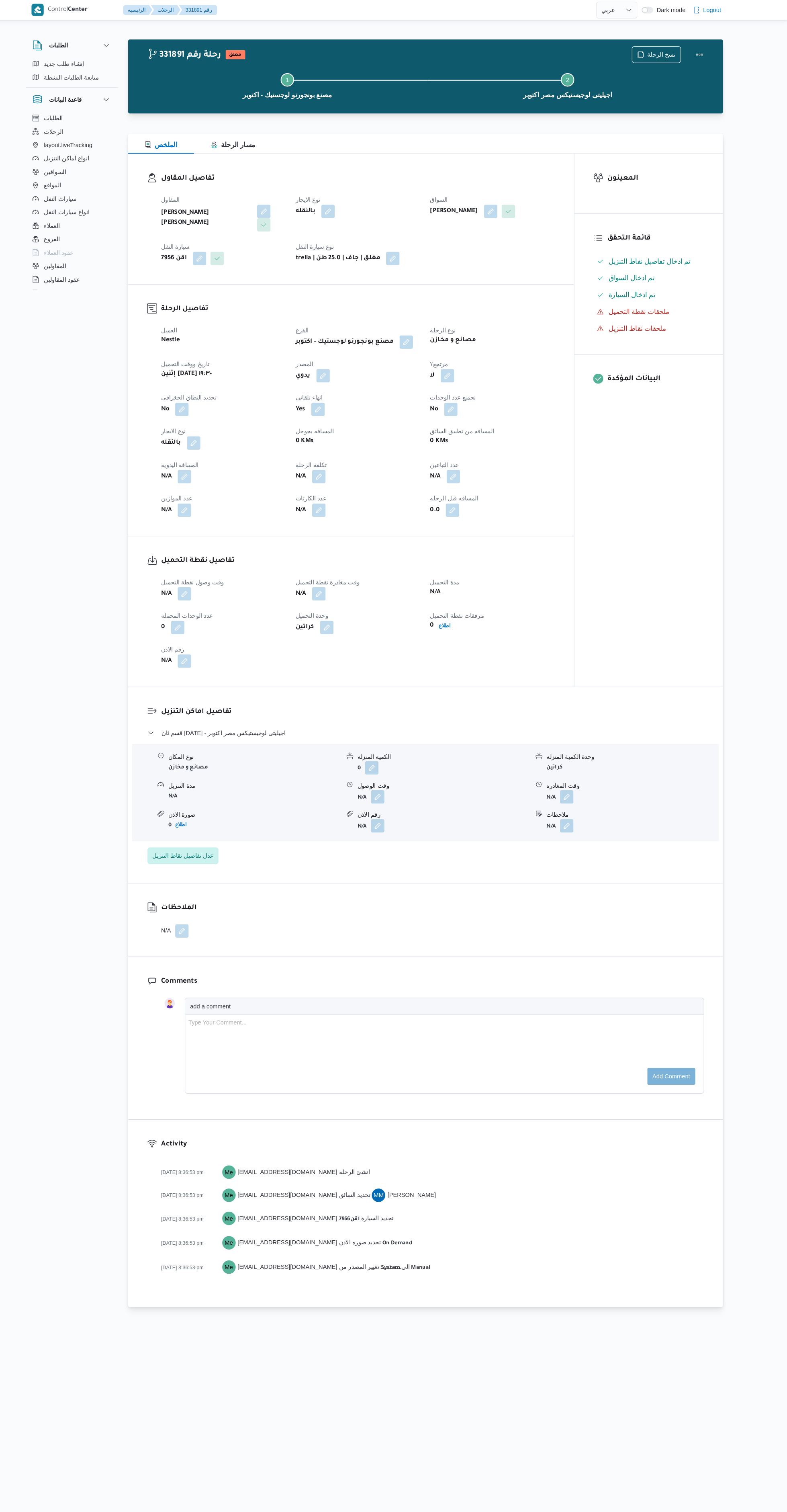
click at [211, 561] on button "button" at bounding box center [211, 568] width 13 height 13
click at [185, 587] on input "وقت وصول نفطة التحميل" at bounding box center [190, 587] width 91 height 16
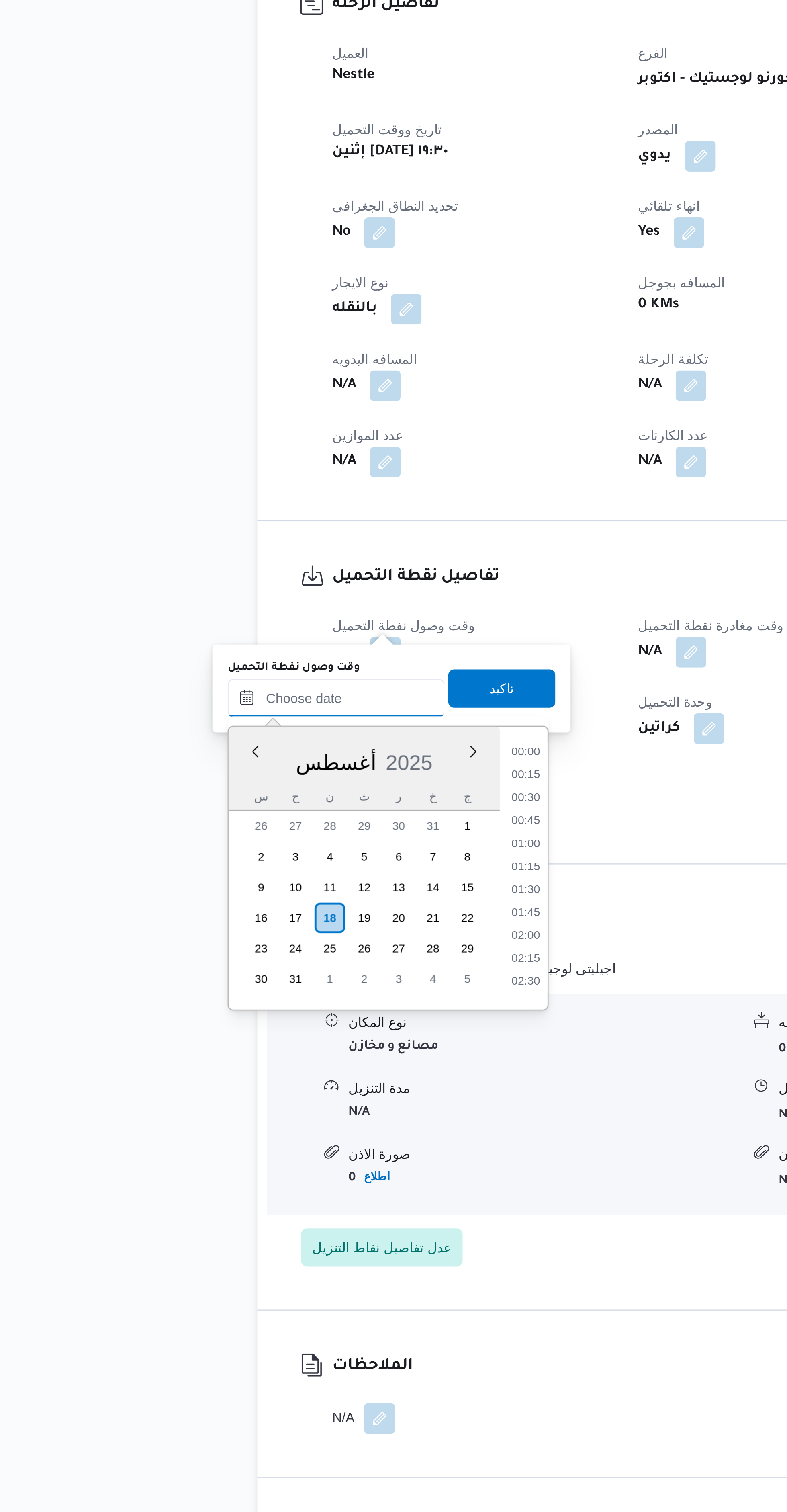
scroll to position [735, 0]
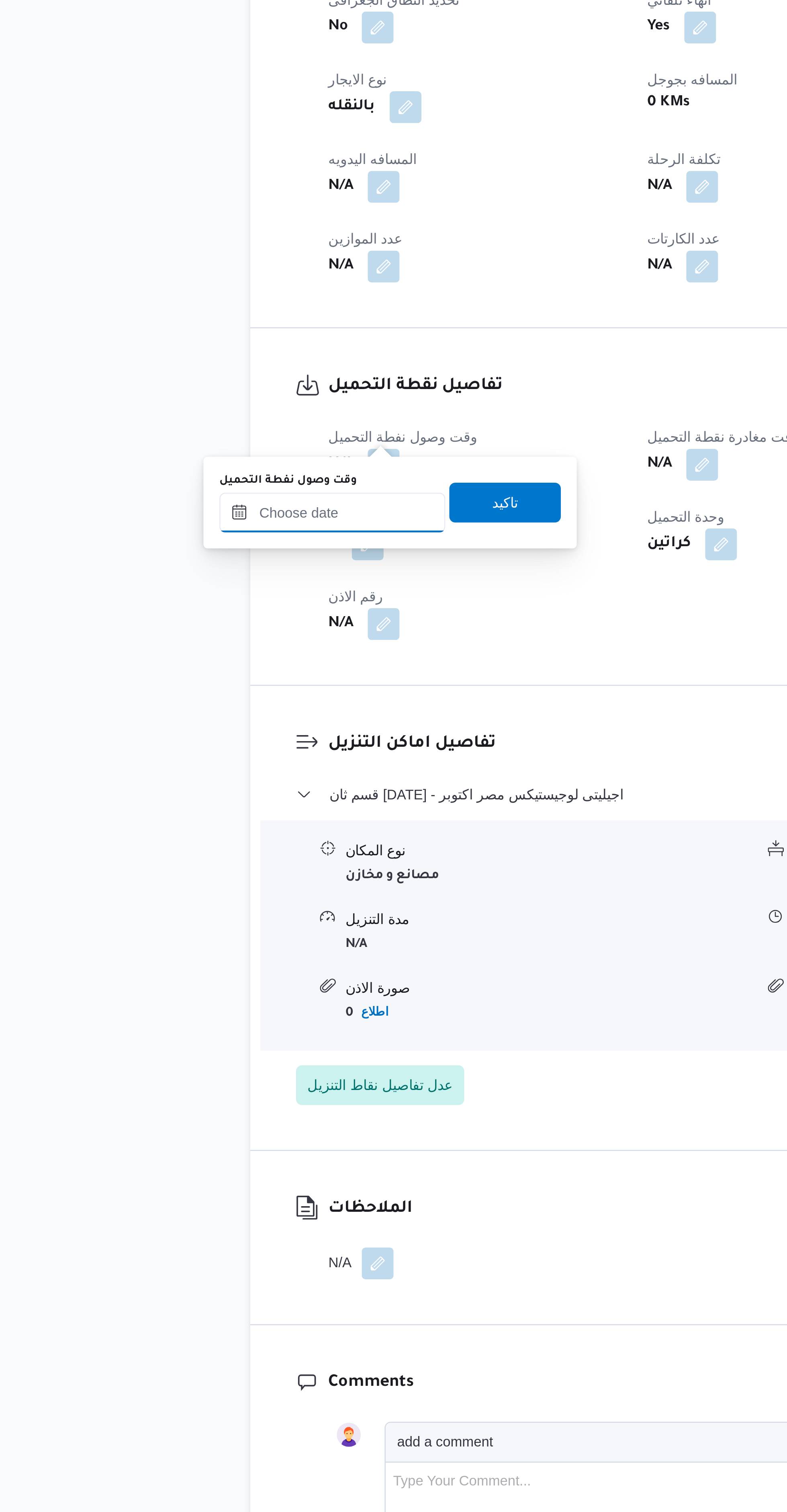
click at [185, 590] on input "وقت وصول نفطة التحميل" at bounding box center [190, 587] width 91 height 16
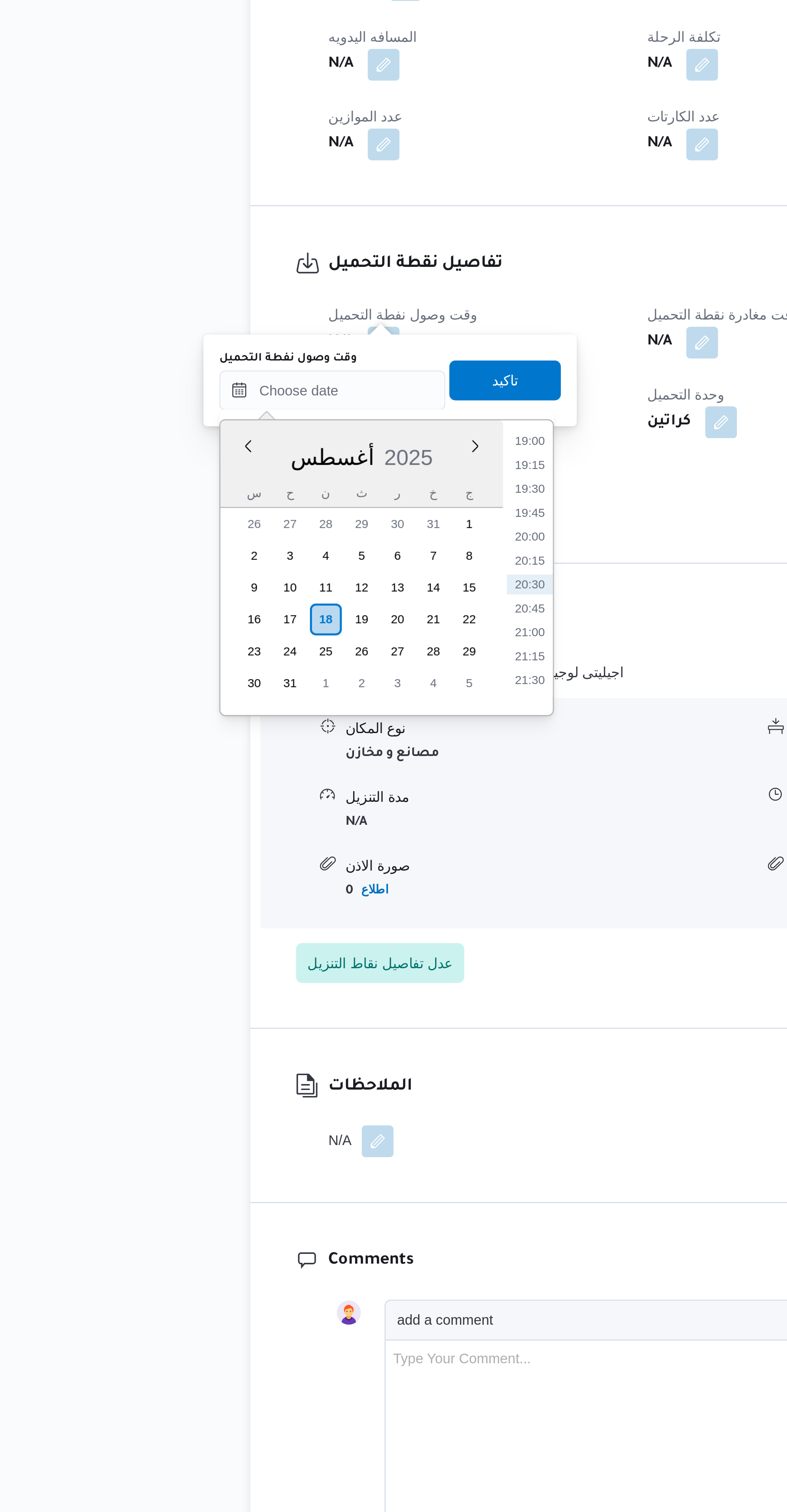
click at [264, 627] on li "19:30" at bounding box center [269, 627] width 19 height 8
type input "١٨/٠٨/٢٠٢٥ ١٩:٣٠"
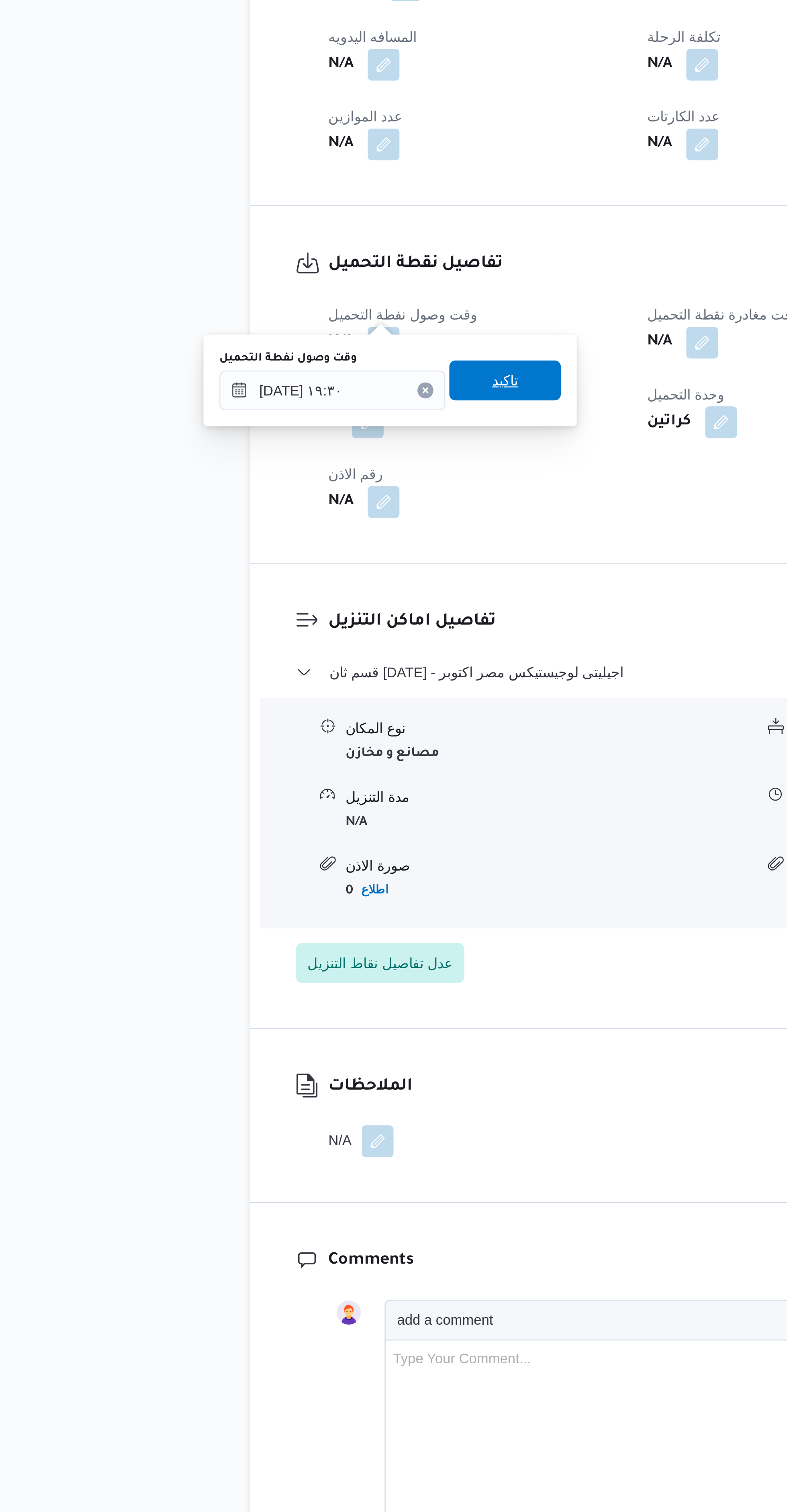
click at [240, 581] on span "تاكيد" at bounding box center [259, 583] width 45 height 16
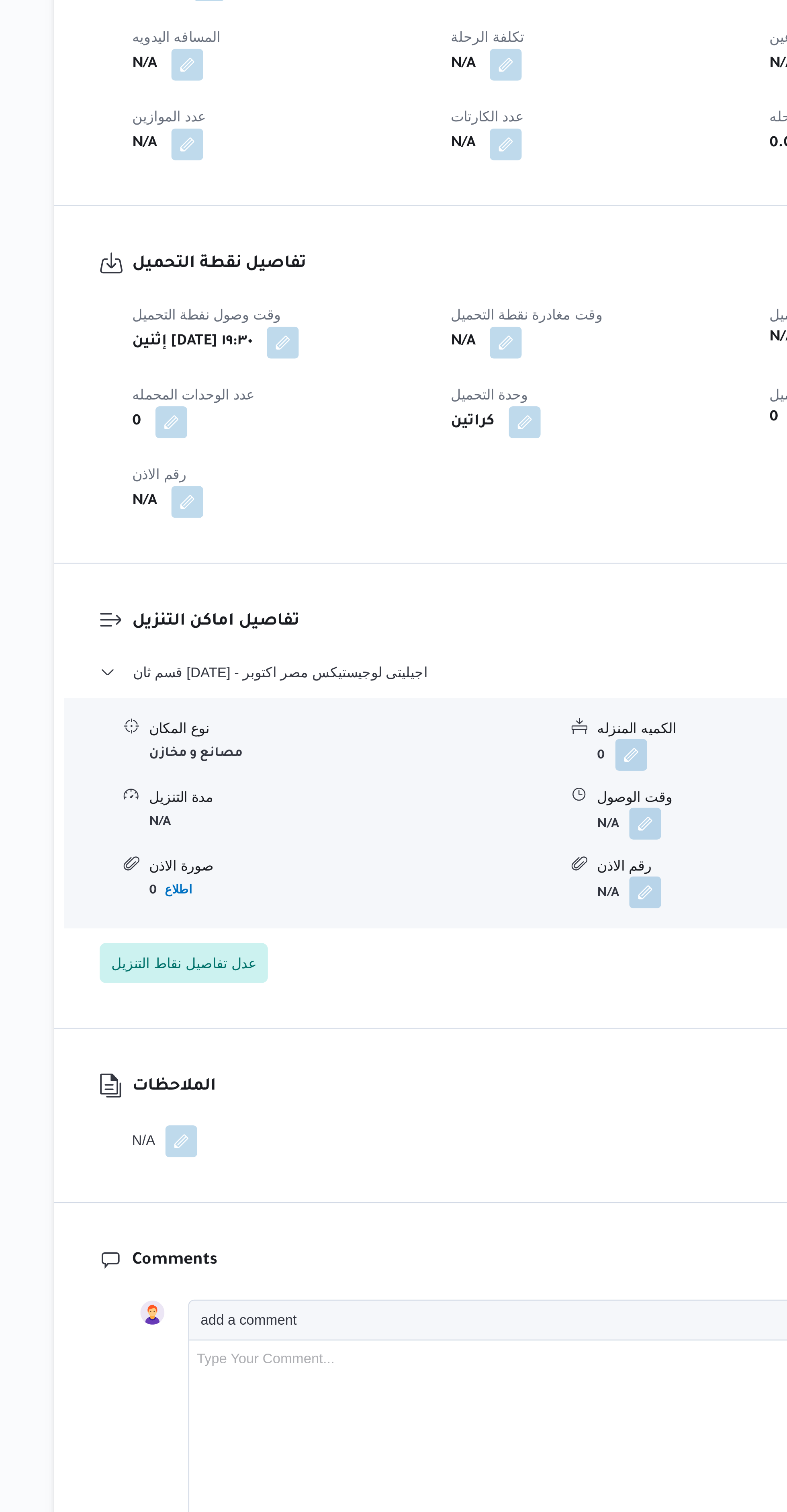
click at [333, 561] on button "button" at bounding box center [339, 568] width 13 height 13
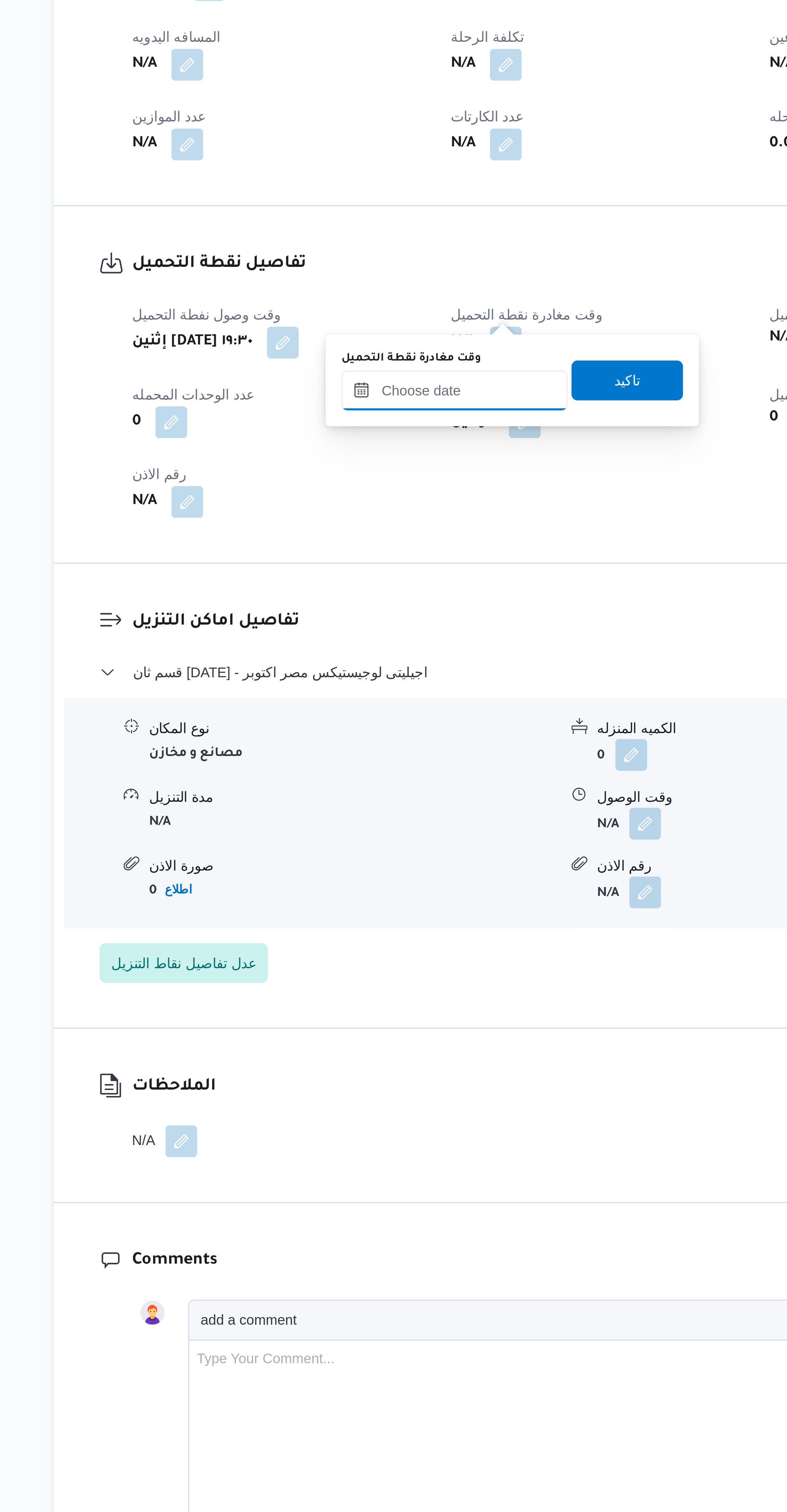
click at [295, 587] on input "وقت مغادرة نقطة التحميل" at bounding box center [318, 587] width 91 height 16
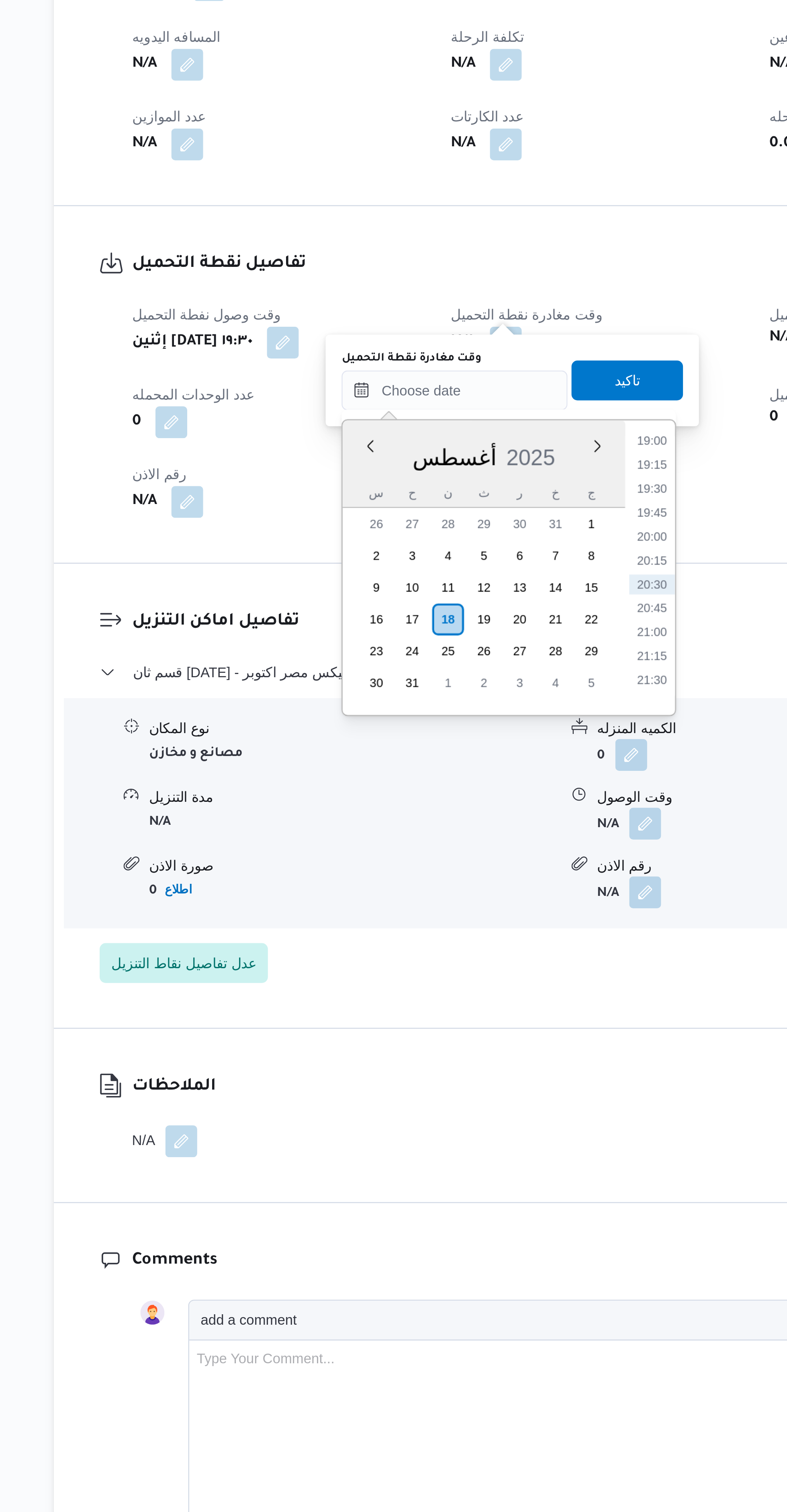
click at [396, 655] on li "20:15" at bounding box center [398, 656] width 19 height 8
type input "١٨/٠٨/٢٠٢٥ ٢٠:١٥"
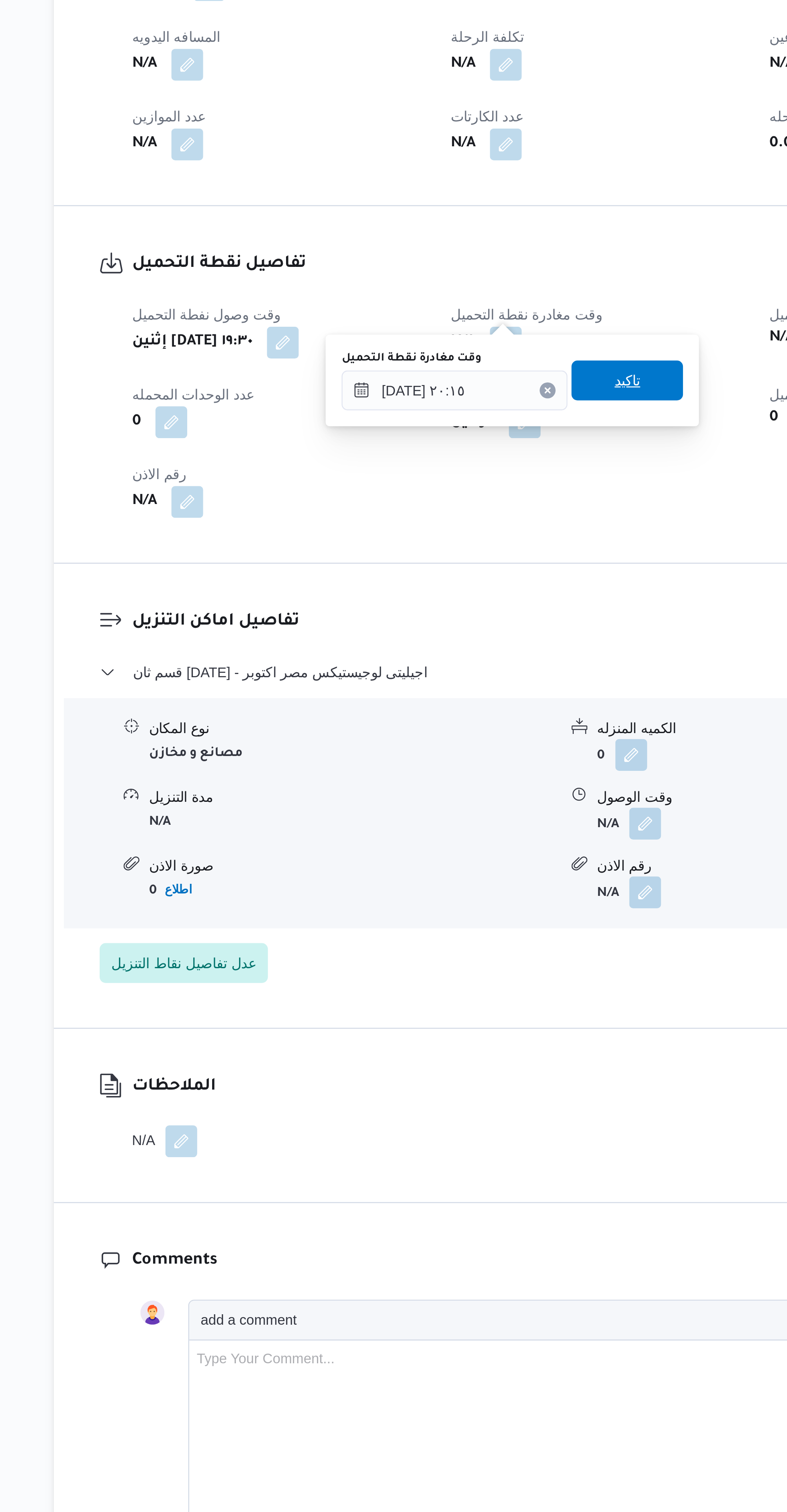
click at [372, 583] on span "تاكيد" at bounding box center [387, 583] width 45 height 16
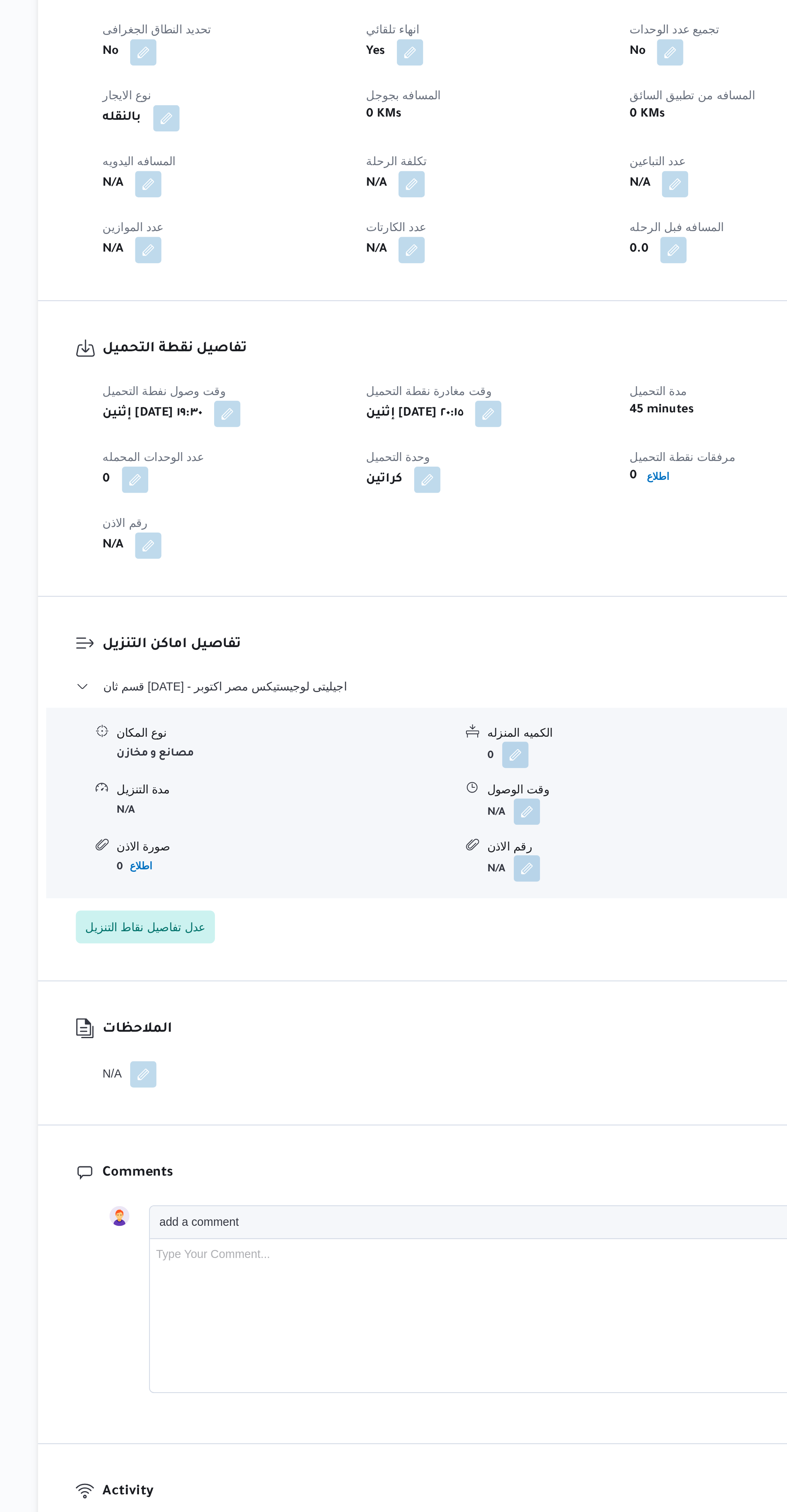
click at [396, 756] on button "button" at bounding box center [395, 762] width 13 height 13
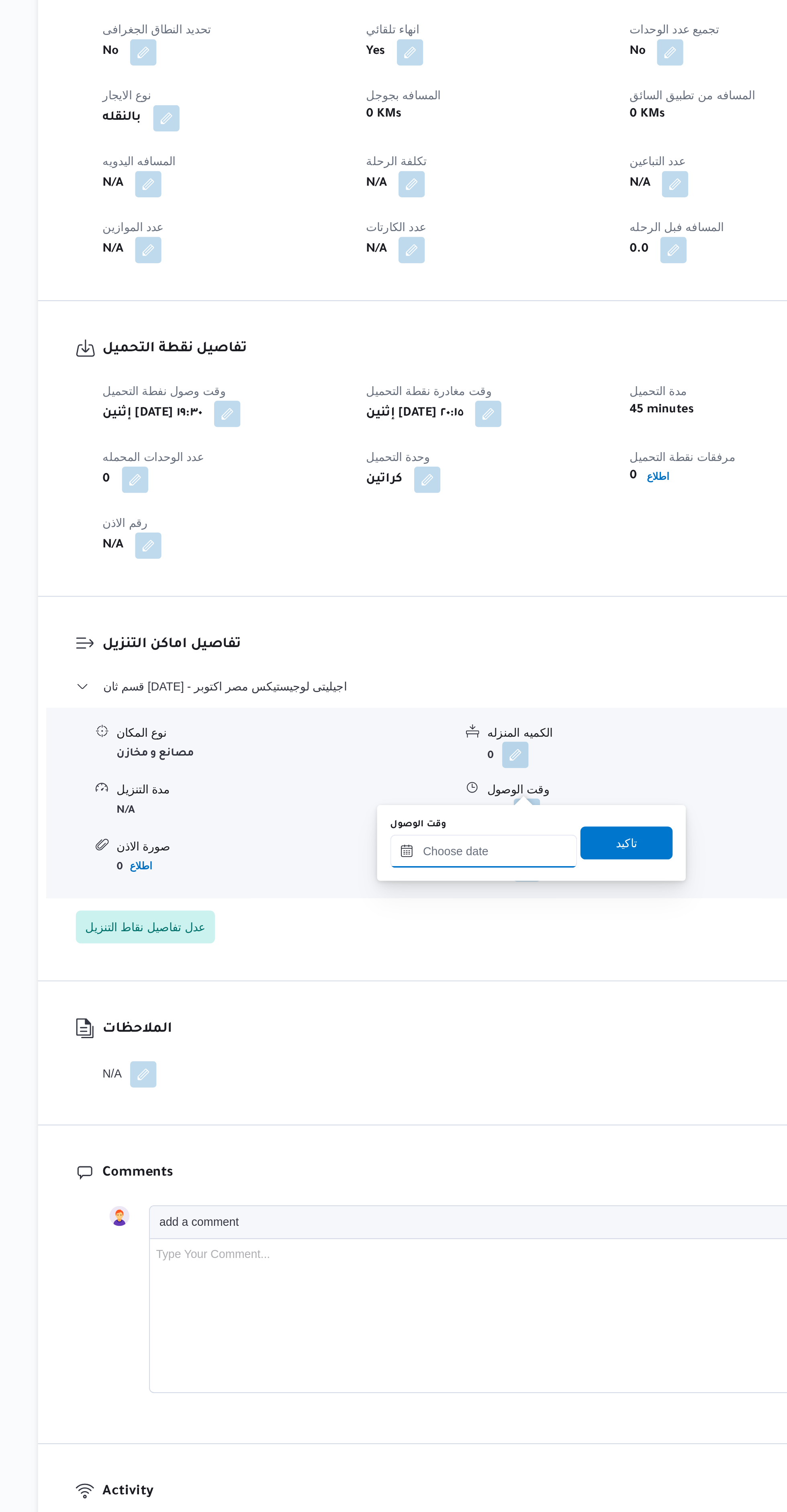
click at [374, 783] on input "وقت الوصول" at bounding box center [374, 781] width 91 height 16
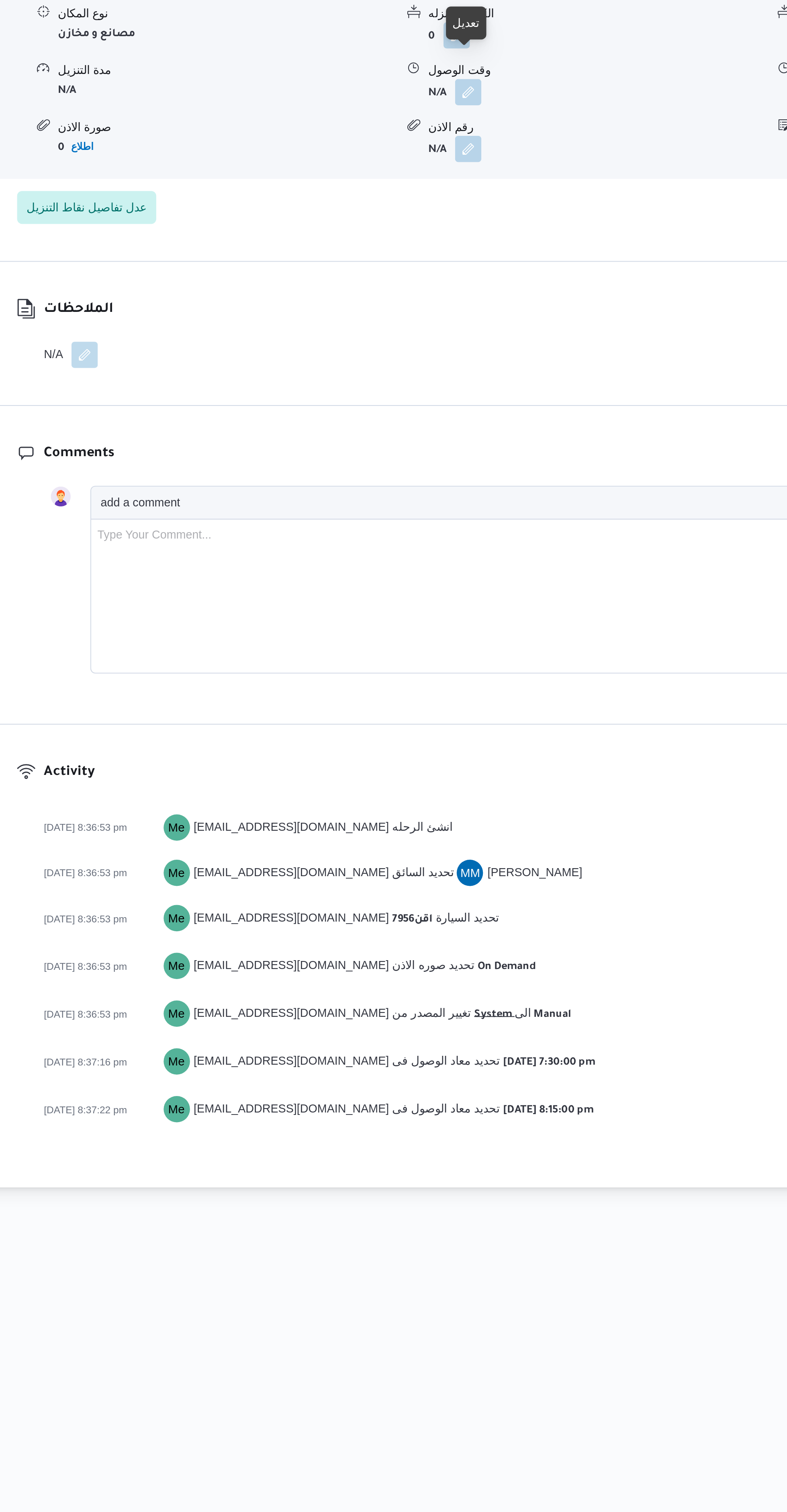
click at [394, 756] on button "button" at bounding box center [395, 762] width 13 height 13
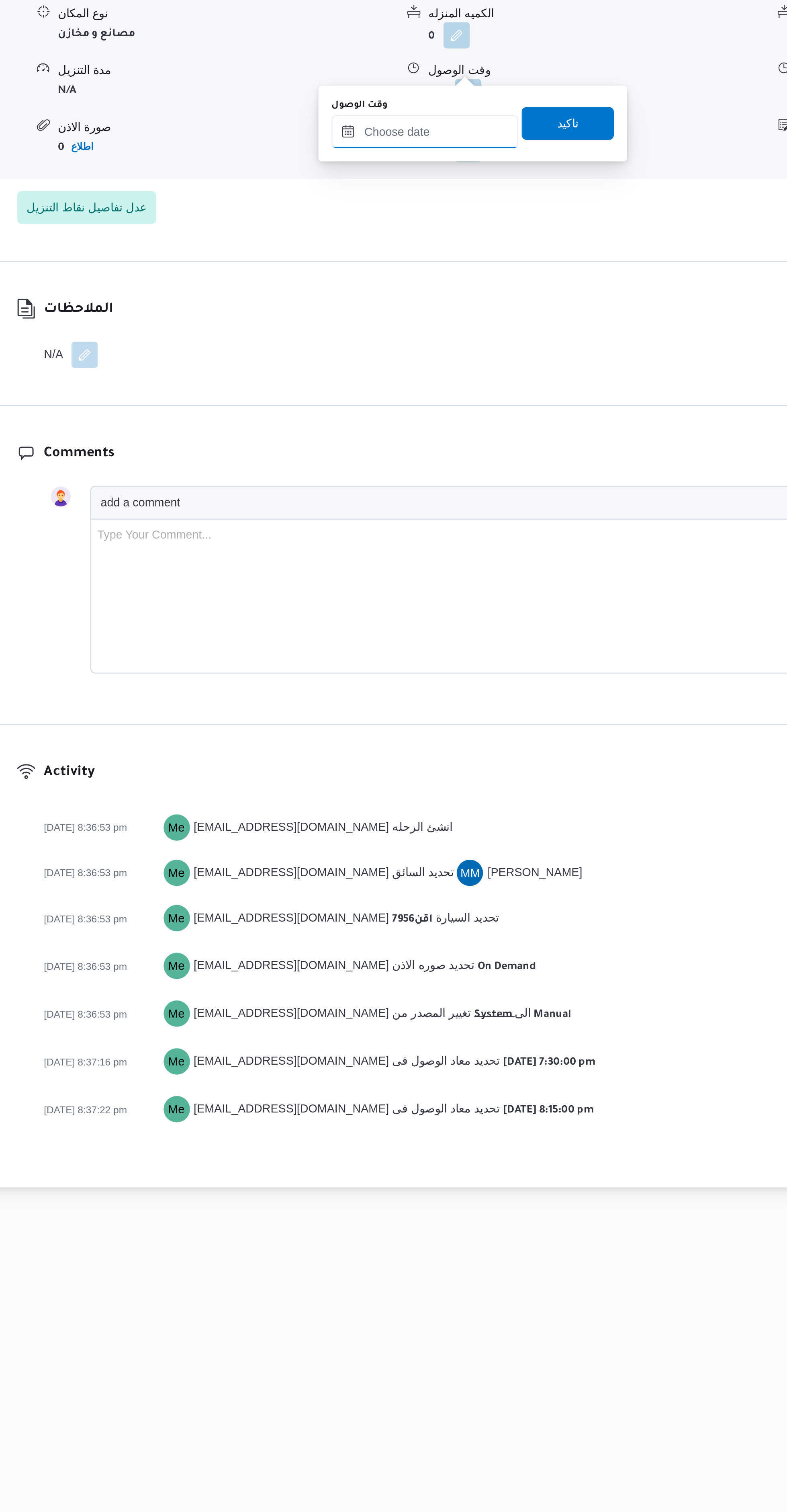
click at [361, 782] on input "وقت الوصول" at bounding box center [374, 781] width 91 height 16
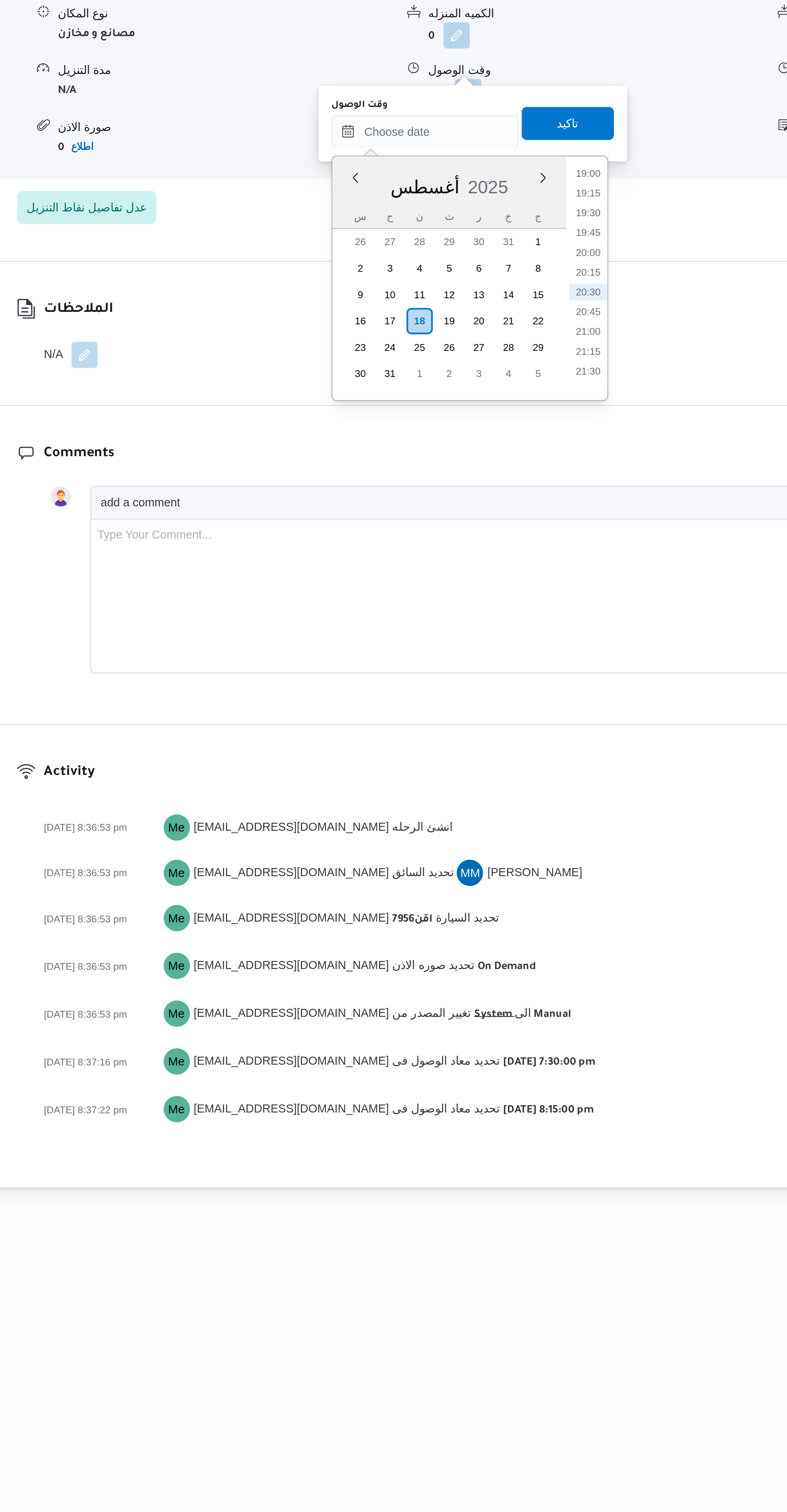
click at [452, 859] on li "20:30" at bounding box center [453, 859] width 19 height 8
type input "١٨/٠٨/٢٠٢٥ ٢٠:٣٠"
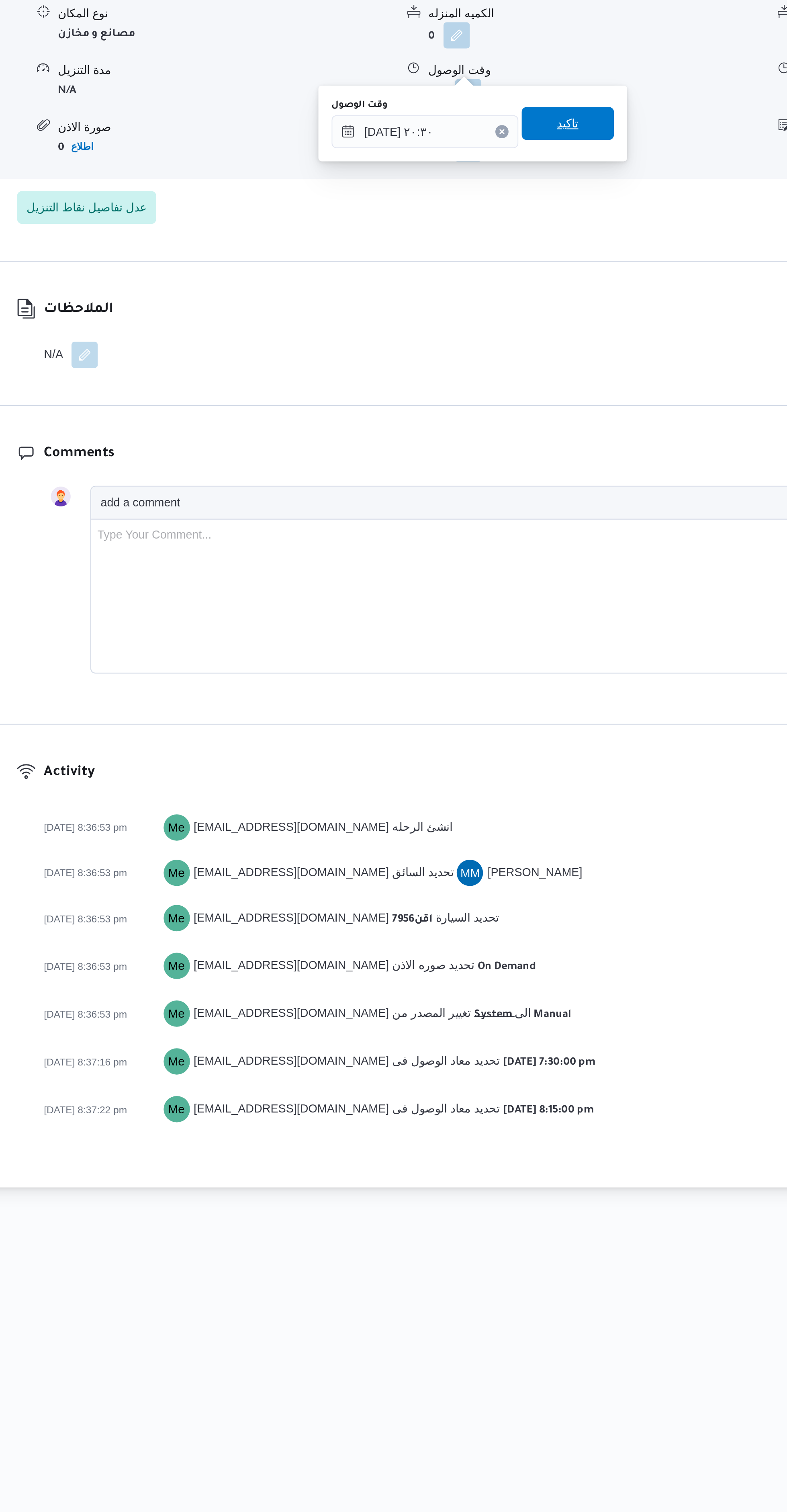
click at [422, 777] on span "تاكيد" at bounding box center [444, 777] width 45 height 16
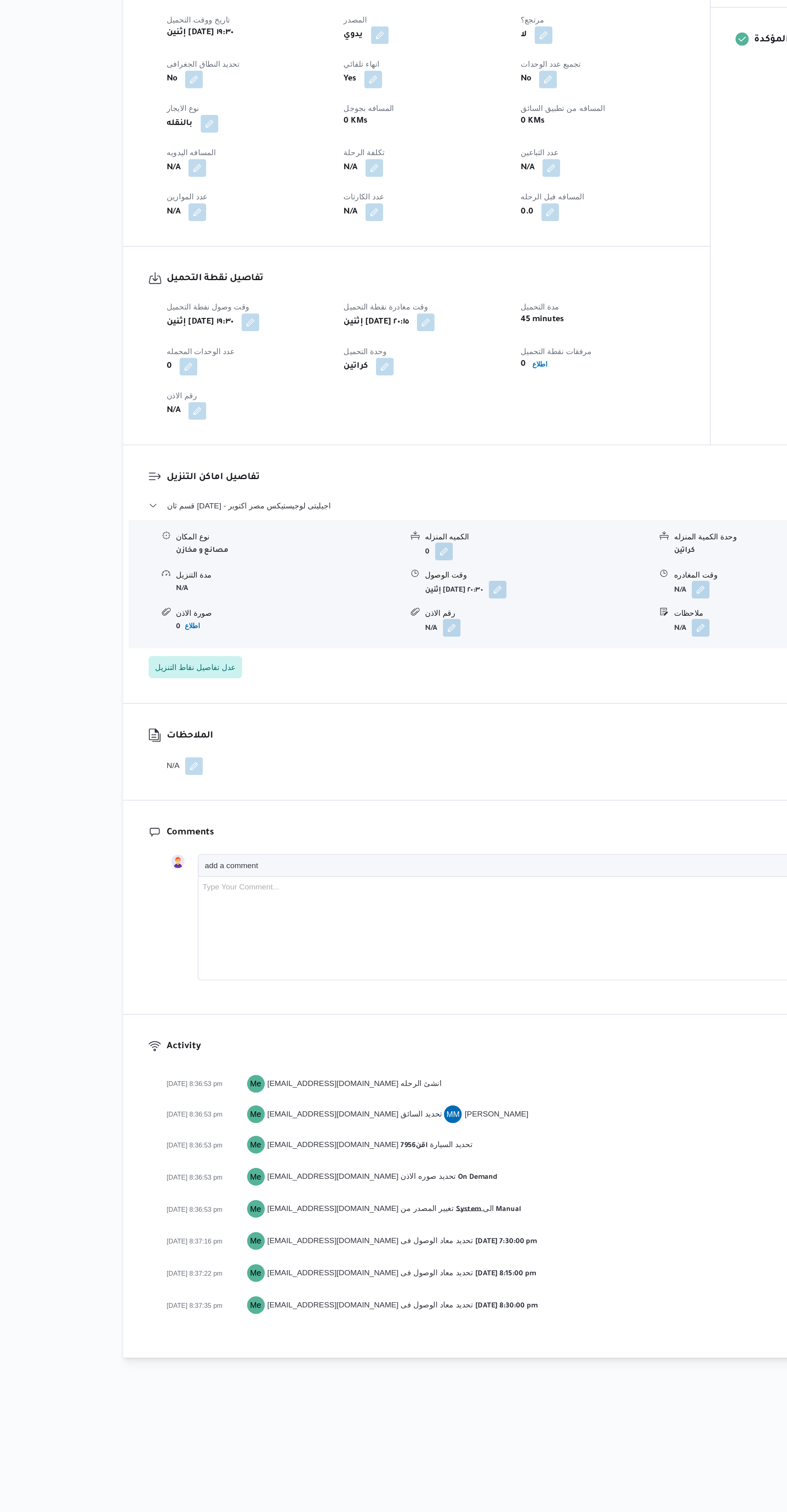
click at [211, 449] on button "button" at bounding box center [211, 456] width 13 height 13
click at [166, 476] on input "المسافه اليدويه" at bounding box center [189, 475] width 80 height 16
type input "8"
click at [240, 475] on span "تاكيد" at bounding box center [253, 471] width 45 height 16
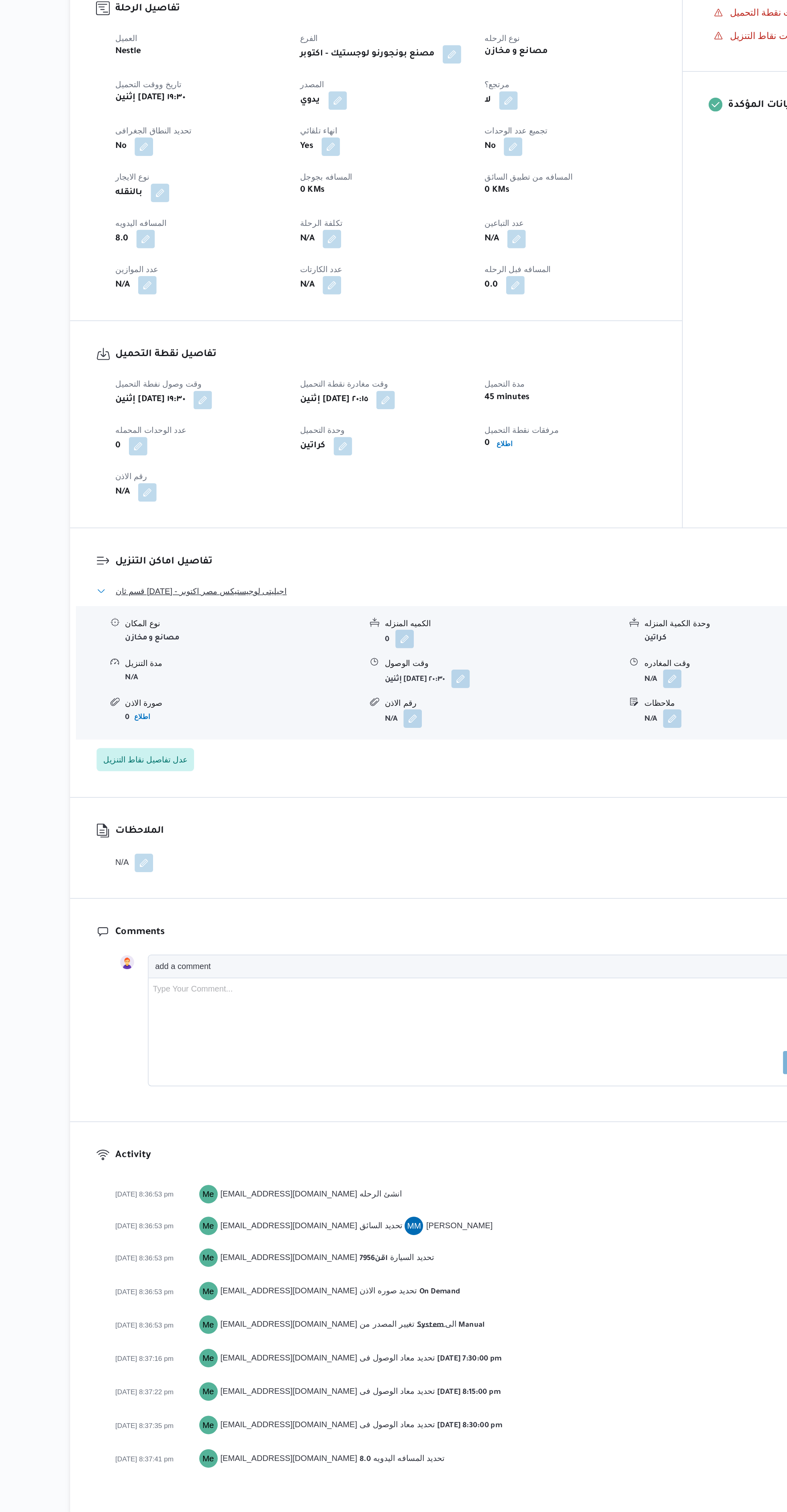
click at [226, 696] on span "قسم ثان 6 أكتوبر - اجيليتى لوجيستيكس مصر اكتوبر" at bounding box center [248, 701] width 119 height 10
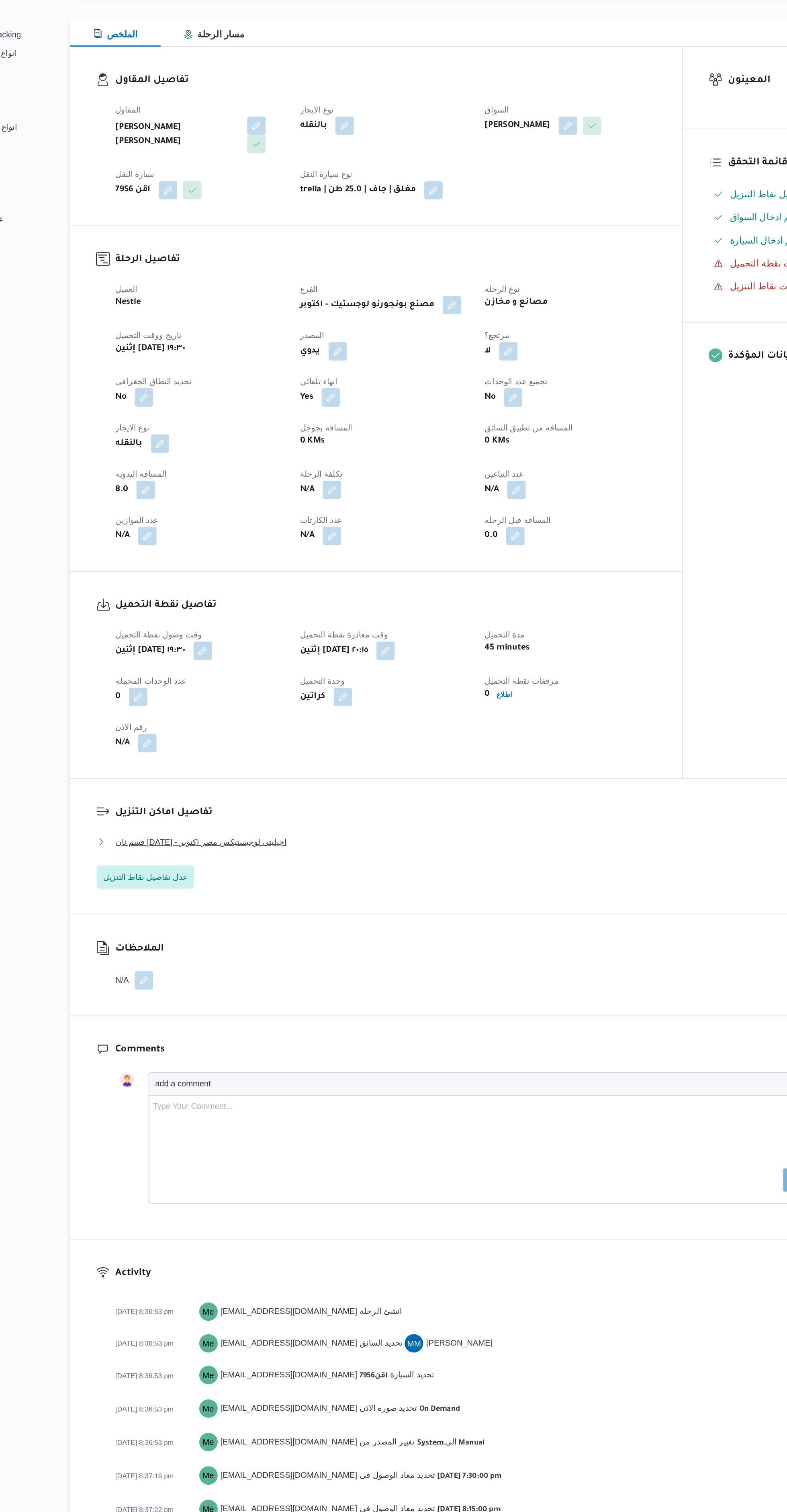
click at [451, 696] on button "قسم ثان 6 أكتوبر - اجيليتى لوجيستيكس مصر اكتوبر" at bounding box center [441, 701] width 532 height 10
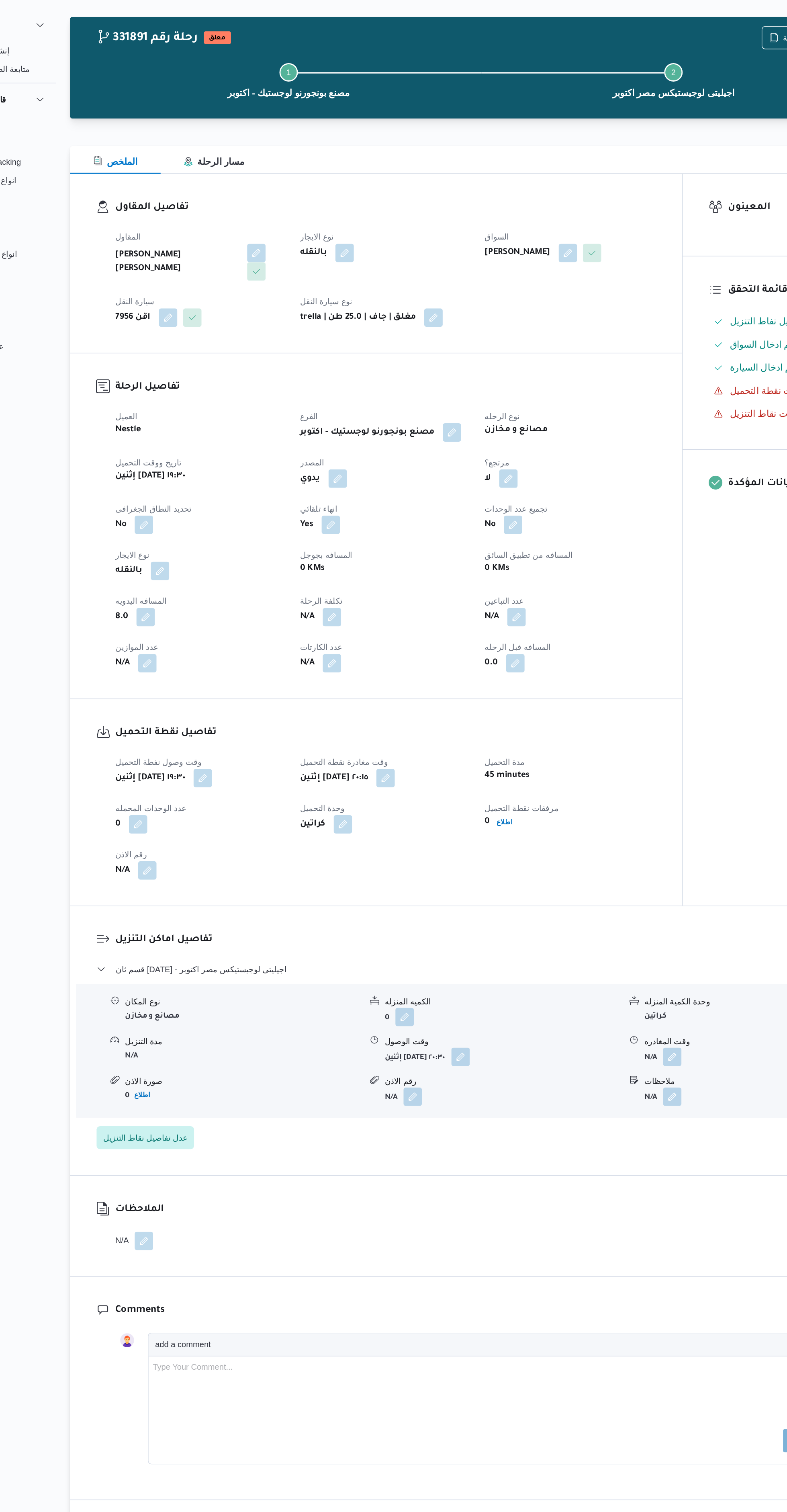
click at [211, 626] on button "button" at bounding box center [211, 633] width 13 height 13
click at [203, 651] on input "رقم الاذن" at bounding box center [189, 651] width 80 height 16
click at [204, 651] on input "06789" at bounding box center [189, 651] width 80 height 16
type input "07693"
click at [262, 647] on span "تاكيد" at bounding box center [253, 647] width 45 height 16
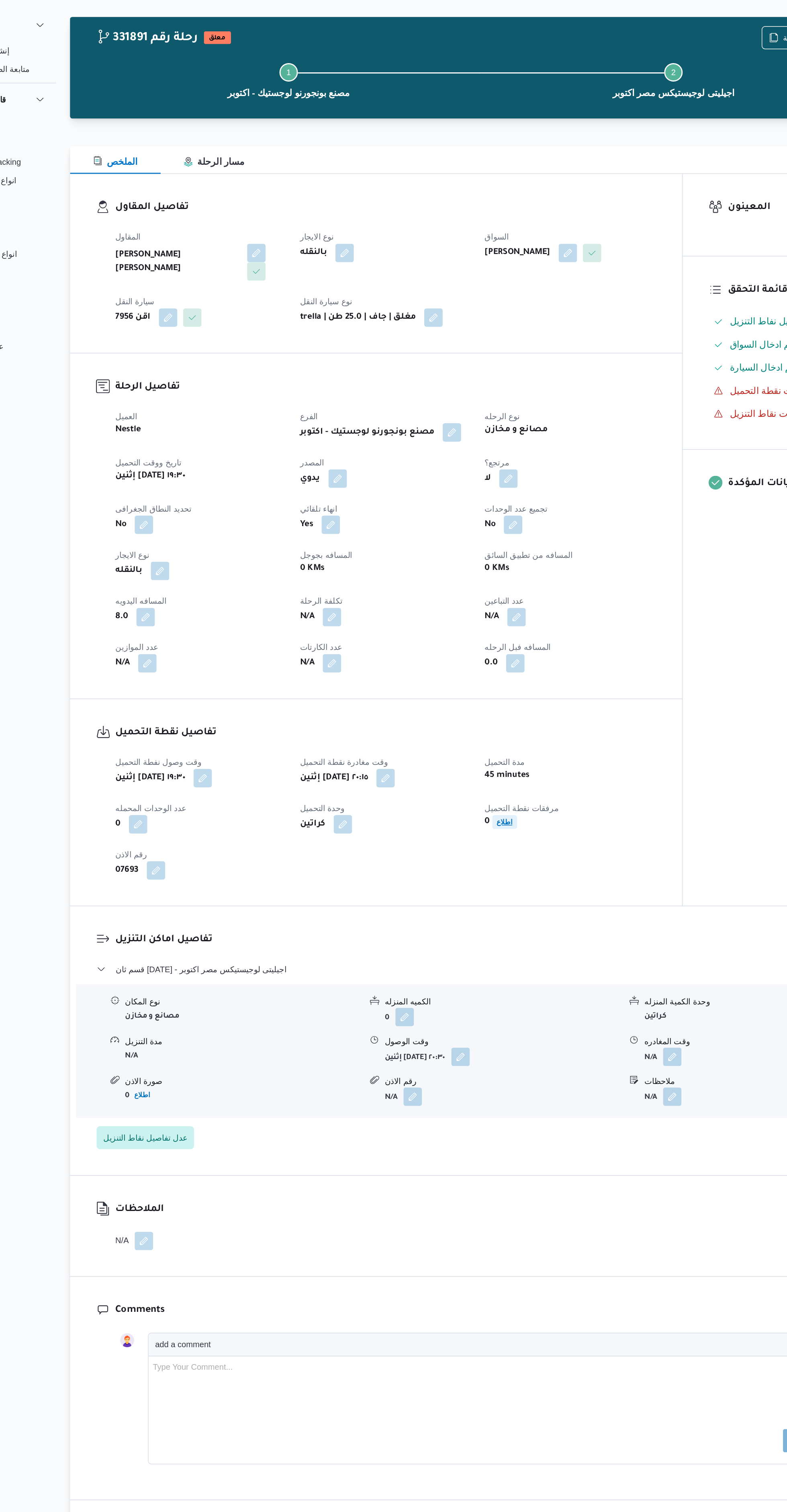
click at [459, 596] on b "اطلاع" at bounding box center [459, 598] width 11 height 6
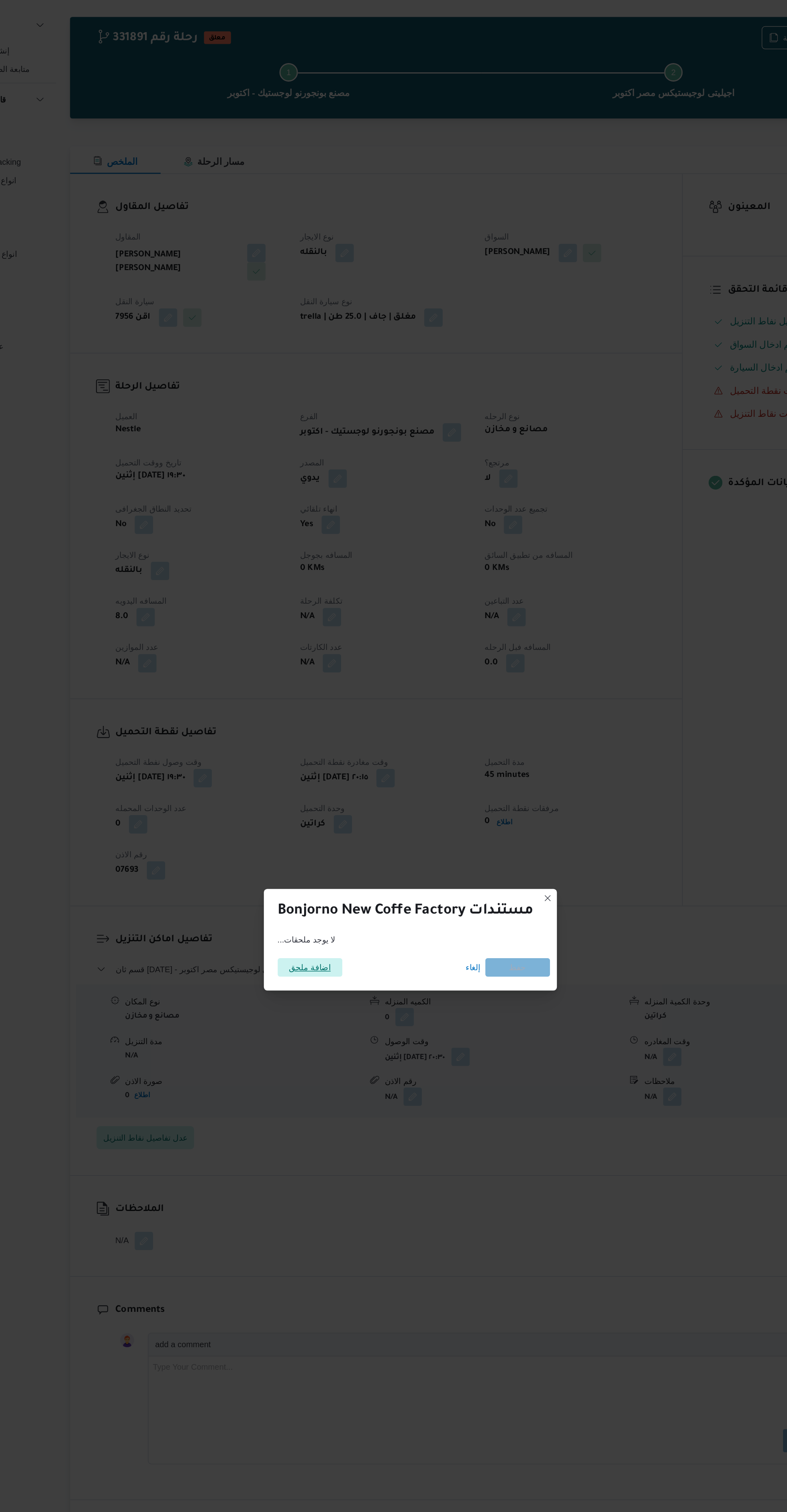
click at [332, 693] on span "اضافة ملحق" at bounding box center [323, 700] width 29 height 13
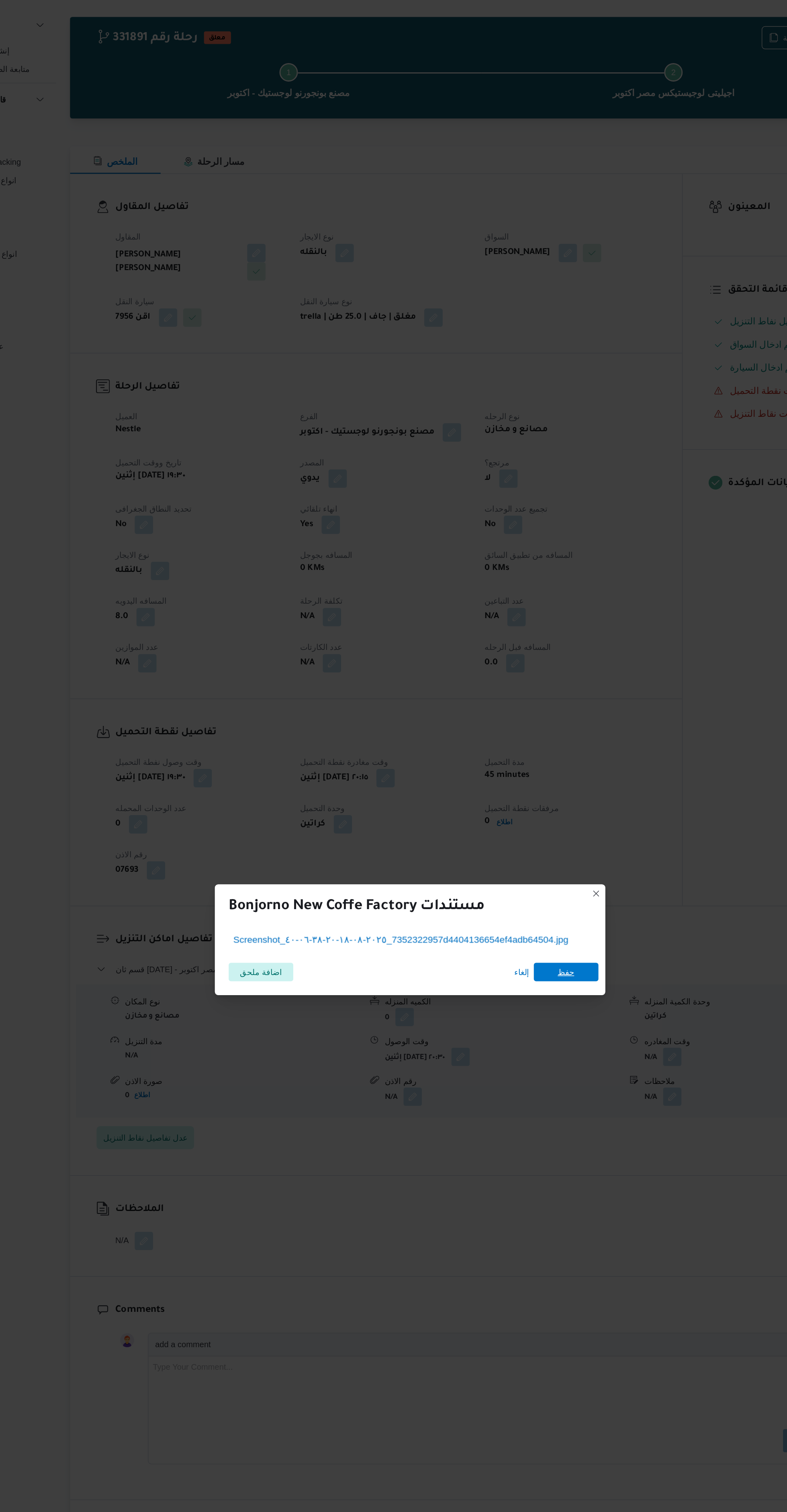
click at [503, 697] on span "حفظ" at bounding box center [501, 703] width 45 height 13
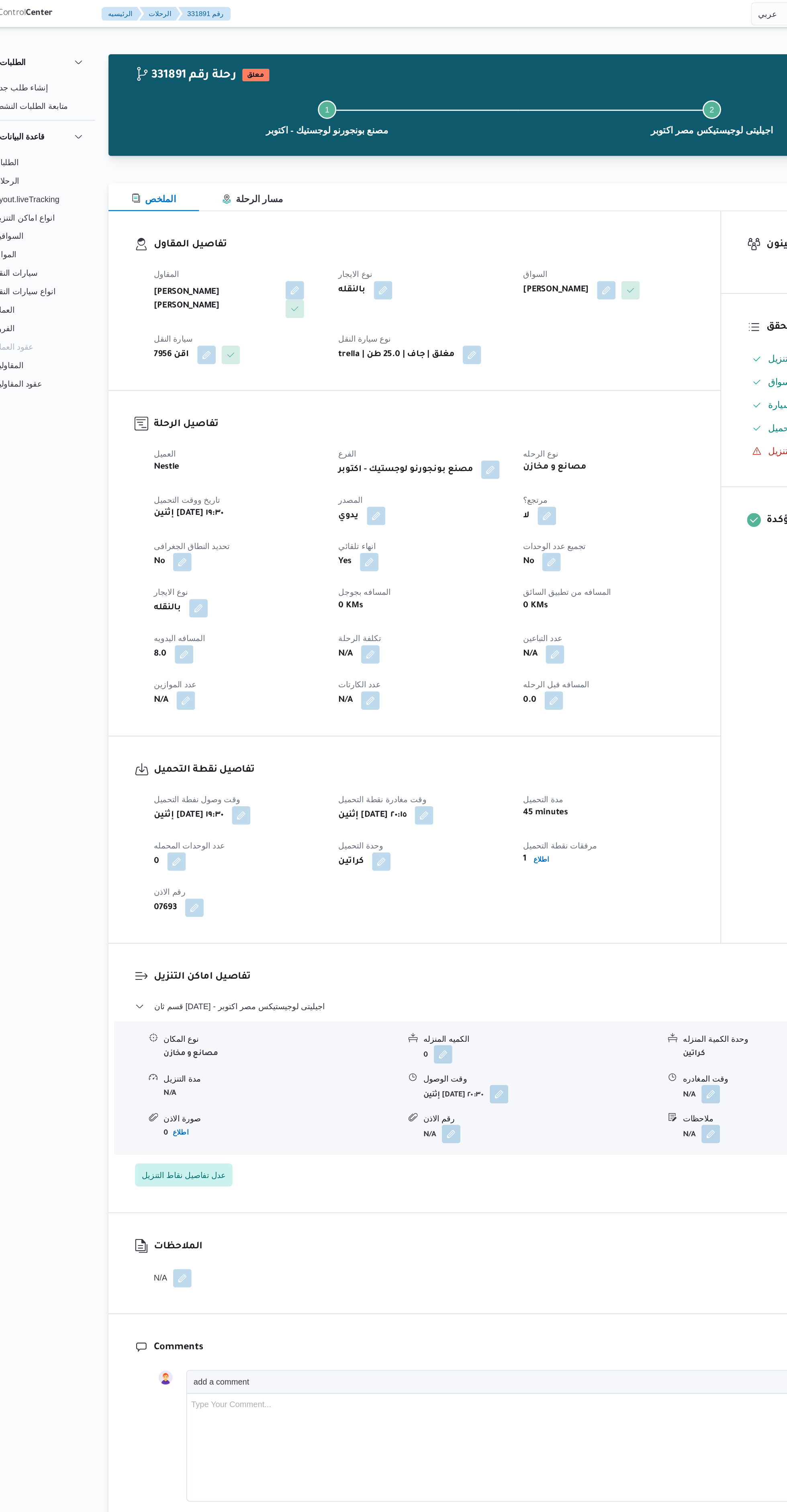
select select "ar"
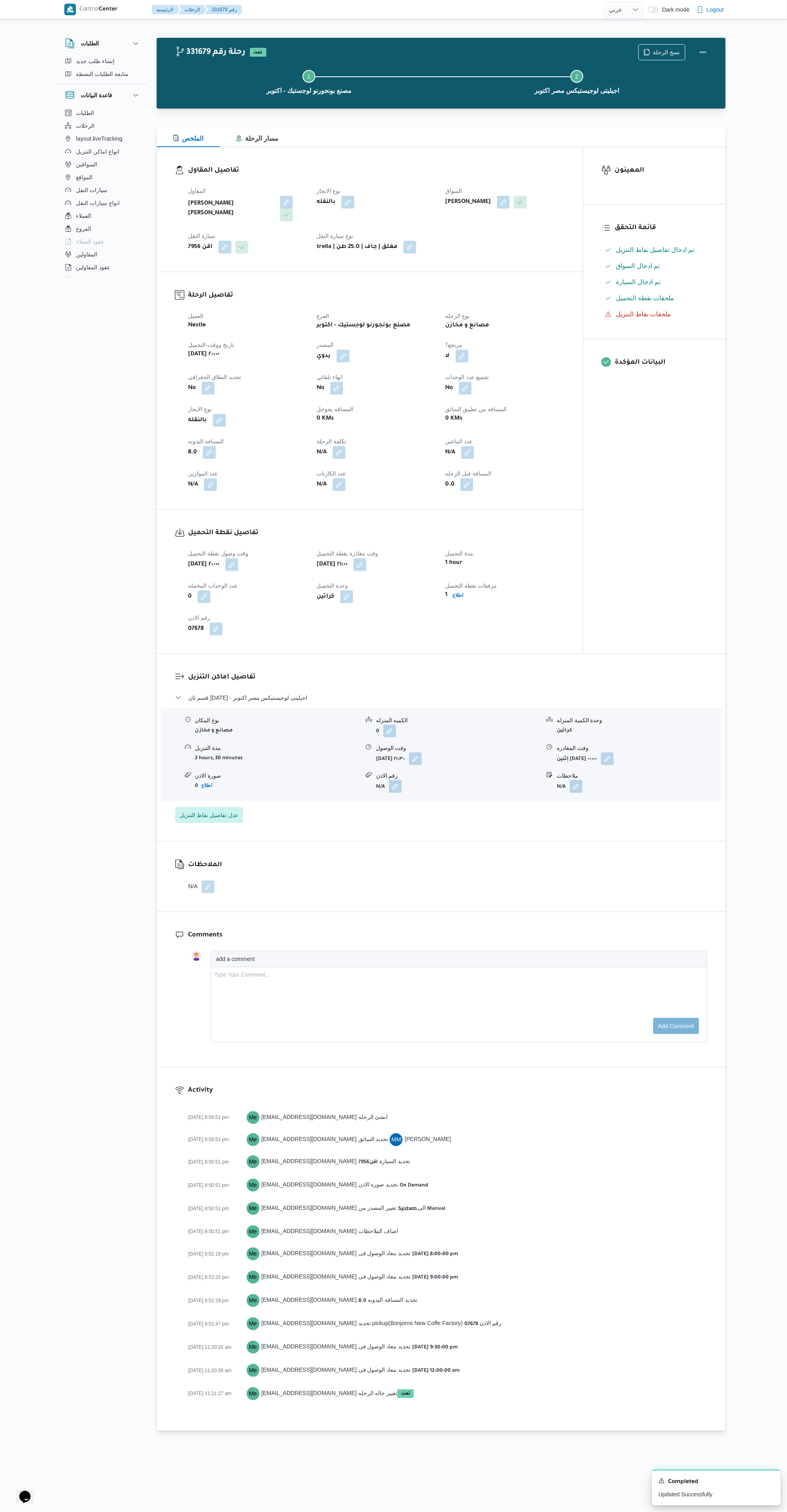
select select "ar"
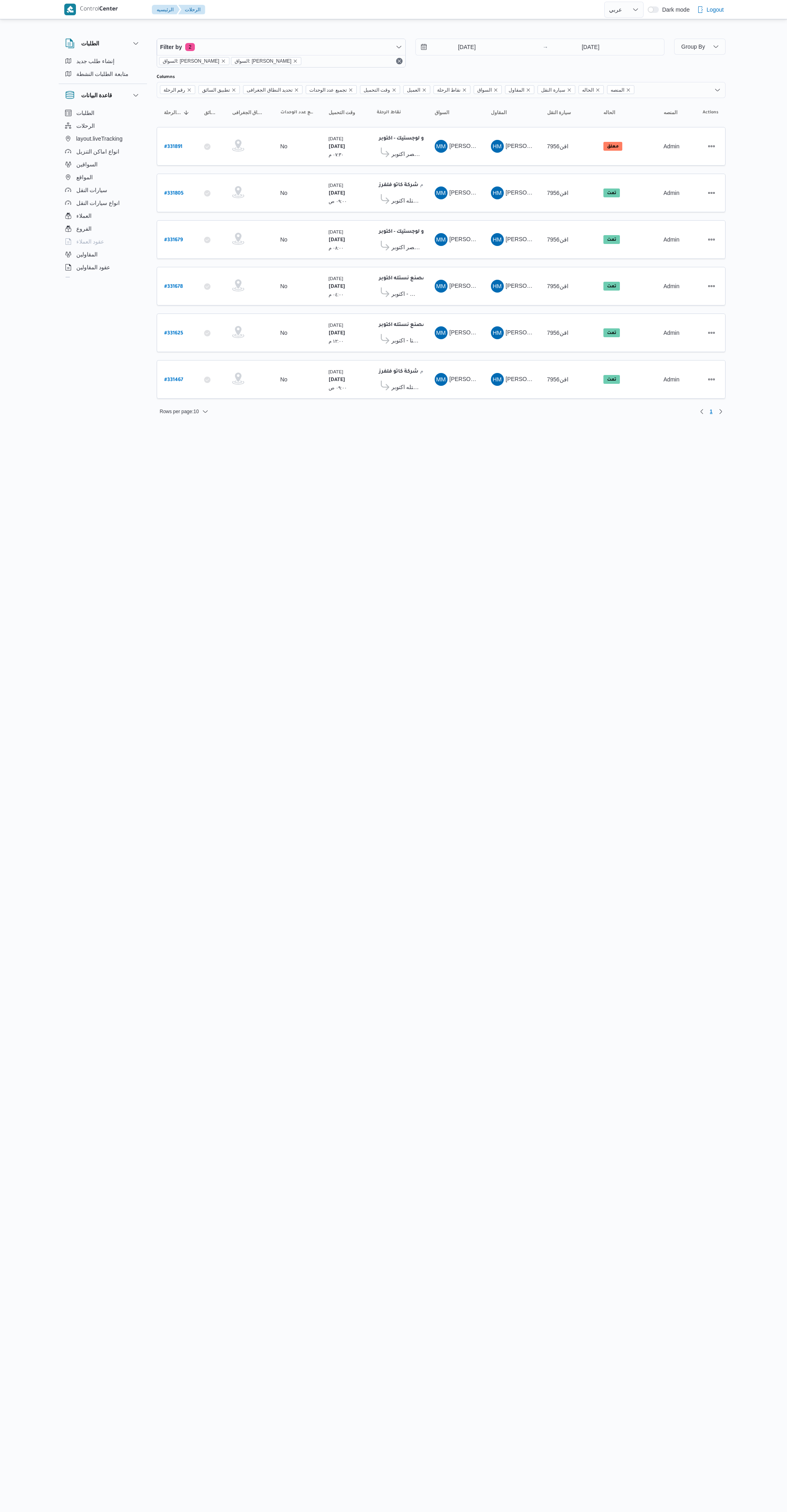
select select "ar"
